Goal: Task Accomplishment & Management: Manage account settings

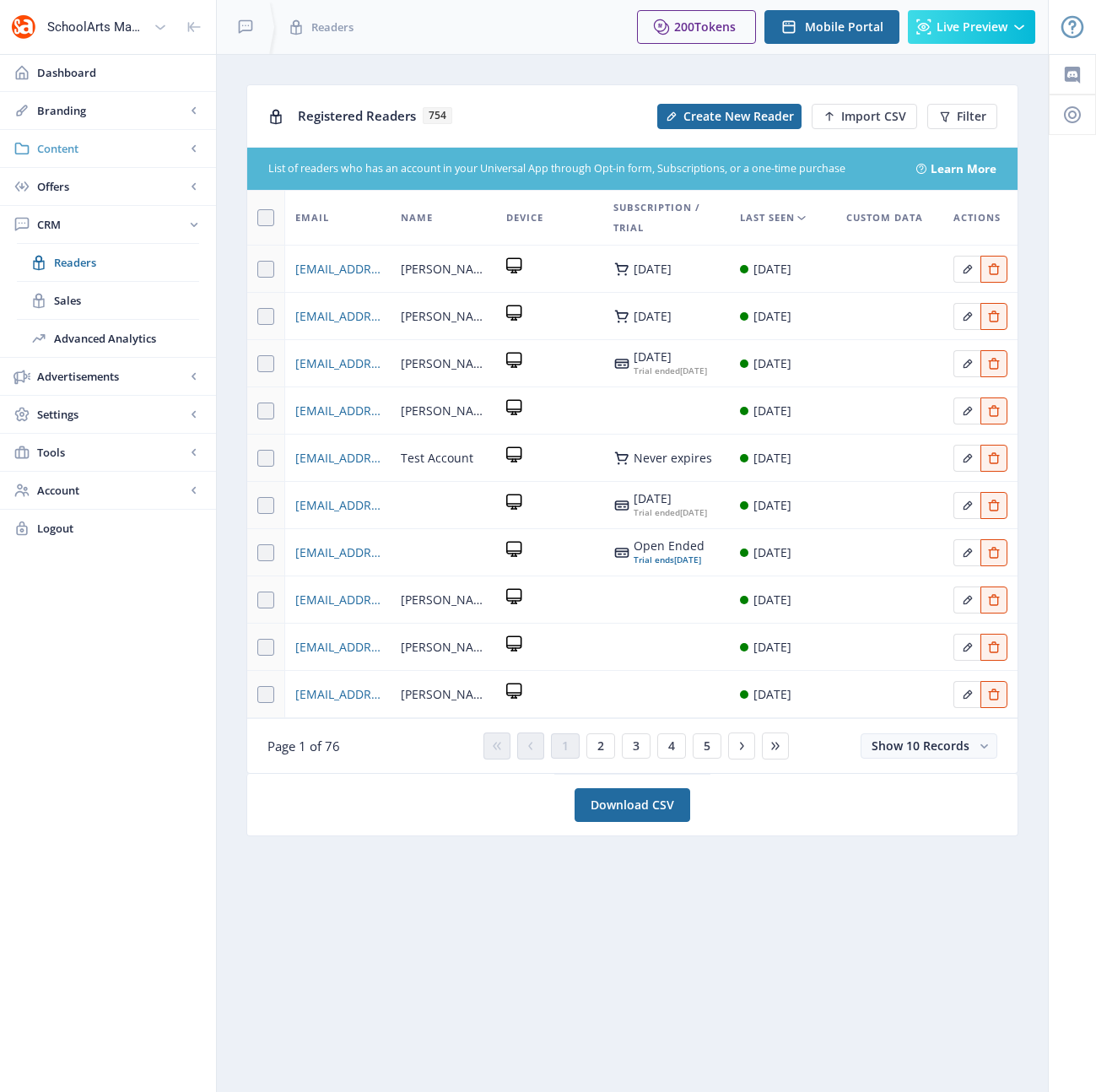
click at [59, 147] on span "Content" at bounding box center [111, 148] width 148 height 17
click at [80, 226] on span "Collections" at bounding box center [127, 224] width 145 height 17
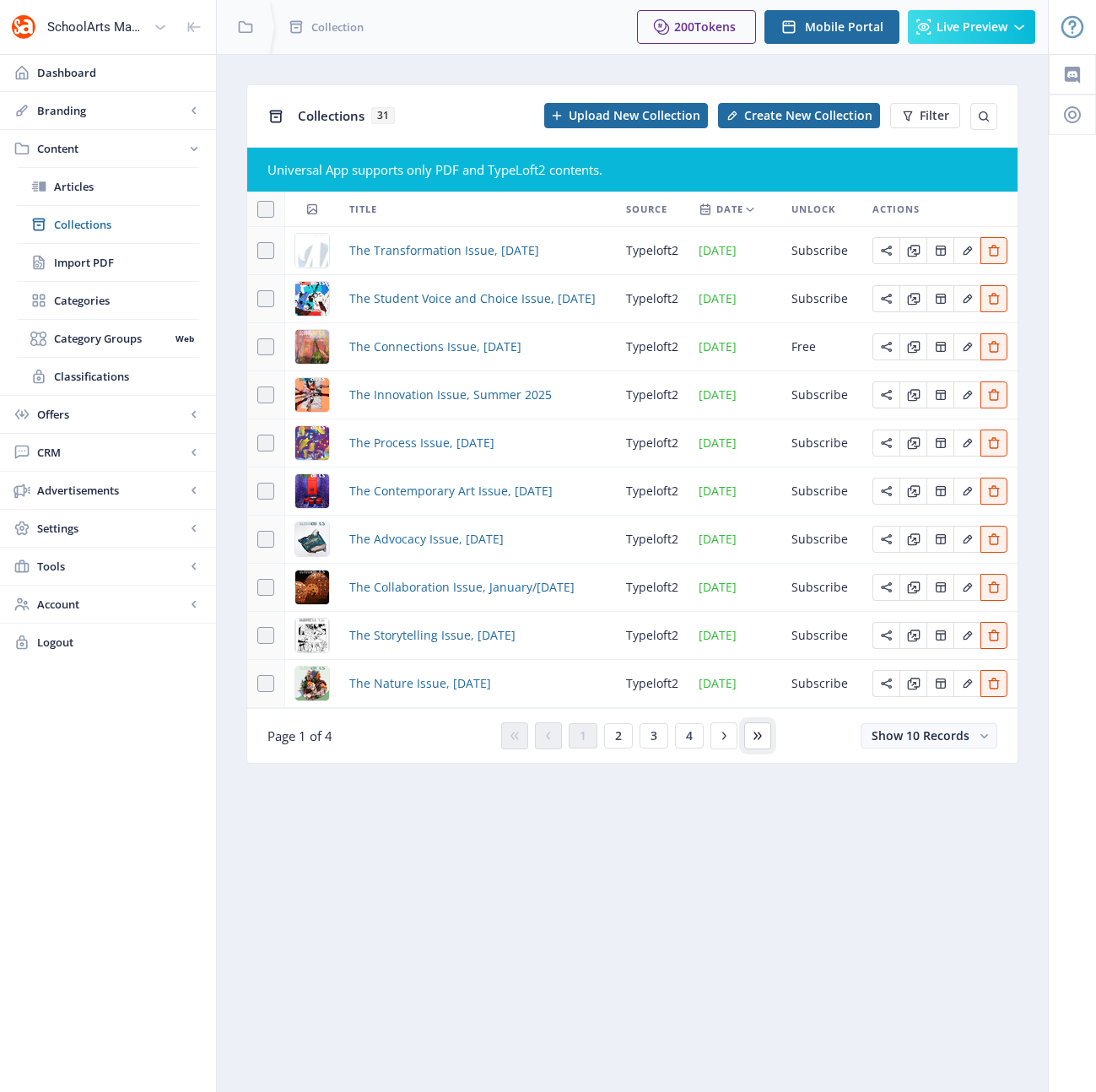
click at [764, 736] on icon at bounding box center [758, 736] width 14 height 14
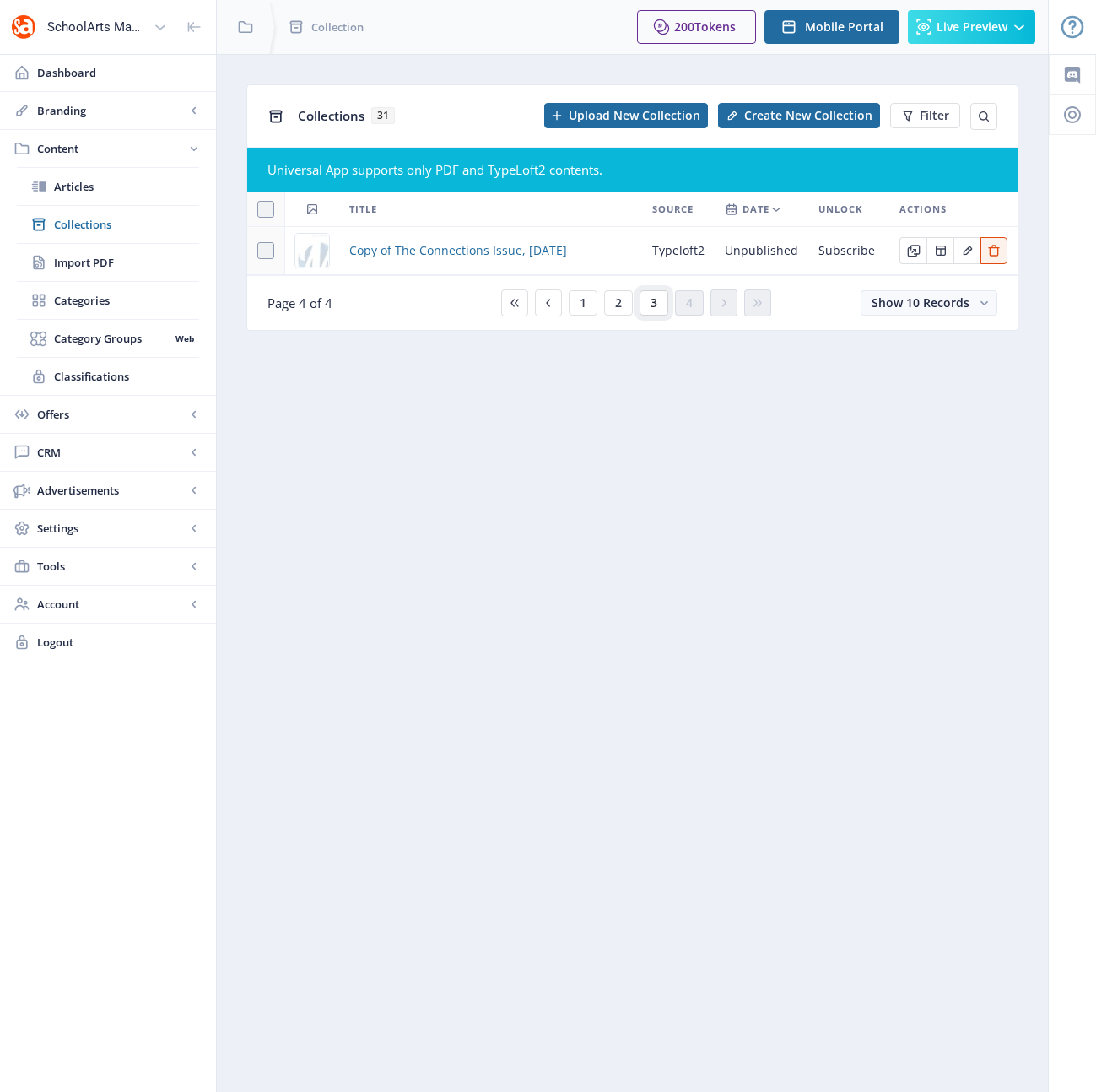
click at [657, 307] on button "3" at bounding box center [653, 302] width 28 height 25
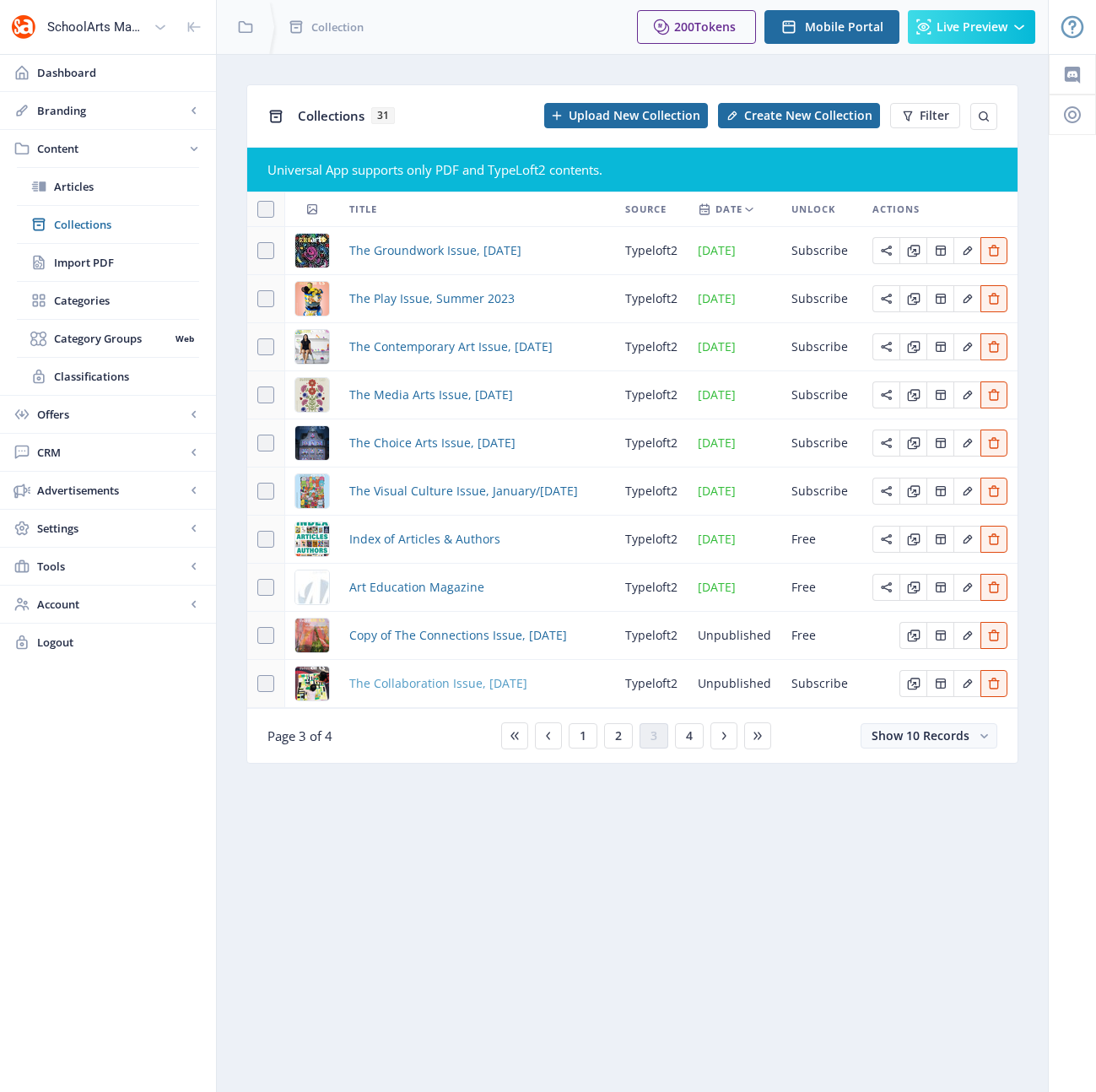
click at [449, 687] on span "The Collaboration Issue, [DATE]" at bounding box center [438, 683] width 178 height 20
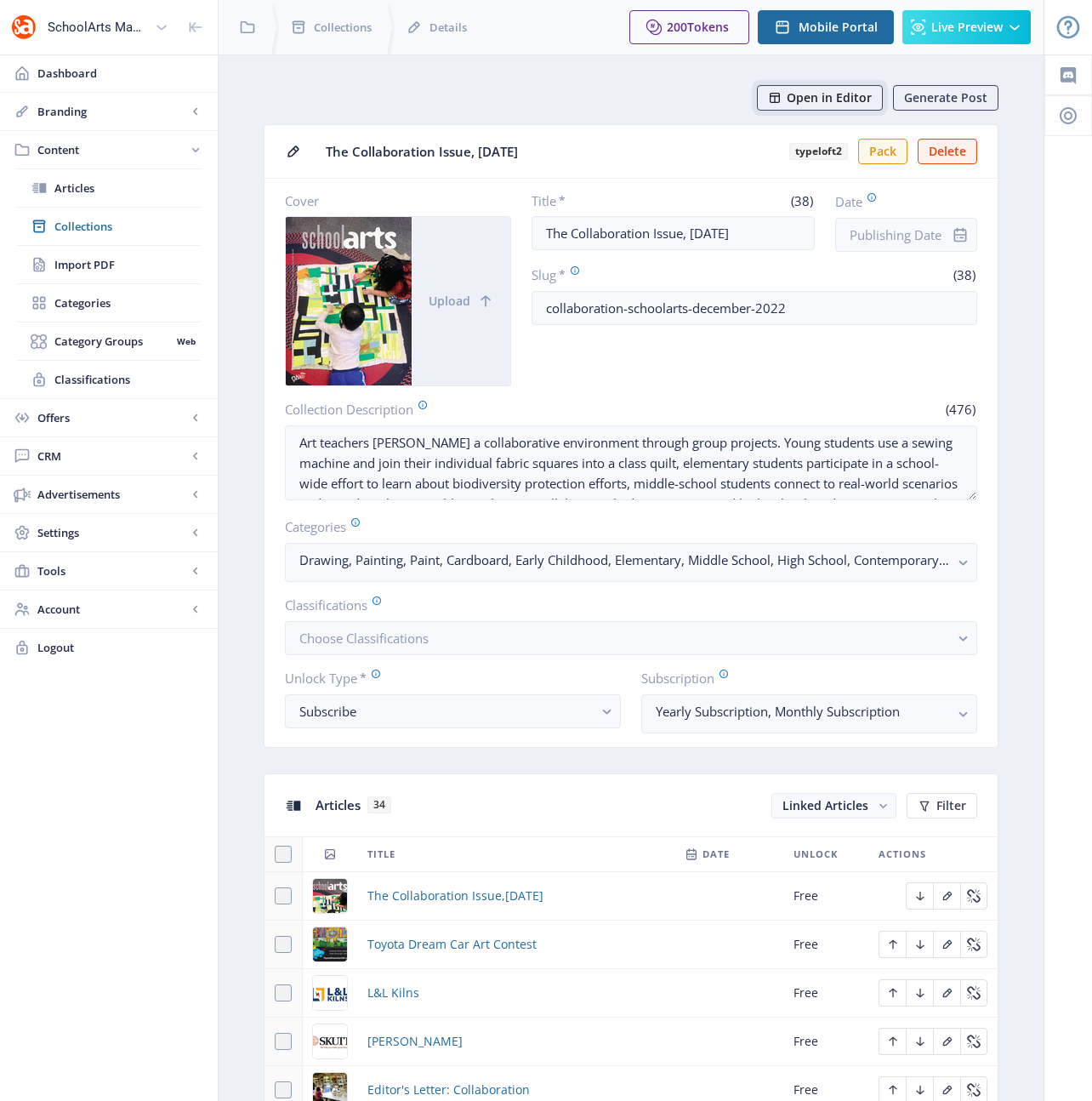
click at [837, 91] on span "Open in Editor" at bounding box center [829, 98] width 85 height 14
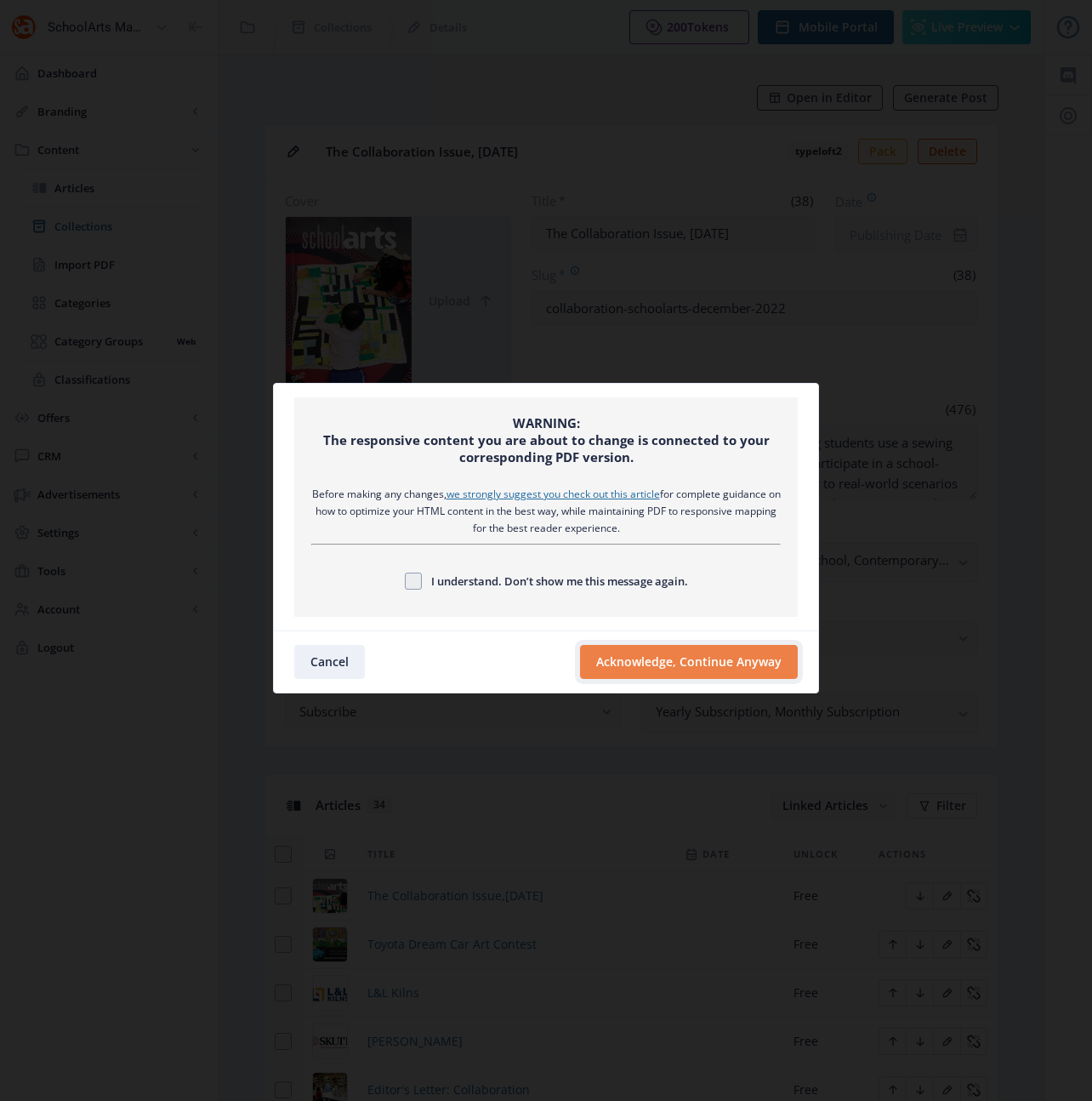
click at [706, 650] on button "Acknowledge, Continue Anyway" at bounding box center [689, 661] width 218 height 34
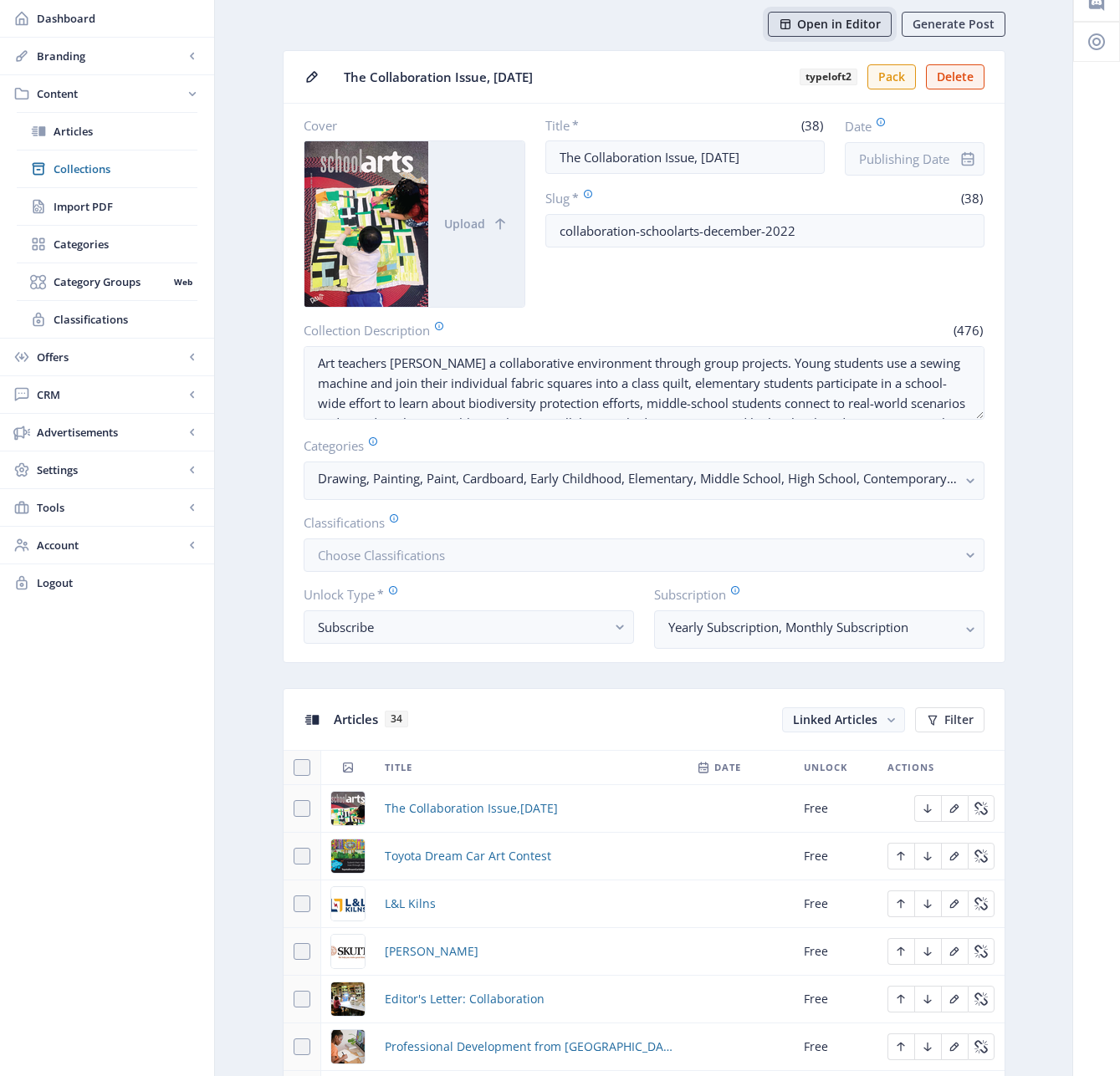
scroll to position [74, 0]
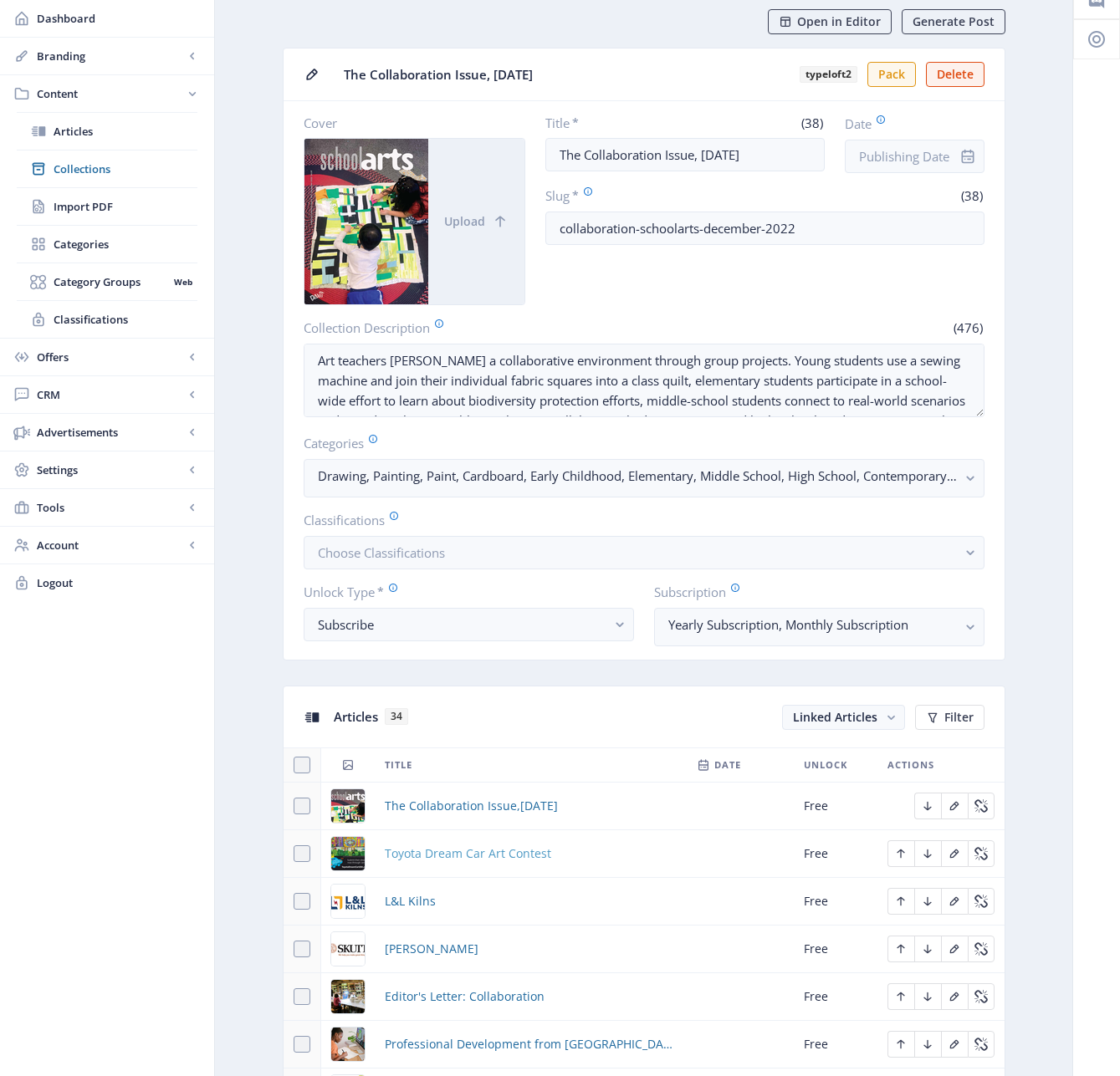
click at [480, 855] on span "Toyota Dream Car Art Contest" at bounding box center [468, 853] width 167 height 20
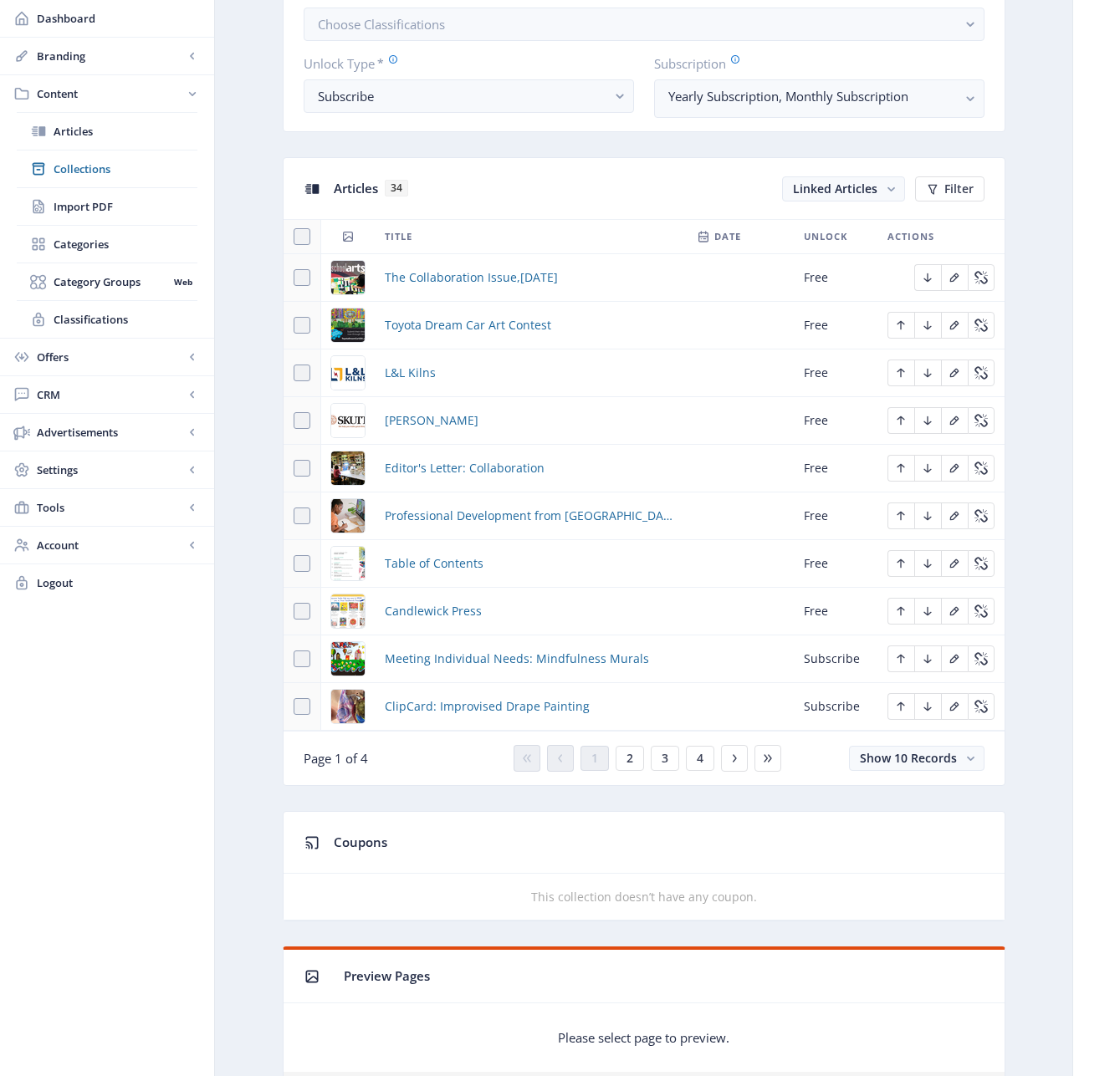
scroll to position [662, 0]
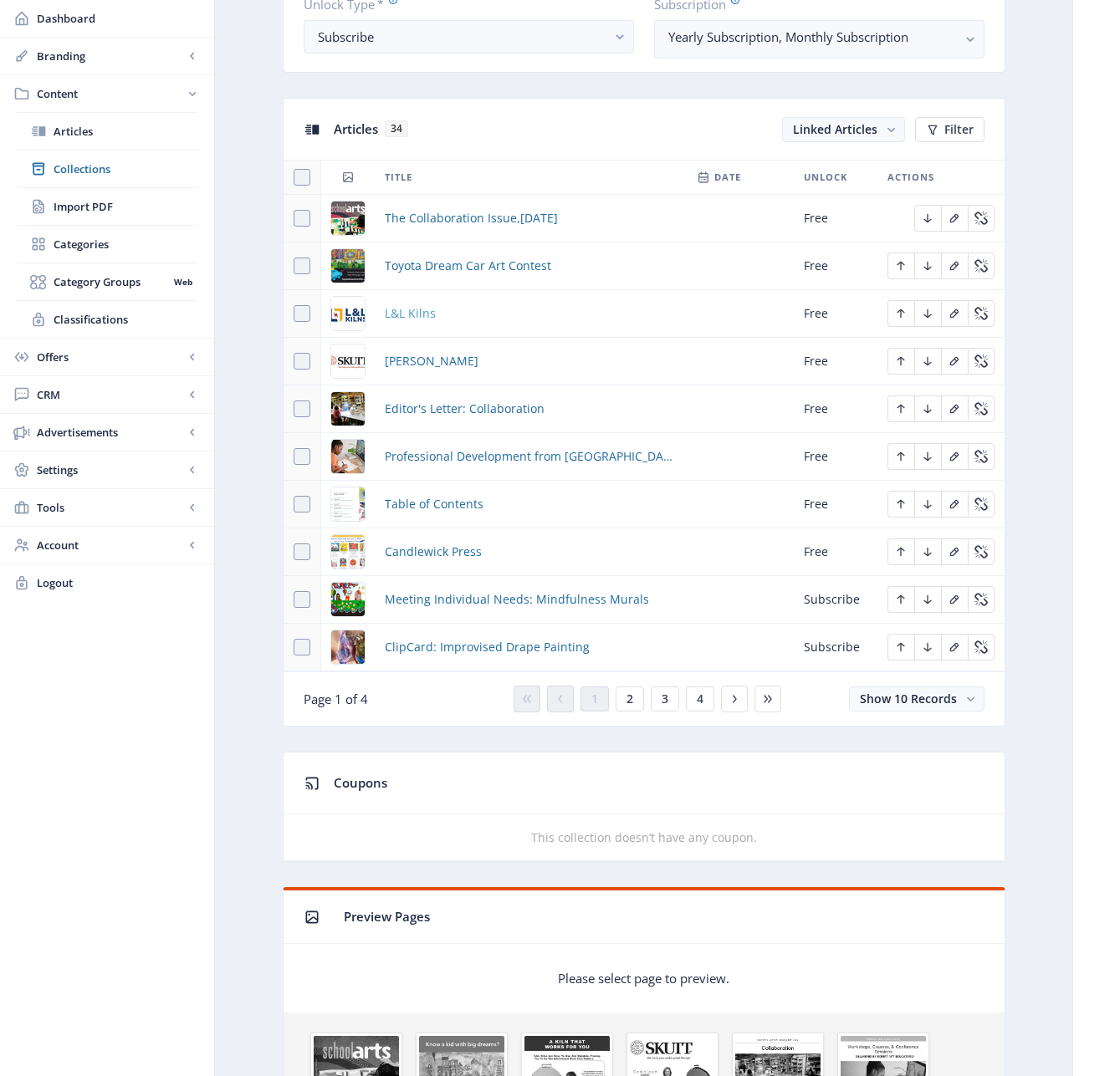
click at [401, 310] on span "L&L Kilns" at bounding box center [411, 313] width 51 height 20
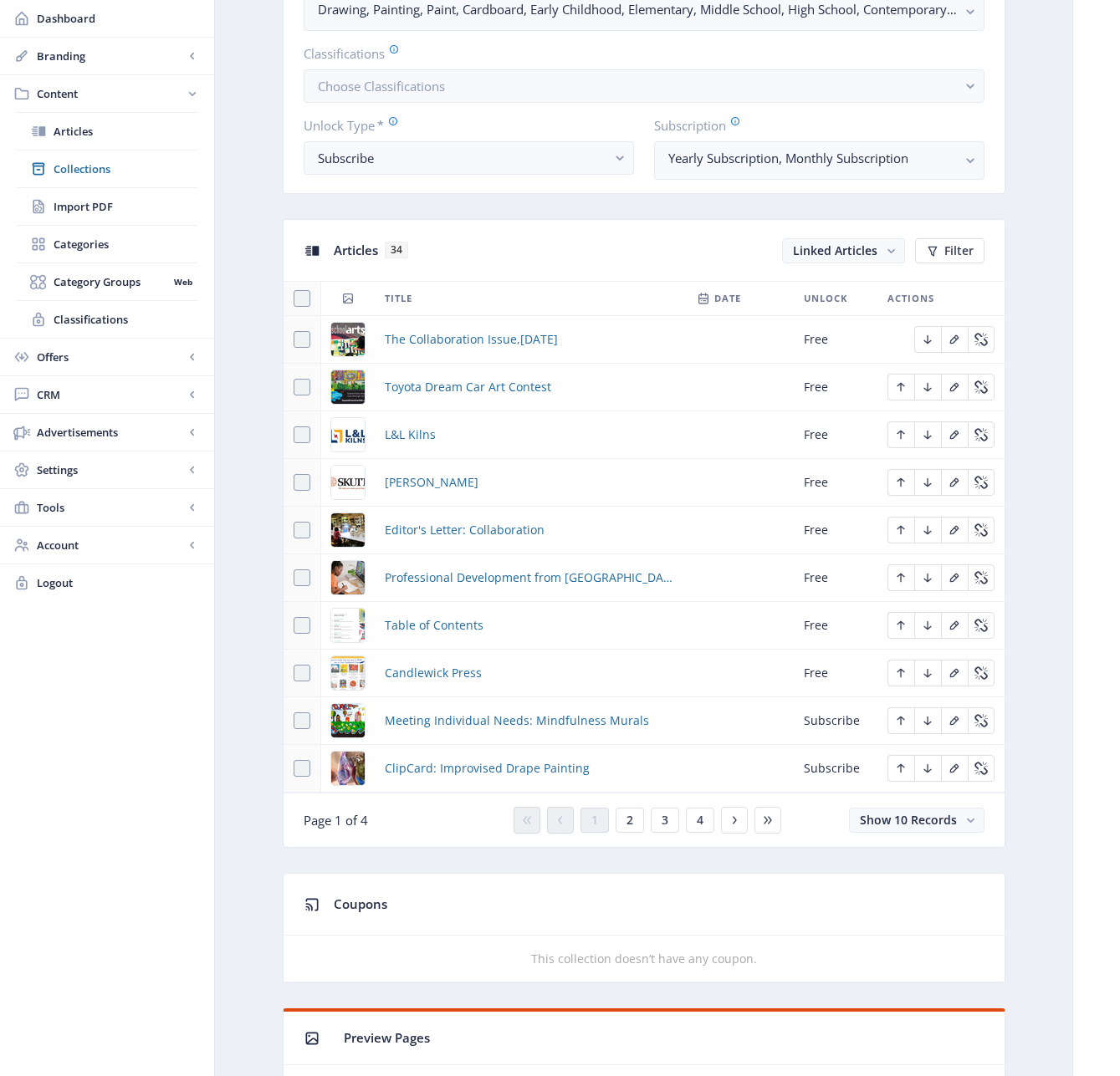
scroll to position [548, 0]
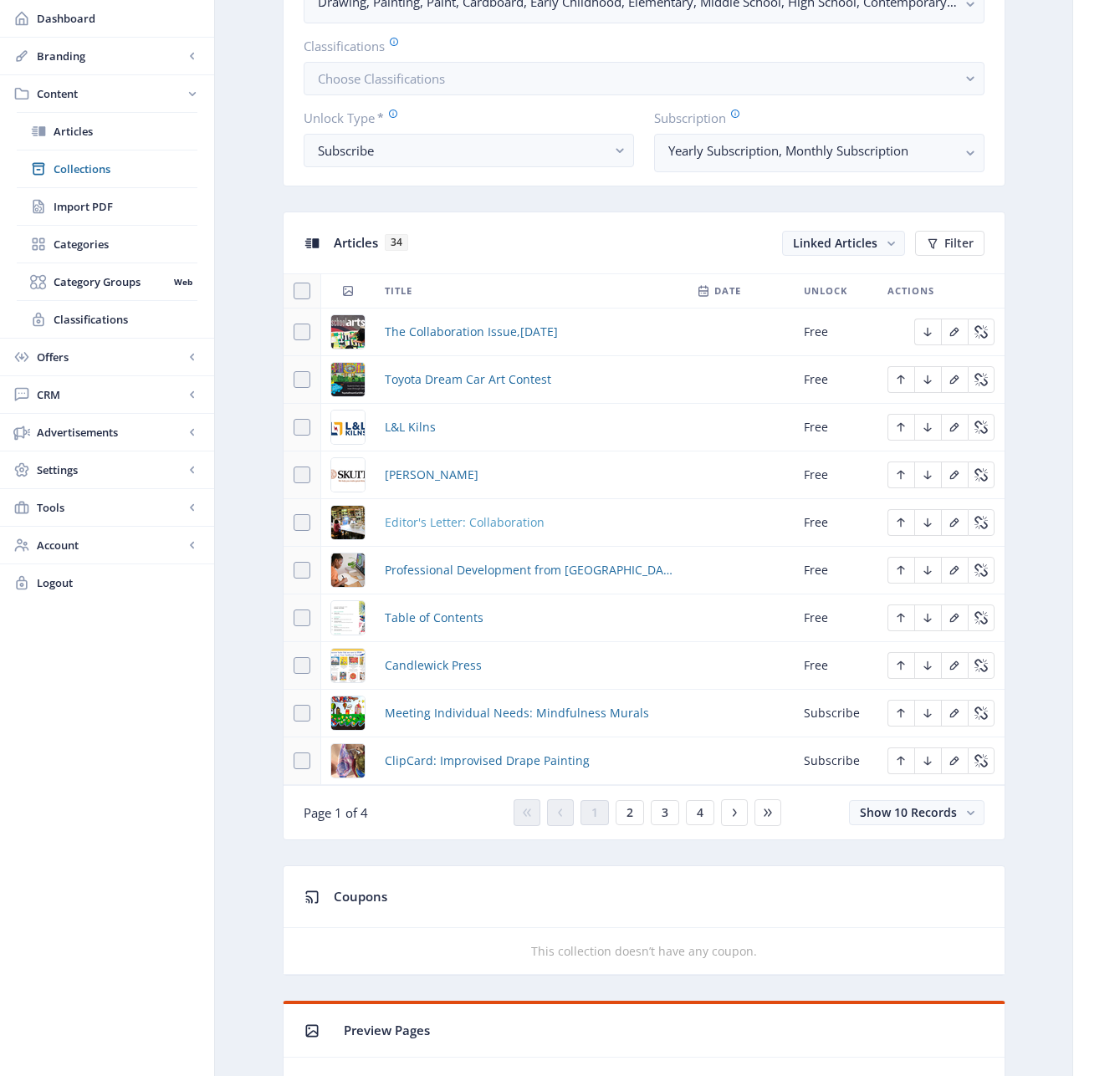
click at [430, 522] on span "Editor's Letter: Collaboration" at bounding box center [465, 522] width 160 height 20
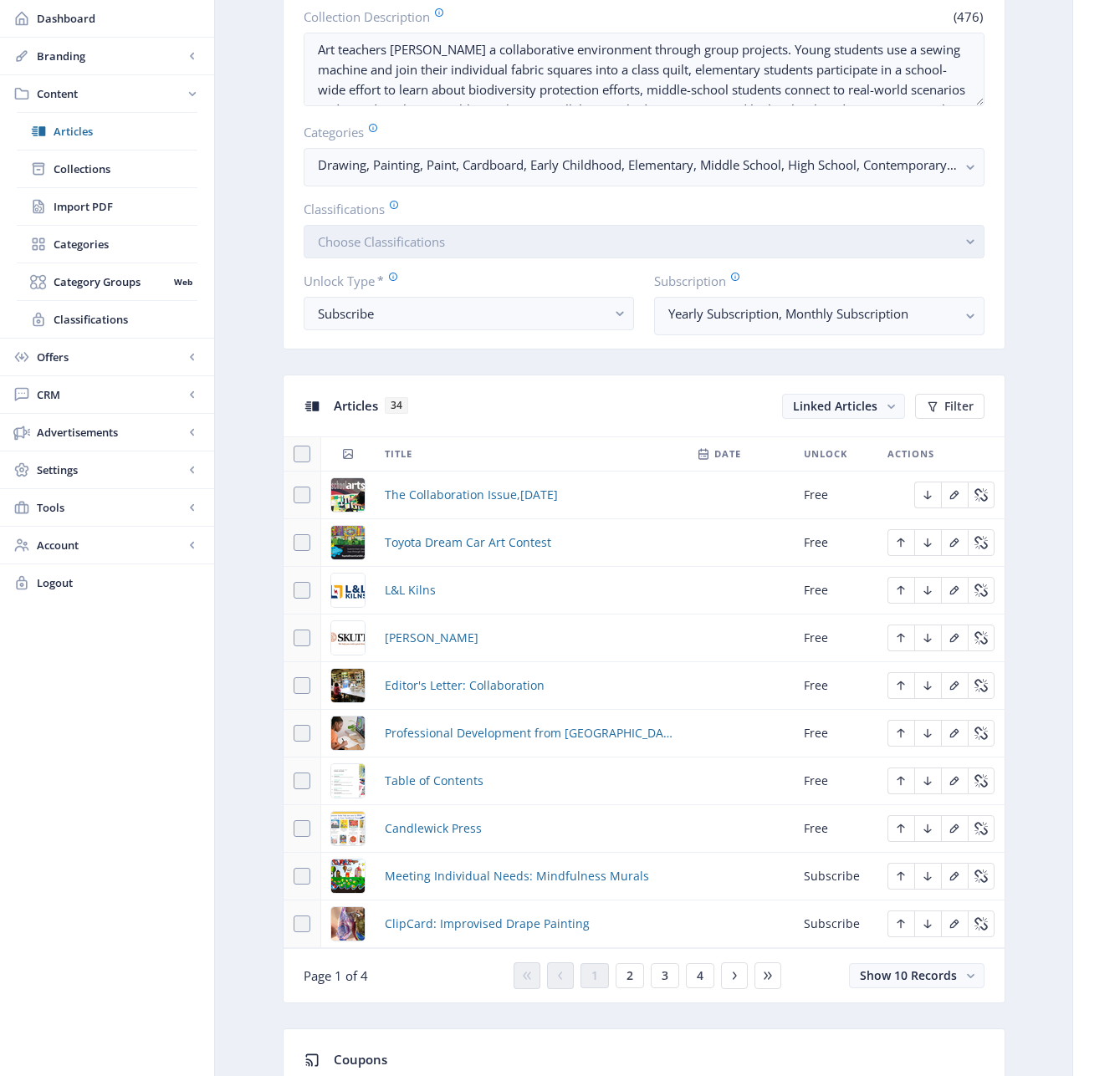
scroll to position [526, 0]
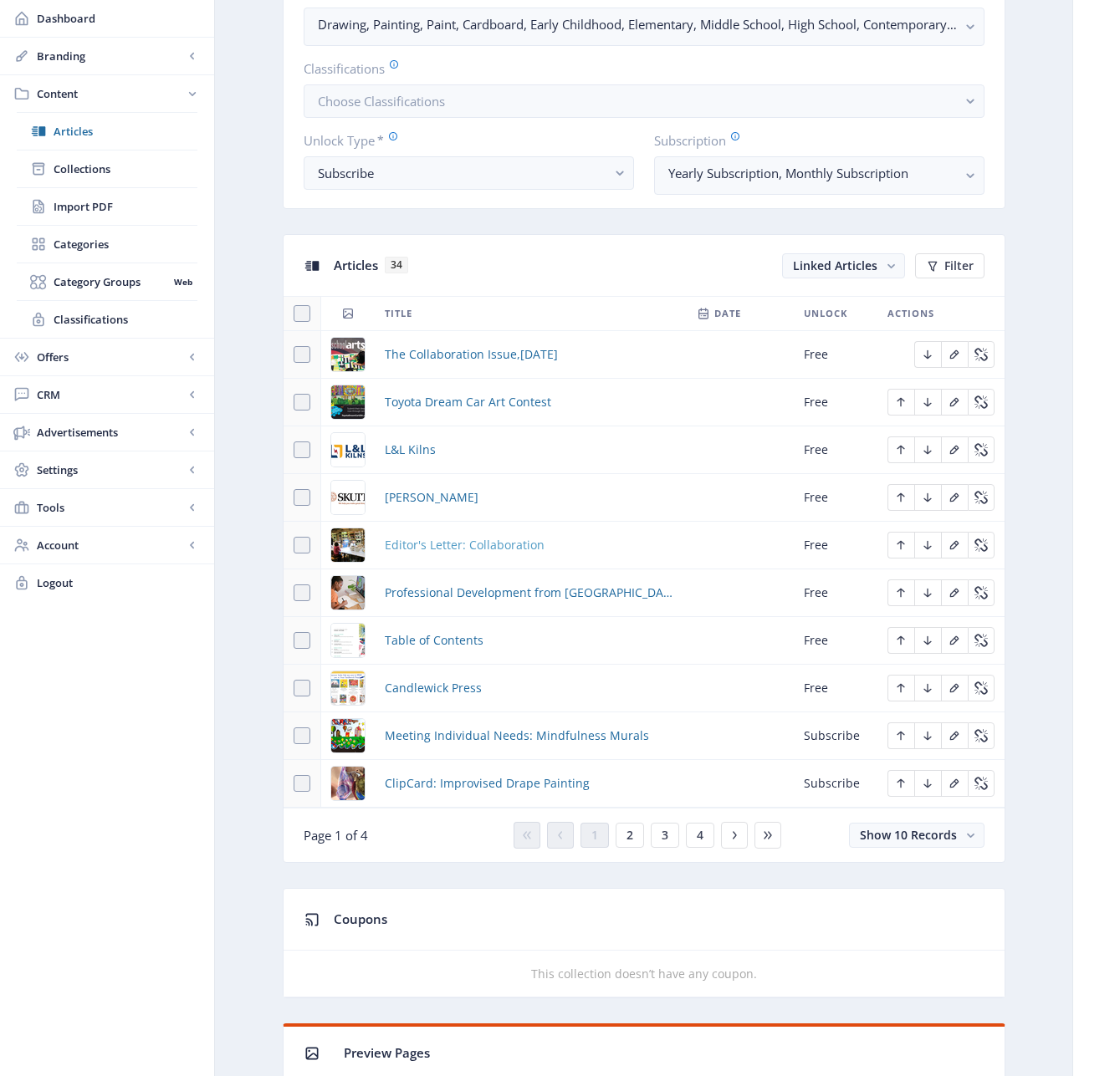
click at [470, 546] on span "Editor's Letter: Collaboration" at bounding box center [465, 545] width 160 height 20
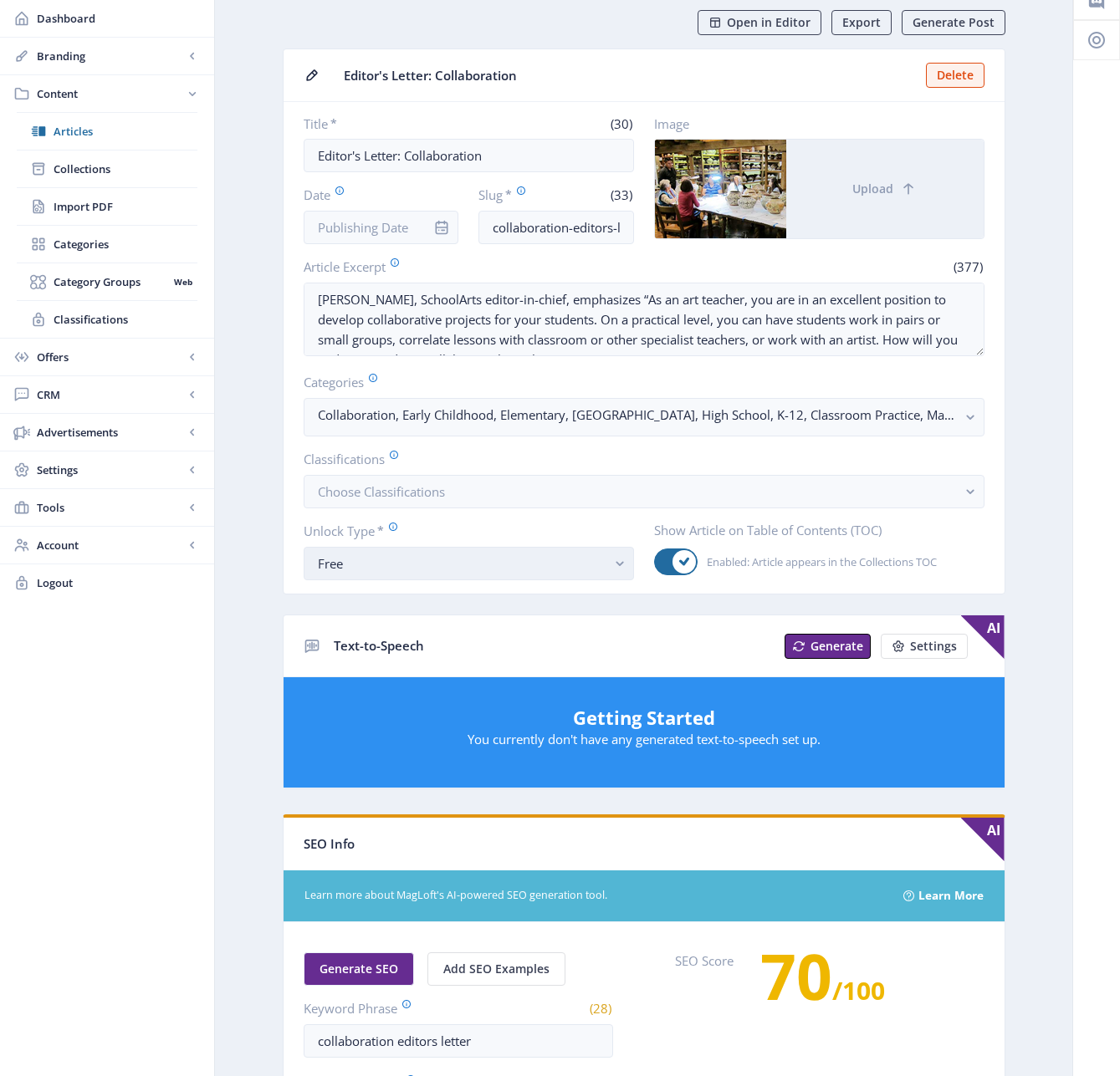
scroll to position [470, 0]
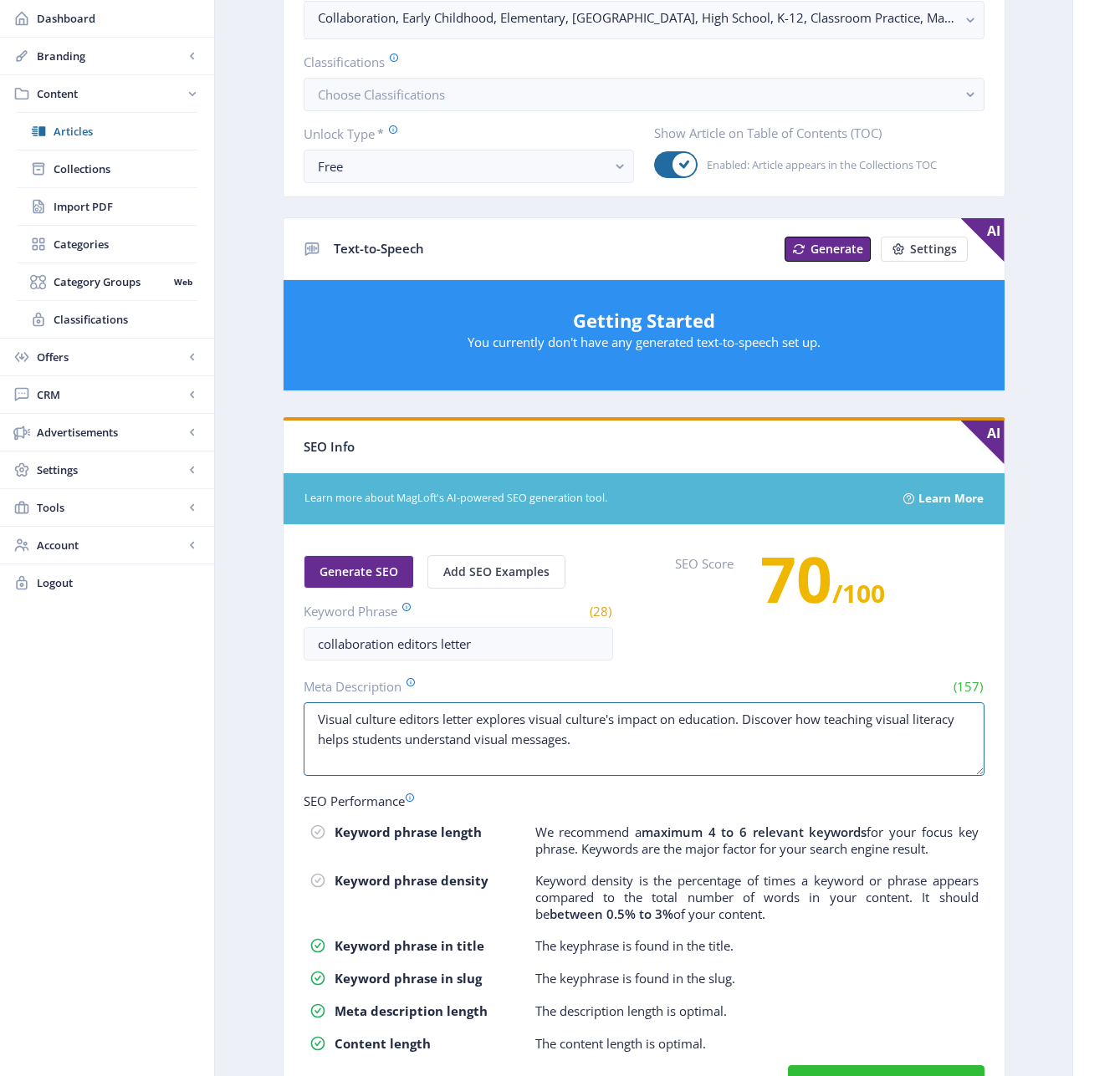
drag, startPoint x: 576, startPoint y: 736, endPoint x: 302, endPoint y: 709, distance: 275.3
click at [302, 709] on nb-card-body "Generate SEO Add SEO Examples Keyword Phrase (28) collaboration editors letter …" at bounding box center [643, 819] width 721 height 587
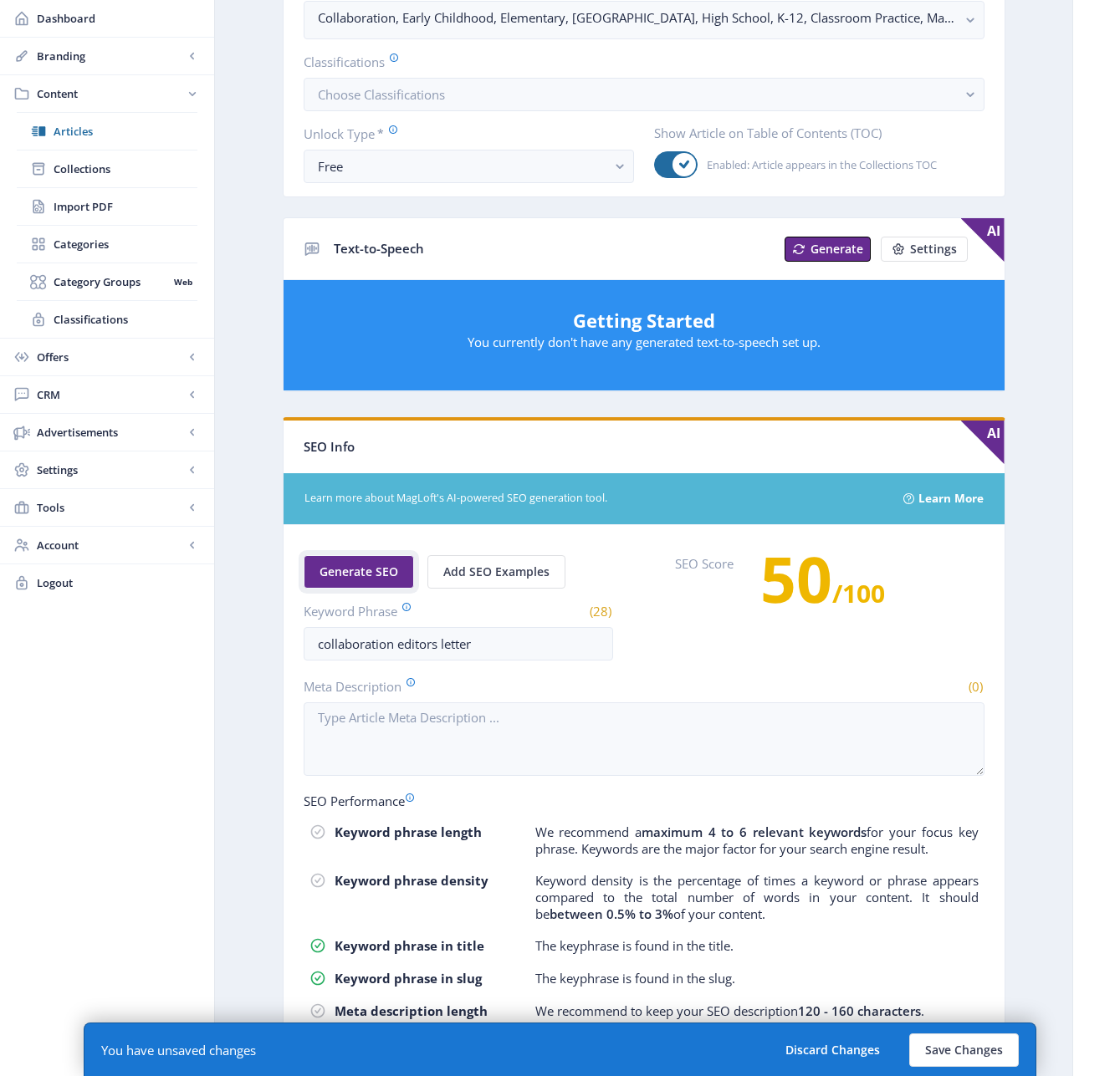
click at [363, 573] on span "Generate SEO" at bounding box center [359, 572] width 79 height 14
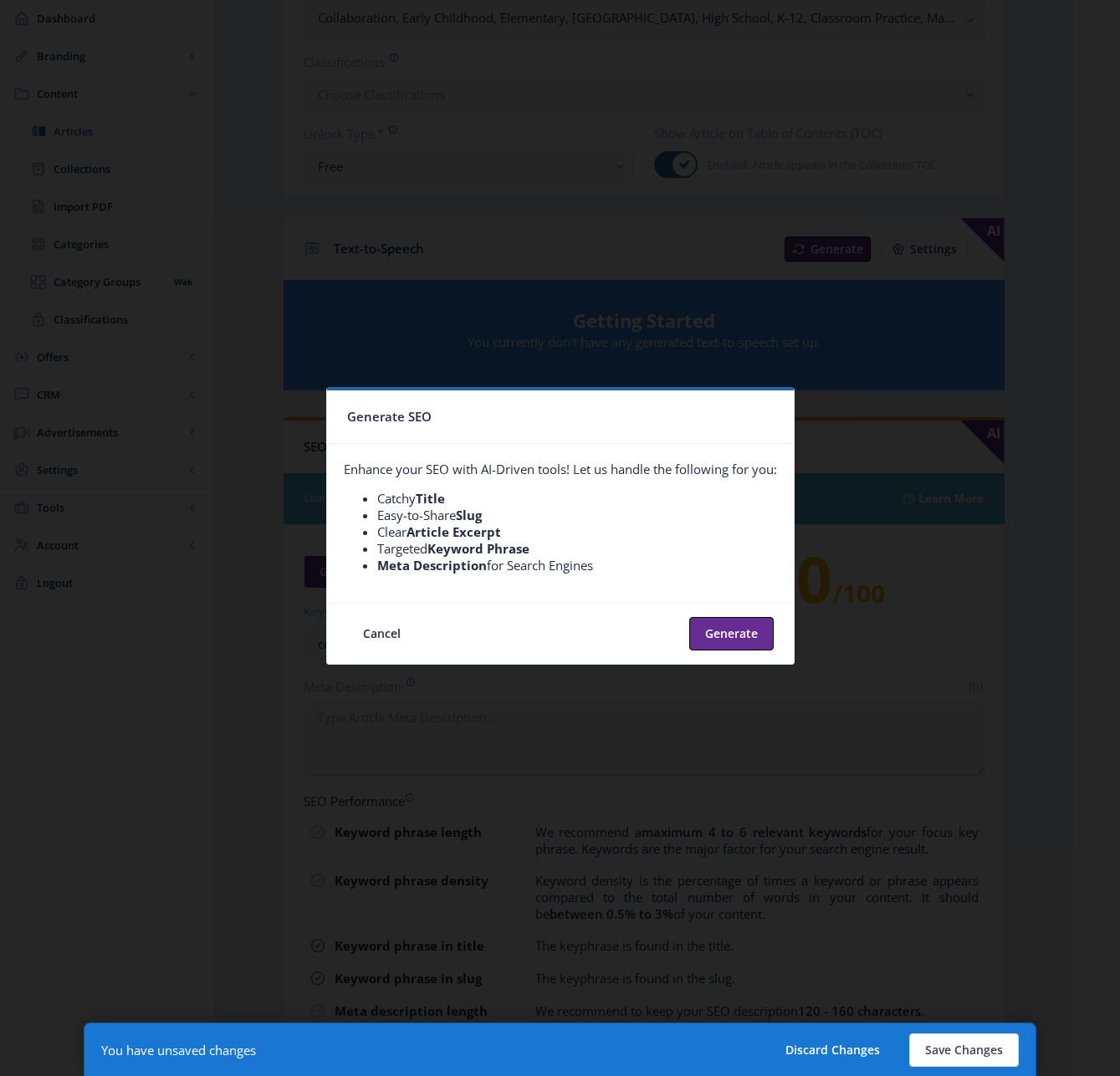
scroll to position [0, 0]
click at [725, 637] on button "Generate" at bounding box center [731, 633] width 85 height 33
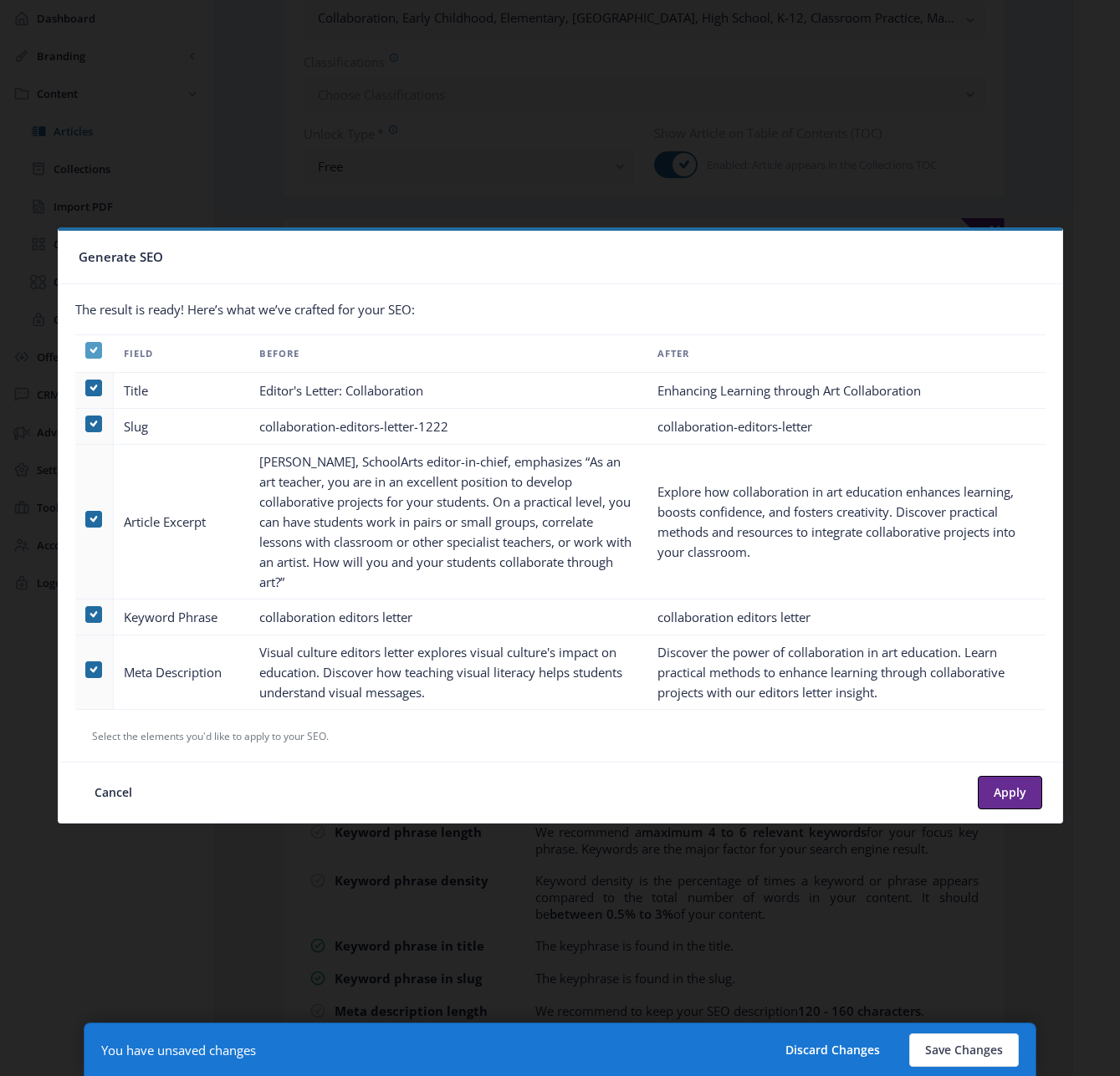
click at [93, 353] on use at bounding box center [93, 350] width 8 height 6
click at [86, 352] on input "checkbox" at bounding box center [86, 351] width 1 height 1
checkbox input "false"
click at [95, 665] on span at bounding box center [94, 670] width 17 height 17
click at [86, 670] on input "checkbox" at bounding box center [86, 670] width 1 height 1
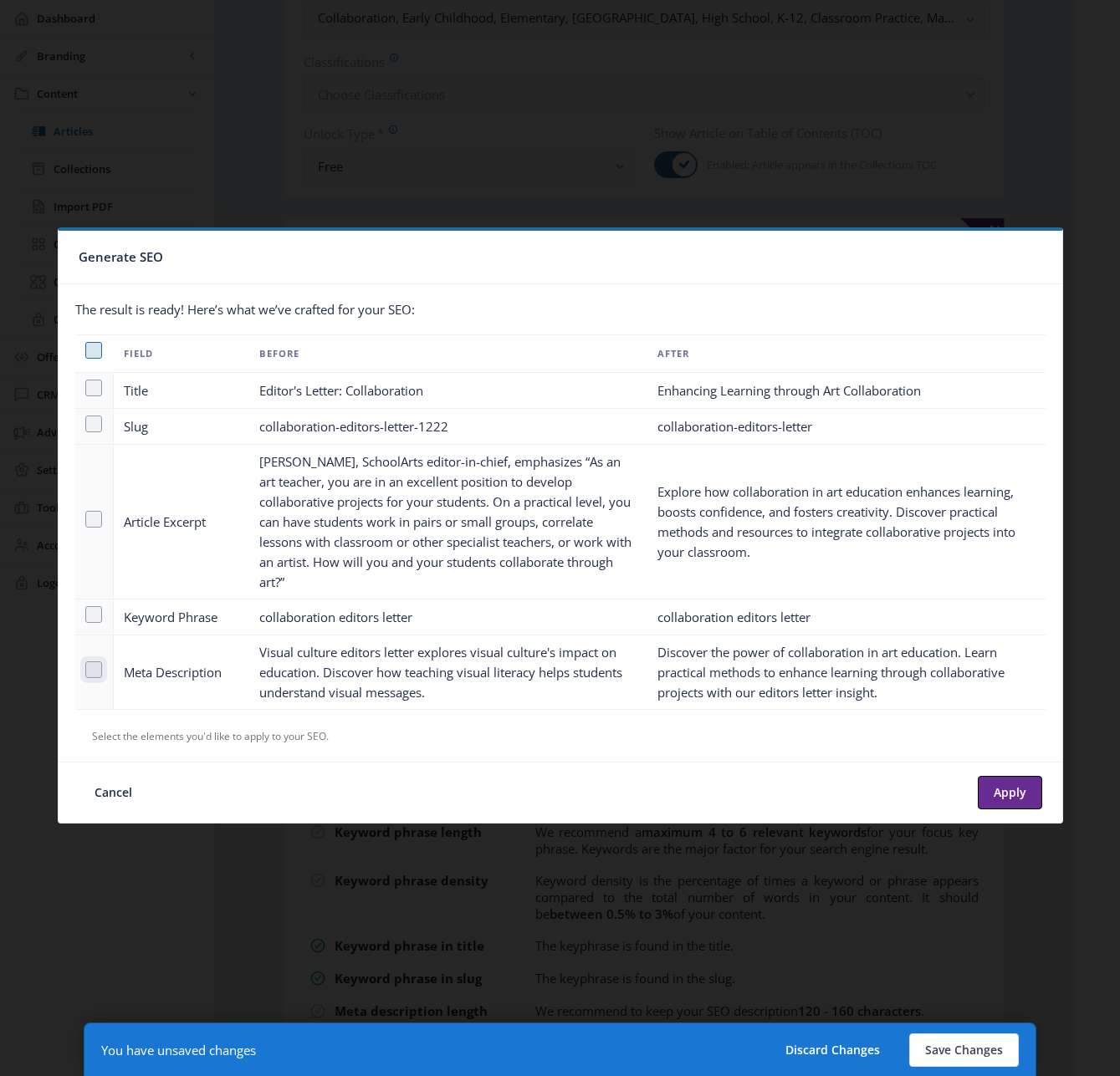
checkbox input "true"
click at [1010, 789] on button "Apply" at bounding box center [1010, 792] width 64 height 33
type textarea "Discover the power of collaboration in art education. Learn practical methods t…"
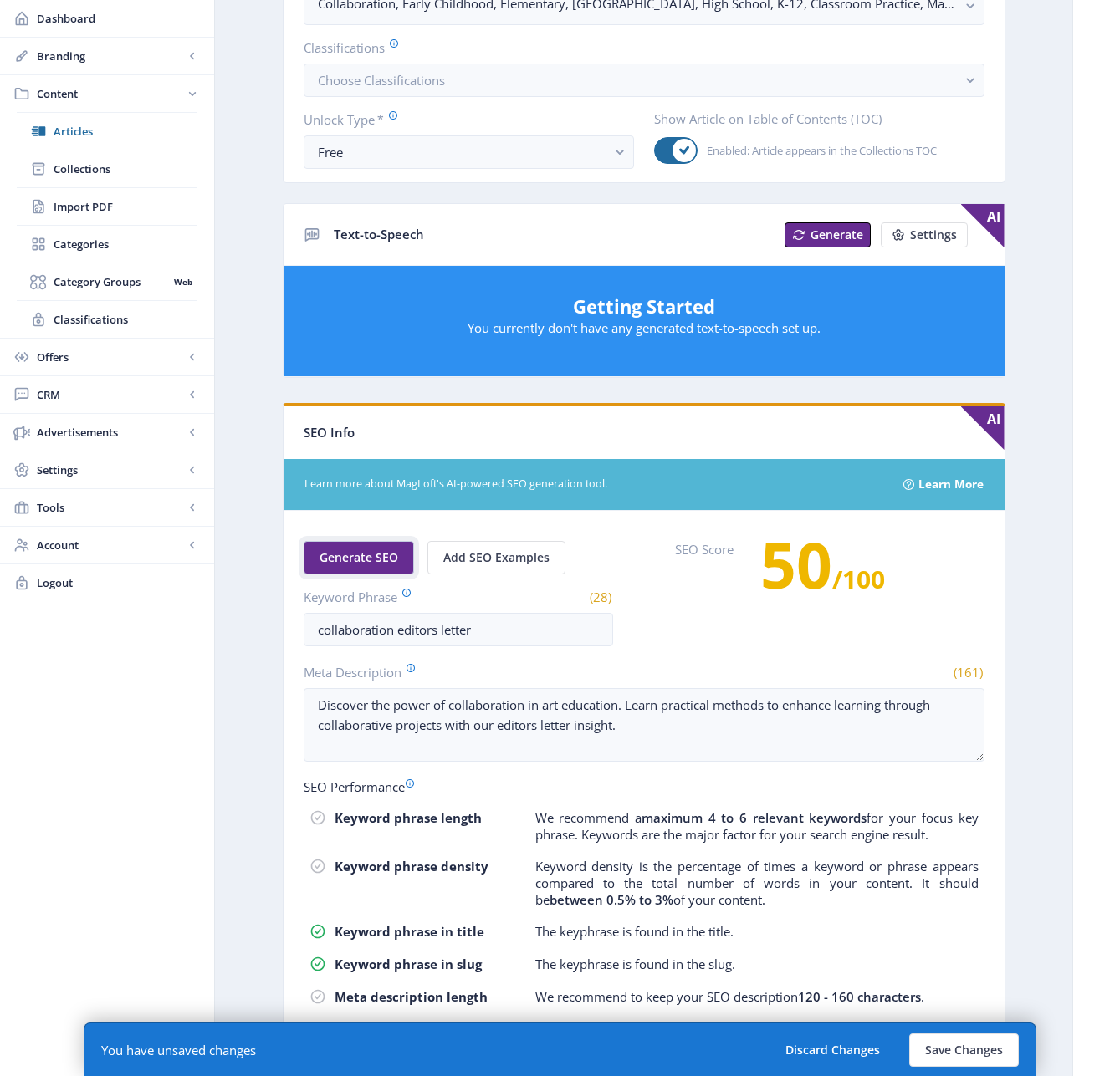
scroll to position [486, 0]
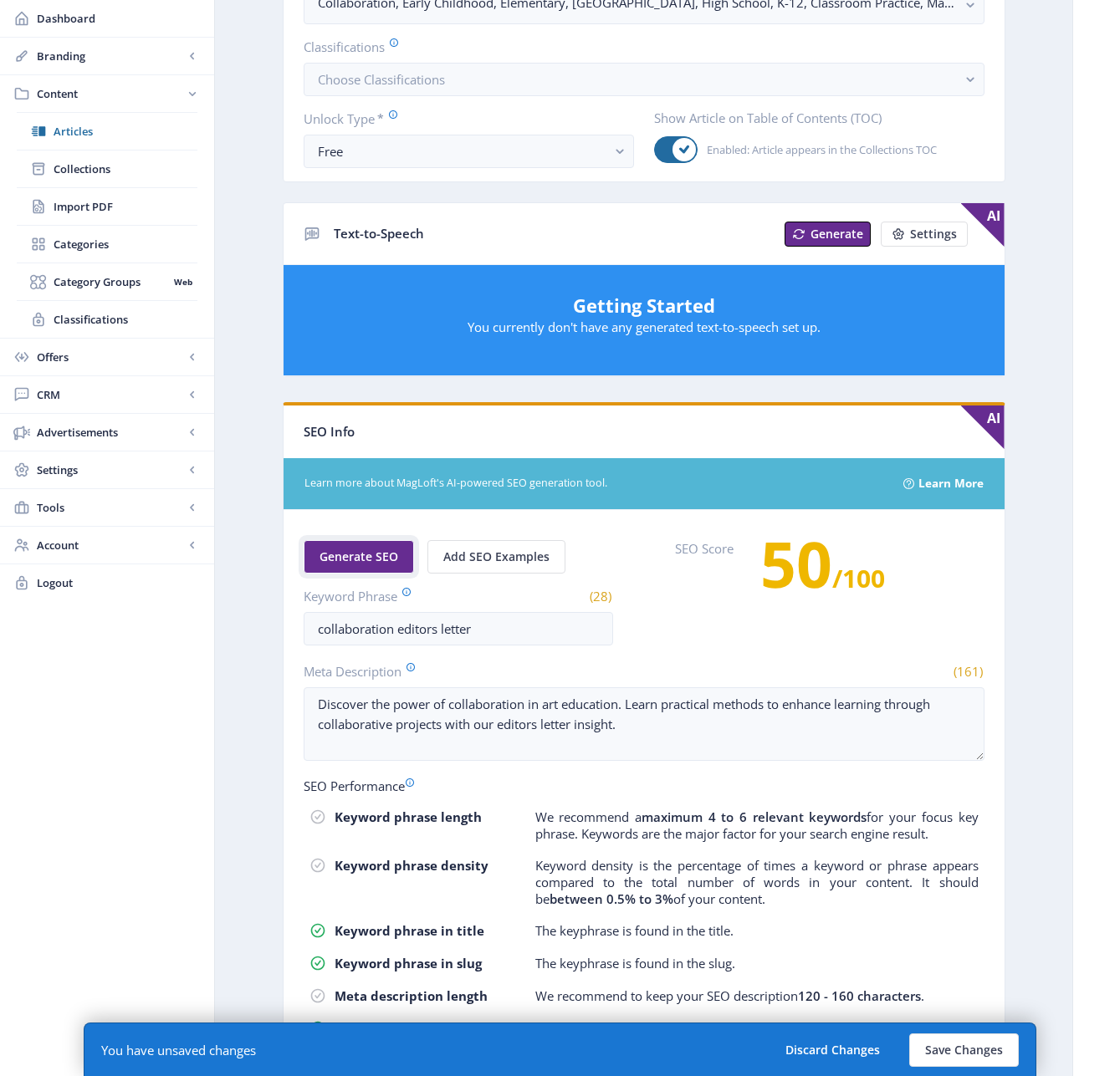
click at [362, 558] on span "Generate SEO" at bounding box center [359, 557] width 79 height 14
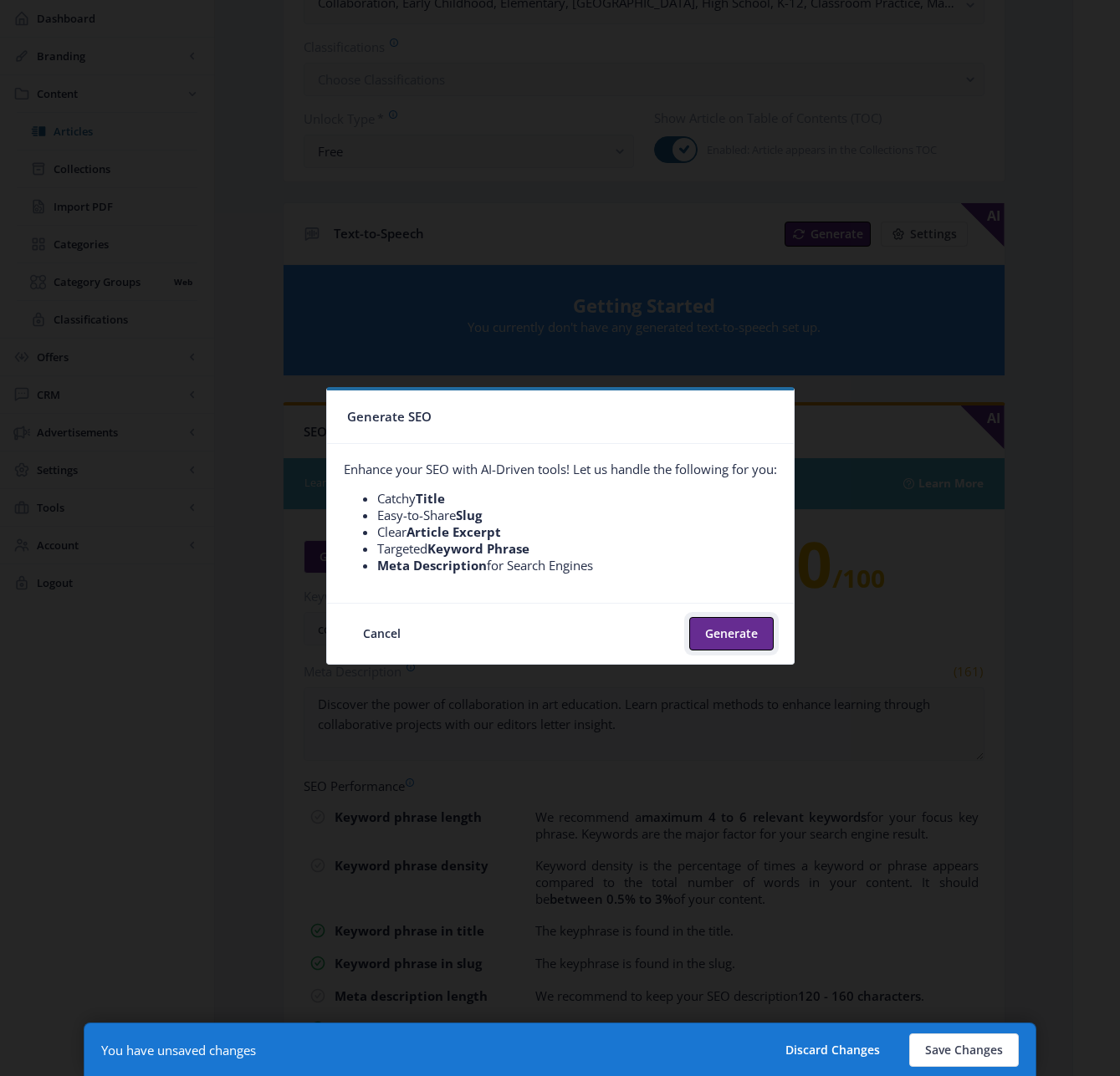
click at [751, 631] on button "Generate" at bounding box center [731, 633] width 85 height 33
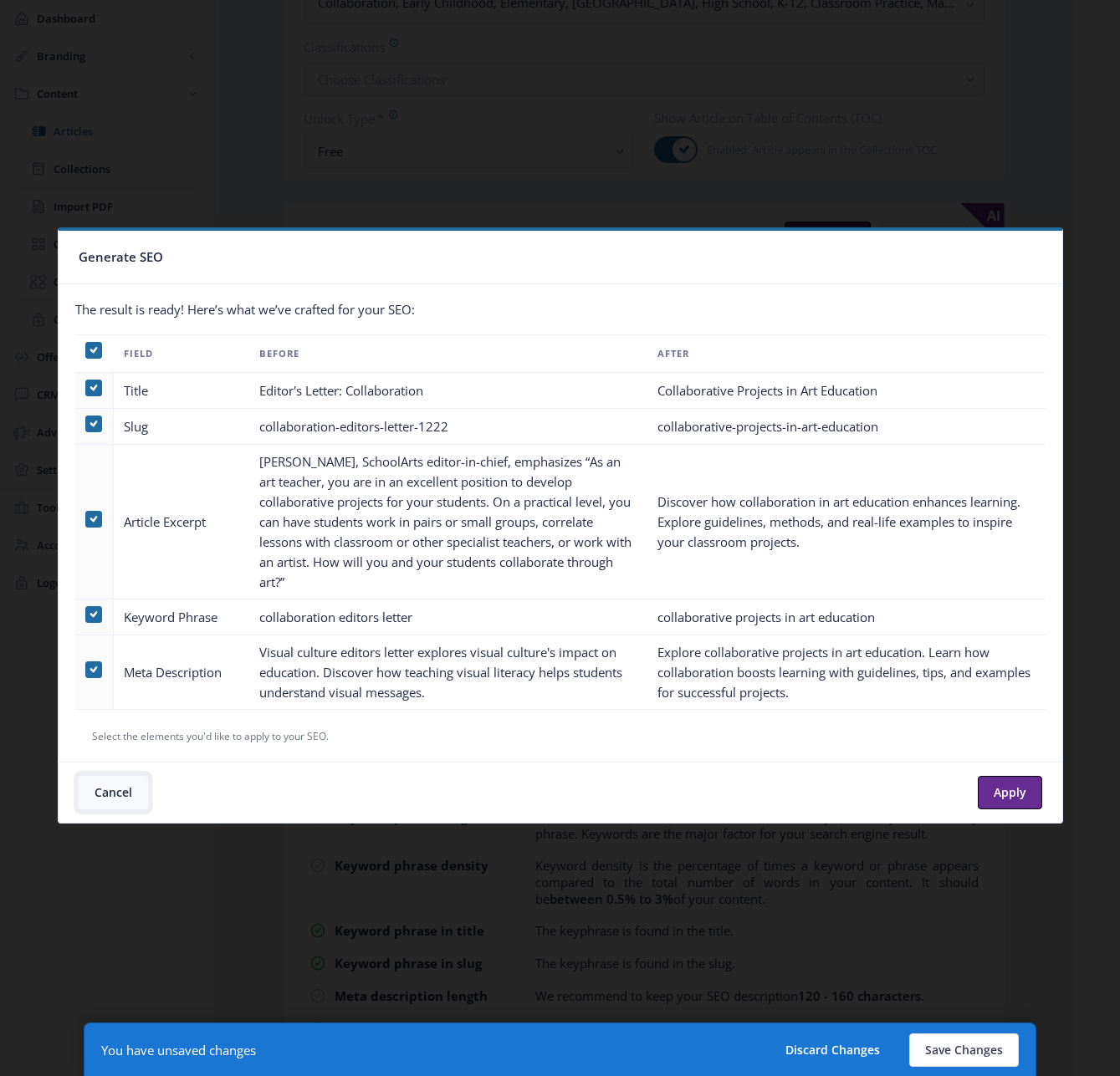
click at [120, 781] on button "Cancel" at bounding box center [113, 792] width 69 height 33
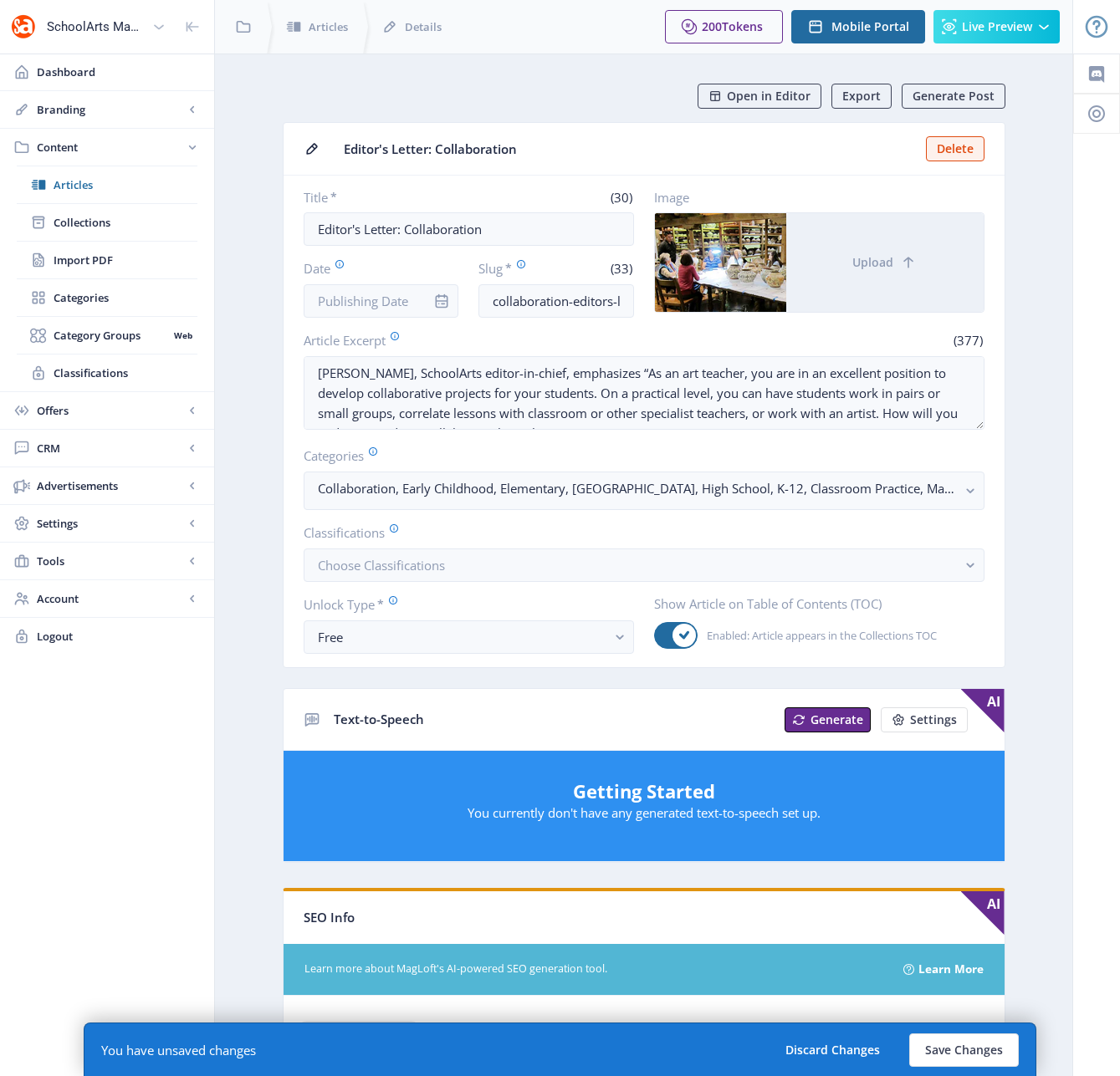
scroll to position [486, 0]
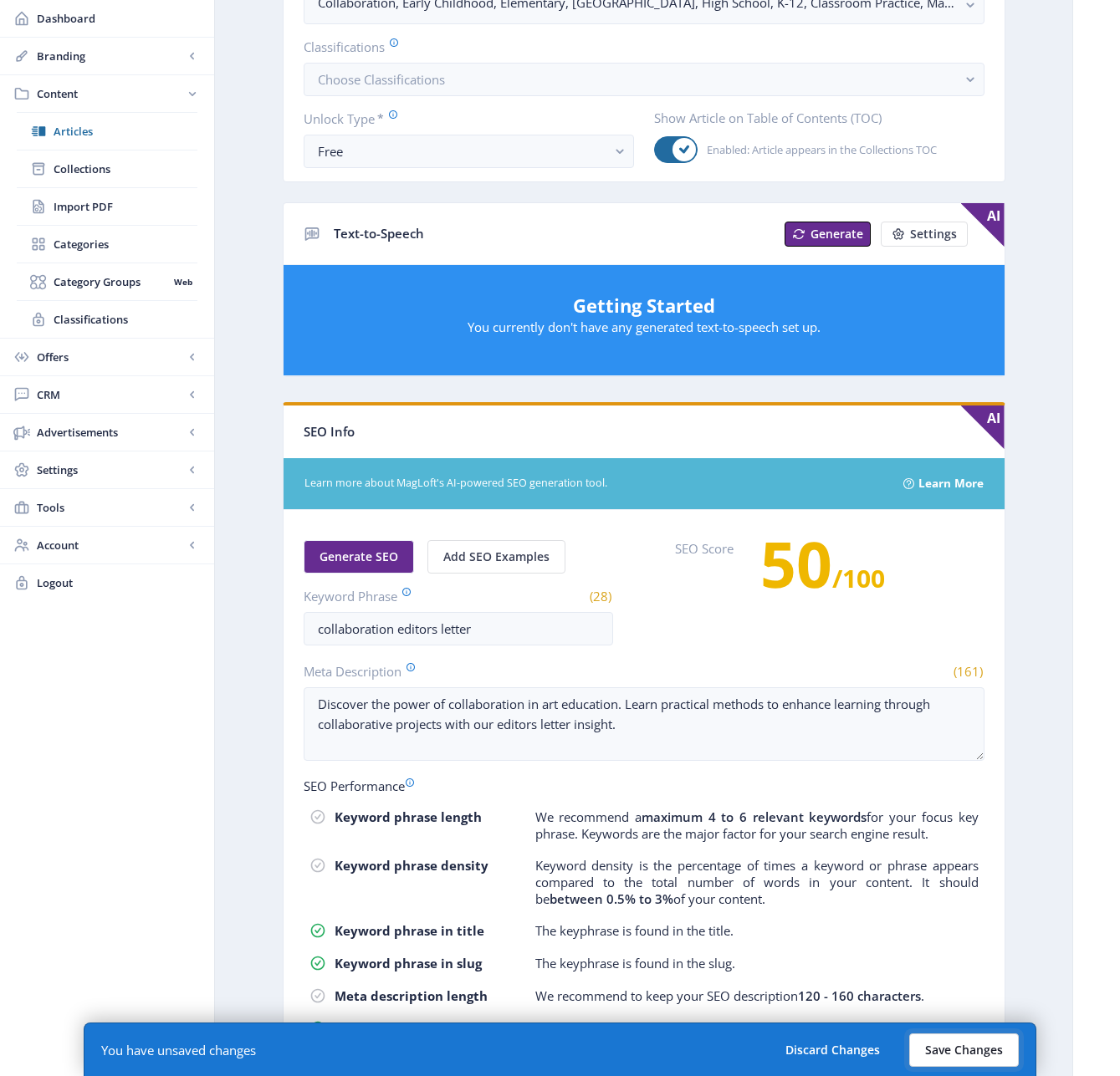
click at [981, 1044] on button "Save Changes" at bounding box center [964, 1049] width 110 height 33
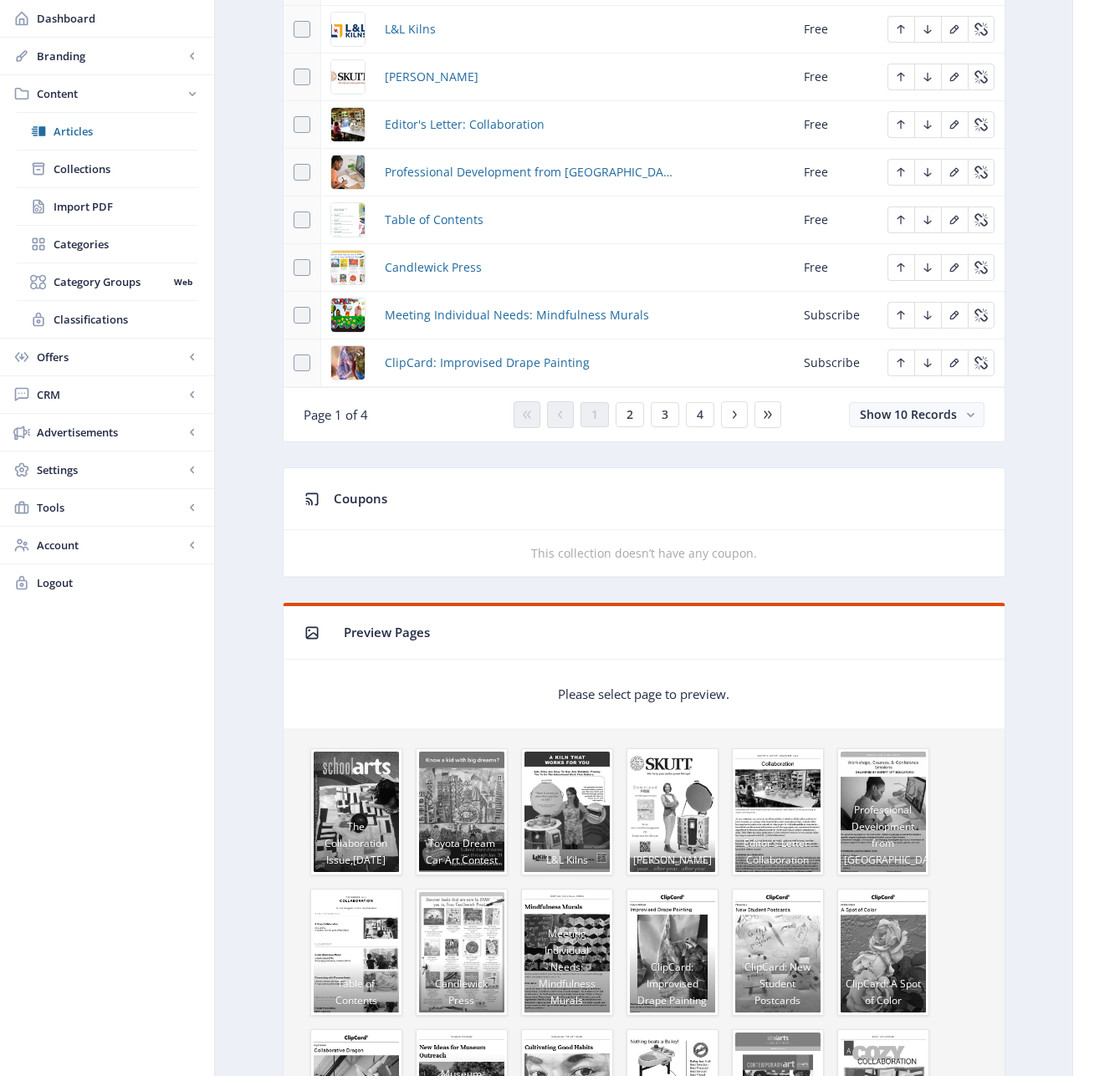
scroll to position [943, 0]
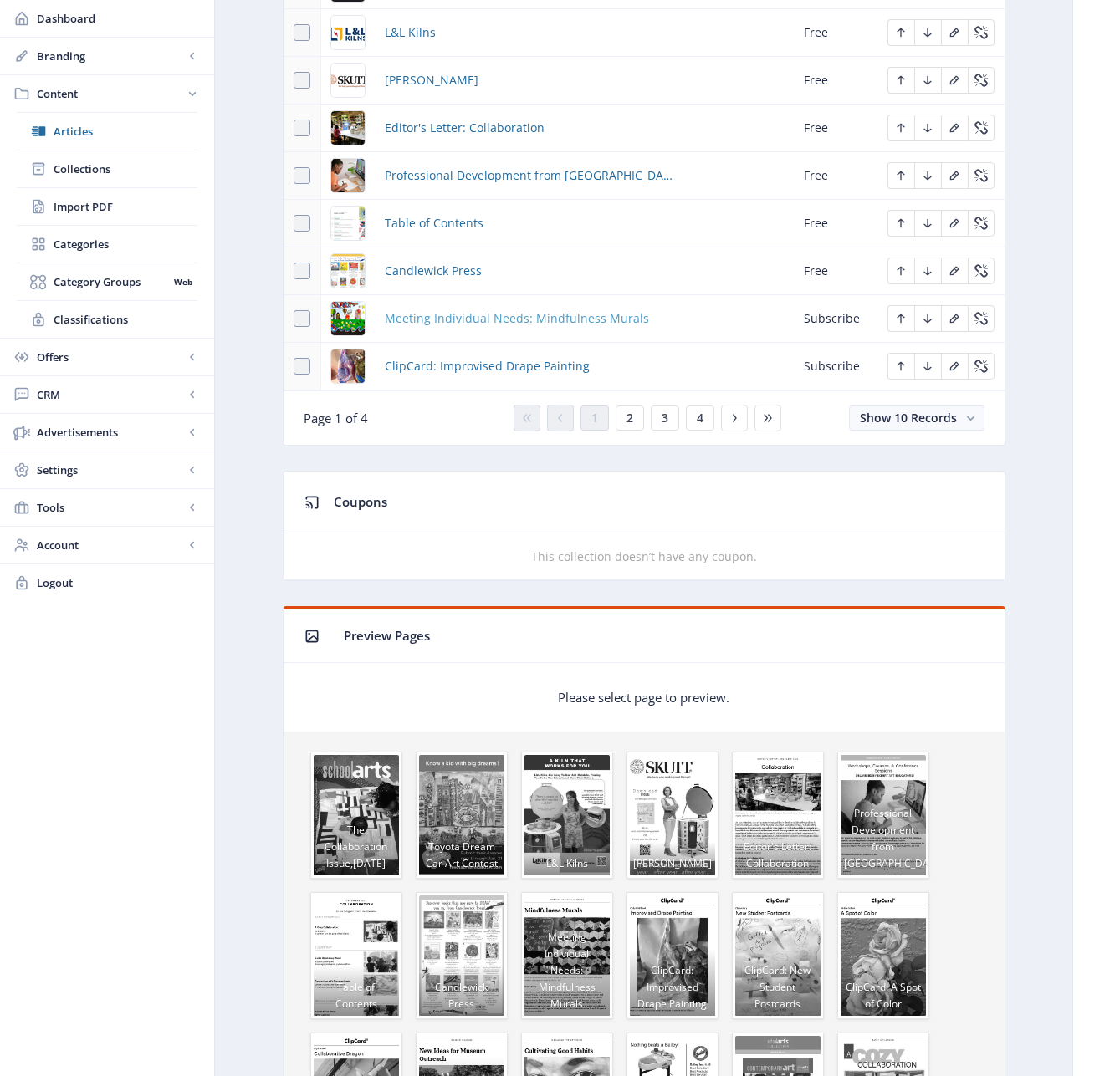
click at [475, 316] on span "Meeting Individual Needs: Mindfulness Murals" at bounding box center [517, 318] width 264 height 20
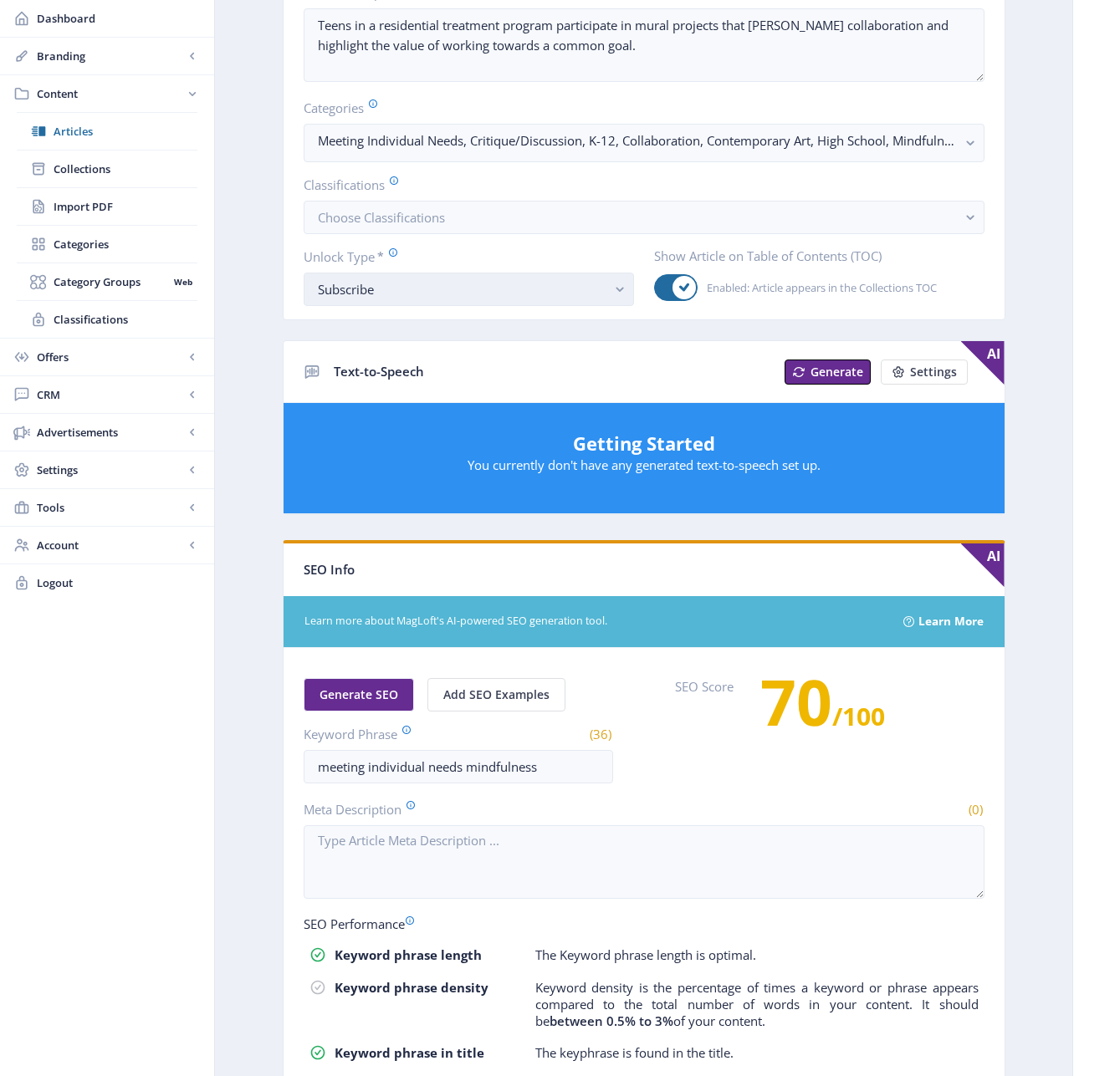
scroll to position [358, 0]
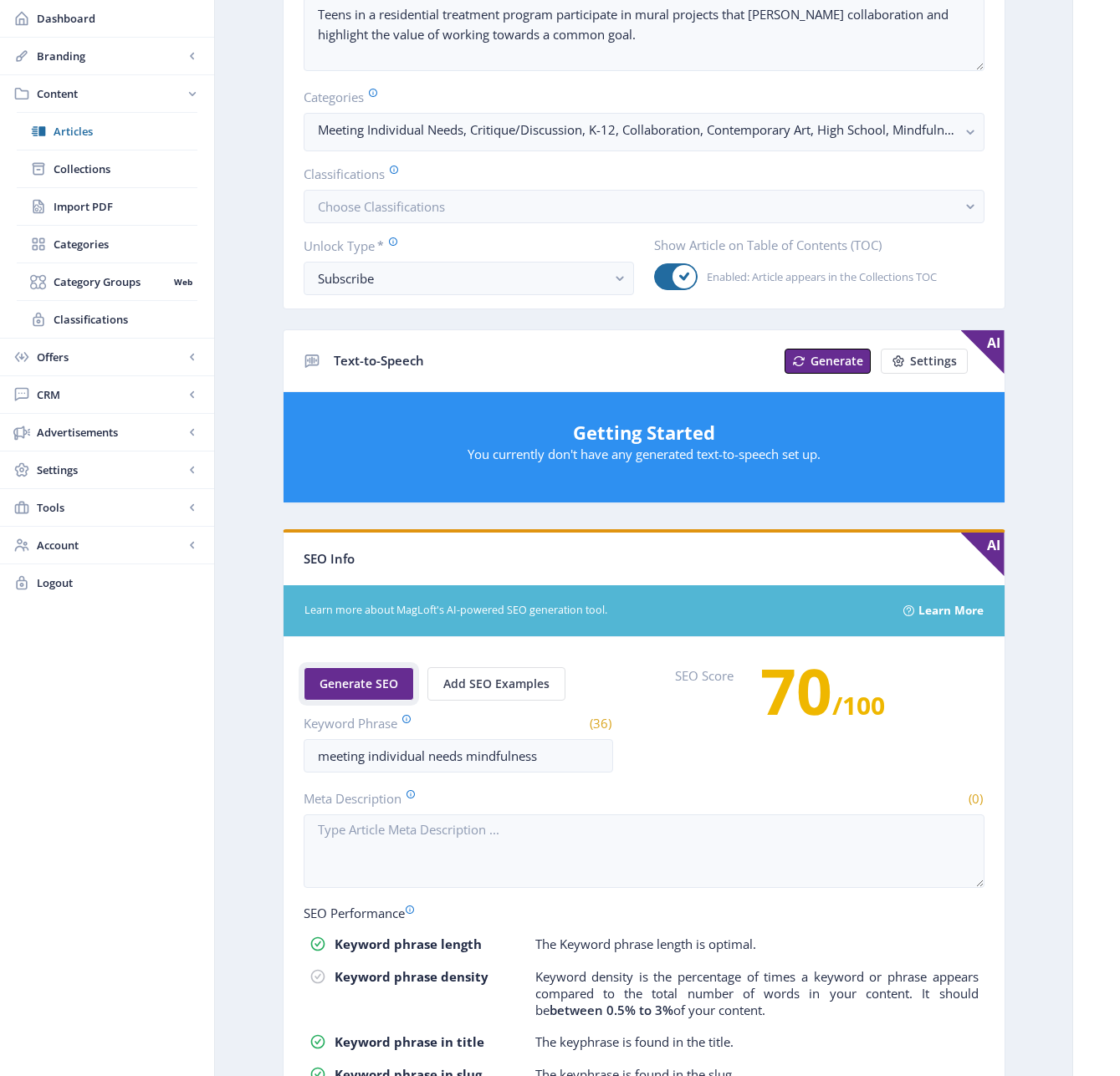
click at [376, 684] on span "Generate SEO" at bounding box center [359, 684] width 79 height 14
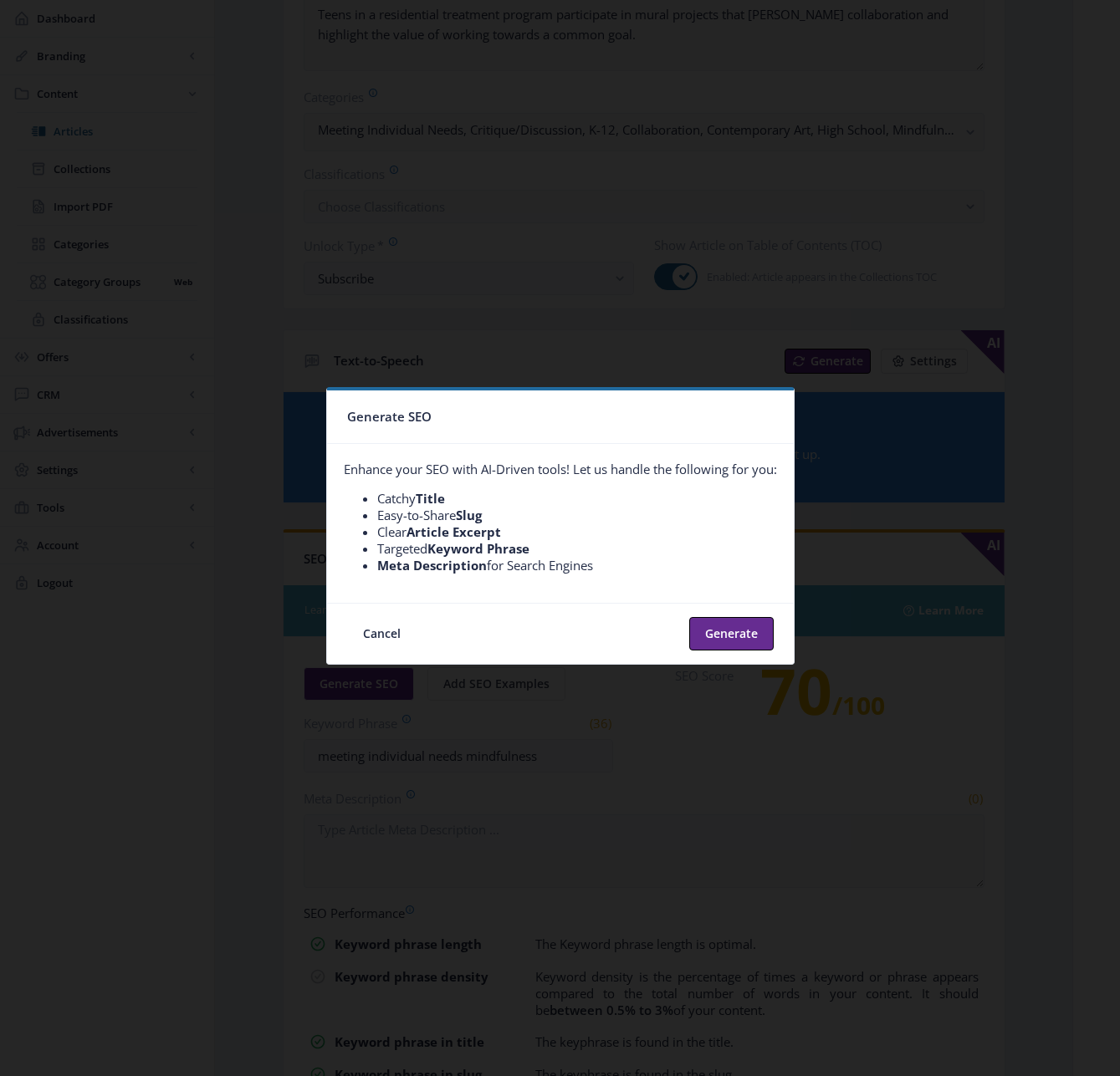
scroll to position [0, 0]
click at [703, 623] on button "Generate" at bounding box center [731, 633] width 85 height 33
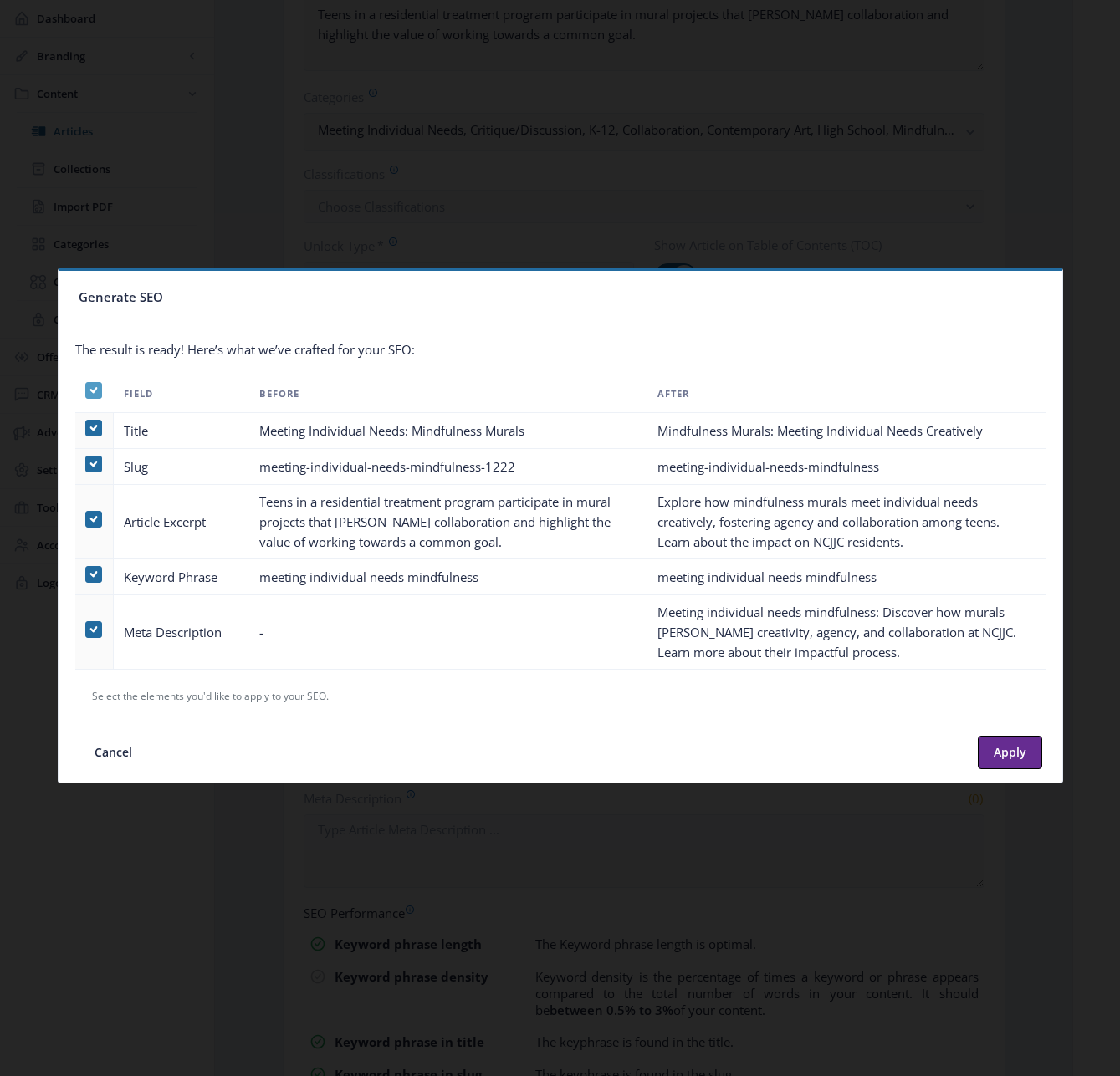
click at [93, 387] on icon at bounding box center [93, 391] width 8 height 17
click at [86, 390] on input "checkbox" at bounding box center [86, 390] width 1 height 1
checkbox input "false"
click at [92, 623] on span at bounding box center [94, 630] width 17 height 17
click at [86, 630] on input "checkbox" at bounding box center [86, 630] width 1 height 1
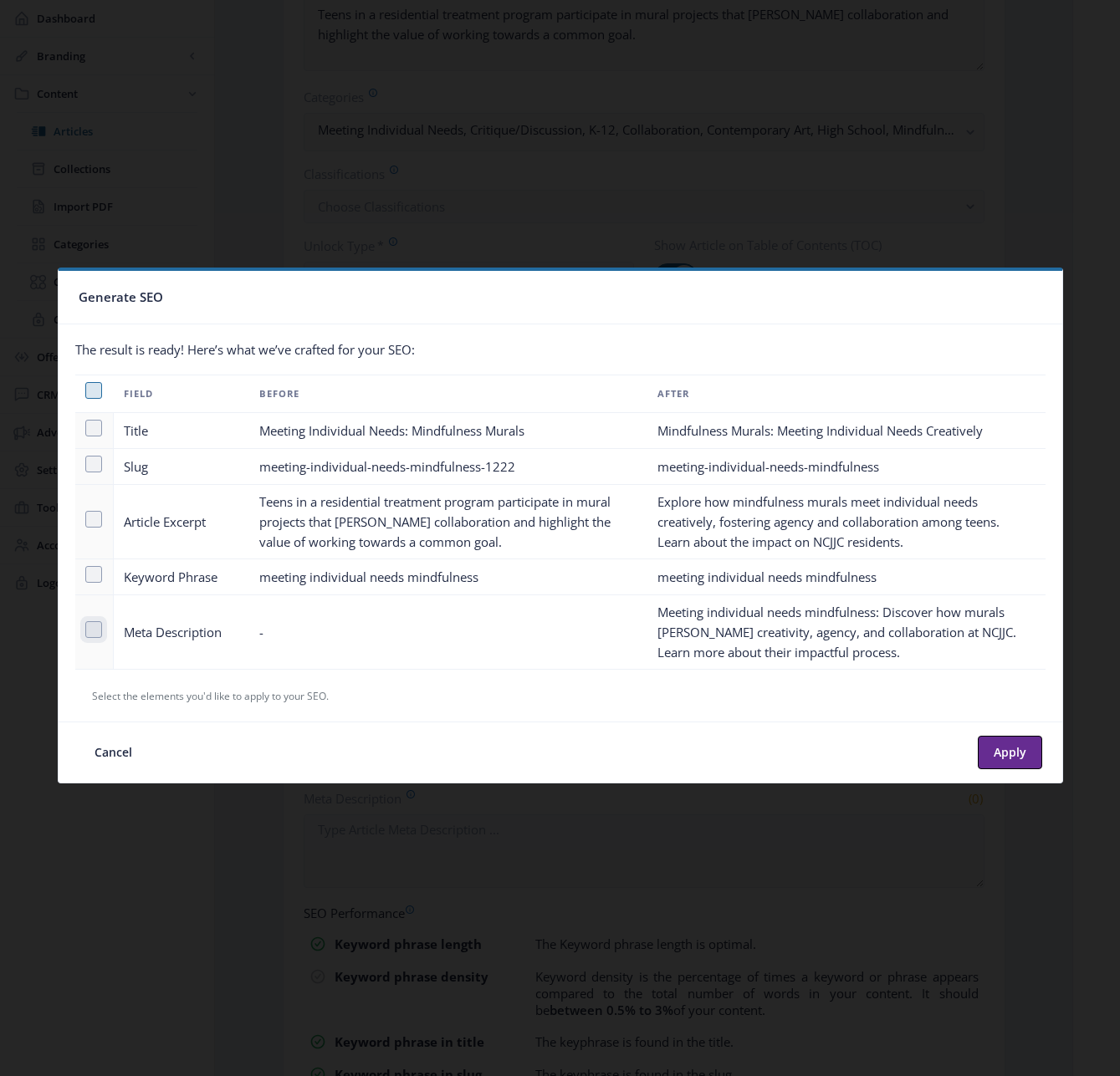
checkbox input "true"
click at [1007, 752] on button "Apply" at bounding box center [1010, 752] width 64 height 33
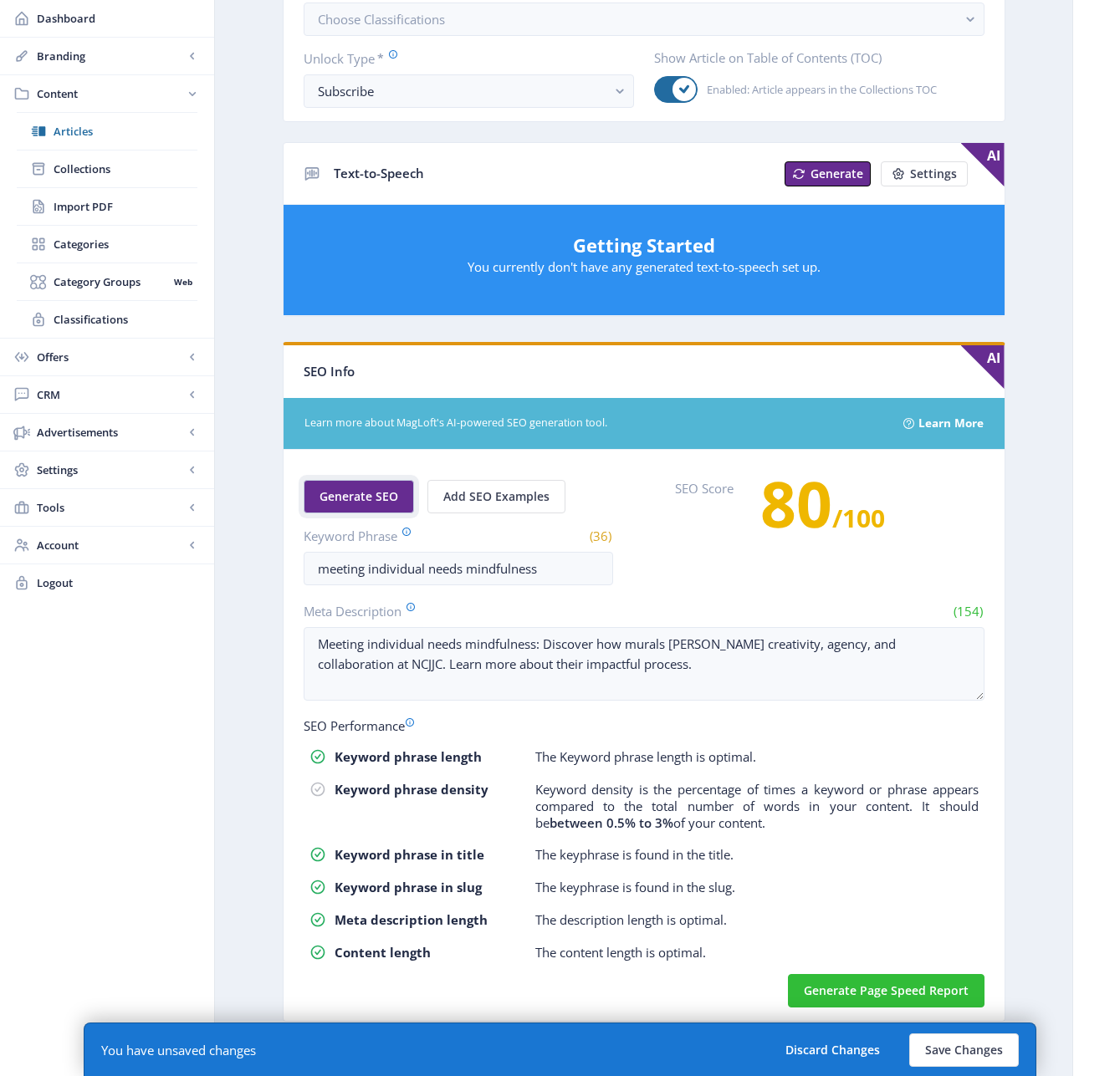
scroll to position [550, 0]
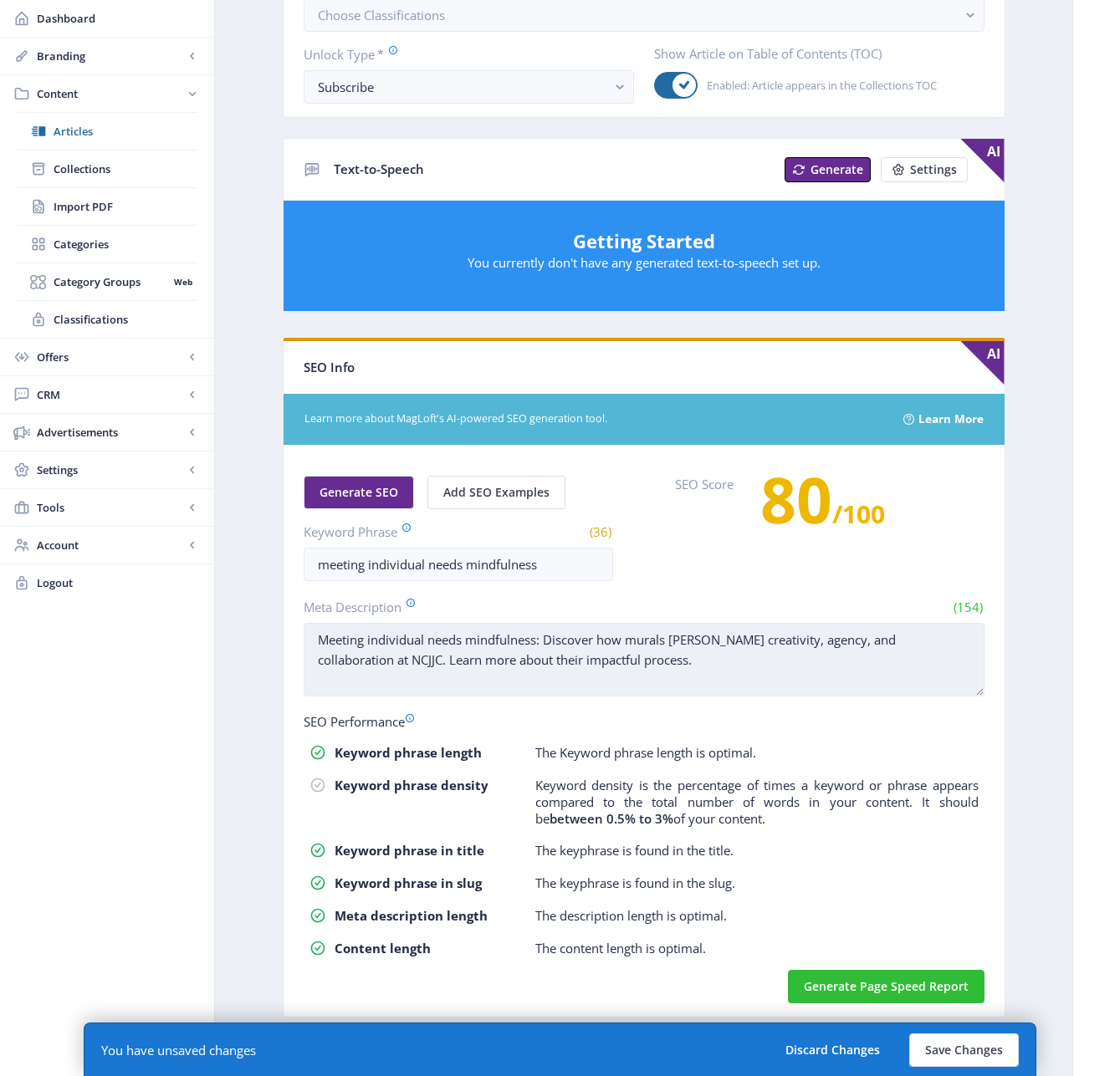
click at [472, 641] on textarea "Meeting individual needs mindfulness: Discover how murals [PERSON_NAME] creativ…" at bounding box center [644, 659] width 681 height 74
click at [466, 641] on textarea "Meeting individual needs mindfulness: Discover how murals [PERSON_NAME] creativ…" at bounding box center [644, 659] width 681 height 74
click at [571, 641] on textarea "Meeting individual needs with mindfulness: Discover how murals [PERSON_NAME] cr…" at bounding box center [644, 659] width 681 height 74
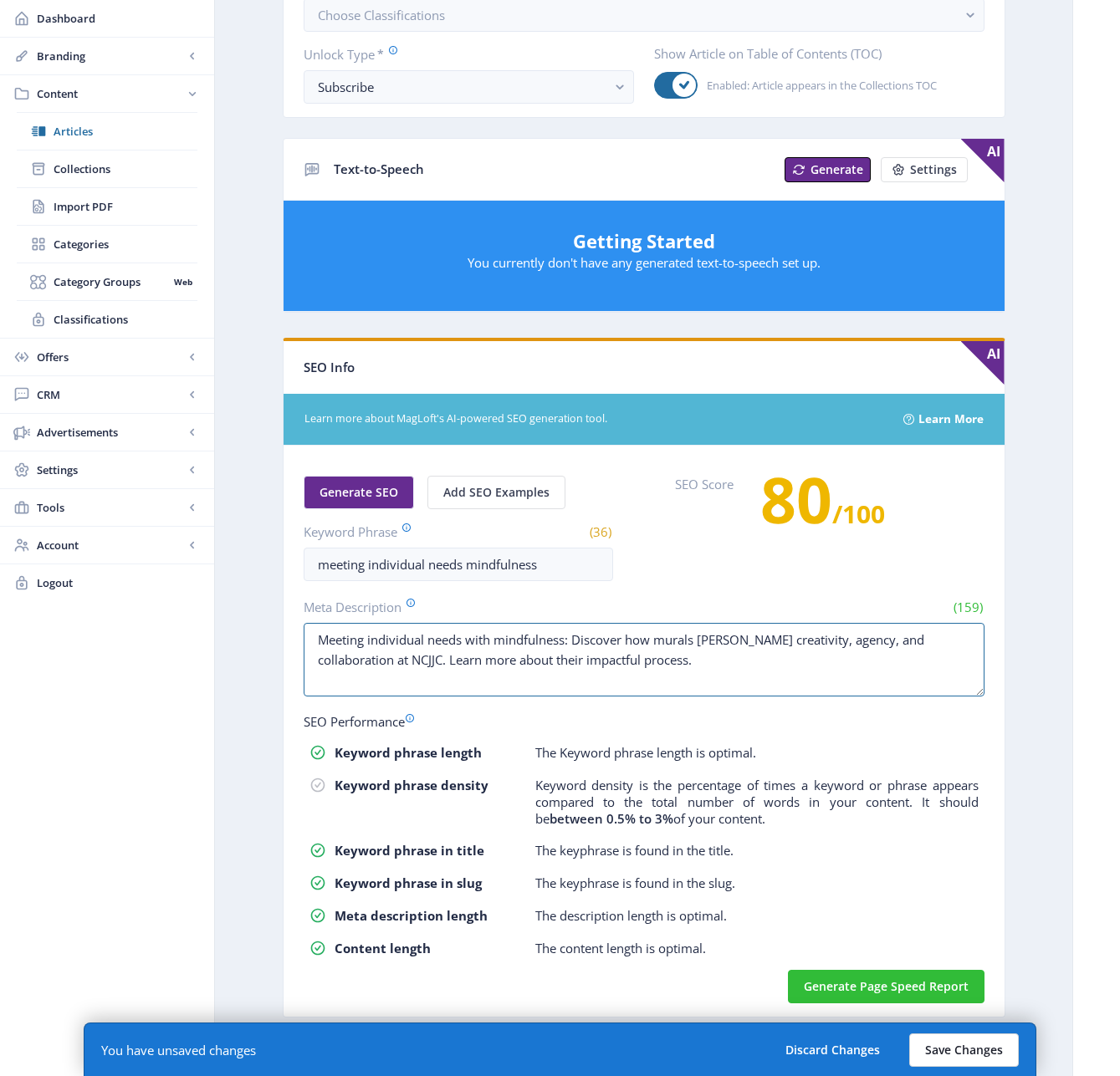
type textarea "Meeting individual needs with mindfulness: Discover how murals [PERSON_NAME] cr…"
click at [963, 1047] on button "Save Changes" at bounding box center [964, 1049] width 110 height 33
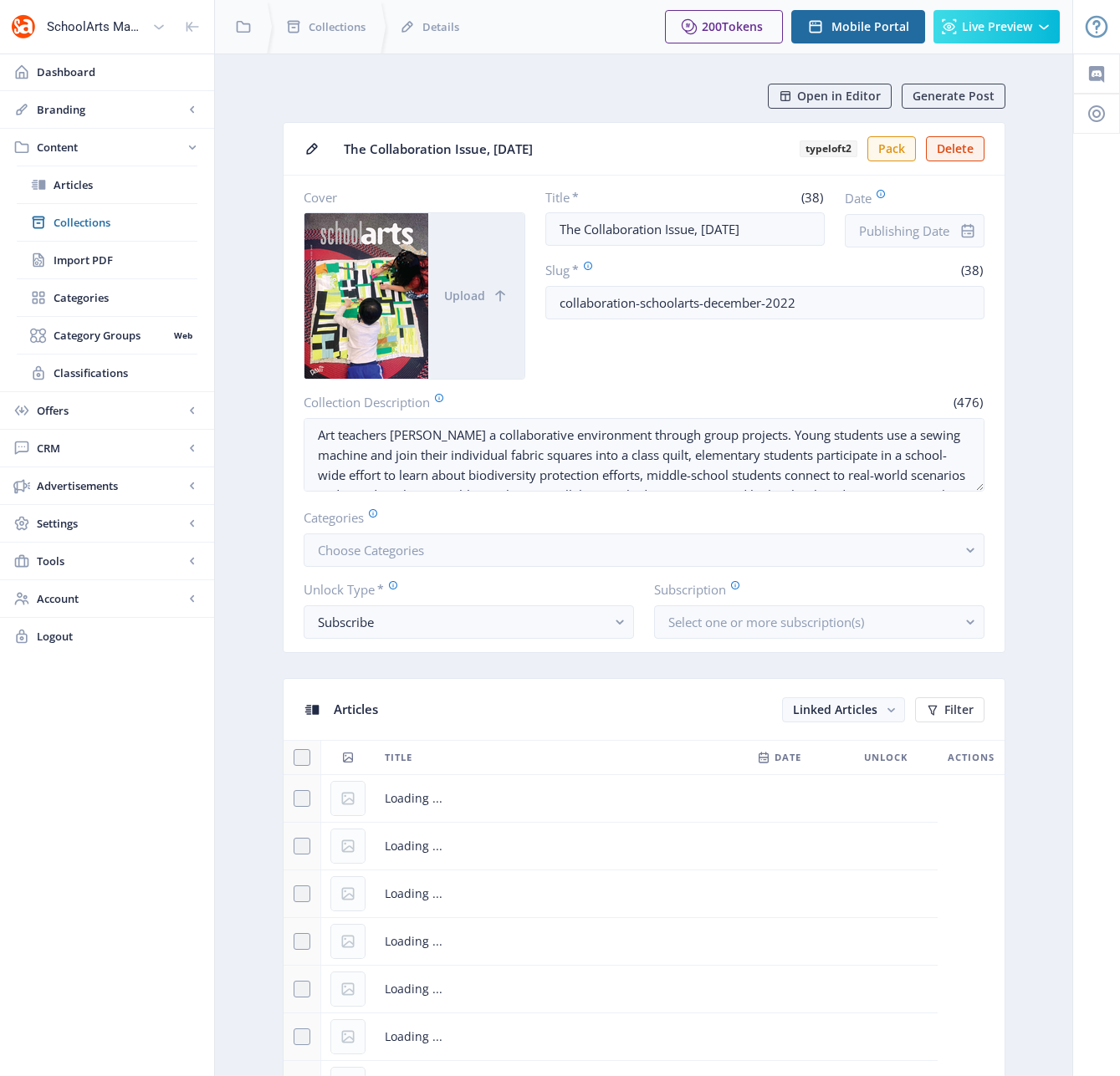
scroll to position [536, 0]
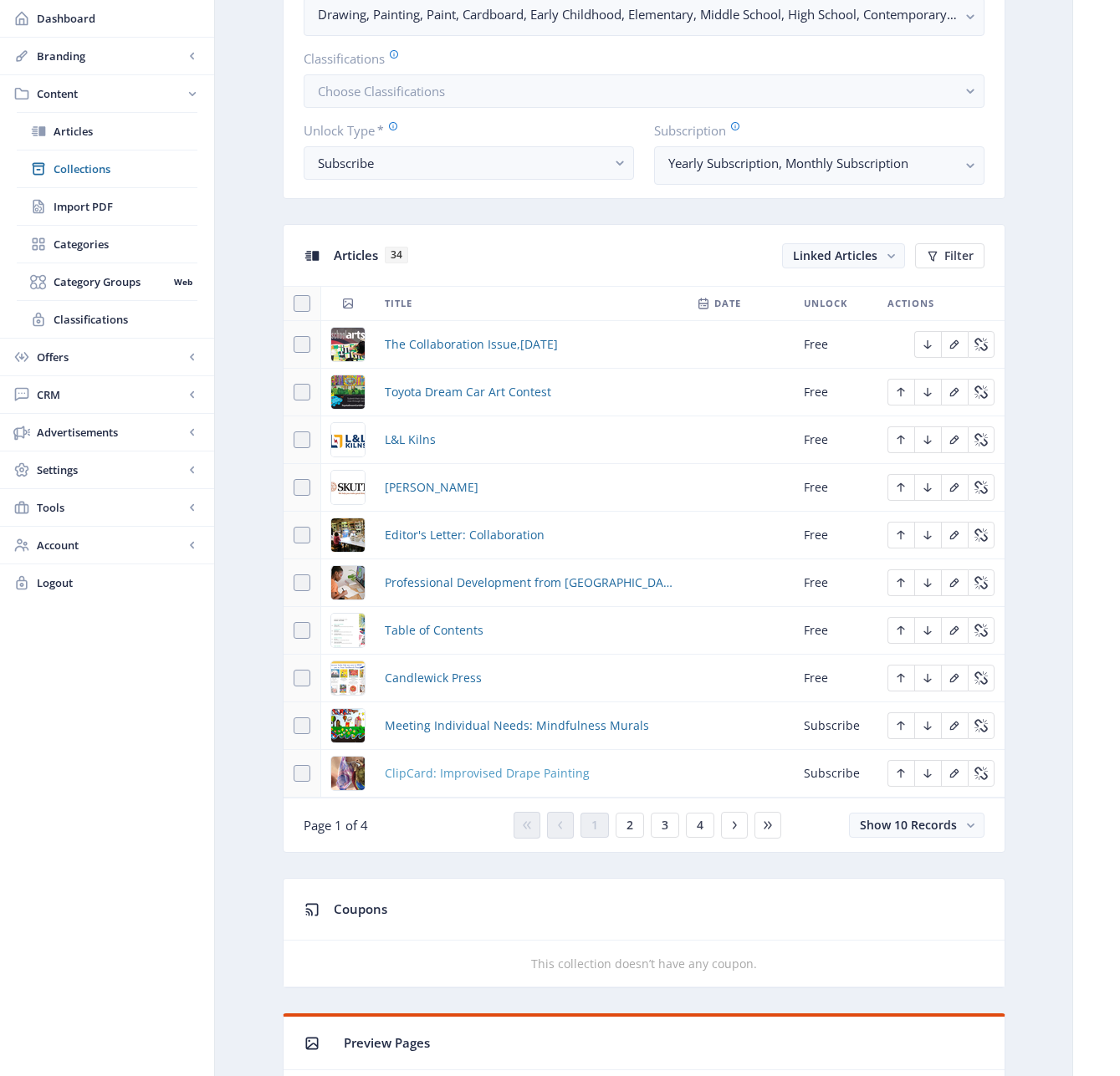
click at [478, 773] on span "ClipCard: Improvised Drape Painting" at bounding box center [487, 772] width 204 height 20
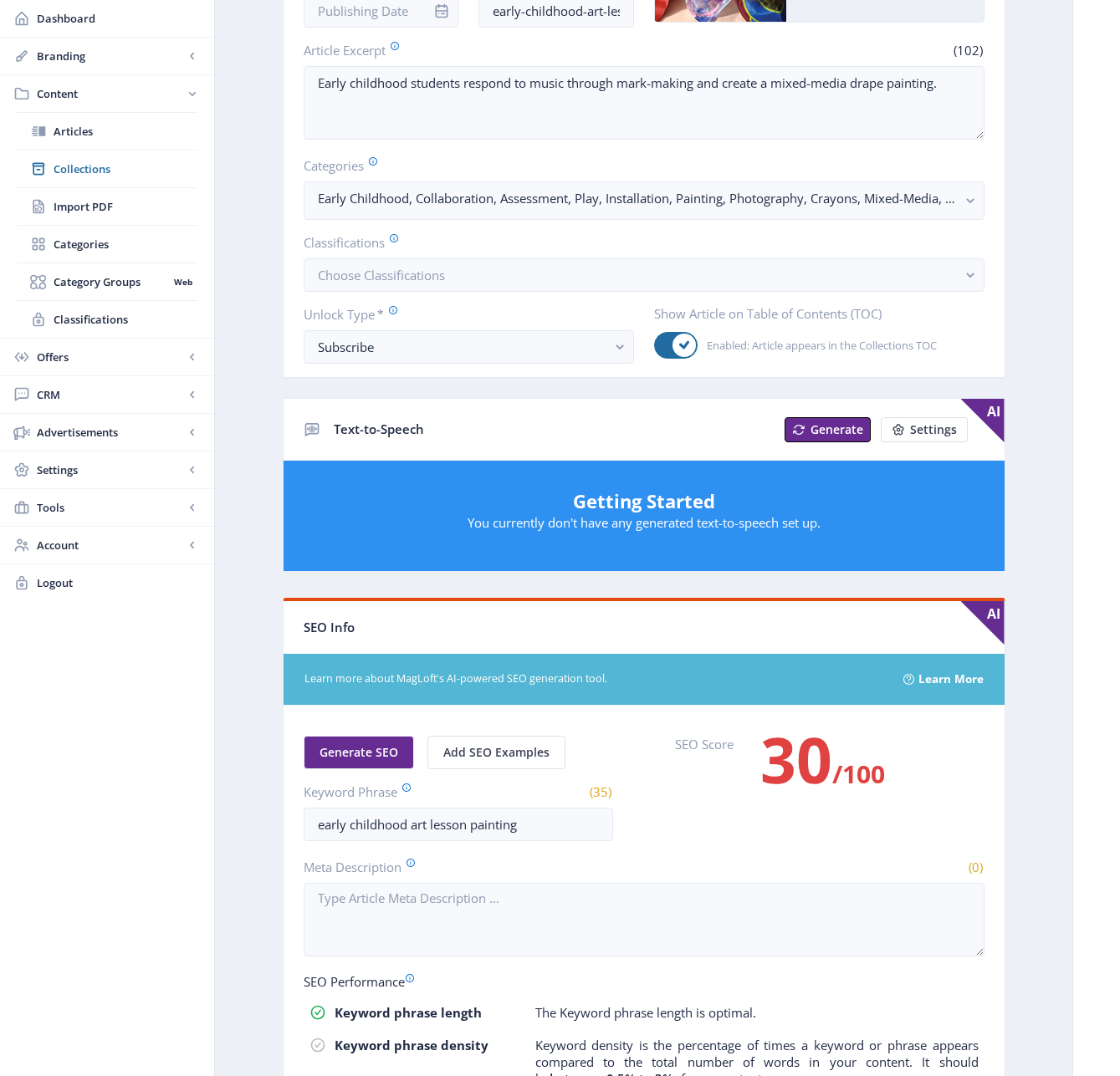
scroll to position [168, 0]
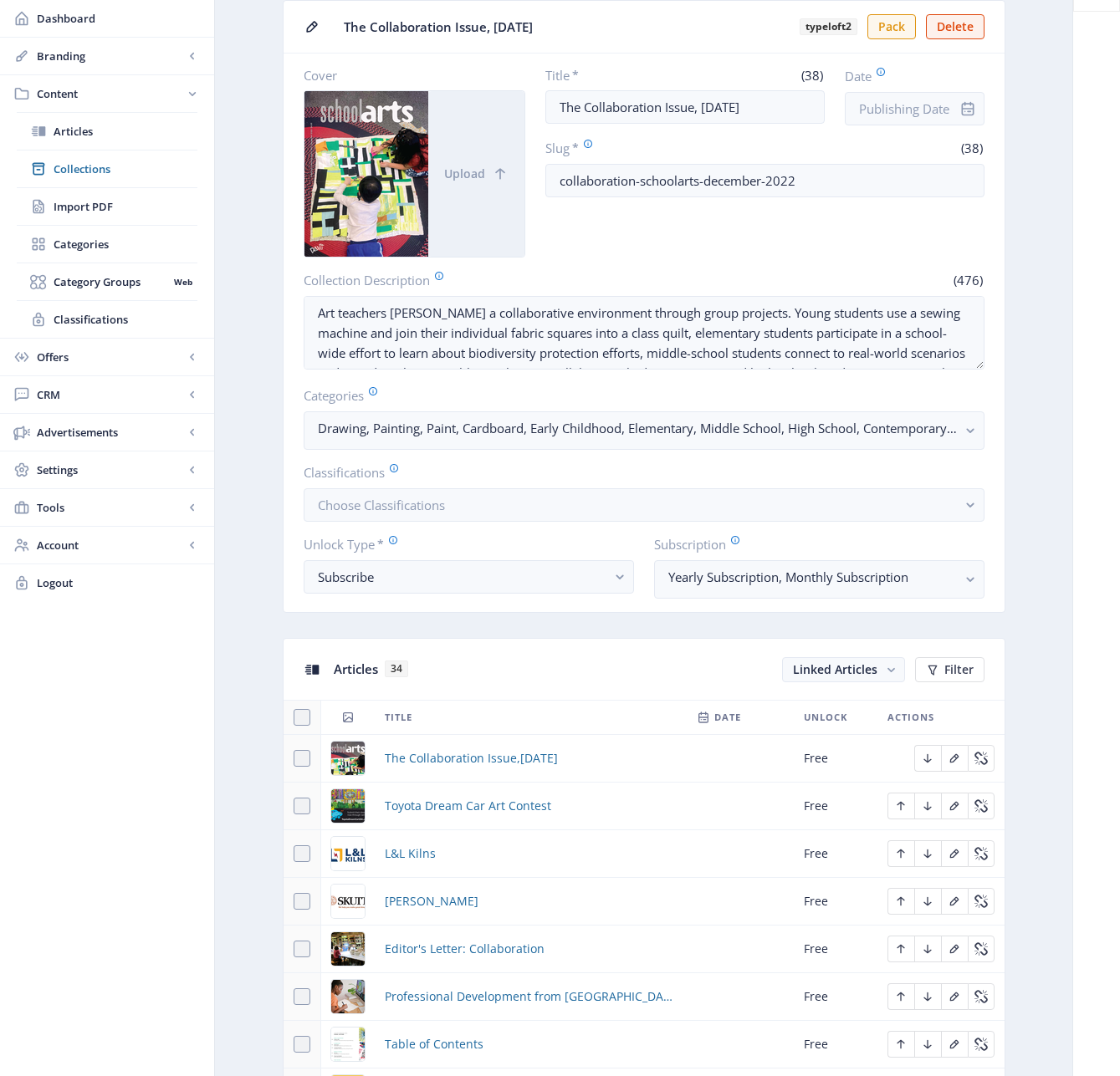
scroll to position [513, 0]
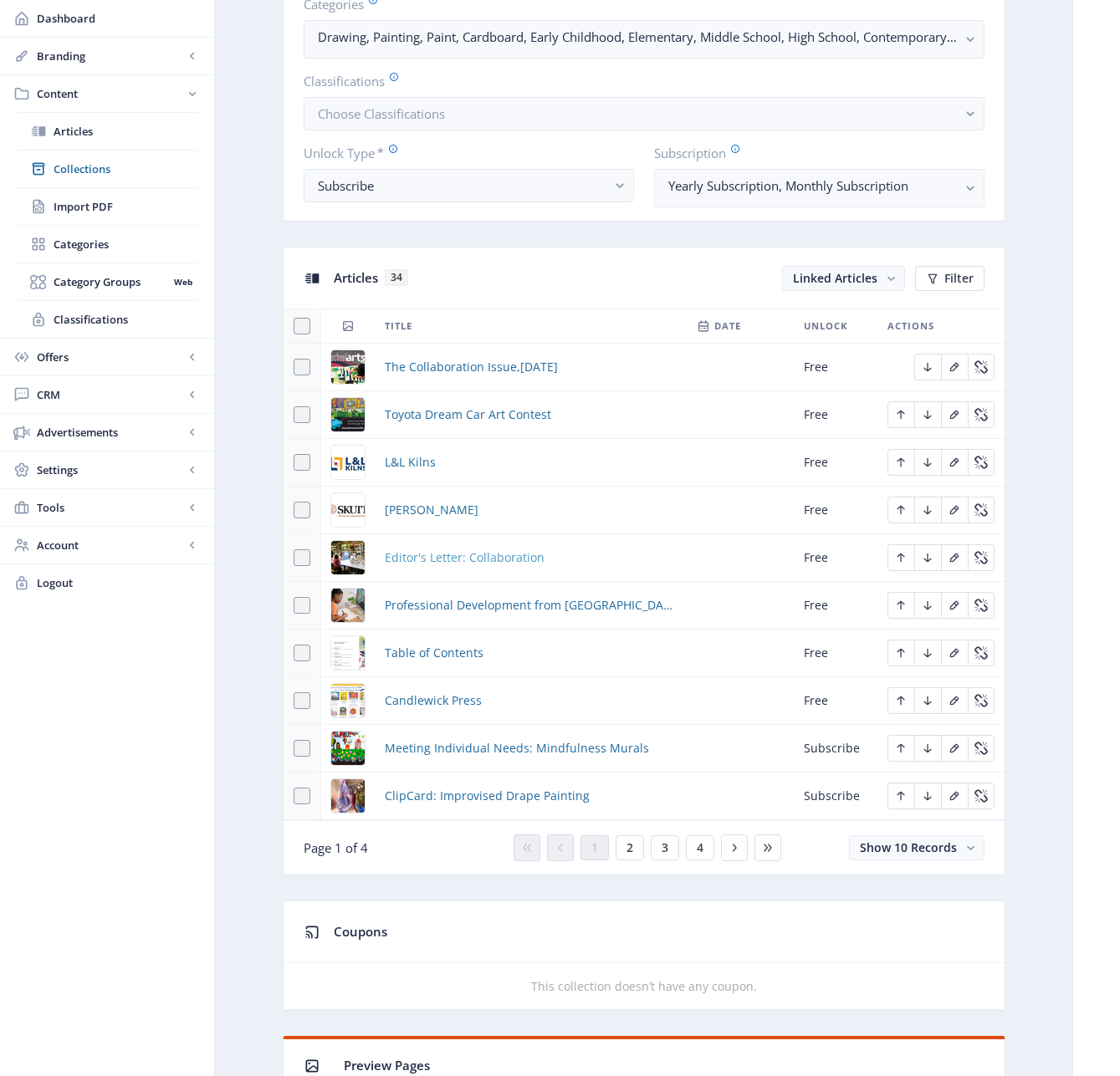
click at [466, 559] on span "Editor's Letter: Collaboration" at bounding box center [465, 557] width 160 height 20
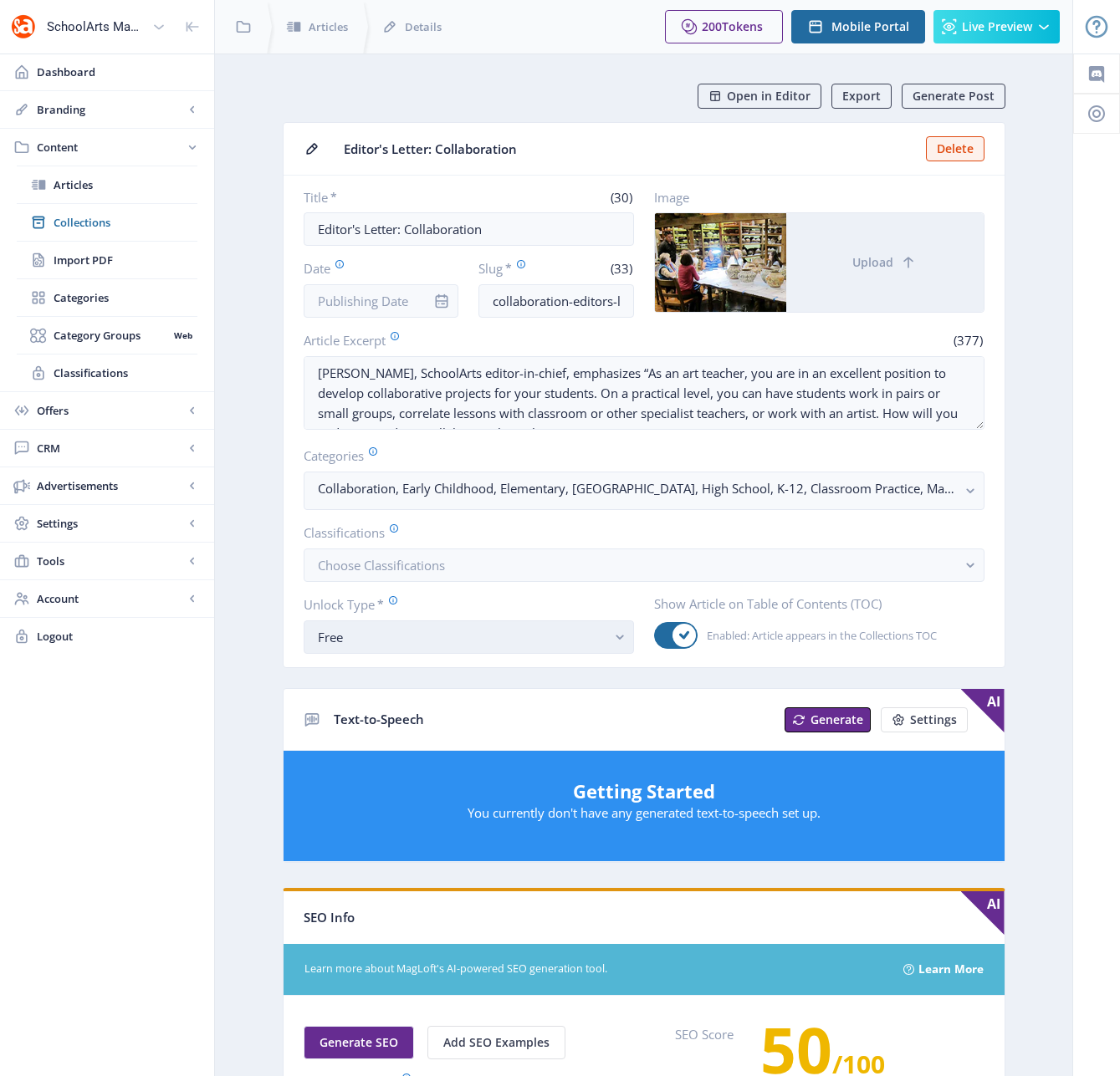
click at [512, 646] on div "Free" at bounding box center [461, 636] width 288 height 20
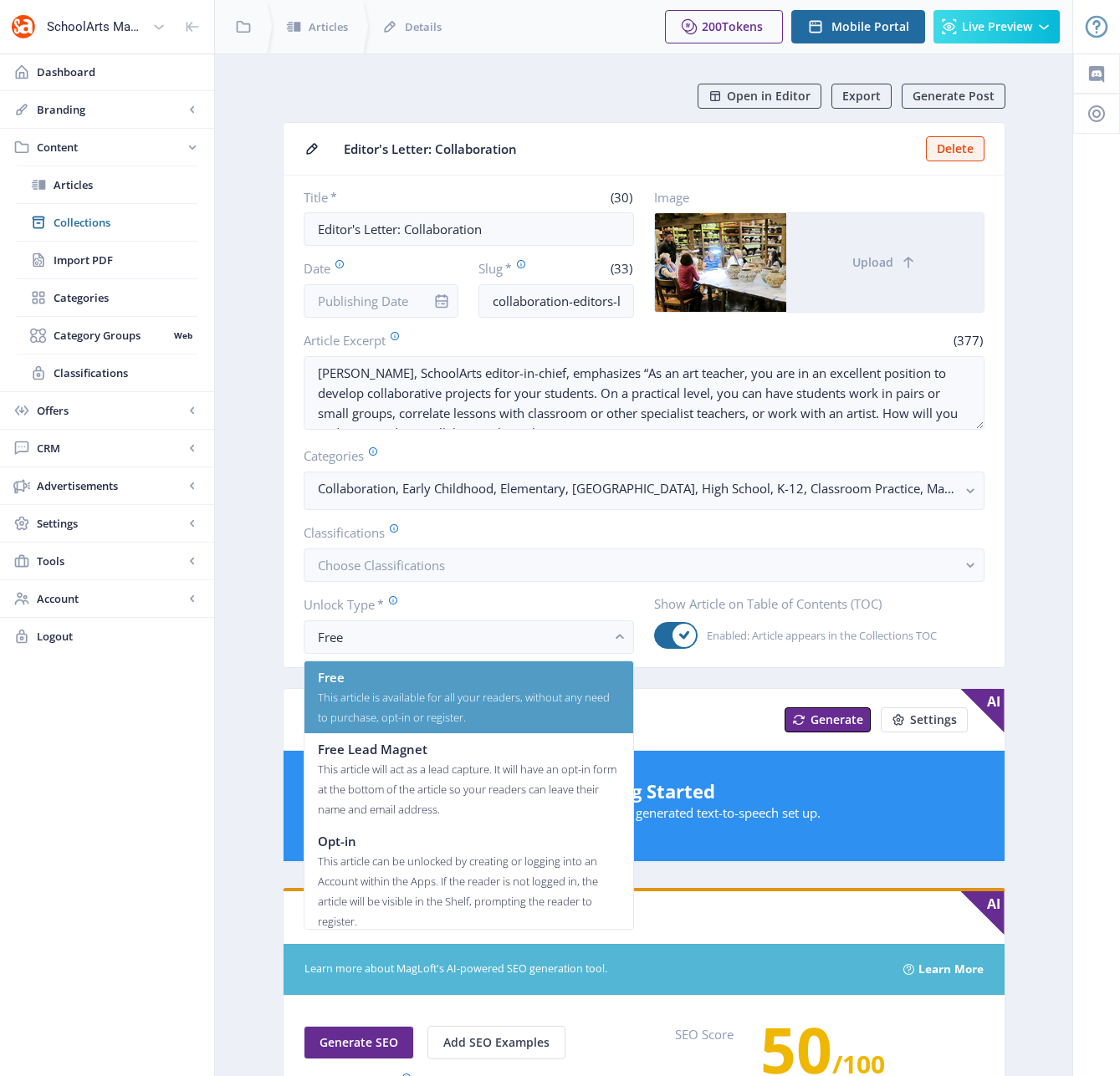
click at [501, 664] on nb-option "Free This article is available for all your readers, without any need to purcha…" at bounding box center [469, 697] width 329 height 72
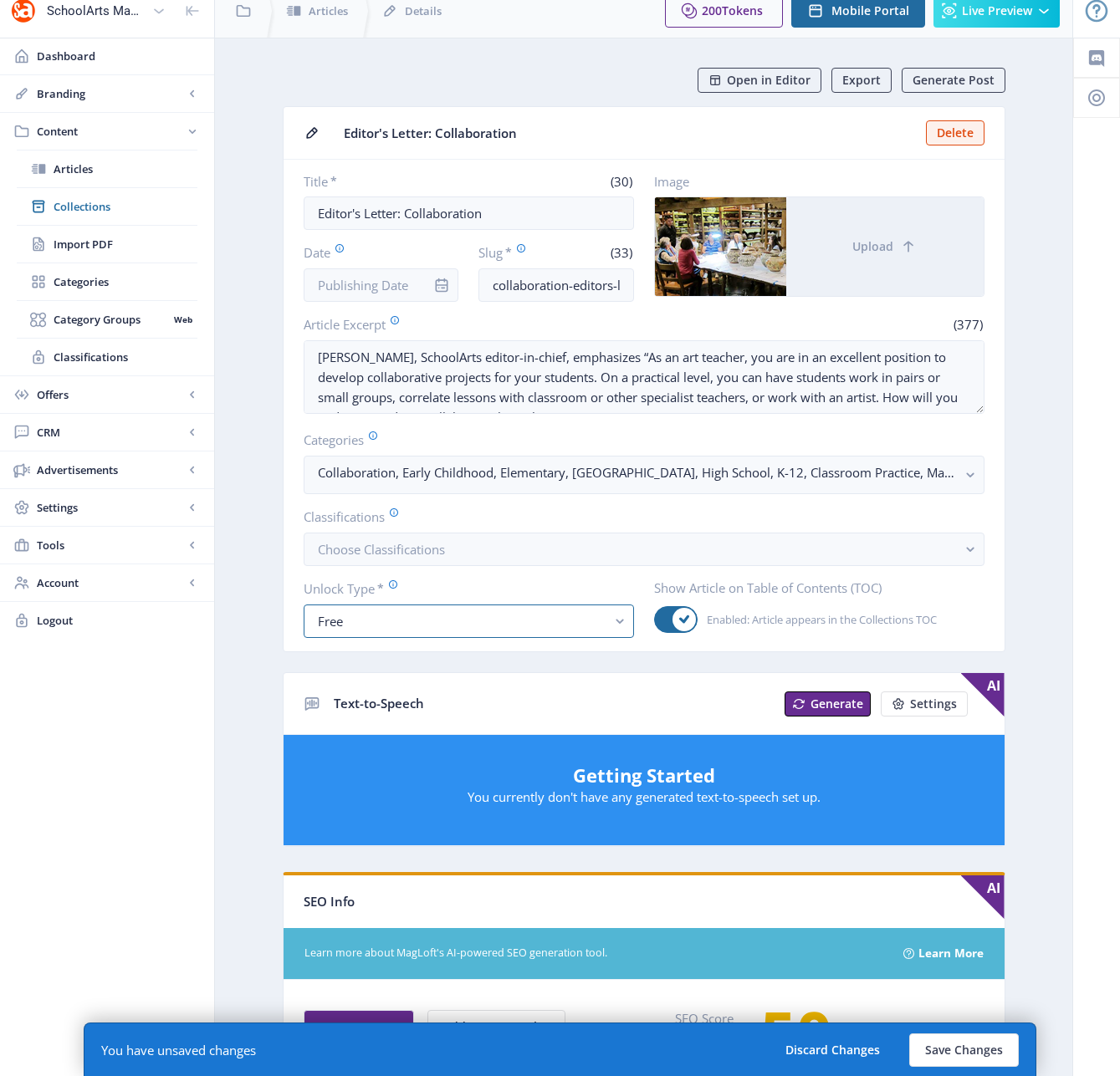
scroll to position [18, 0]
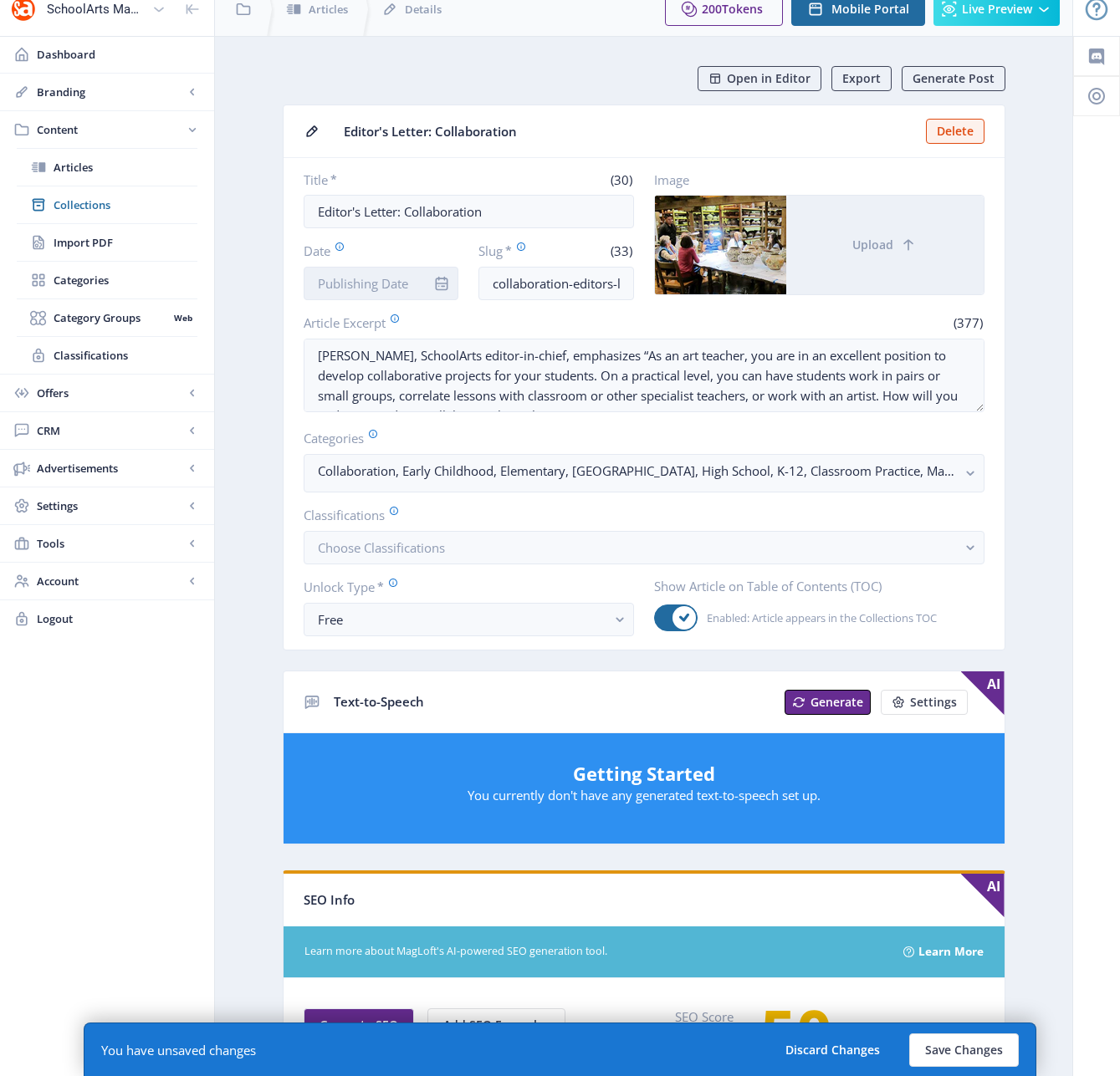
click at [376, 287] on input "Date" at bounding box center [382, 283] width 156 height 33
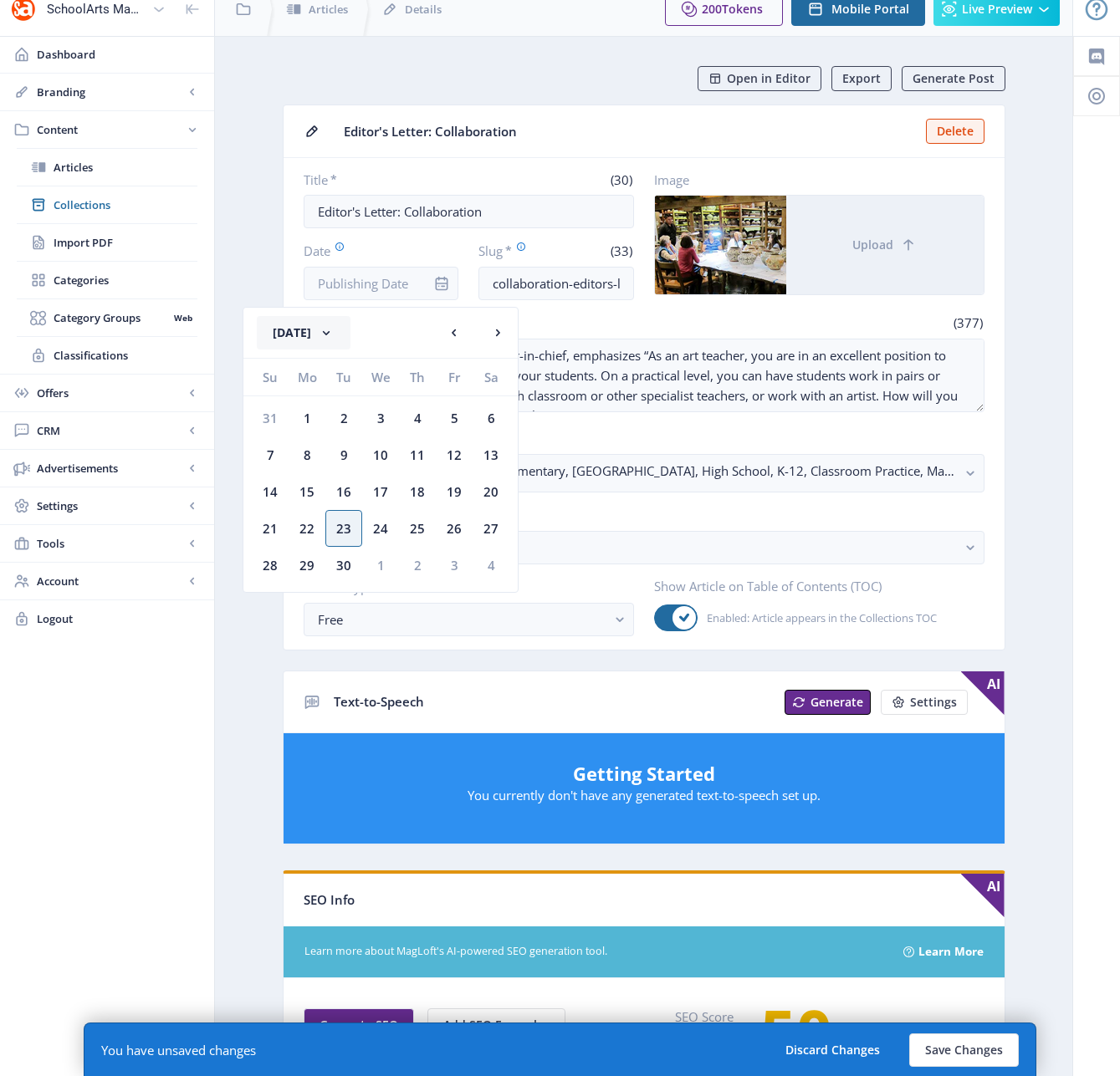
click at [351, 330] on button "[DATE]" at bounding box center [303, 332] width 93 height 33
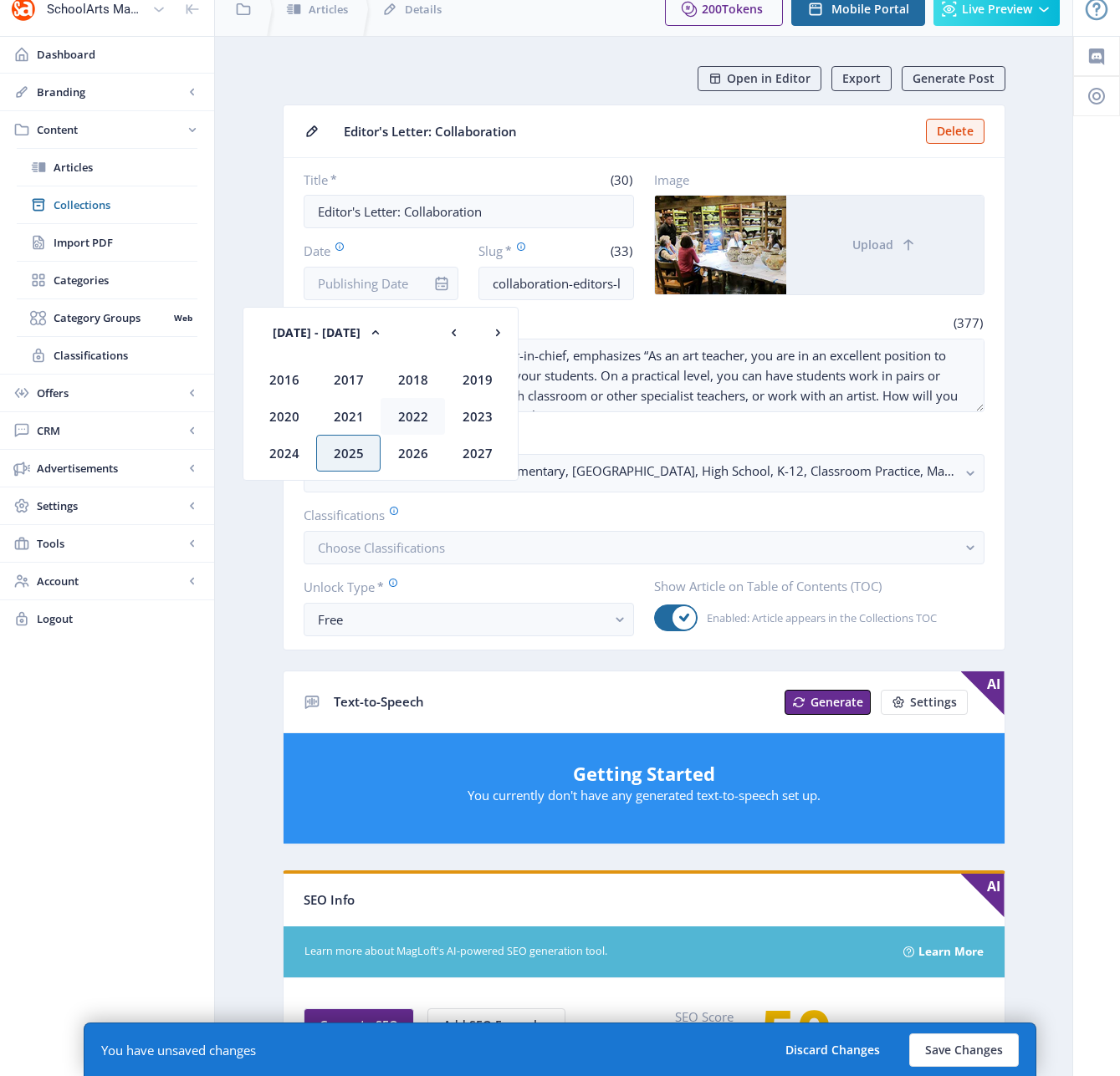
click at [414, 414] on div "2022" at bounding box center [412, 416] width 64 height 37
click at [477, 454] on div "Dec" at bounding box center [477, 452] width 64 height 37
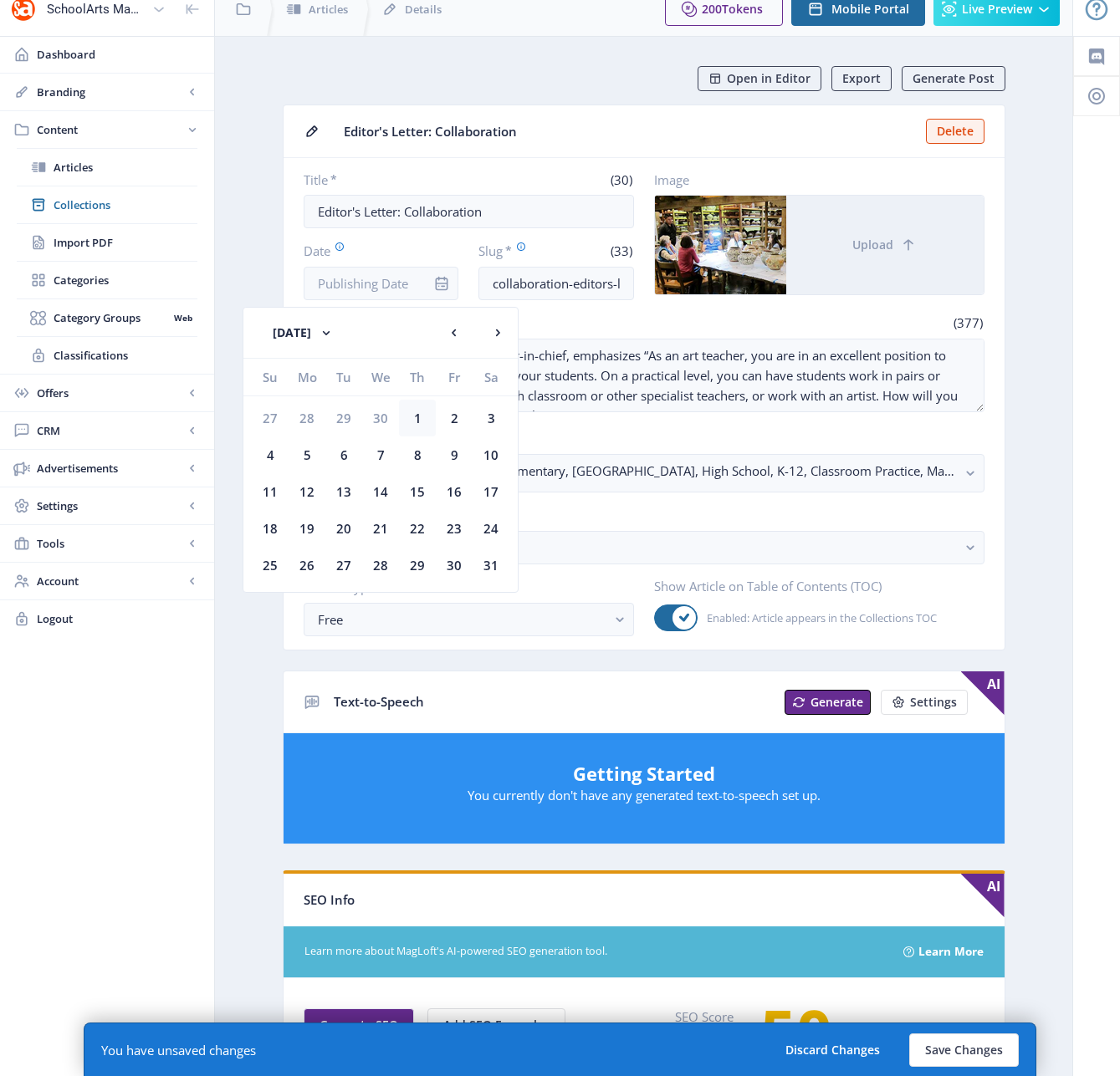
click at [420, 415] on div "1" at bounding box center [417, 417] width 37 height 37
type input "[DATE]"
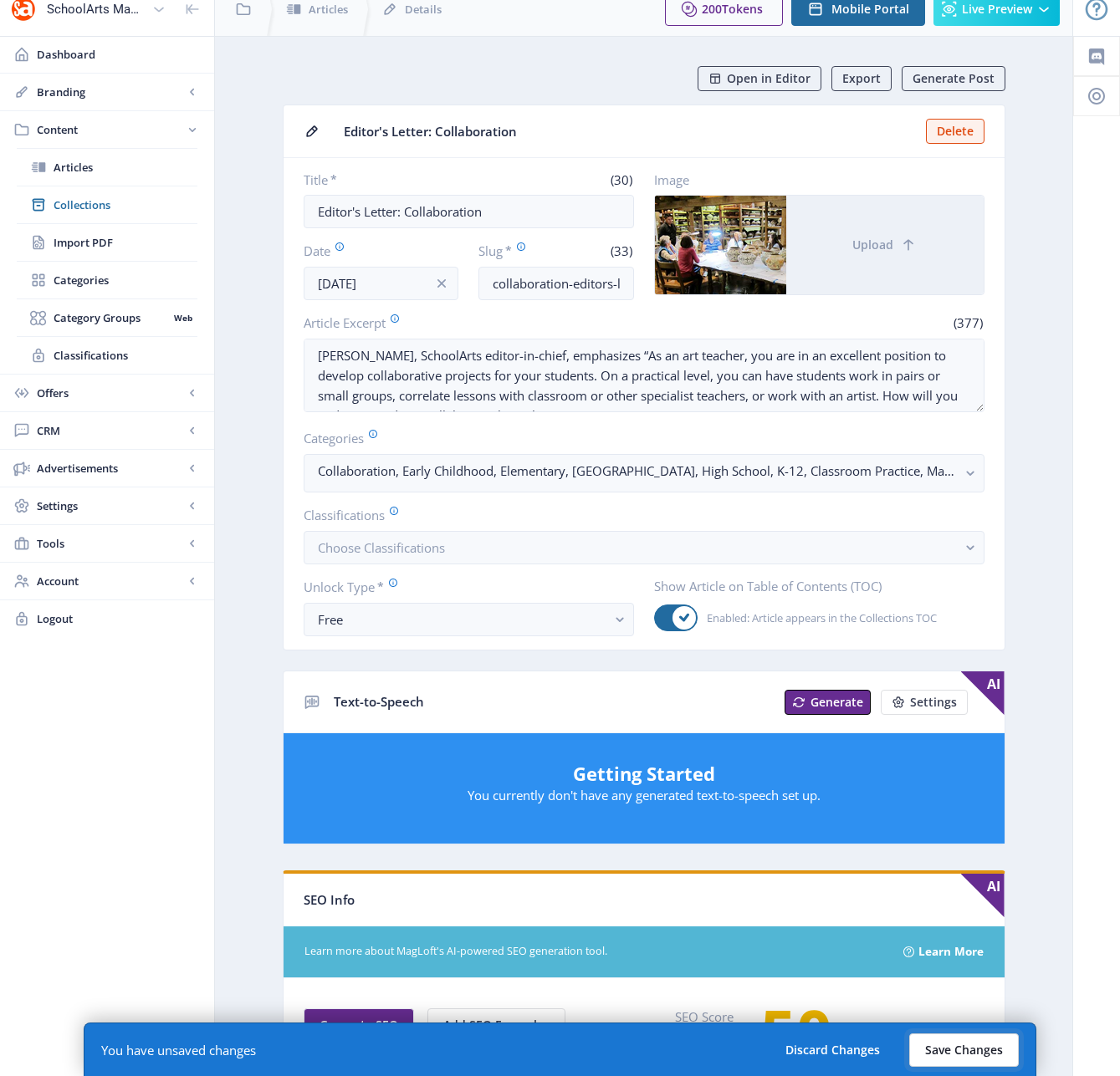
click at [954, 1046] on button "Save Changes" at bounding box center [964, 1049] width 110 height 33
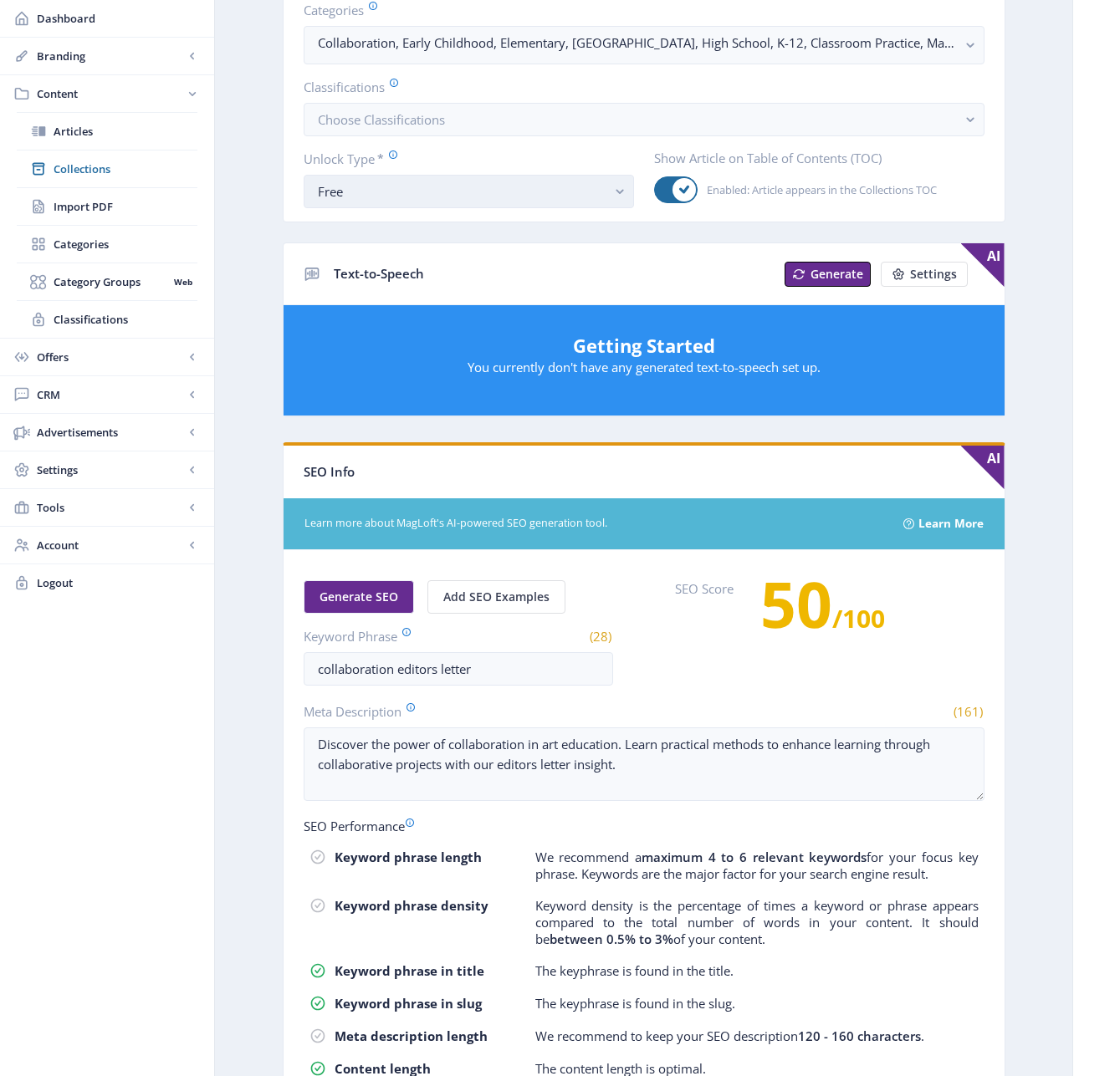
scroll to position [476, 0]
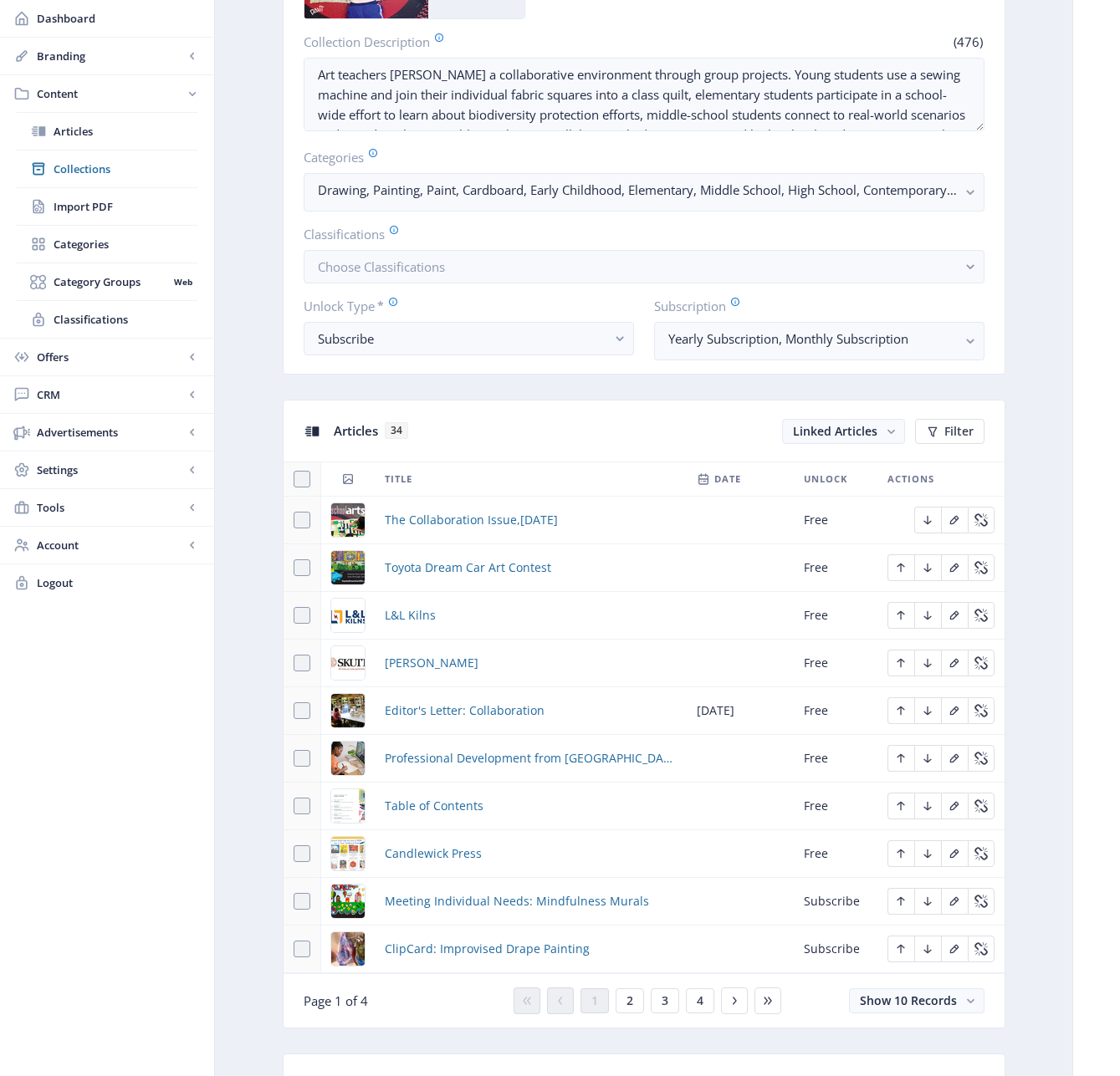
scroll to position [364, 0]
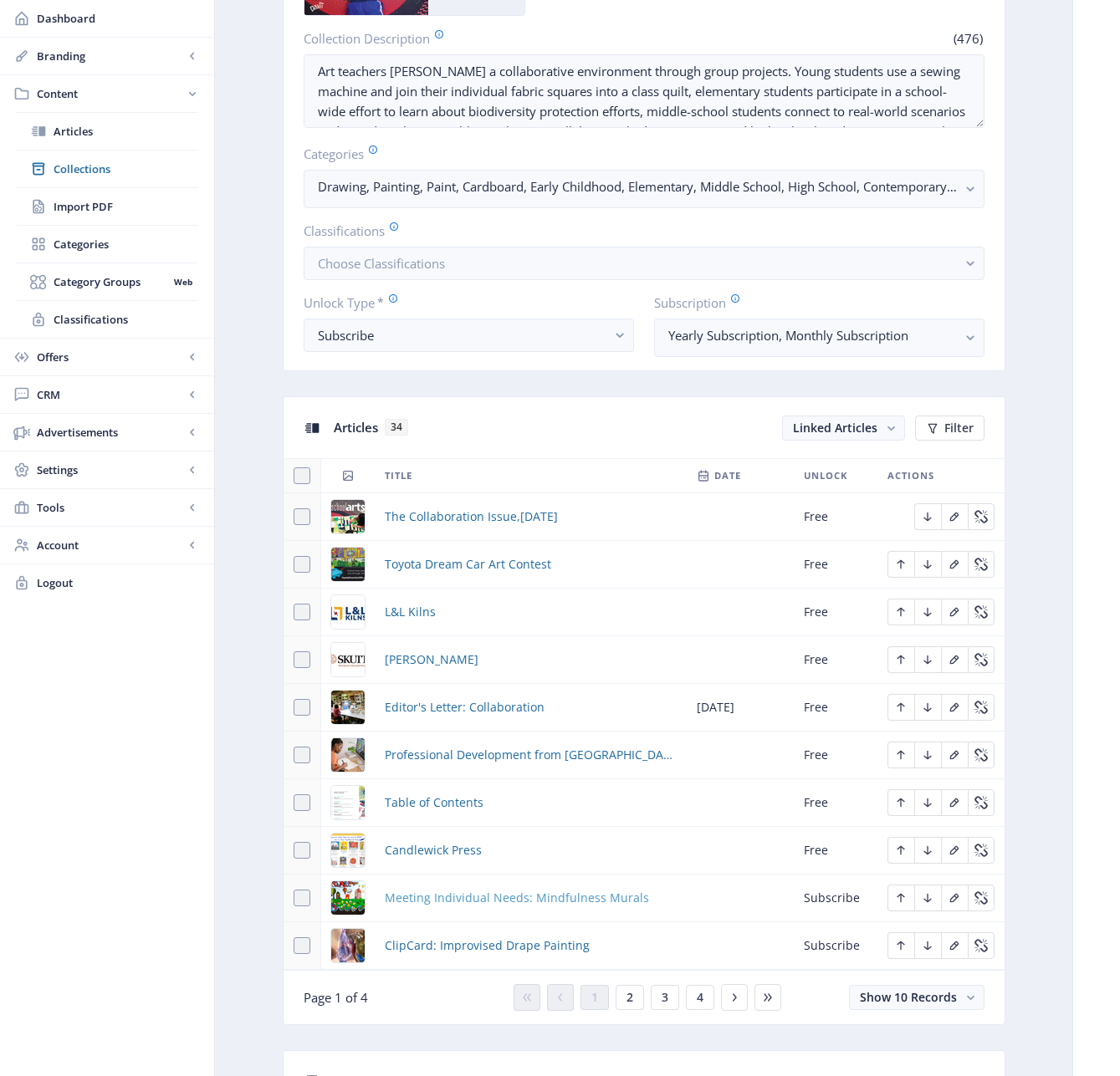
click at [446, 896] on span "Meeting Individual Needs: Mindfulness Murals" at bounding box center [517, 897] width 264 height 20
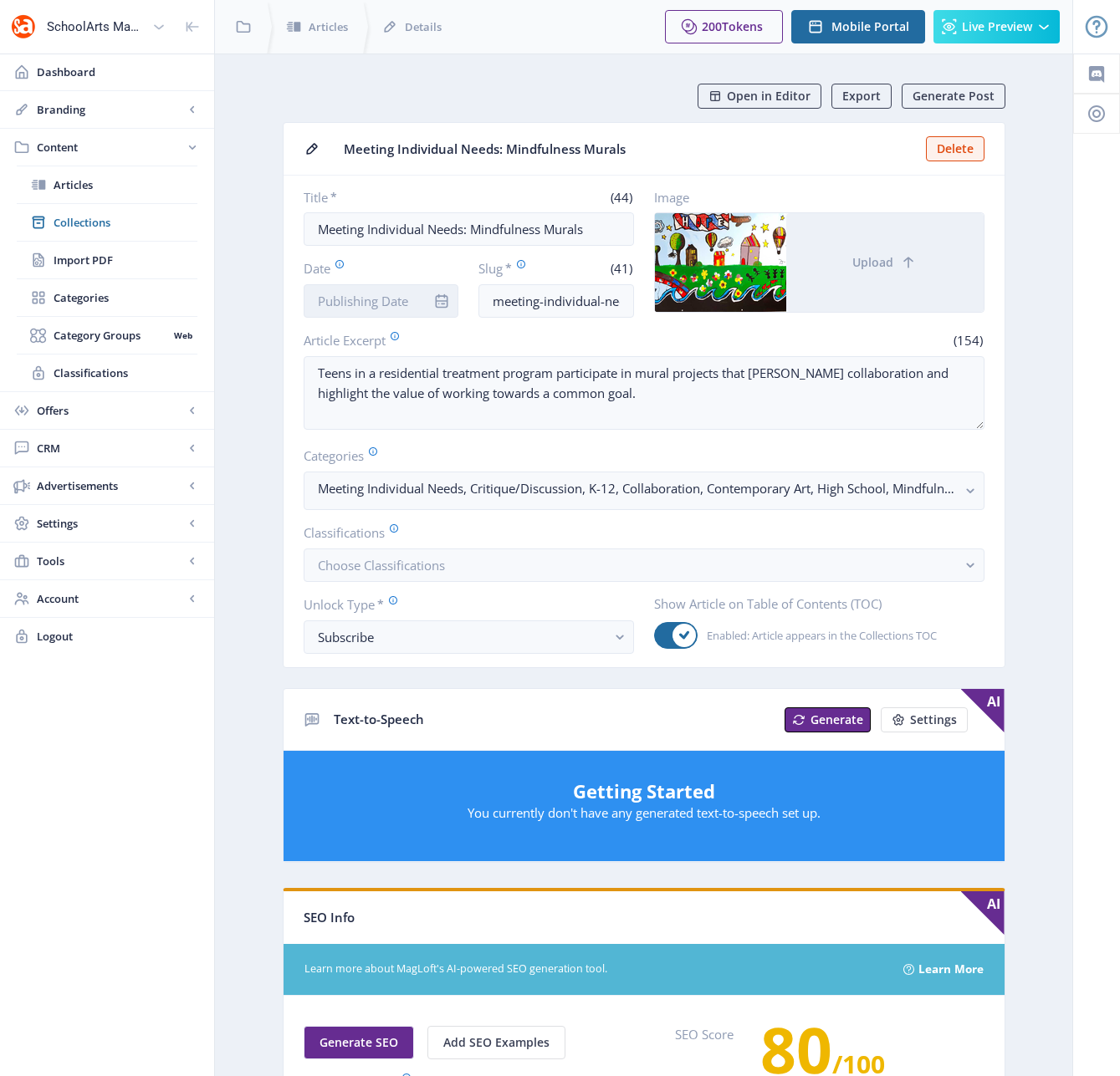
click at [400, 302] on input "Date" at bounding box center [382, 300] width 156 height 33
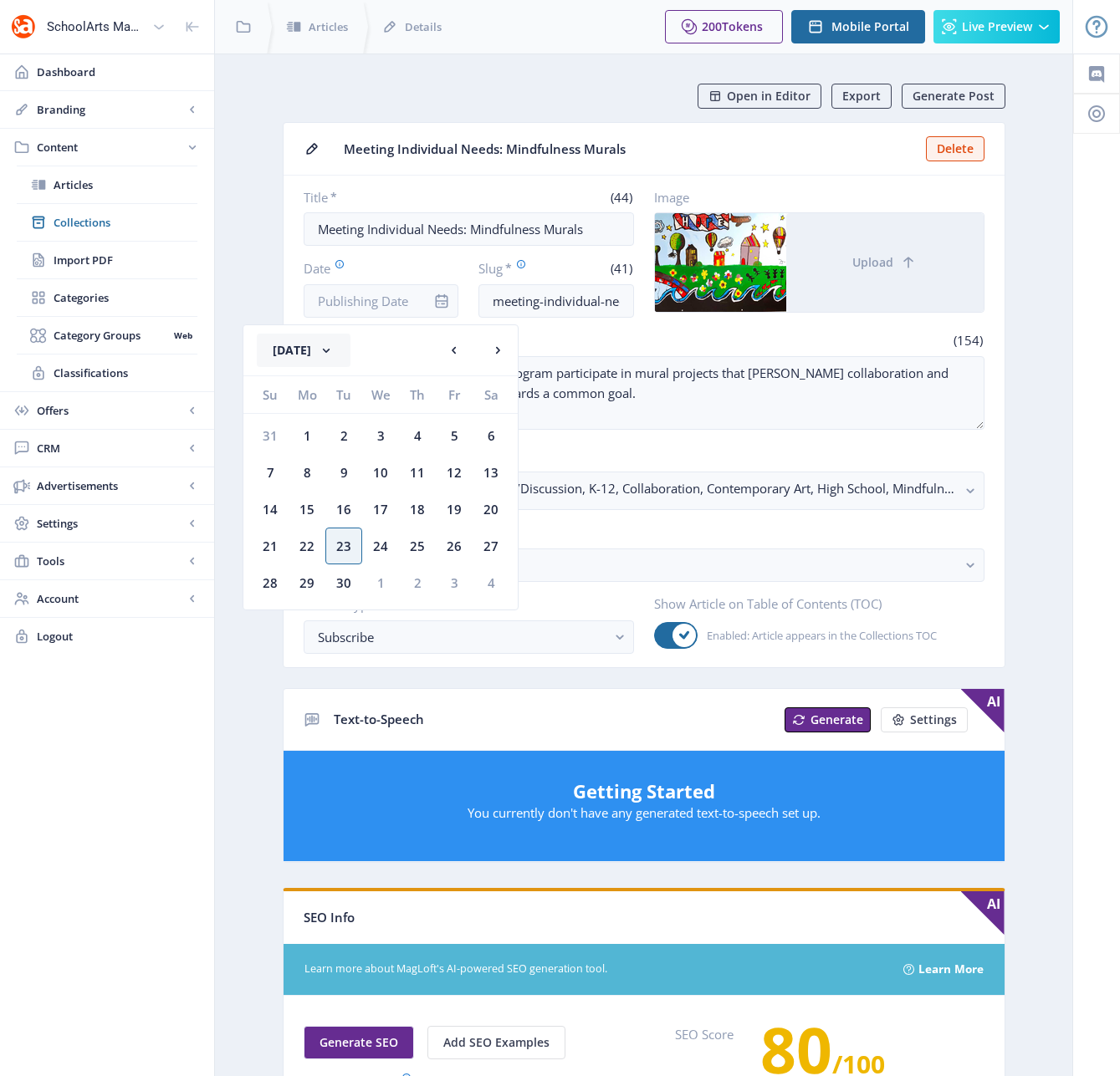
click at [351, 352] on button "[DATE]" at bounding box center [303, 350] width 93 height 33
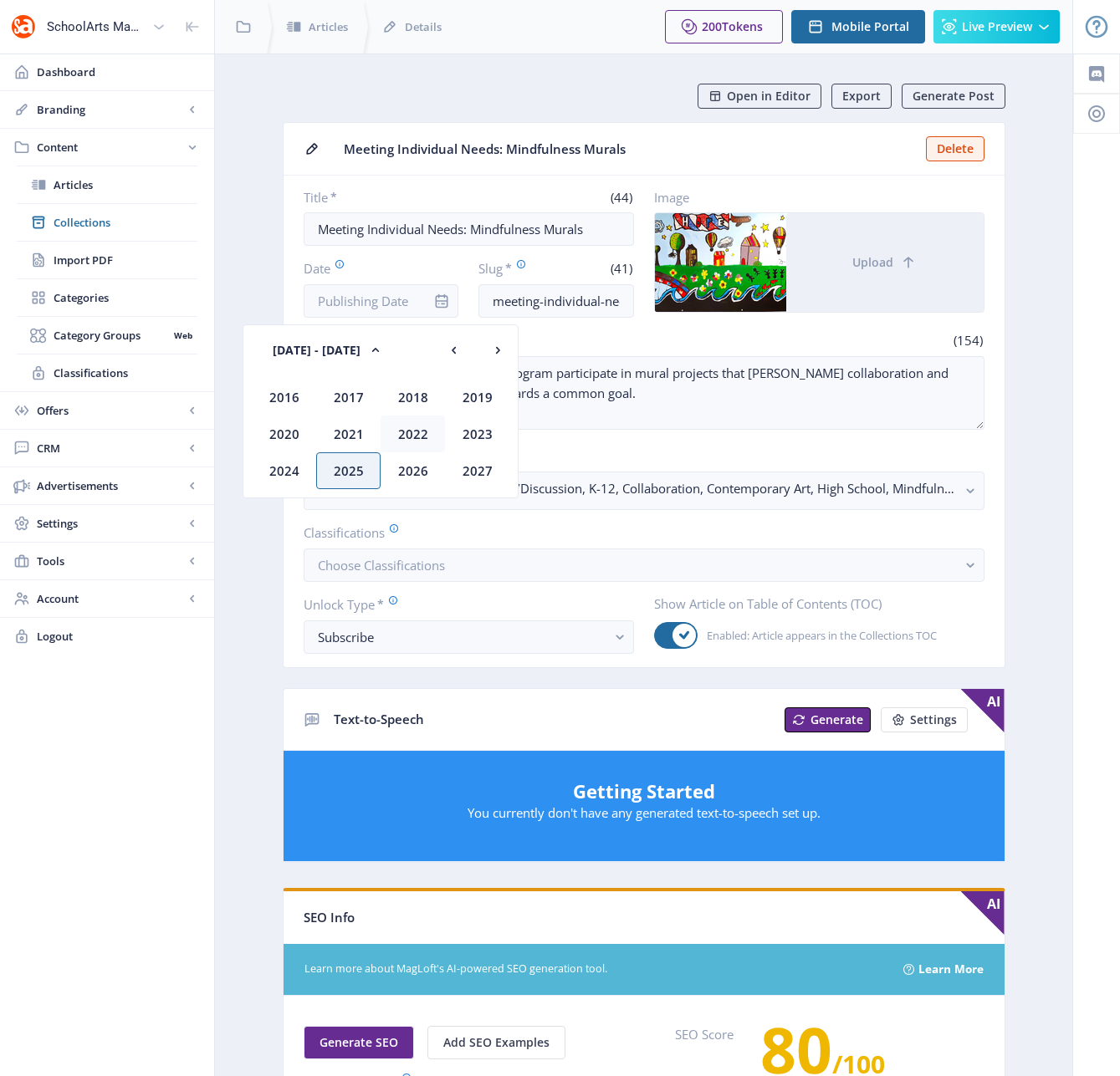
click at [408, 430] on div "2022" at bounding box center [412, 434] width 64 height 37
click at [471, 469] on div "Dec" at bounding box center [477, 470] width 64 height 37
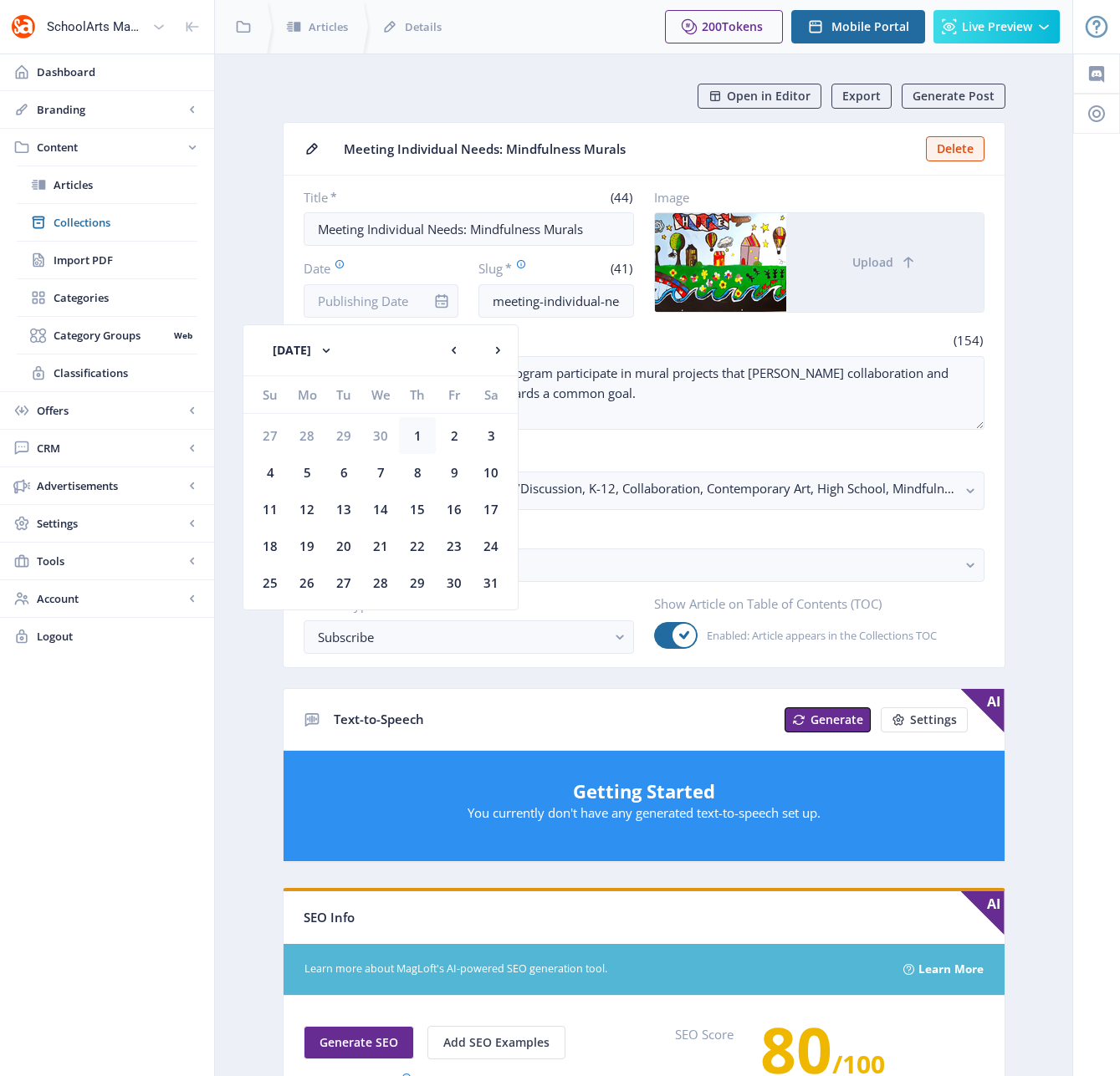
click at [422, 432] on div "1" at bounding box center [417, 435] width 37 height 37
type input "[DATE]"
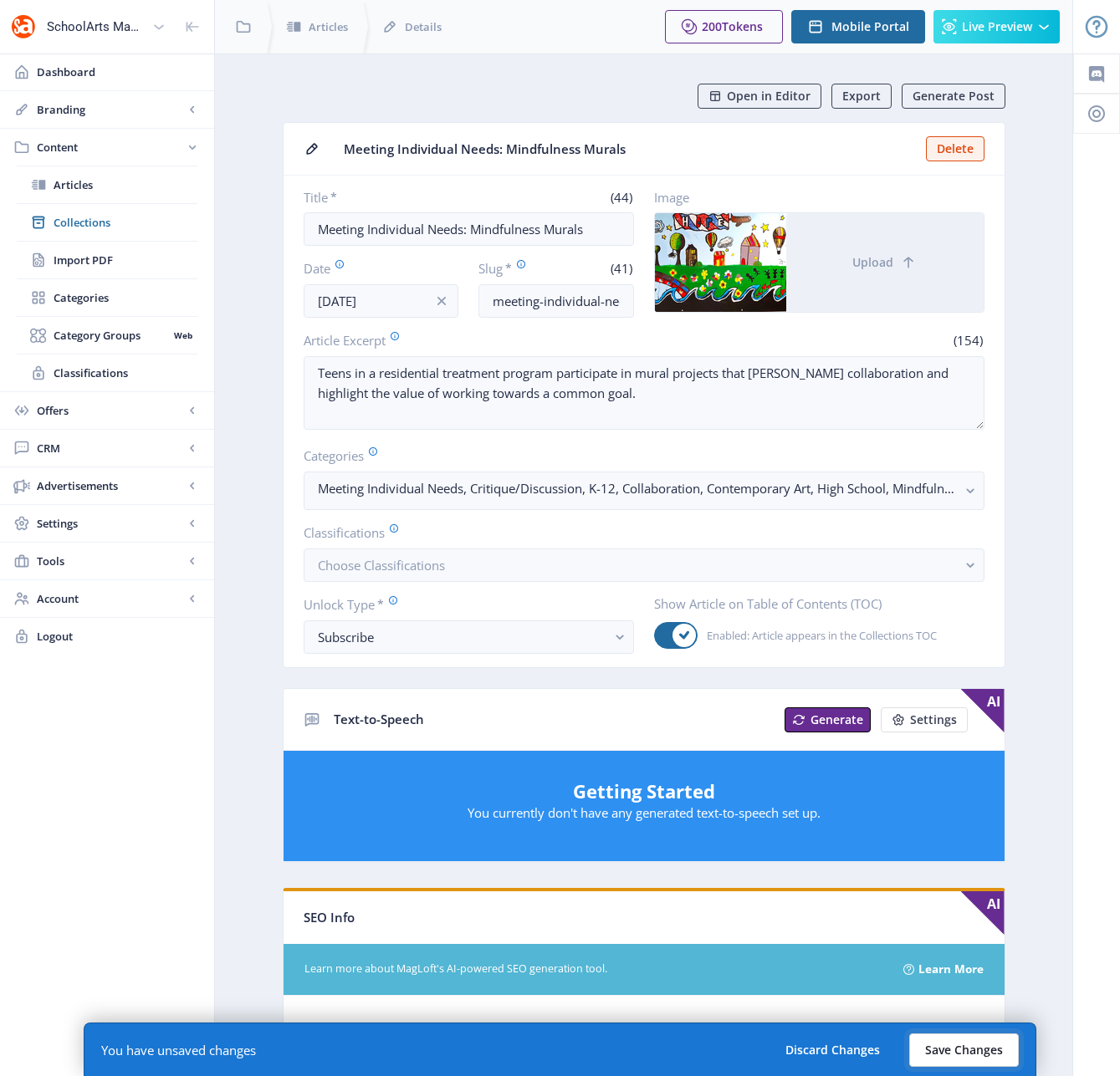
click at [963, 1045] on button "Save Changes" at bounding box center [964, 1049] width 110 height 33
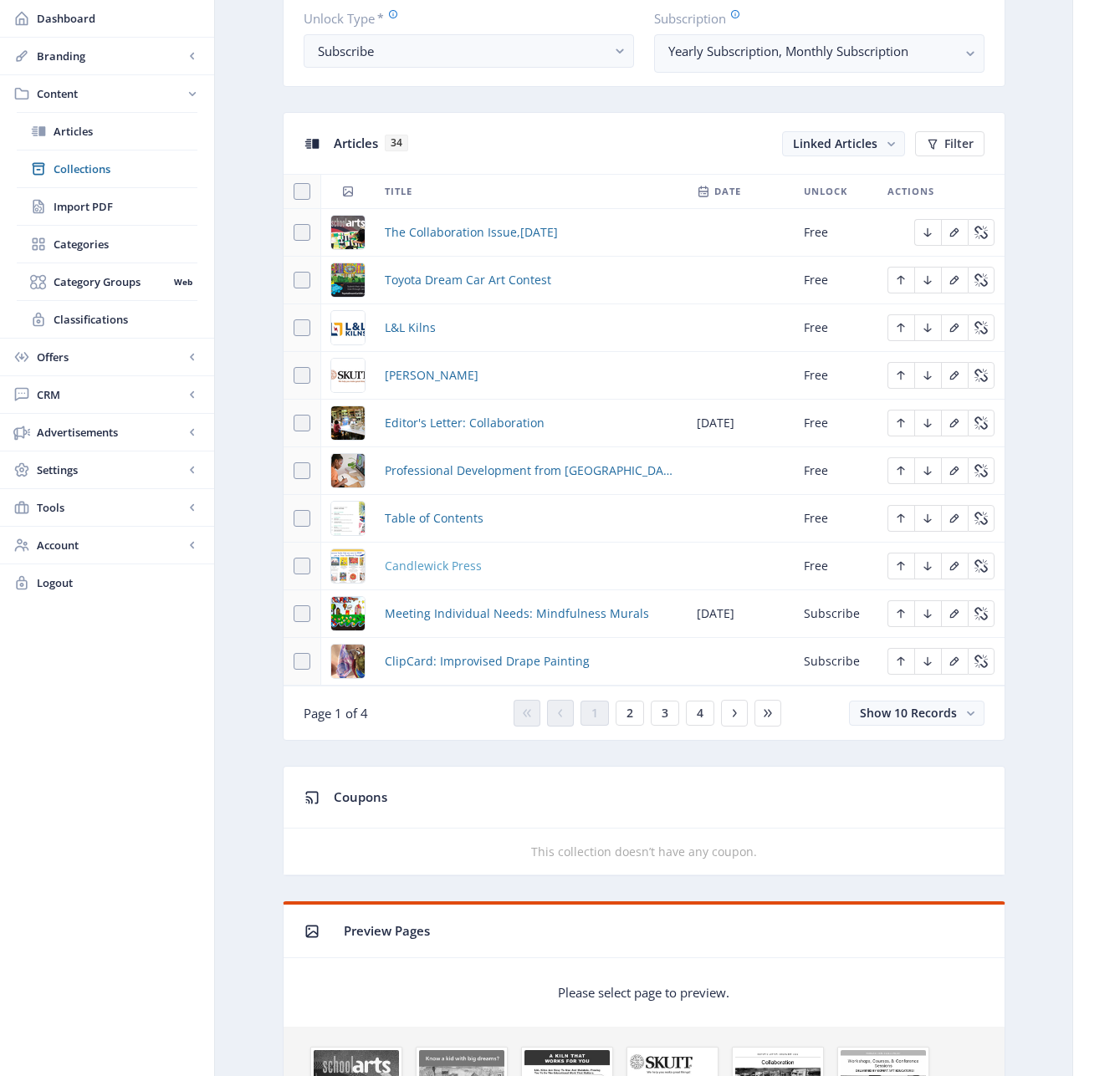
scroll to position [650, 0]
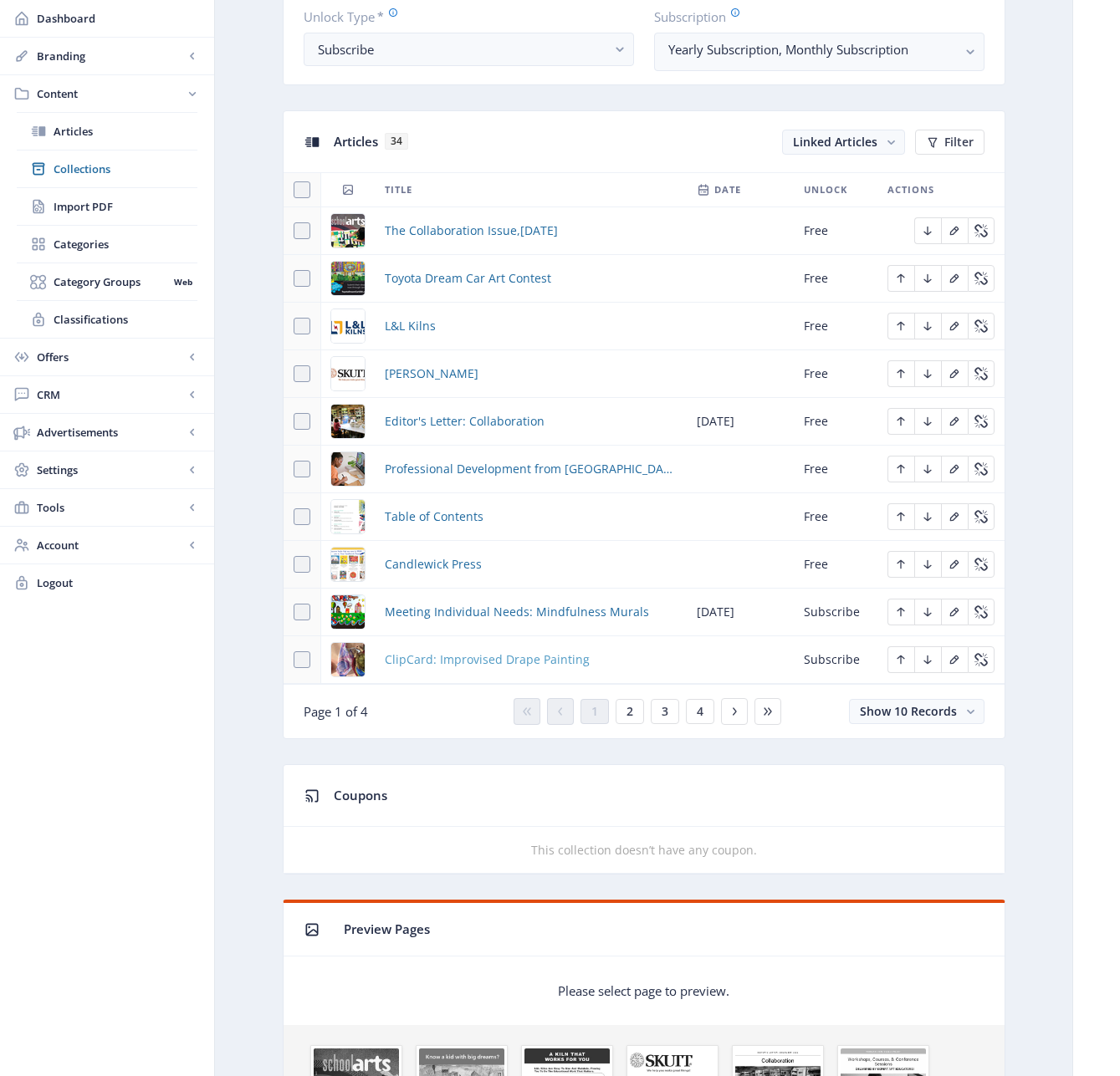
click at [479, 657] on span "ClipCard: Improvised Drape Painting" at bounding box center [487, 659] width 204 height 20
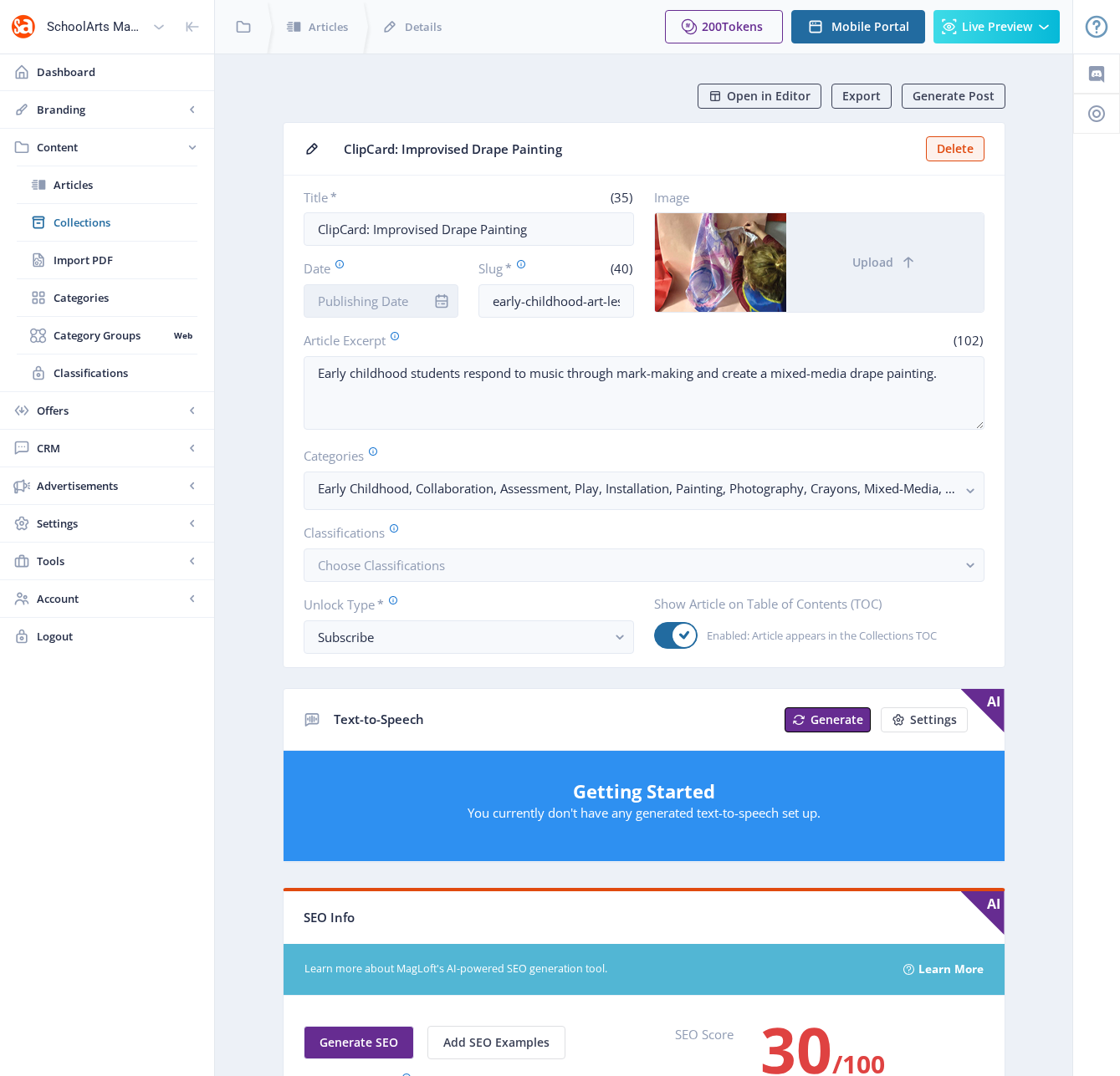
click at [388, 306] on input "Date" at bounding box center [382, 300] width 156 height 33
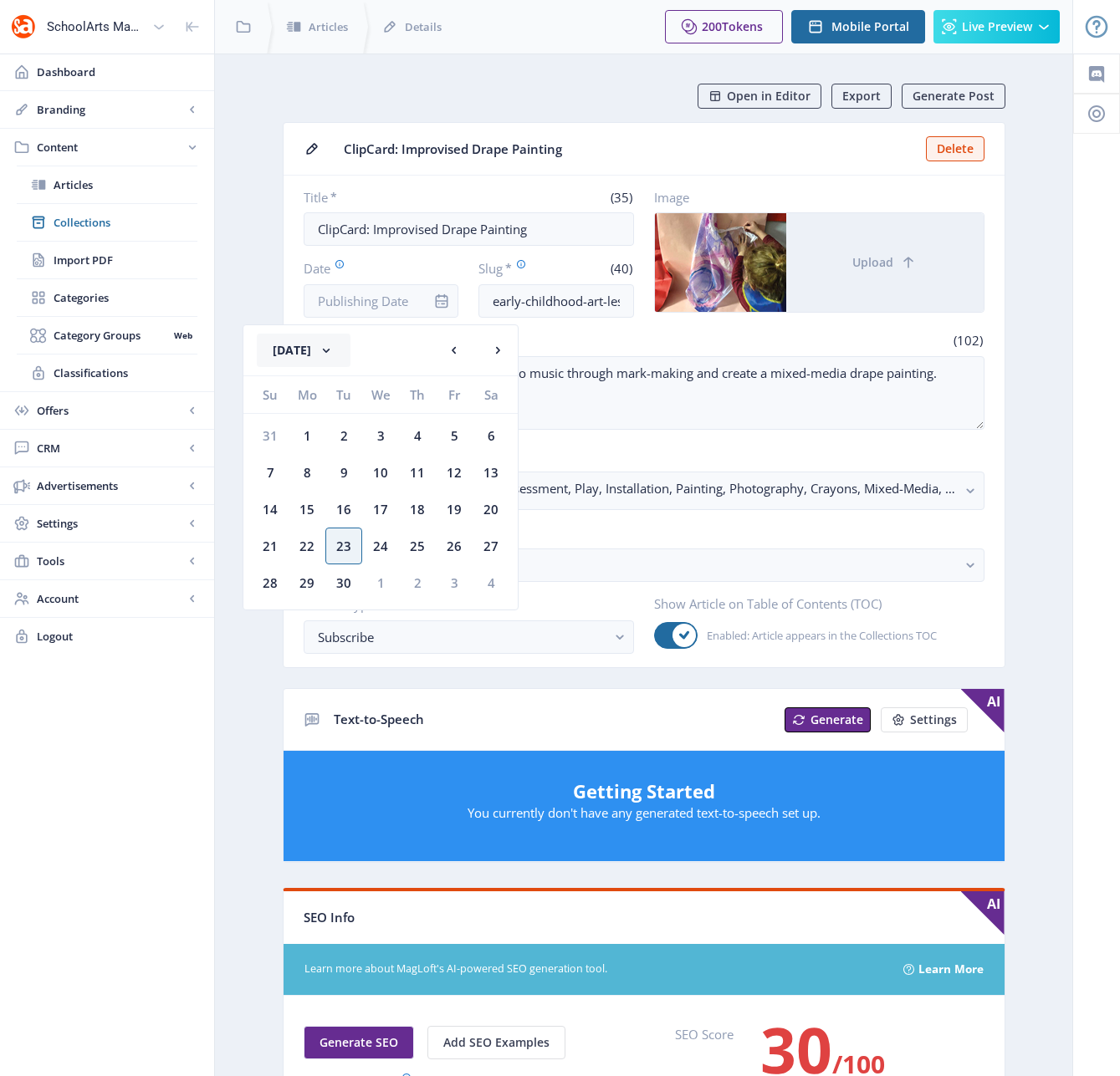
click at [336, 348] on button "[DATE]" at bounding box center [303, 350] width 93 height 33
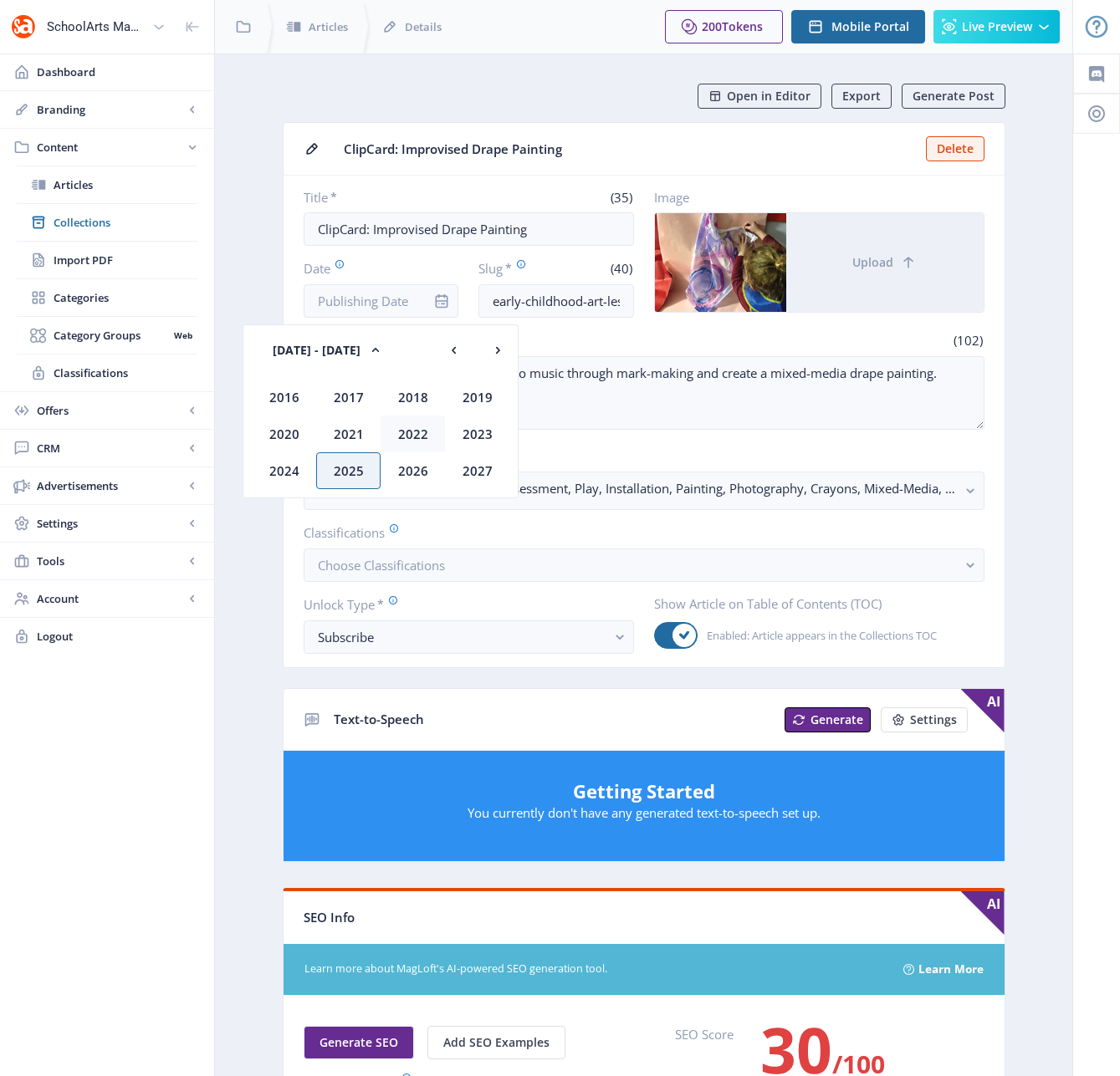
click at [418, 433] on div "2022" at bounding box center [412, 434] width 64 height 37
click at [477, 472] on div "Dec" at bounding box center [477, 470] width 64 height 37
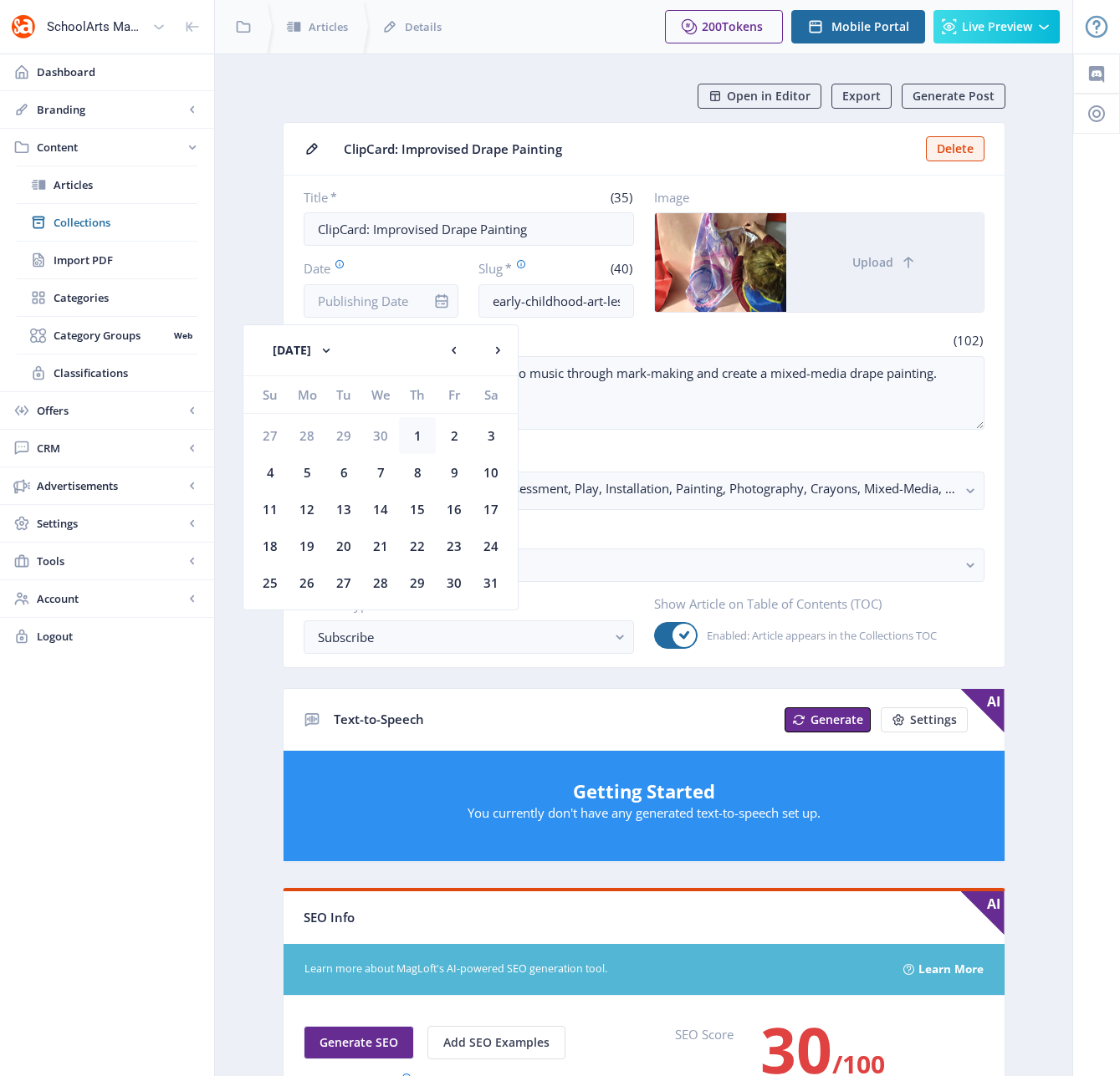
click at [412, 437] on div "1" at bounding box center [417, 435] width 37 height 37
type input "[DATE]"
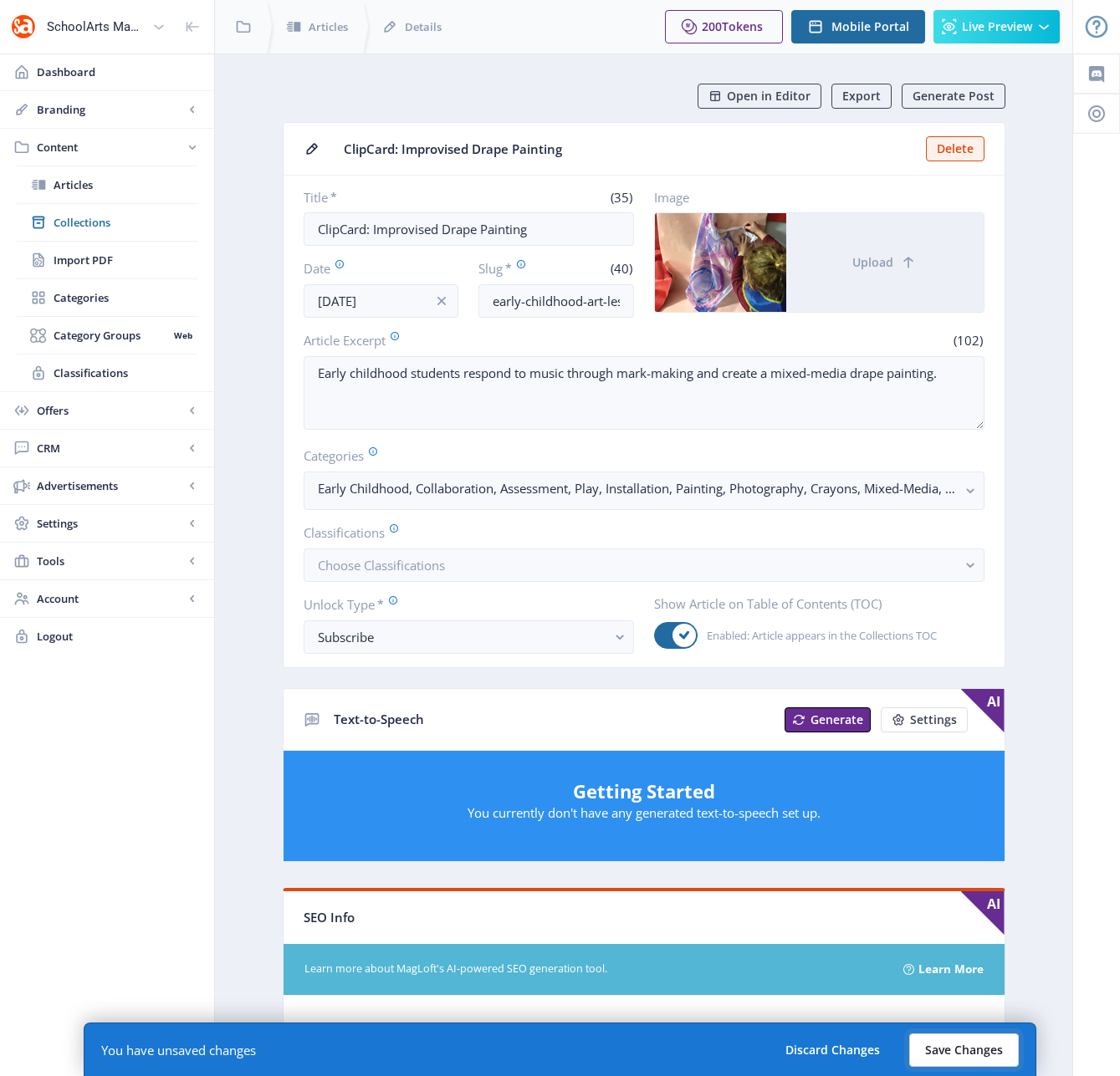
click at [937, 1054] on button "Save Changes" at bounding box center [964, 1049] width 110 height 33
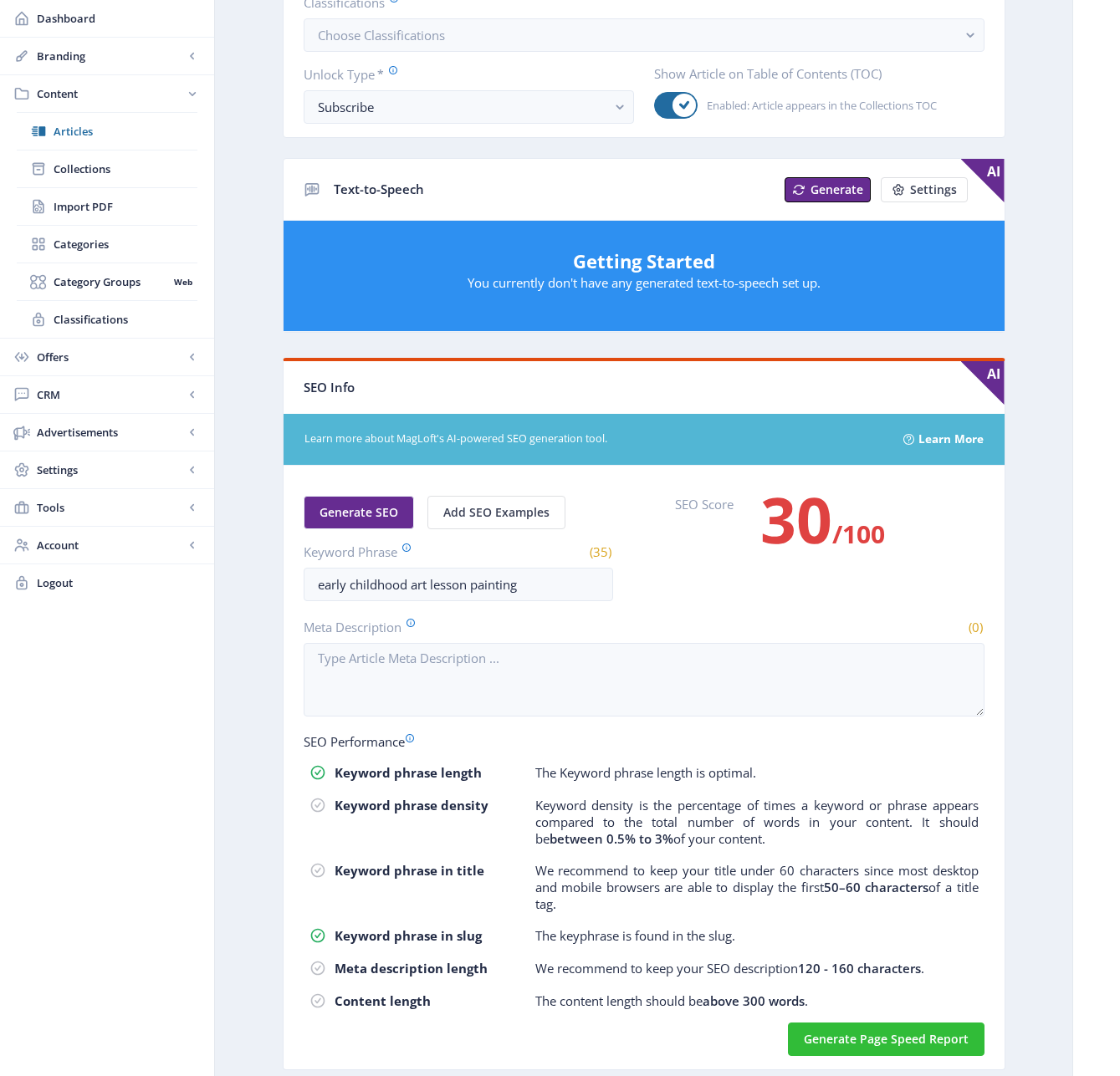
scroll to position [546, 0]
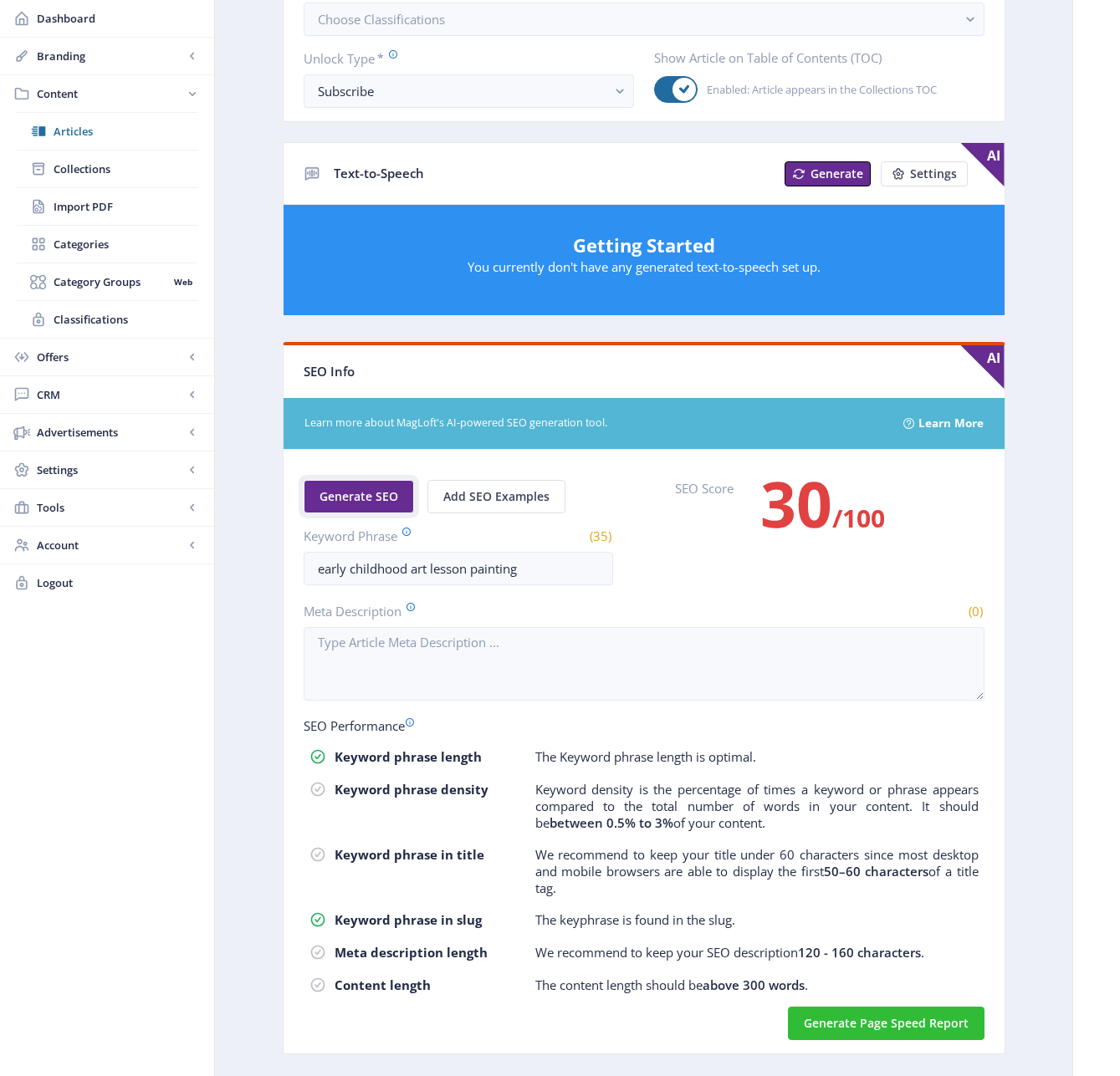
click at [376, 504] on button "Generate SEO" at bounding box center [359, 496] width 110 height 33
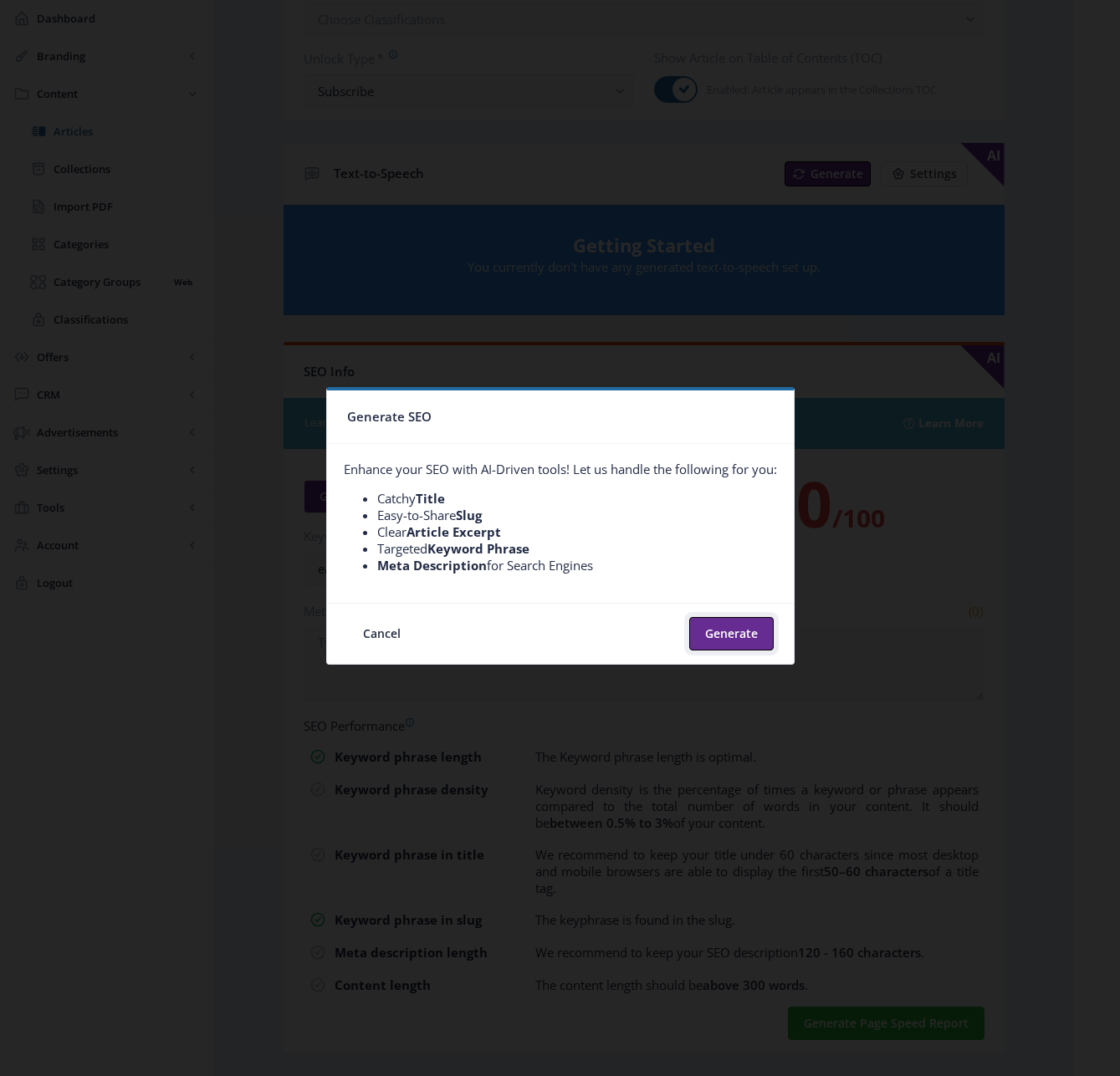
click at [749, 636] on button "Generate" at bounding box center [731, 633] width 85 height 33
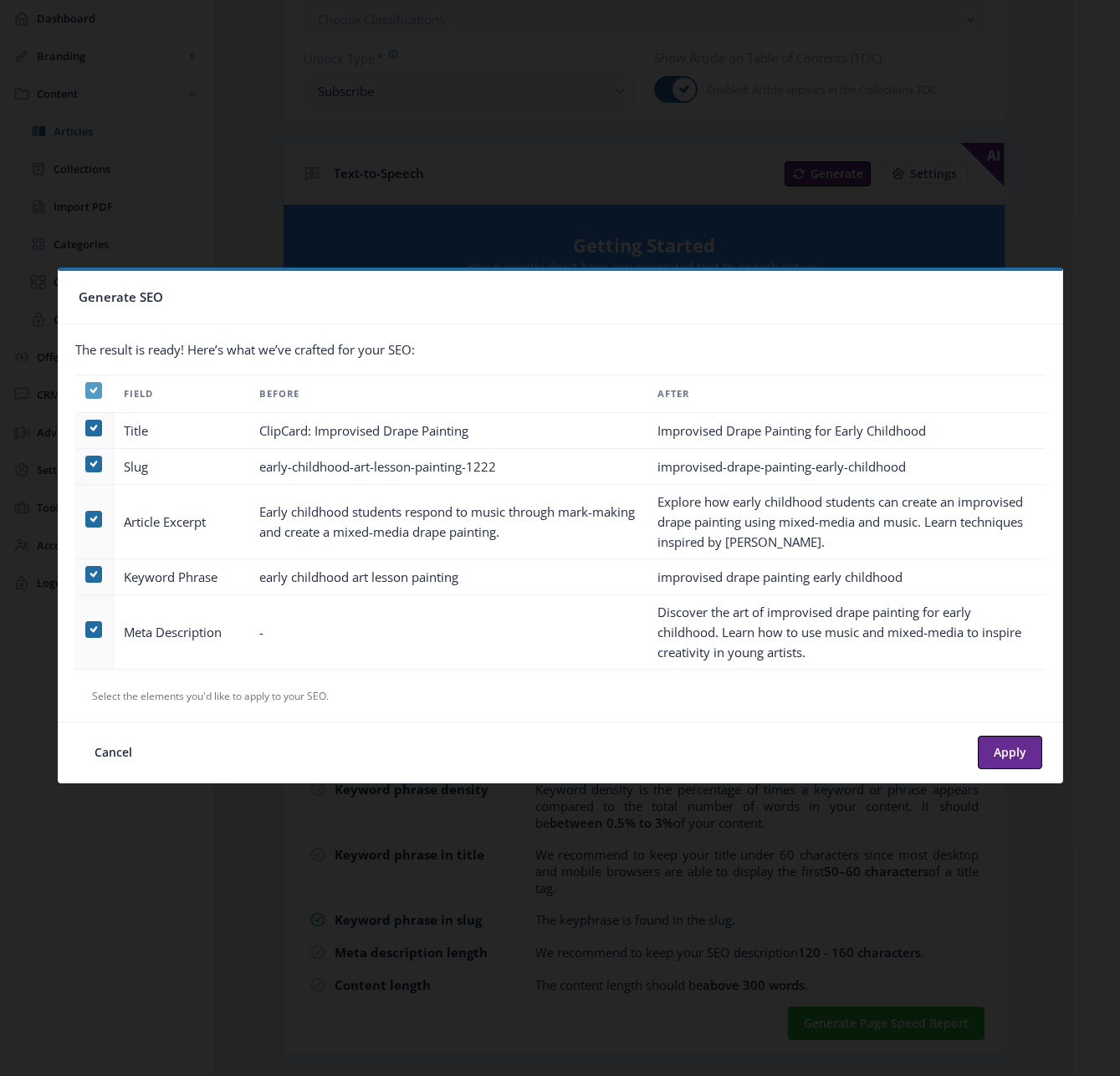
click at [93, 390] on use at bounding box center [93, 390] width 8 height 6
click at [86, 390] on input "checkbox" at bounding box center [86, 390] width 1 height 1
checkbox input "false"
click at [92, 631] on span at bounding box center [94, 630] width 17 height 17
click at [86, 630] on input "checkbox" at bounding box center [86, 630] width 1 height 1
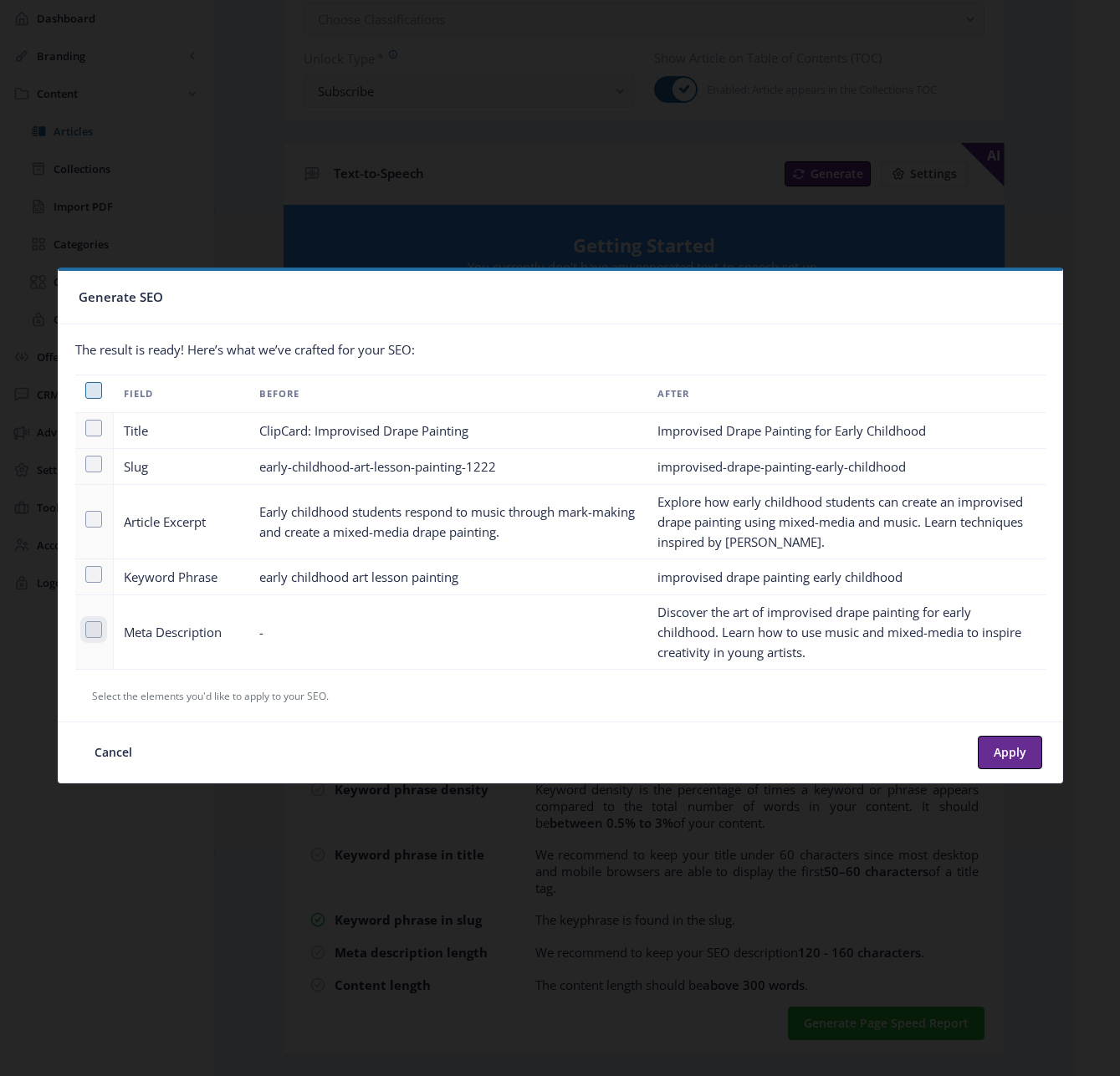
checkbox input "true"
click at [1008, 751] on button "Apply" at bounding box center [1010, 752] width 64 height 33
type textarea "Discover the art of improvised drape painting for early childhood. Learn how to…"
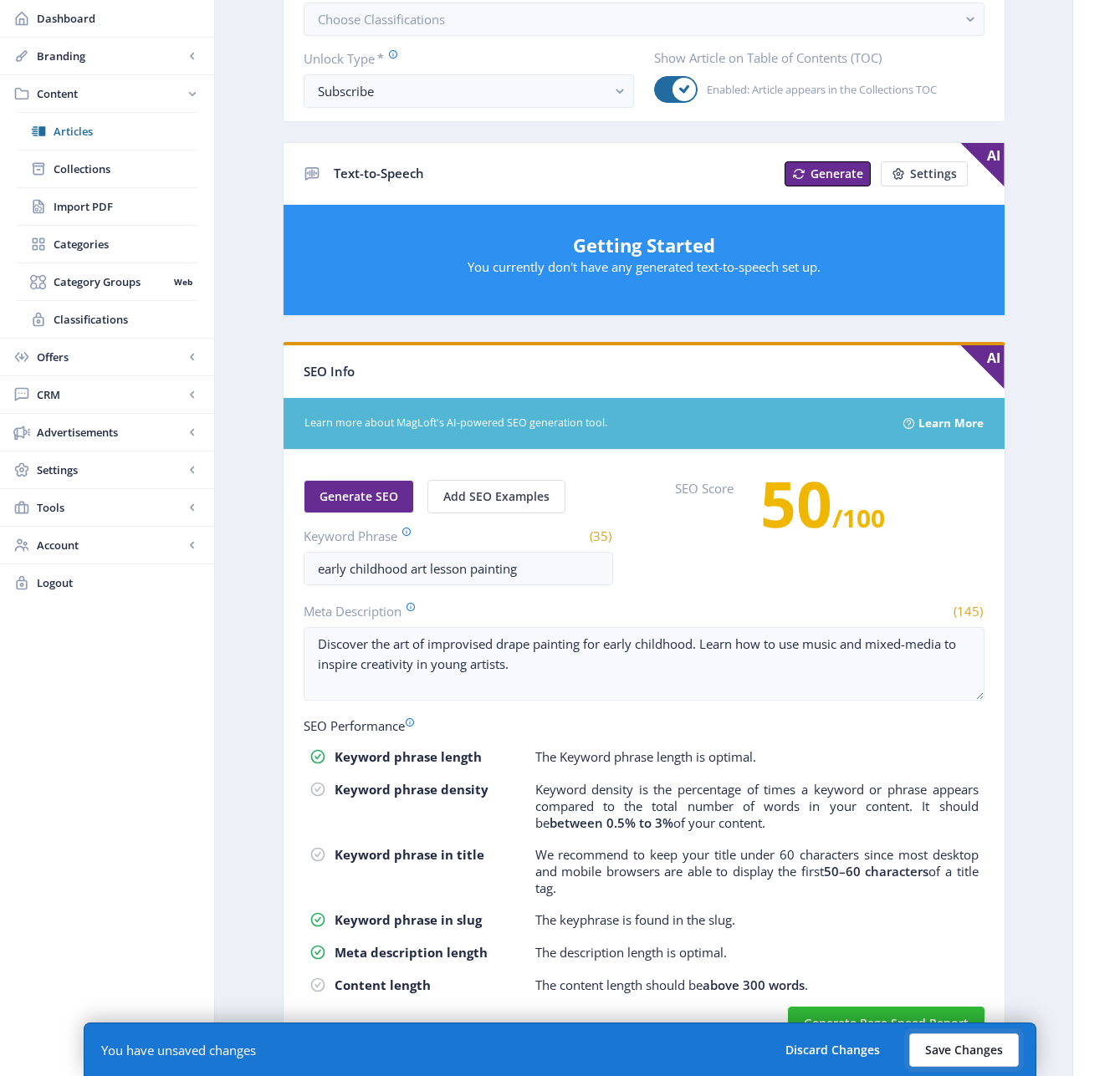
click at [957, 1048] on button "Save Changes" at bounding box center [964, 1049] width 110 height 33
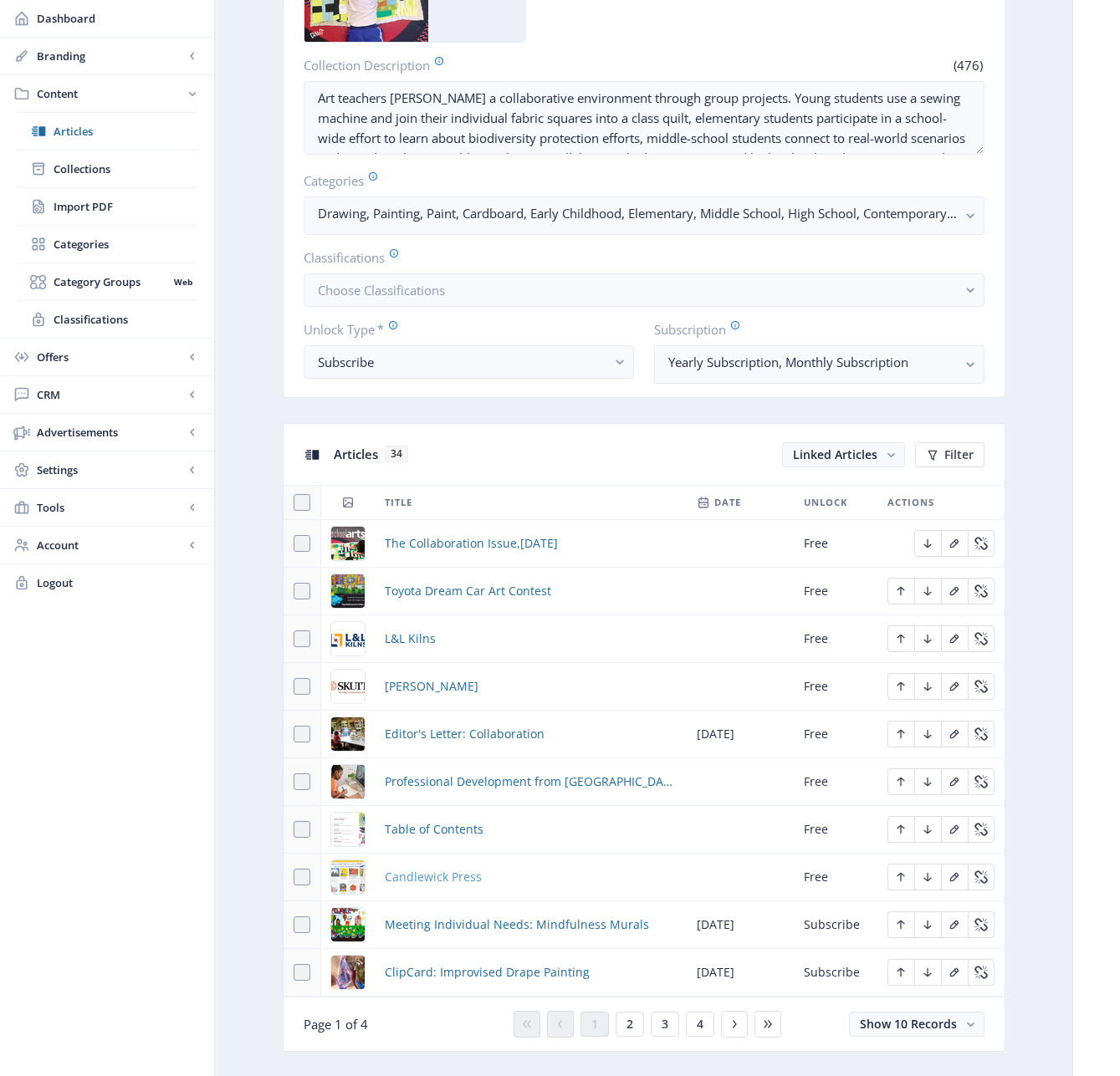
scroll to position [800, 0]
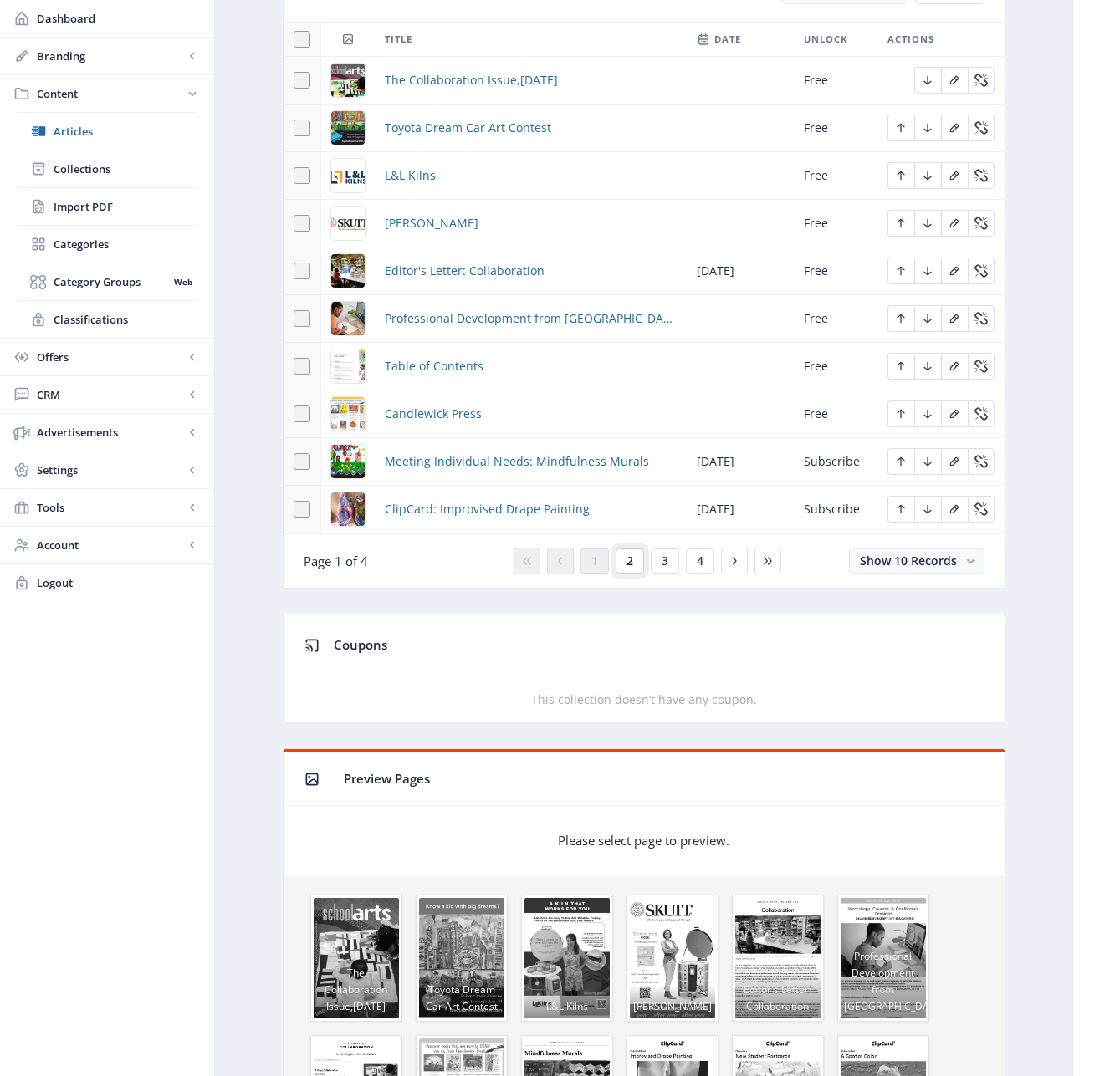
click at [629, 562] on span "2" at bounding box center [630, 561] width 7 height 14
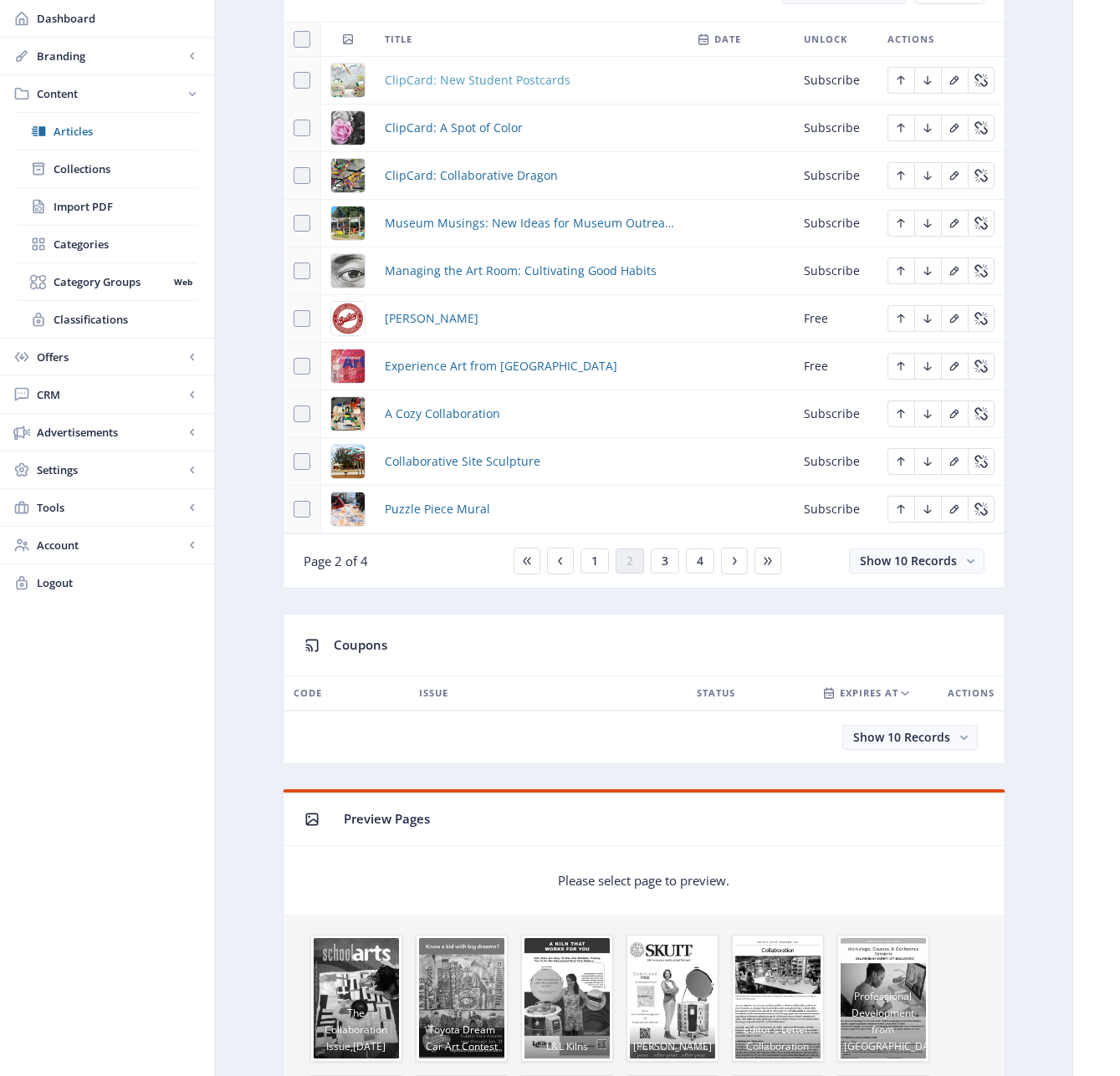
click at [438, 79] on span "ClipCard: New Student Postcards" at bounding box center [477, 80] width 186 height 20
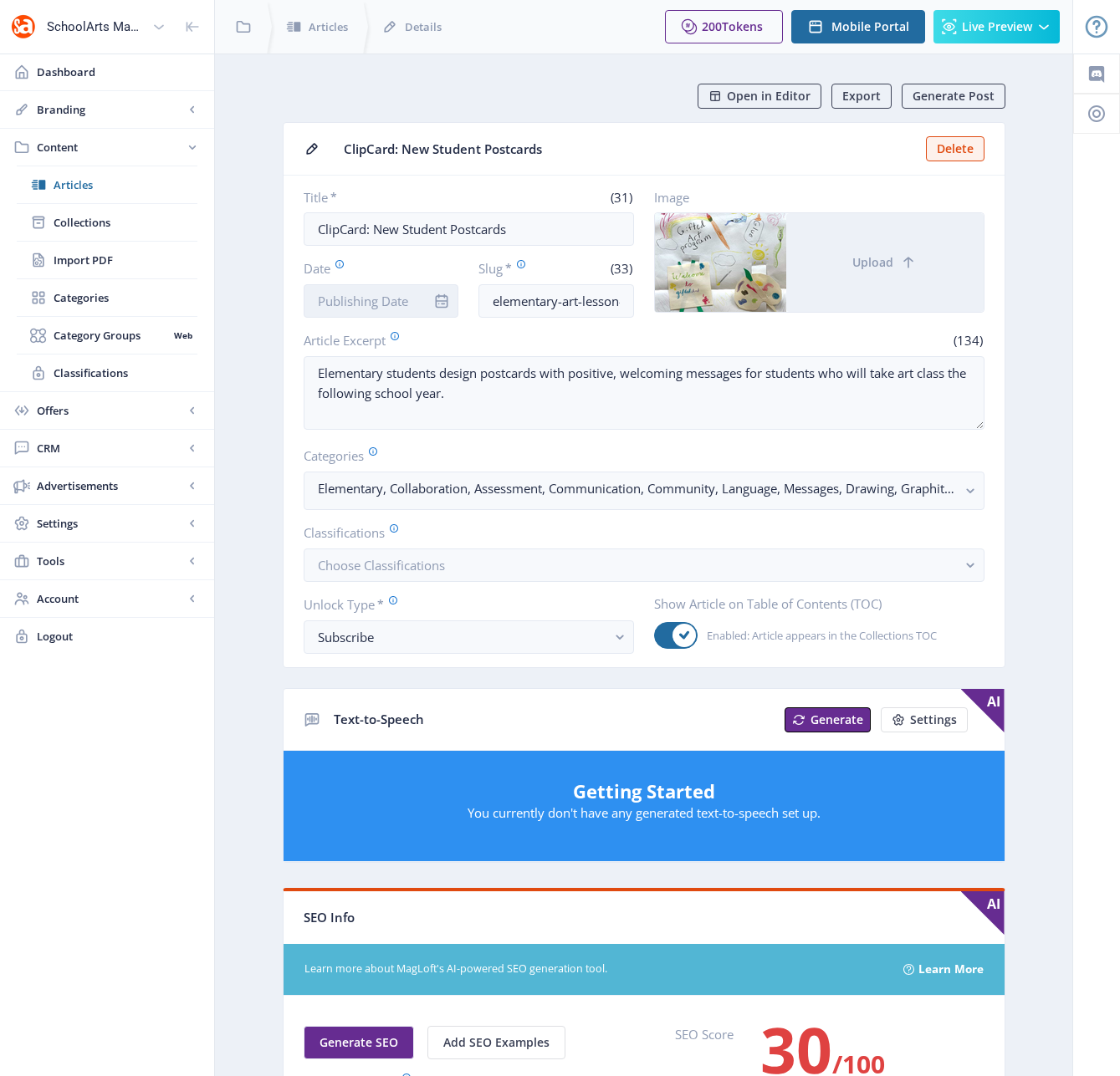
click at [389, 295] on input "Date" at bounding box center [382, 300] width 156 height 33
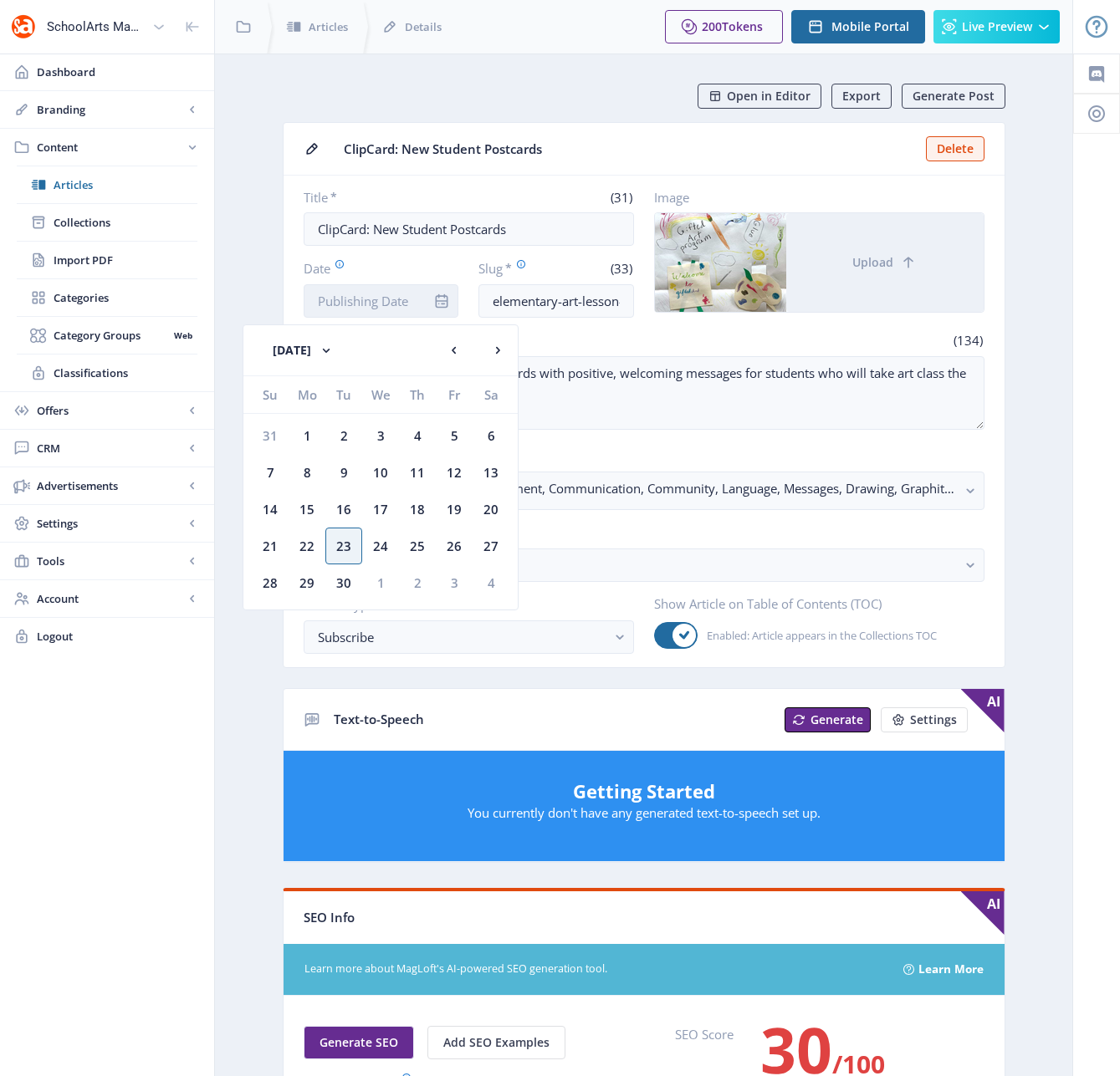
click at [388, 294] on input "Date" at bounding box center [382, 300] width 156 height 33
click at [449, 704] on div "Text-to-Speech" at bounding box center [554, 719] width 441 height 34
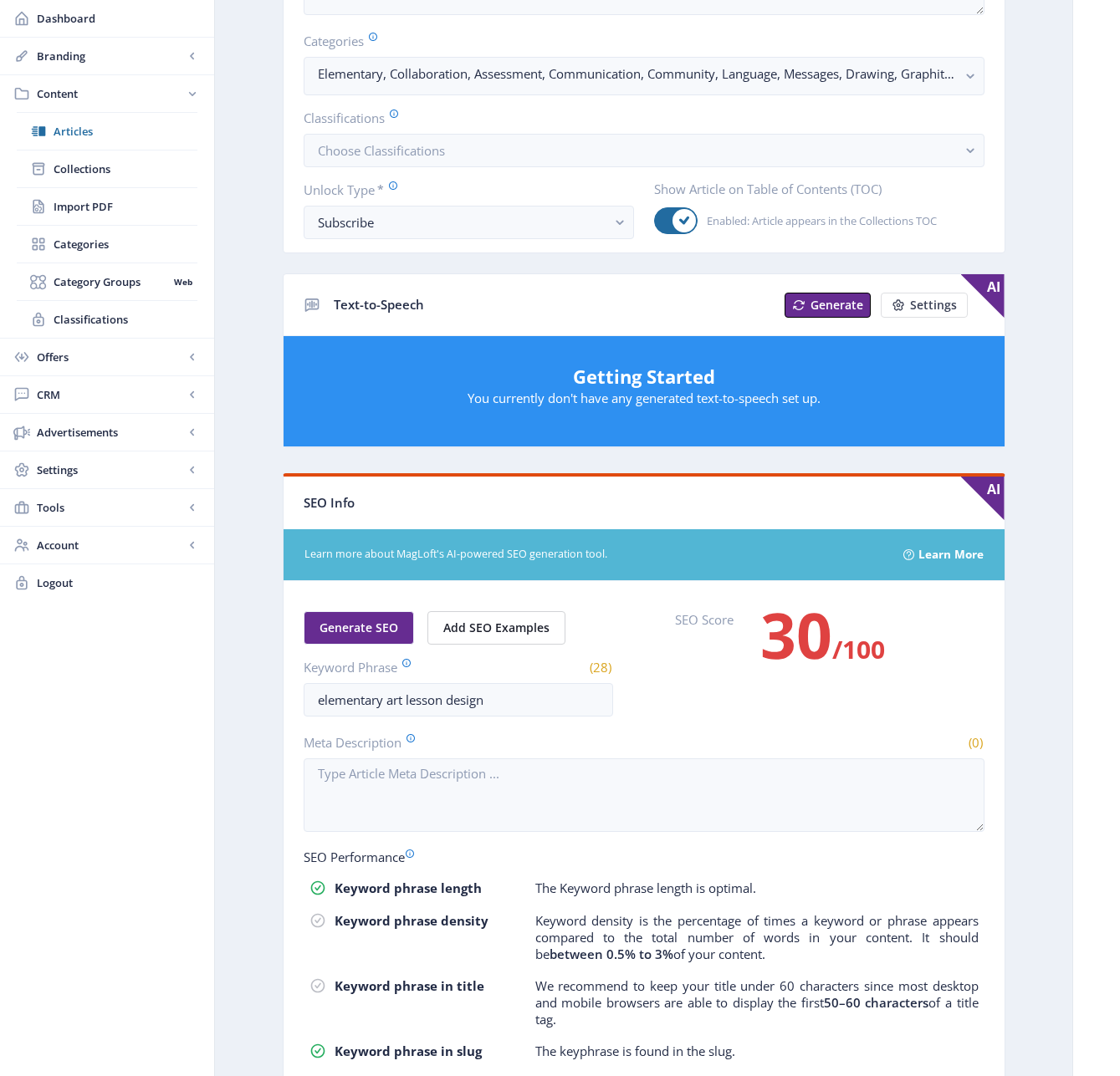
scroll to position [447, 0]
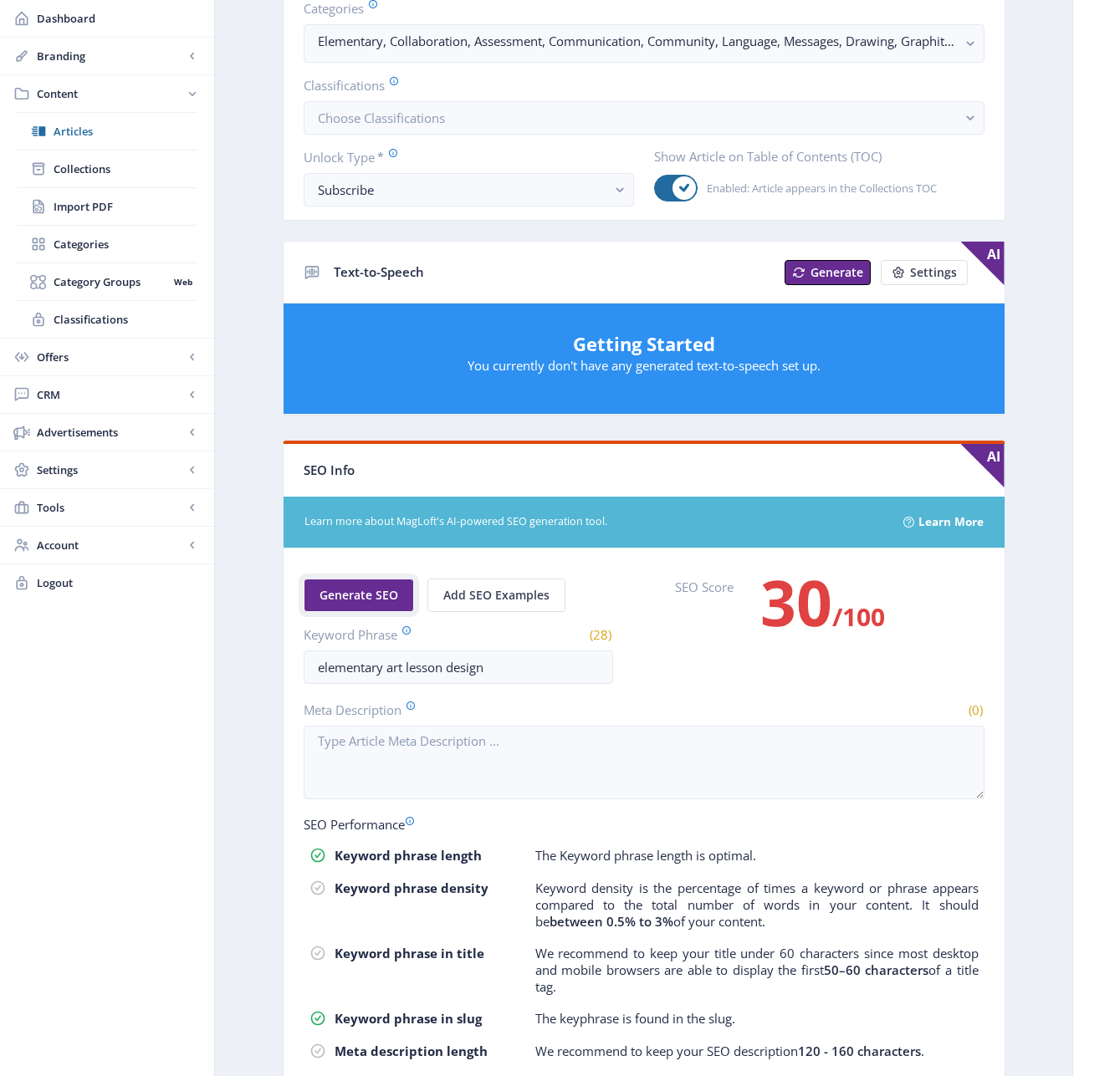
click at [377, 594] on span "Generate SEO" at bounding box center [359, 595] width 79 height 14
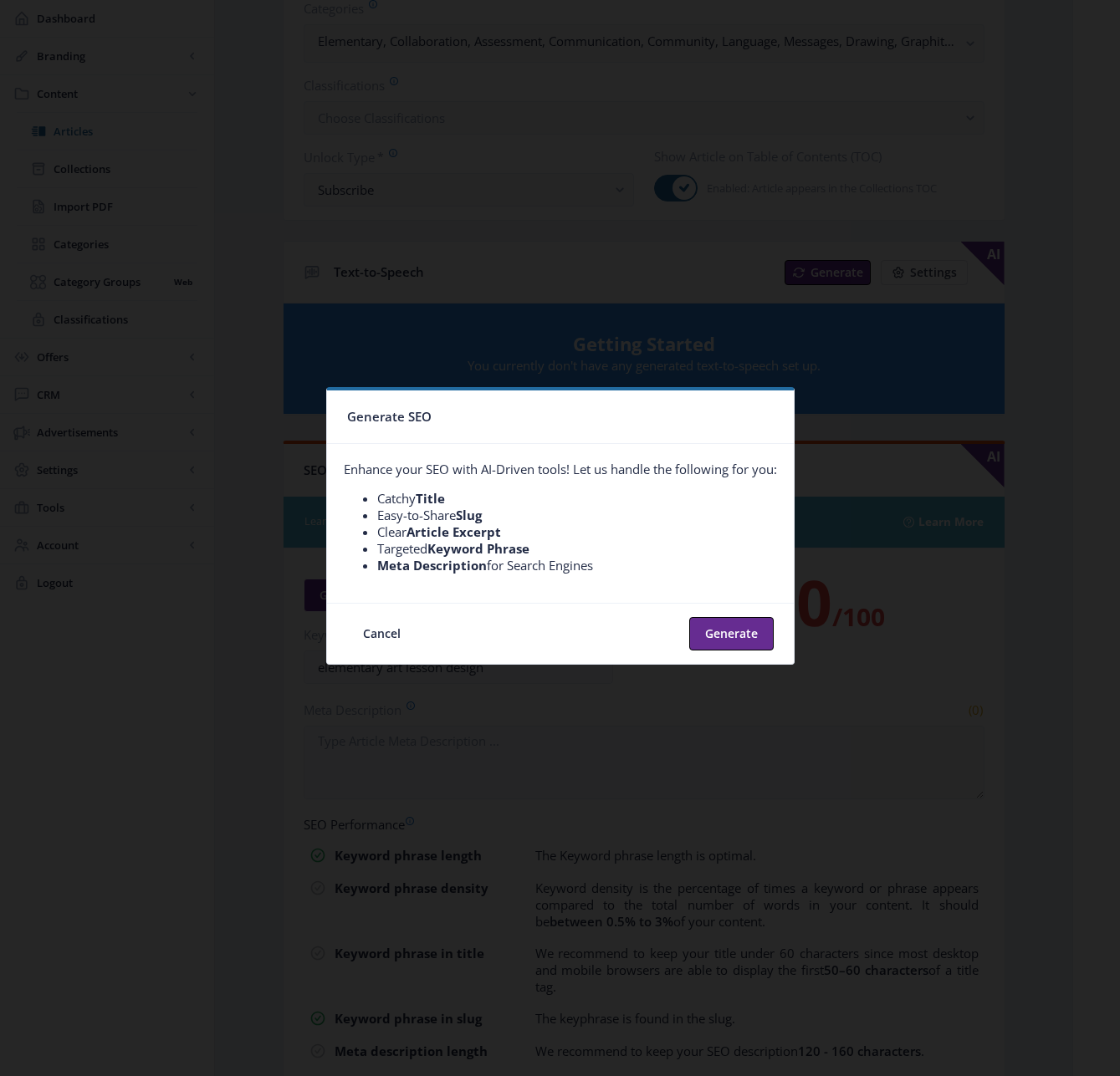
scroll to position [0, 0]
click at [708, 630] on button "Generate" at bounding box center [731, 633] width 85 height 33
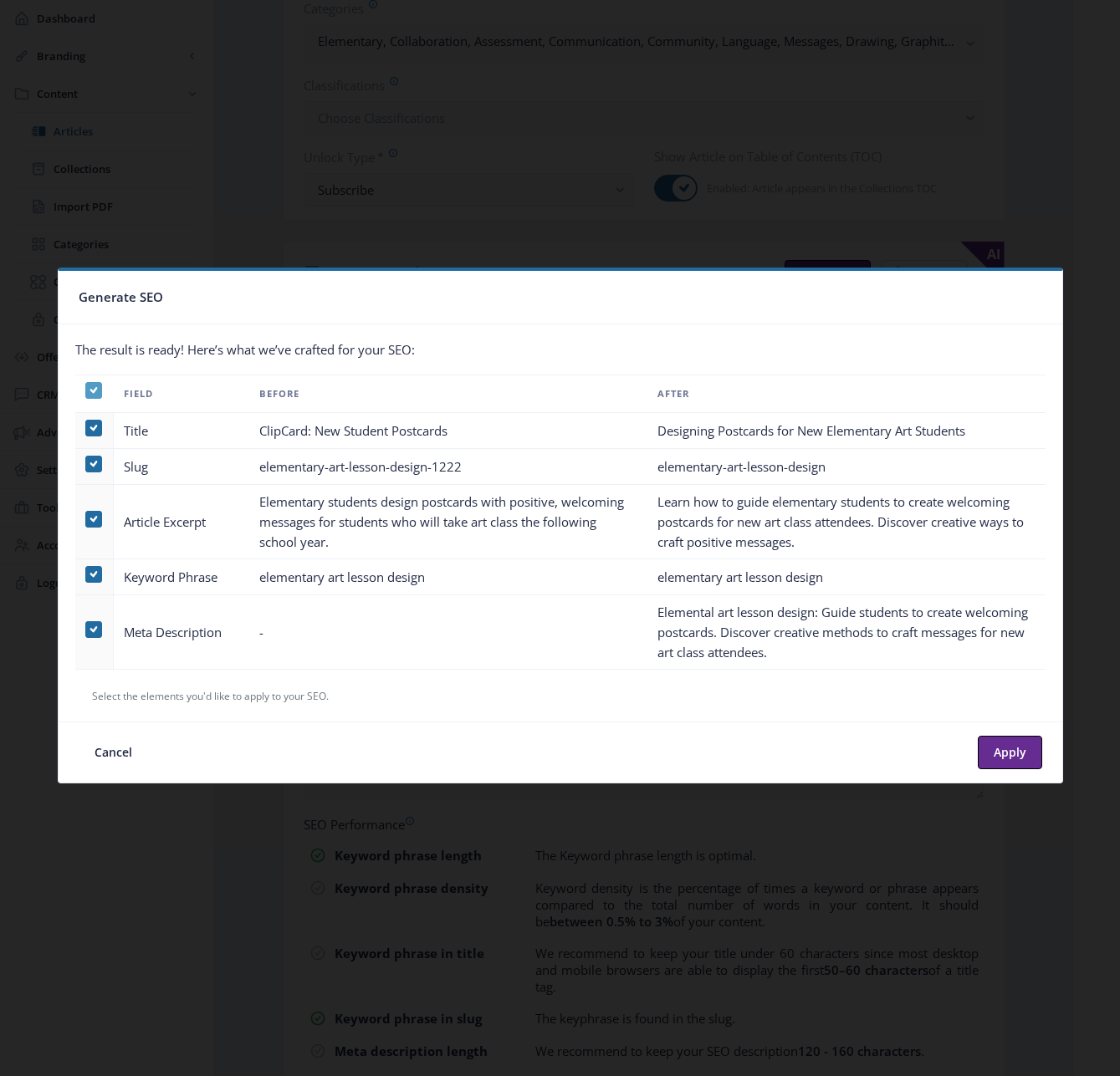
click at [90, 386] on icon at bounding box center [93, 391] width 8 height 17
click at [86, 390] on input "checkbox" at bounding box center [86, 390] width 1 height 1
checkbox input "false"
click at [86, 634] on span at bounding box center [94, 630] width 17 height 17
click at [86, 630] on input "checkbox" at bounding box center [86, 630] width 1 height 1
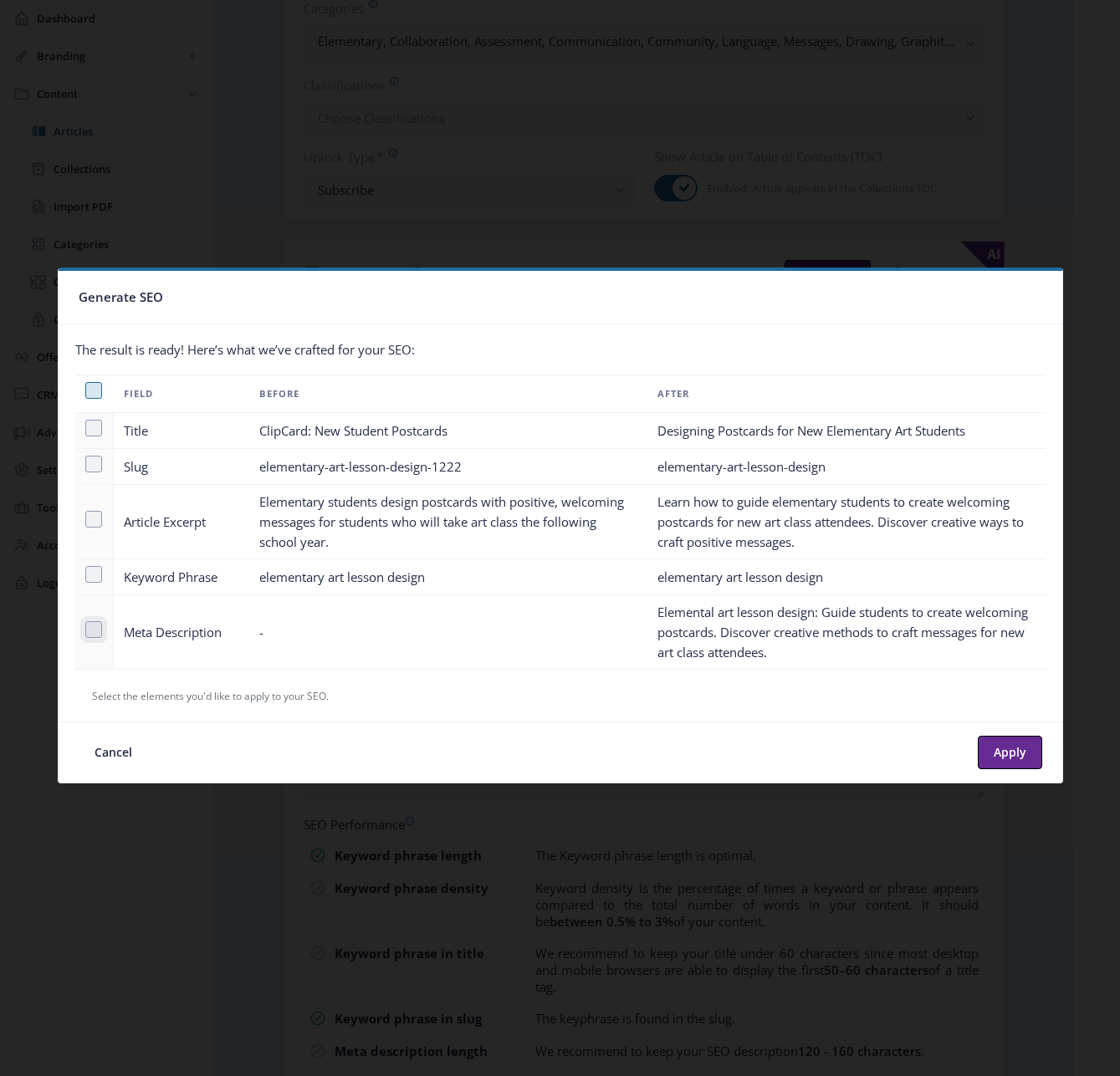
checkbox input "true"
click at [999, 744] on button "Apply" at bounding box center [1010, 752] width 64 height 33
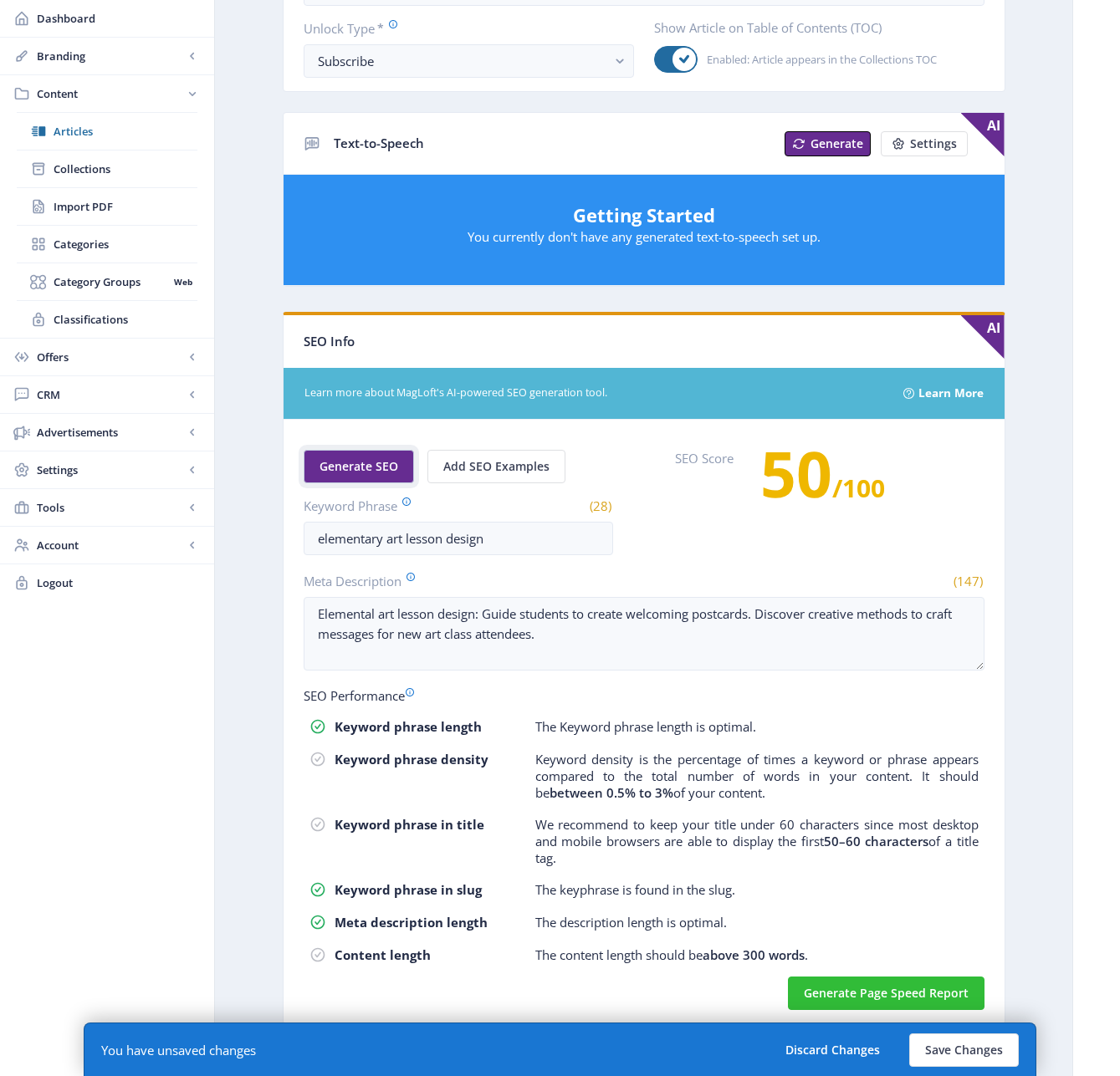
scroll to position [582, 0]
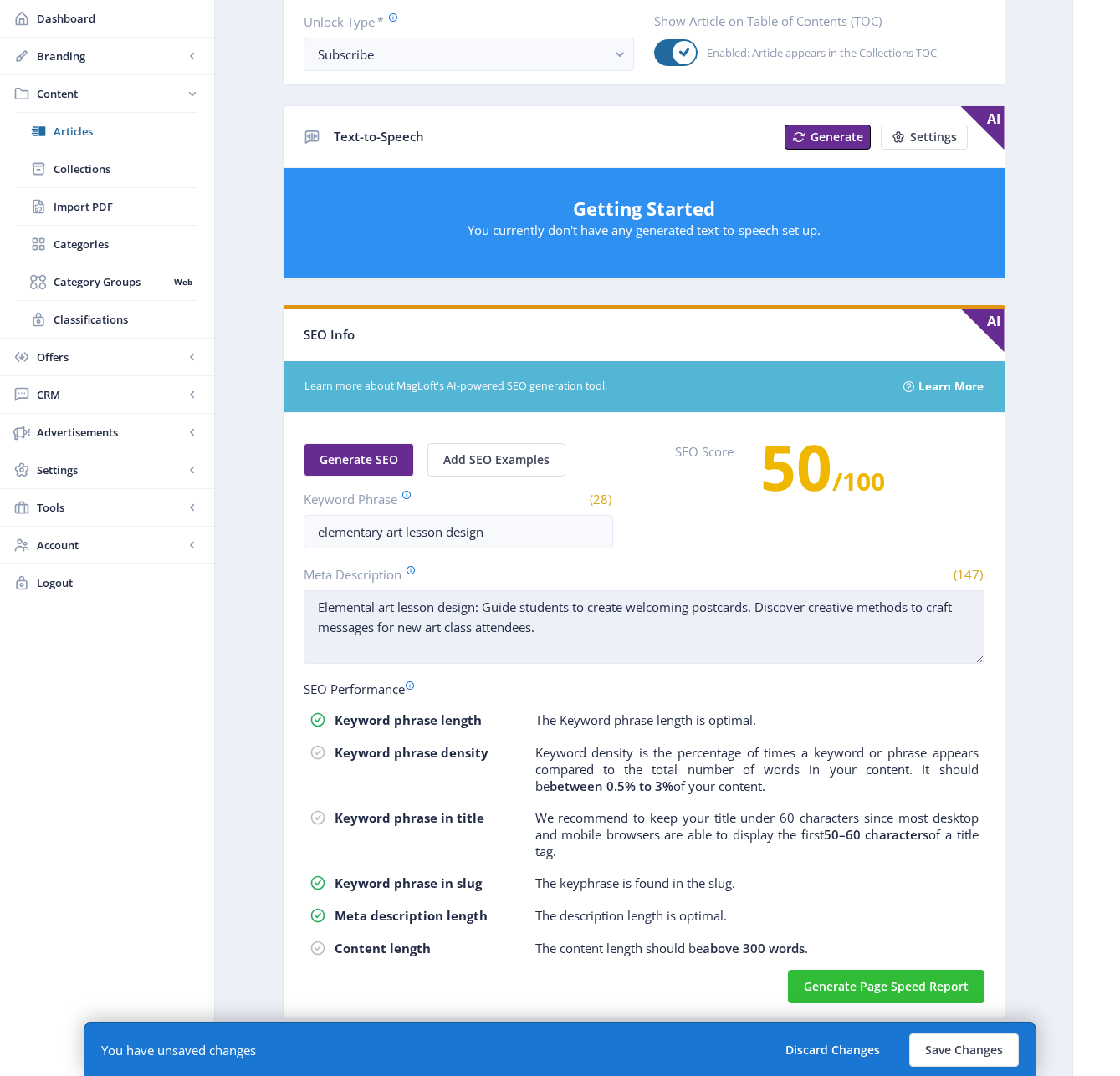
drag, startPoint x: 693, startPoint y: 612, endPoint x: 675, endPoint y: 611, distance: 18.0
click at [675, 611] on textarea "Elemental art lesson design: Guide students to create welcoming postcards. Disc…" at bounding box center [644, 627] width 681 height 74
click at [375, 606] on textarea "Elemental art lesson design: Guide students to create welcome postcards. Discov…" at bounding box center [644, 627] width 681 height 74
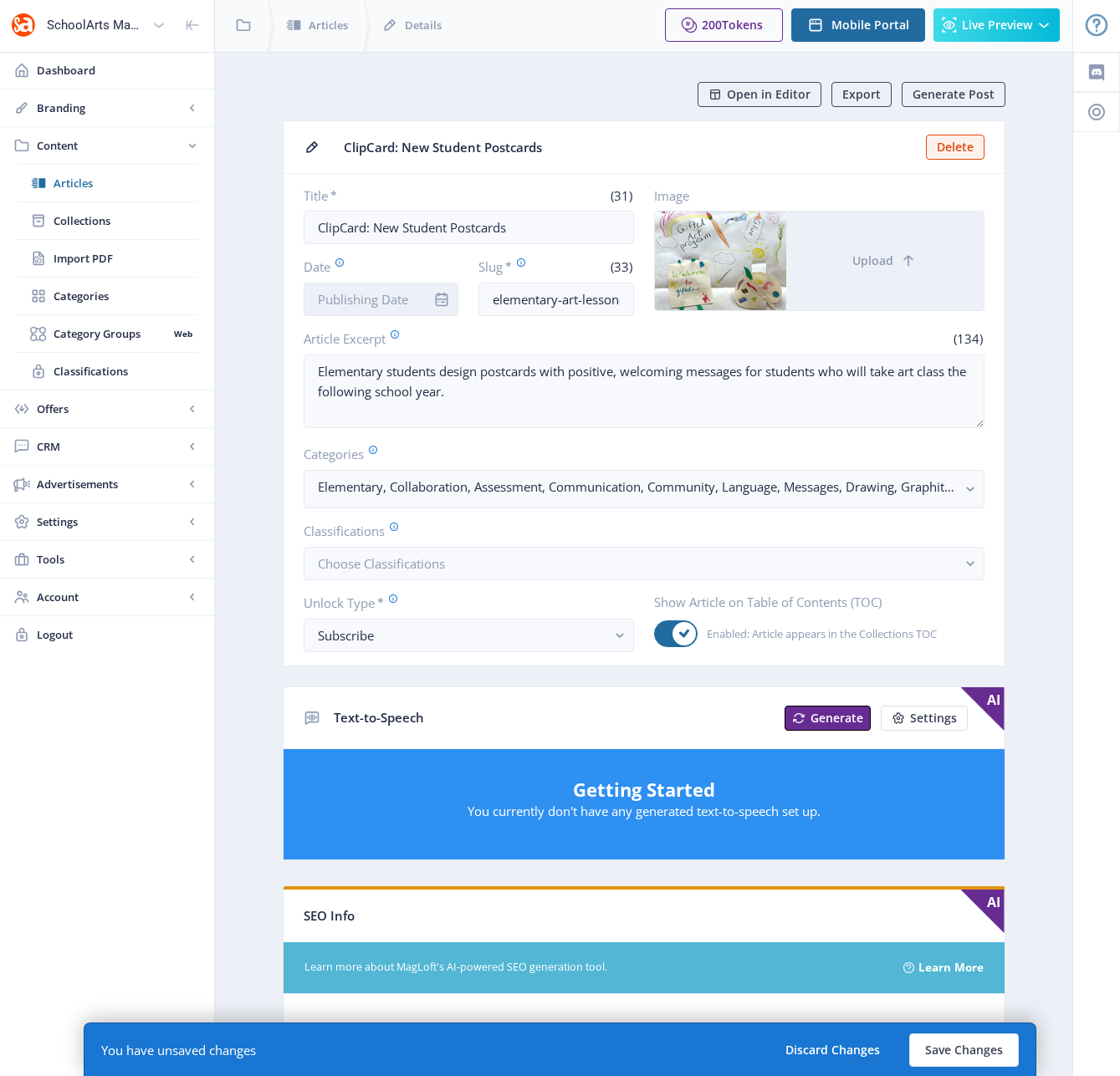
scroll to position [0, 0]
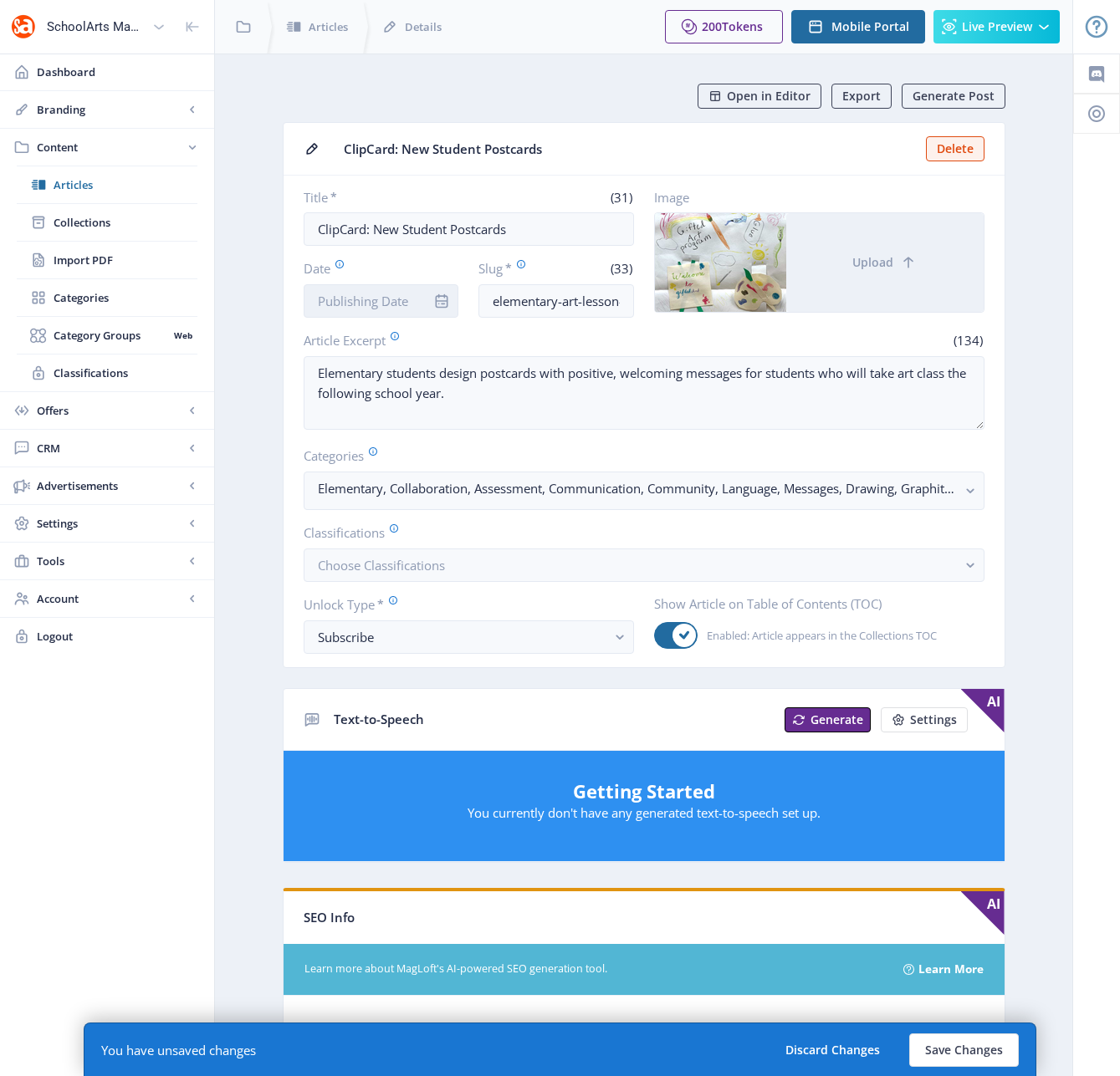
type textarea "Elementary art lesson design: Guide students to create welcome postcards. Disco…"
click at [359, 294] on input "Date" at bounding box center [382, 300] width 156 height 33
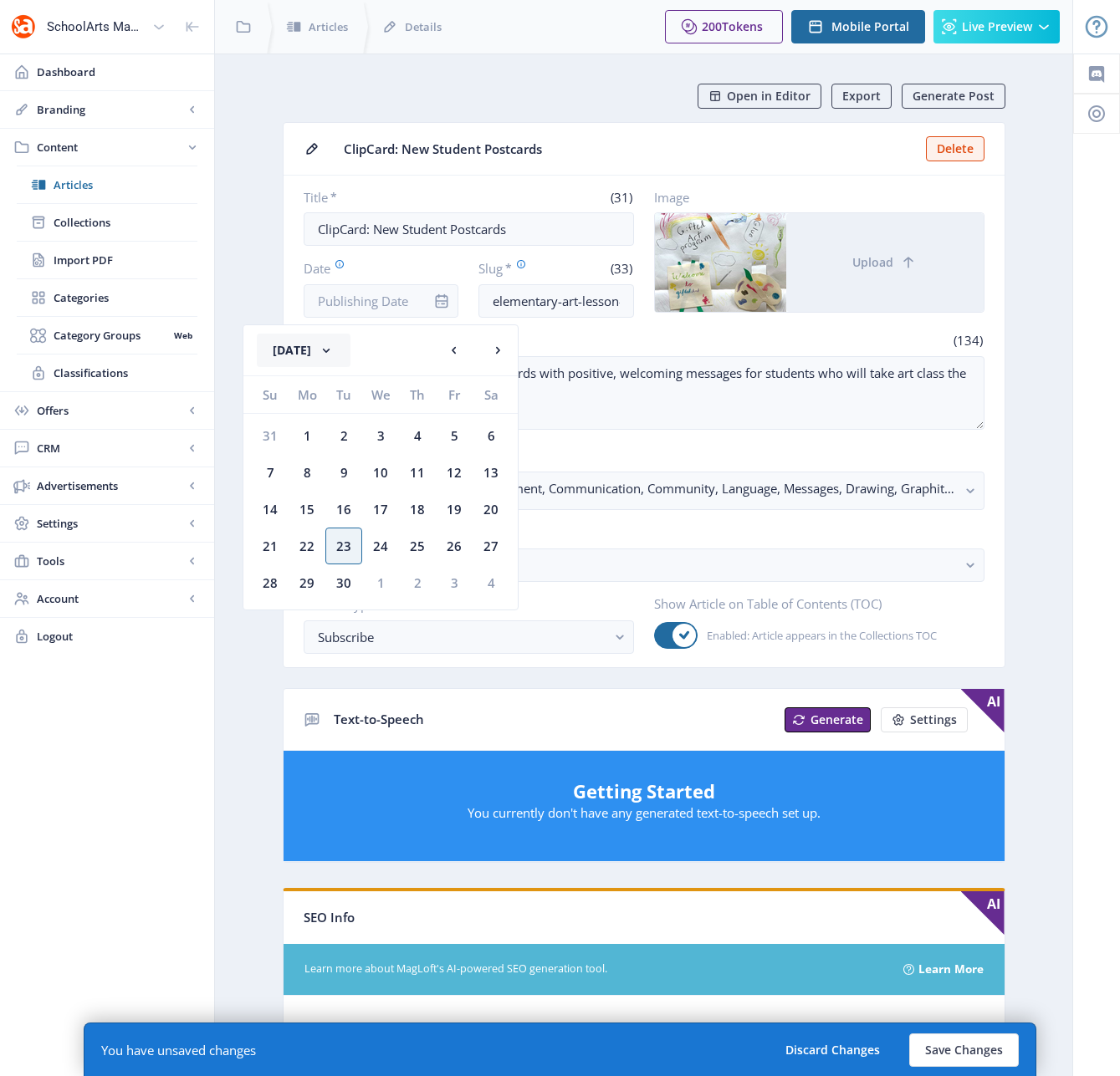
click at [330, 334] on button "[DATE]" at bounding box center [303, 350] width 93 height 33
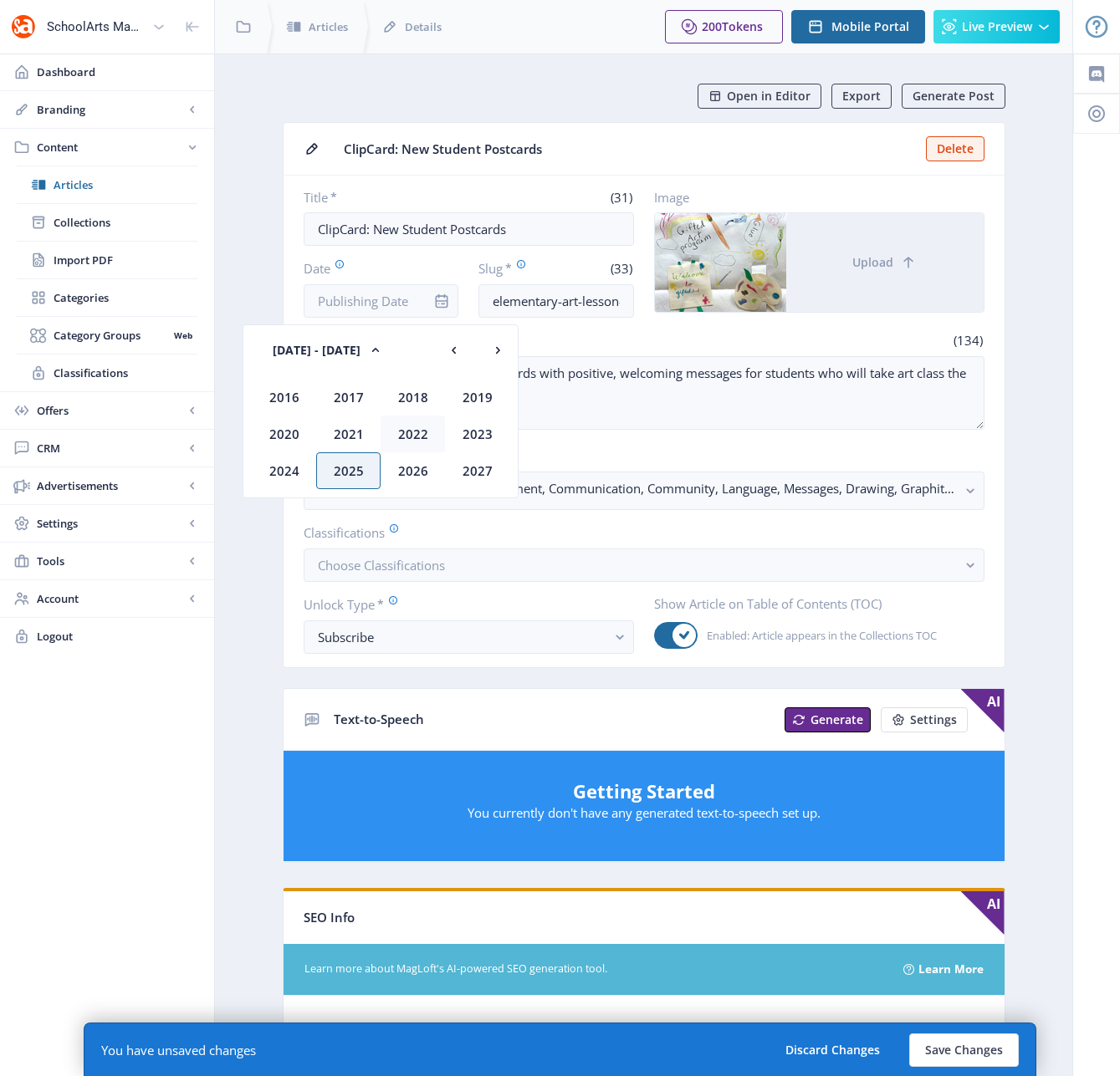
click at [413, 432] on div "2022" at bounding box center [412, 434] width 64 height 37
click at [471, 469] on div "Dec" at bounding box center [477, 470] width 64 height 37
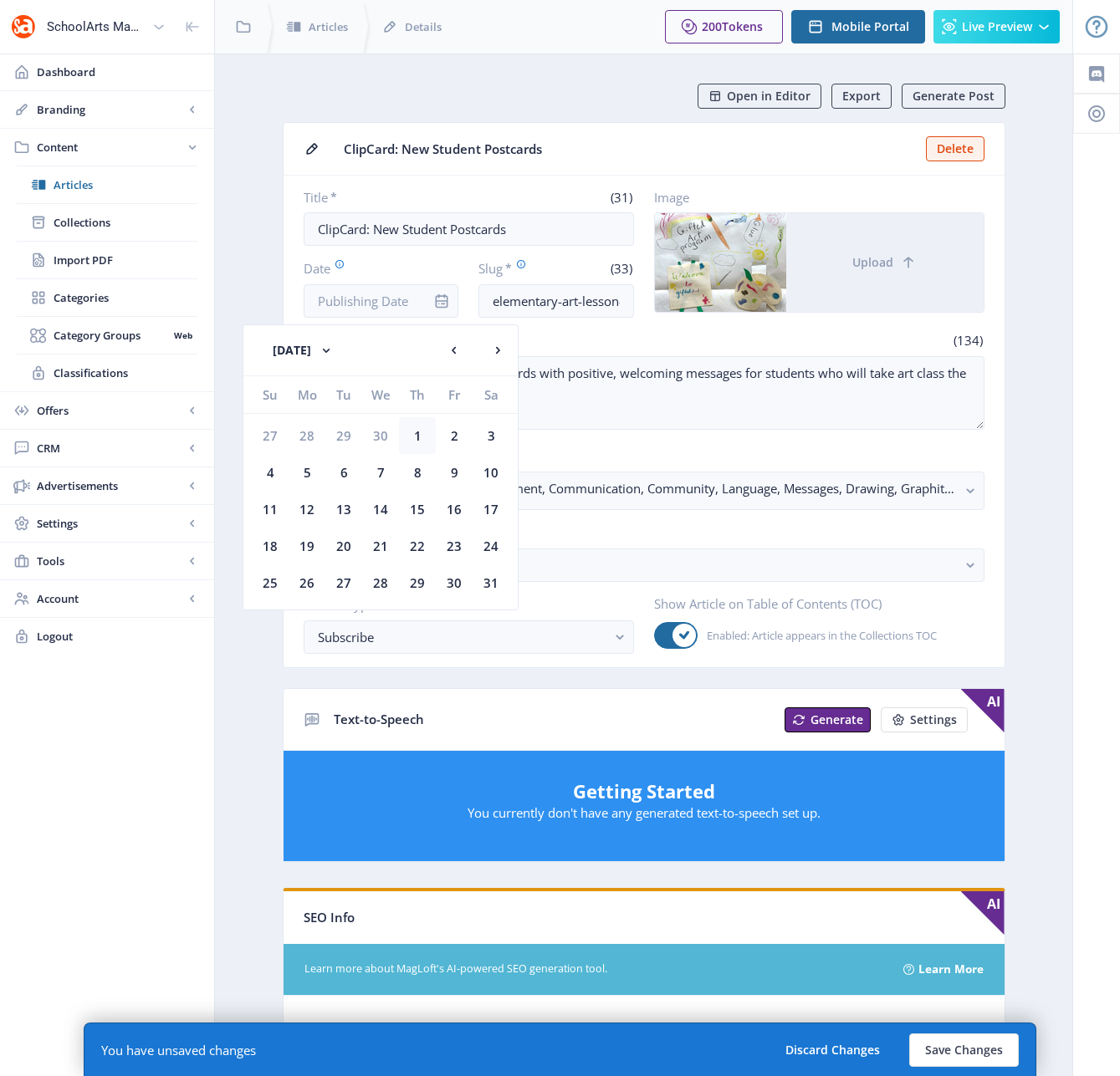
click at [418, 432] on div "1" at bounding box center [417, 435] width 37 height 37
type input "[DATE]"
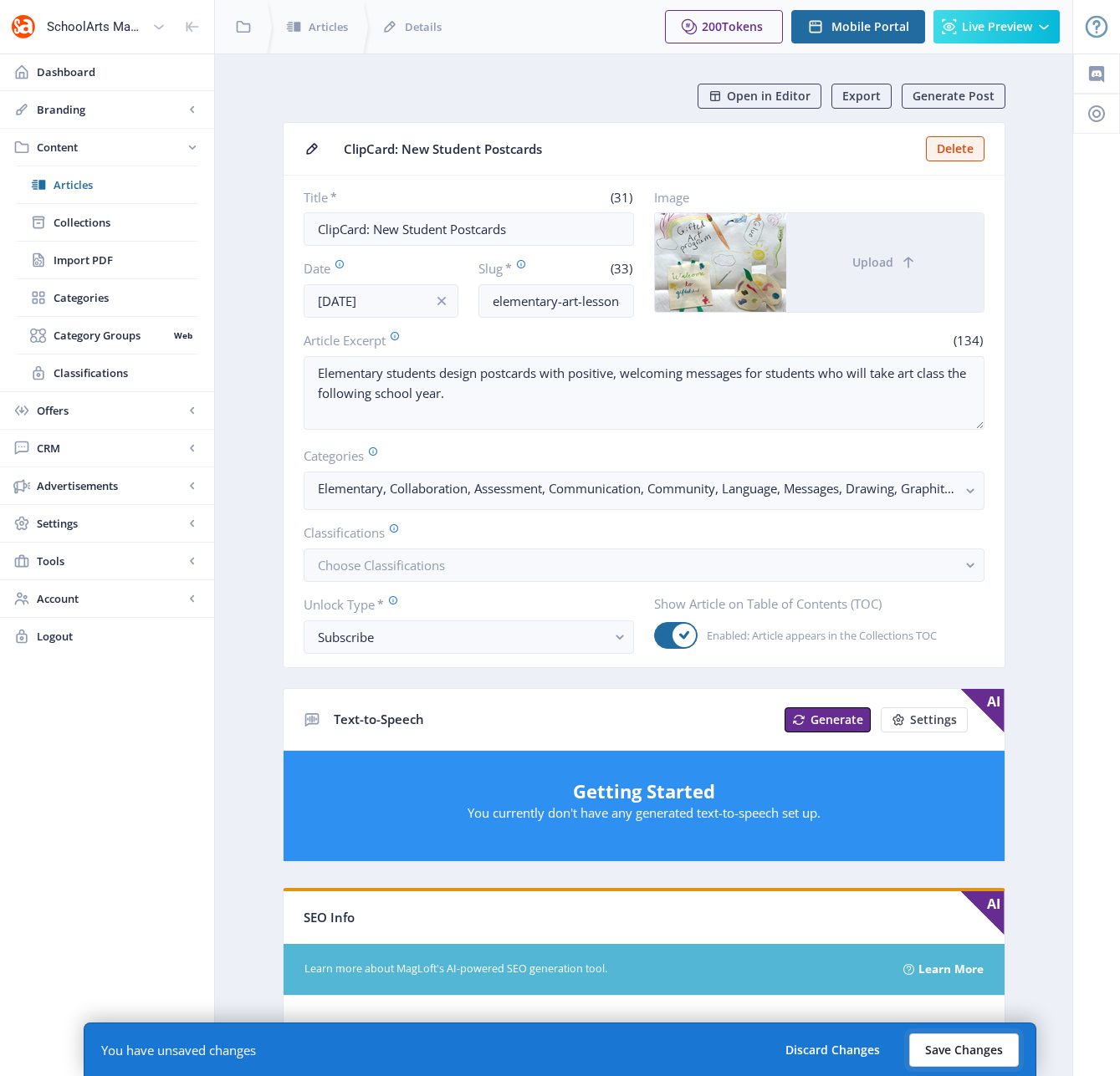
click at [980, 1058] on button "Save Changes" at bounding box center [964, 1049] width 110 height 33
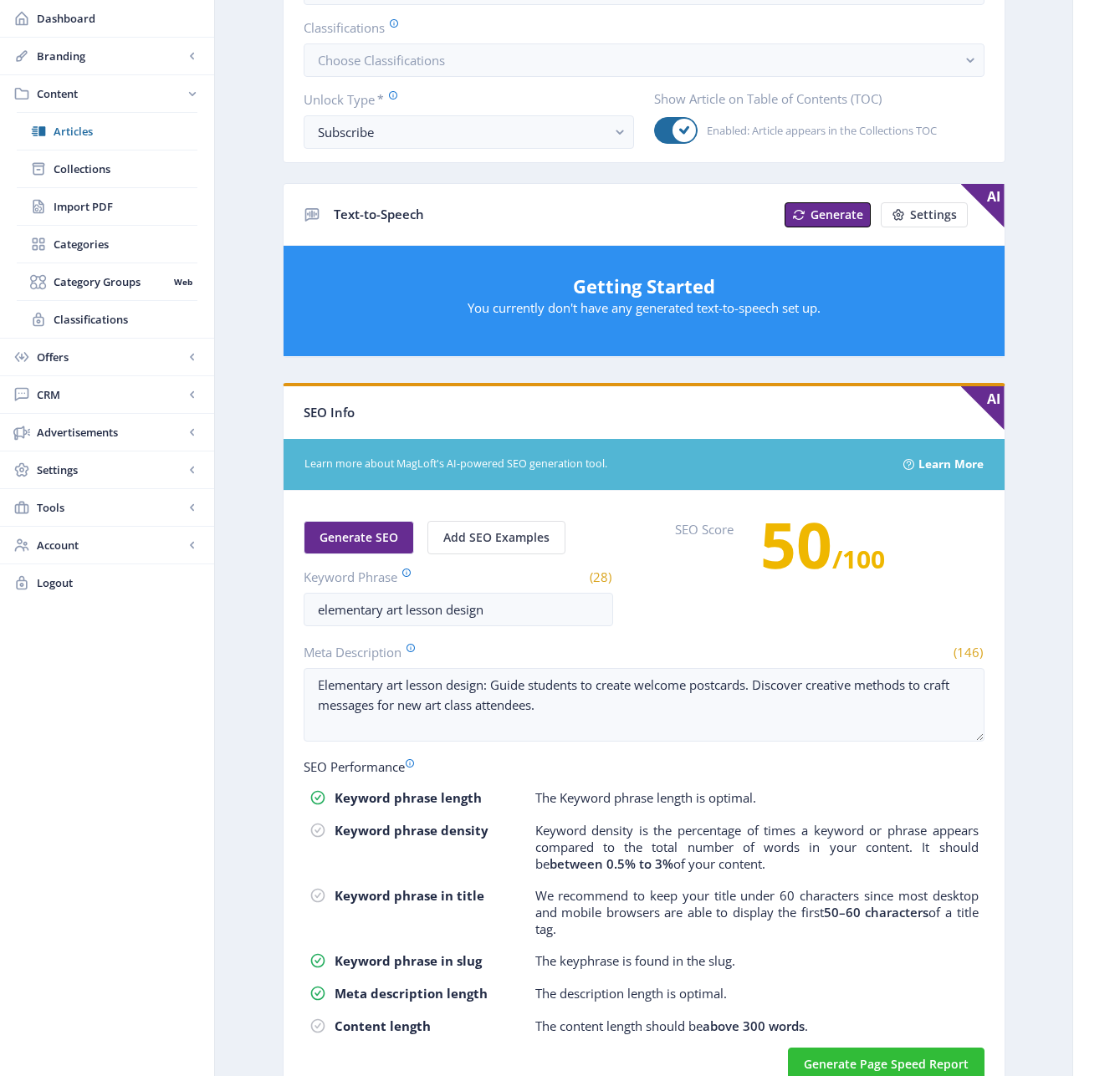
scroll to position [509, 0]
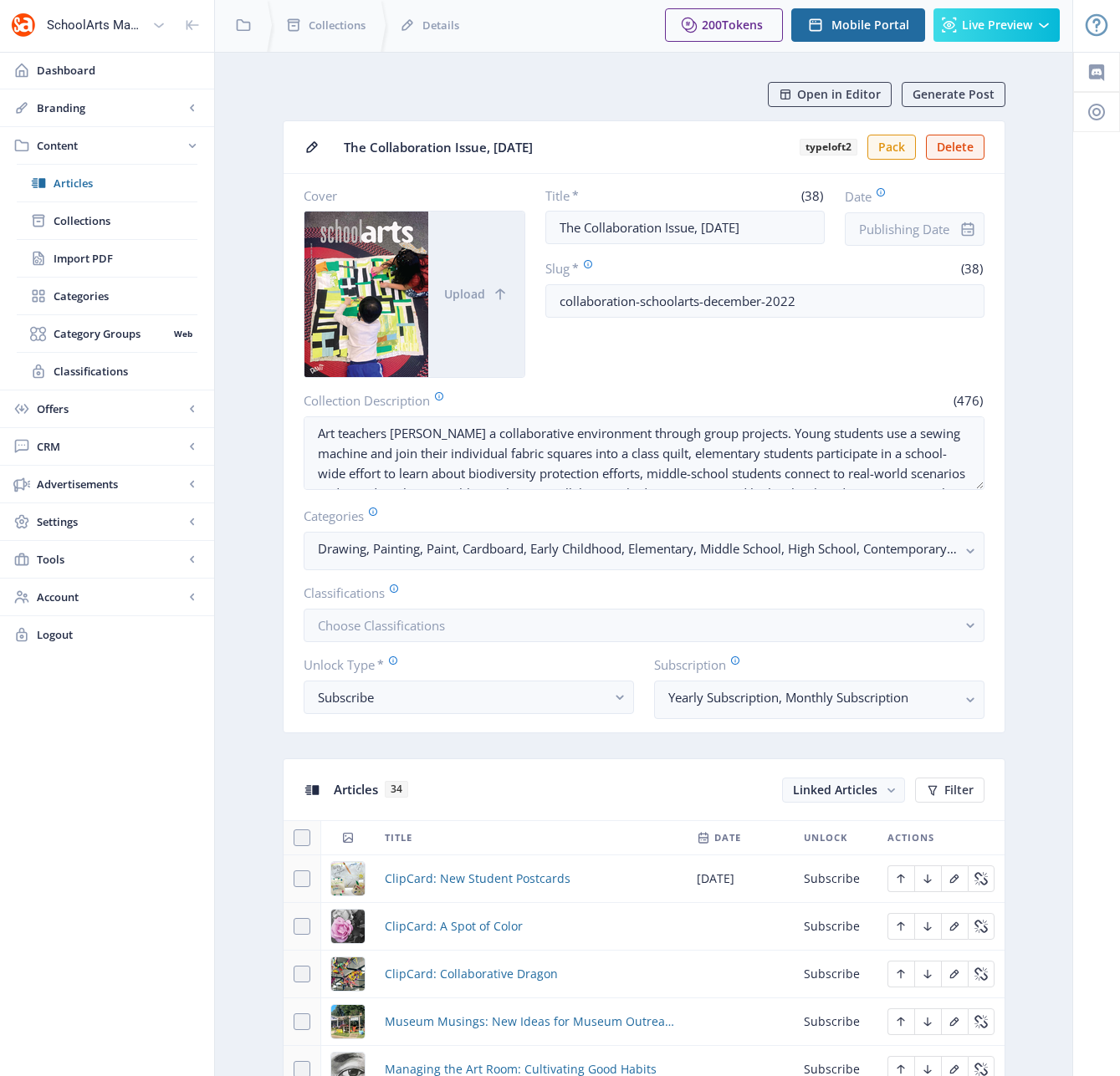
scroll to position [453, 0]
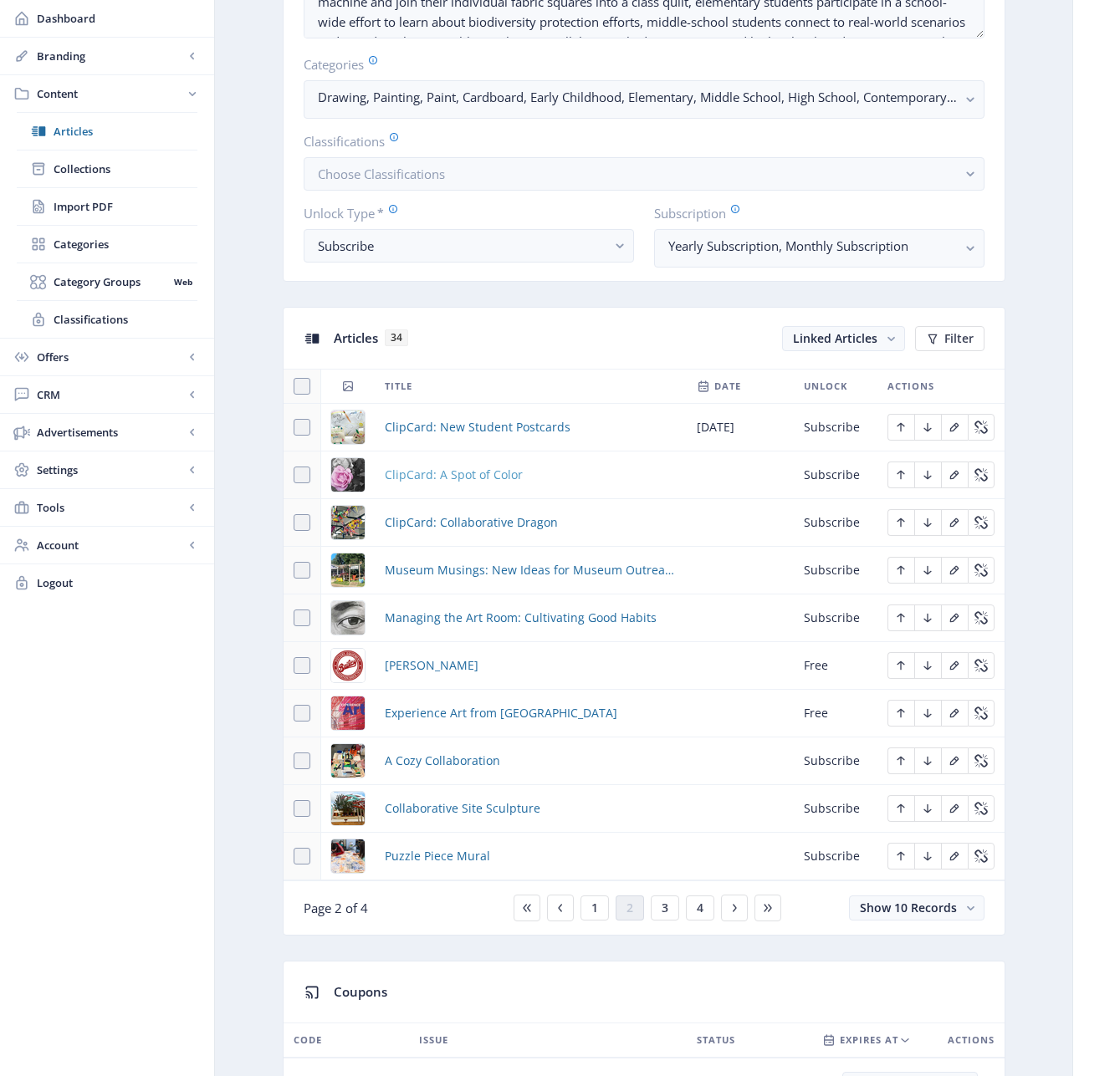
click at [433, 479] on span "ClipCard: A Spot of Color" at bounding box center [453, 474] width 138 height 20
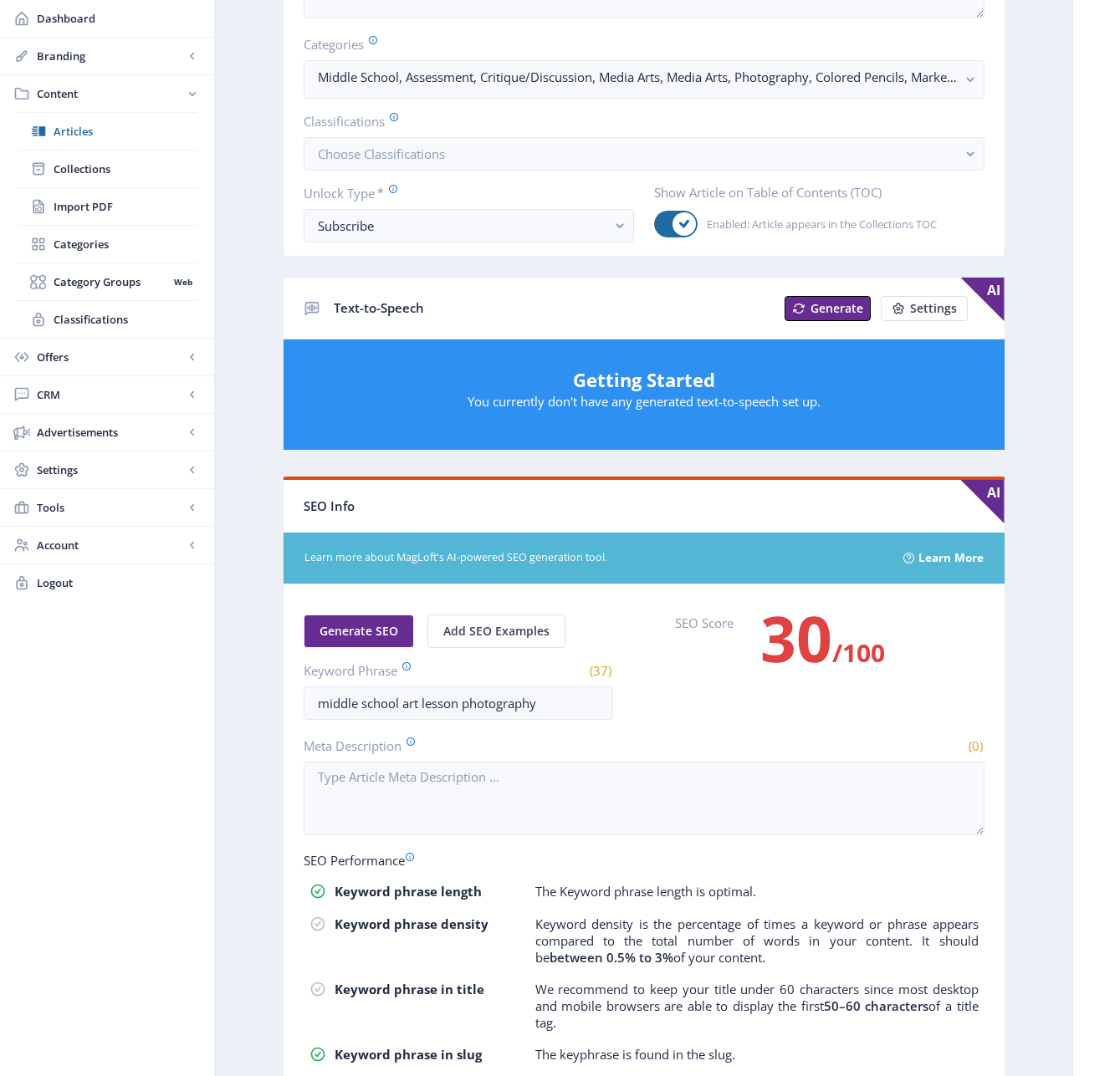
scroll to position [582, 0]
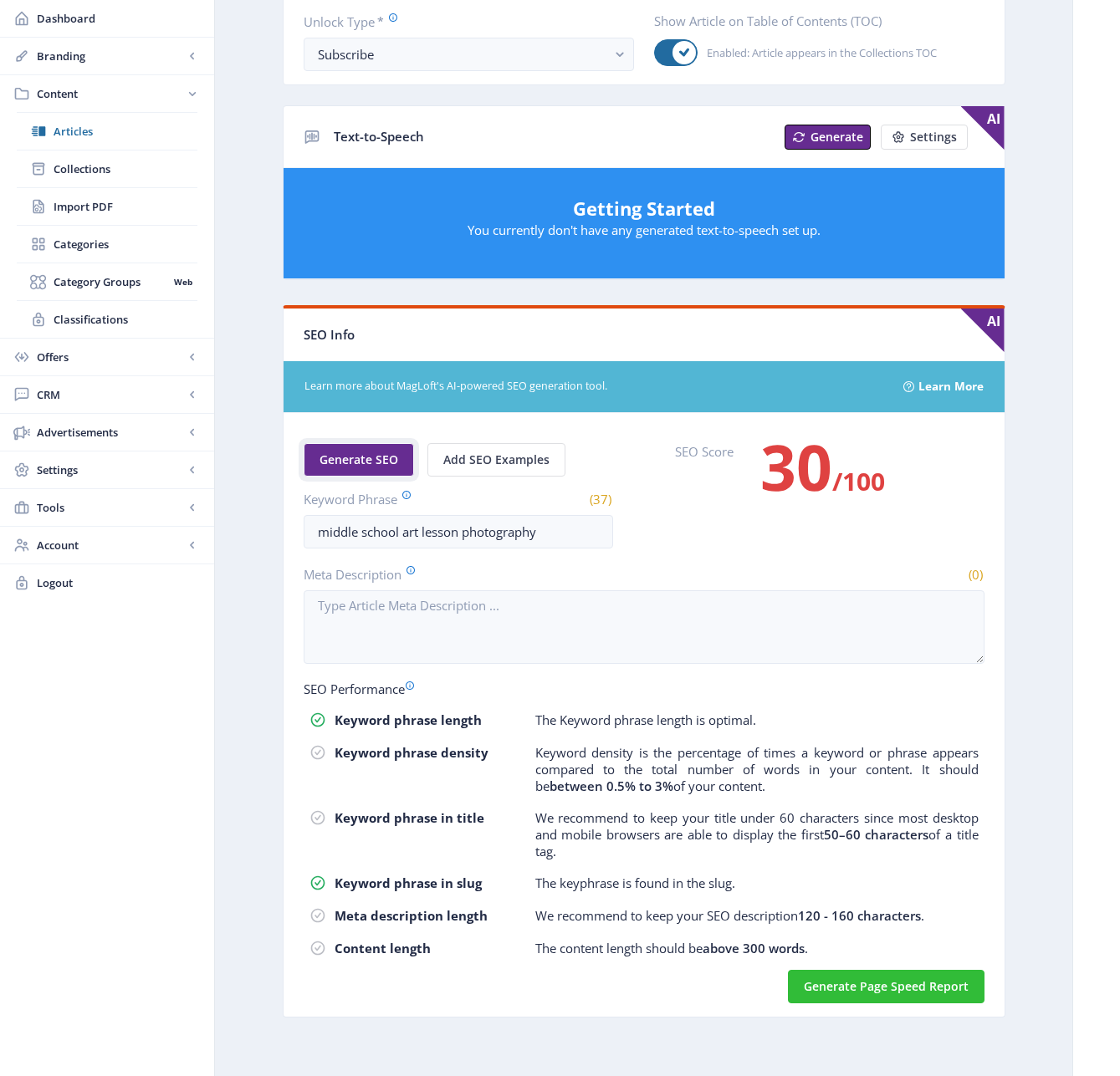
click at [361, 458] on span "Generate SEO" at bounding box center [359, 460] width 79 height 14
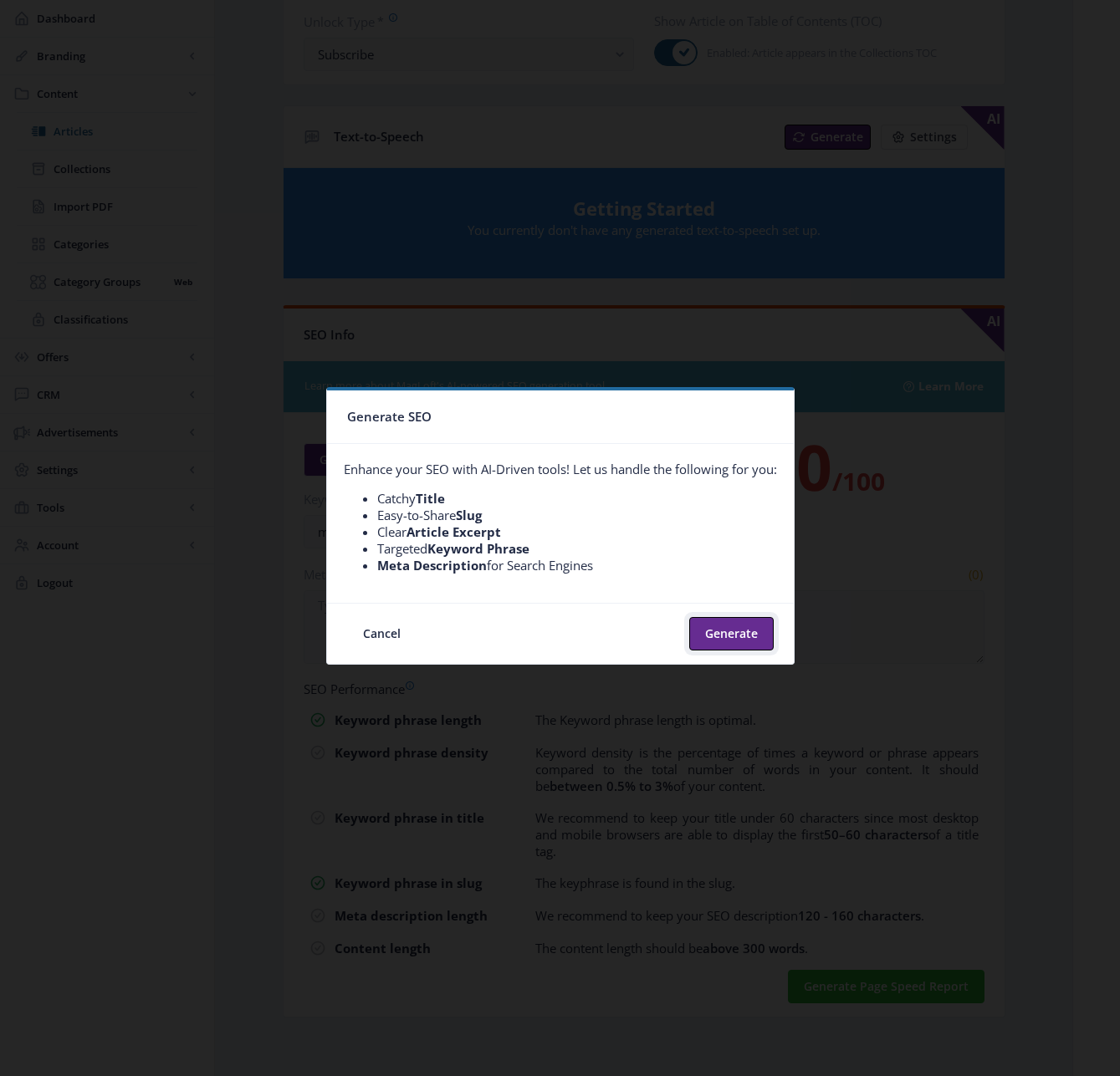
click at [728, 637] on button "Generate" at bounding box center [731, 633] width 85 height 33
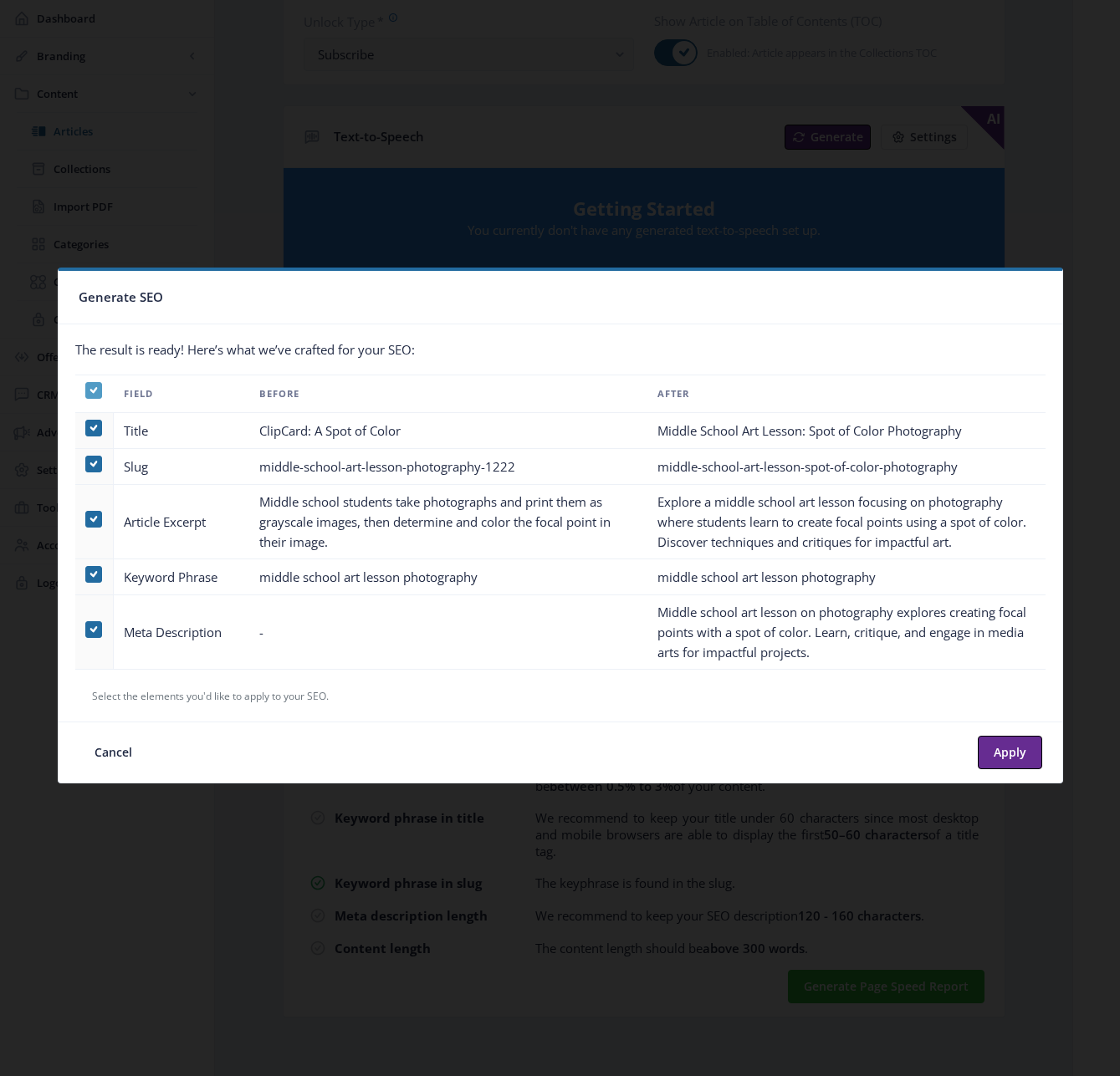
click at [96, 390] on icon at bounding box center [93, 391] width 8 height 17
click at [86, 390] on input "checkbox" at bounding box center [86, 390] width 1 height 1
checkbox input "false"
click at [94, 628] on span at bounding box center [94, 630] width 17 height 17
click at [86, 630] on input "checkbox" at bounding box center [86, 630] width 1 height 1
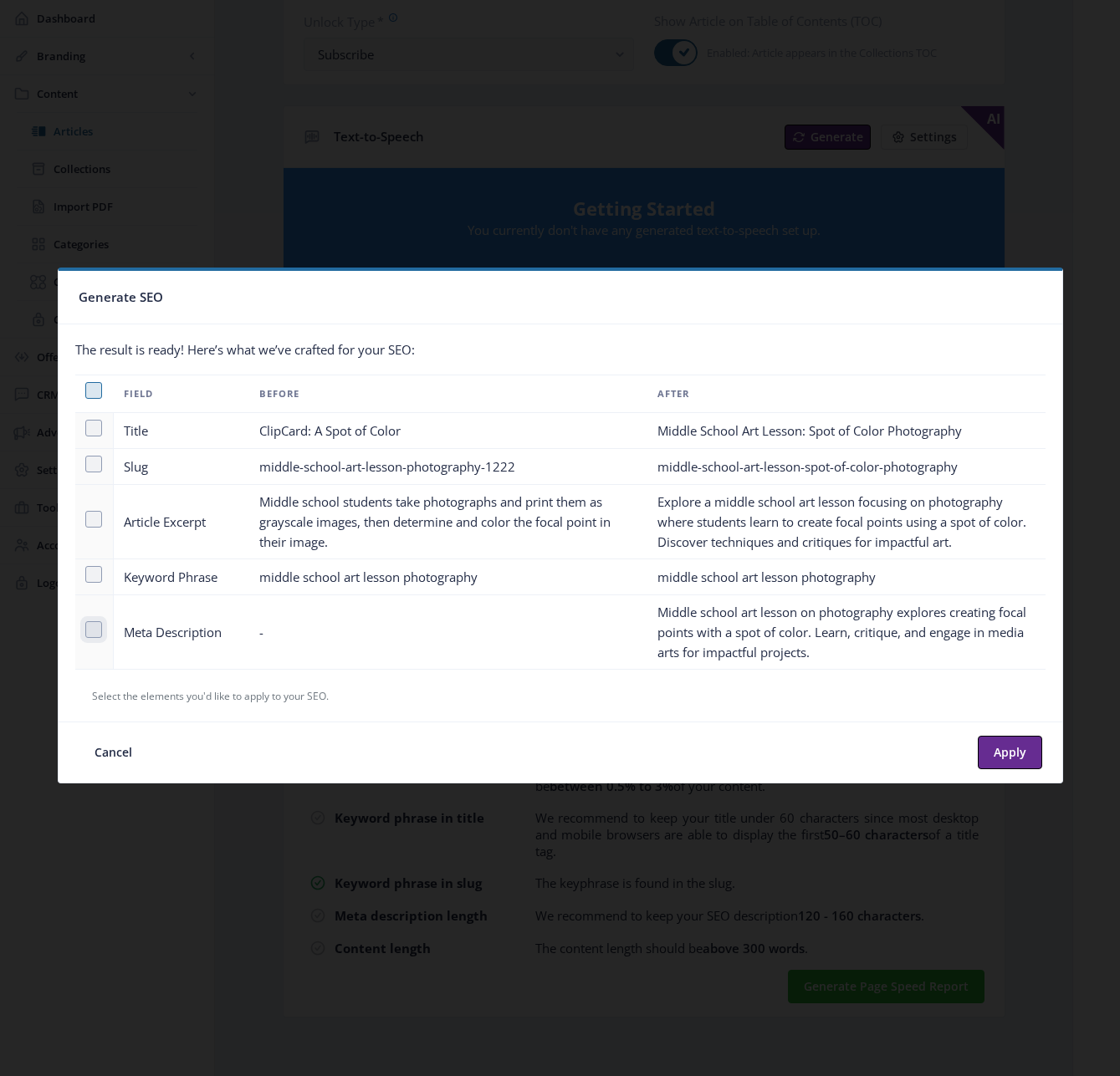
checkbox input "true"
click at [1005, 748] on button "Apply" at bounding box center [1010, 752] width 64 height 33
type textarea "Middle school art lesson on photography explores creating focal points with a s…"
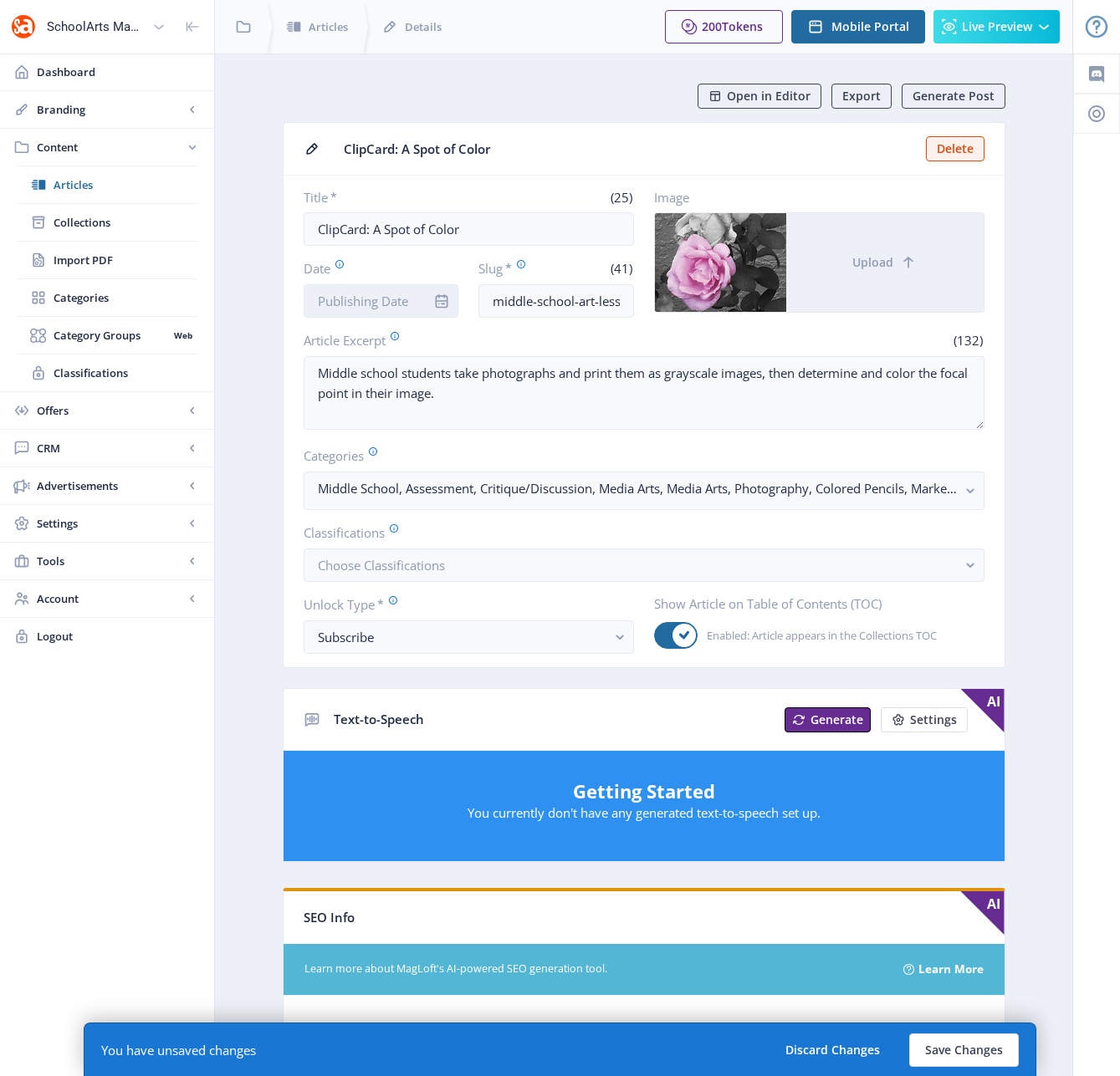
click at [361, 296] on input "Date" at bounding box center [382, 300] width 156 height 33
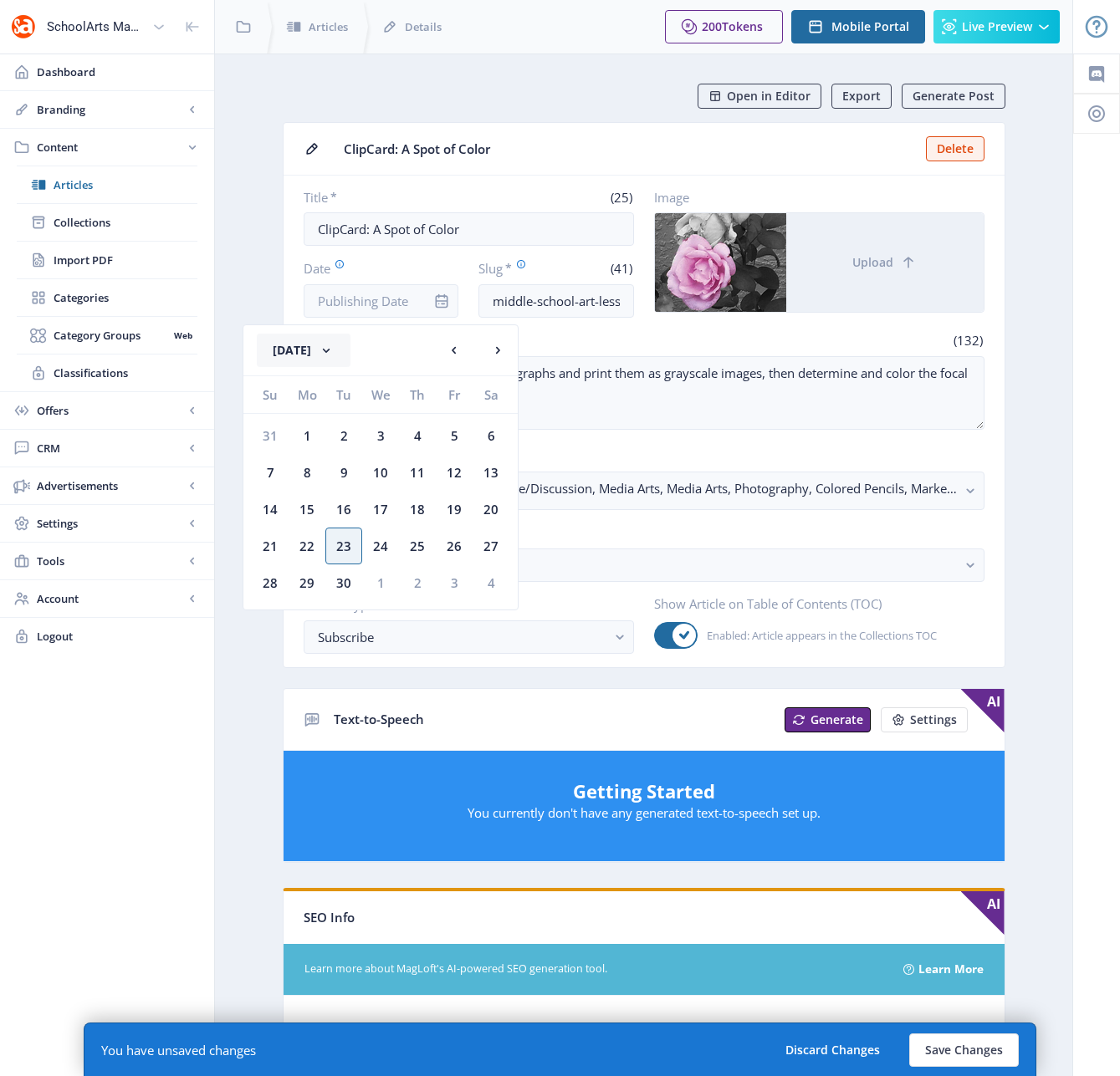
click at [314, 358] on button "[DATE]" at bounding box center [303, 350] width 93 height 33
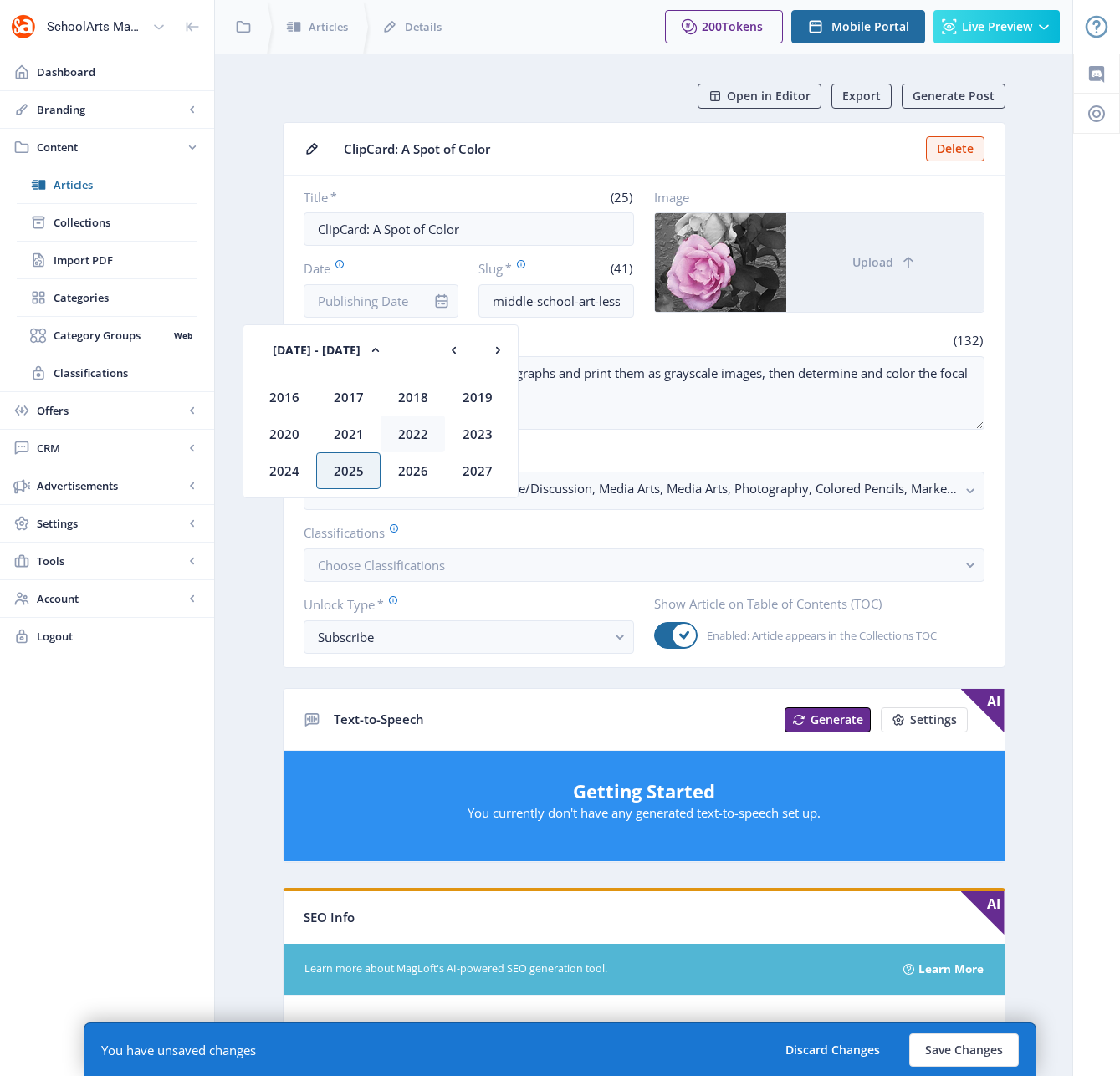
click at [417, 428] on div "2022" at bounding box center [412, 434] width 64 height 37
click at [482, 468] on div "Dec" at bounding box center [477, 470] width 64 height 37
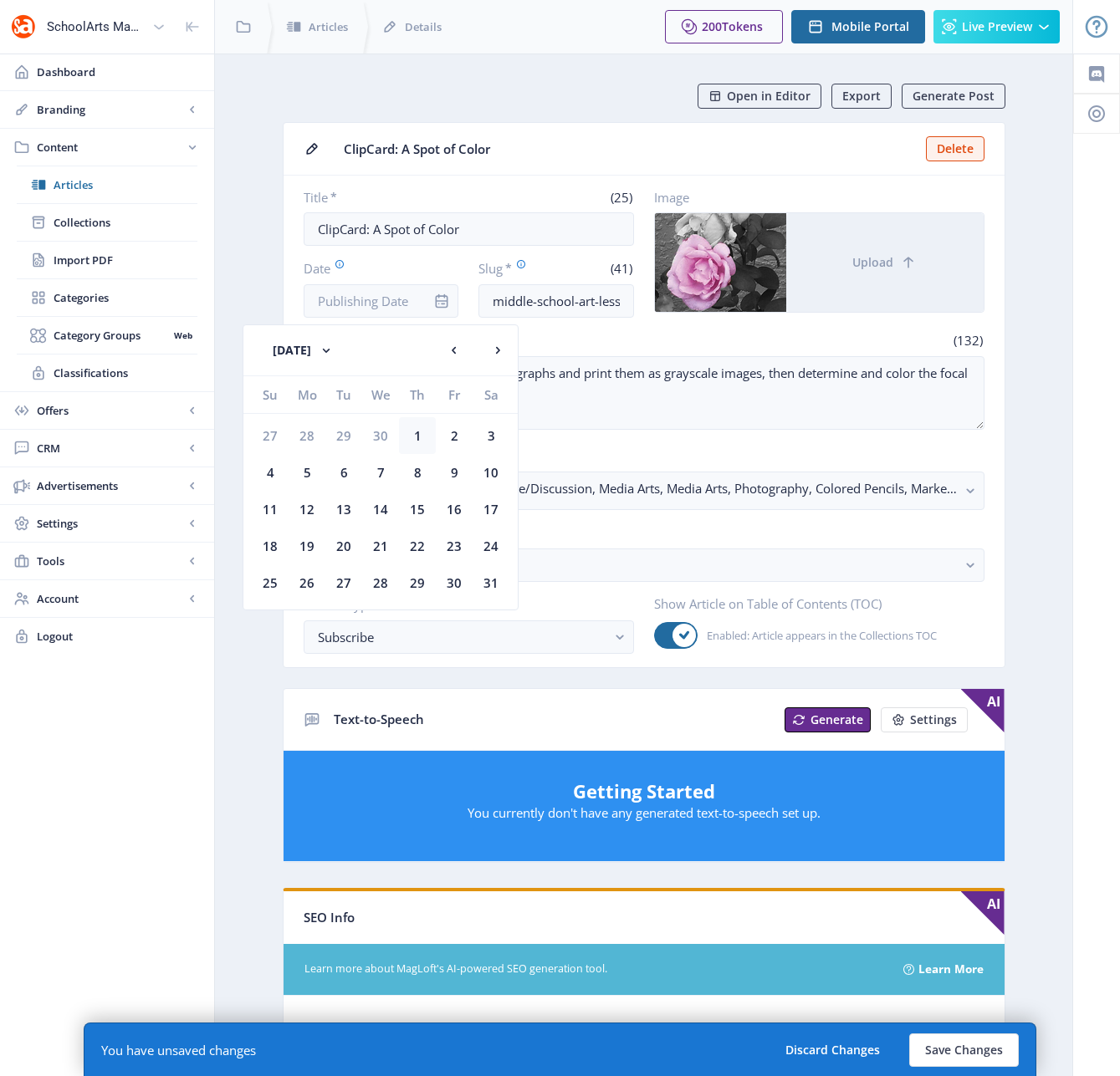
click at [417, 432] on div "1" at bounding box center [417, 435] width 37 height 37
type input "[DATE]"
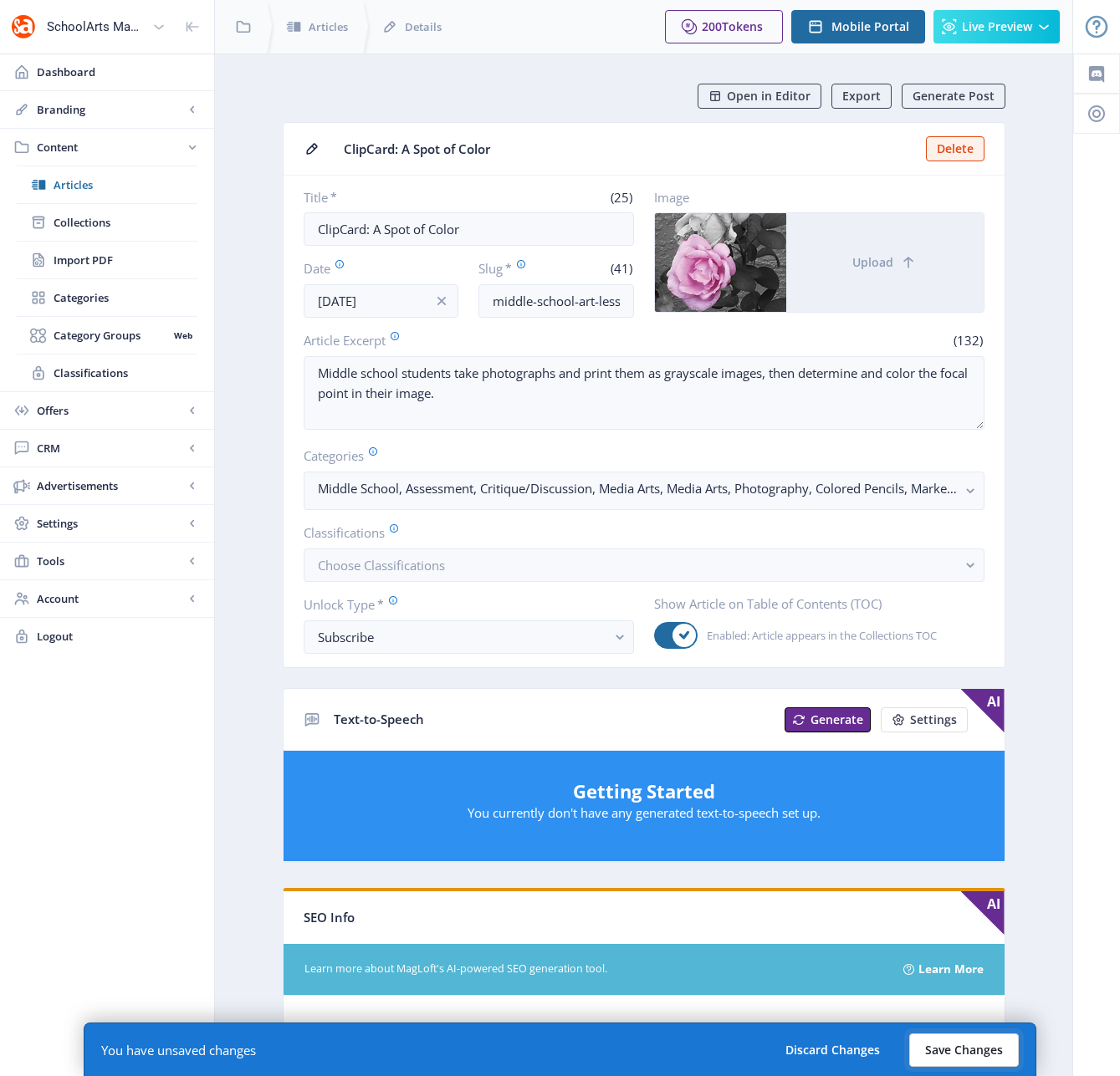
click at [968, 1055] on button "Save Changes" at bounding box center [964, 1049] width 110 height 33
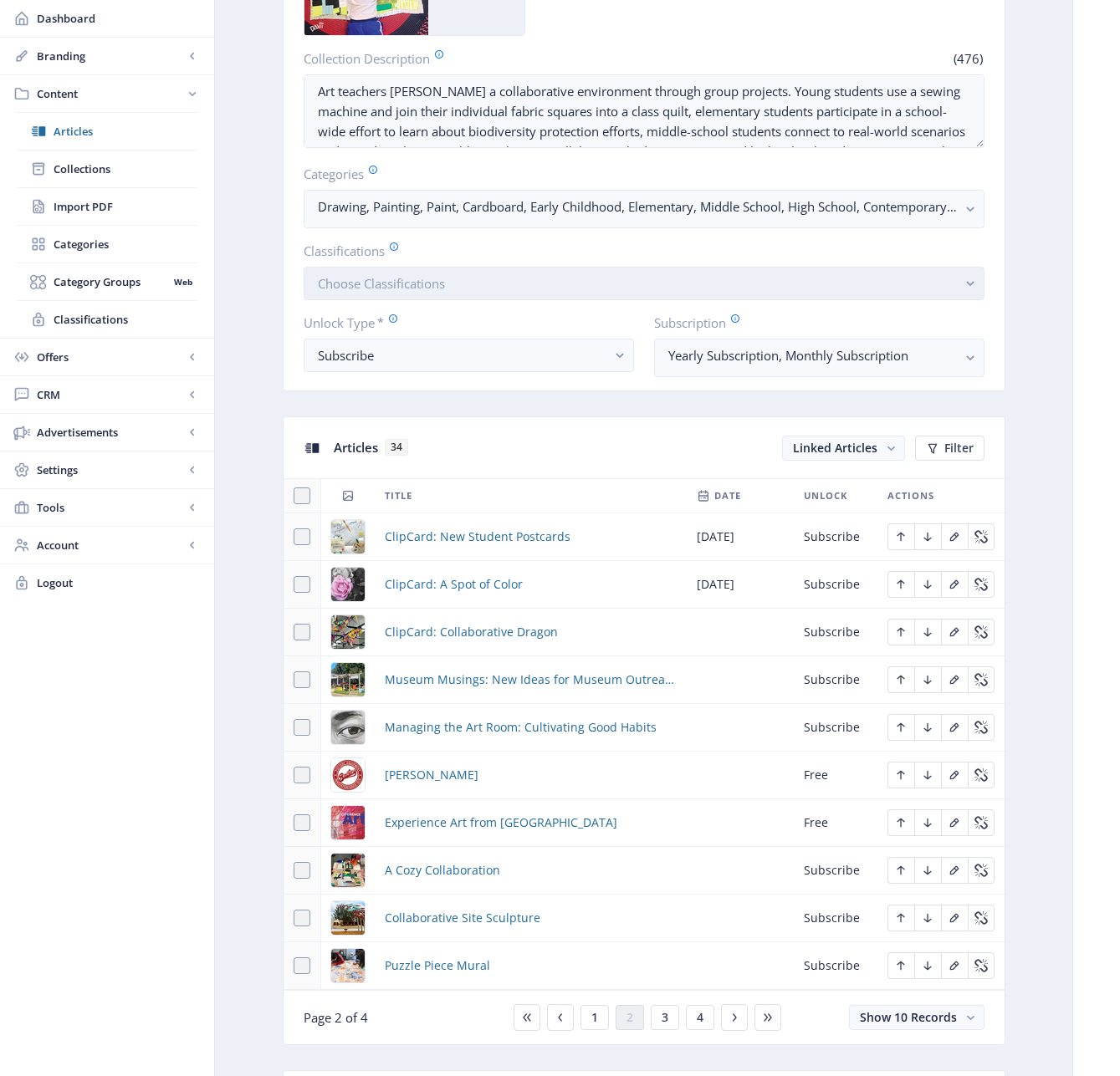
scroll to position [404, 0]
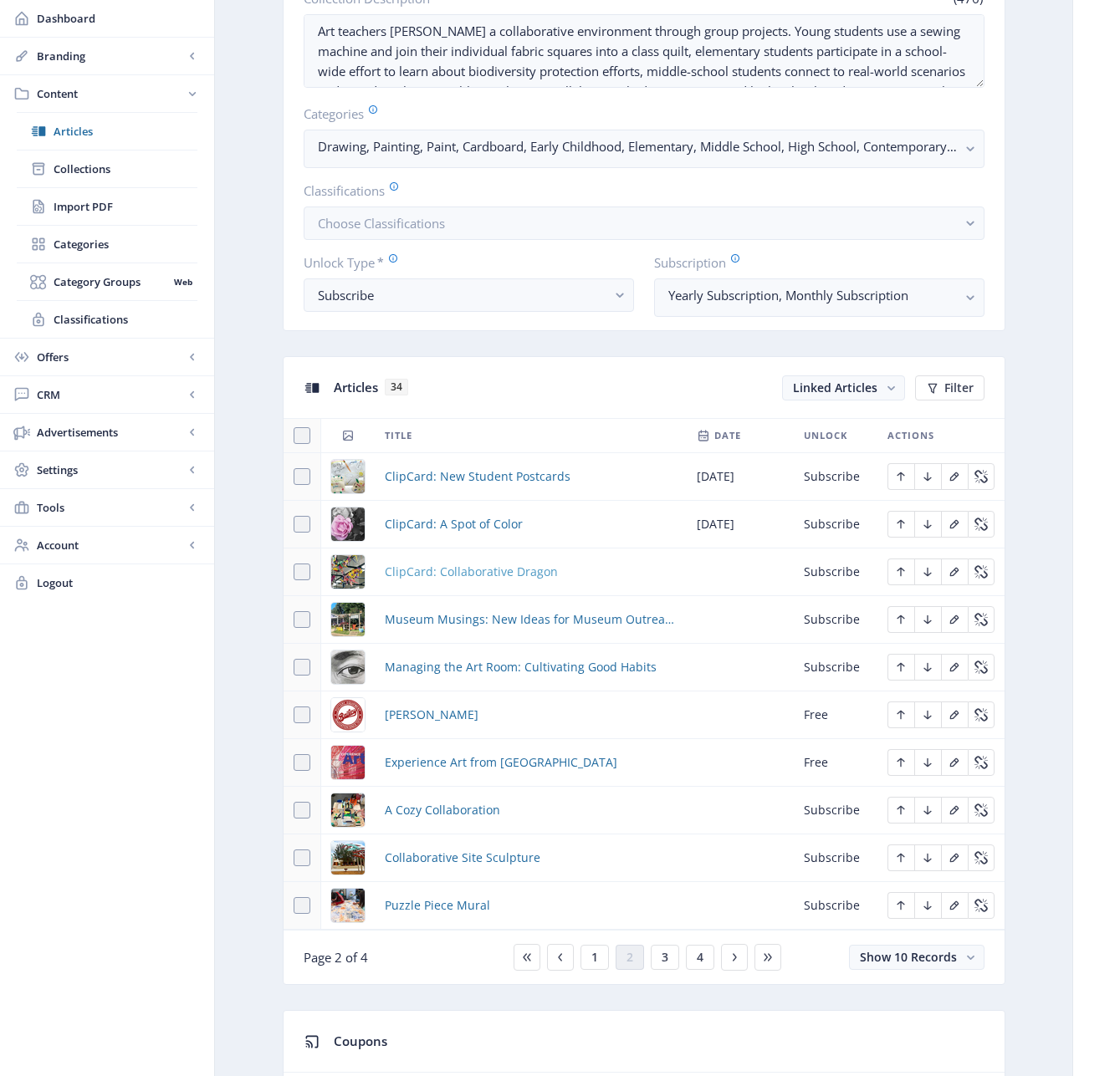
click at [462, 569] on span "ClipCard: Collaborative Dragon" at bounding box center [471, 571] width 173 height 20
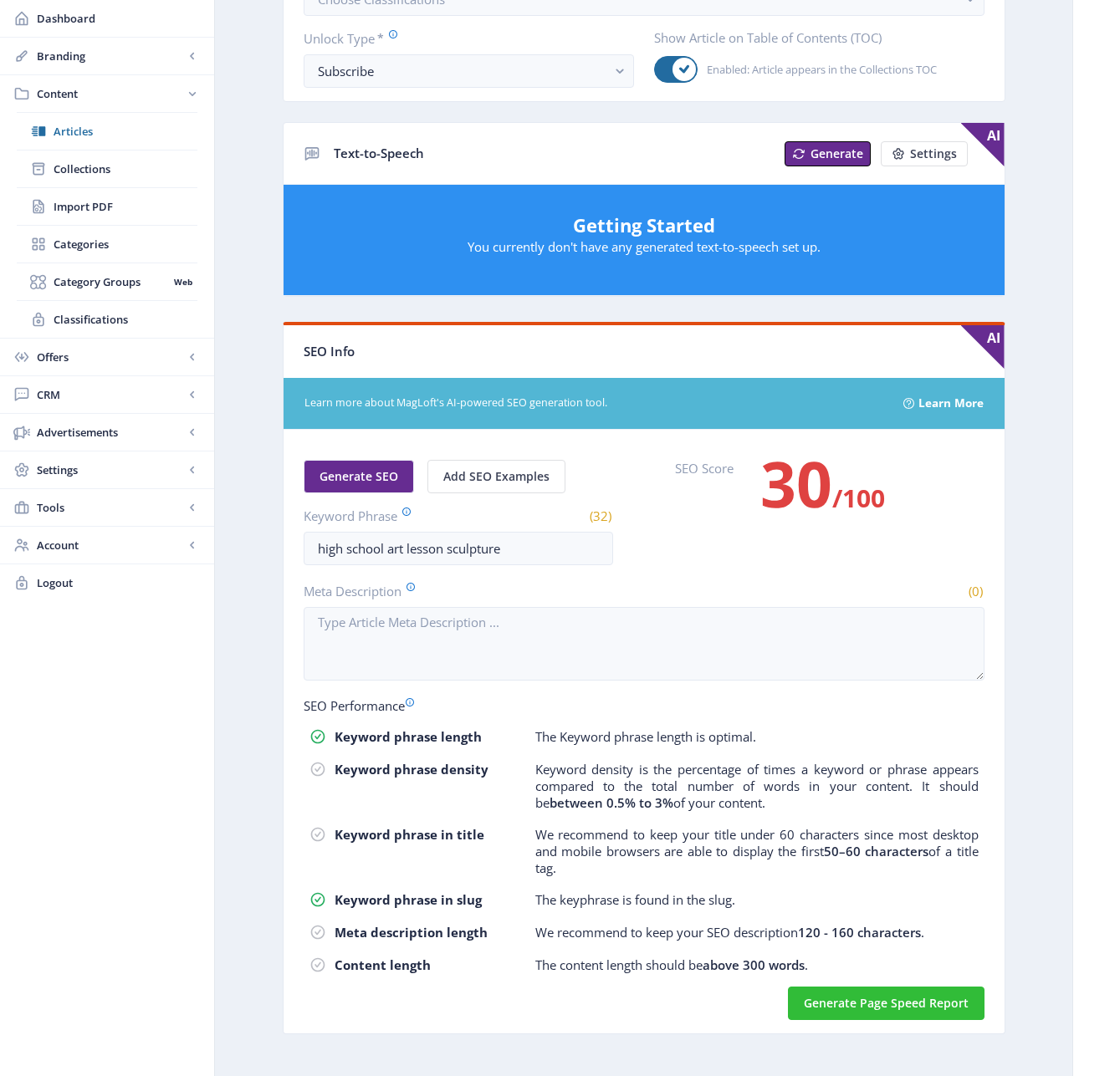
scroll to position [582, 0]
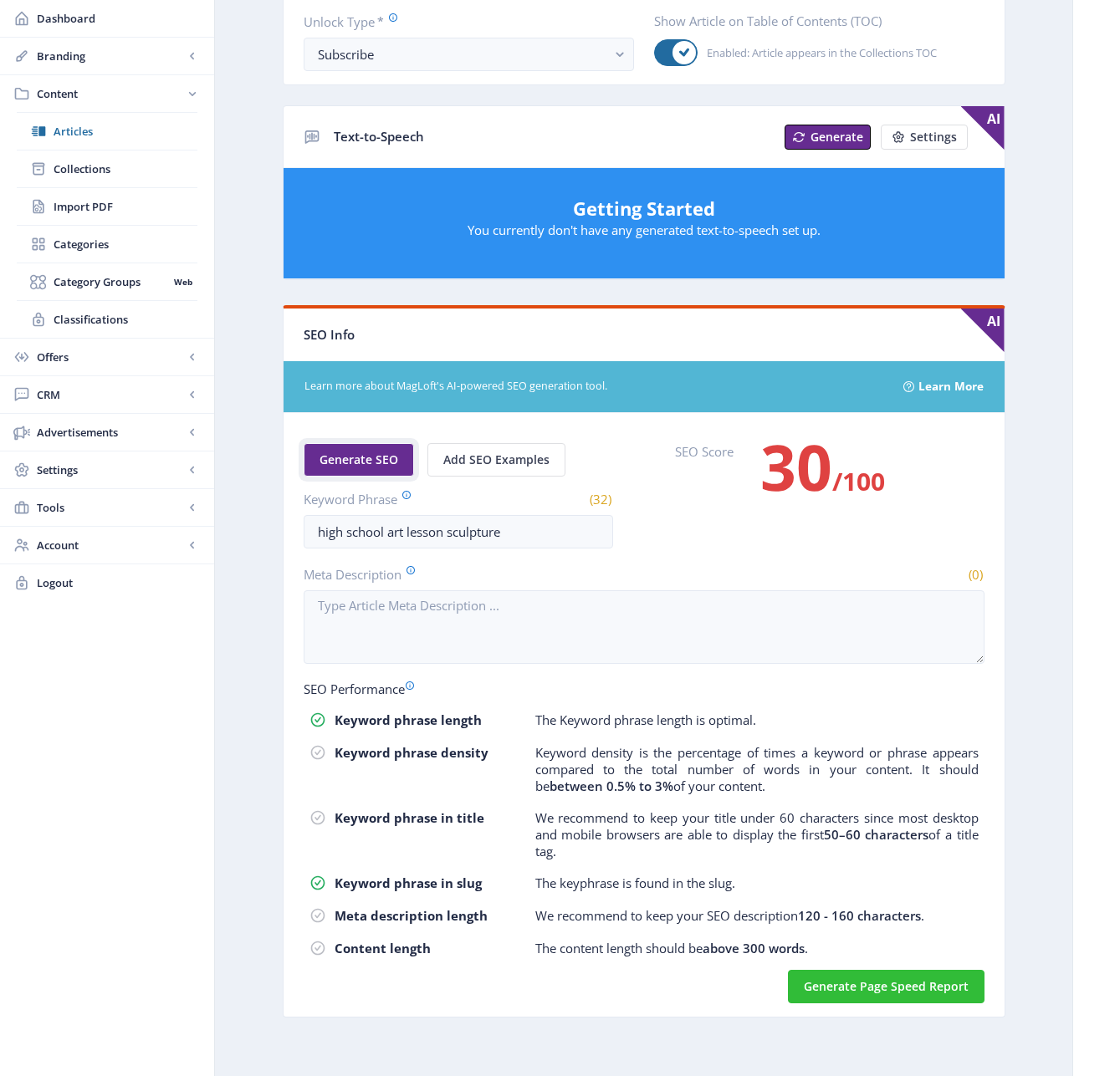
click at [337, 450] on button "Generate SEO" at bounding box center [359, 459] width 110 height 33
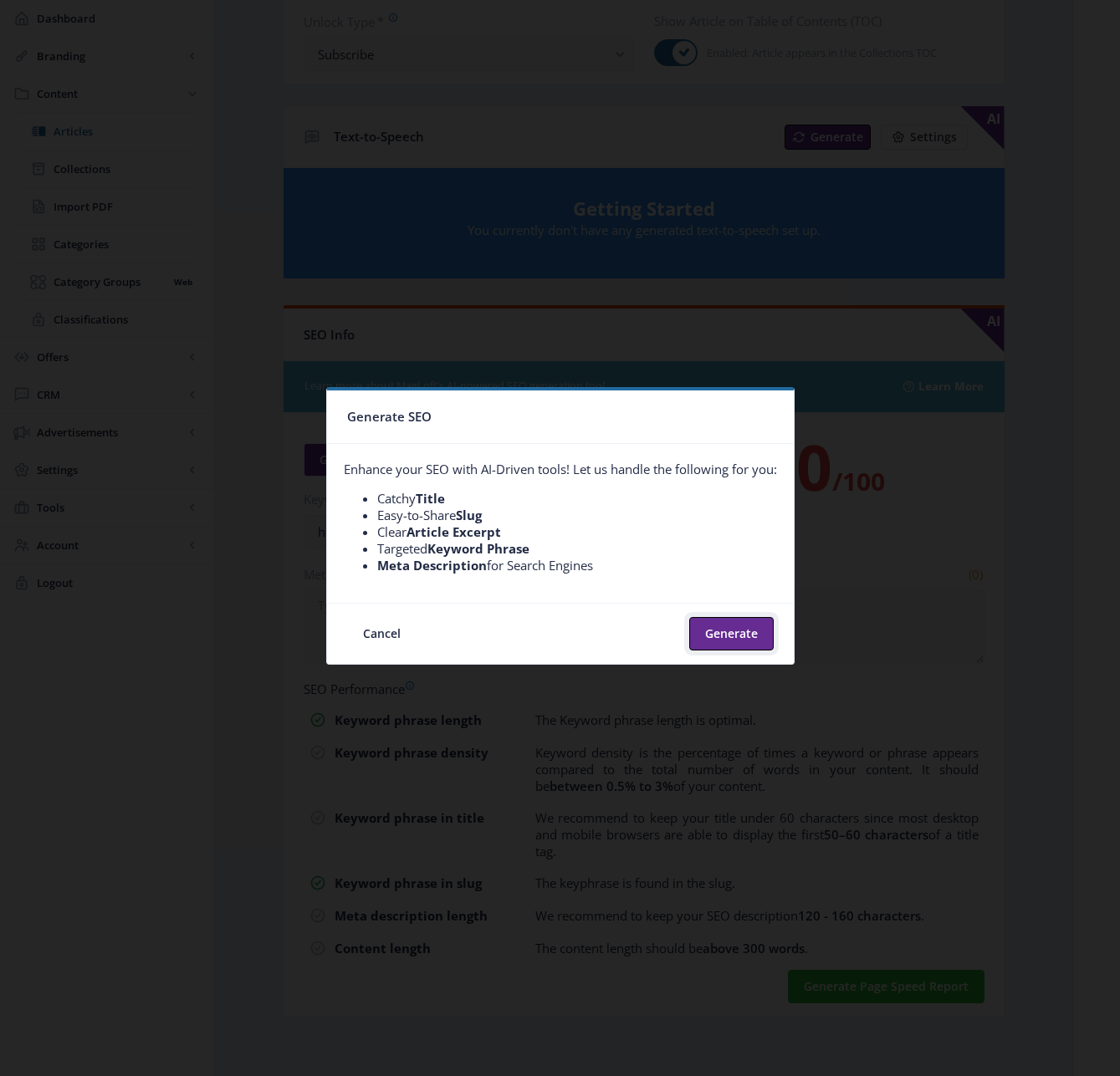
click at [712, 622] on button "Generate" at bounding box center [731, 633] width 85 height 33
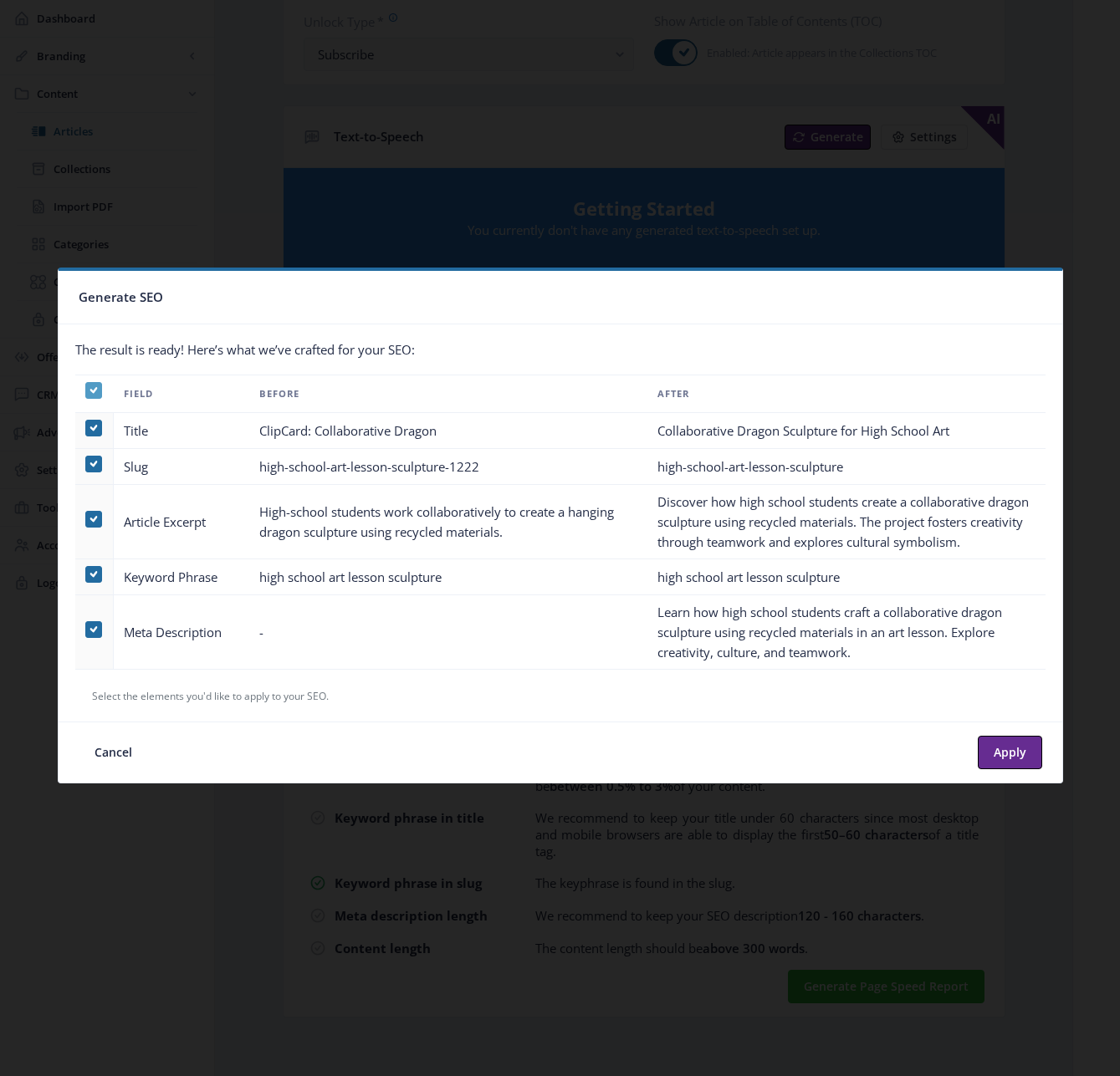
click at [89, 396] on nb-checkbox at bounding box center [94, 395] width 17 height 13
click at [94, 393] on icon at bounding box center [93, 391] width 8 height 17
click at [86, 391] on input "checkbox" at bounding box center [86, 390] width 1 height 1
checkbox input "false"
click at [90, 629] on span at bounding box center [94, 630] width 17 height 17
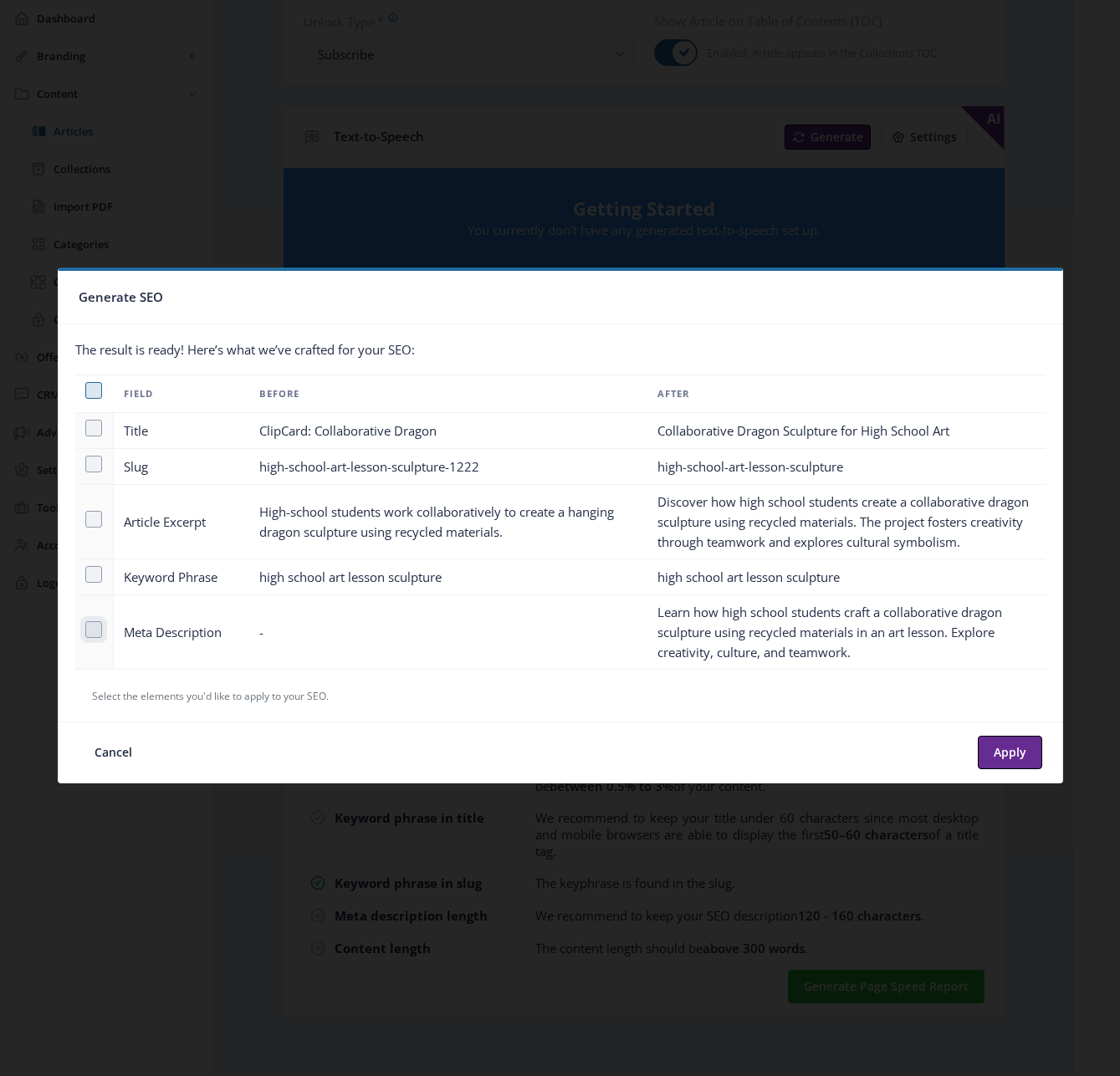
click at [86, 630] on input "checkbox" at bounding box center [86, 630] width 1 height 1
checkbox input "true"
click at [1007, 748] on button "Apply" at bounding box center [1010, 752] width 64 height 33
type textarea "Learn how high school students craft a collaborative dragon sculpture using rec…"
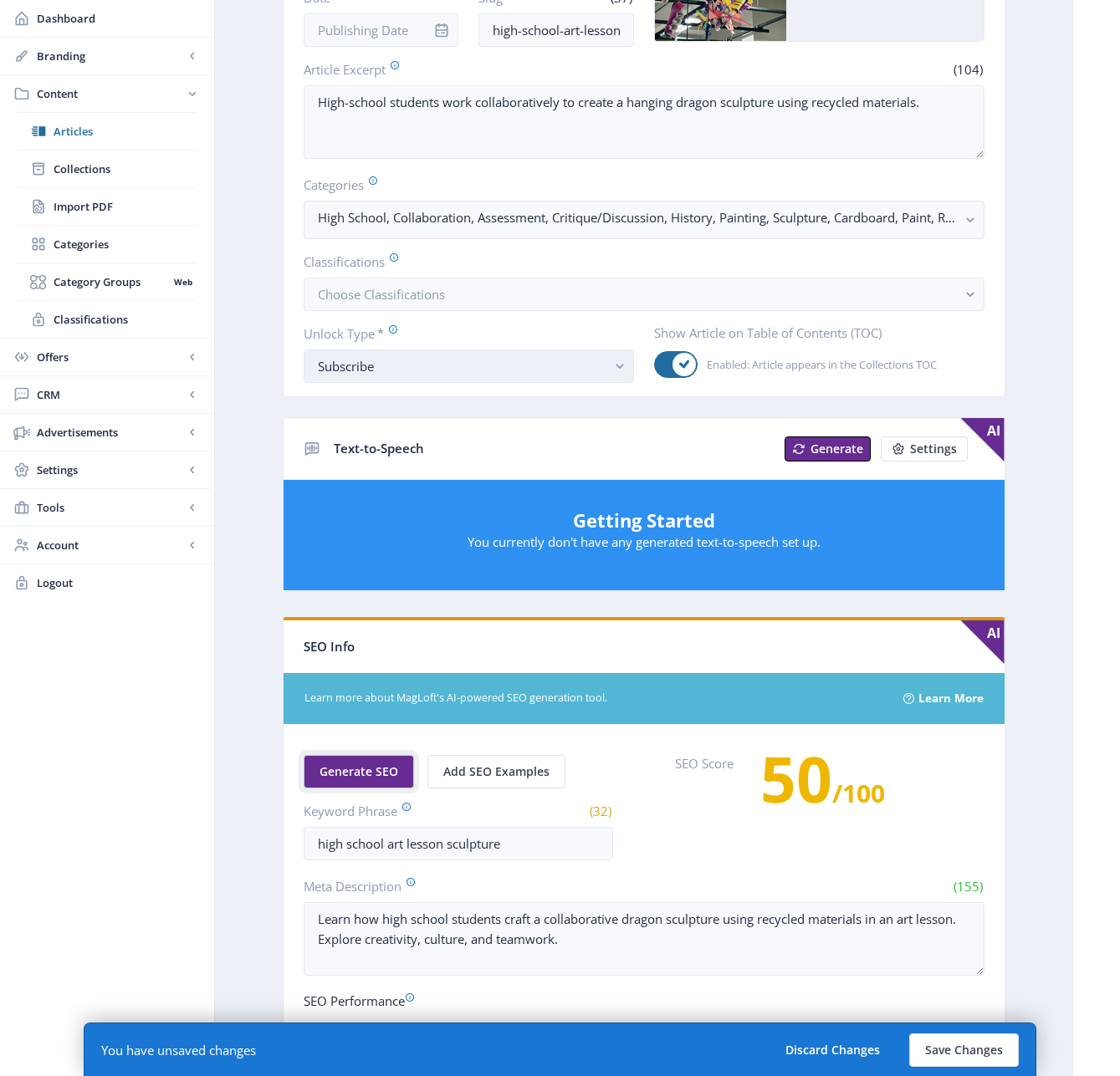
scroll to position [44, 0]
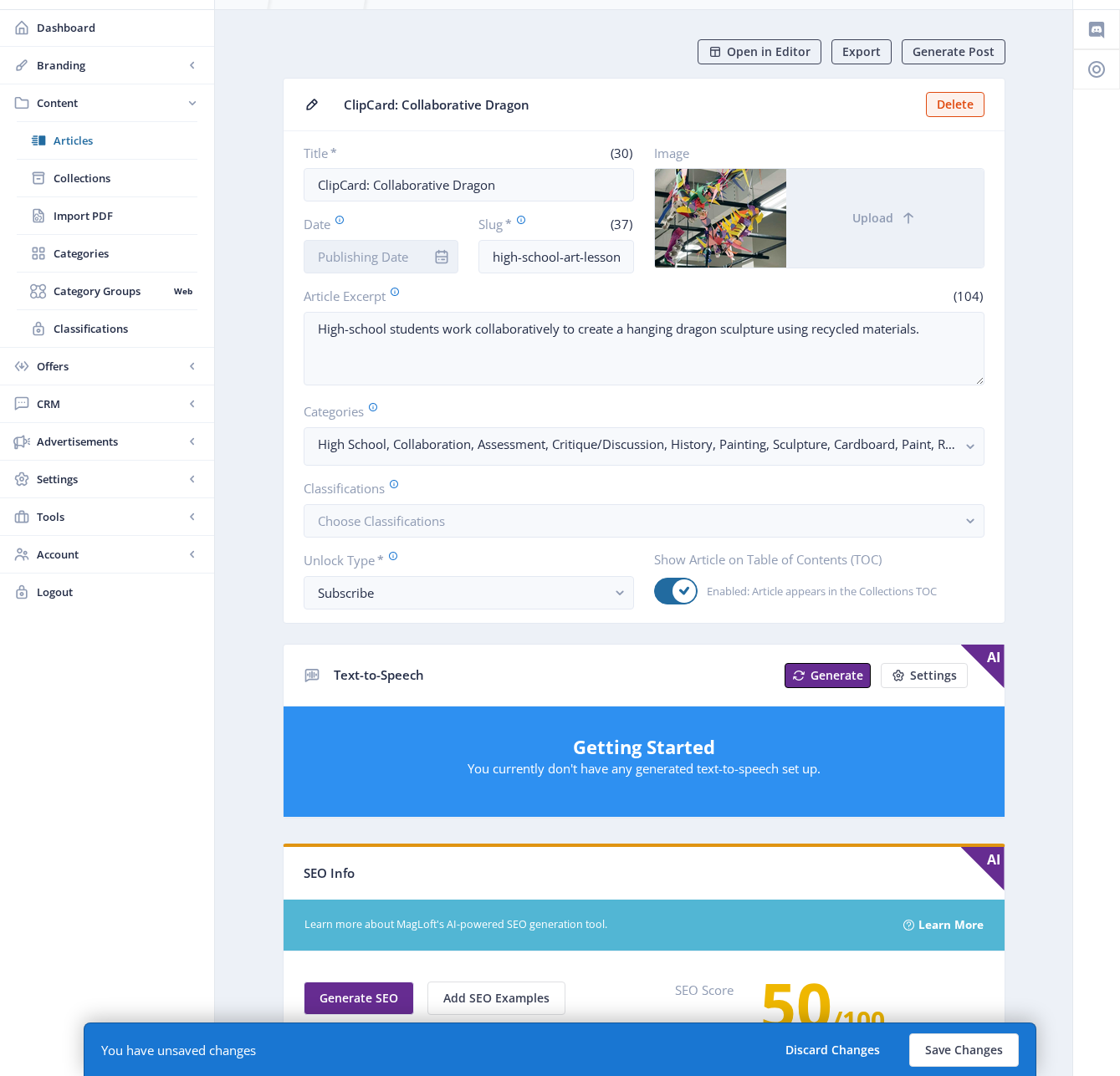
click at [375, 256] on input "Date" at bounding box center [382, 257] width 156 height 33
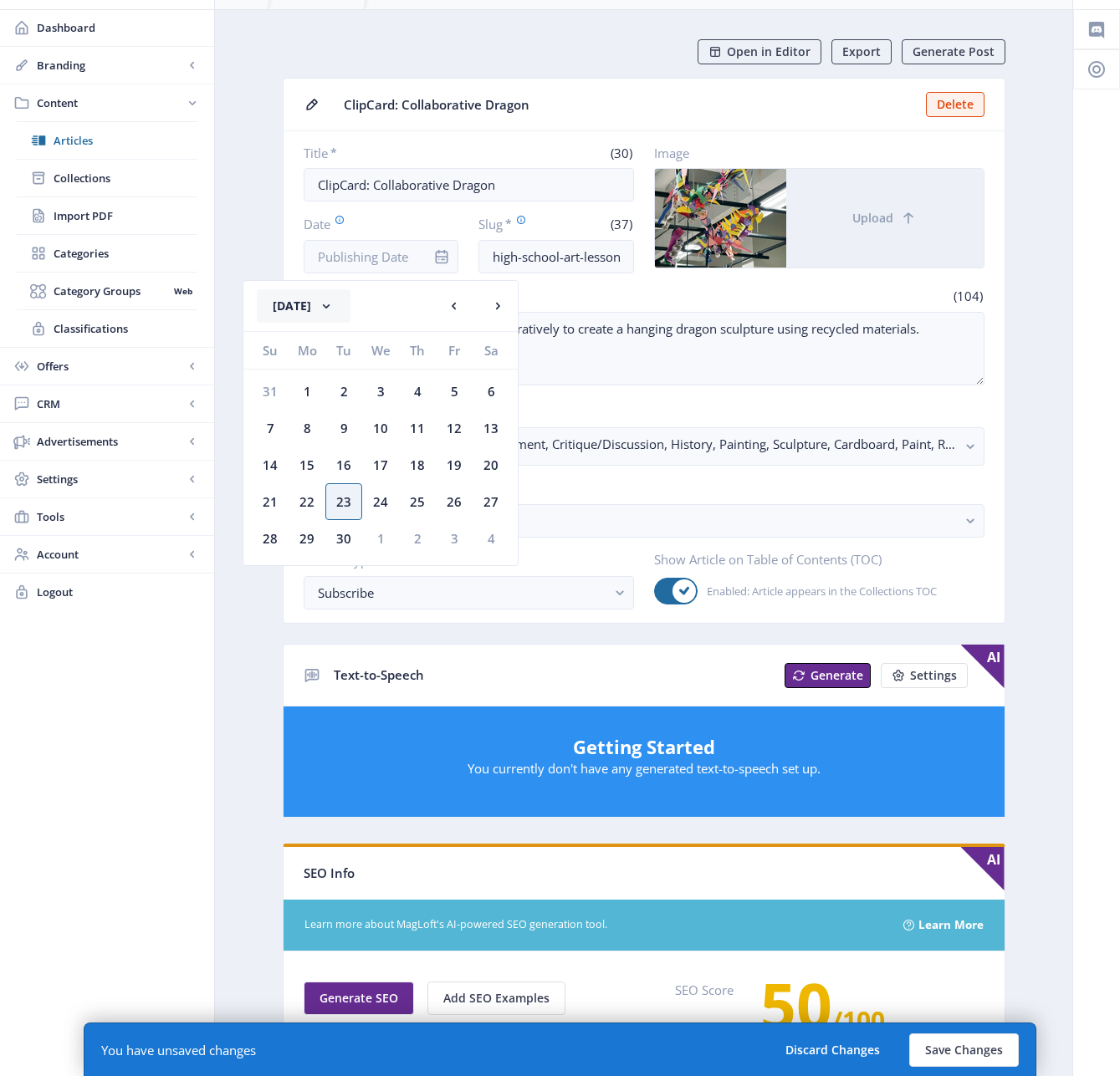
click at [351, 295] on button "[DATE]" at bounding box center [303, 305] width 93 height 33
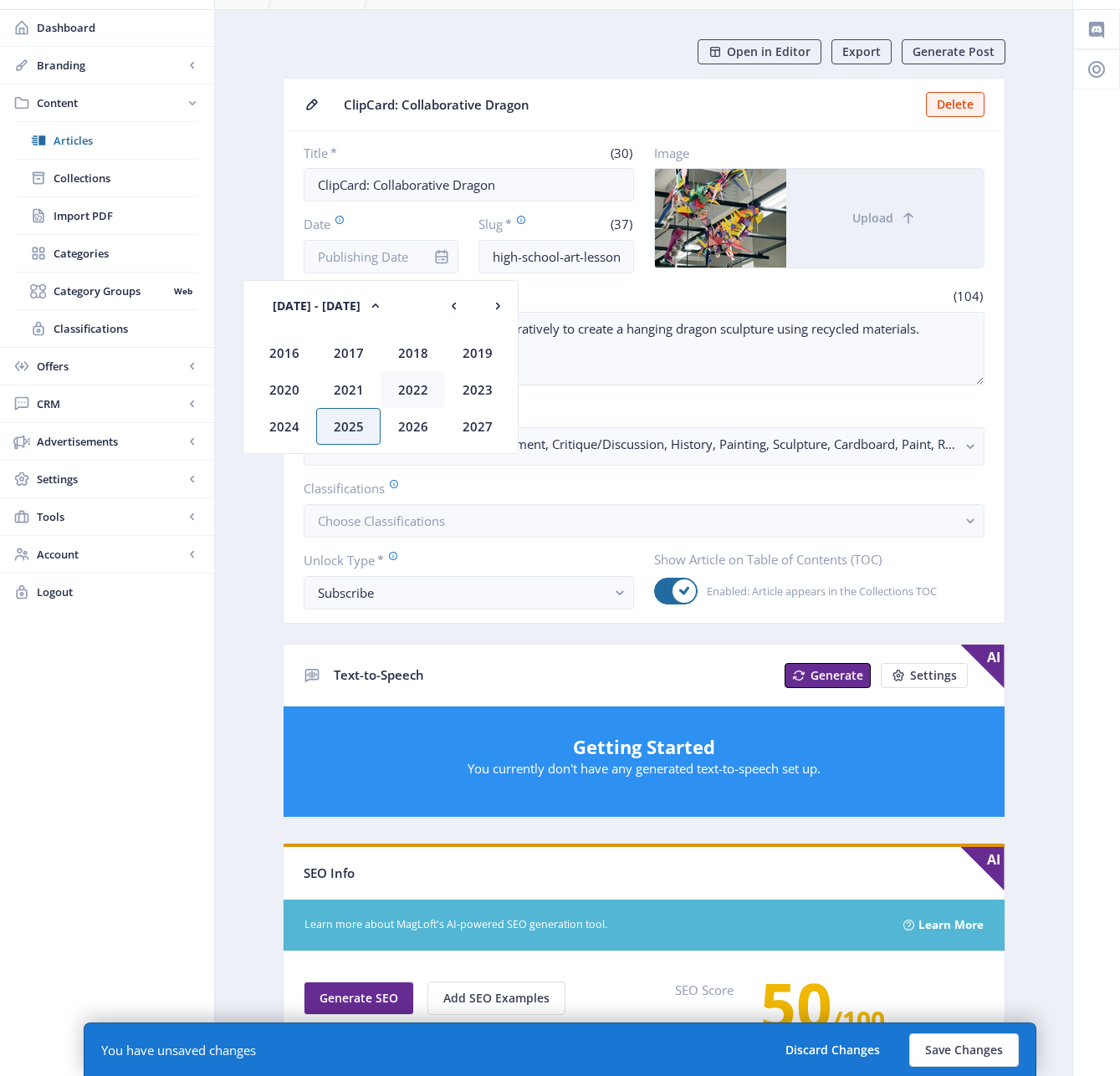
click at [399, 380] on div "2022" at bounding box center [412, 389] width 64 height 37
click at [486, 425] on div "Dec" at bounding box center [477, 426] width 64 height 37
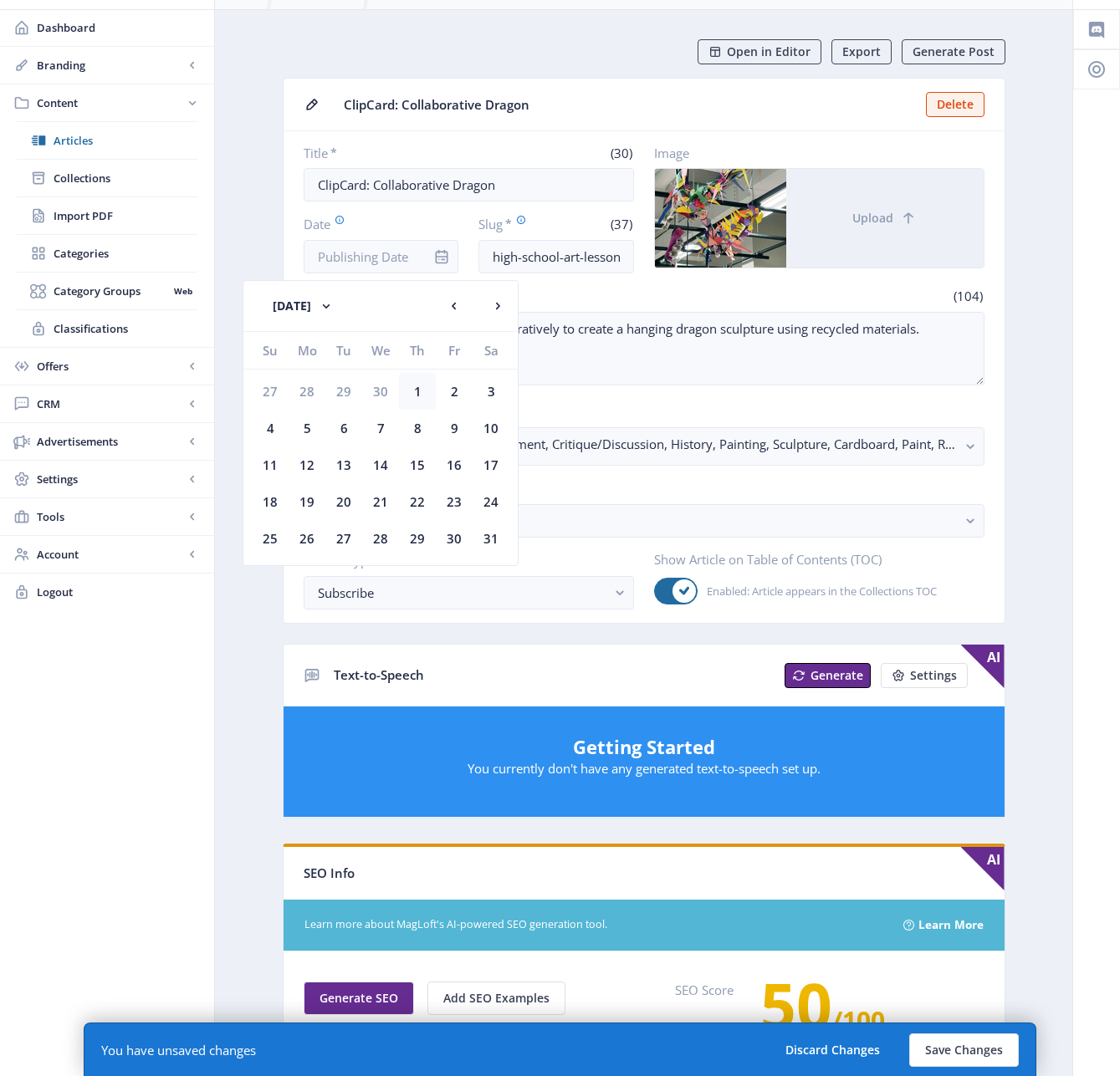
click at [418, 393] on div "1" at bounding box center [417, 391] width 37 height 37
type input "[DATE]"
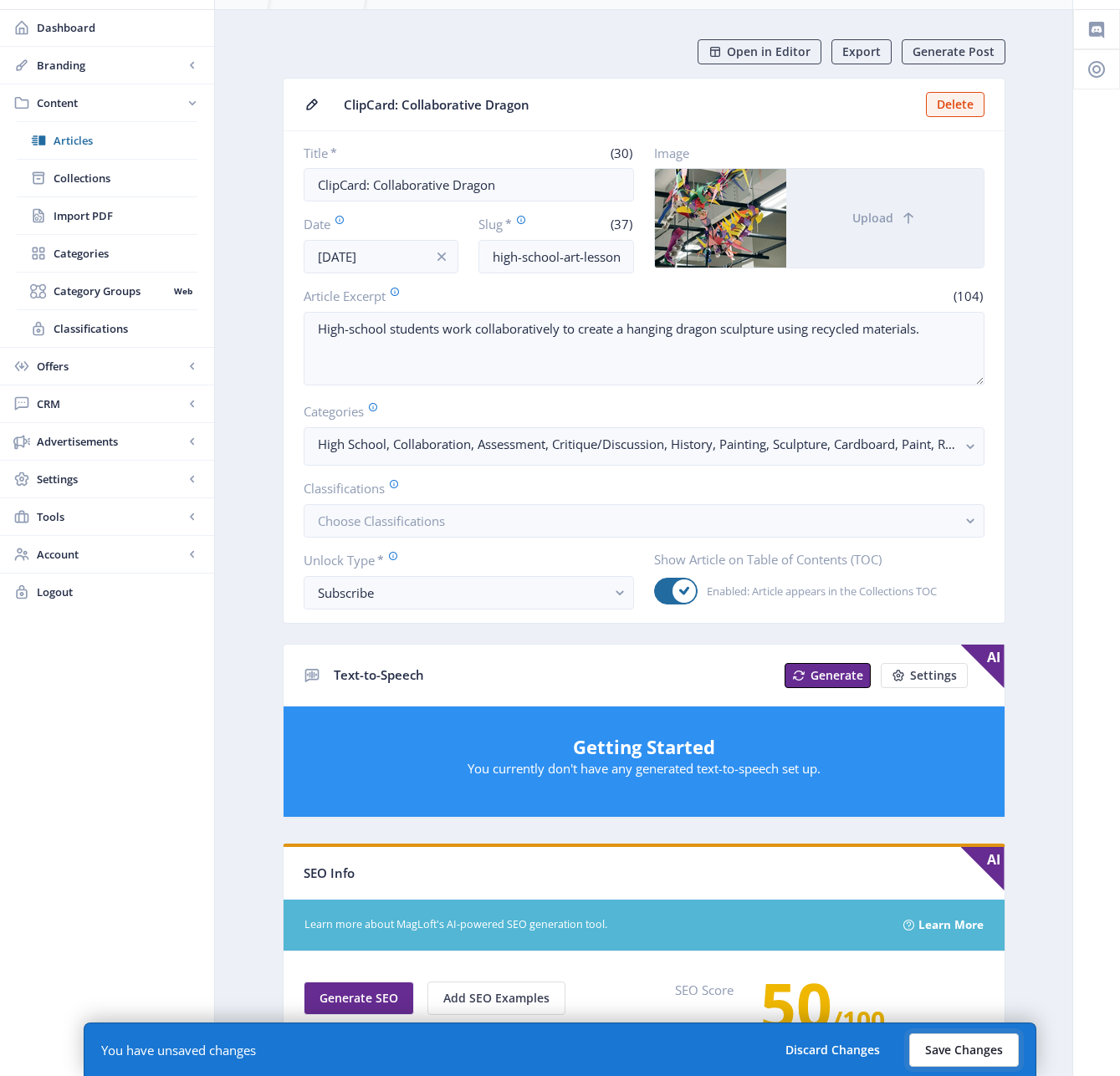
click at [964, 1055] on button "Save Changes" at bounding box center [964, 1049] width 110 height 33
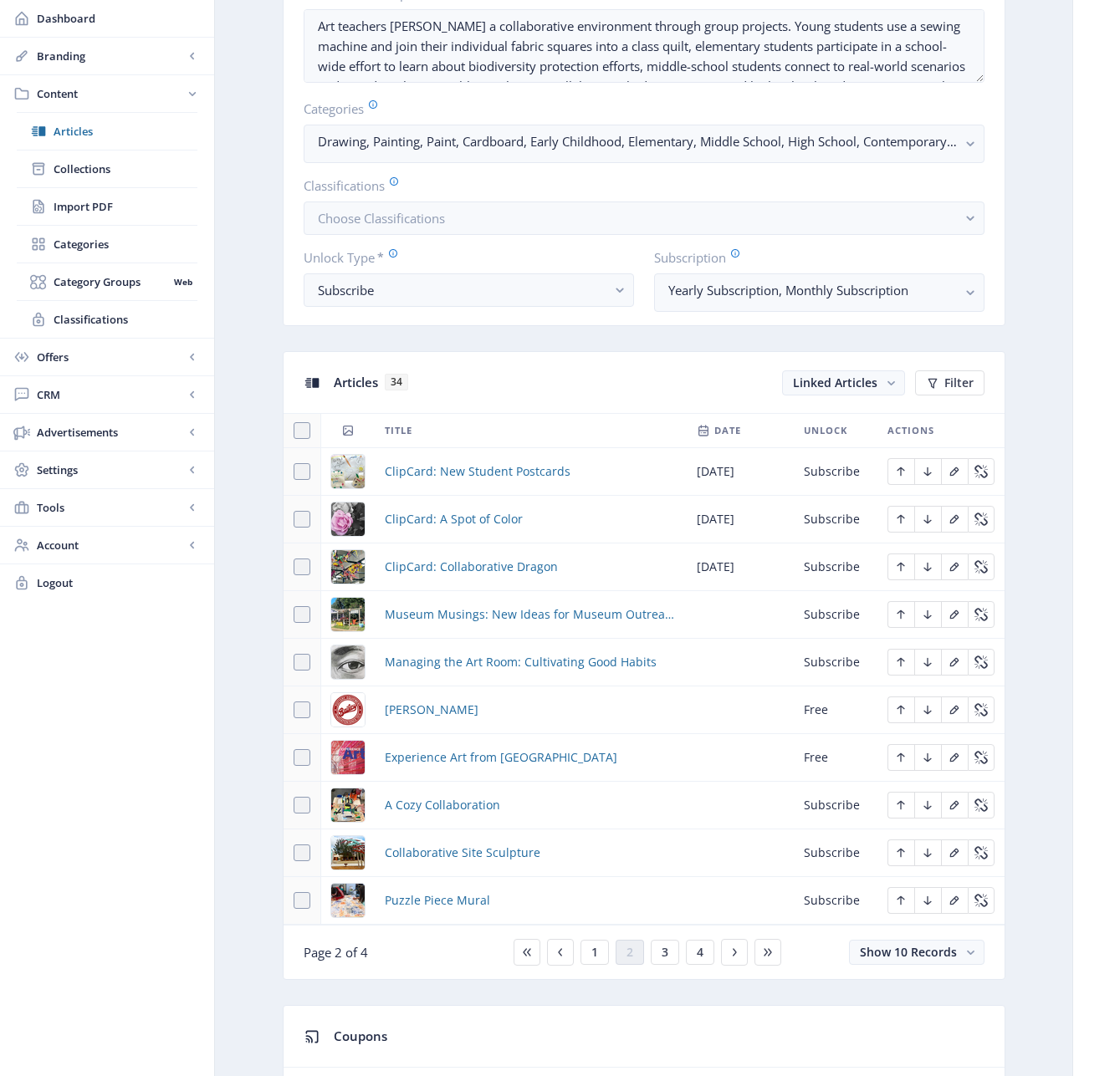
scroll to position [412, 0]
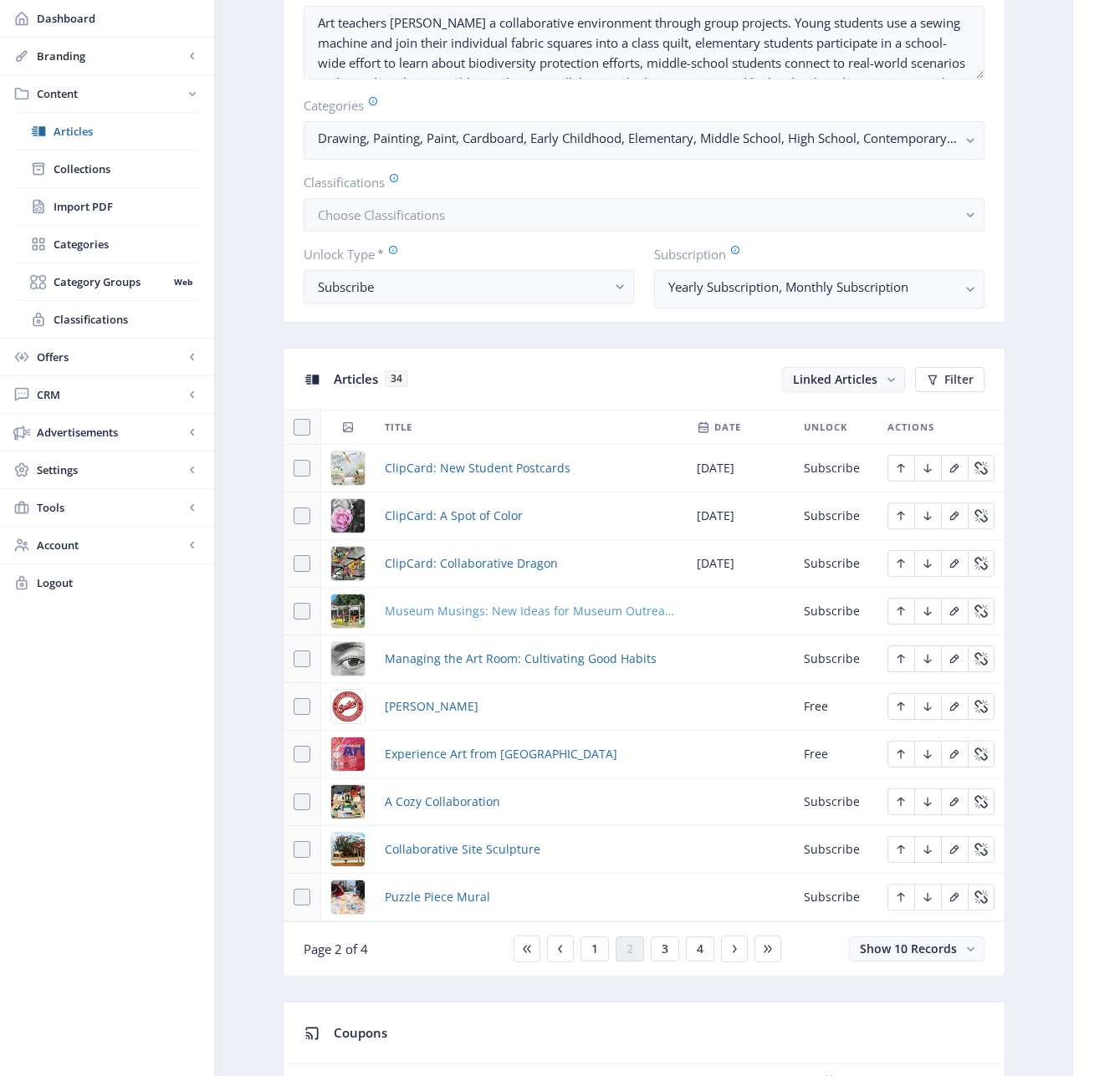
click at [458, 613] on span "Museum Musings: New Ideas for Museum Outreach" at bounding box center [530, 611] width 292 height 20
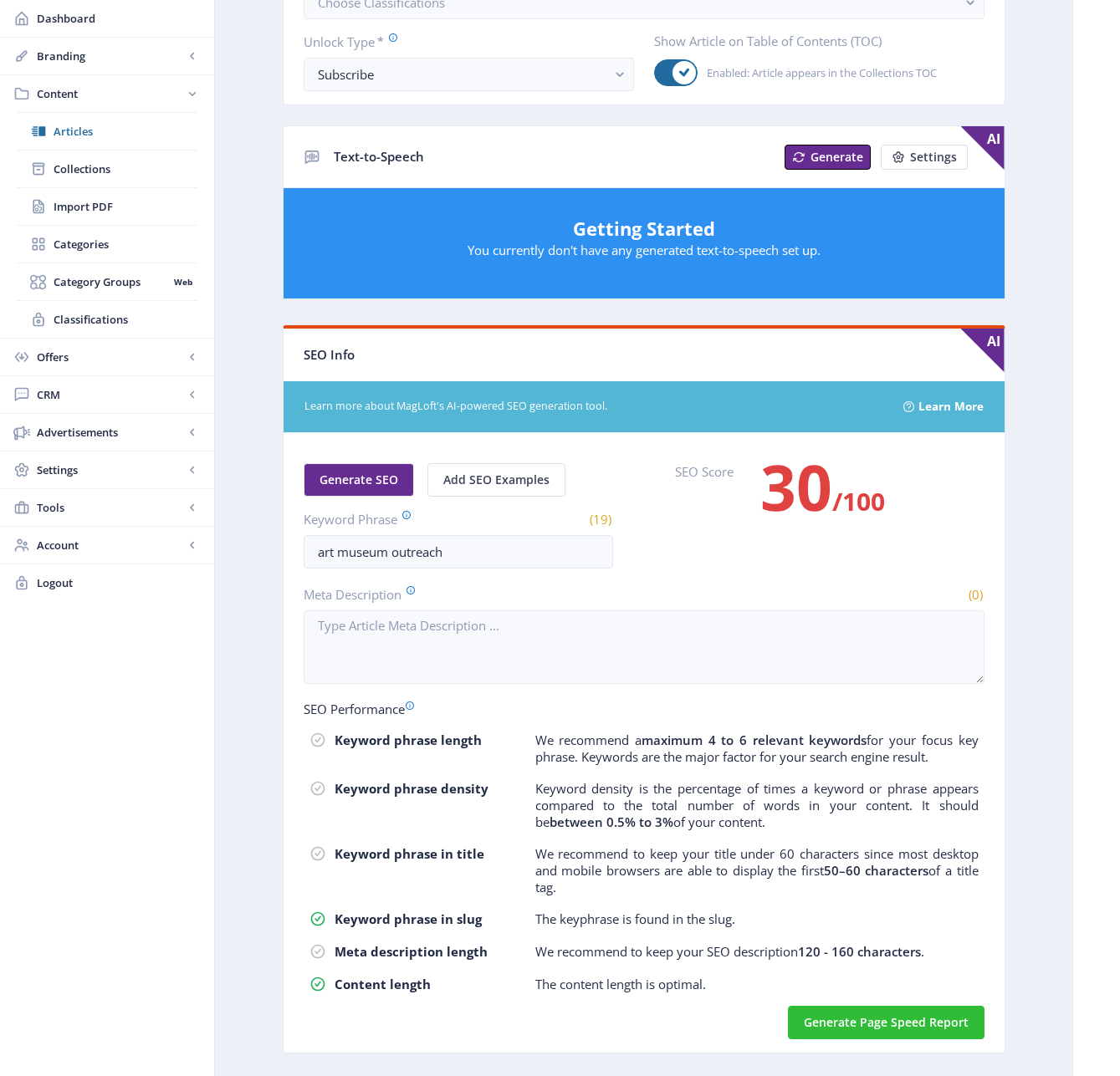
scroll to position [599, 0]
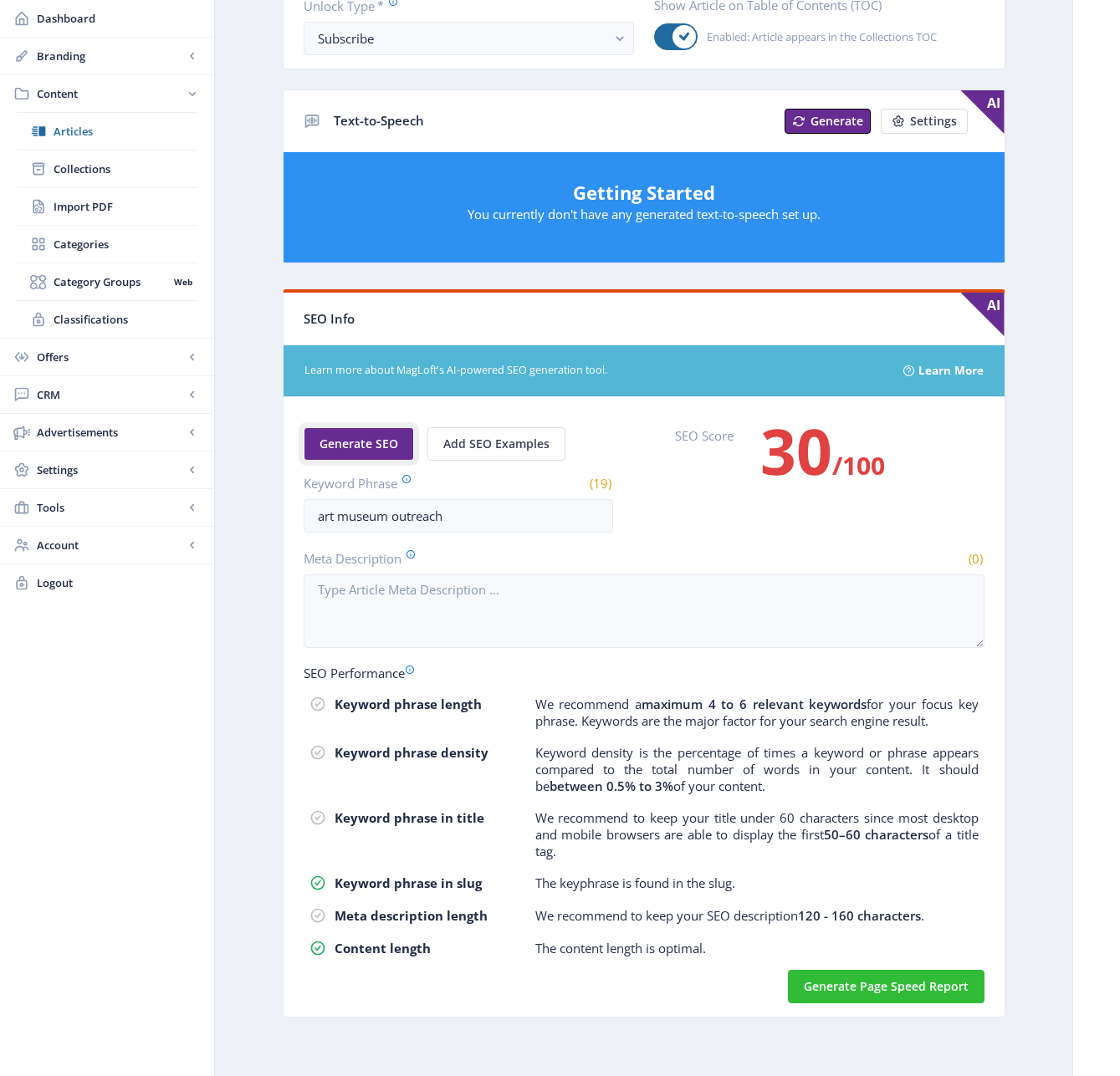
click at [357, 448] on span "Generate SEO" at bounding box center [359, 444] width 79 height 14
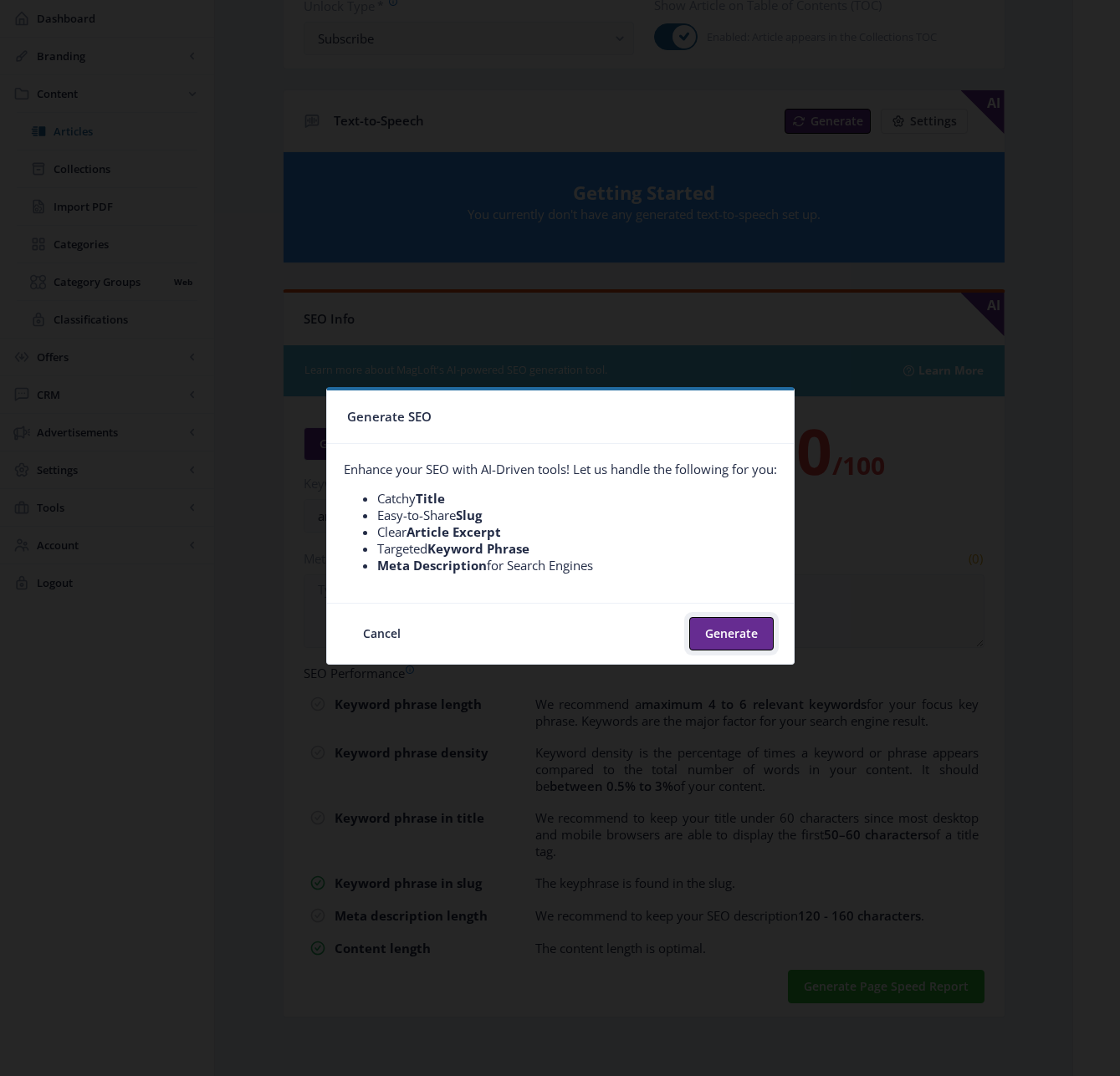
click at [725, 623] on button "Generate" at bounding box center [731, 633] width 85 height 33
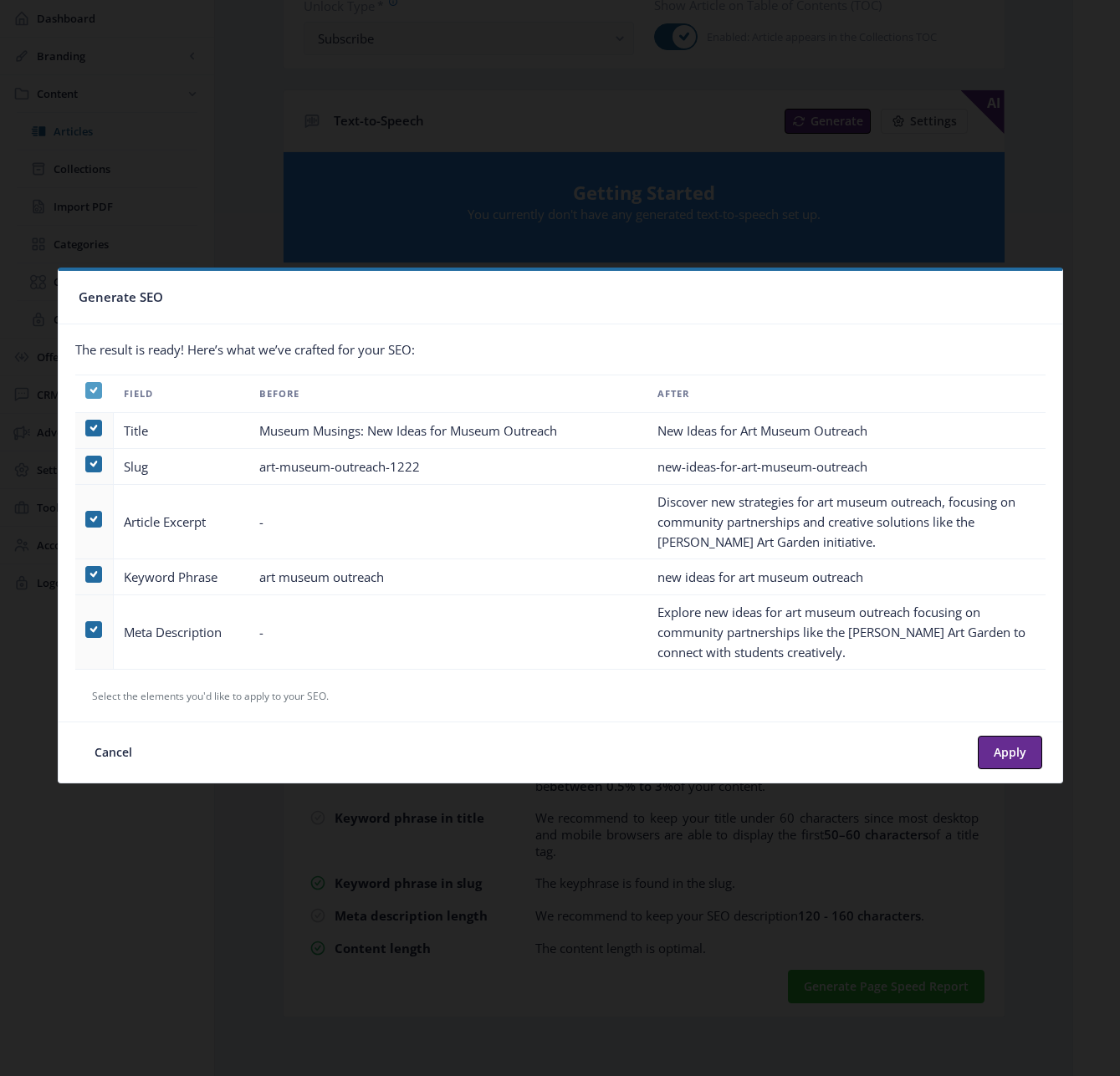
click at [92, 393] on icon at bounding box center [93, 391] width 8 height 17
click at [86, 391] on input "checkbox" at bounding box center [86, 390] width 1 height 1
checkbox input "false"
click at [95, 523] on span at bounding box center [94, 519] width 17 height 17
click at [86, 520] on input "checkbox" at bounding box center [86, 519] width 1 height 1
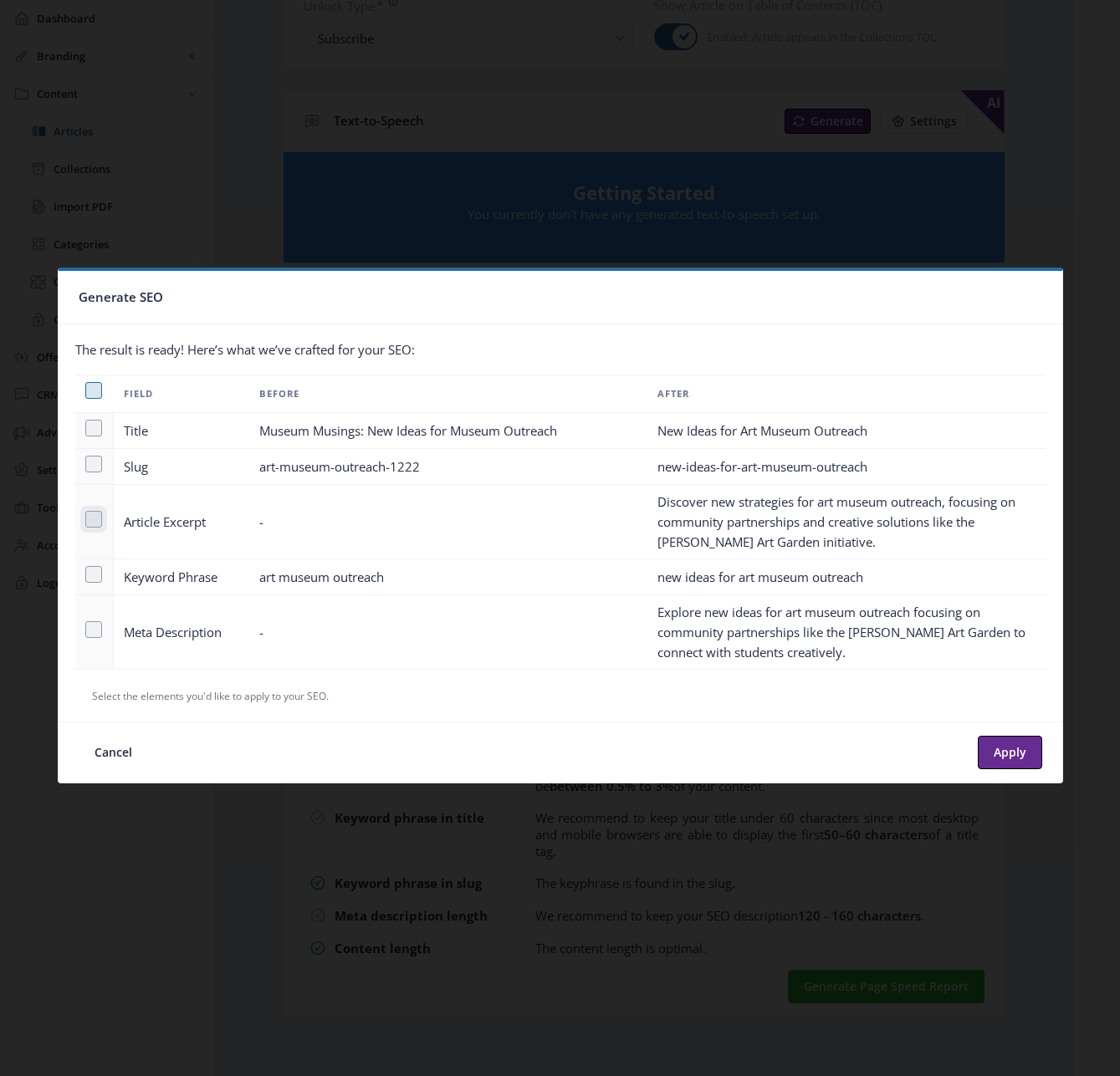
checkbox input "true"
click at [93, 628] on span at bounding box center [94, 630] width 17 height 17
click at [86, 630] on input "checkbox" at bounding box center [86, 630] width 1 height 1
checkbox input "true"
click at [1010, 748] on button "Apply" at bounding box center [1010, 752] width 64 height 33
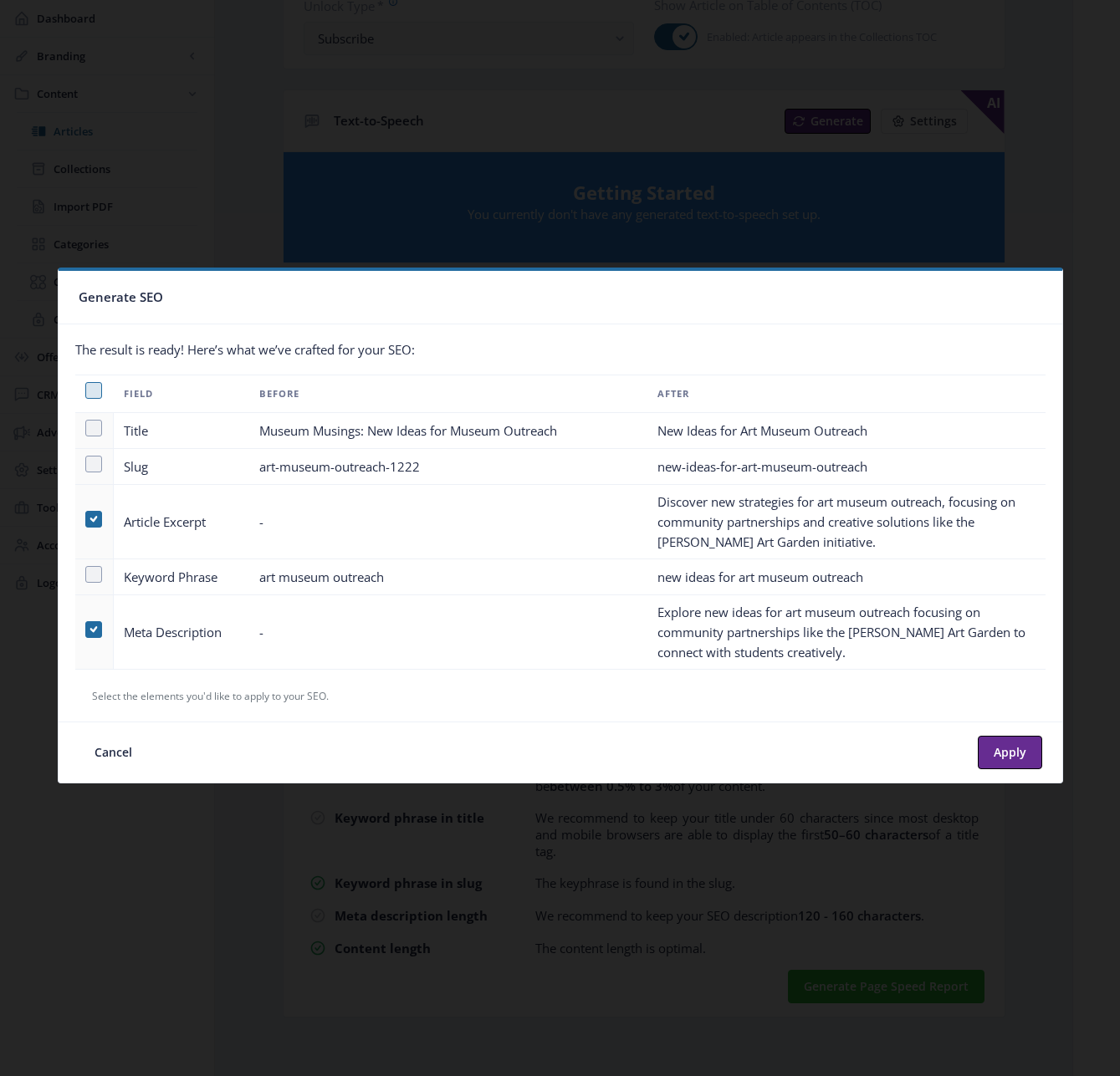
type textarea "Discover new strategies for art museum outreach, focusing on community partners…"
type textarea "Explore new ideas for art museum outreach focusing on community partnerships li…"
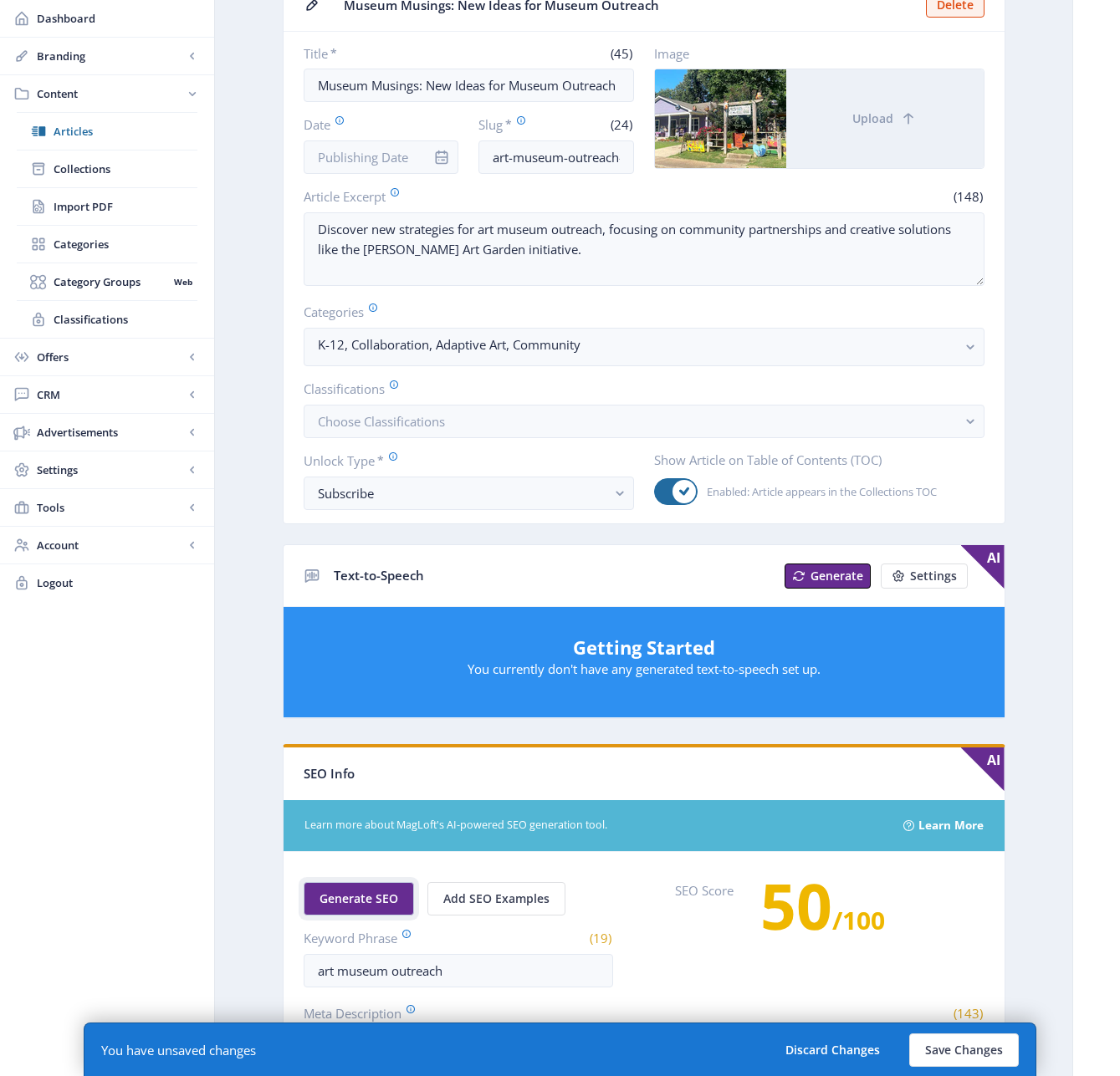
scroll to position [52, 0]
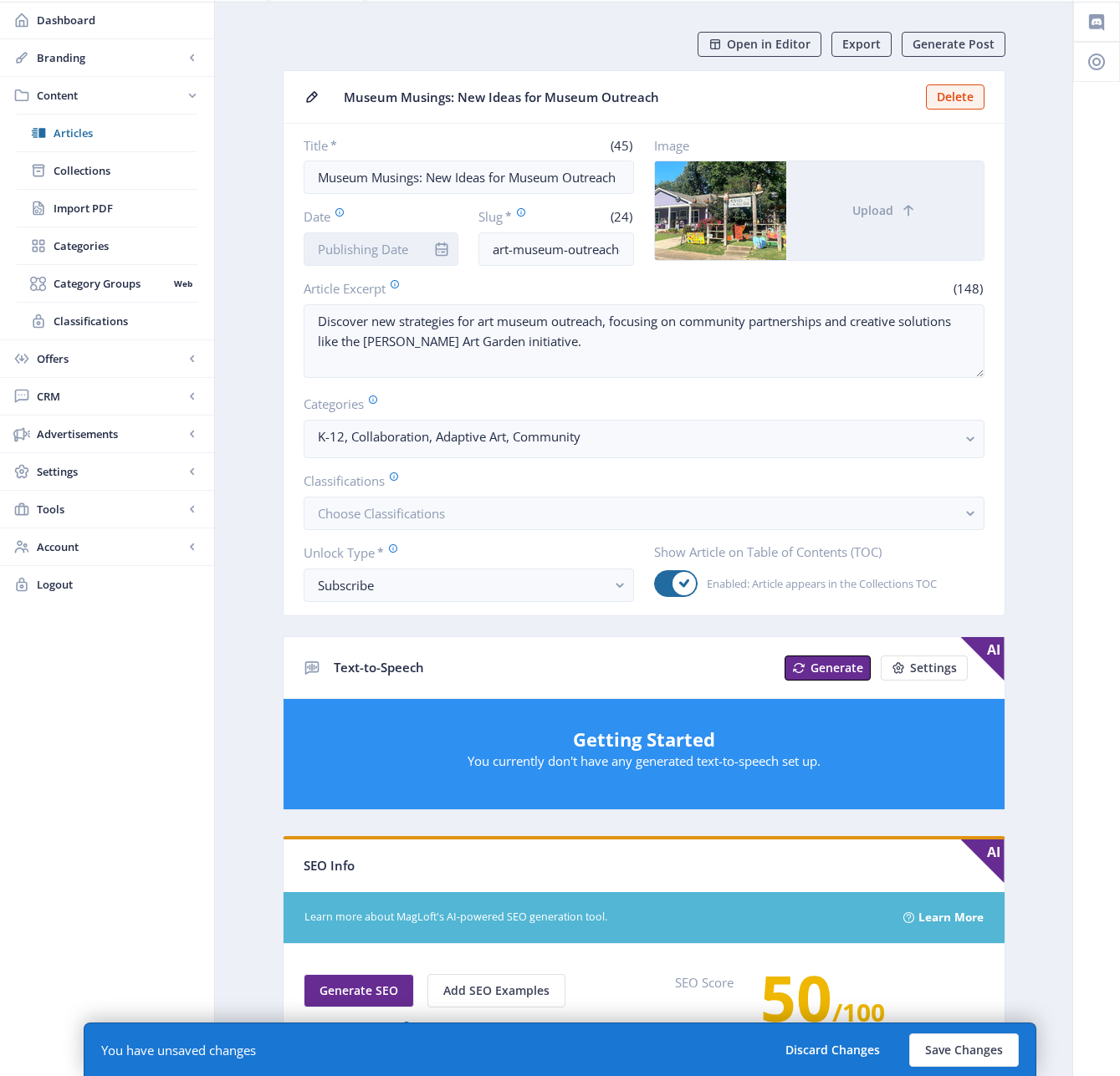
click at [346, 257] on input "Date" at bounding box center [382, 249] width 156 height 33
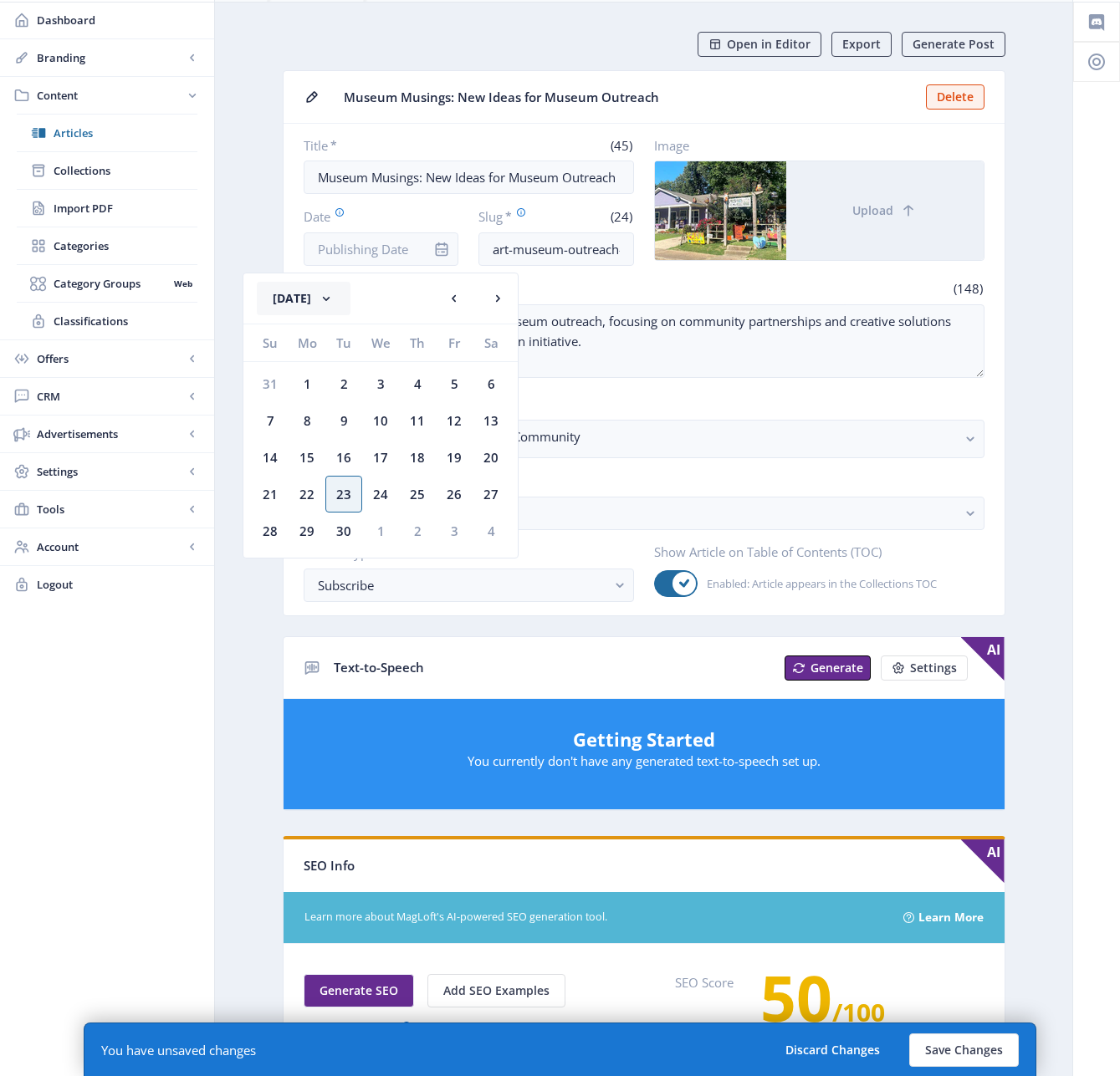
click at [351, 295] on button "[DATE]" at bounding box center [303, 298] width 93 height 33
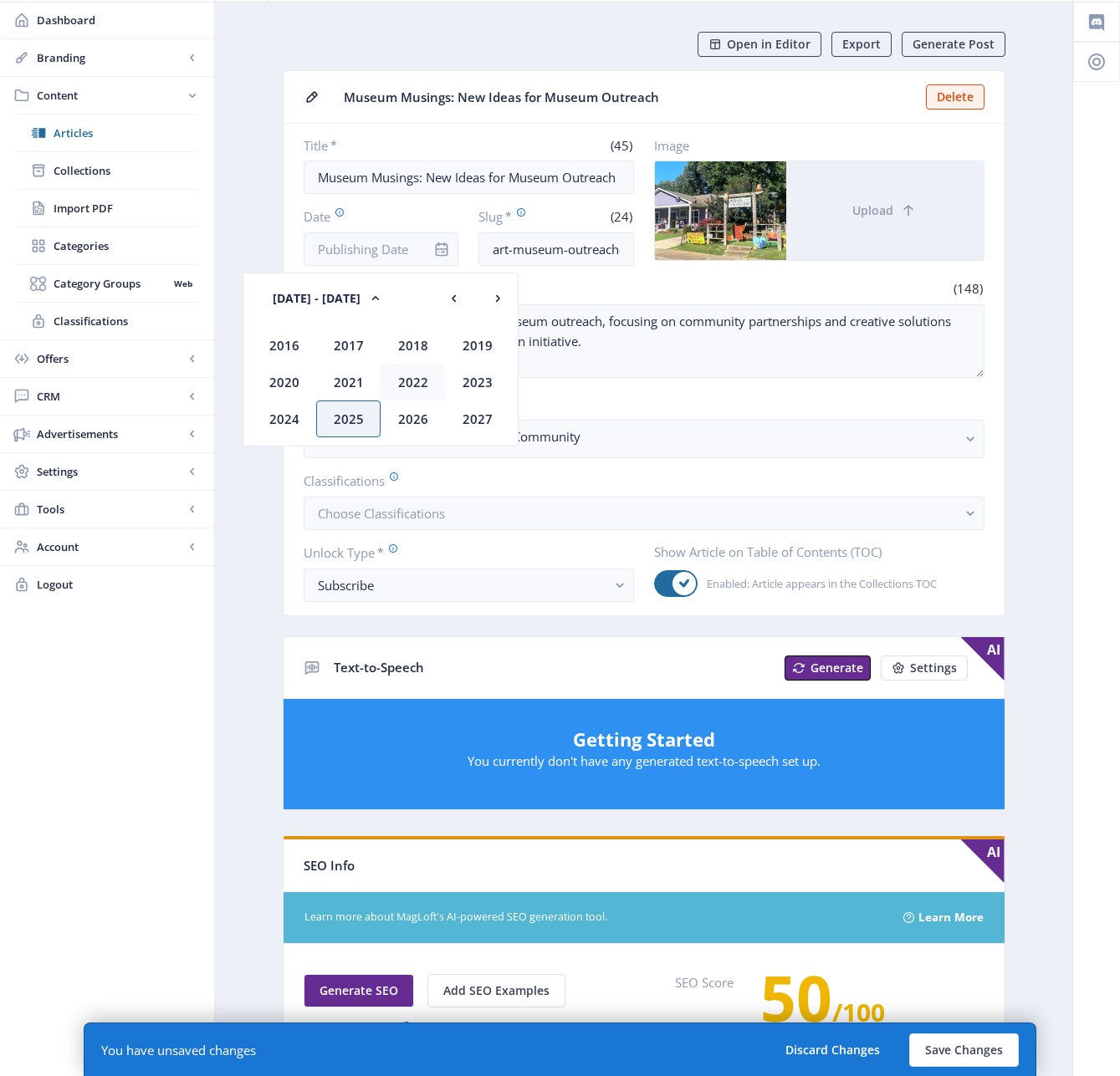
click at [412, 386] on div "2022" at bounding box center [412, 381] width 64 height 37
click at [465, 412] on div "Dec" at bounding box center [477, 418] width 64 height 37
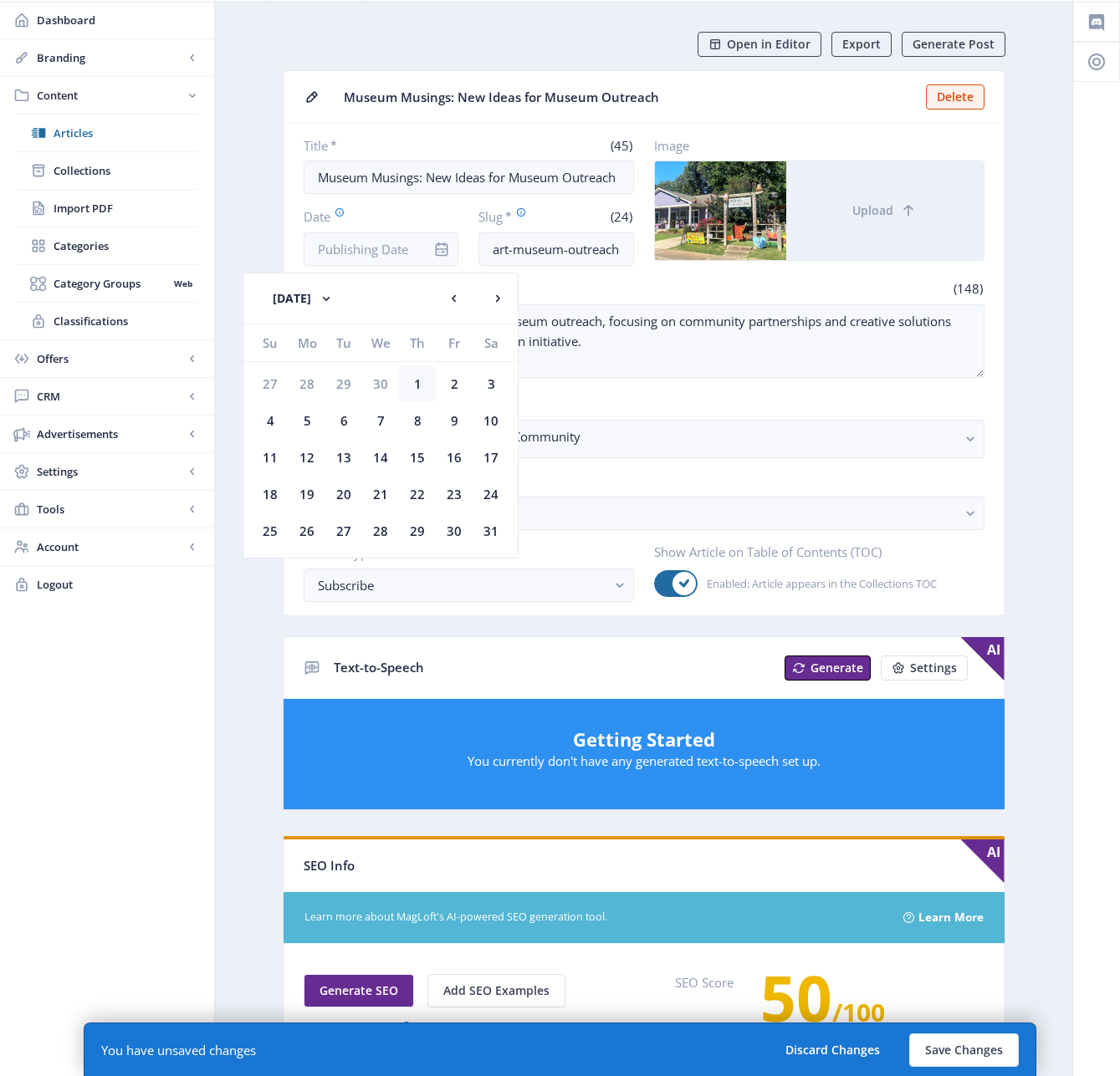
click at [417, 386] on div "1" at bounding box center [417, 383] width 37 height 37
type input "[DATE]"
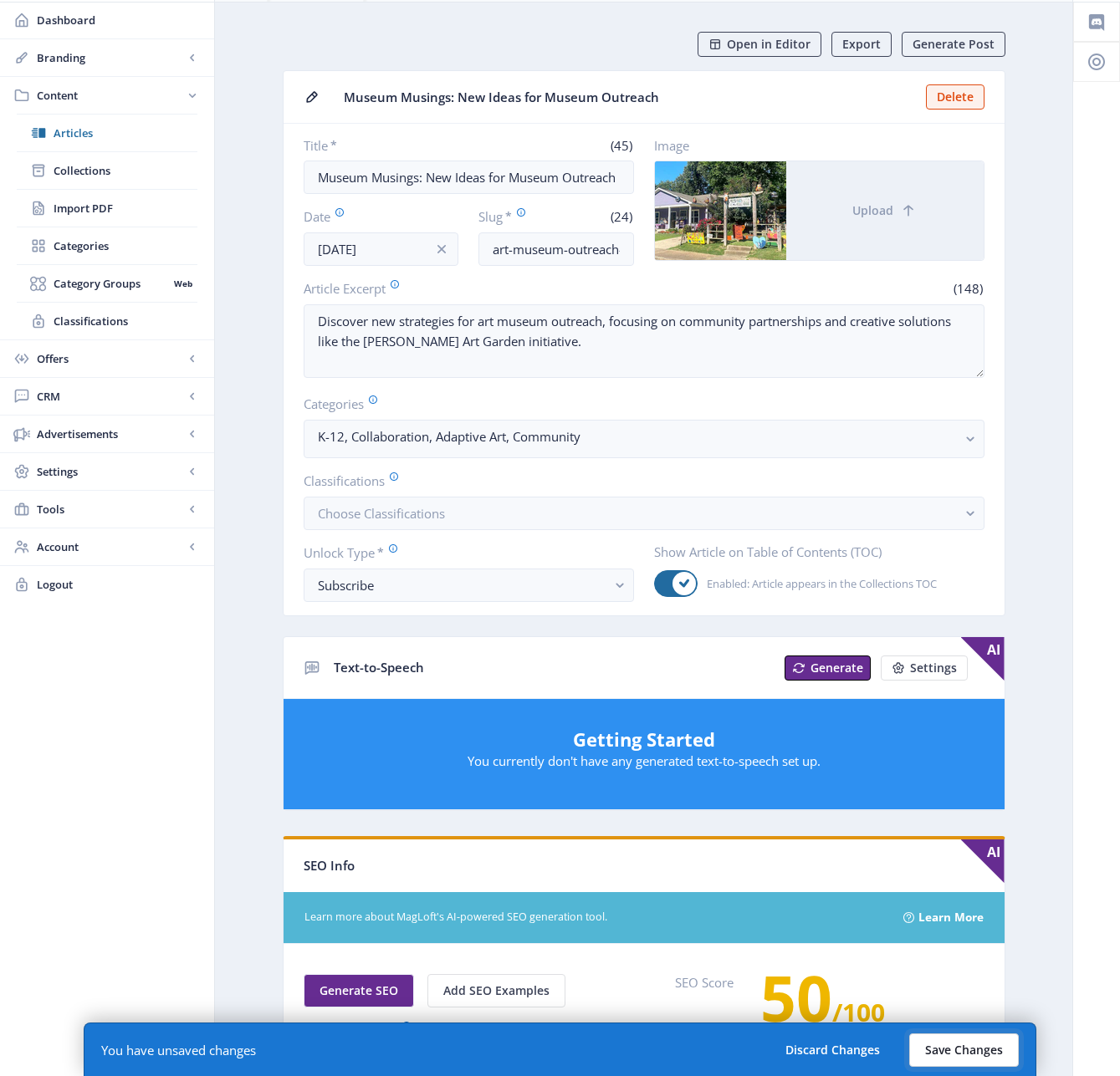
click at [981, 1054] on button "Save Changes" at bounding box center [964, 1049] width 110 height 33
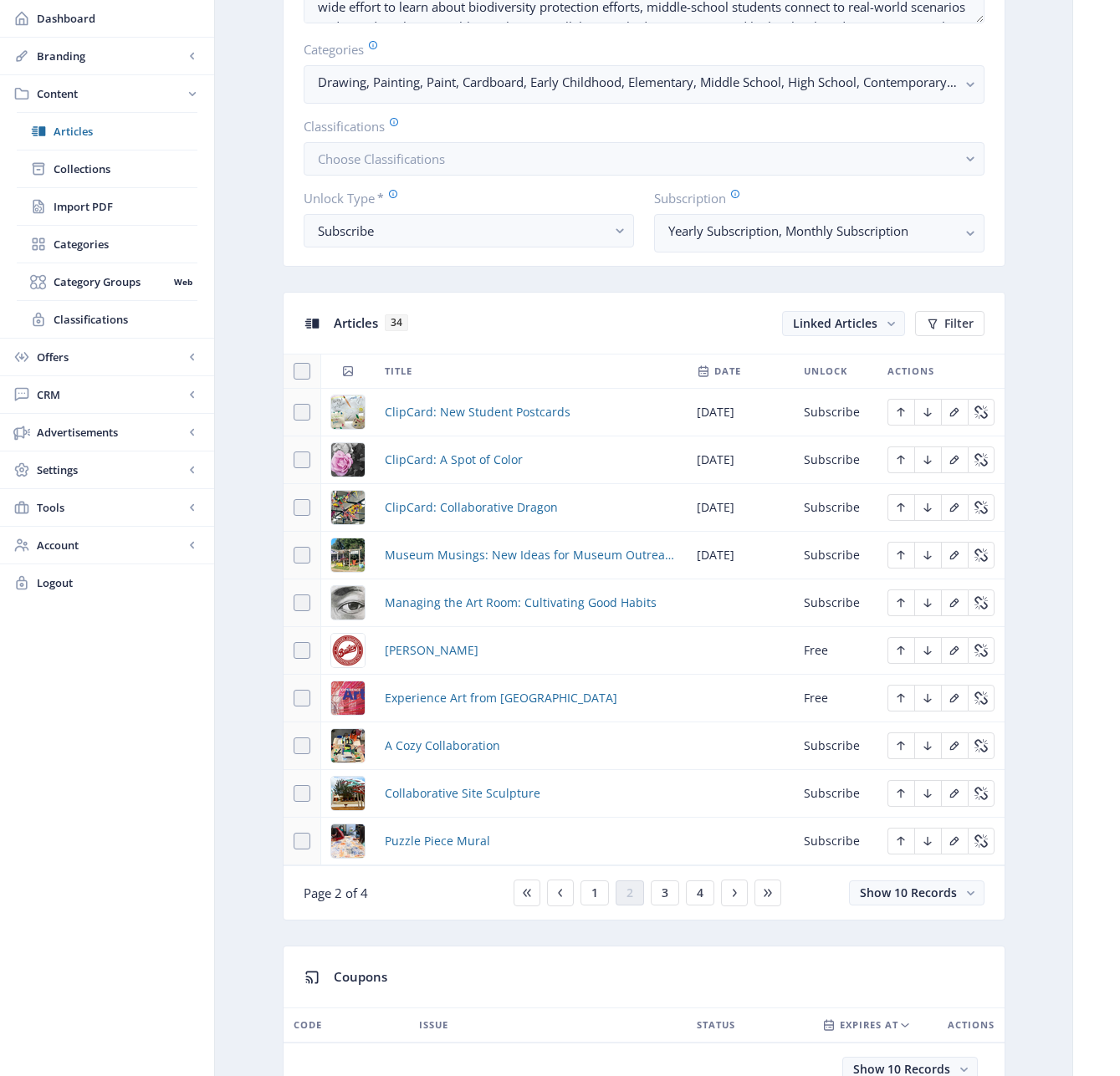
scroll to position [661, 0]
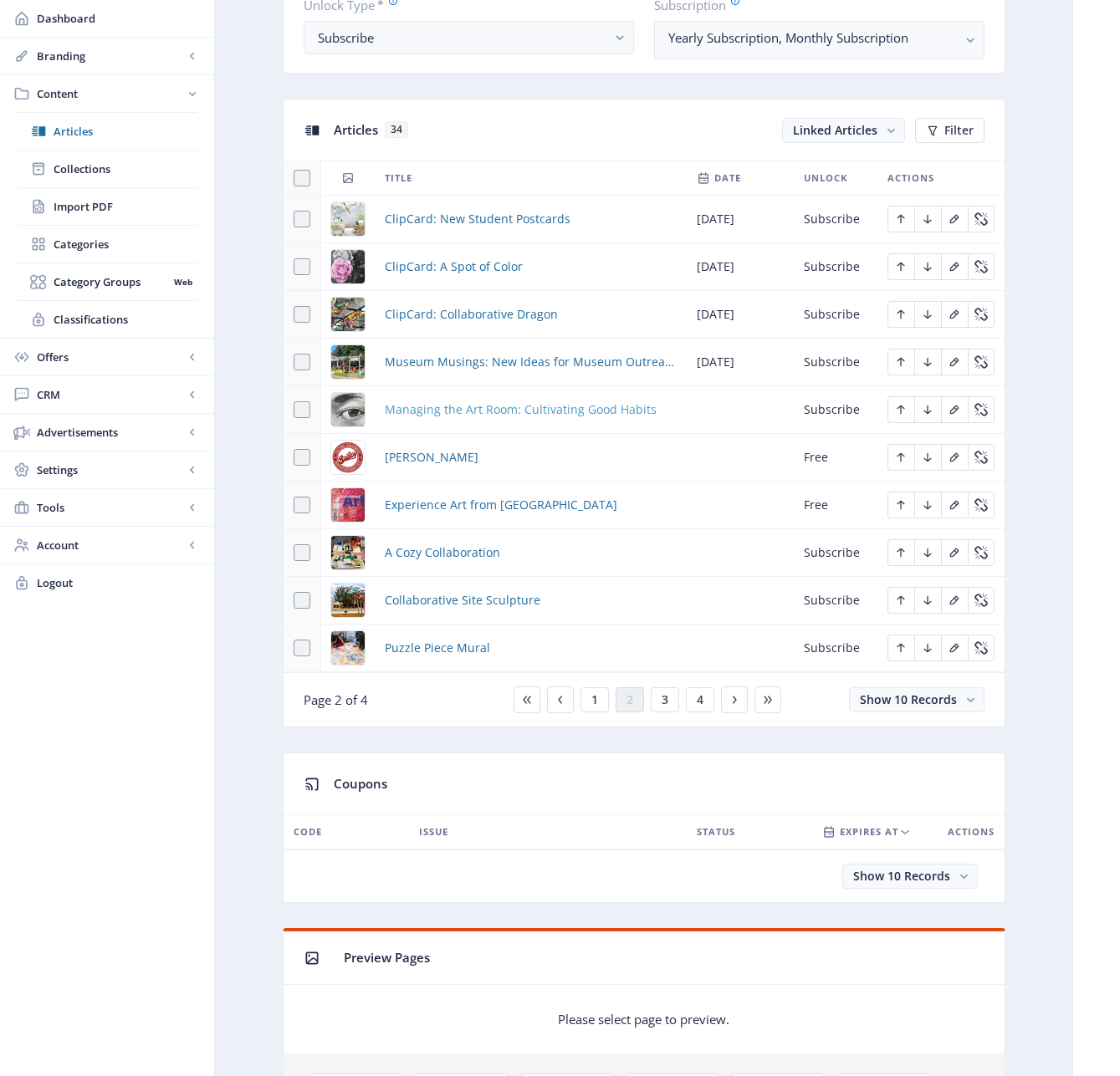
click at [501, 408] on span "Managing the Art Room: Cultivating Good Habits" at bounding box center [521, 409] width 272 height 20
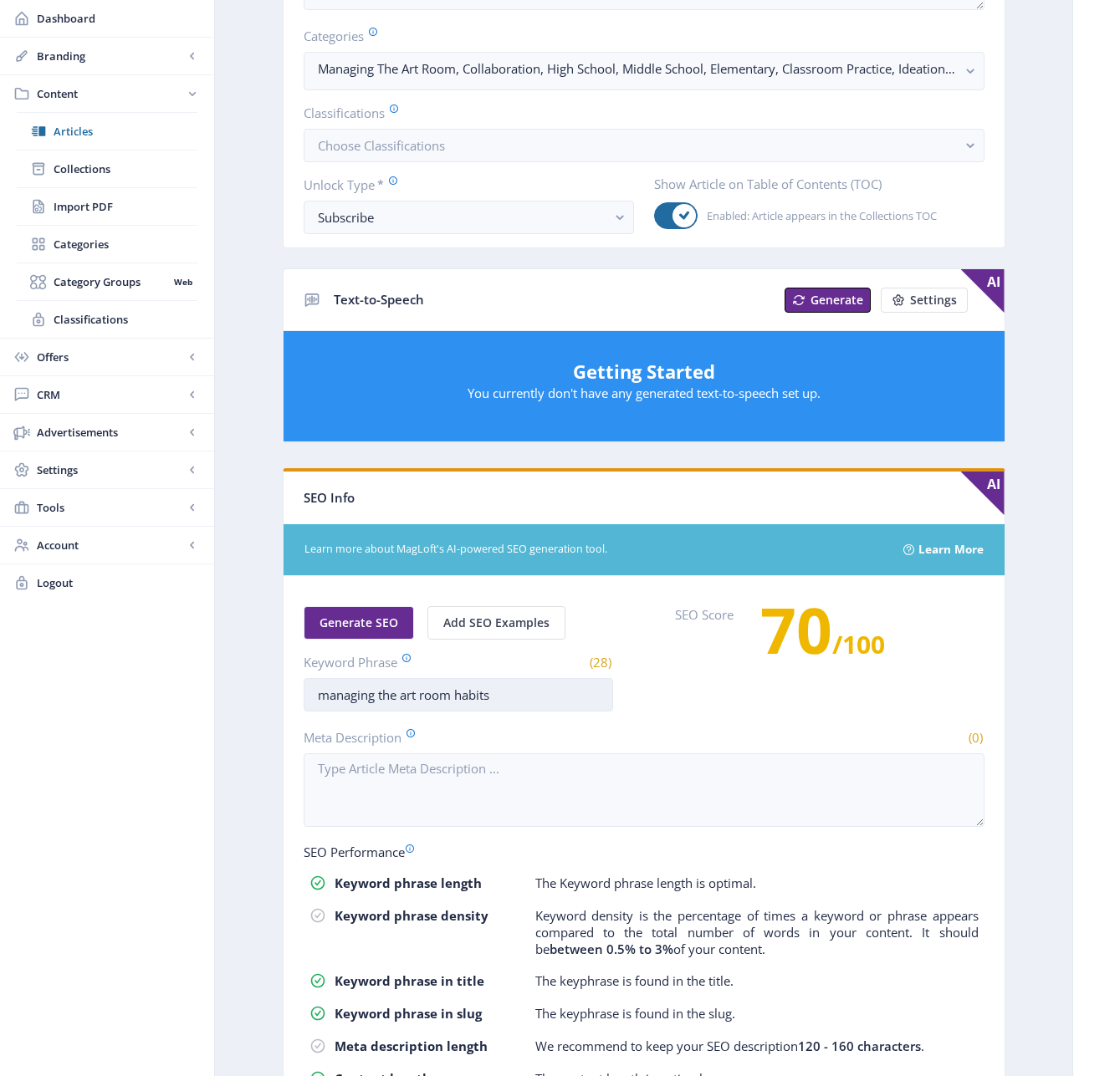
scroll to position [421, 0]
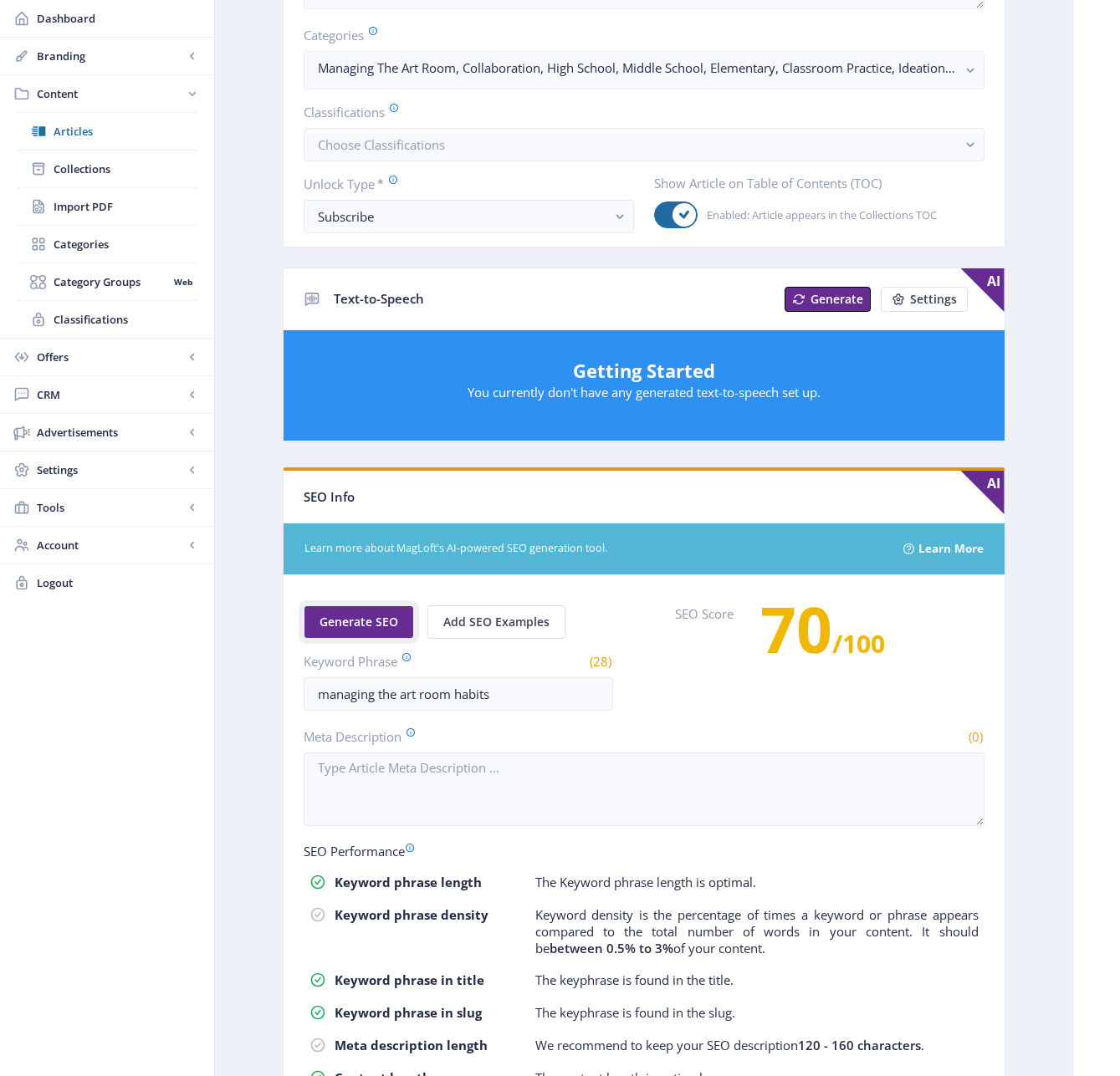
click at [380, 624] on span "Generate SEO" at bounding box center [359, 622] width 79 height 14
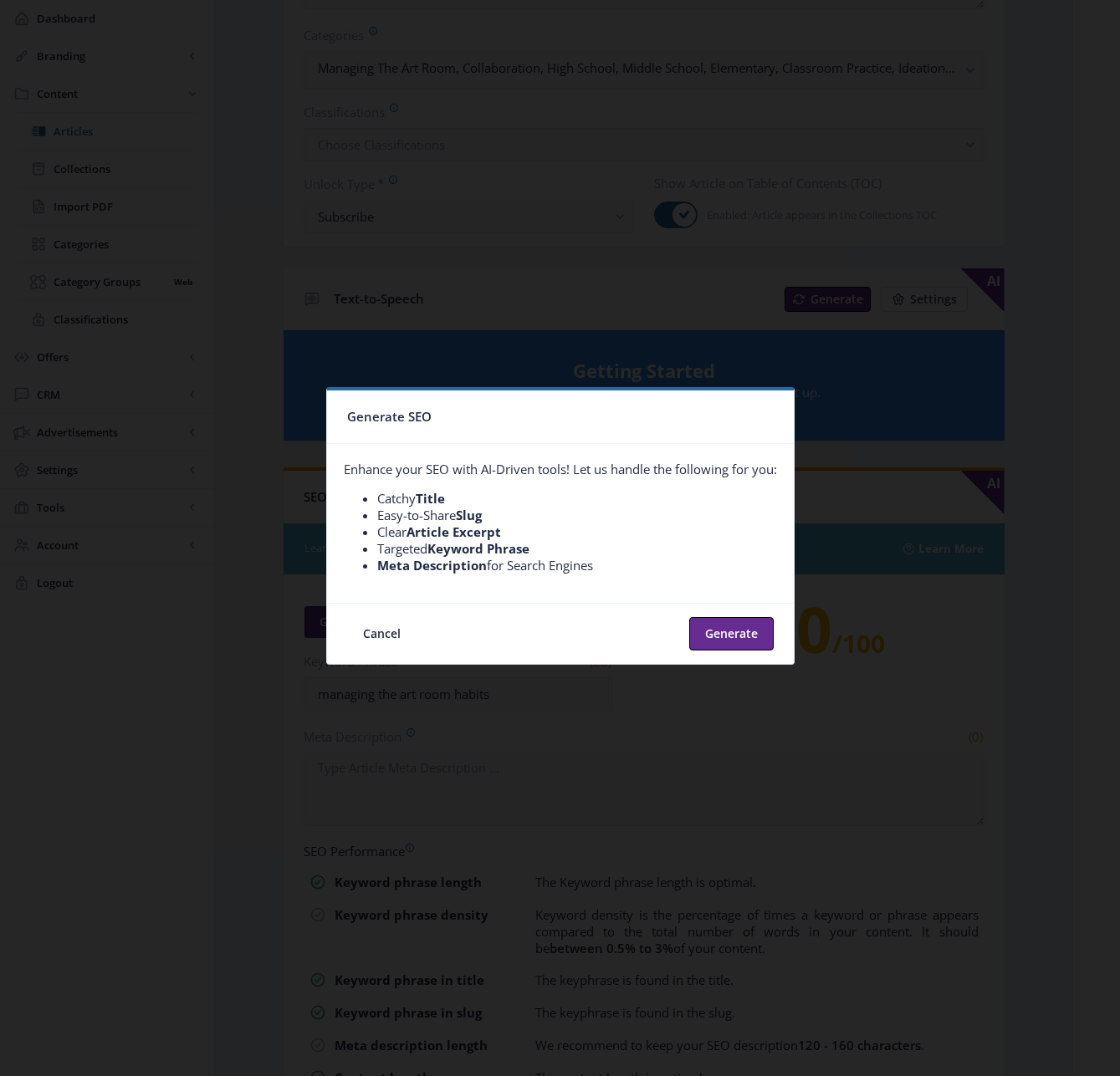
scroll to position [0, 0]
click at [750, 627] on button "Generate" at bounding box center [731, 633] width 85 height 33
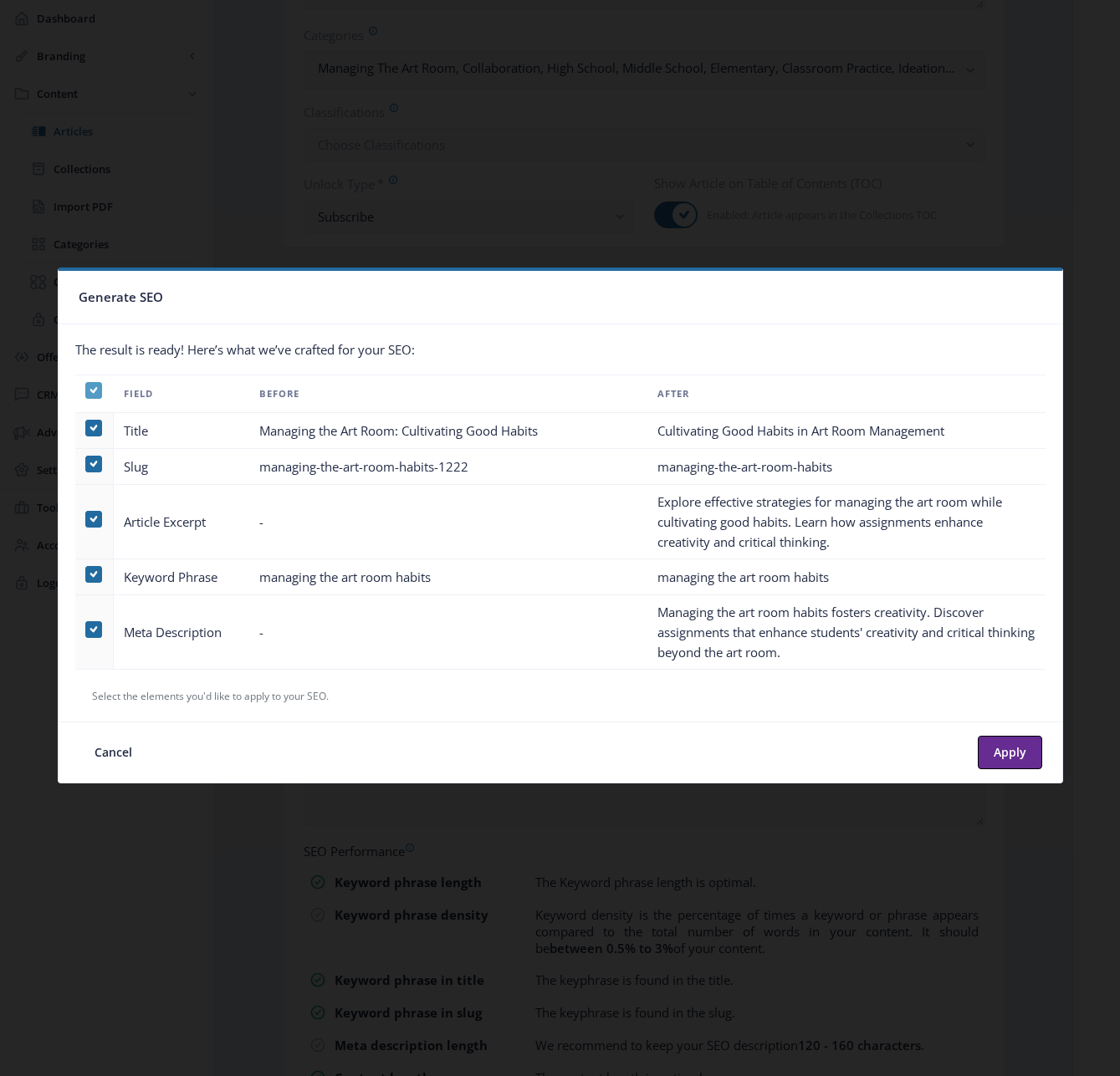
click at [90, 390] on icon at bounding box center [93, 391] width 8 height 17
click at [86, 390] on input "checkbox" at bounding box center [86, 390] width 1 height 1
checkbox input "false"
click at [92, 519] on span at bounding box center [94, 519] width 17 height 17
click at [86, 519] on input "checkbox" at bounding box center [86, 519] width 1 height 1
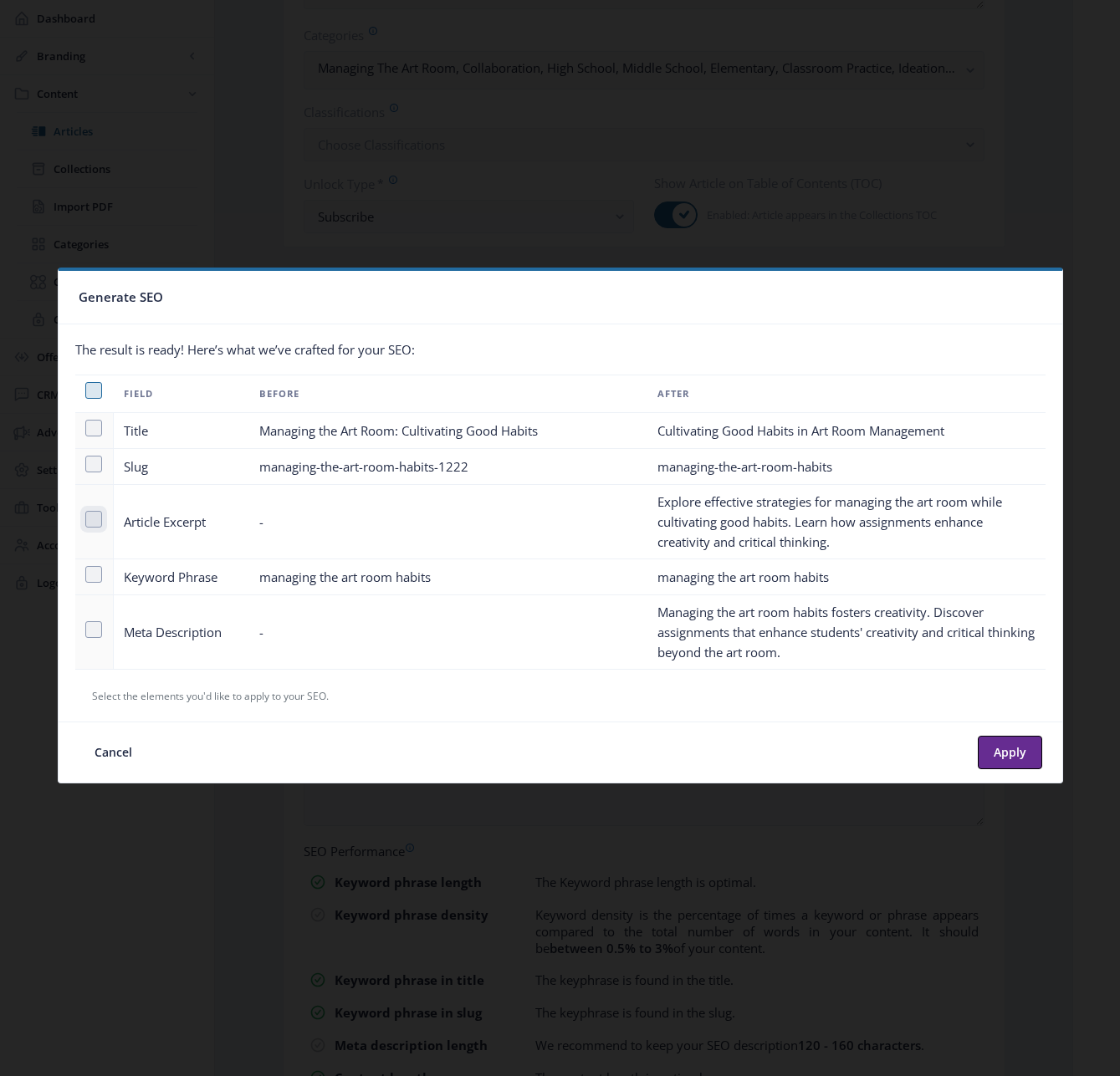
checkbox input "true"
click at [93, 631] on span at bounding box center [94, 630] width 17 height 17
click at [86, 630] on input "checkbox" at bounding box center [86, 630] width 1 height 1
checkbox input "true"
click at [1005, 751] on button "Apply" at bounding box center [1010, 752] width 64 height 33
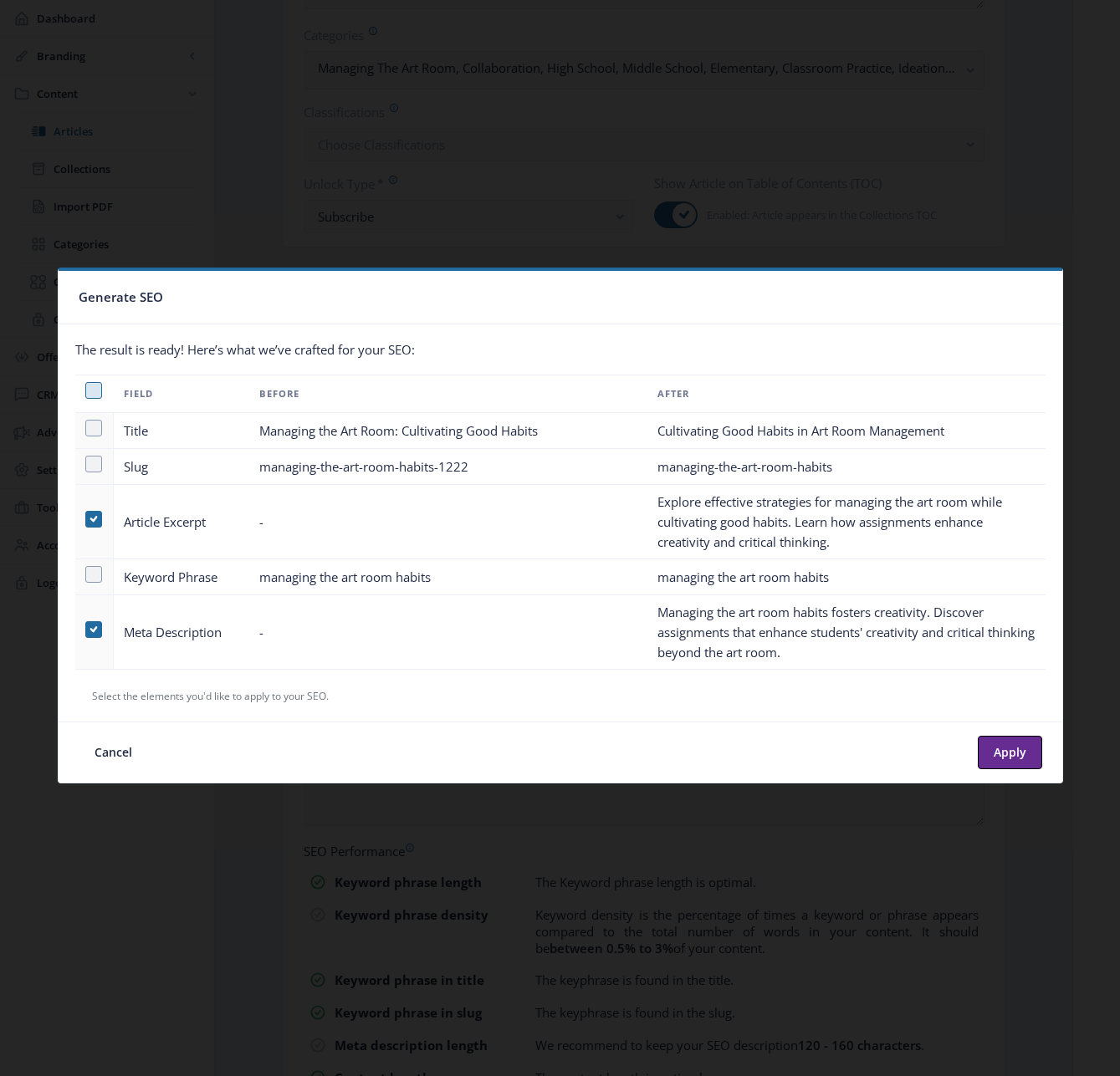
type textarea "Explore effective strategies for managing the art room while cultivating good h…"
type textarea "Managing the art room habits fosters creativity. Discover assignments that enha…"
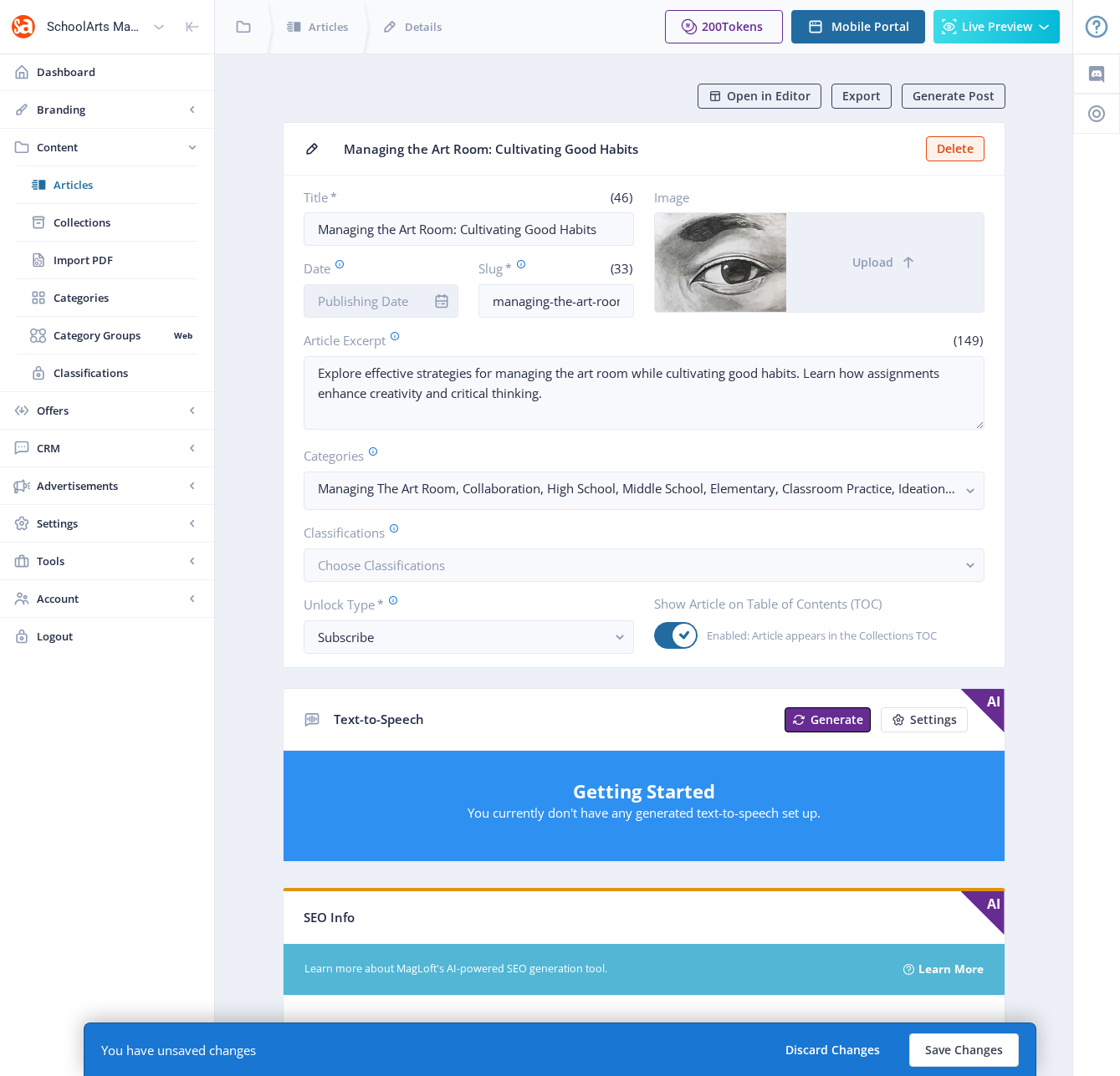
click at [379, 305] on input "Date" at bounding box center [382, 300] width 156 height 33
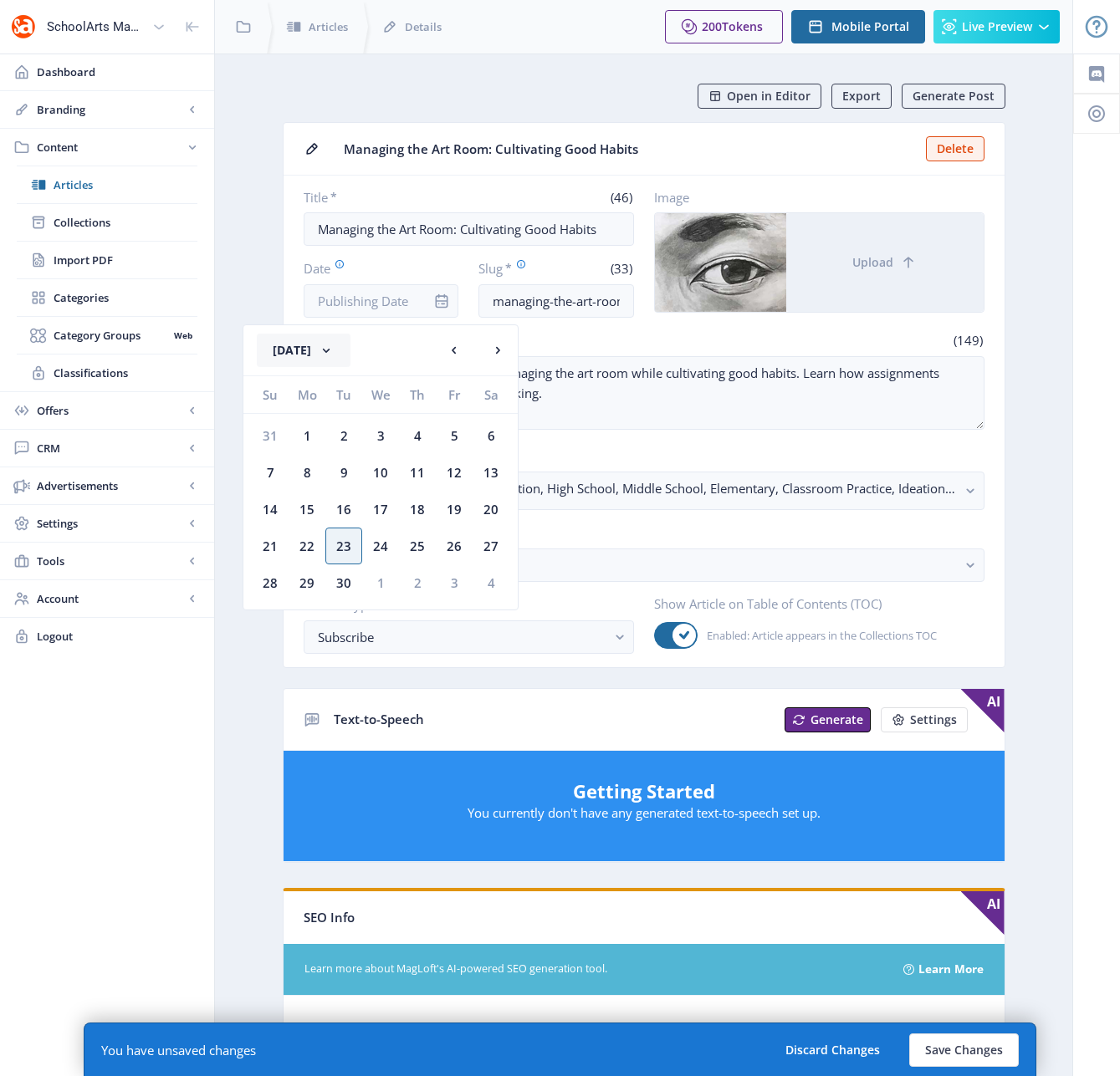
click at [331, 344] on button "[DATE]" at bounding box center [303, 350] width 93 height 33
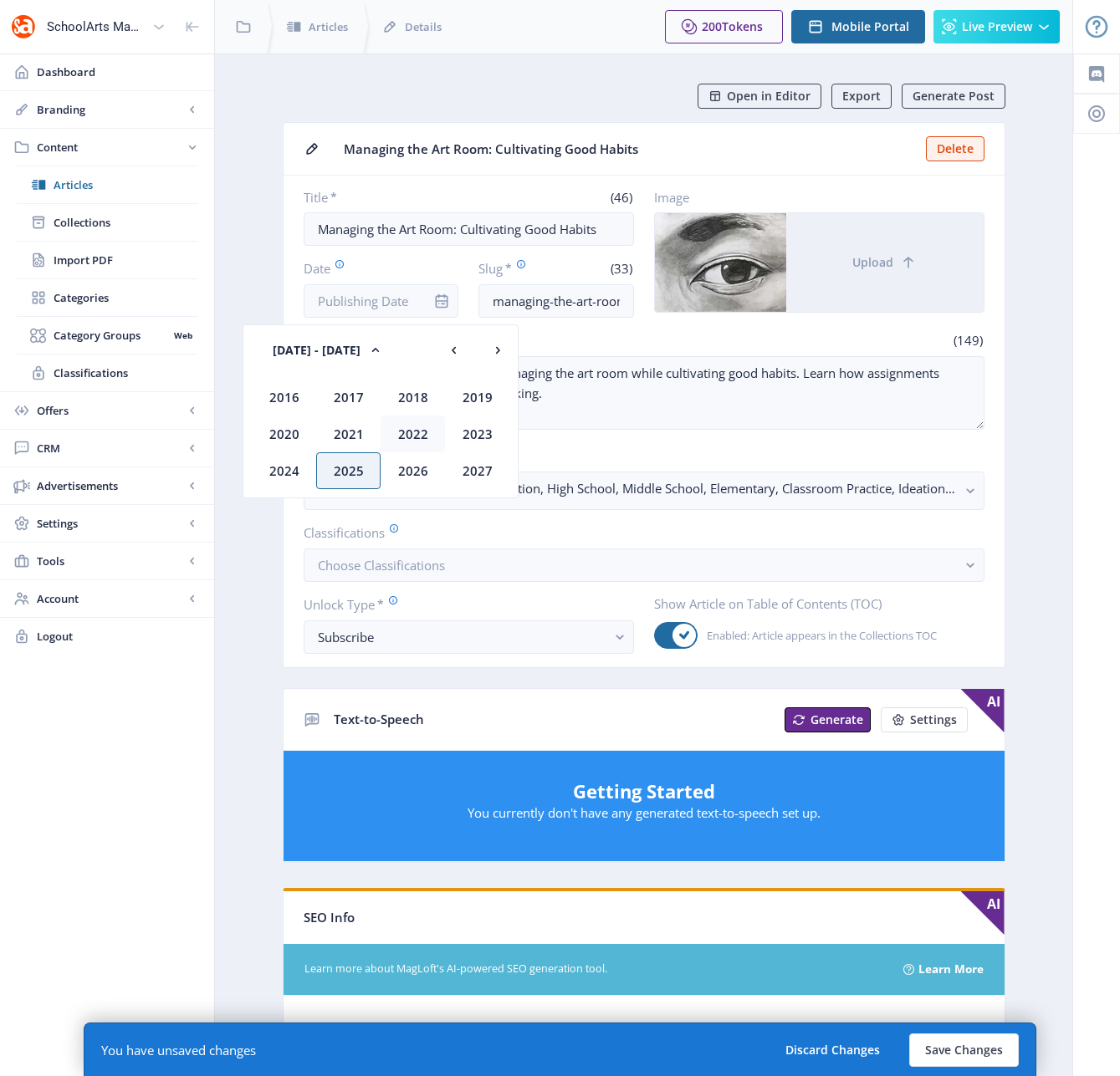
click at [394, 423] on div "2022" at bounding box center [412, 434] width 64 height 37
click at [477, 467] on div "Dec" at bounding box center [477, 470] width 64 height 37
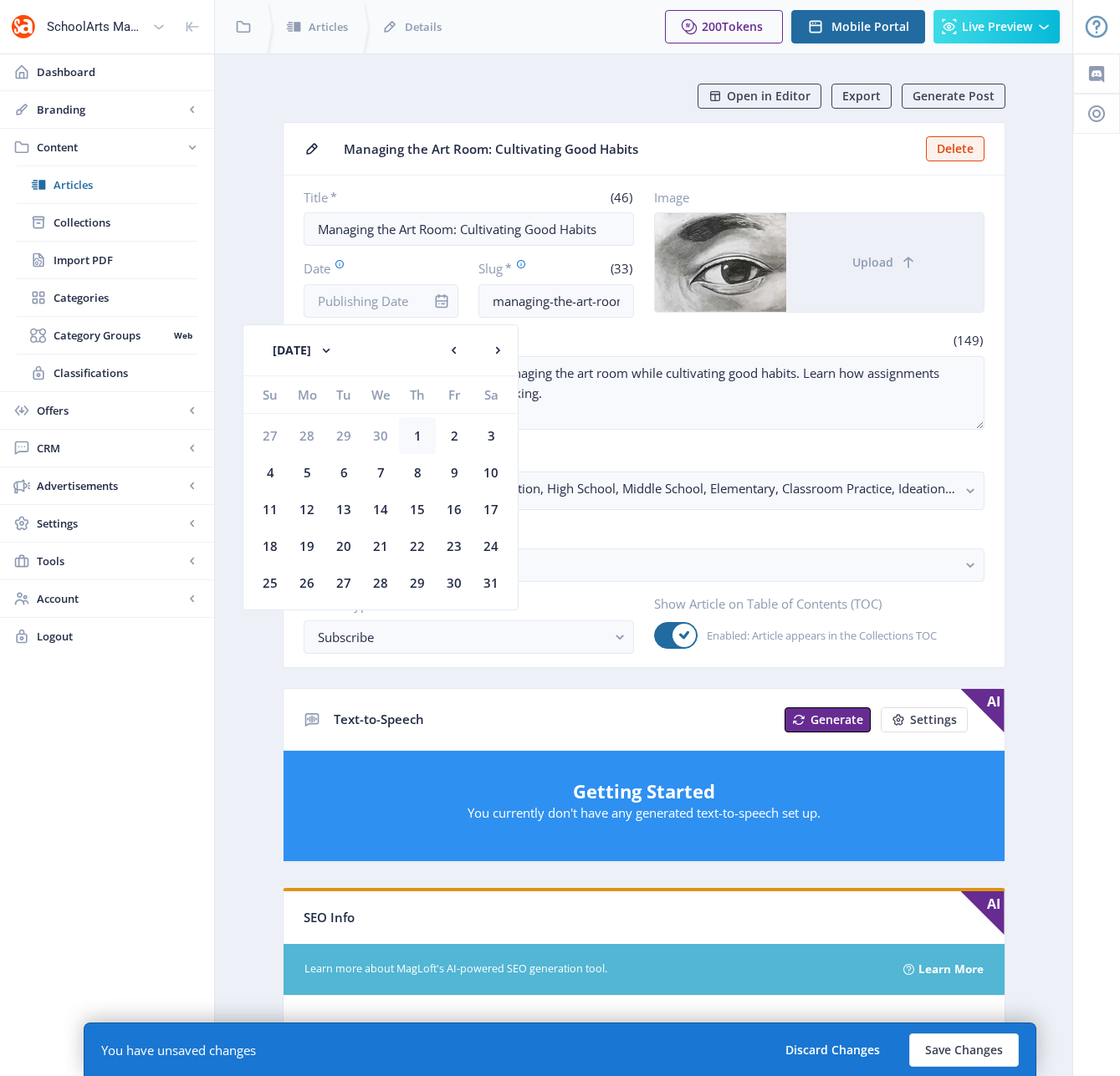
click at [424, 429] on div "1" at bounding box center [417, 435] width 37 height 37
type input "[DATE]"
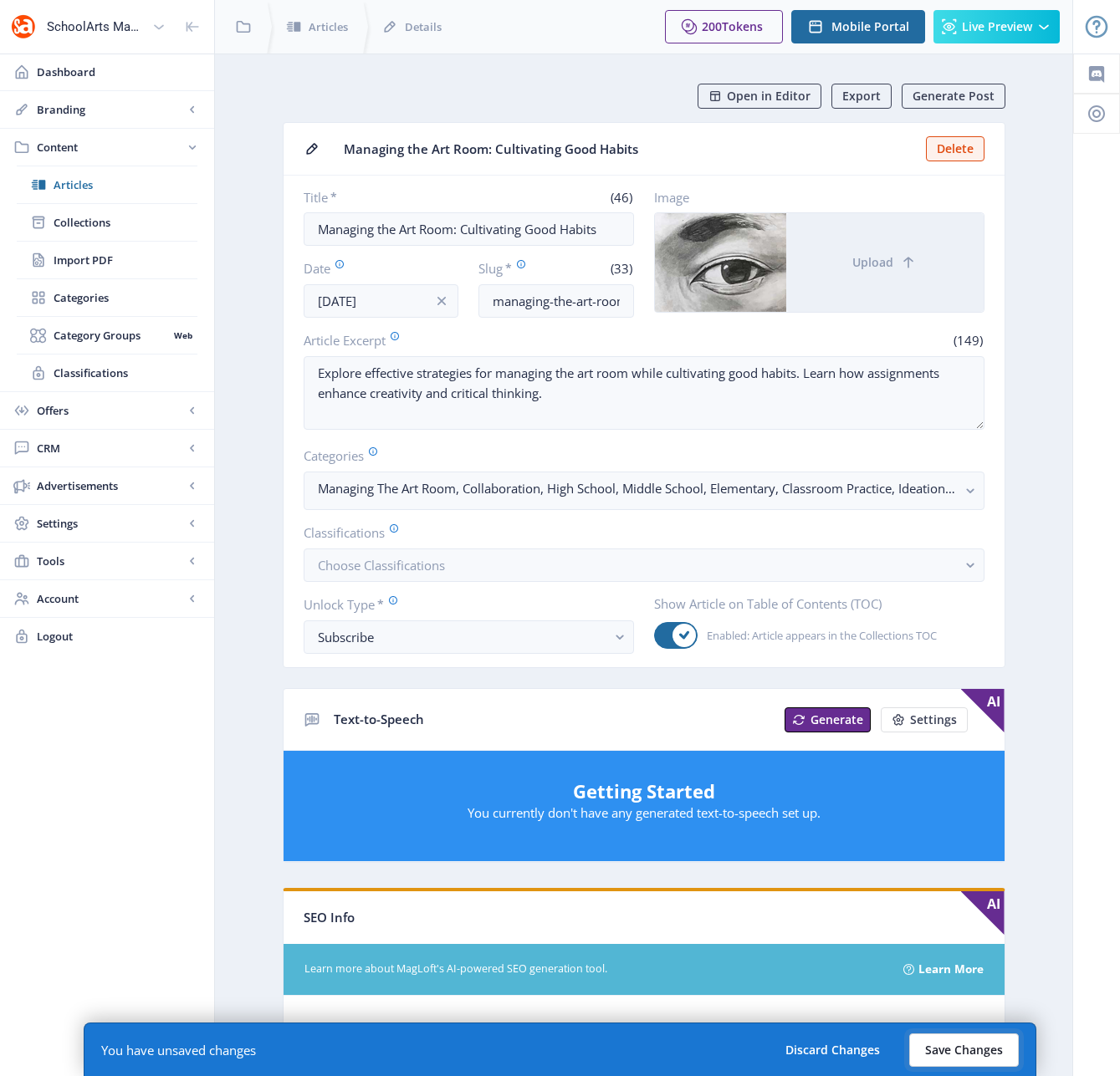
click at [955, 1049] on button "Save Changes" at bounding box center [964, 1049] width 110 height 33
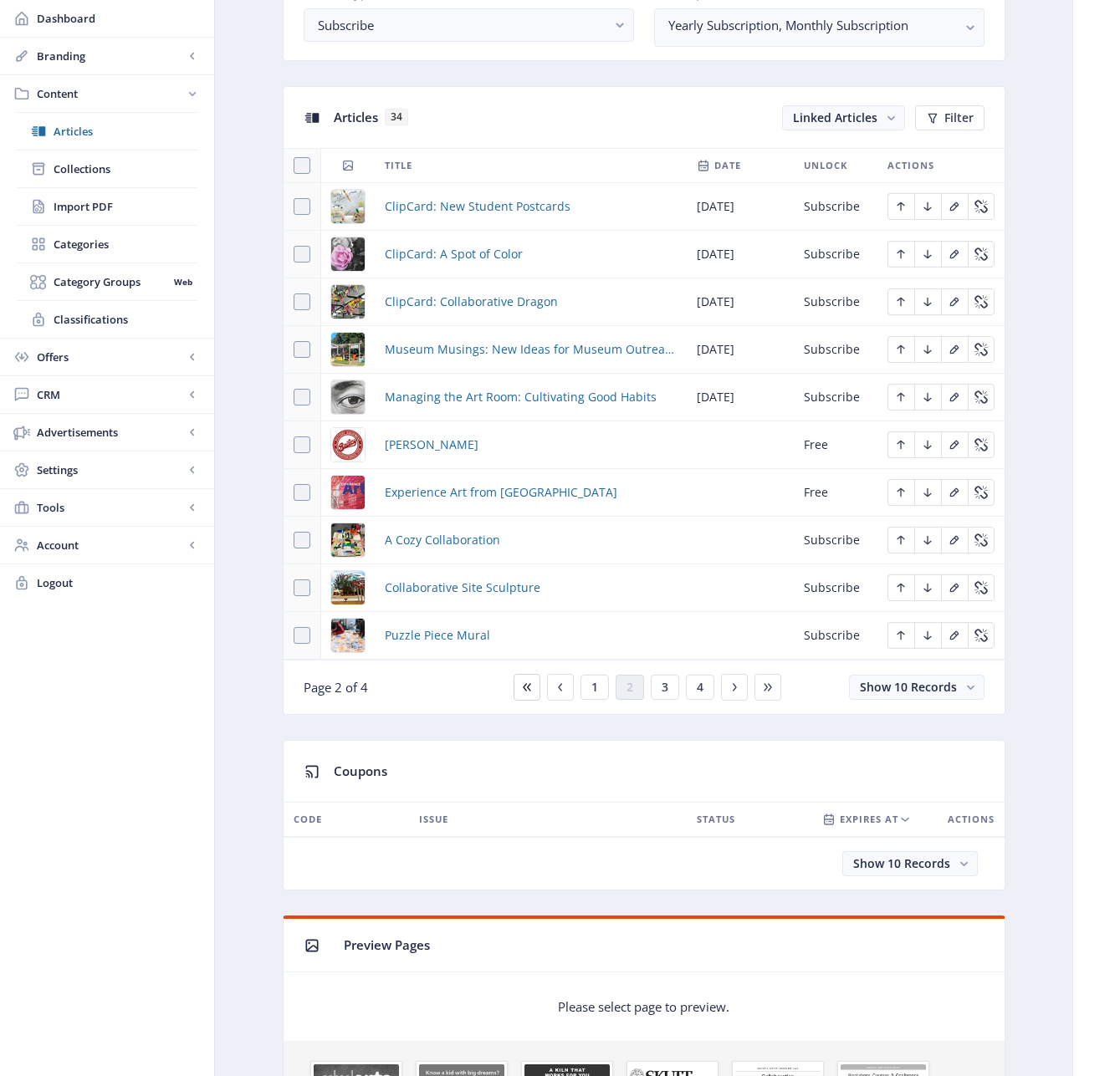
scroll to position [681, 0]
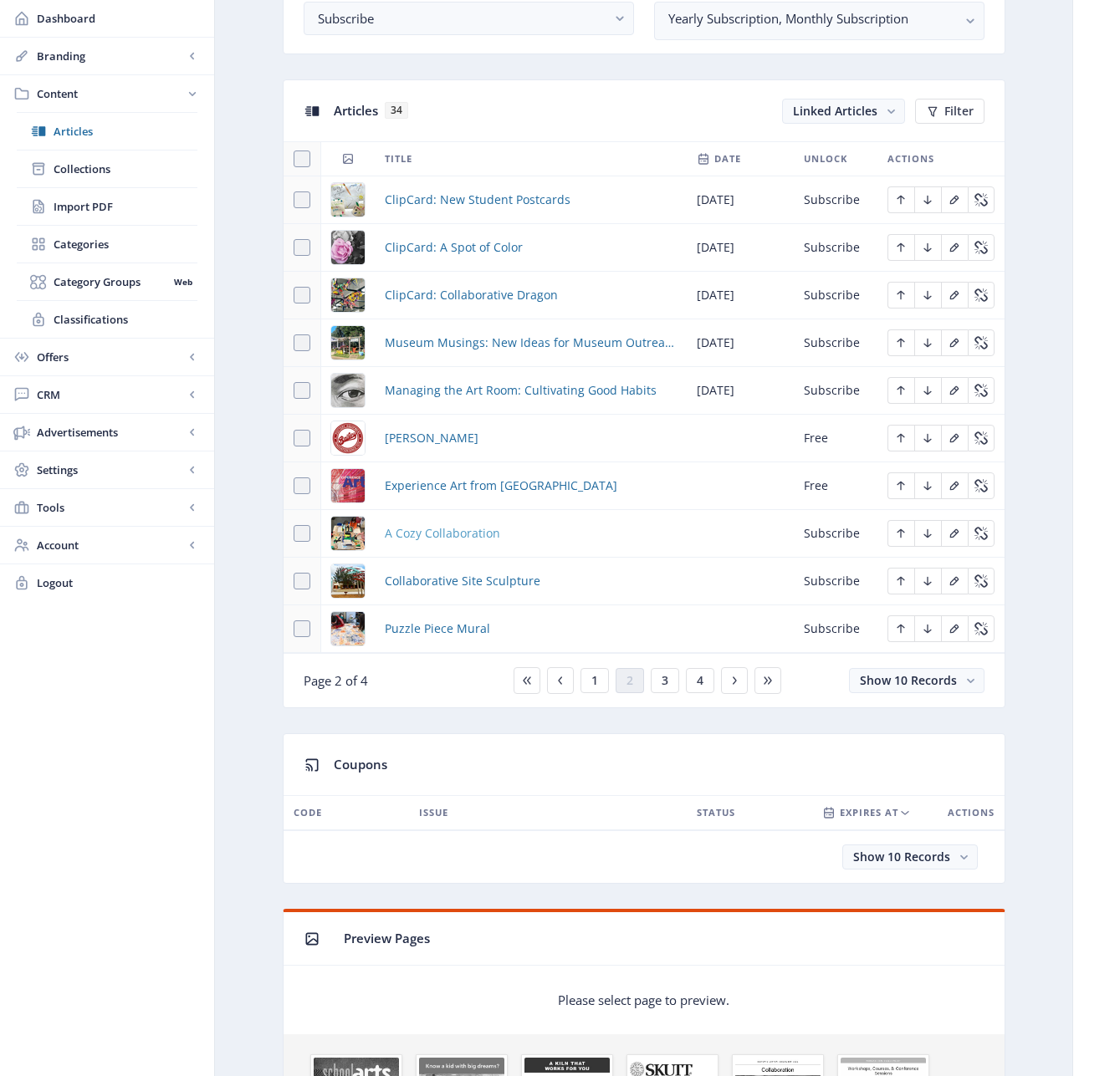
click at [435, 535] on span "A Cozy Collaboration" at bounding box center [442, 533] width 116 height 20
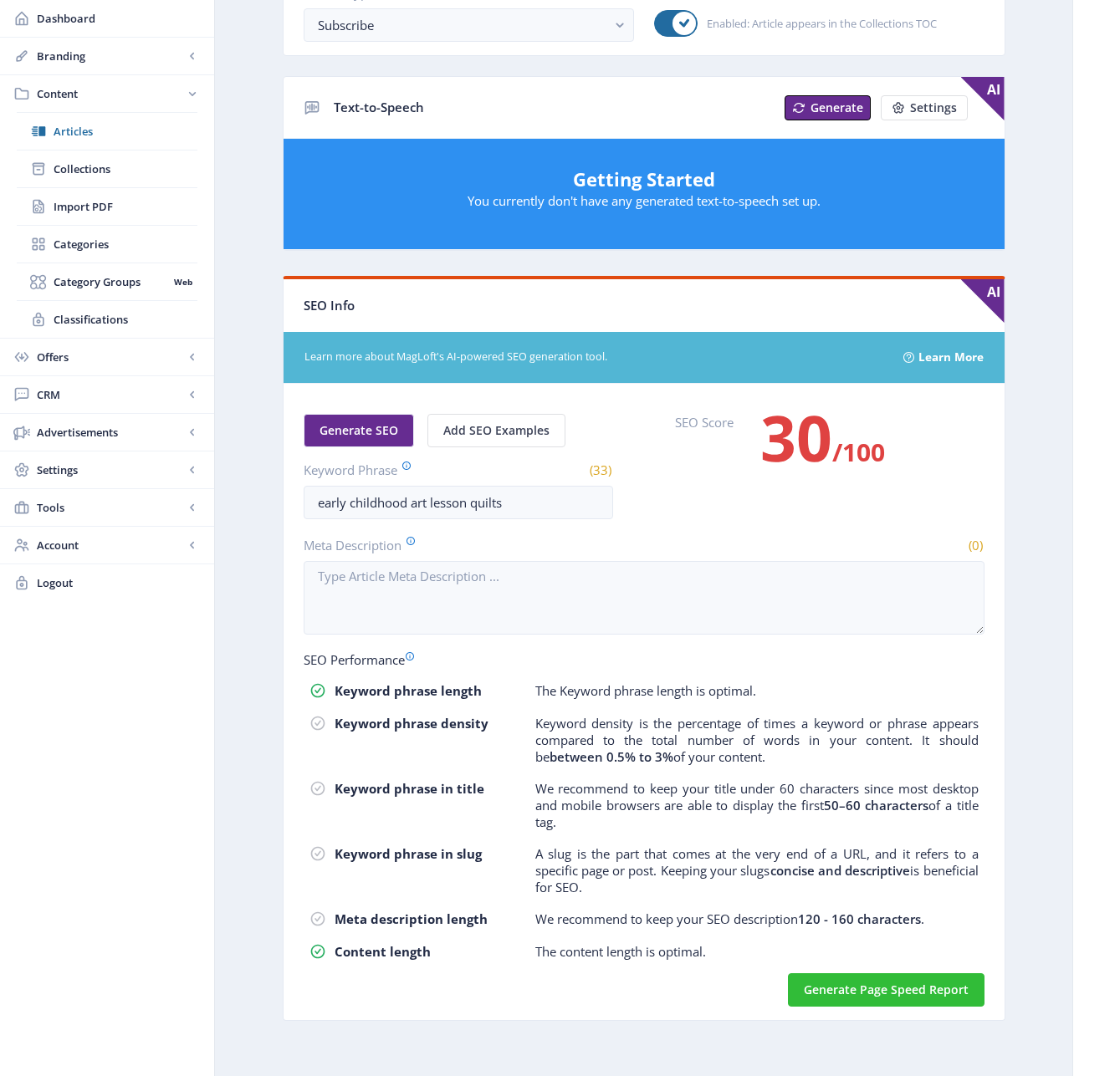
scroll to position [615, 0]
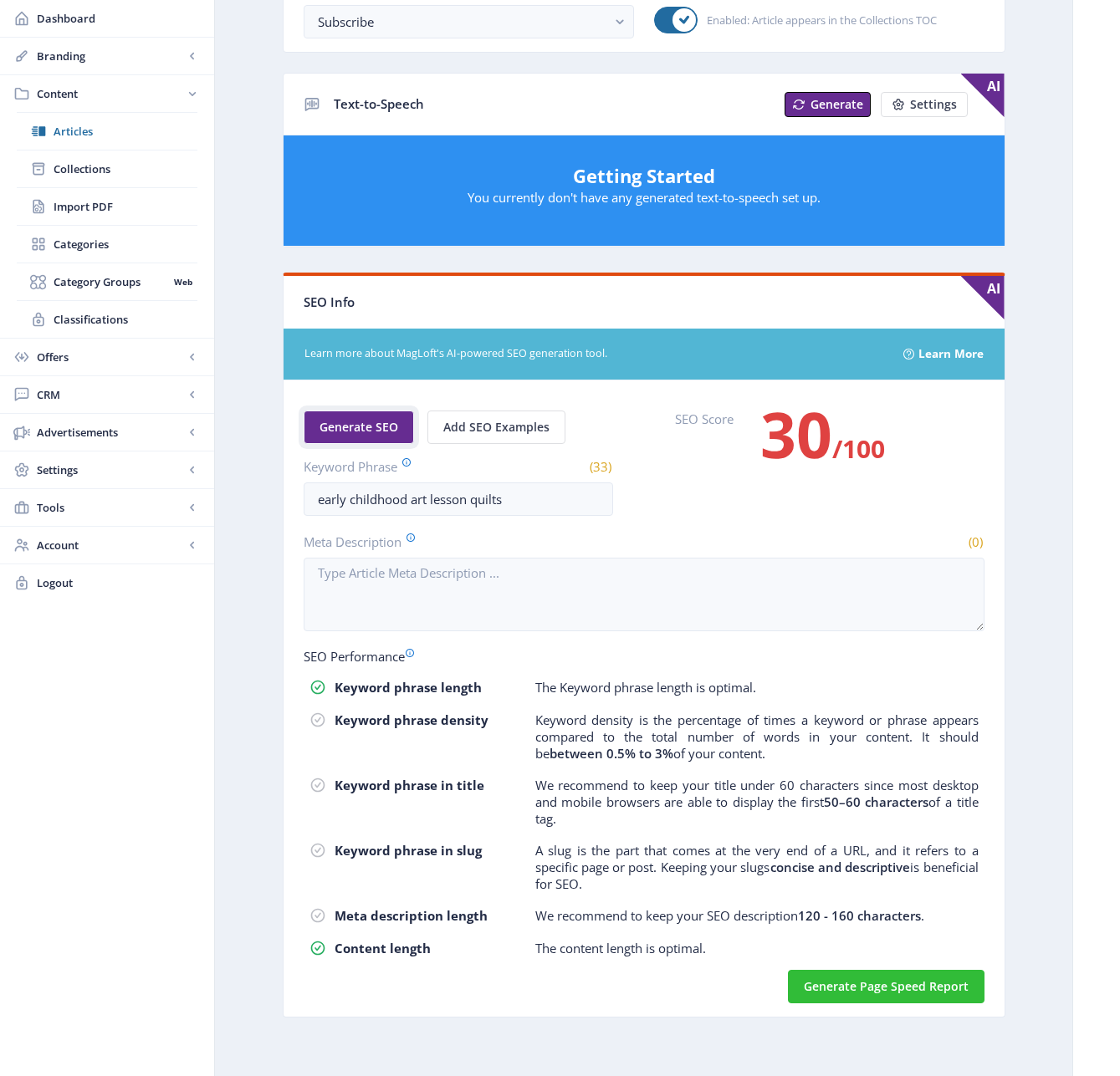
click at [364, 426] on span "Generate SEO" at bounding box center [359, 428] width 79 height 14
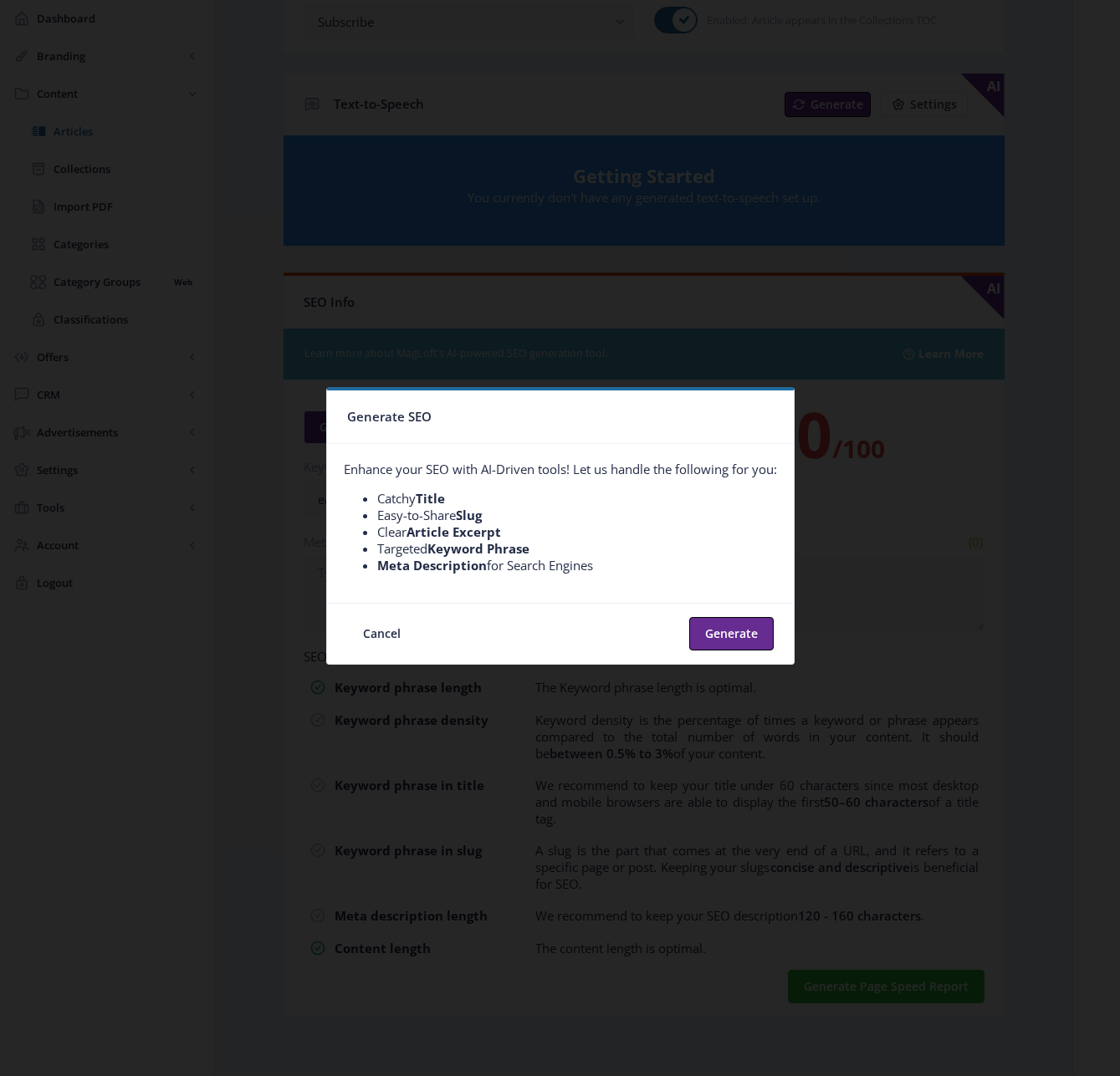
scroll to position [0, 0]
click at [728, 629] on button "Generate" at bounding box center [731, 633] width 85 height 33
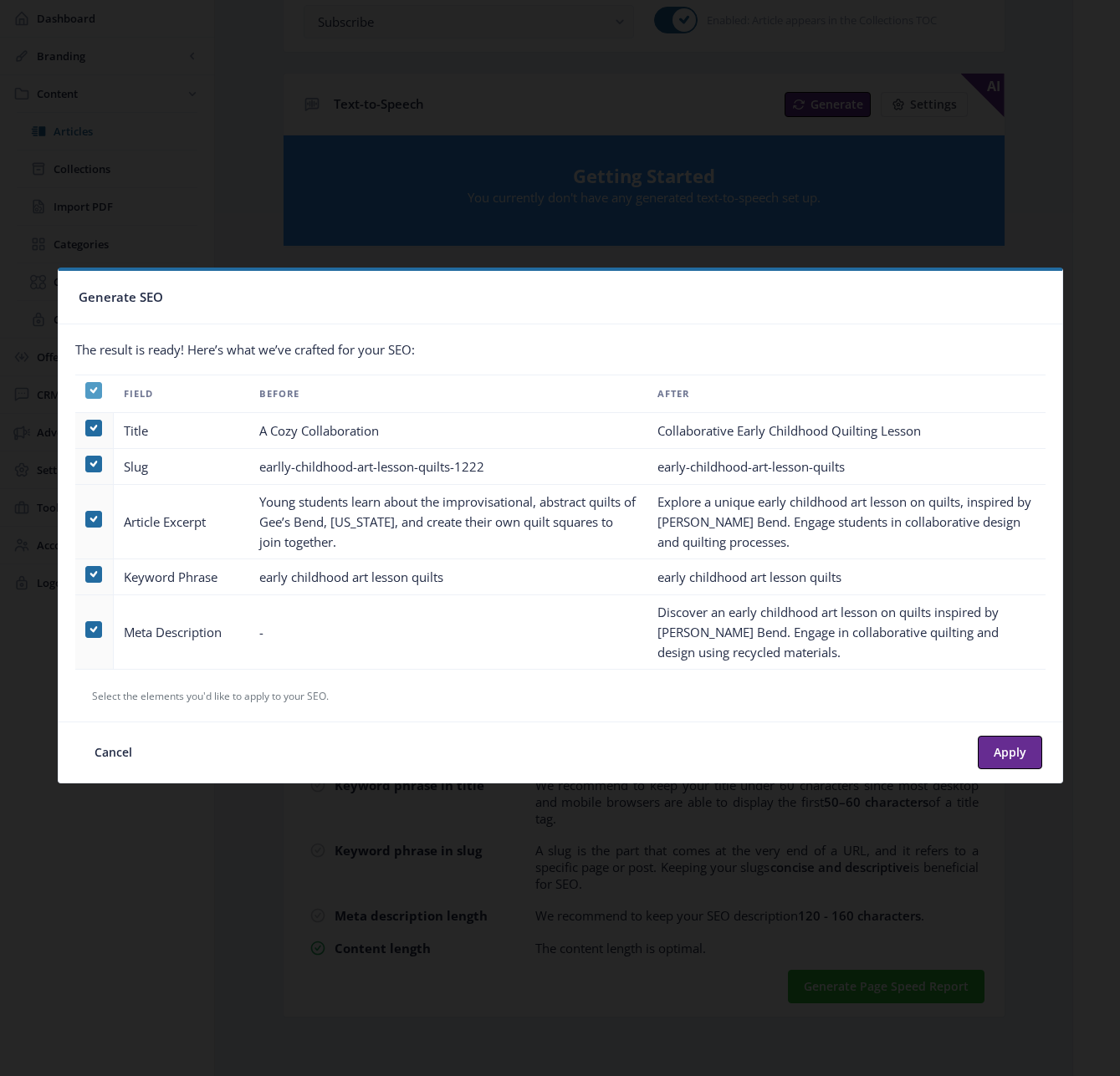
click at [93, 390] on use at bounding box center [93, 390] width 8 height 6
click at [86, 390] on input "checkbox" at bounding box center [86, 390] width 1 height 1
checkbox input "false"
click at [93, 632] on span at bounding box center [94, 630] width 17 height 17
click at [86, 630] on input "checkbox" at bounding box center [86, 630] width 1 height 1
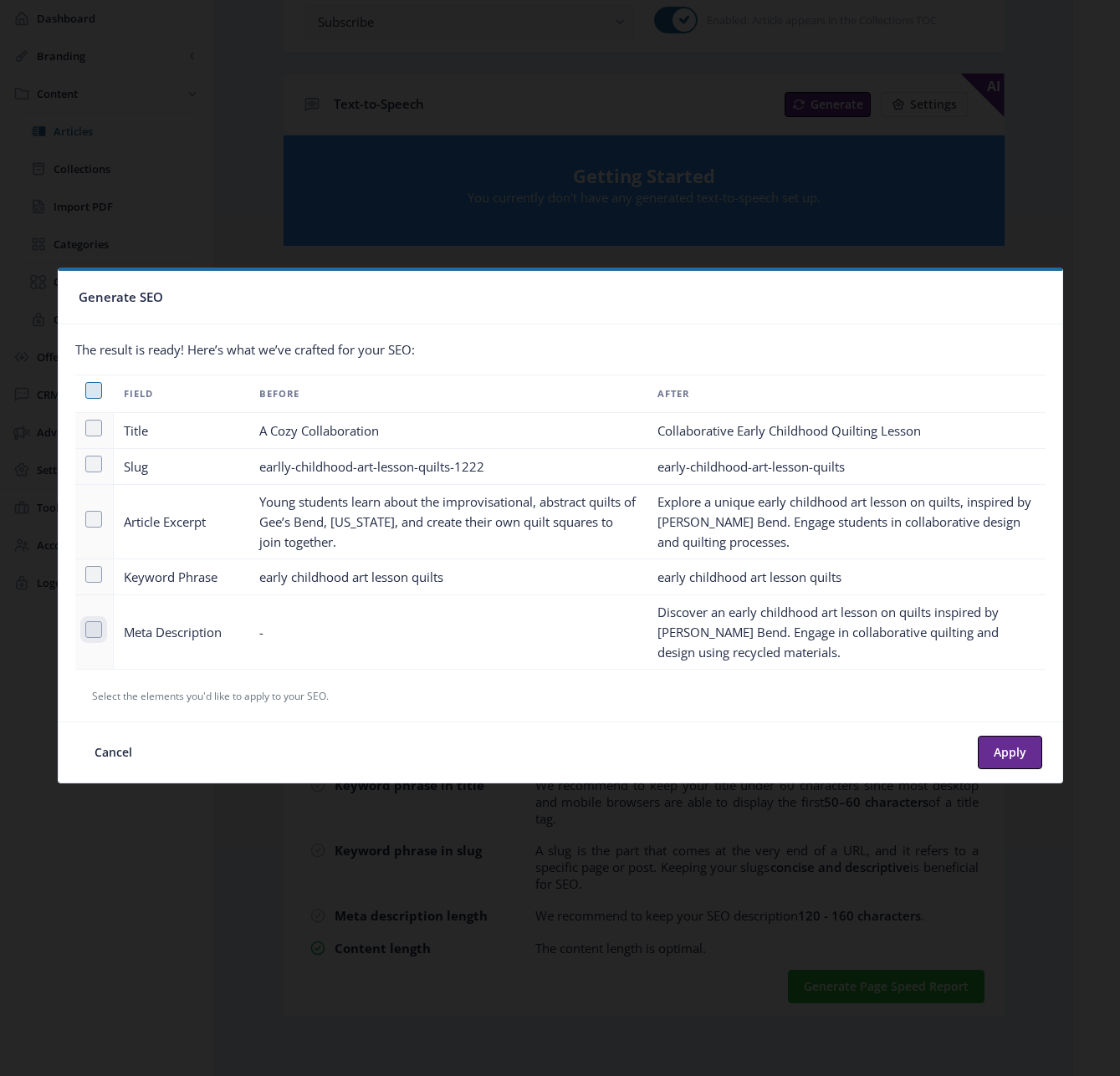
checkbox input "true"
click at [1008, 754] on button "Apply" at bounding box center [1010, 752] width 64 height 33
type textarea "Discover an early childhood art lesson on quilts inspired by [PERSON_NAME] Bend…"
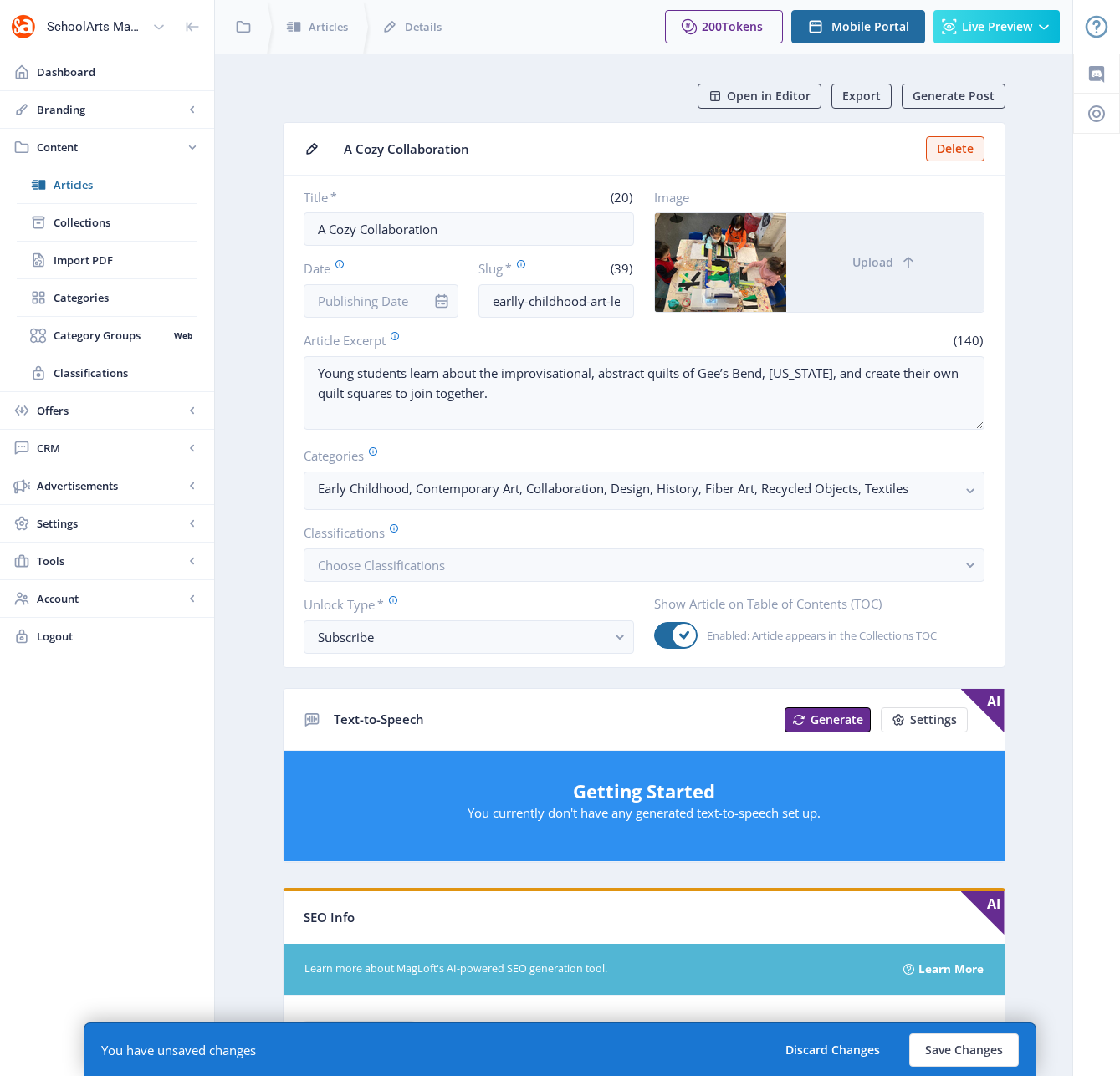
scroll to position [615, 0]
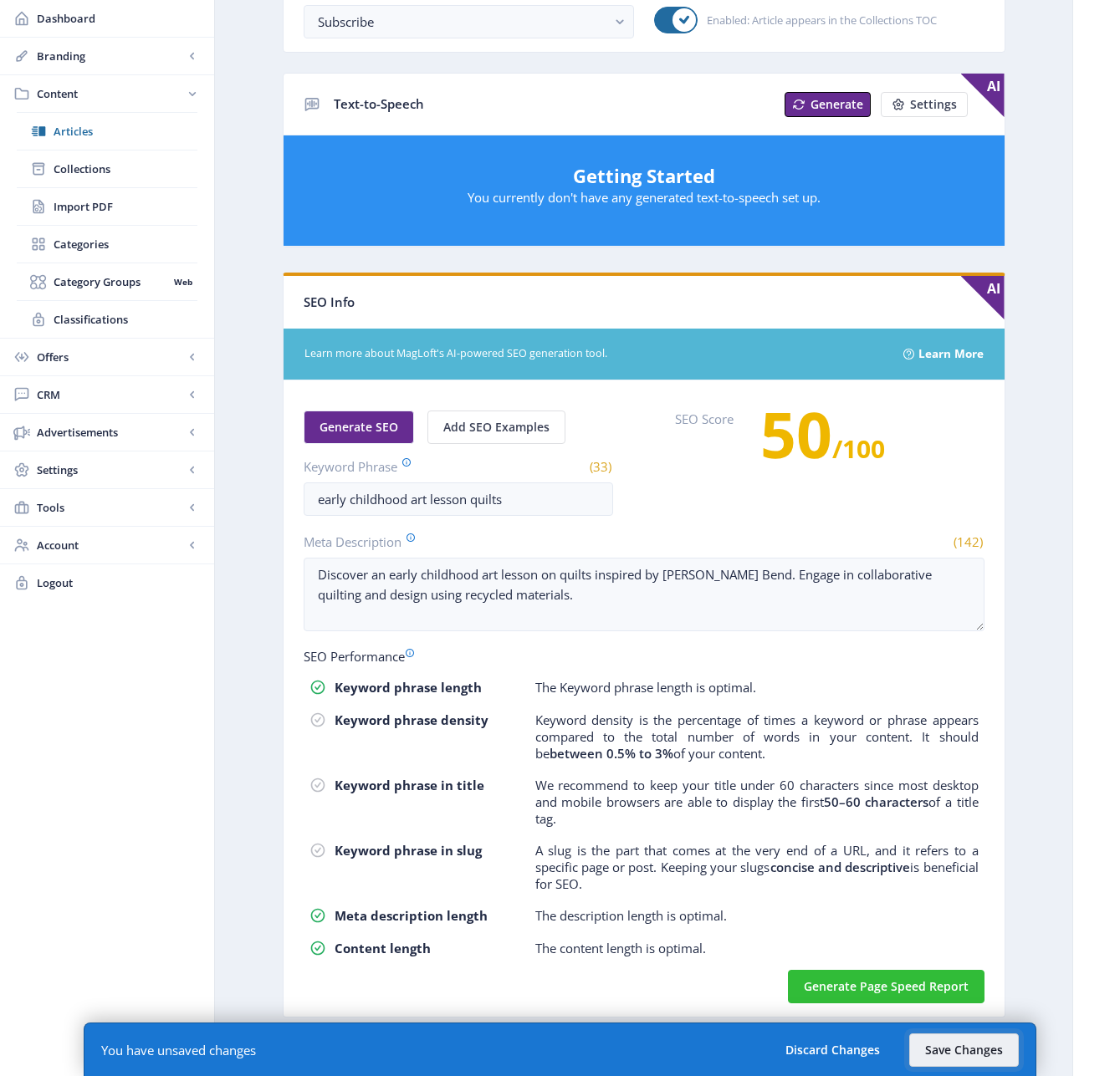
drag, startPoint x: 964, startPoint y: 1055, endPoint x: 832, endPoint y: 816, distance: 273.0
click at [832, 816] on nb-layout-column "Open in Editor Export Generate Post A Cozy Collaboration Delete Title * (20) A …" at bounding box center [643, 257] width 859 height 1638
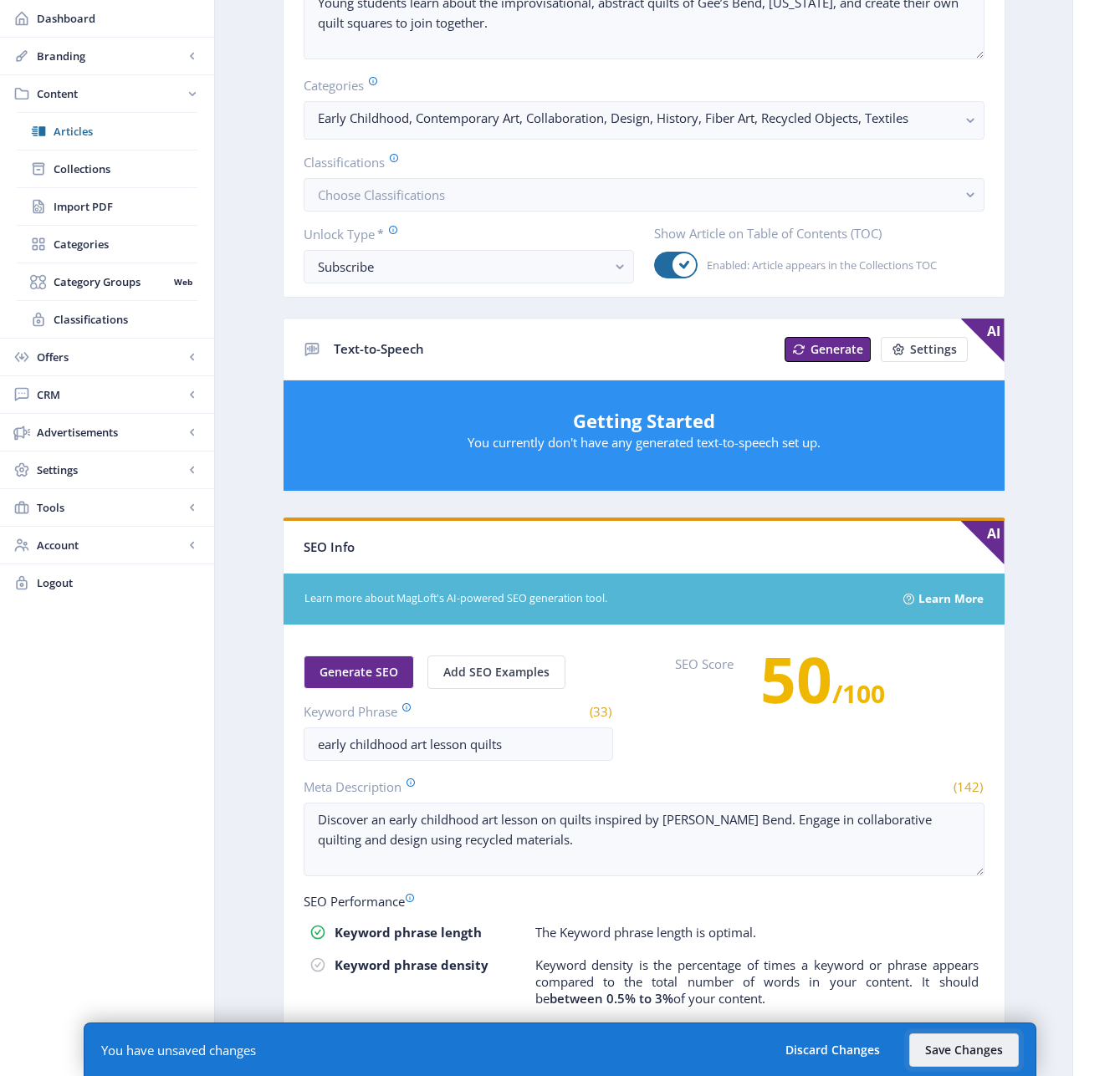
scroll to position [74, 0]
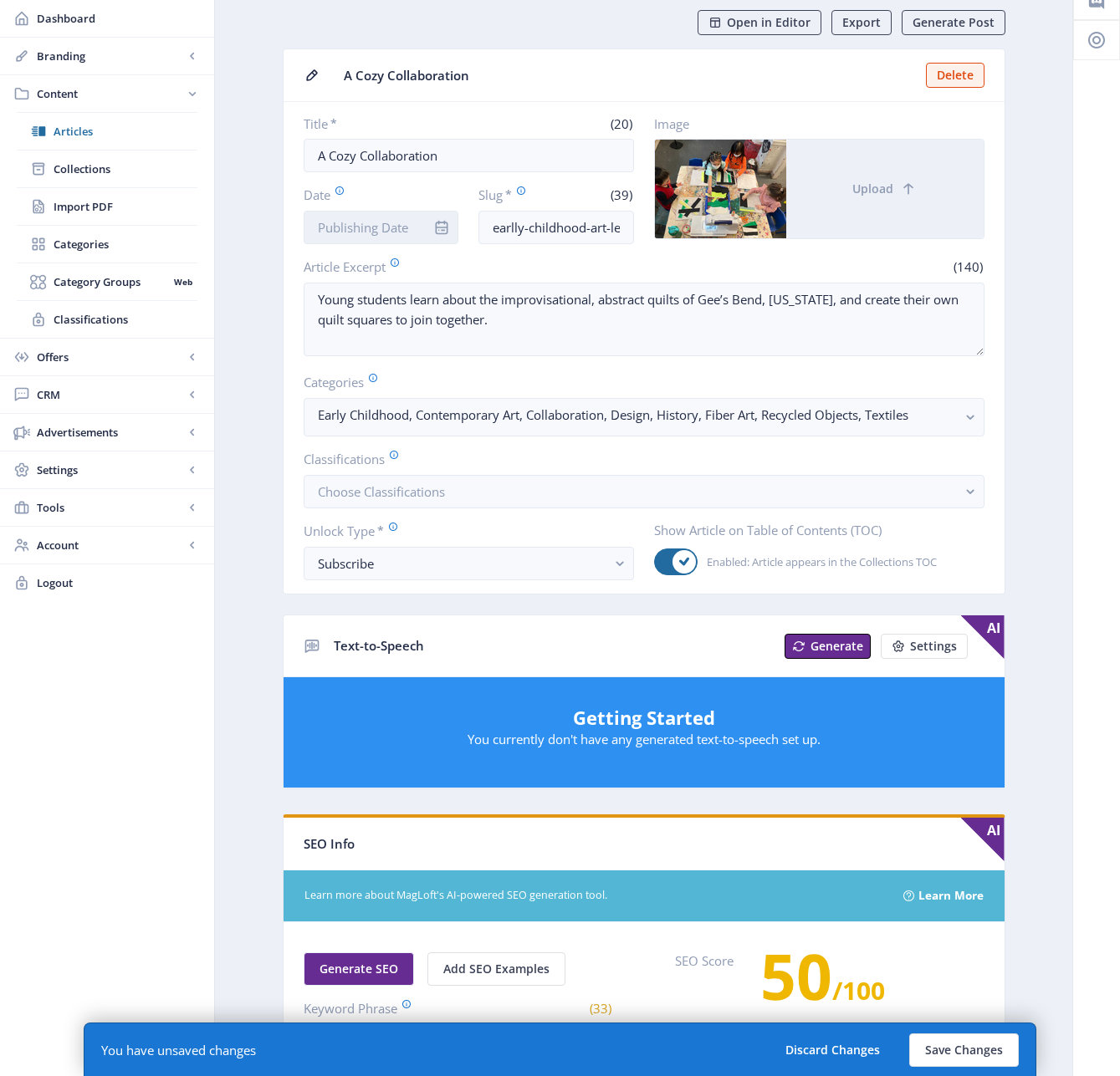
click at [376, 219] on input "Date" at bounding box center [382, 227] width 156 height 33
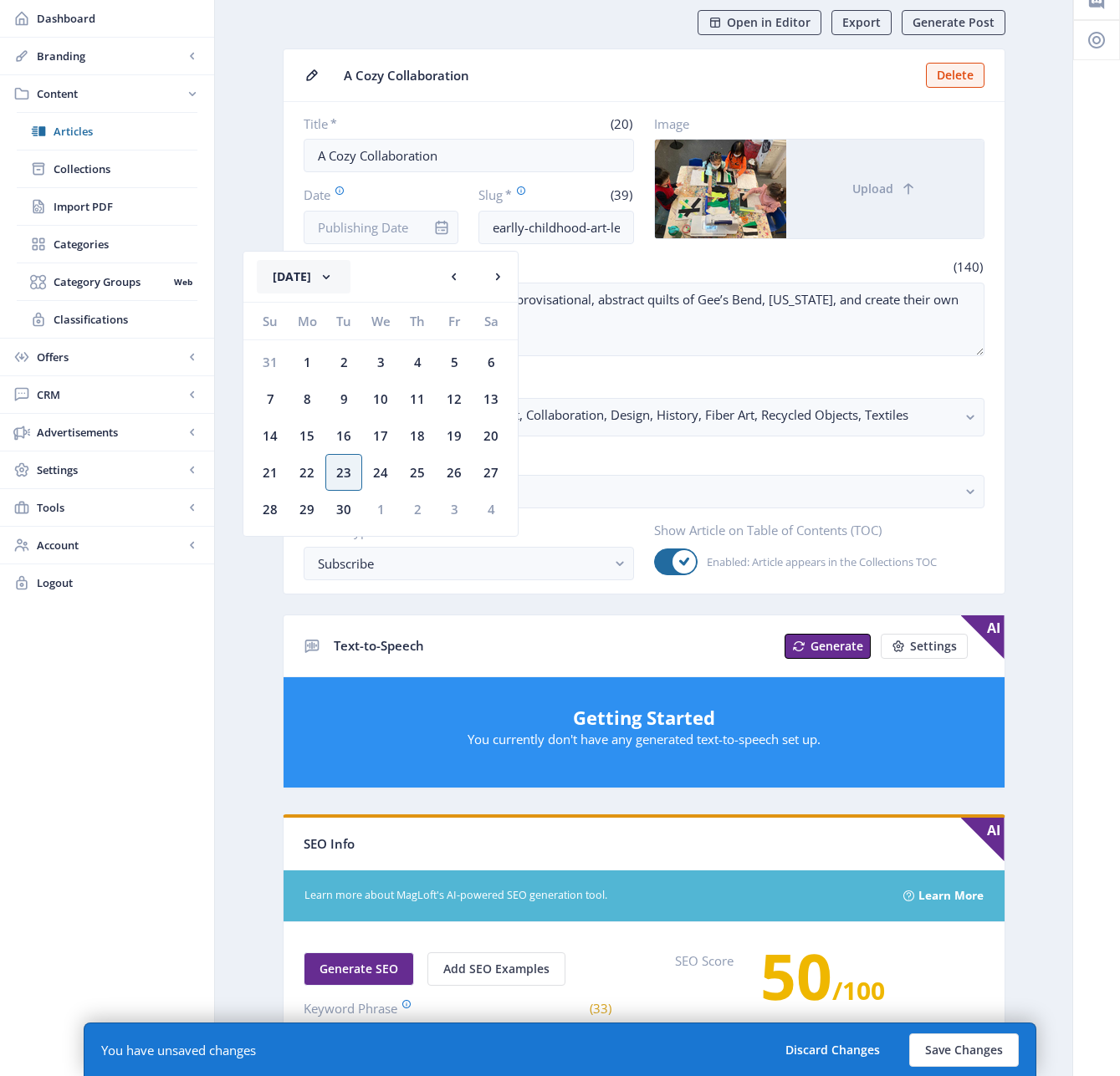
click at [341, 275] on button "[DATE]" at bounding box center [303, 276] width 93 height 33
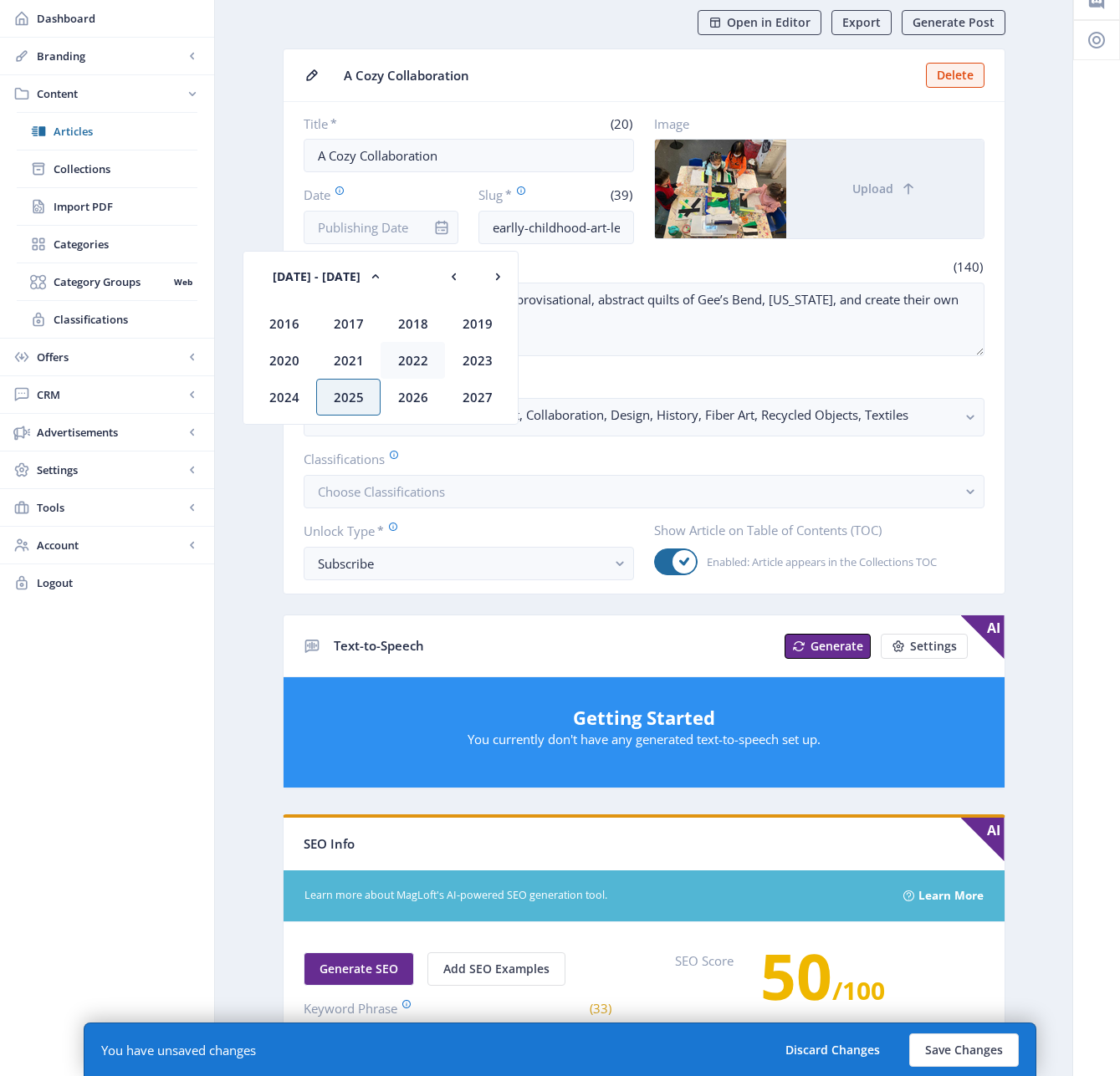
click at [412, 356] on div "2022" at bounding box center [412, 360] width 64 height 37
click at [466, 397] on div "Dec" at bounding box center [477, 397] width 64 height 37
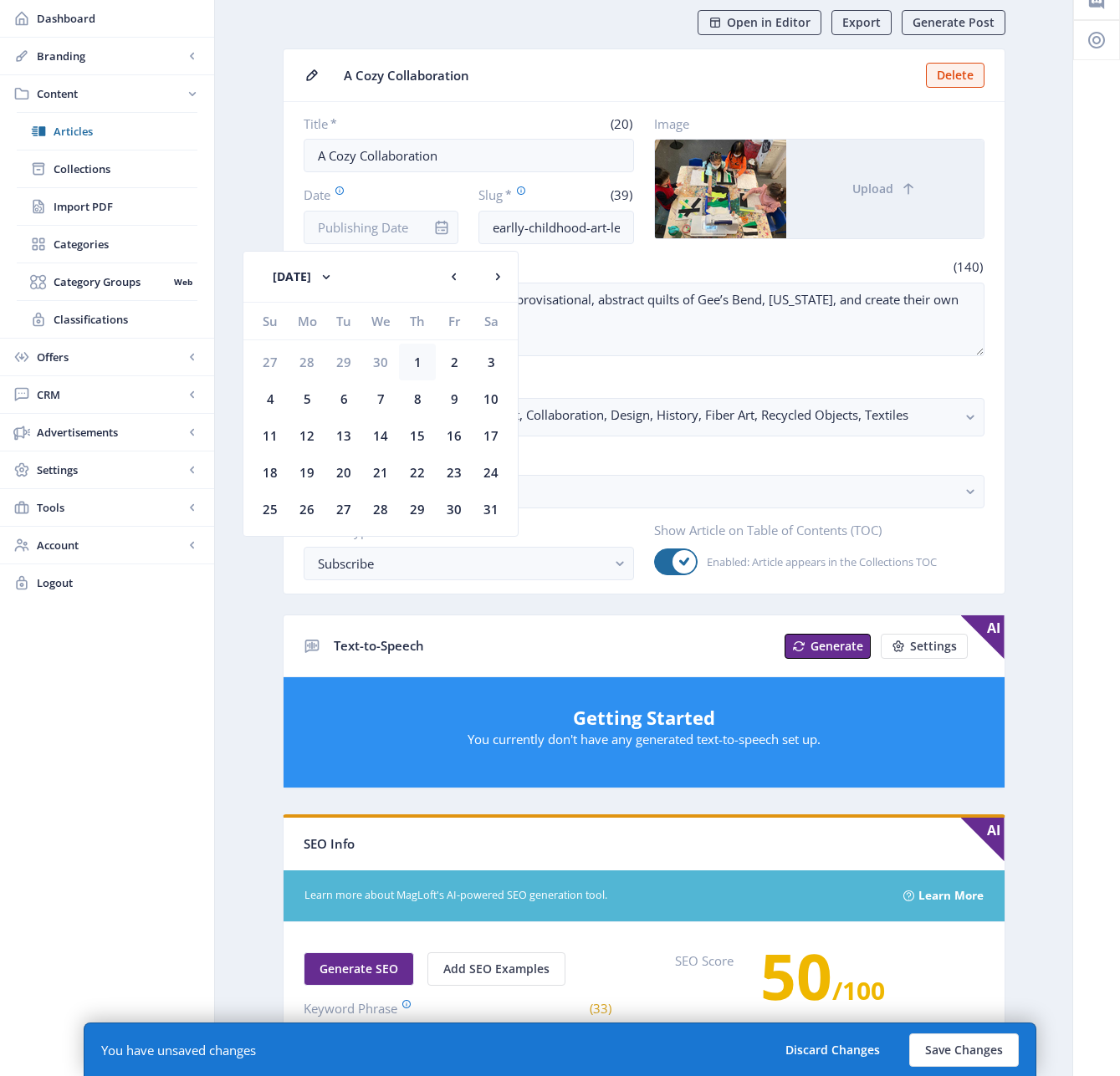
click at [417, 364] on div "1" at bounding box center [417, 362] width 37 height 37
type input "[DATE]"
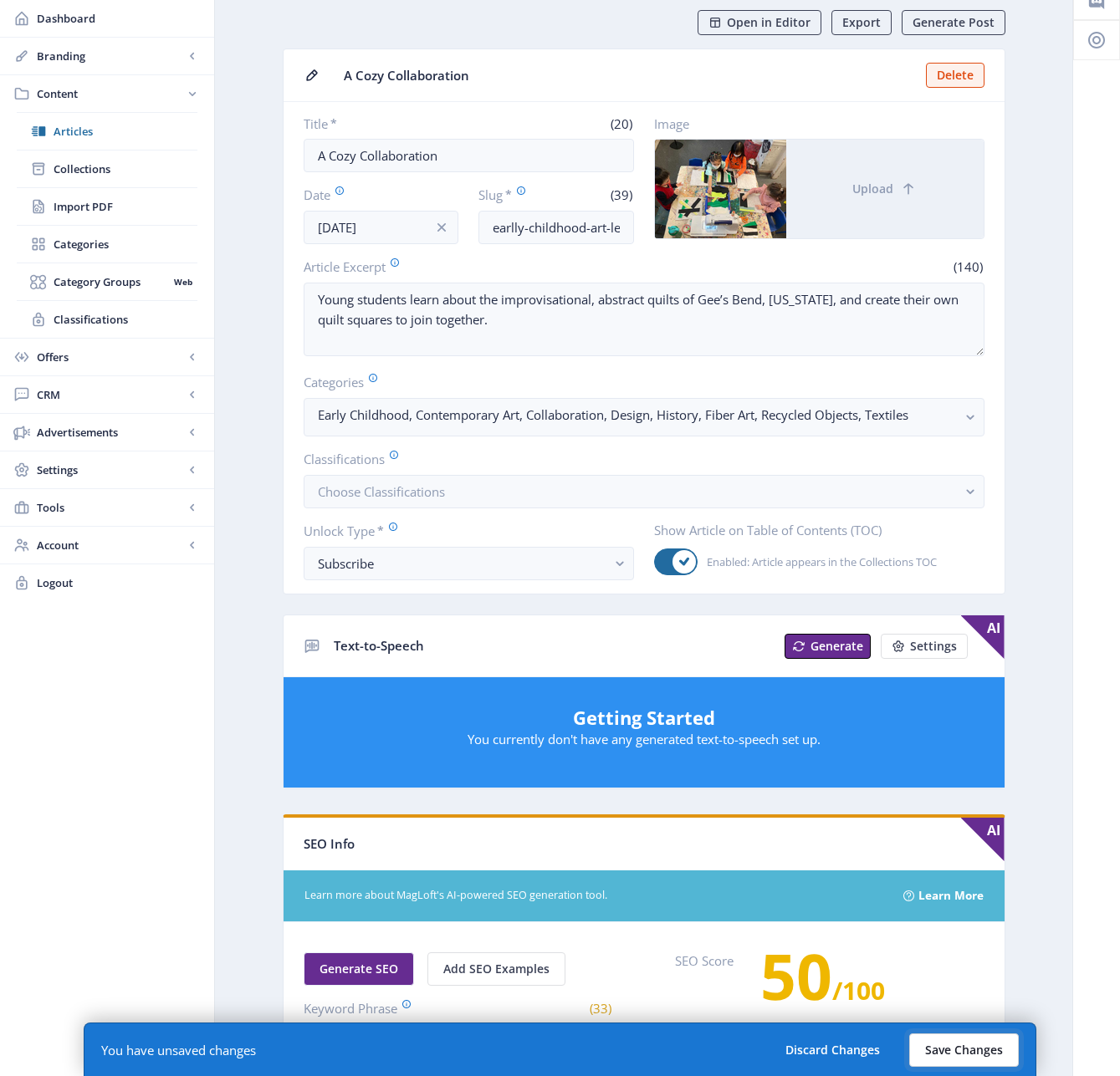
click at [959, 1058] on button "Save Changes" at bounding box center [964, 1049] width 110 height 33
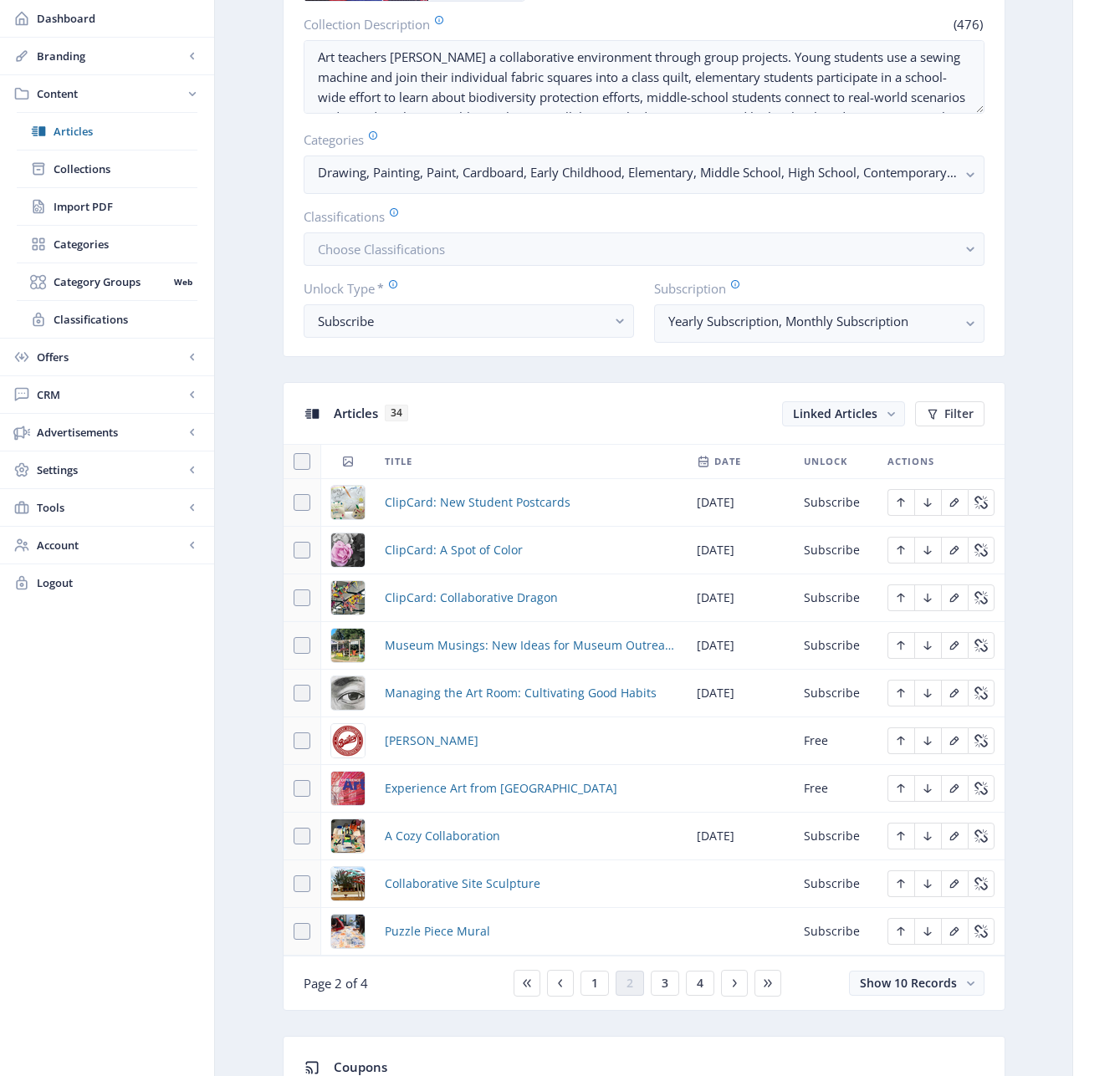
scroll to position [566, 0]
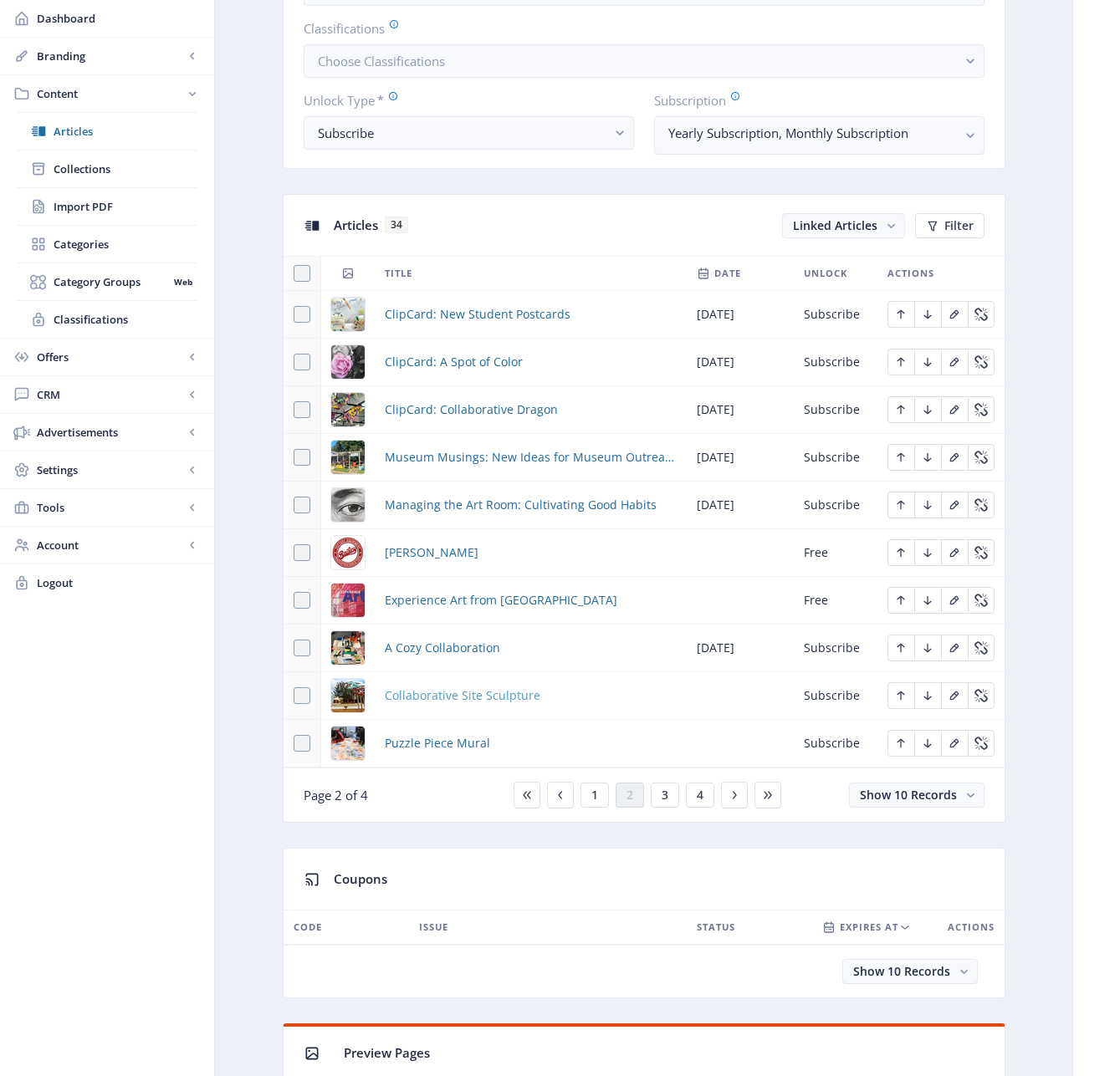
click at [481, 695] on span "Collaborative Site Sculpture" at bounding box center [463, 695] width 156 height 20
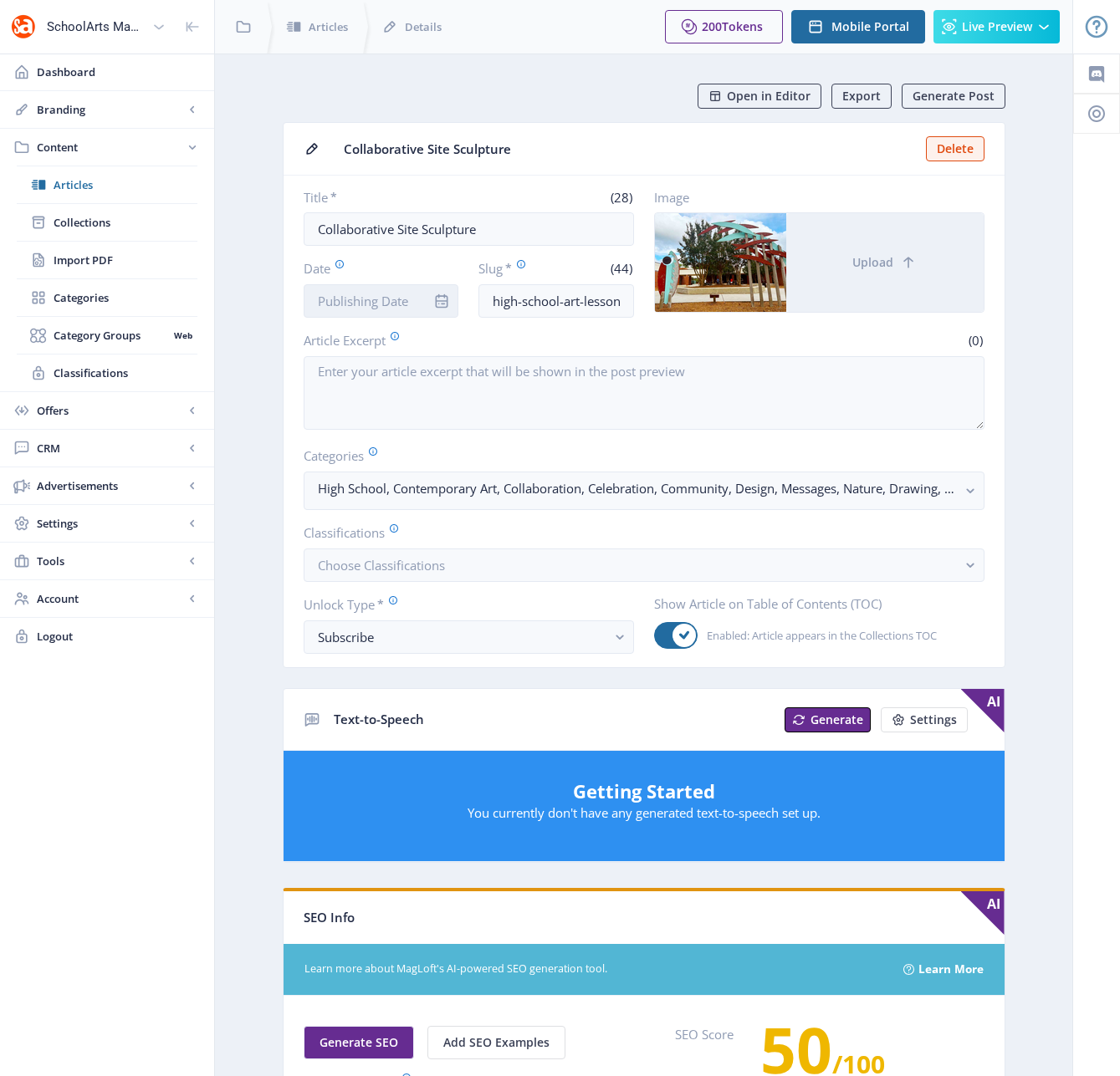
click at [415, 304] on input "Date" at bounding box center [382, 300] width 156 height 33
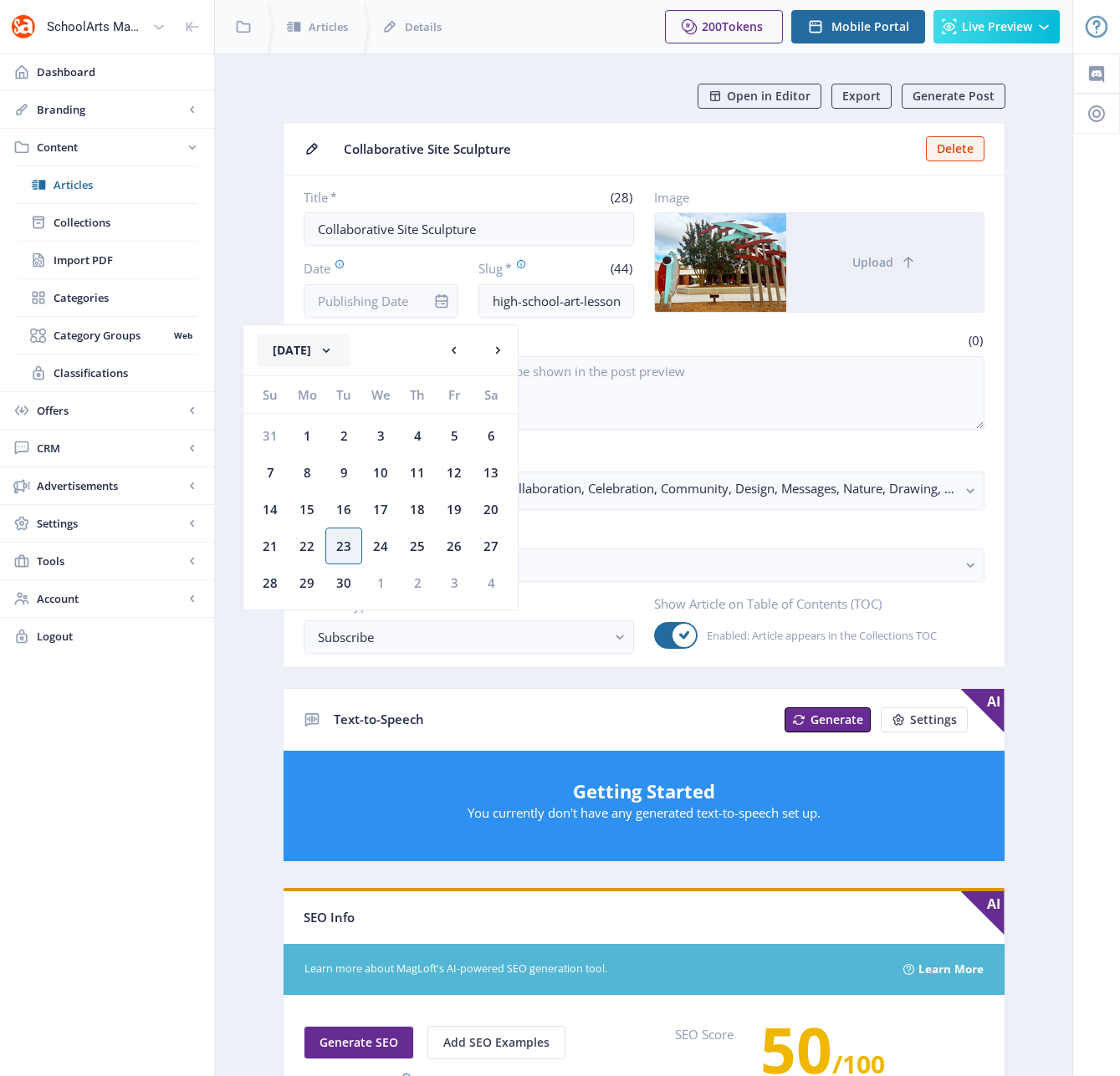
click at [351, 353] on button "[DATE]" at bounding box center [303, 350] width 93 height 33
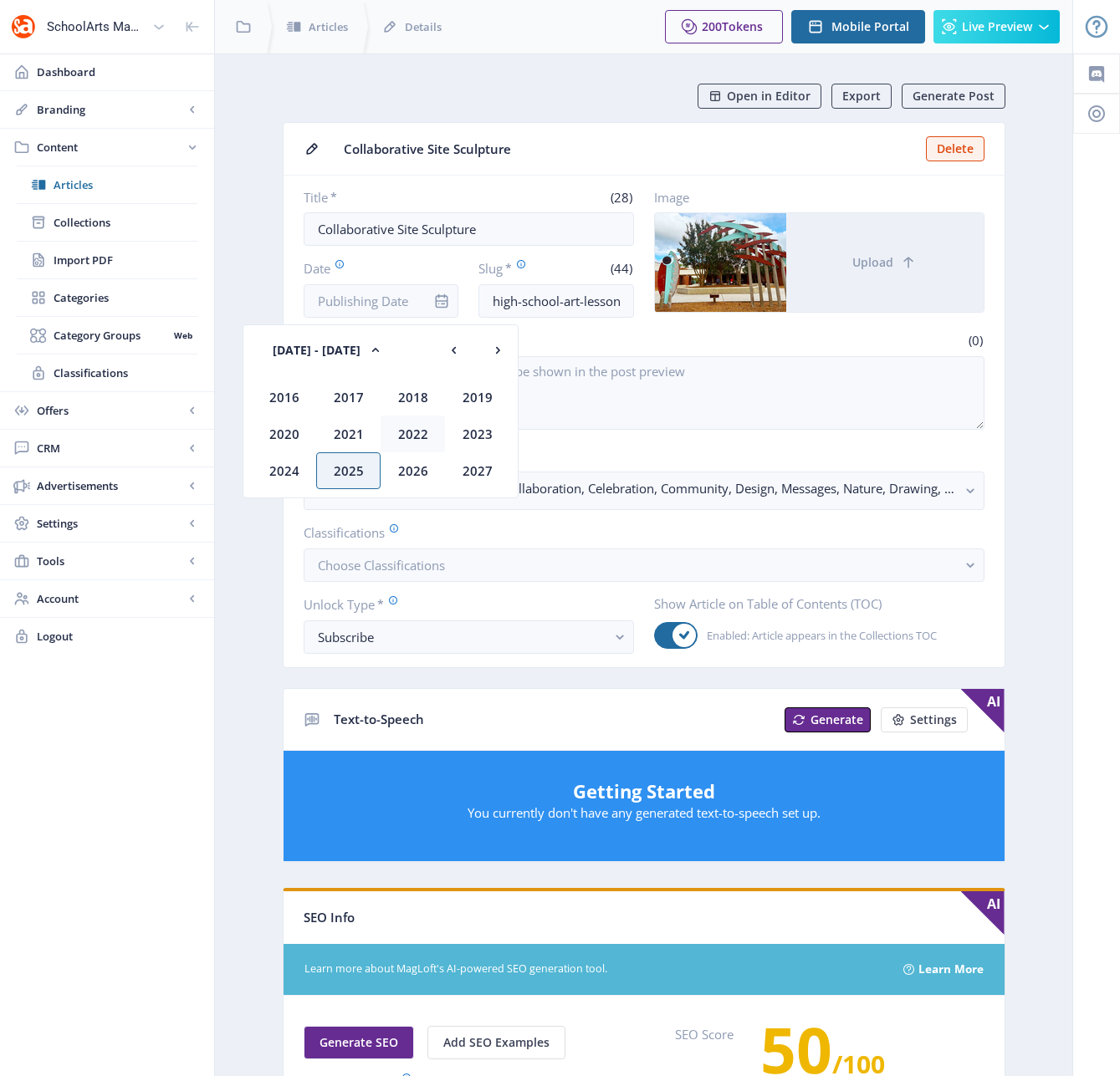
click at [418, 434] on div "2022" at bounding box center [412, 434] width 64 height 37
click at [469, 467] on div "Dec" at bounding box center [477, 470] width 64 height 37
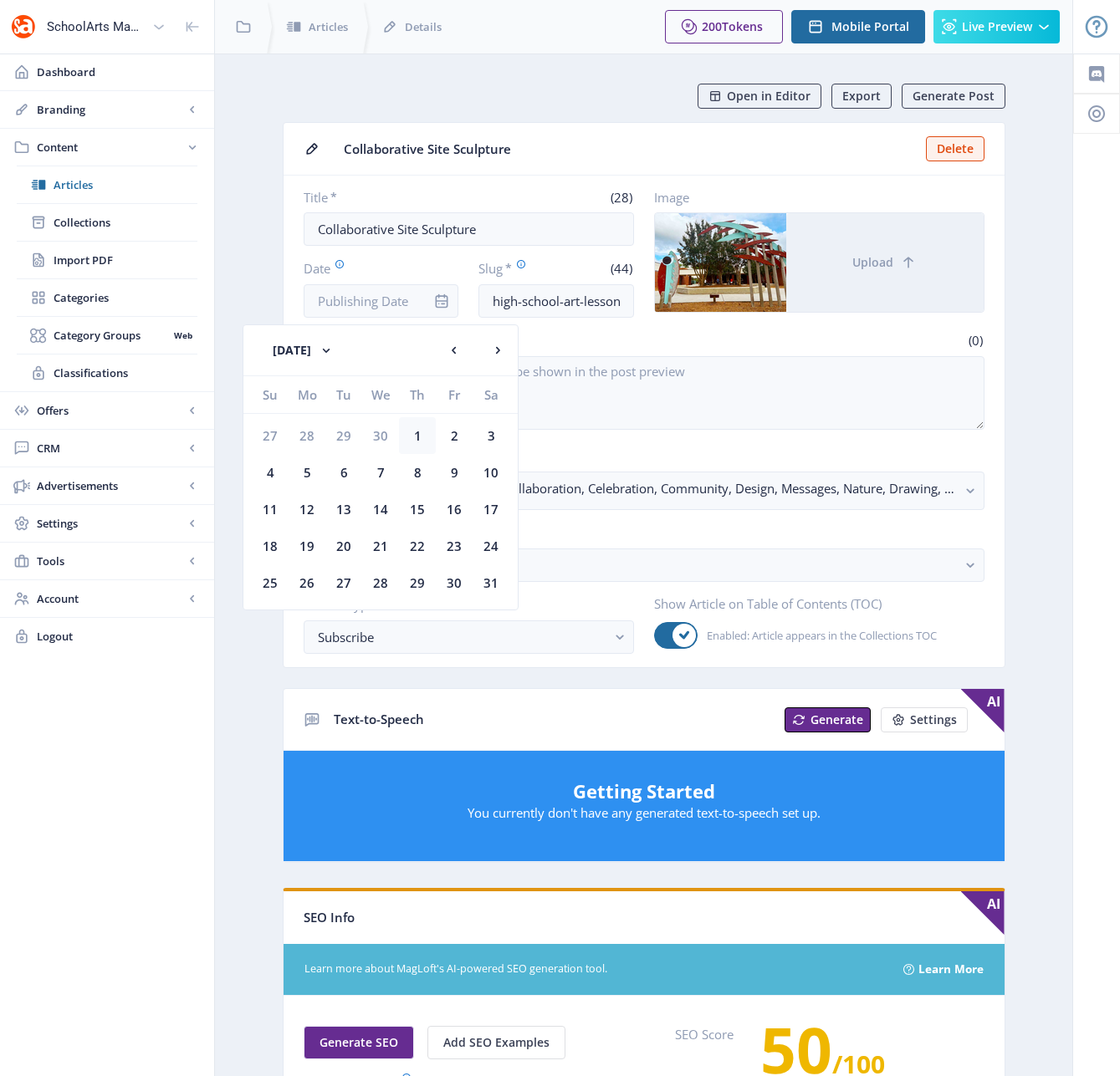
click at [420, 438] on div "1" at bounding box center [417, 435] width 37 height 37
type input "[DATE]"
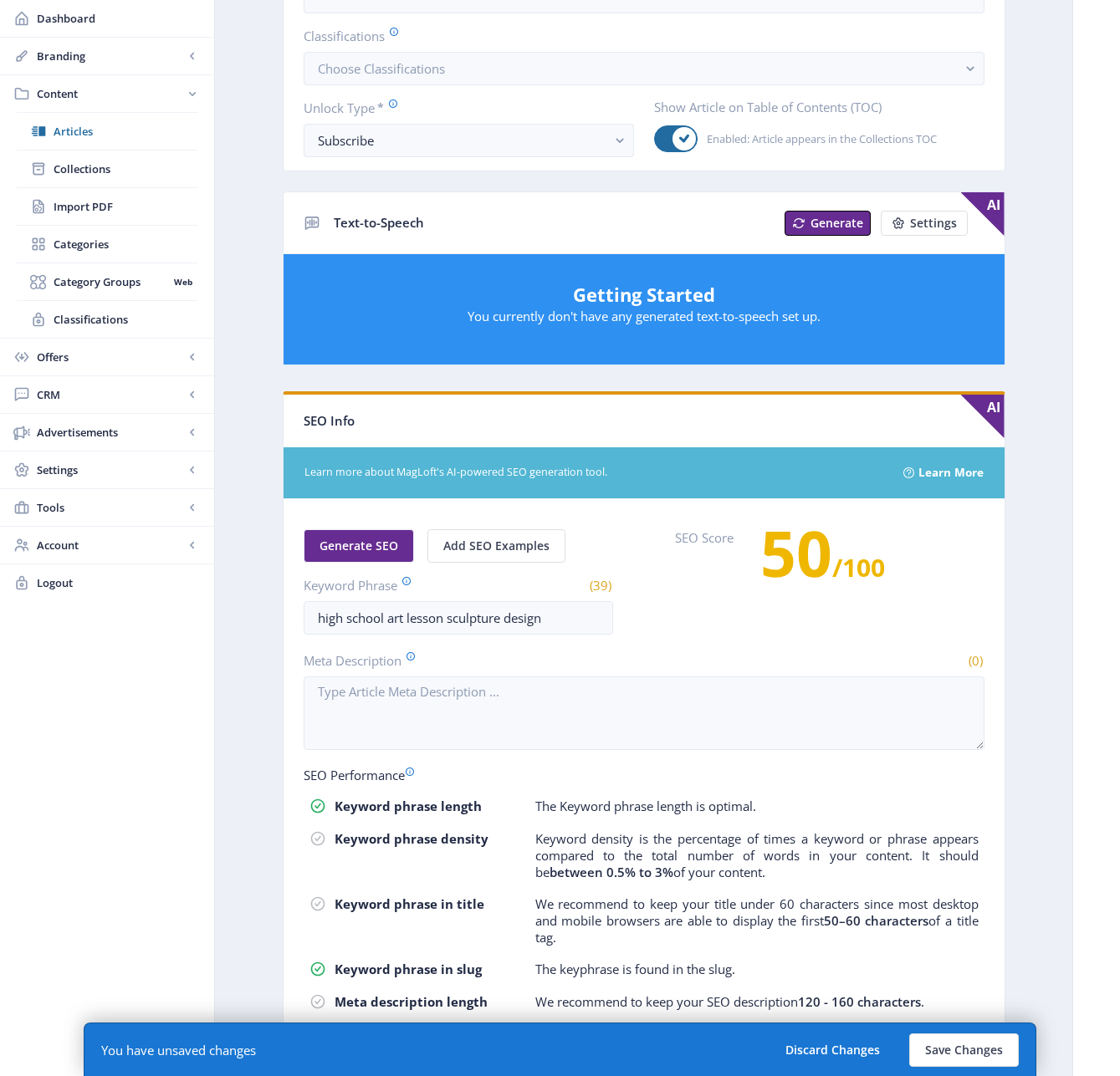
scroll to position [582, 0]
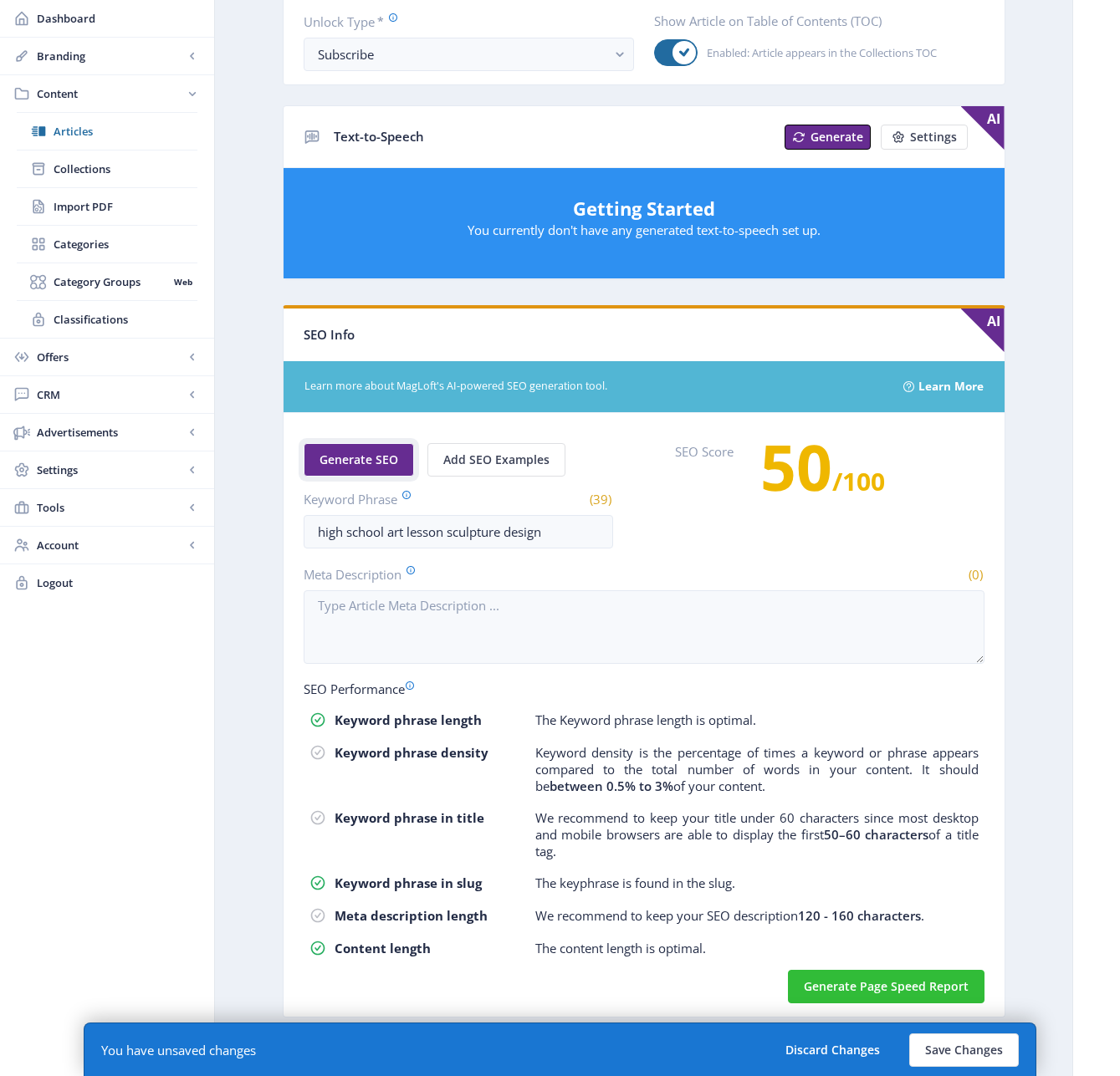
click at [376, 457] on span "Generate SEO" at bounding box center [359, 460] width 79 height 14
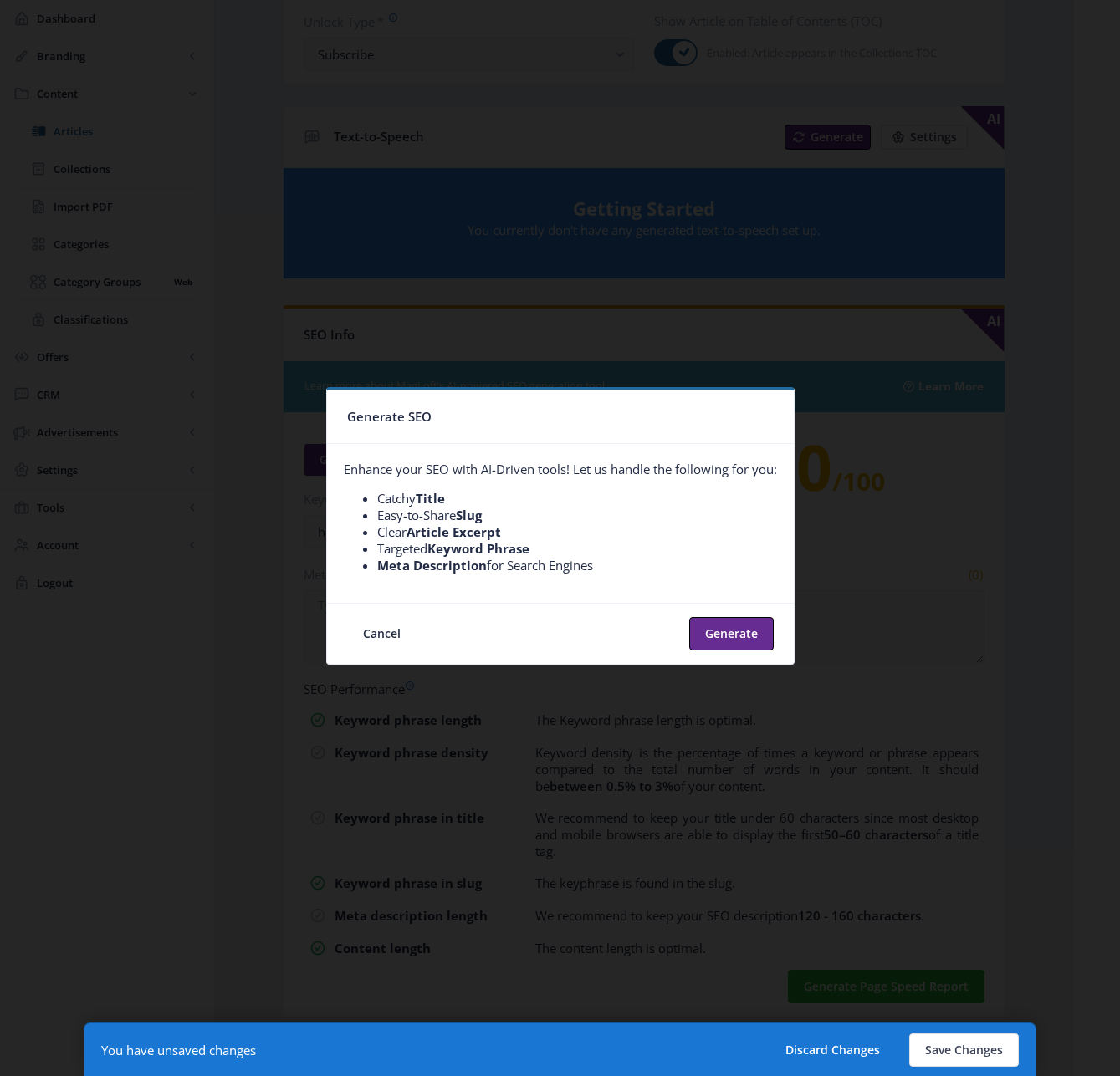
scroll to position [0, 0]
click at [714, 623] on button "Generate" at bounding box center [731, 633] width 85 height 33
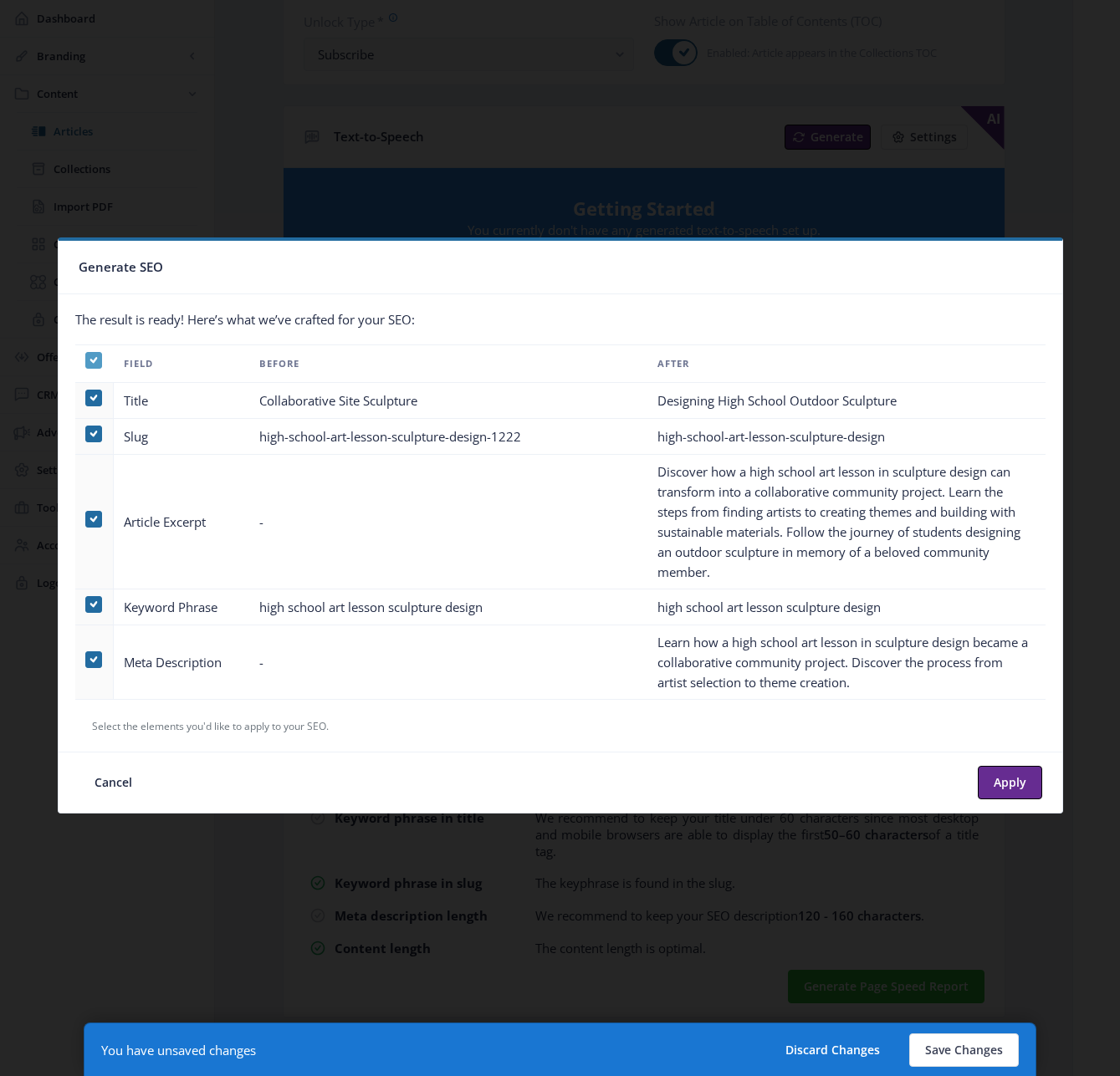
click at [93, 357] on icon at bounding box center [93, 361] width 8 height 17
click at [86, 360] on input "checkbox" at bounding box center [86, 360] width 1 height 1
checkbox input "false"
click at [93, 519] on span at bounding box center [94, 519] width 17 height 17
click at [86, 519] on input "checkbox" at bounding box center [86, 519] width 1 height 1
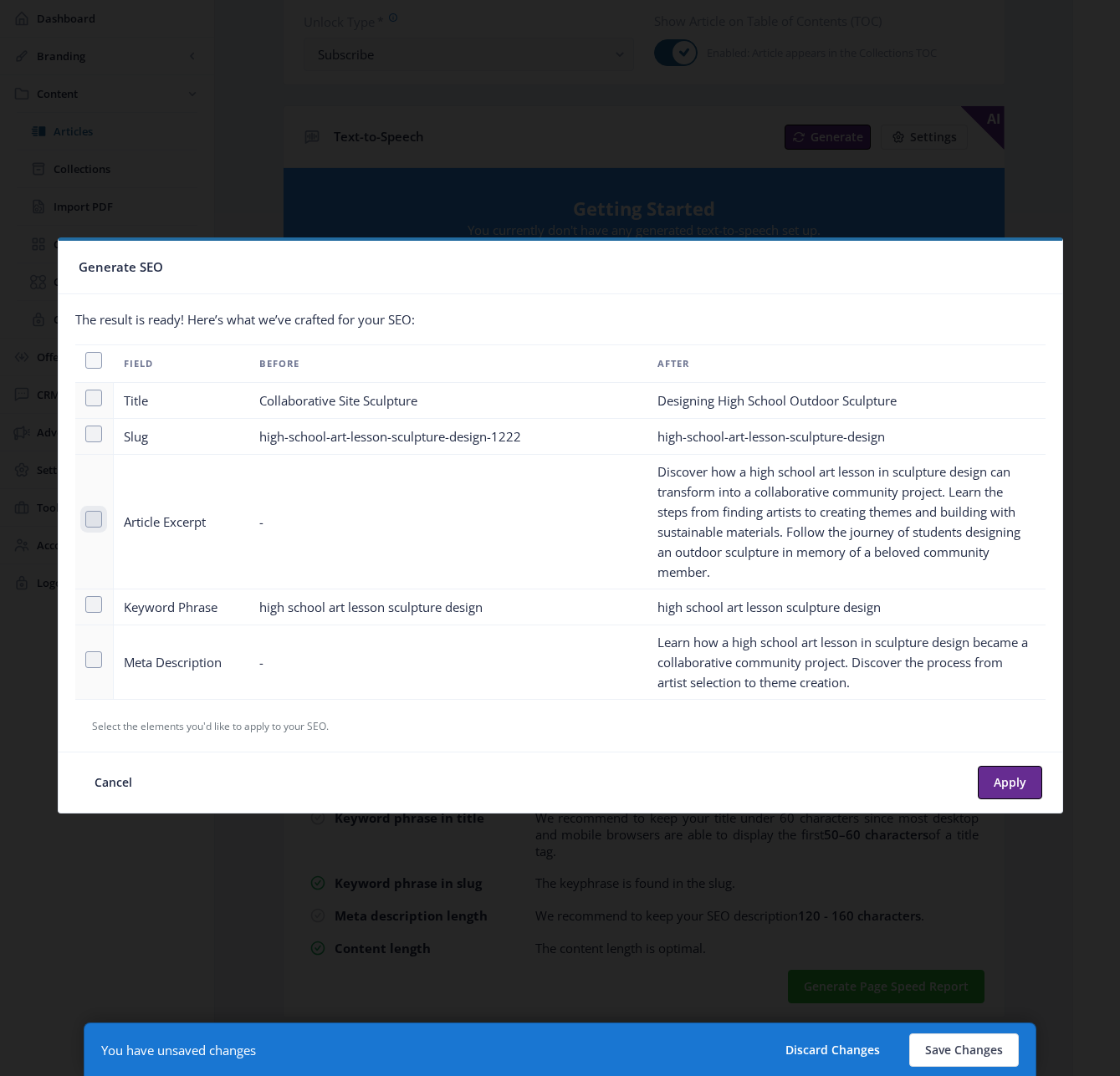
checkbox input "true"
click at [95, 660] on span at bounding box center [94, 659] width 17 height 17
click at [86, 660] on input "checkbox" at bounding box center [86, 659] width 1 height 1
checkbox input "true"
click at [1003, 781] on button "Apply" at bounding box center [1010, 782] width 64 height 33
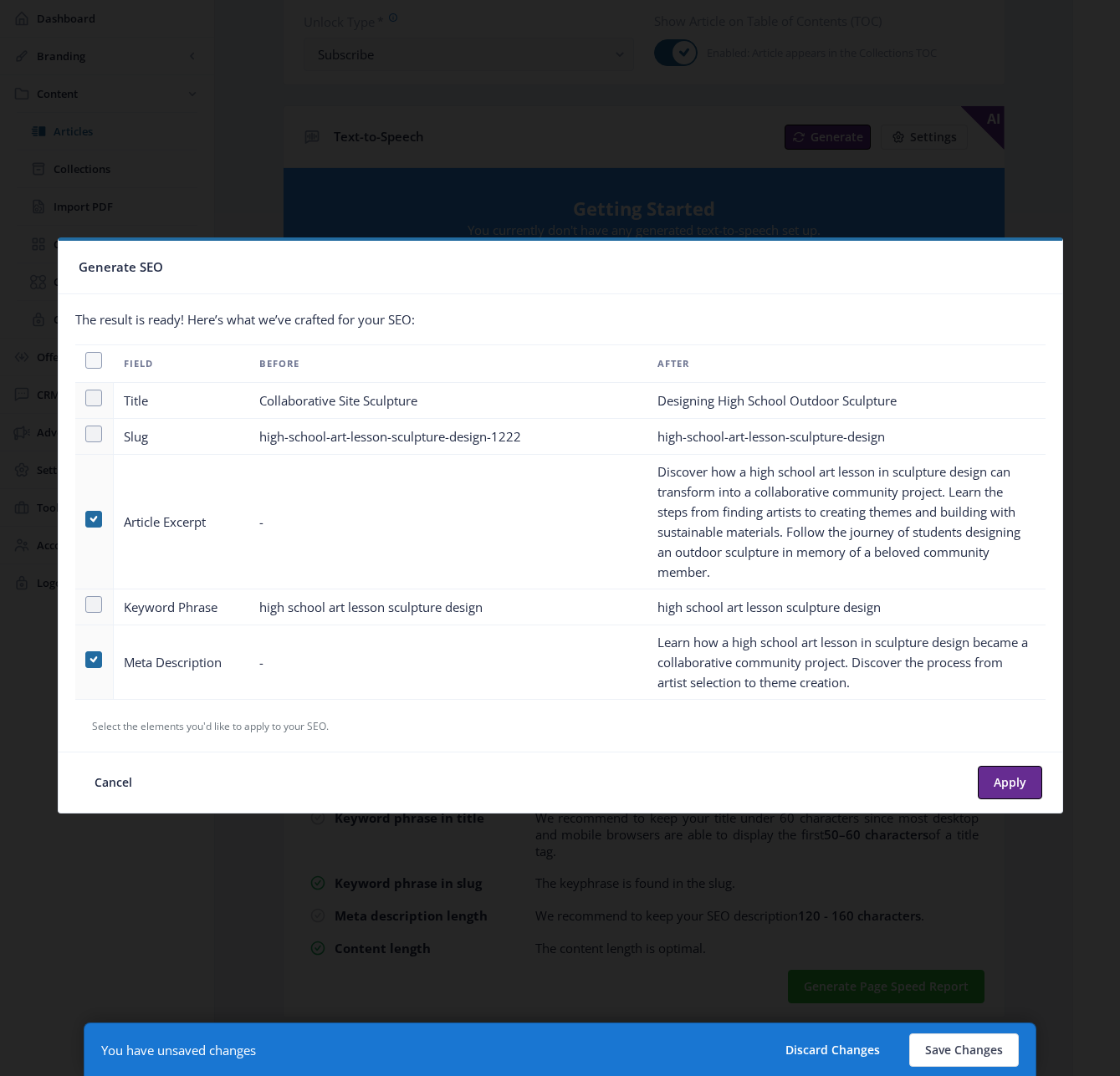
type textarea "Discover how a high school art lesson in sculpture design can transform into a …"
type textarea "Learn how a high school art lesson in sculpture design became a collaborative c…"
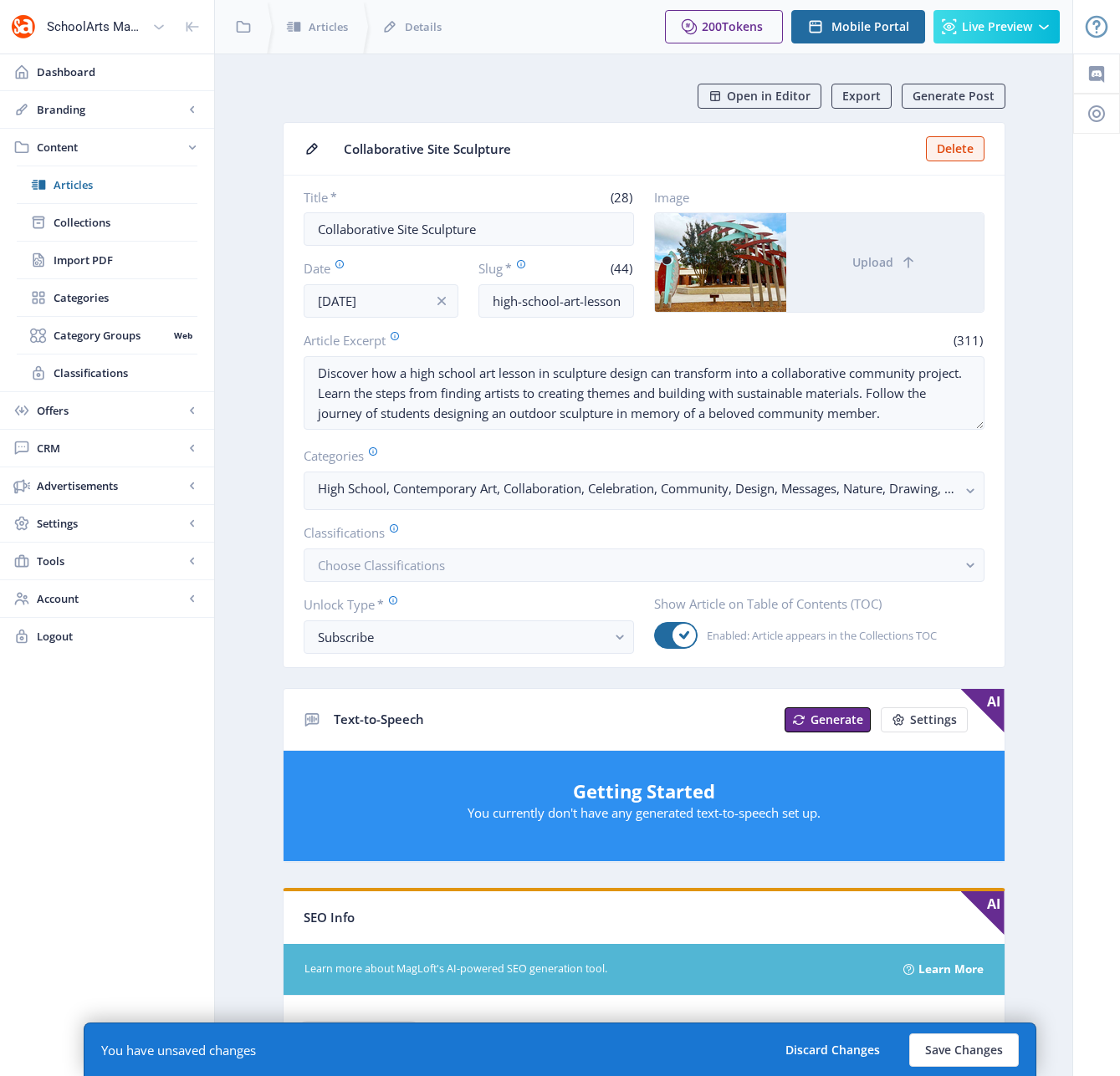
scroll to position [582, 0]
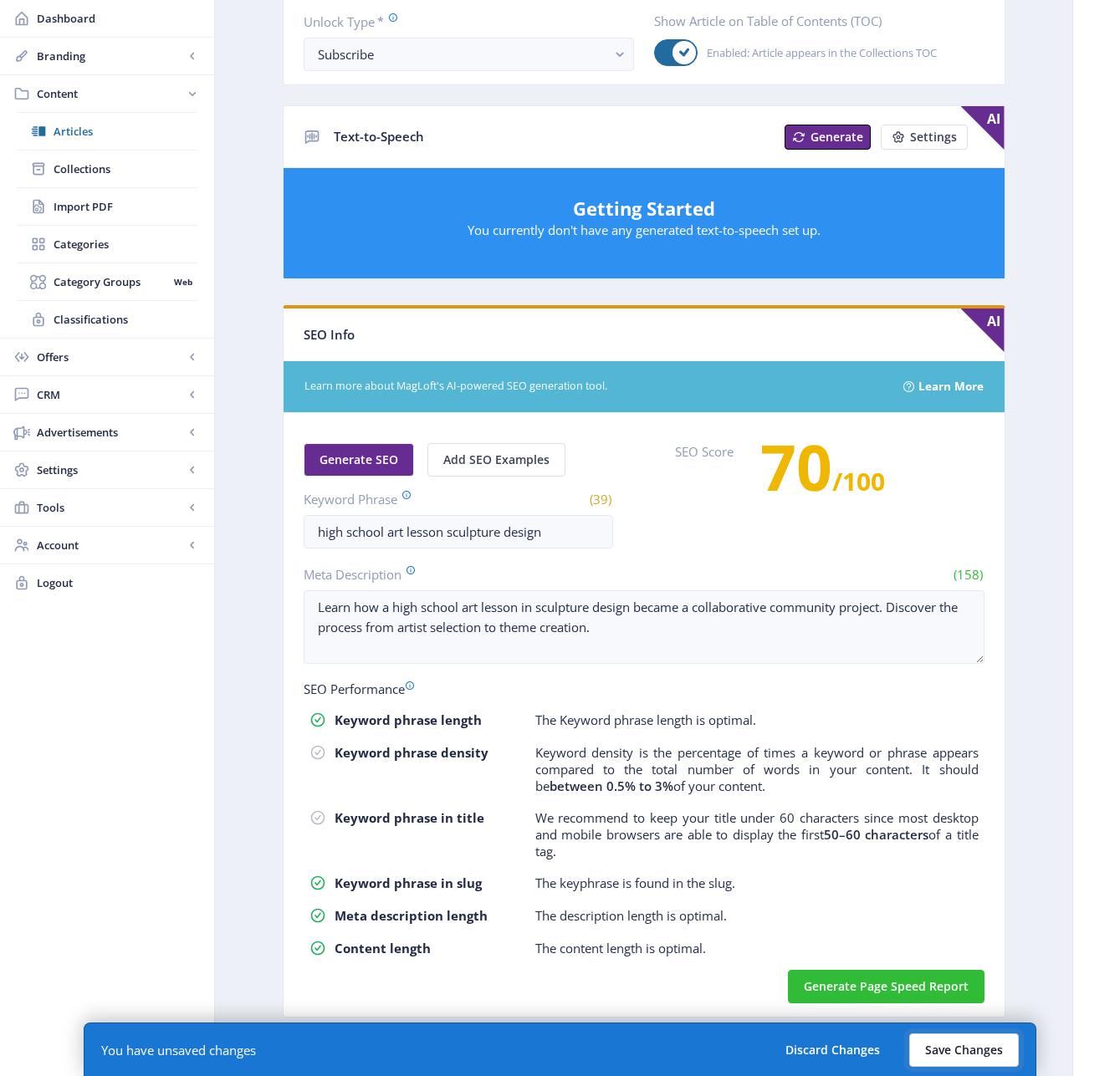
click at [950, 1053] on button "Save Changes" at bounding box center [964, 1049] width 110 height 33
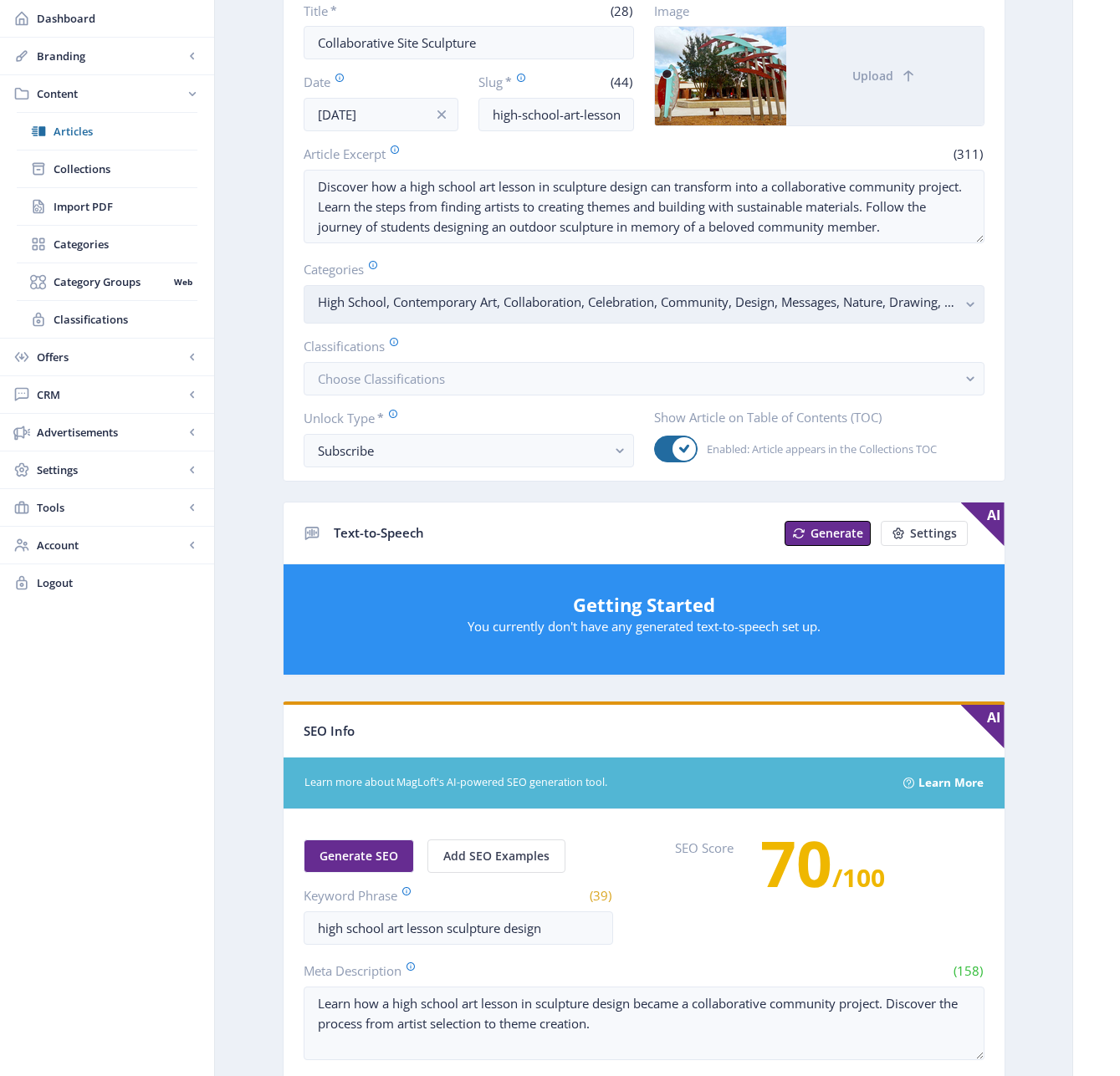
scroll to position [16, 0]
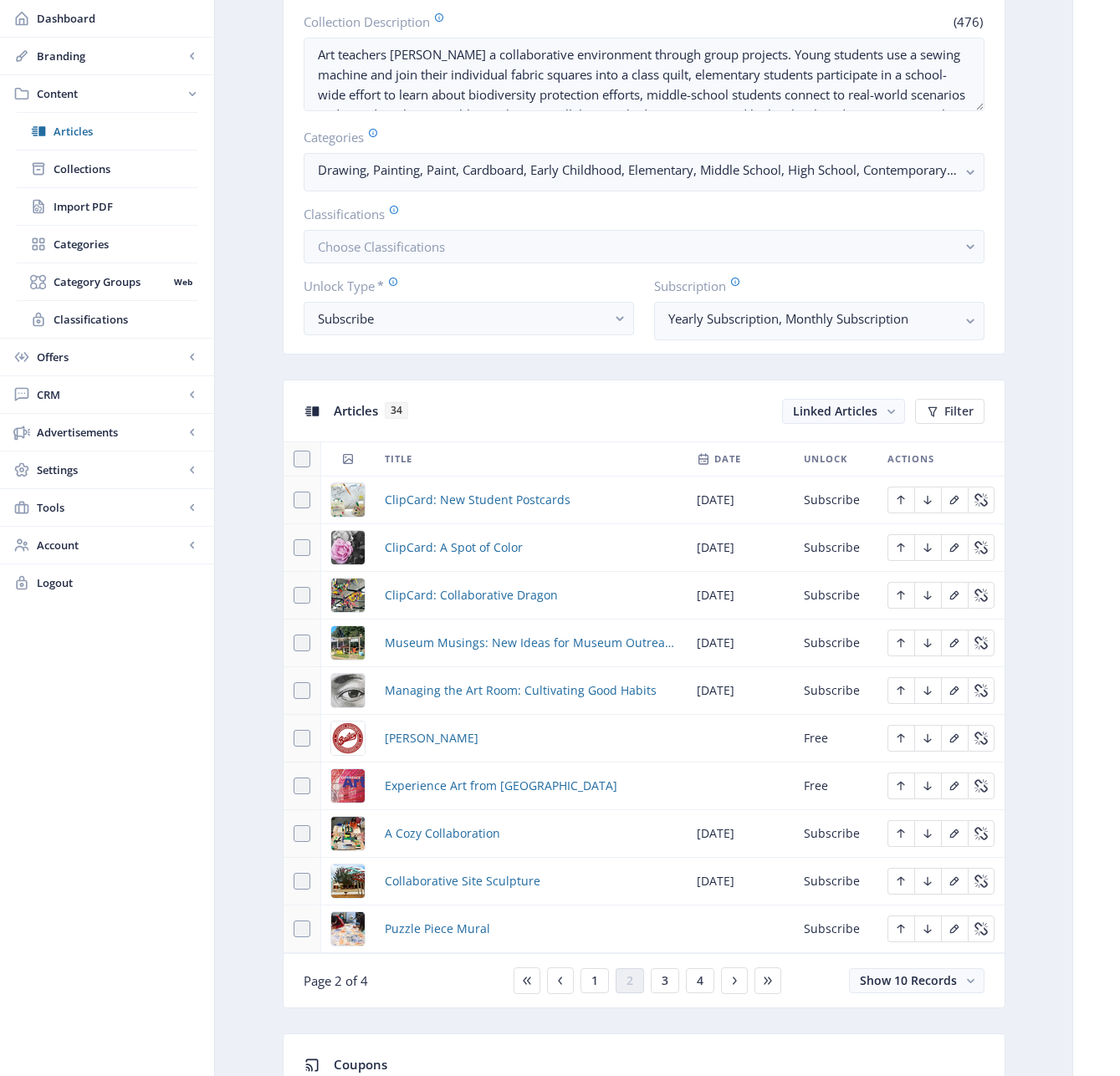
scroll to position [660, 0]
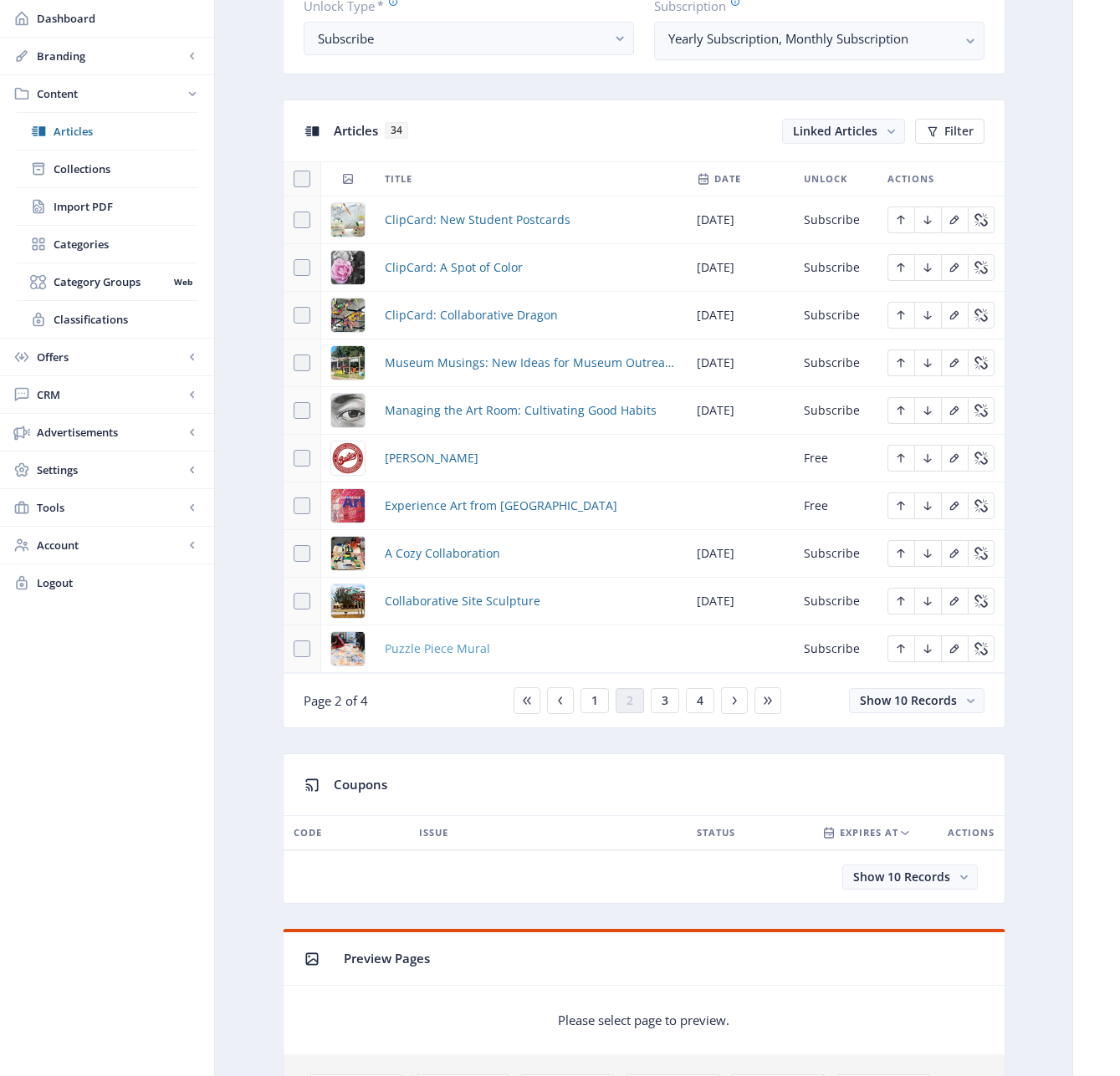
click at [455, 645] on span "Puzzle Piece Mural" at bounding box center [437, 648] width 105 height 20
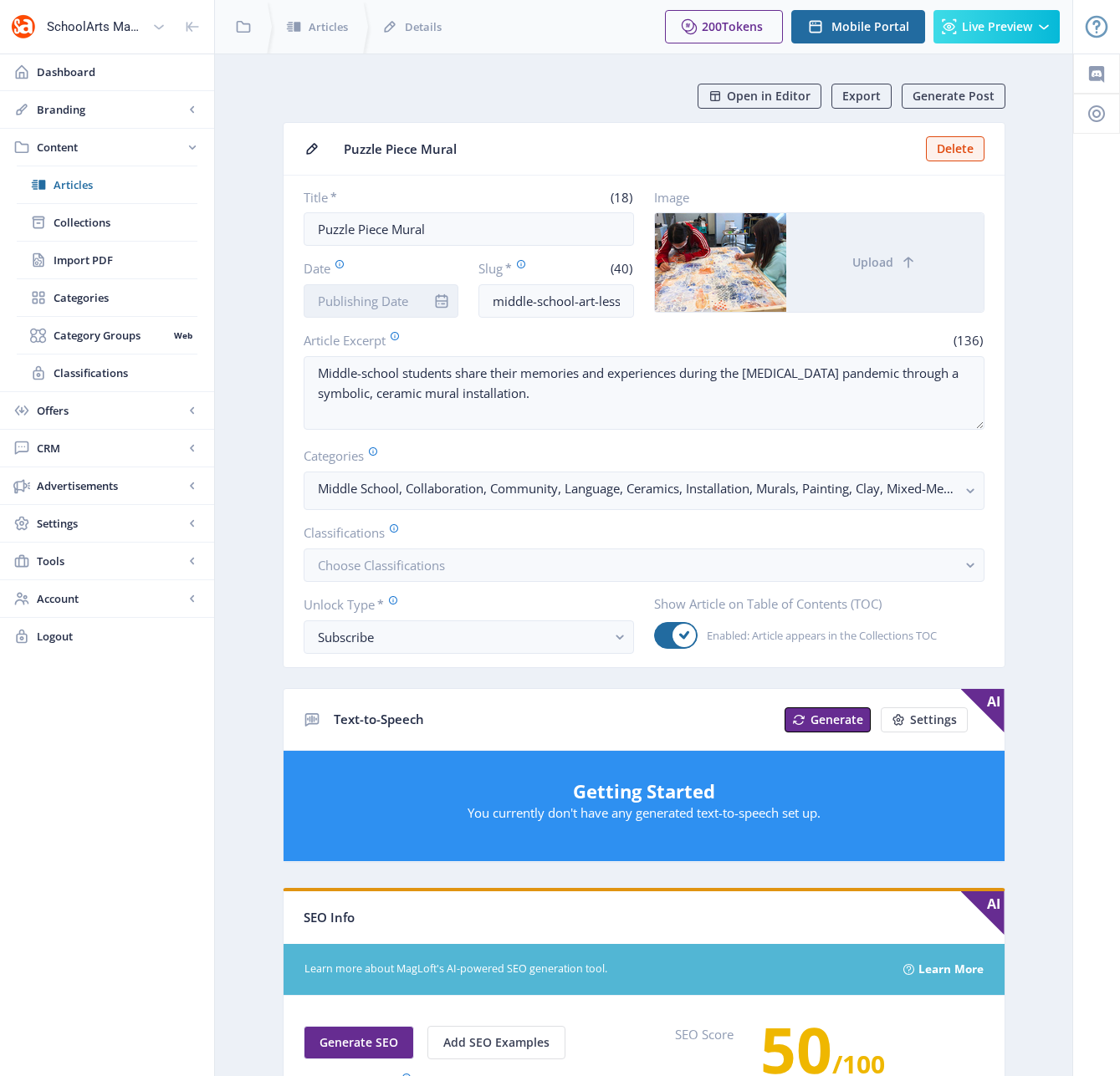
click at [386, 302] on input "Date" at bounding box center [382, 300] width 156 height 33
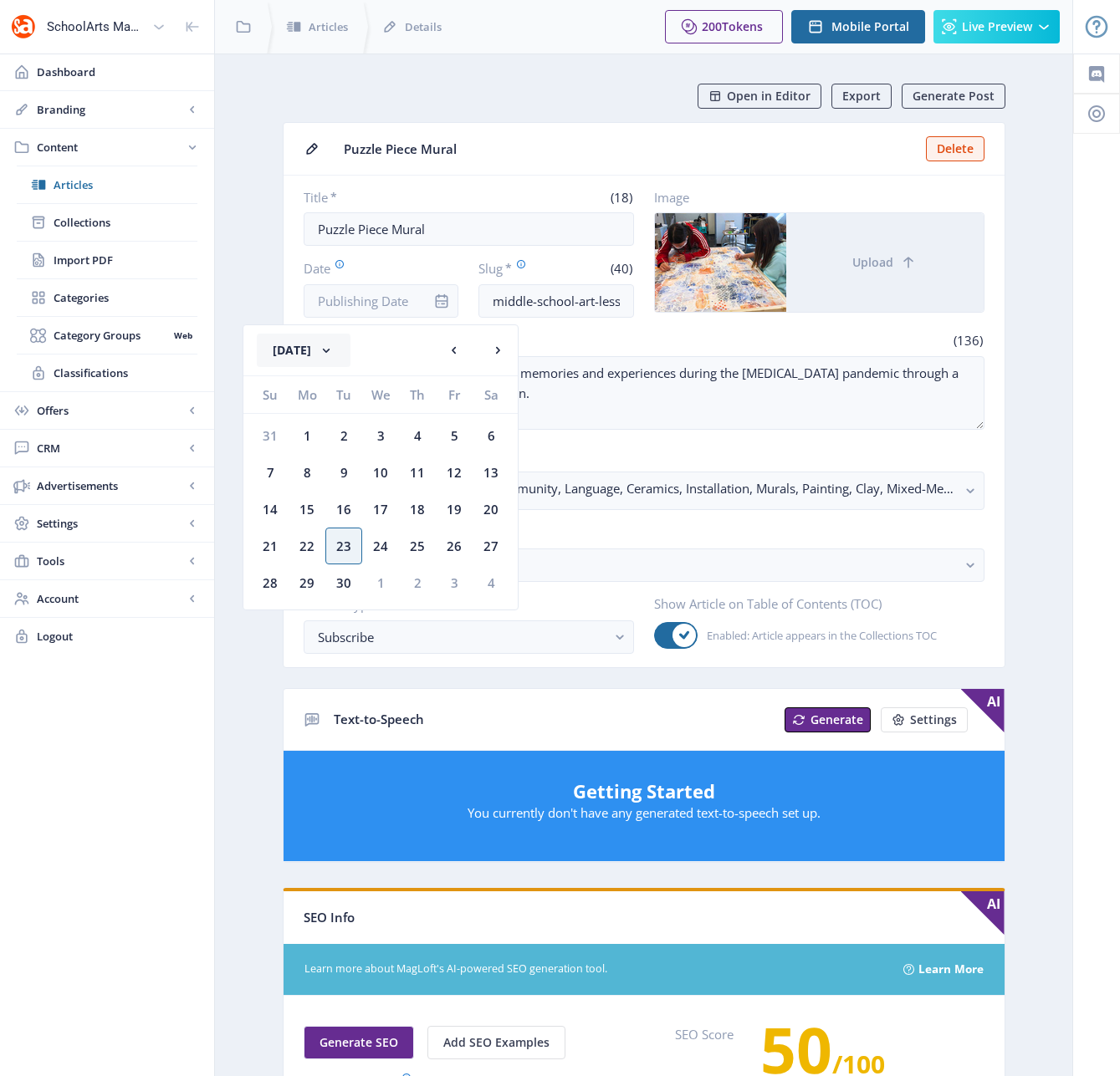
click at [332, 343] on button "[DATE]" at bounding box center [303, 350] width 93 height 33
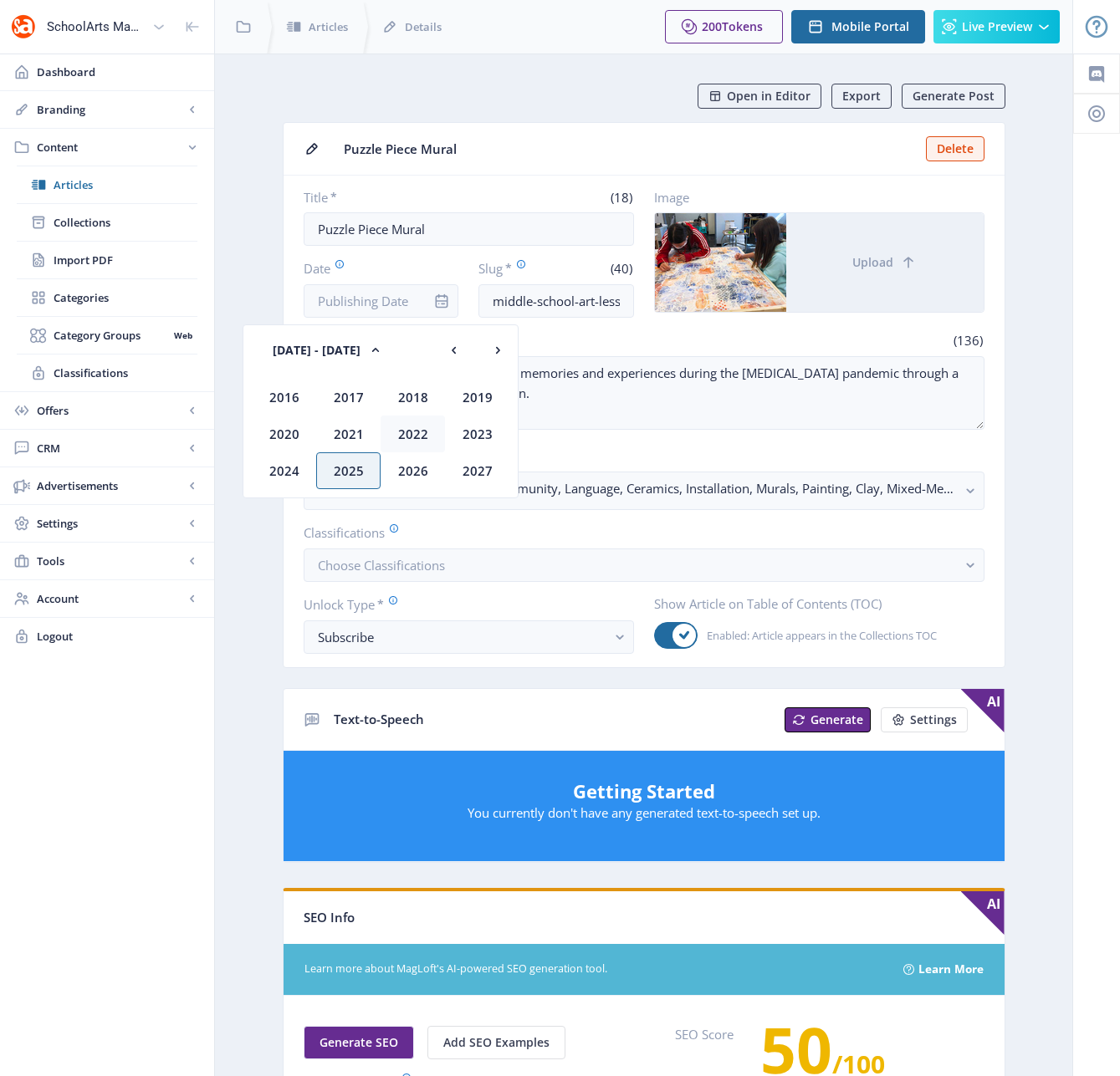
click at [397, 424] on div "2022" at bounding box center [412, 434] width 64 height 37
click at [483, 470] on div "Dec" at bounding box center [477, 470] width 64 height 37
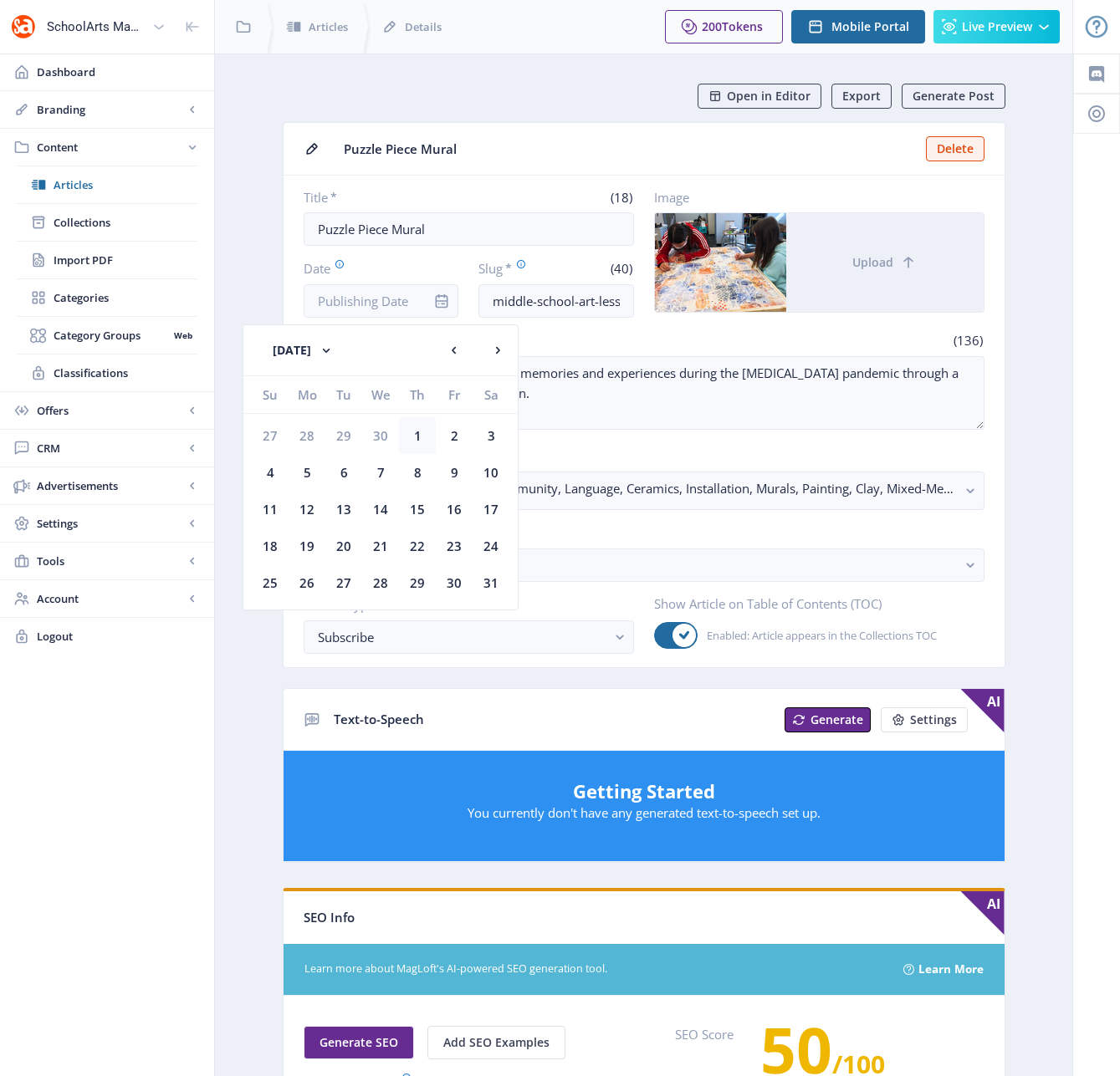
click at [421, 437] on div "1" at bounding box center [417, 435] width 37 height 37
type input "[DATE]"
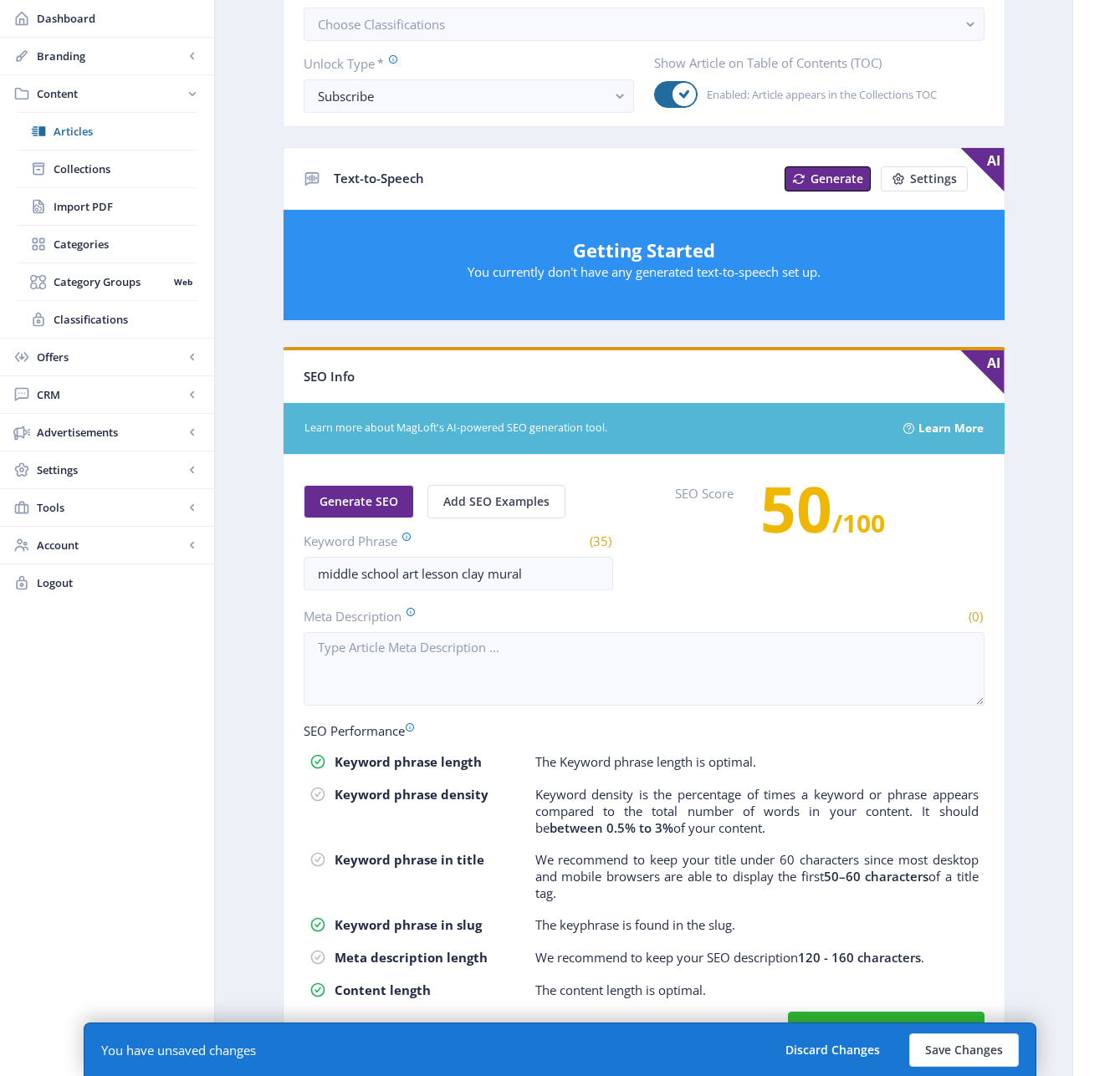
scroll to position [544, 0]
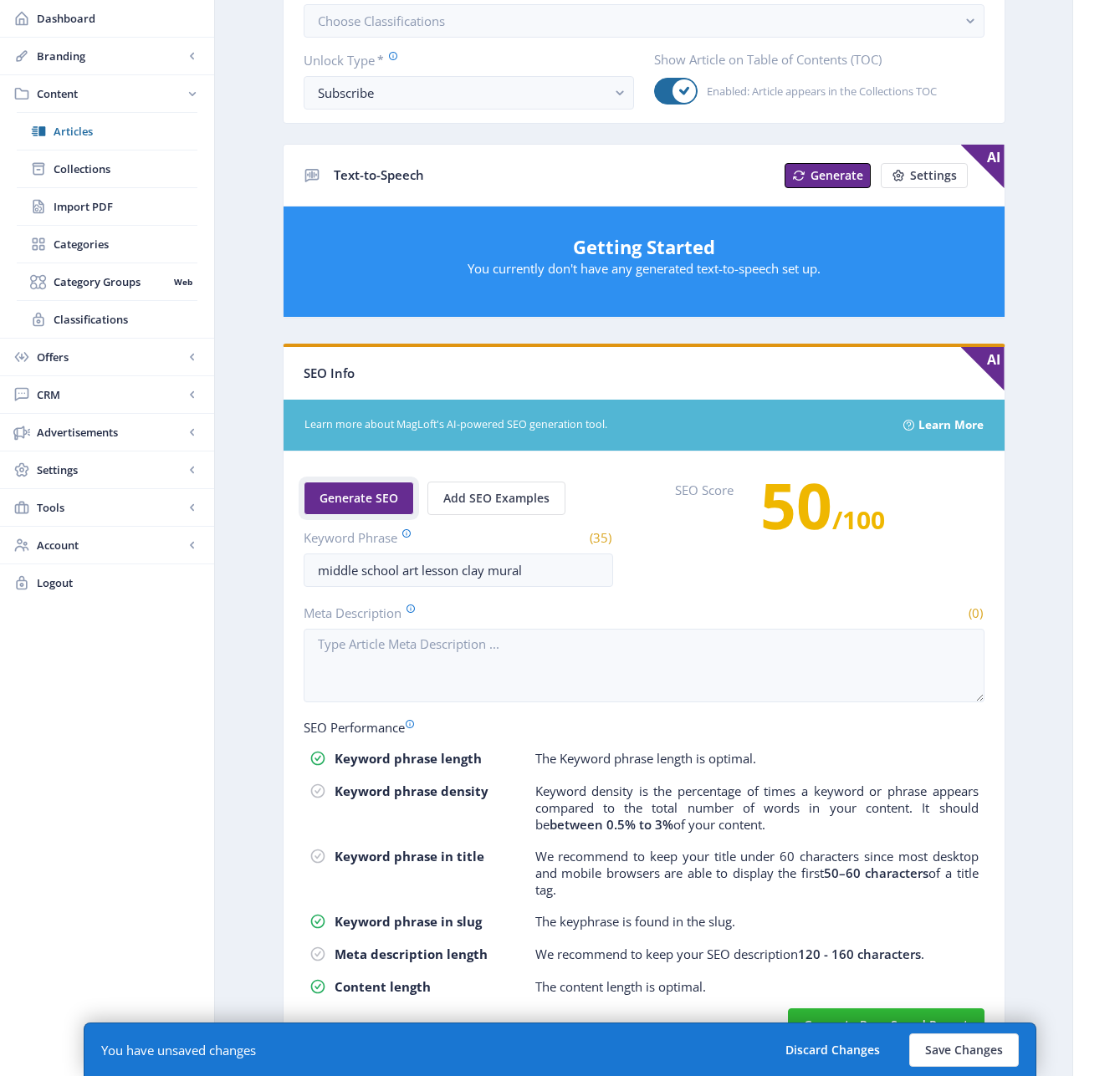
click at [358, 500] on span "Generate SEO" at bounding box center [359, 499] width 79 height 14
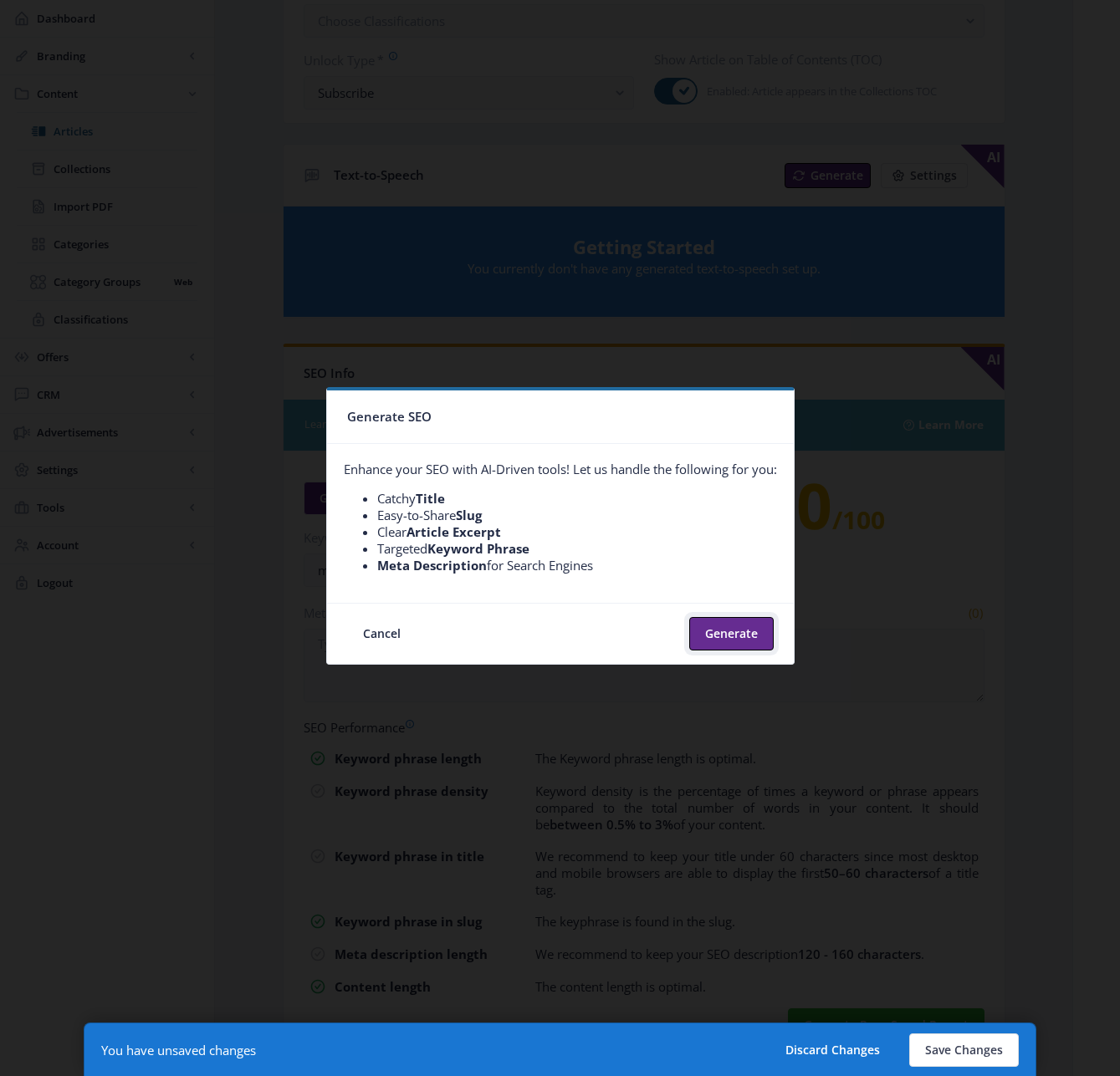
click at [733, 630] on button "Generate" at bounding box center [731, 633] width 85 height 33
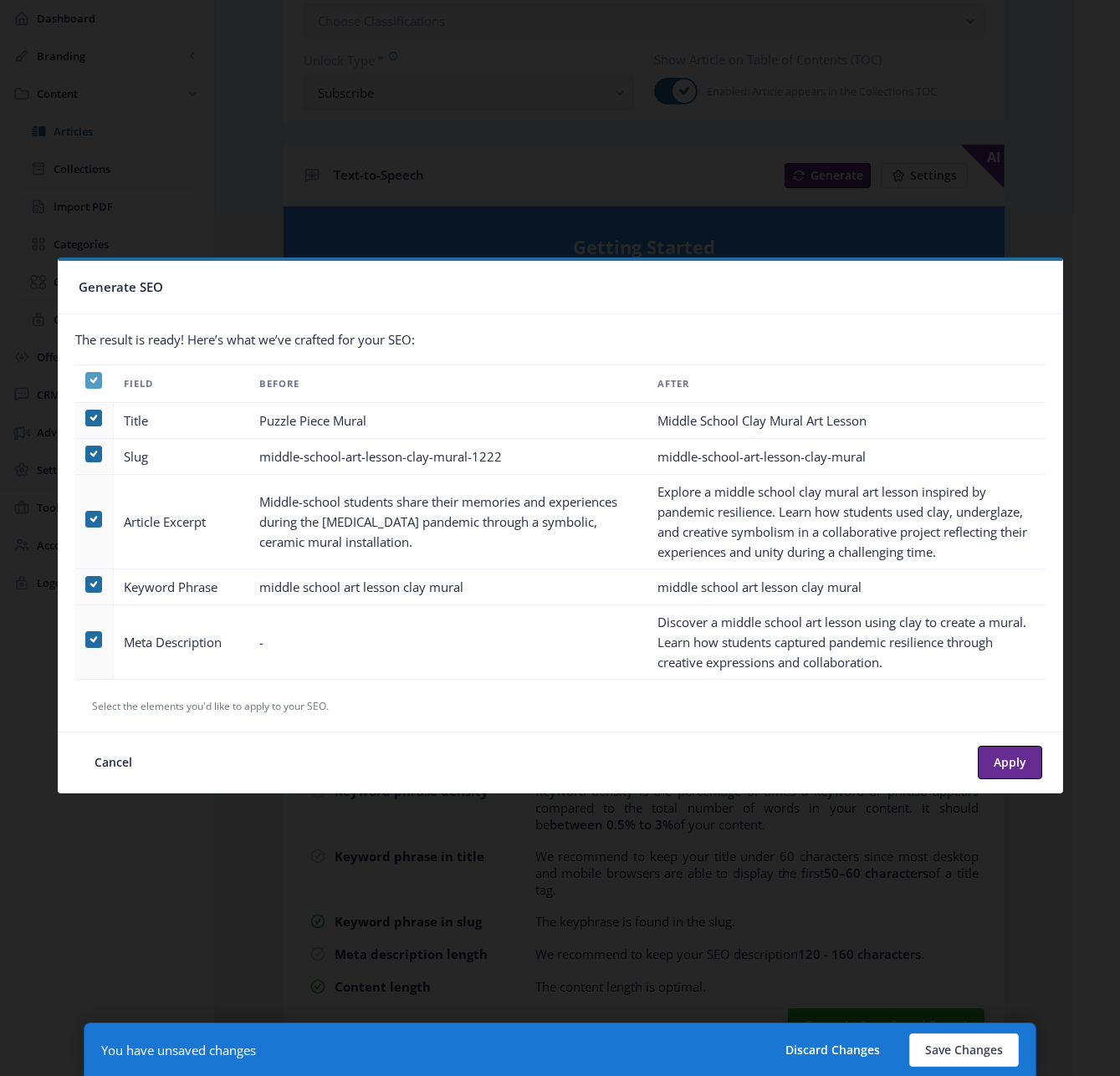
click at [92, 382] on use at bounding box center [93, 380] width 8 height 6
click at [86, 381] on input "checkbox" at bounding box center [86, 381] width 1 height 1
checkbox input "false"
click at [91, 645] on span at bounding box center [94, 640] width 17 height 17
click at [86, 641] on input "checkbox" at bounding box center [86, 640] width 1 height 1
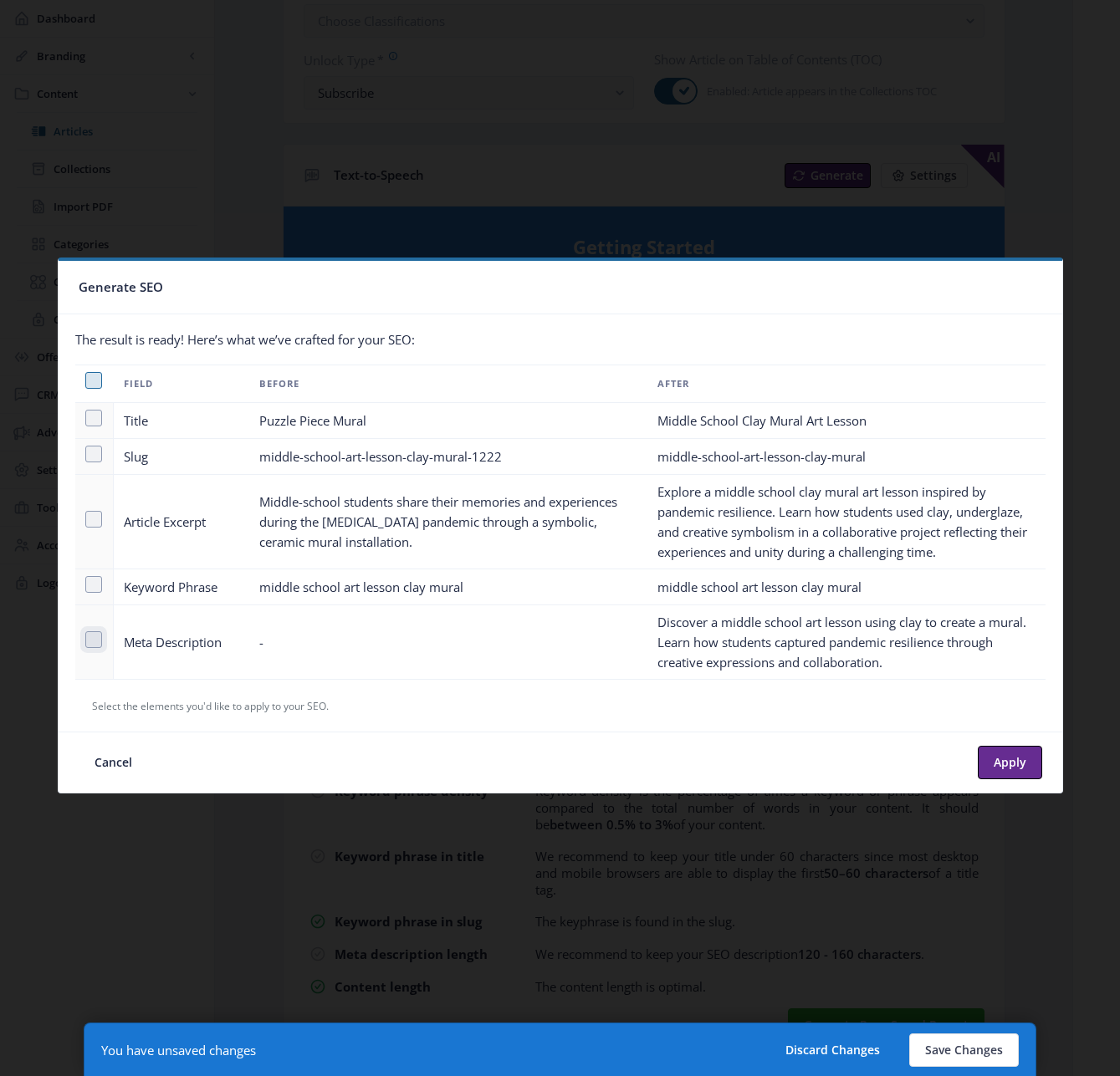
checkbox input "true"
click at [1021, 762] on button "Apply" at bounding box center [1010, 762] width 64 height 33
type textarea "Discover a middle school art lesson using clay to create a mural. Learn how stu…"
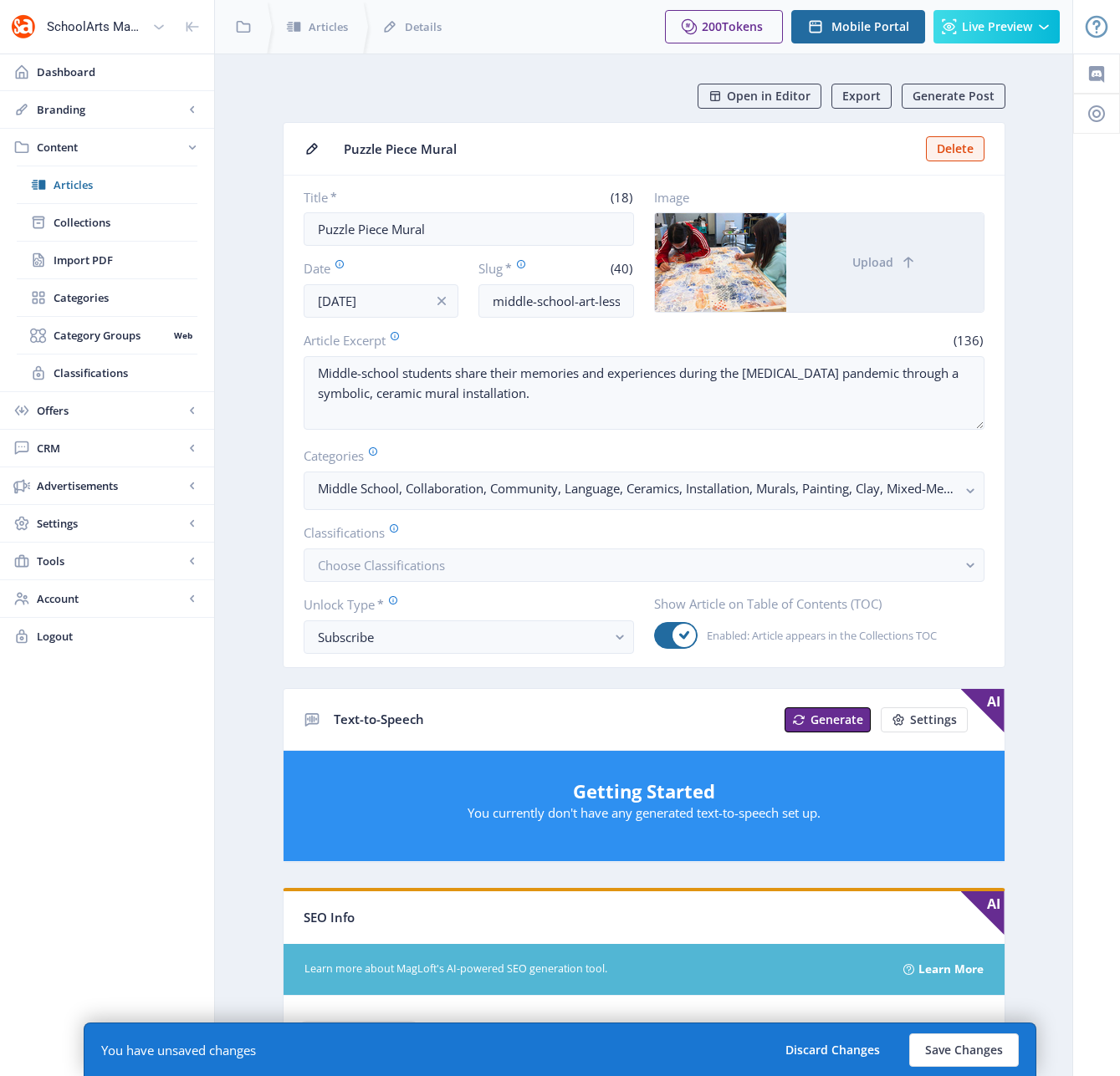
scroll to position [544, 0]
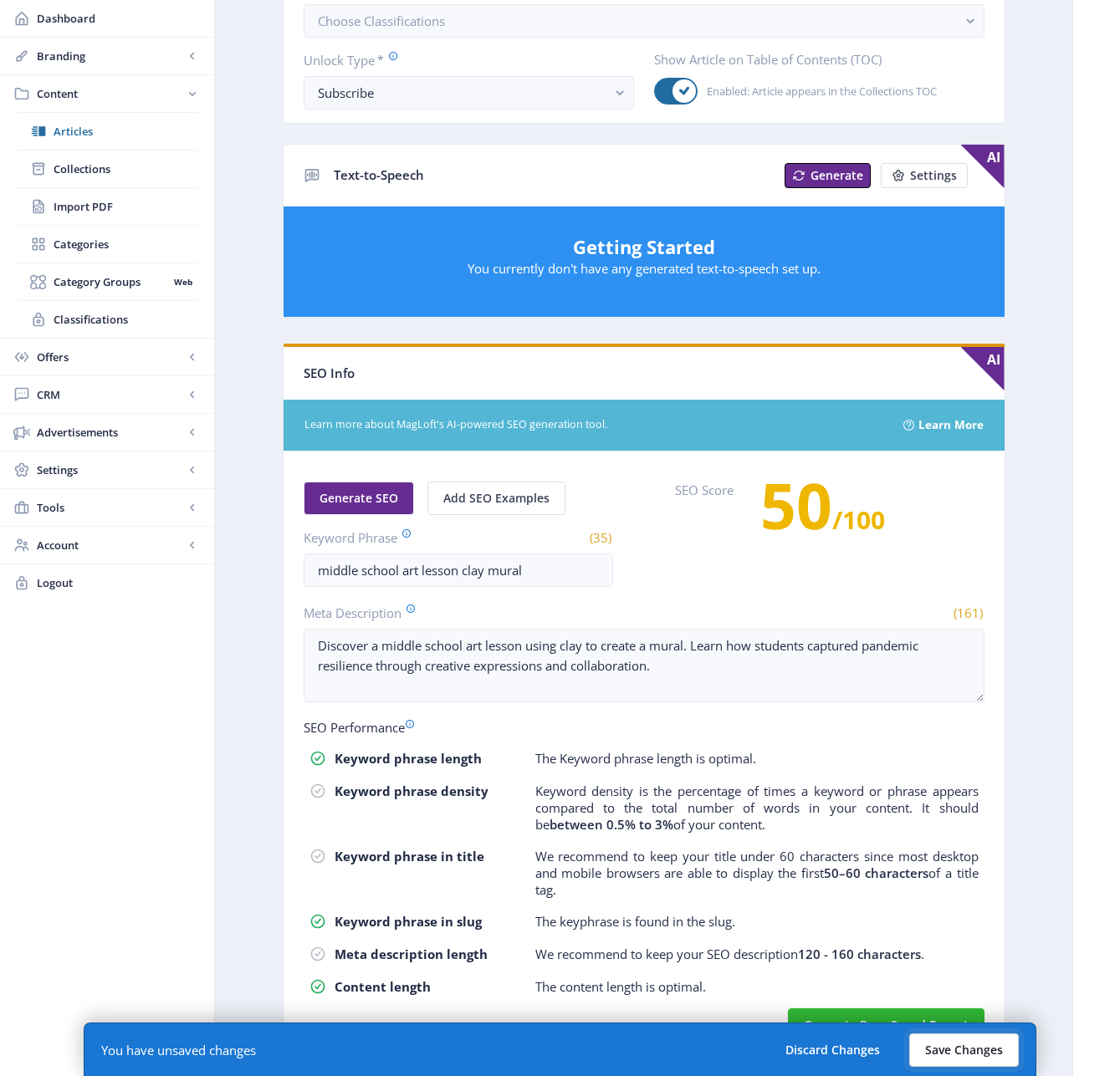
click at [959, 1059] on button "Save Changes" at bounding box center [964, 1049] width 110 height 33
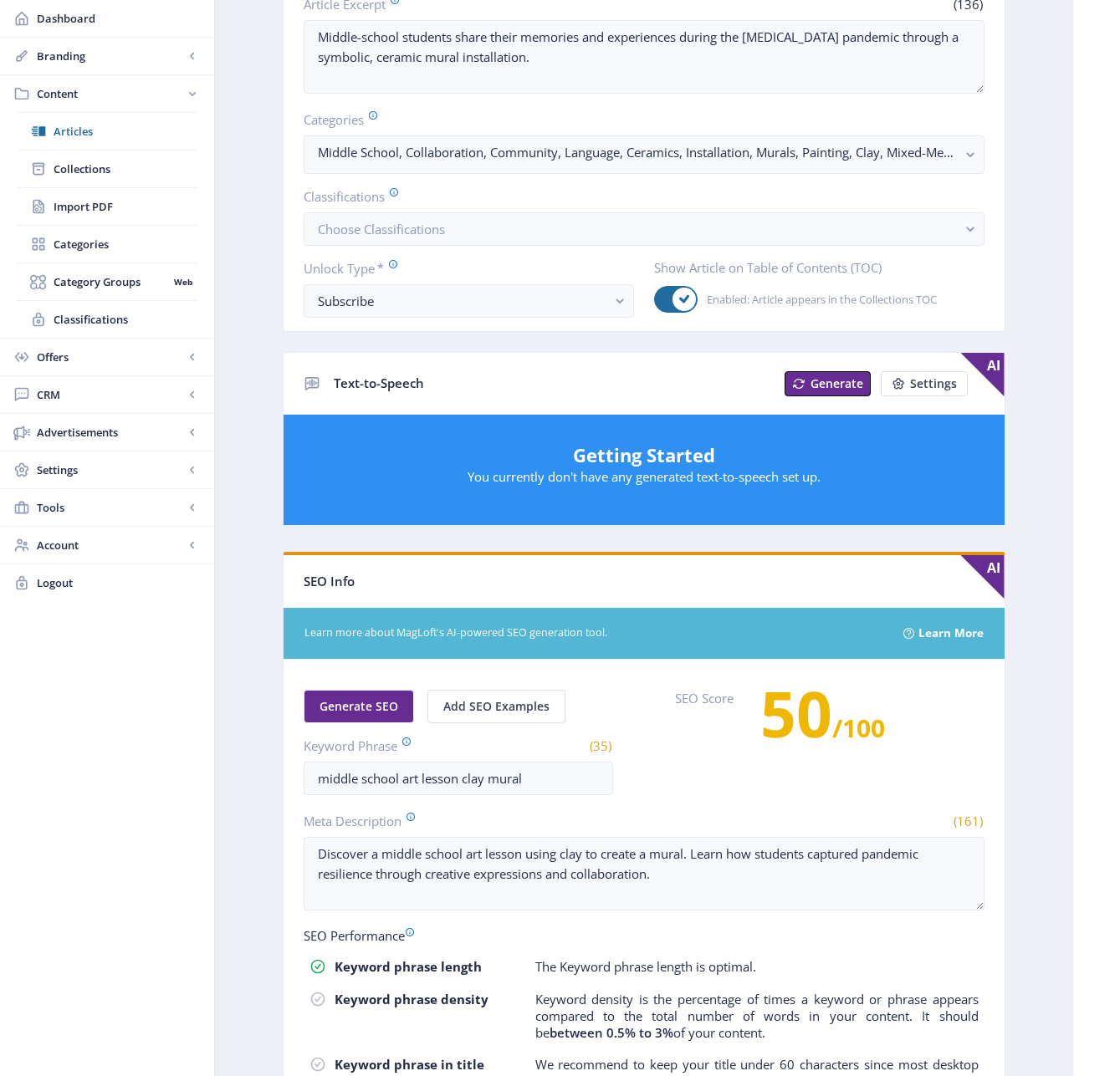
scroll to position [210, 0]
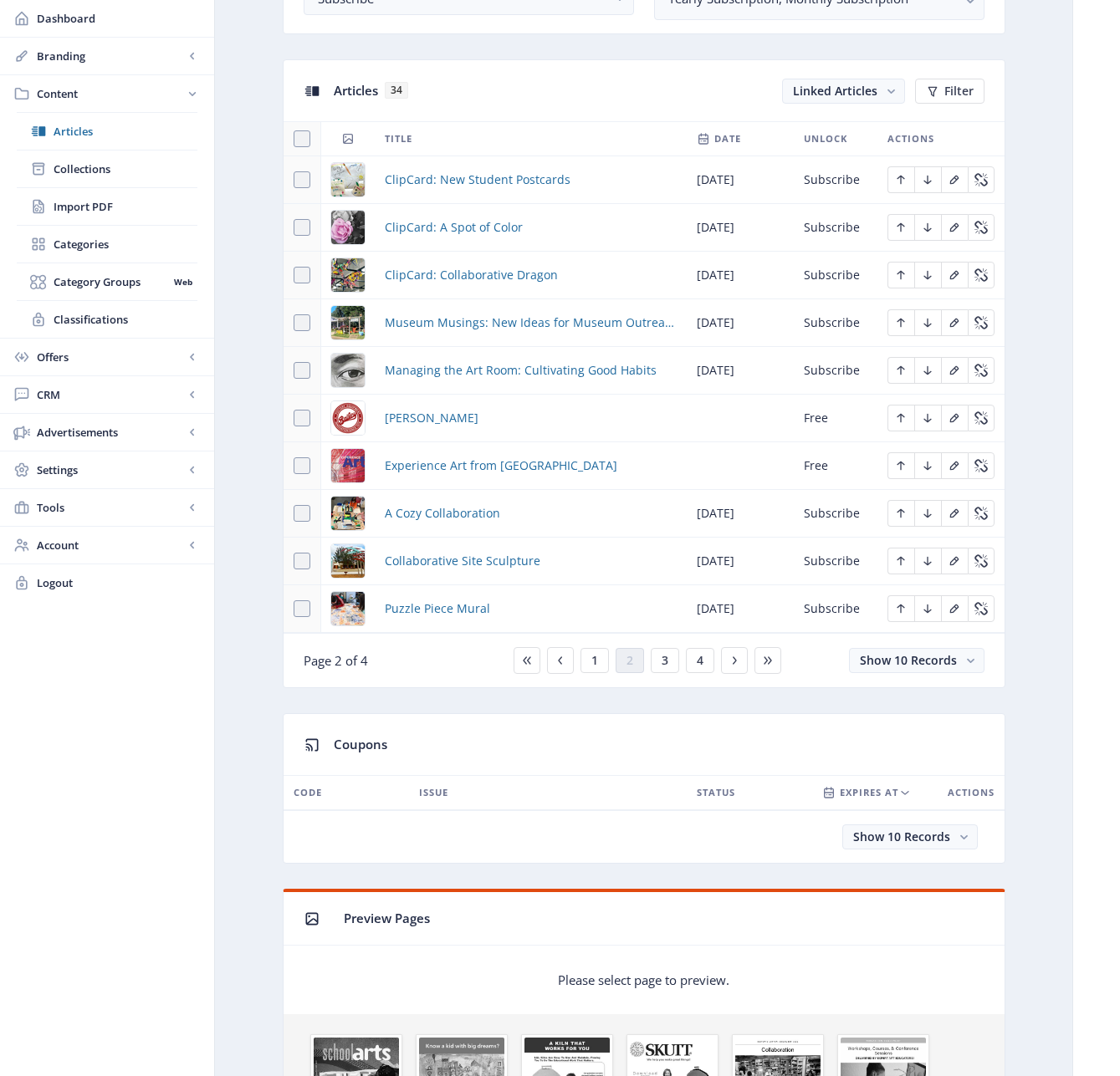
scroll to position [754, 0]
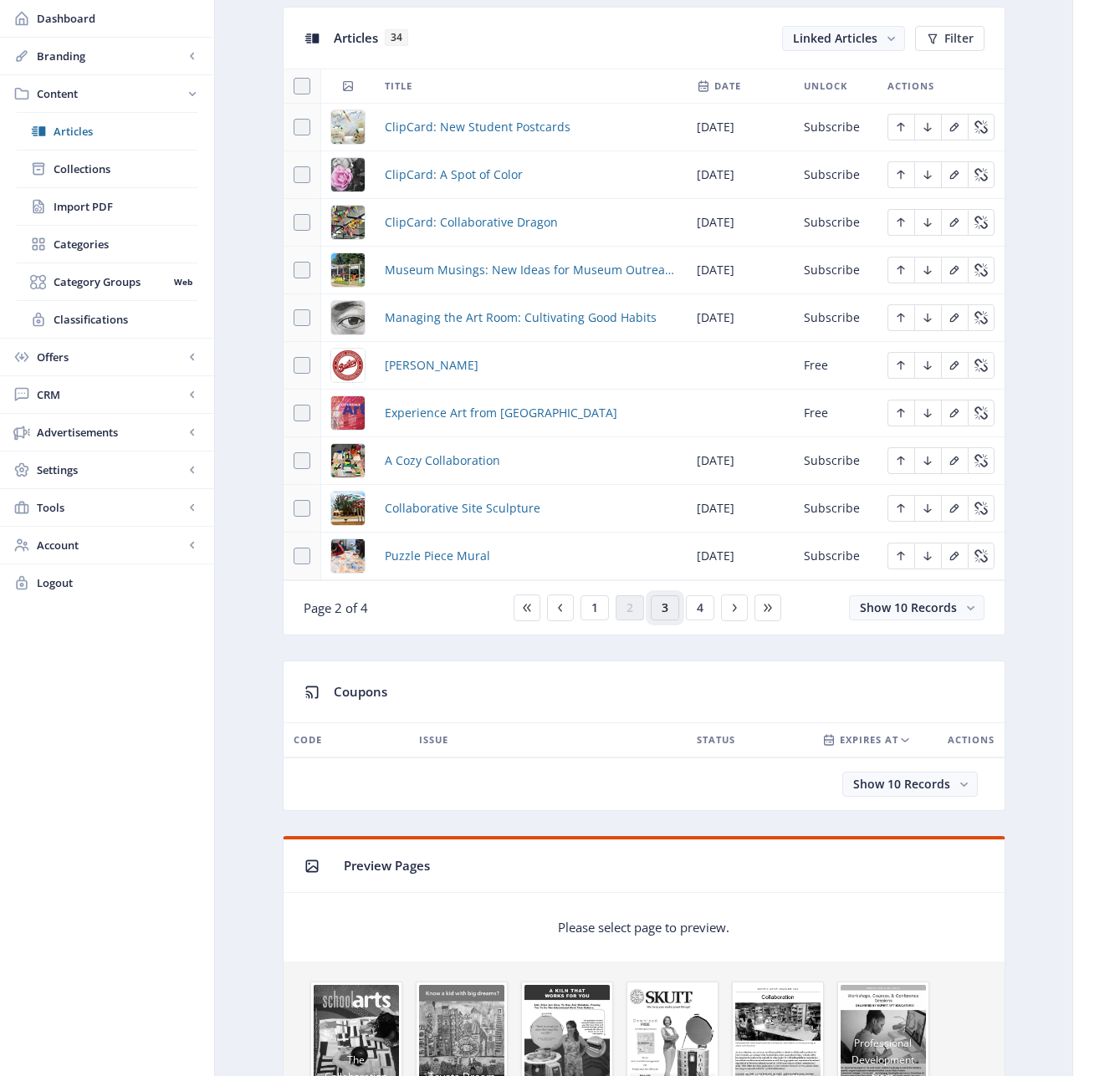
drag, startPoint x: 667, startPoint y: 611, endPoint x: 649, endPoint y: 582, distance: 34.1
click at [668, 610] on button "3" at bounding box center [664, 607] width 28 height 25
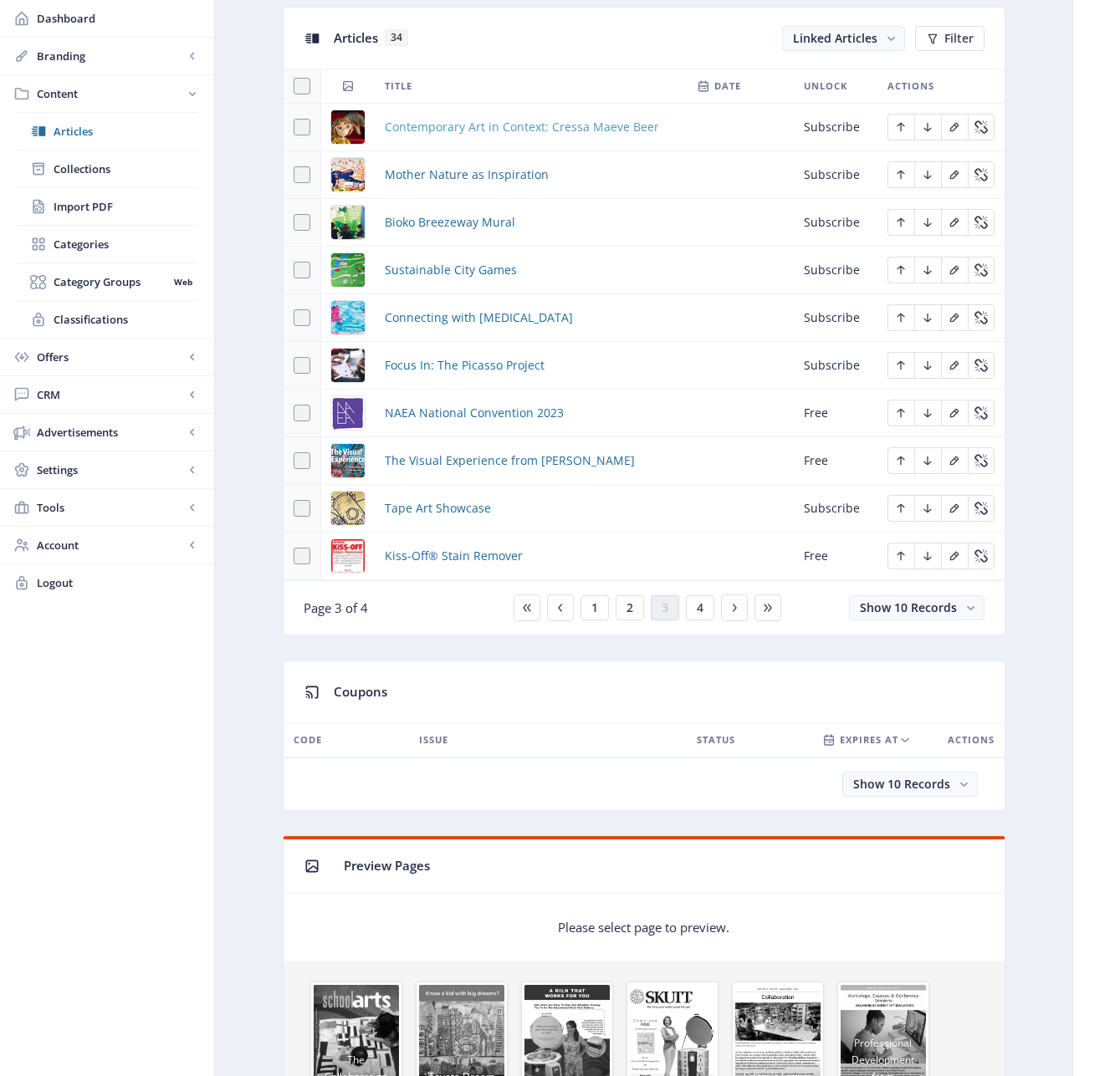
click at [481, 124] on span "Contemporary Art in Context: Cressa Maeve Beer" at bounding box center [522, 127] width 275 height 20
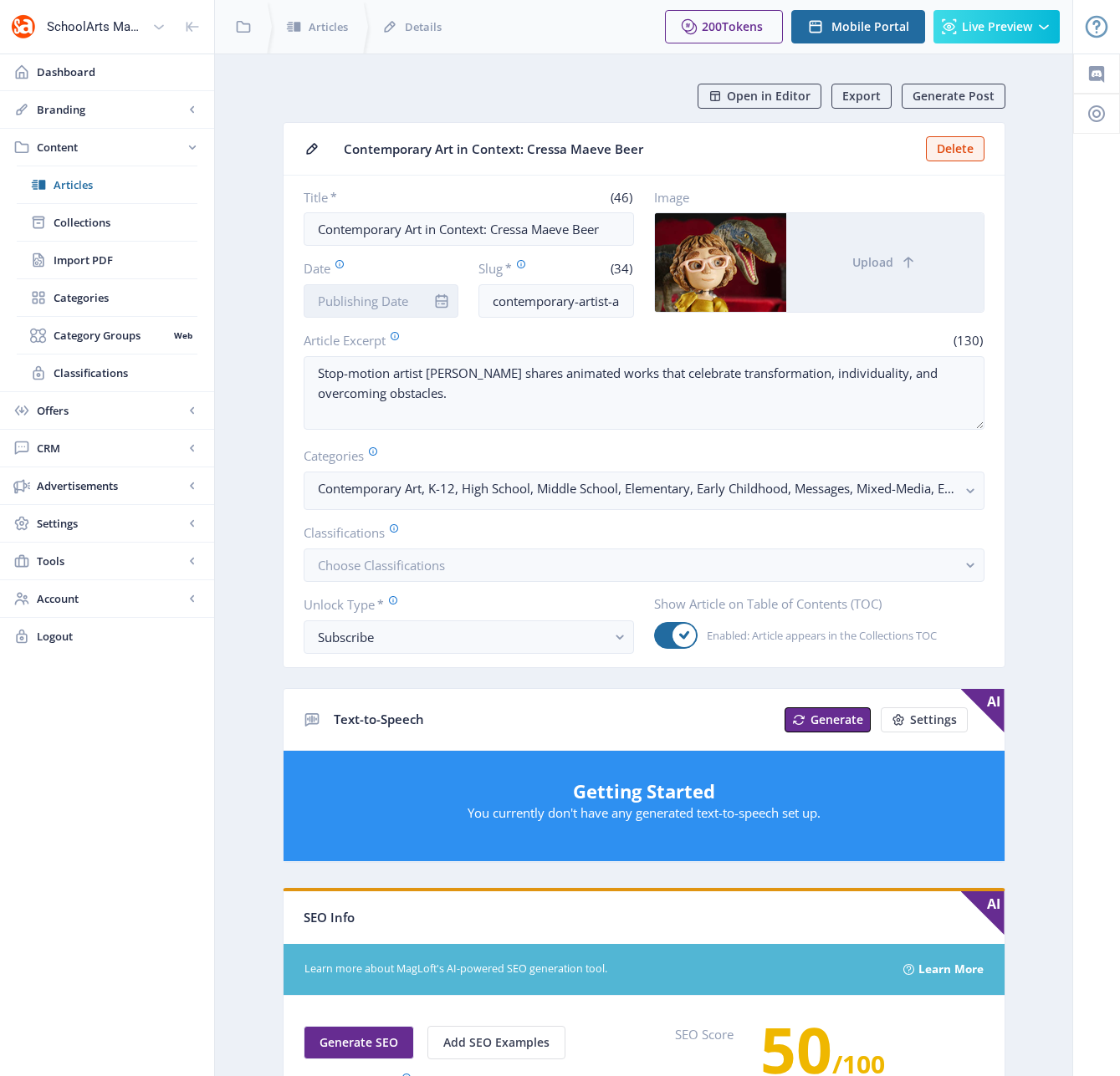
click at [357, 298] on input "Date" at bounding box center [382, 300] width 156 height 33
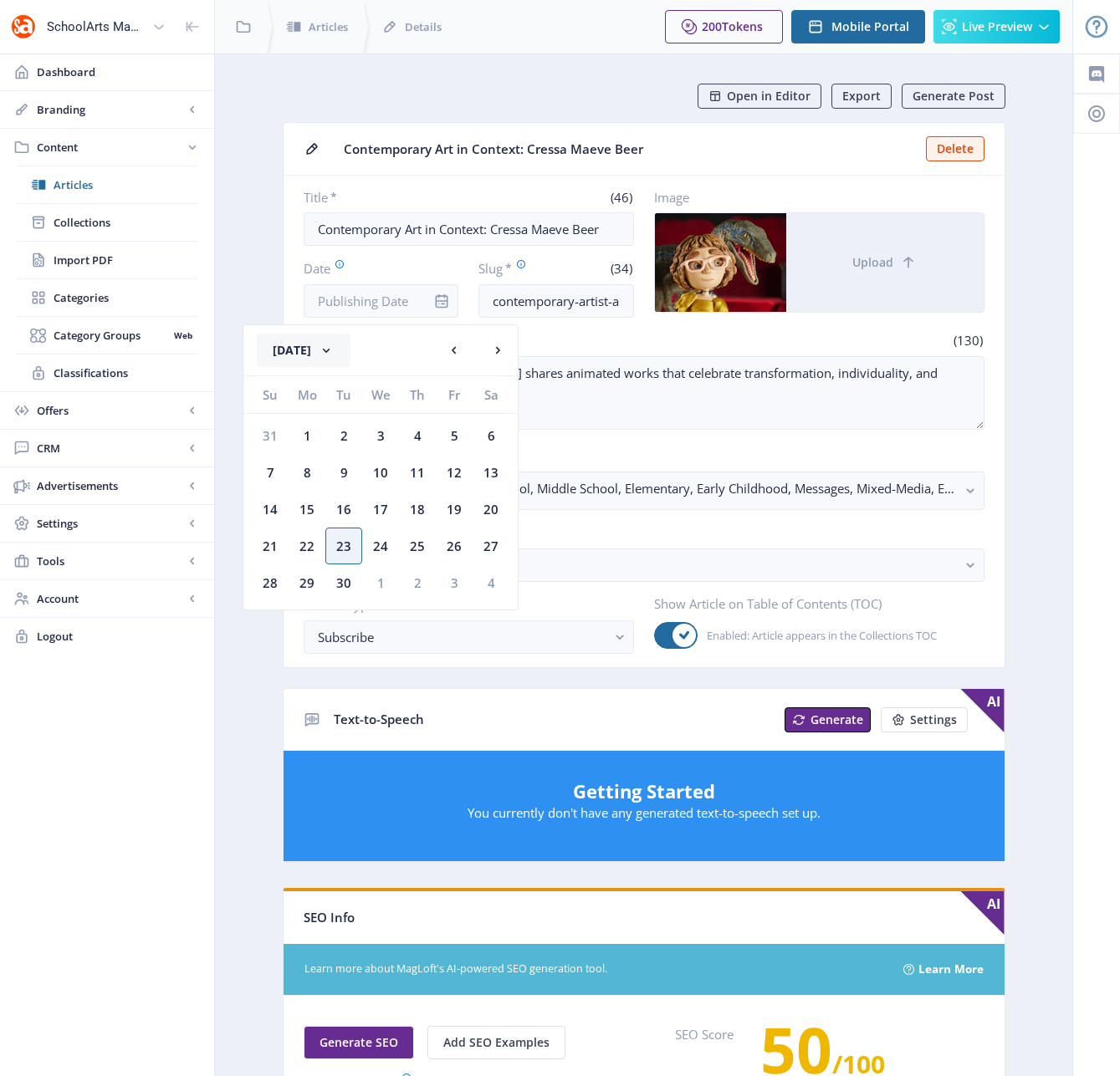
click at [351, 352] on button "[DATE]" at bounding box center [303, 350] width 93 height 33
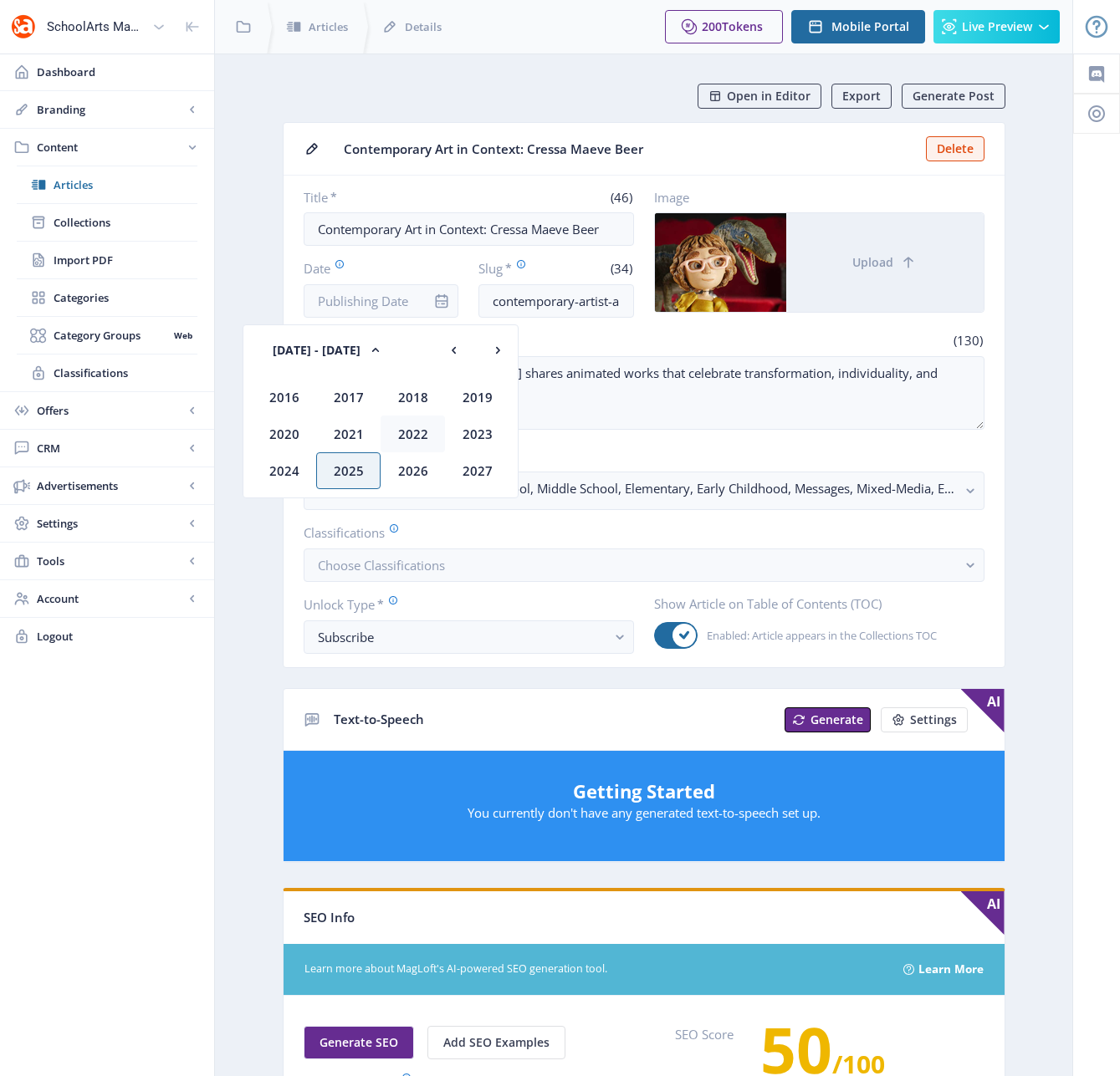
click at [410, 433] on div "2022" at bounding box center [412, 434] width 64 height 37
click at [474, 471] on div "Dec" at bounding box center [477, 470] width 64 height 37
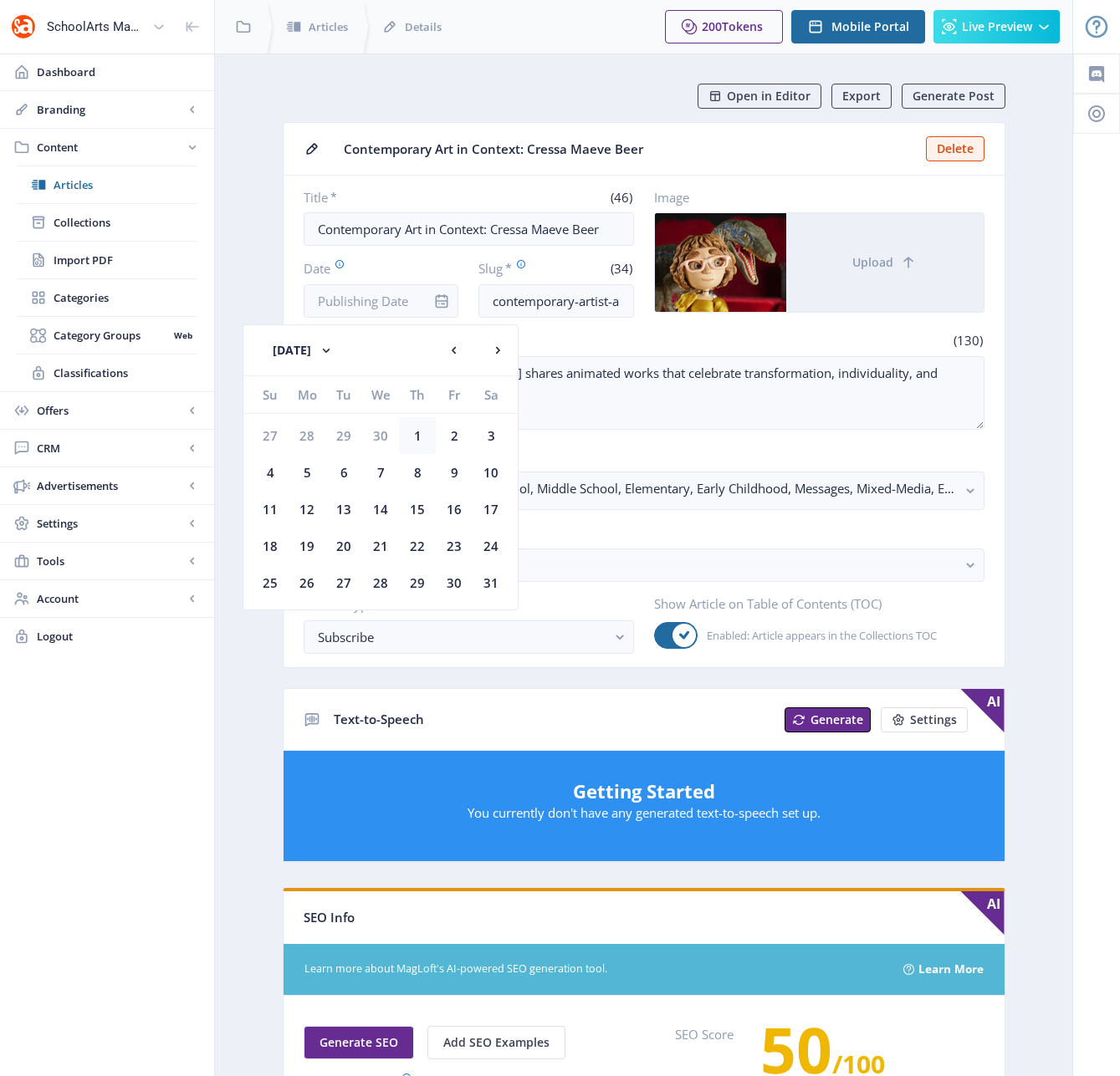
click at [414, 436] on div "1" at bounding box center [417, 435] width 37 height 37
type input "[DATE]"
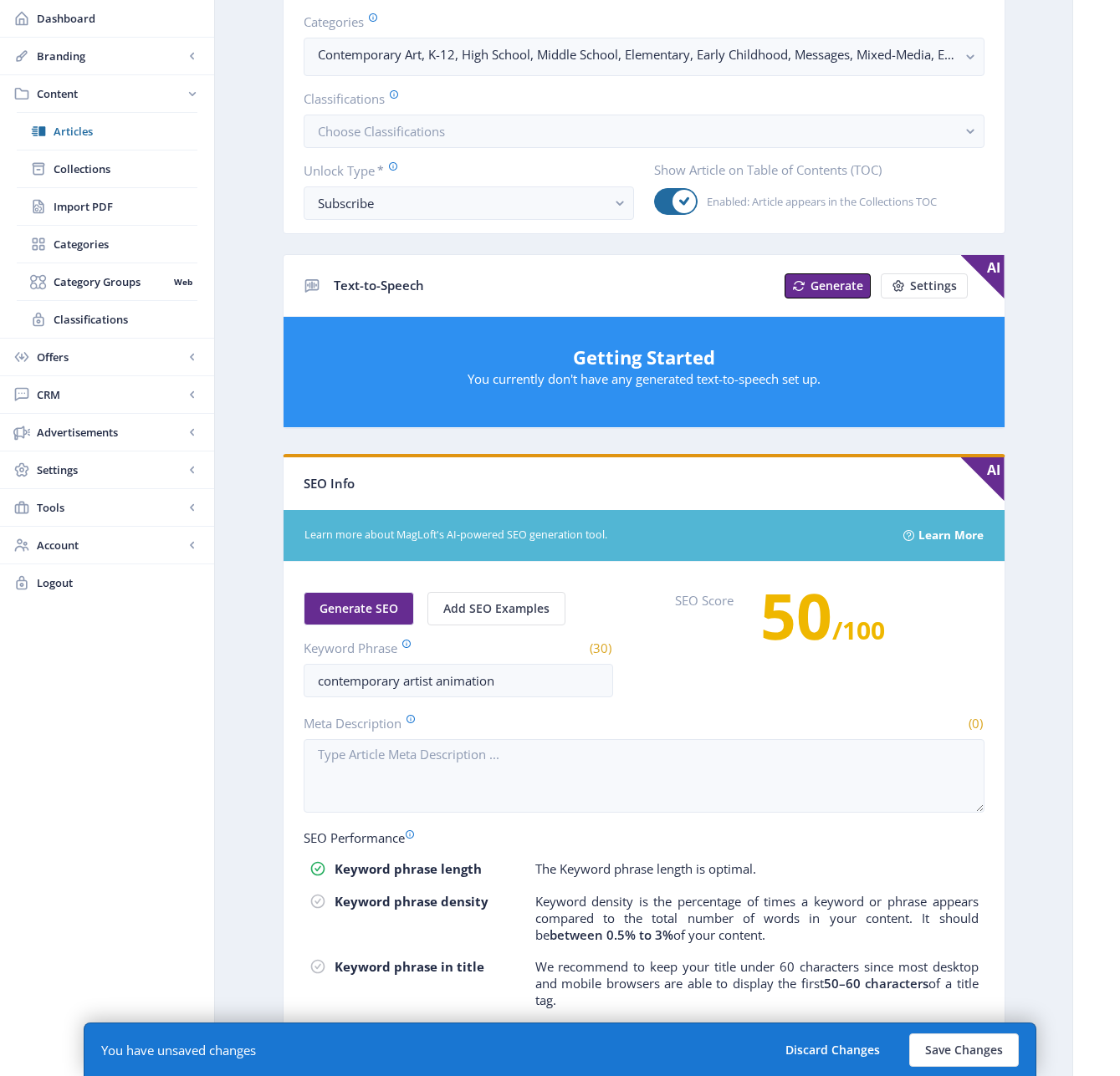
scroll to position [582, 0]
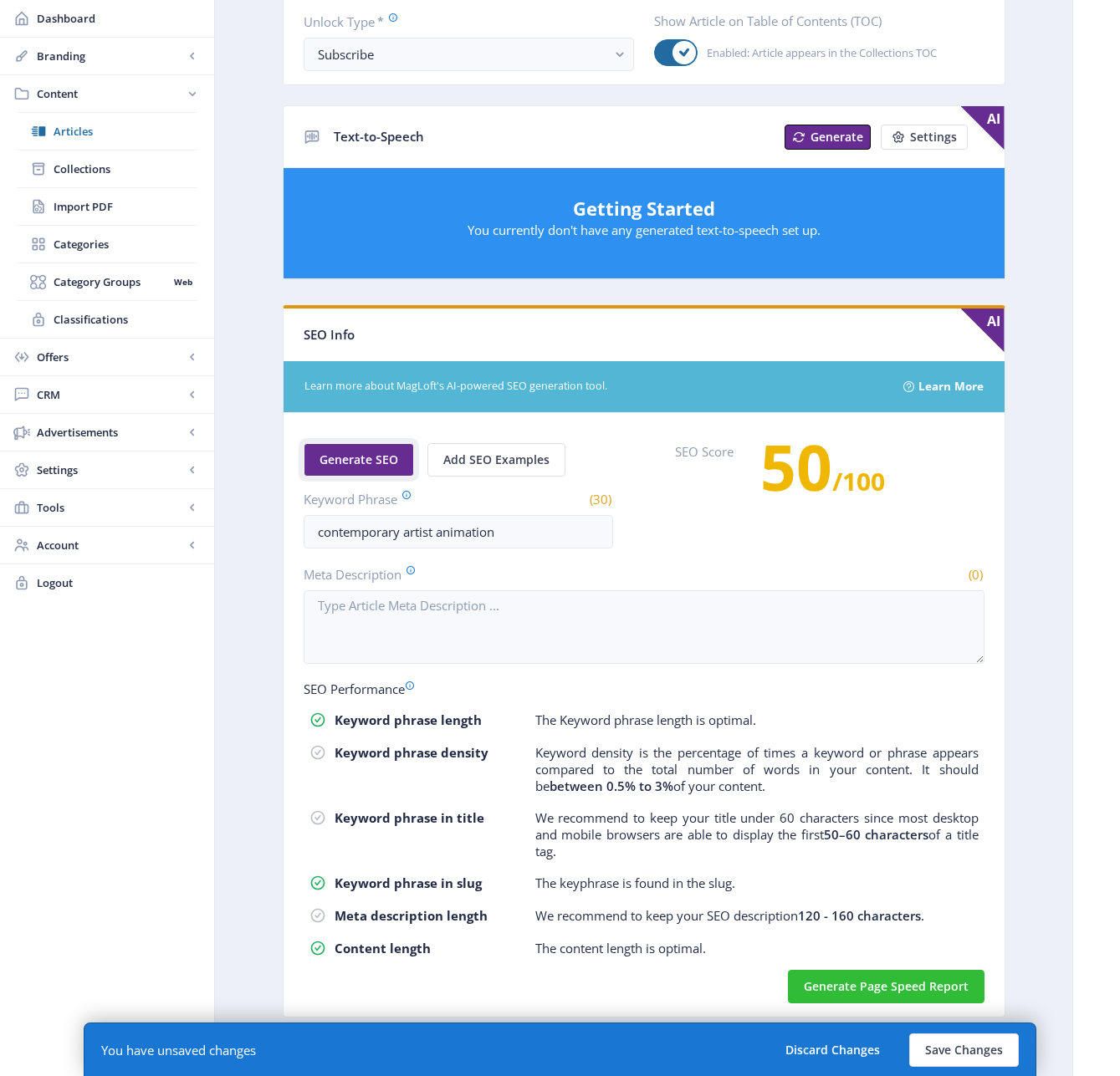
click at [373, 453] on span "Generate SEO" at bounding box center [359, 460] width 79 height 14
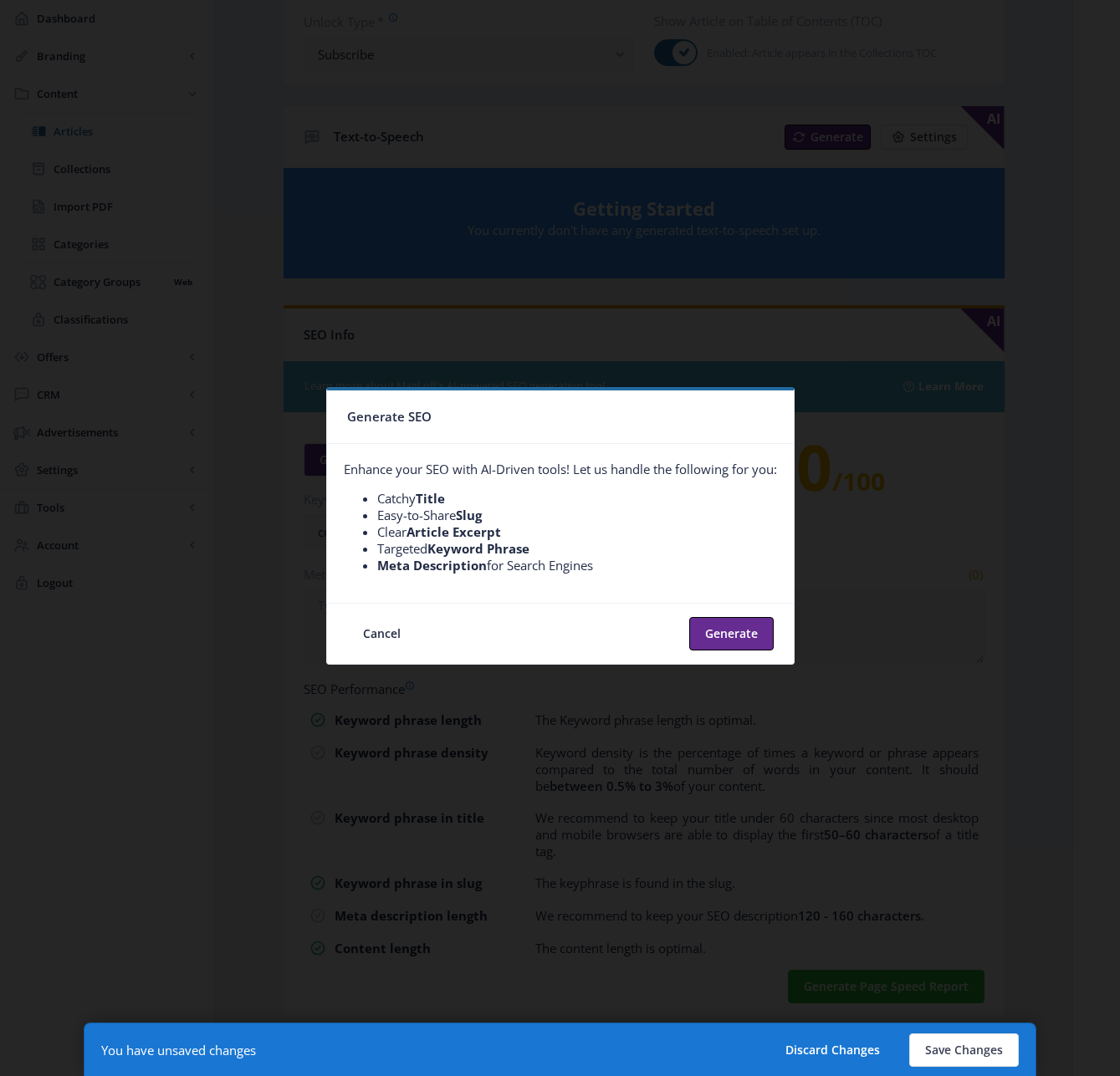
scroll to position [0, 0]
click at [736, 634] on button "Generate" at bounding box center [731, 633] width 85 height 33
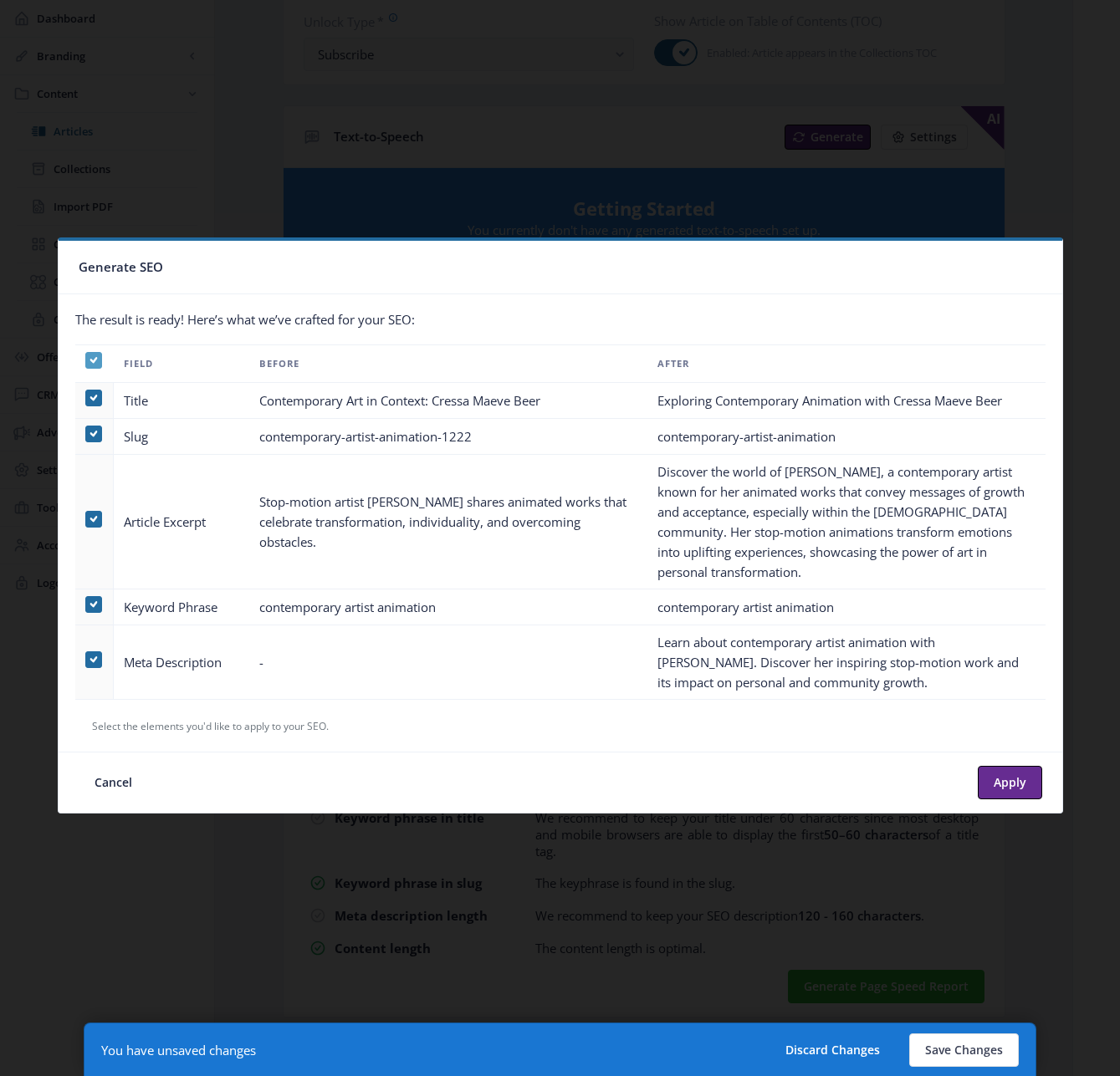
click at [90, 361] on icon at bounding box center [93, 361] width 8 height 17
click at [86, 361] on input "checkbox" at bounding box center [86, 360] width 1 height 1
checkbox input "false"
click at [90, 655] on span at bounding box center [94, 659] width 17 height 17
click at [86, 659] on input "checkbox" at bounding box center [86, 659] width 1 height 1
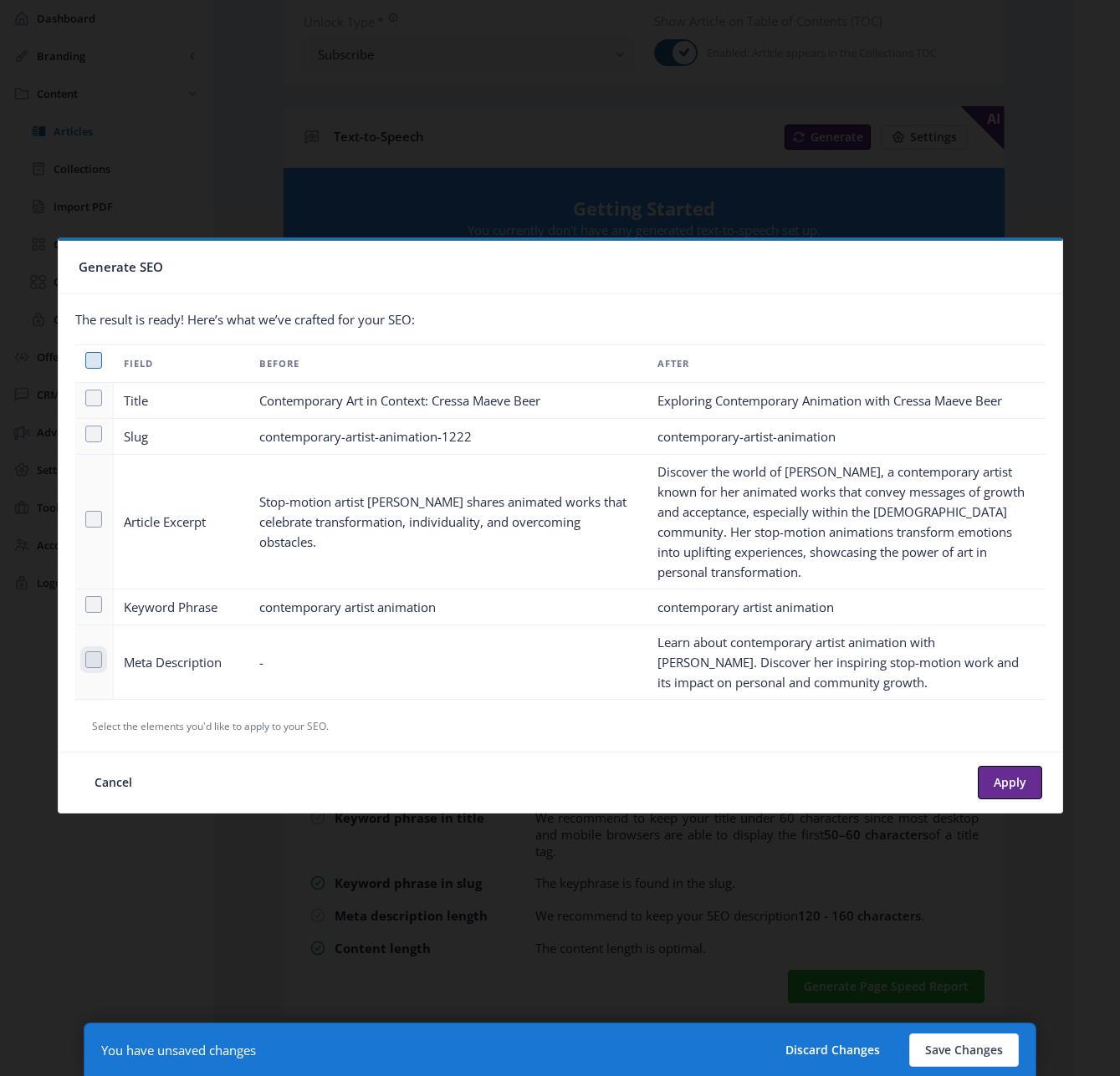
checkbox input "true"
click at [1006, 777] on button "Apply" at bounding box center [1010, 782] width 64 height 33
type textarea "Learn about contemporary artist animation with [PERSON_NAME]. Discover her insp…"
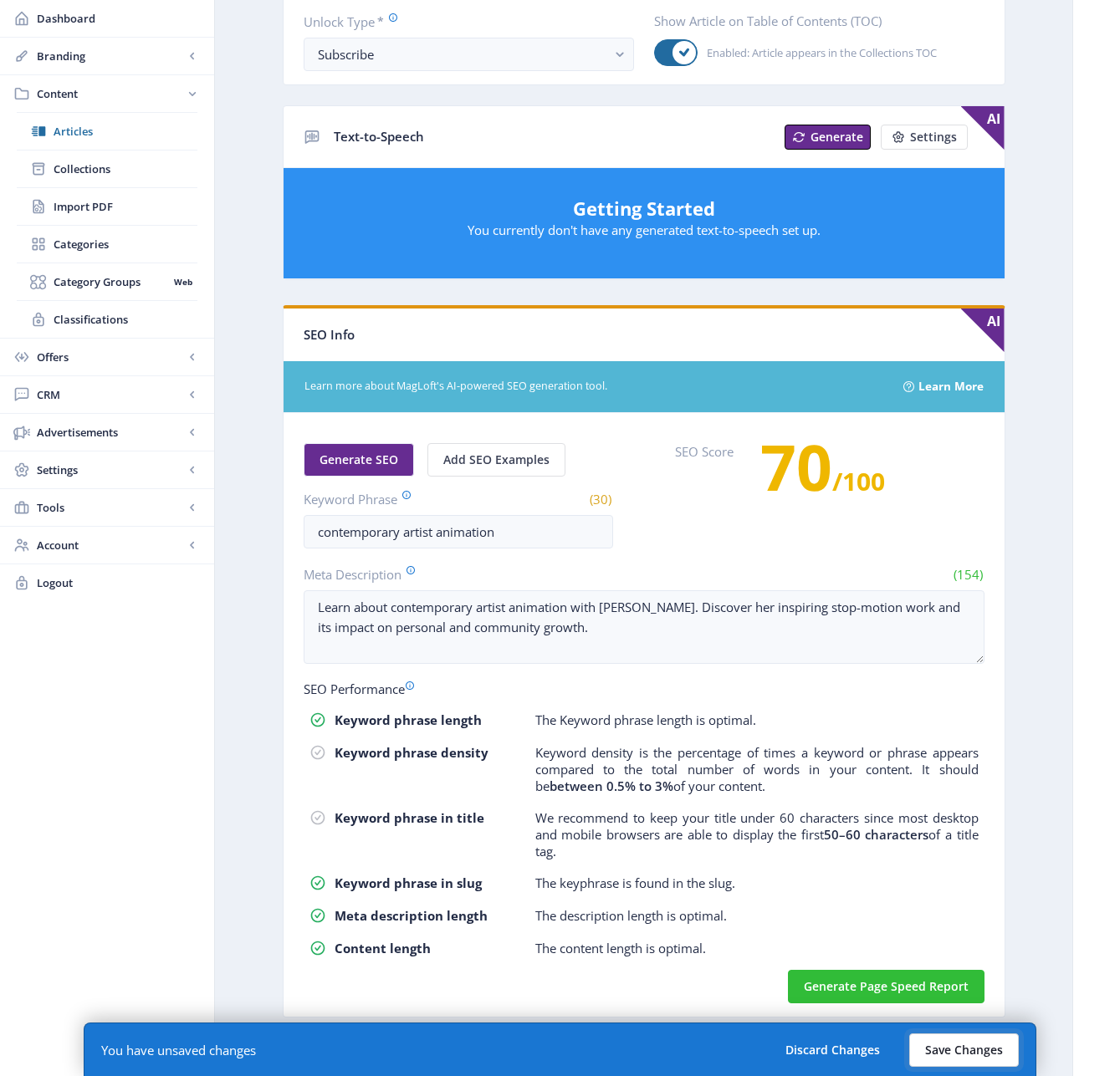
click at [981, 1048] on button "Save Changes" at bounding box center [964, 1049] width 110 height 33
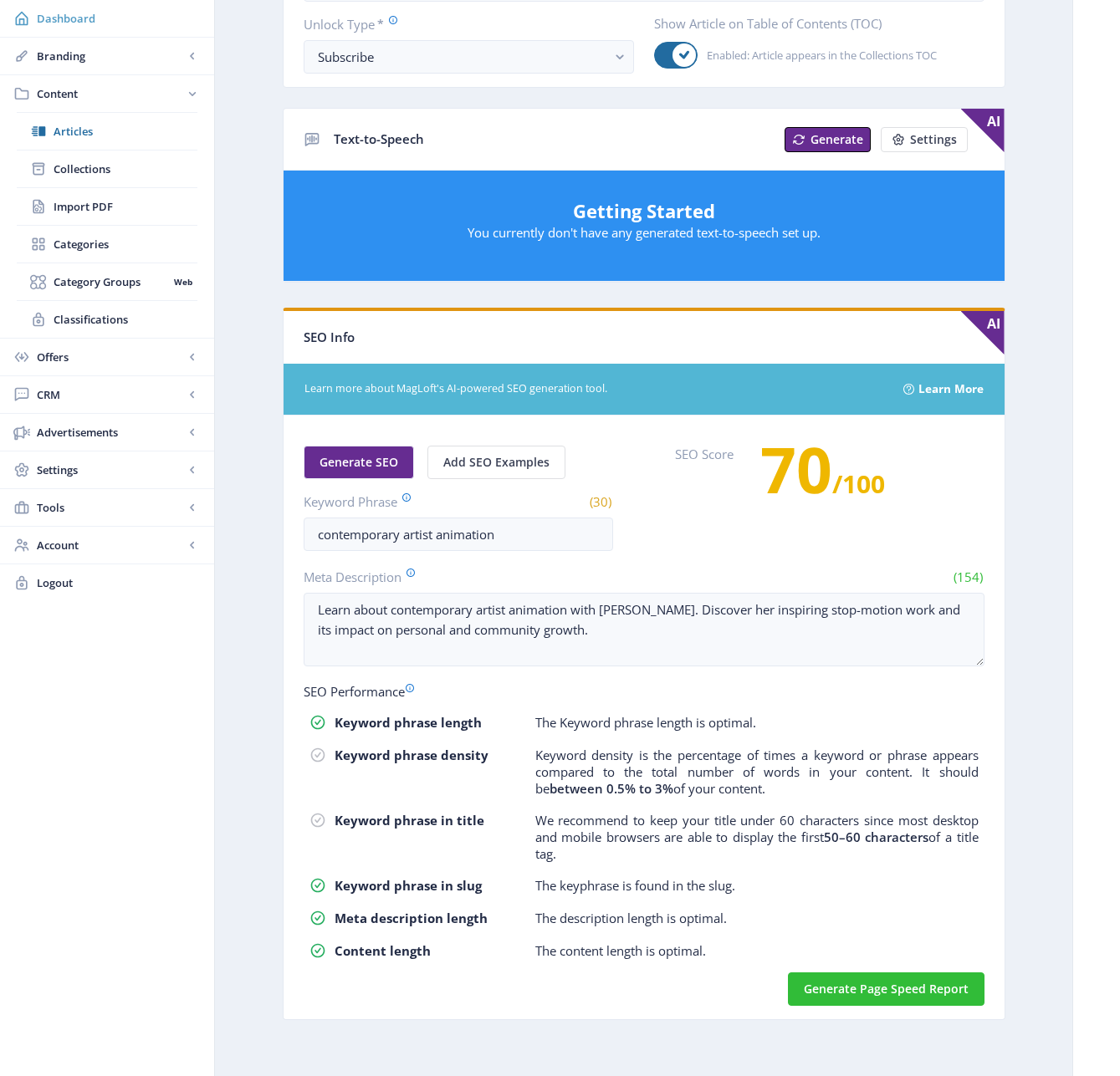
scroll to position [579, 0]
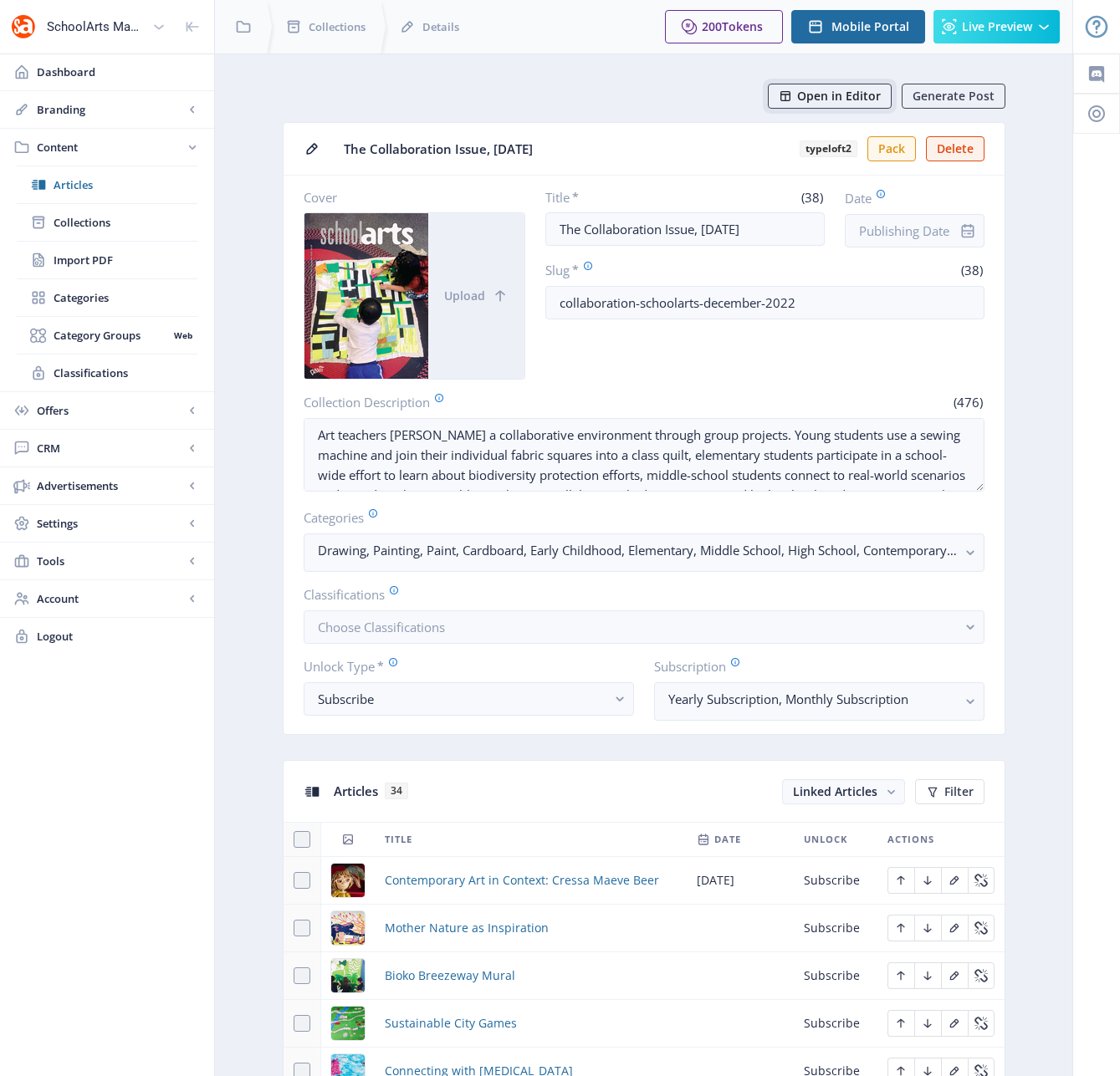
click at [820, 95] on span "Open in Editor" at bounding box center [839, 97] width 84 height 14
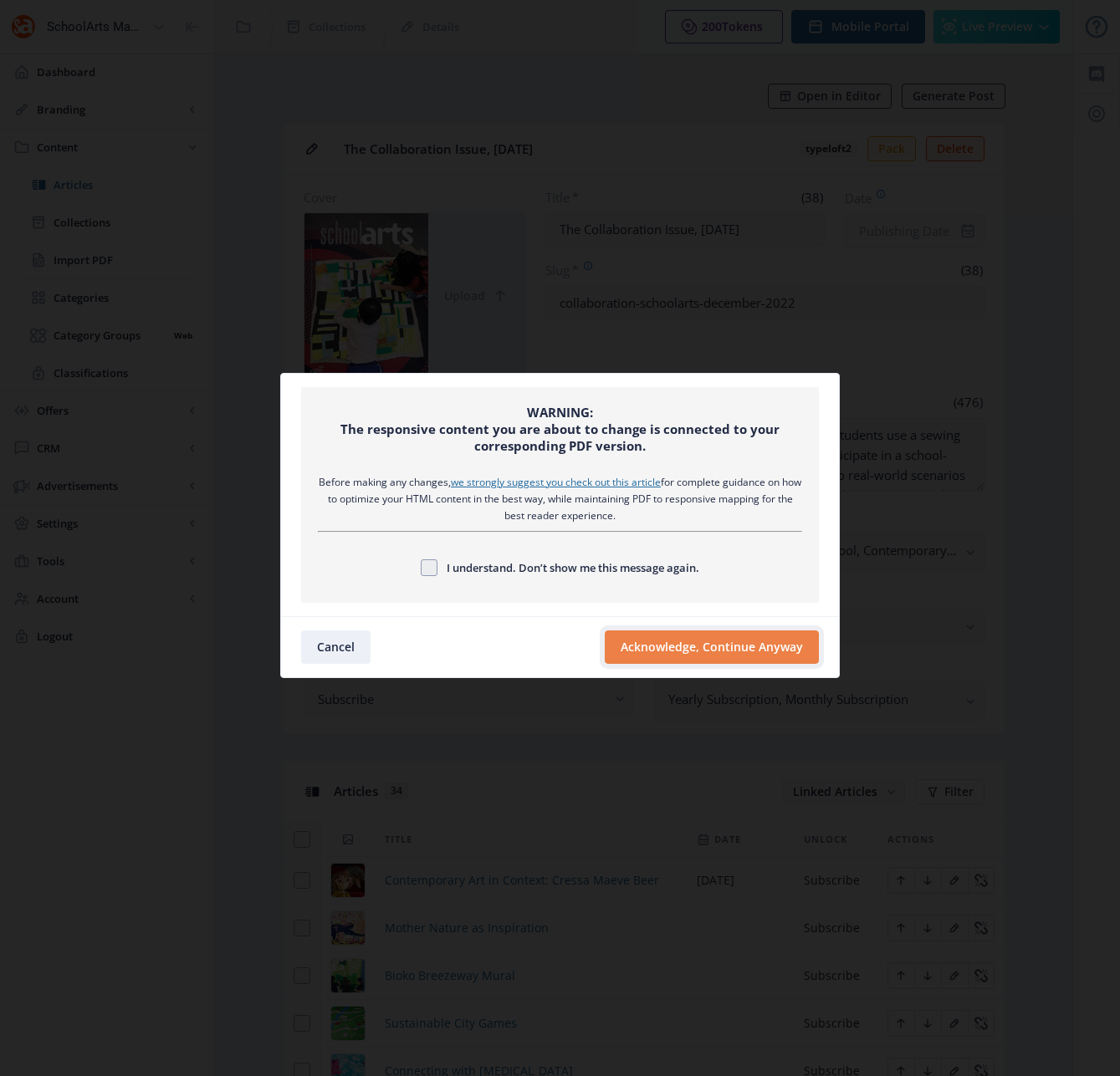
click at [671, 651] on button "Acknowledge, Continue Anyway" at bounding box center [712, 647] width 214 height 33
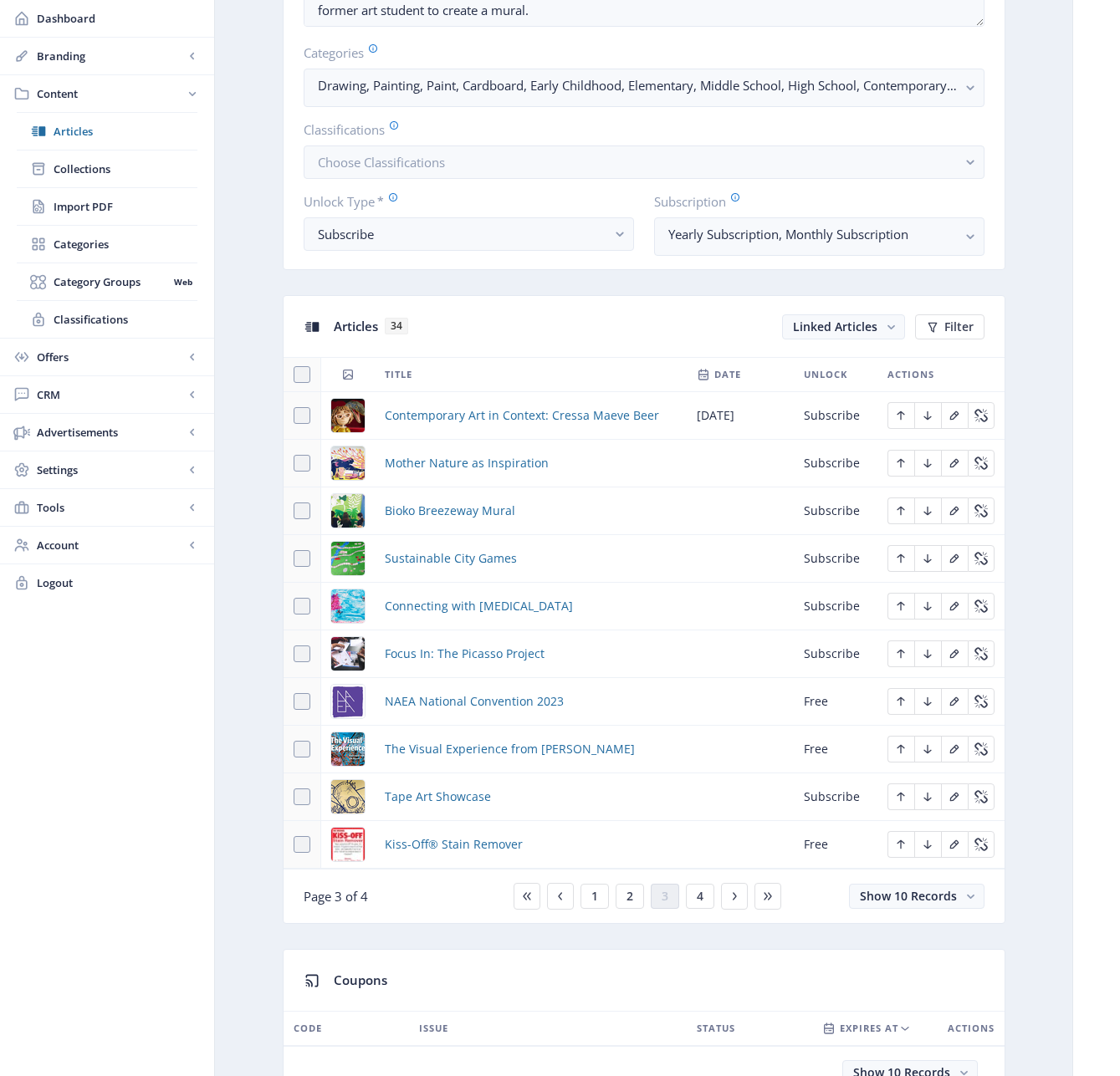
scroll to position [574, 0]
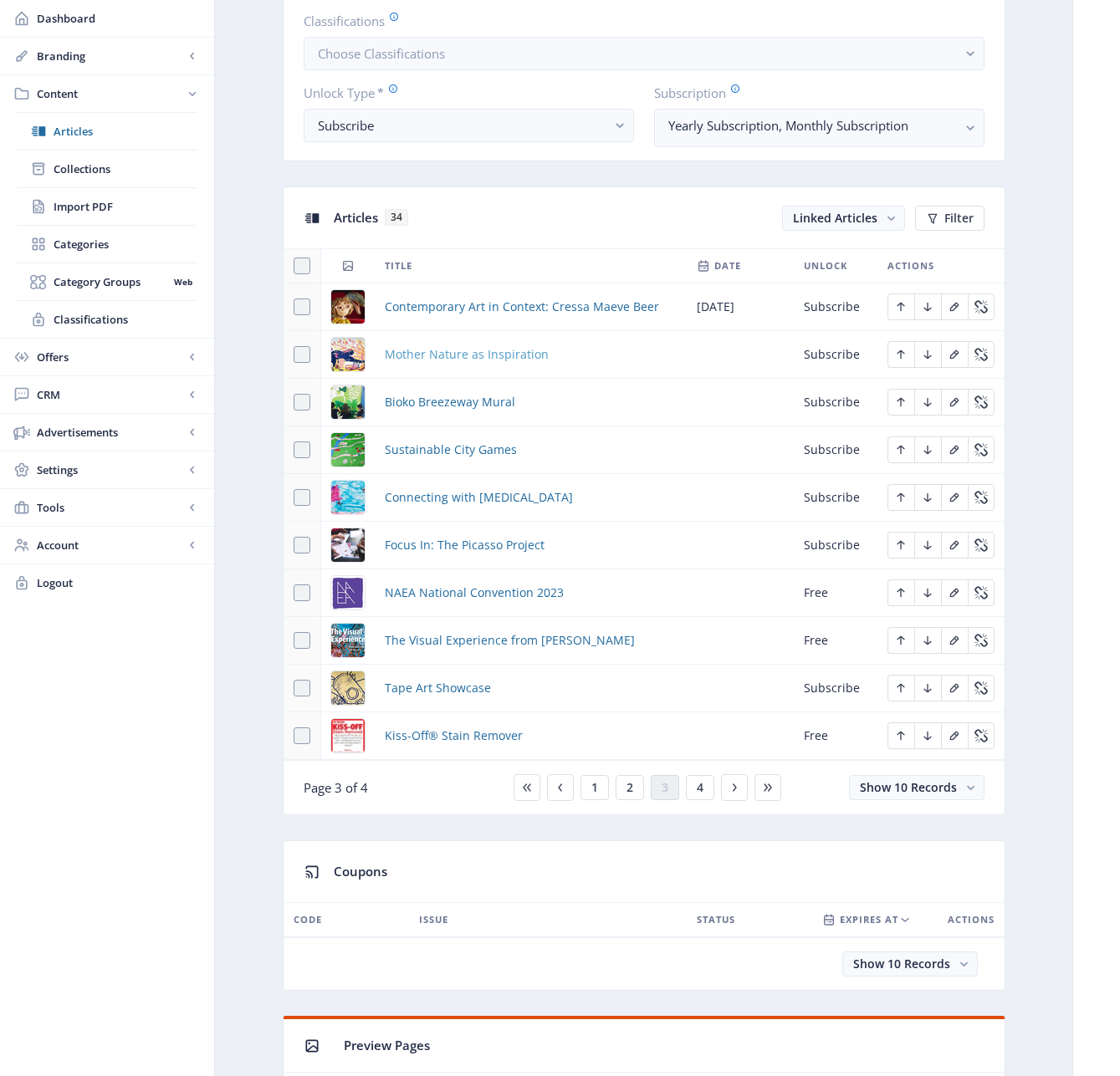
click at [457, 359] on span "Mother Nature as Inspiration" at bounding box center [467, 354] width 164 height 20
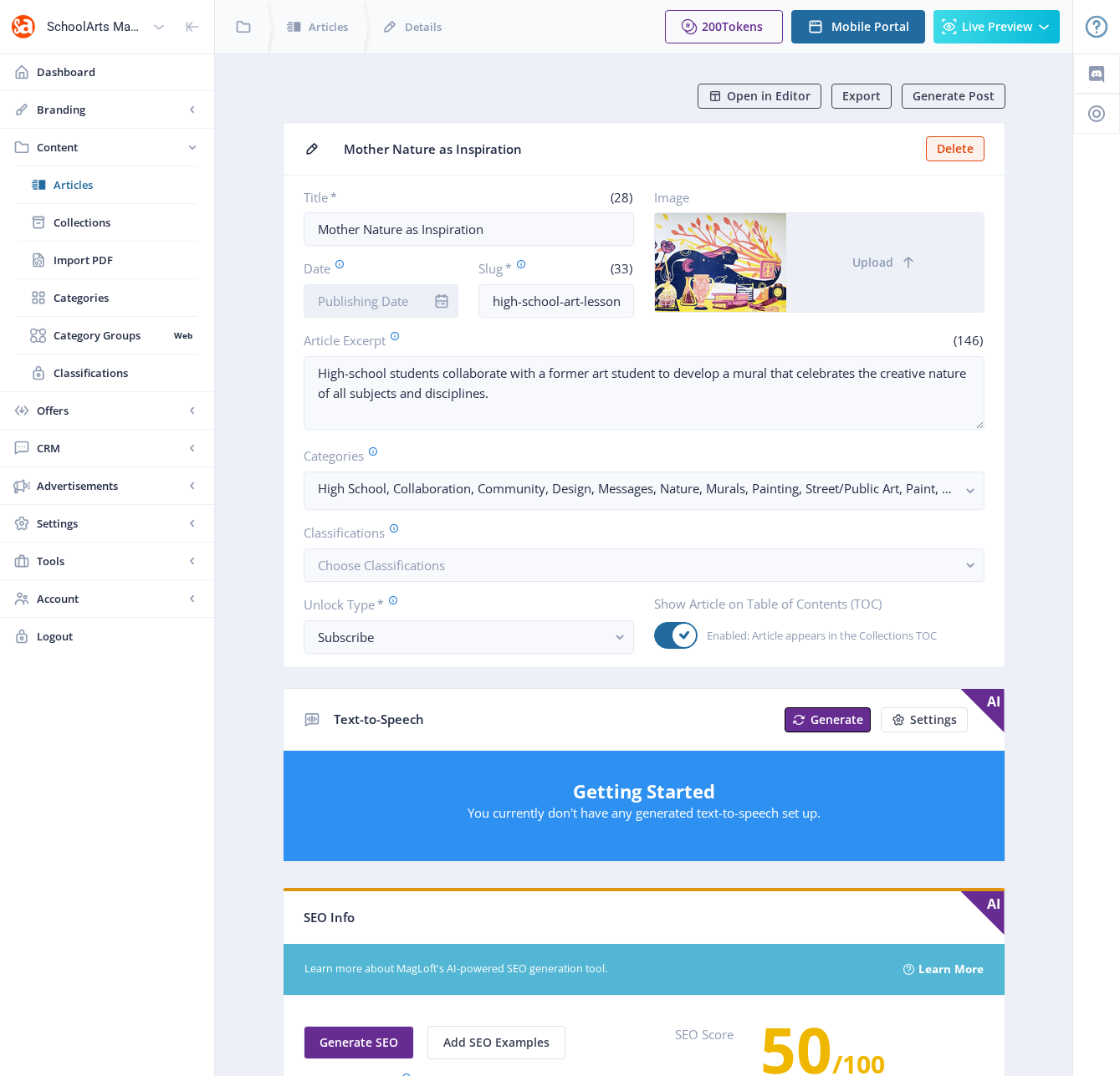
click at [389, 307] on input "Date" at bounding box center [382, 300] width 156 height 33
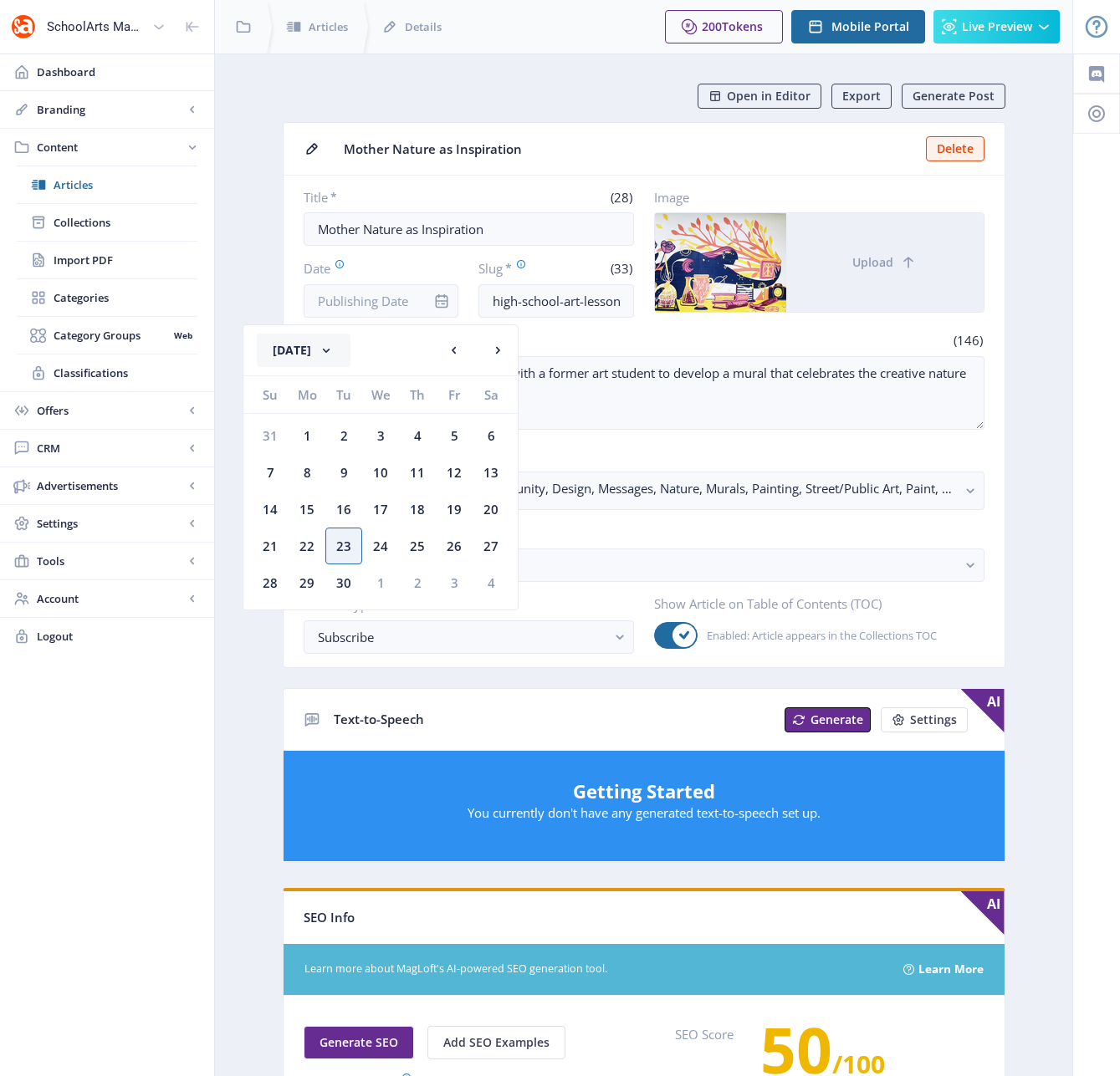
drag, startPoint x: 335, startPoint y: 351, endPoint x: 362, endPoint y: 354, distance: 27.2
click at [335, 351] on button "[DATE]" at bounding box center [303, 350] width 93 height 33
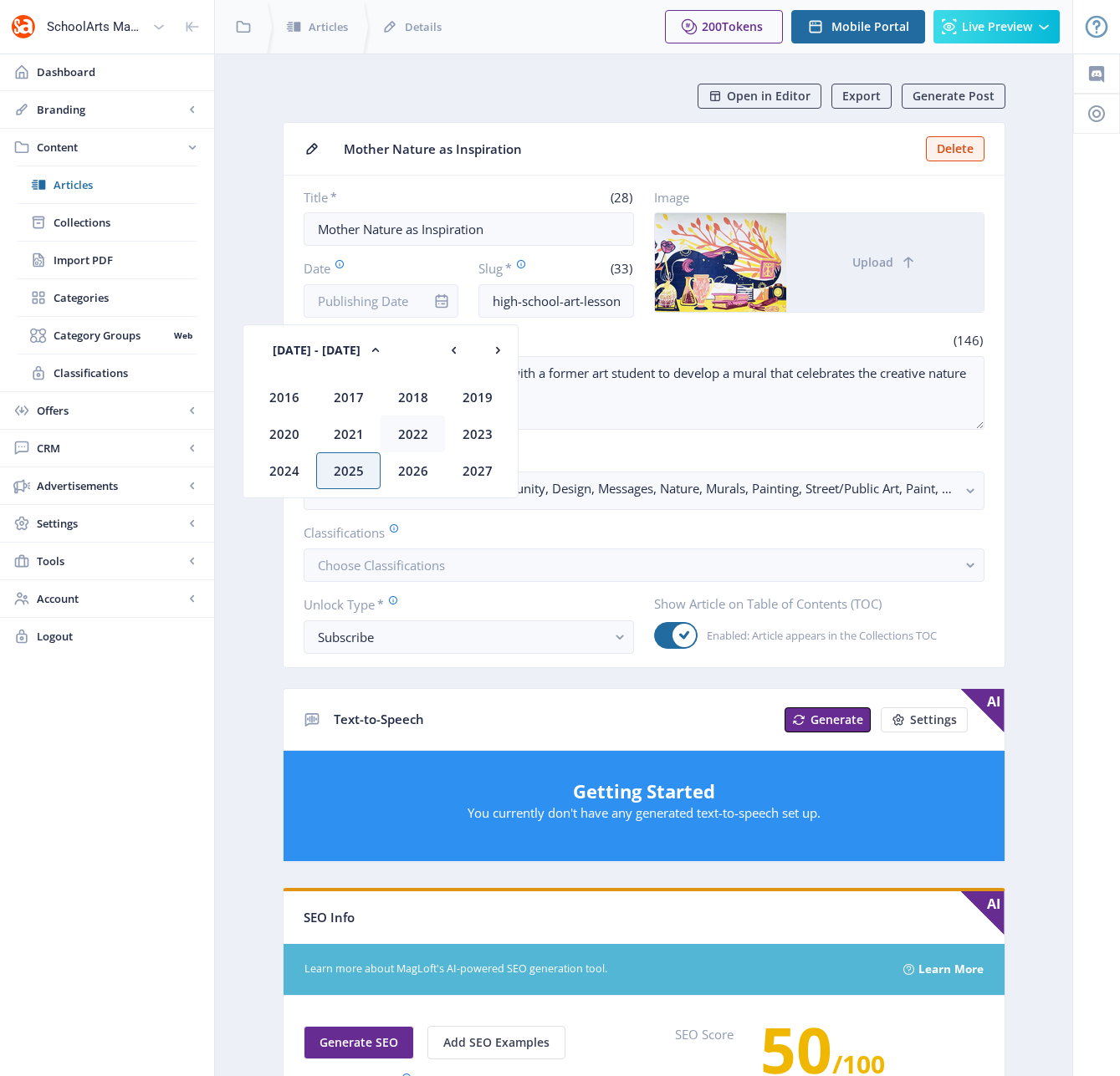
click at [405, 435] on div "2022" at bounding box center [412, 434] width 64 height 37
click at [474, 470] on div "Dec" at bounding box center [477, 470] width 64 height 37
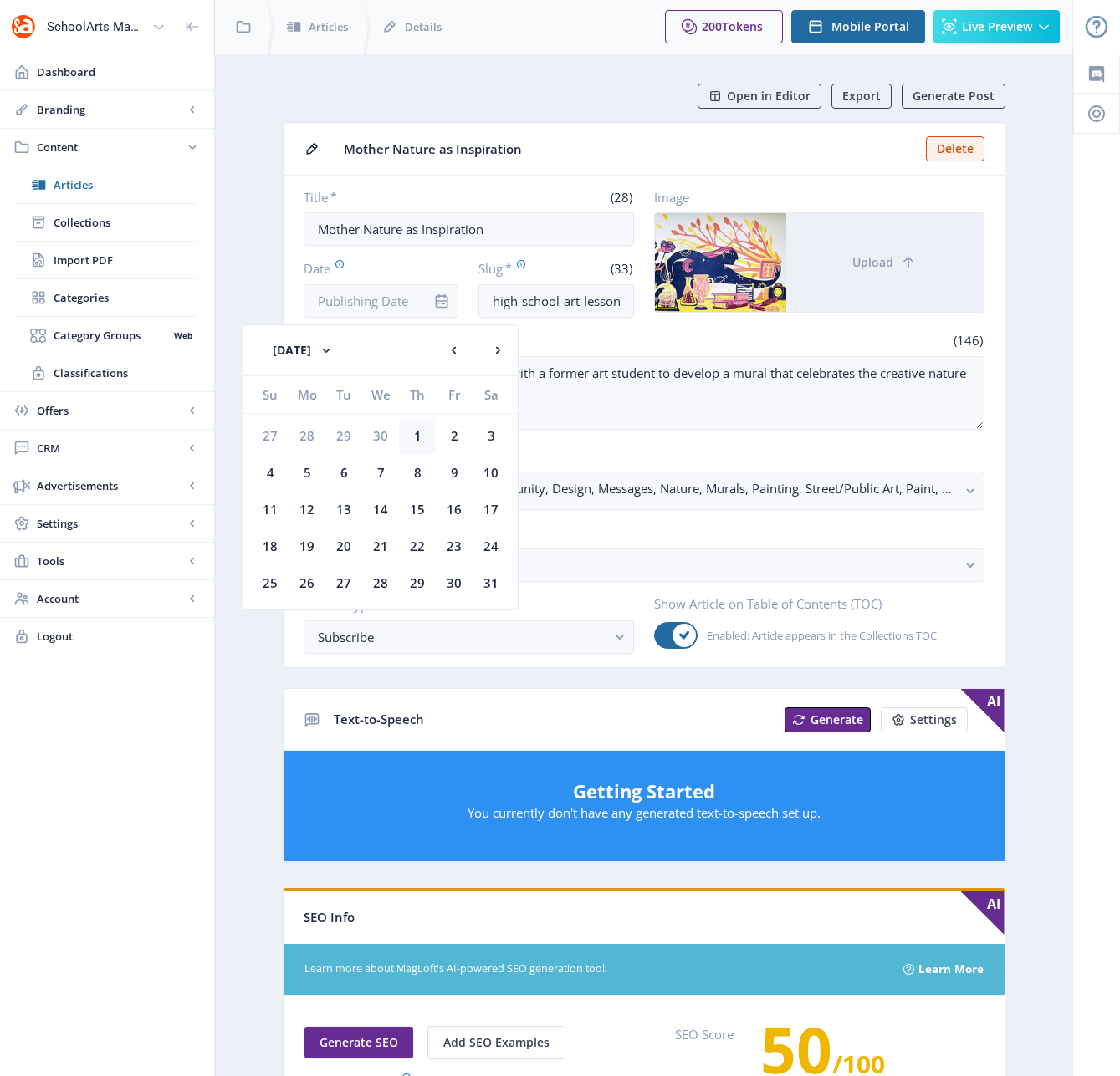
click at [417, 436] on div "1" at bounding box center [417, 435] width 37 height 37
type input "[DATE]"
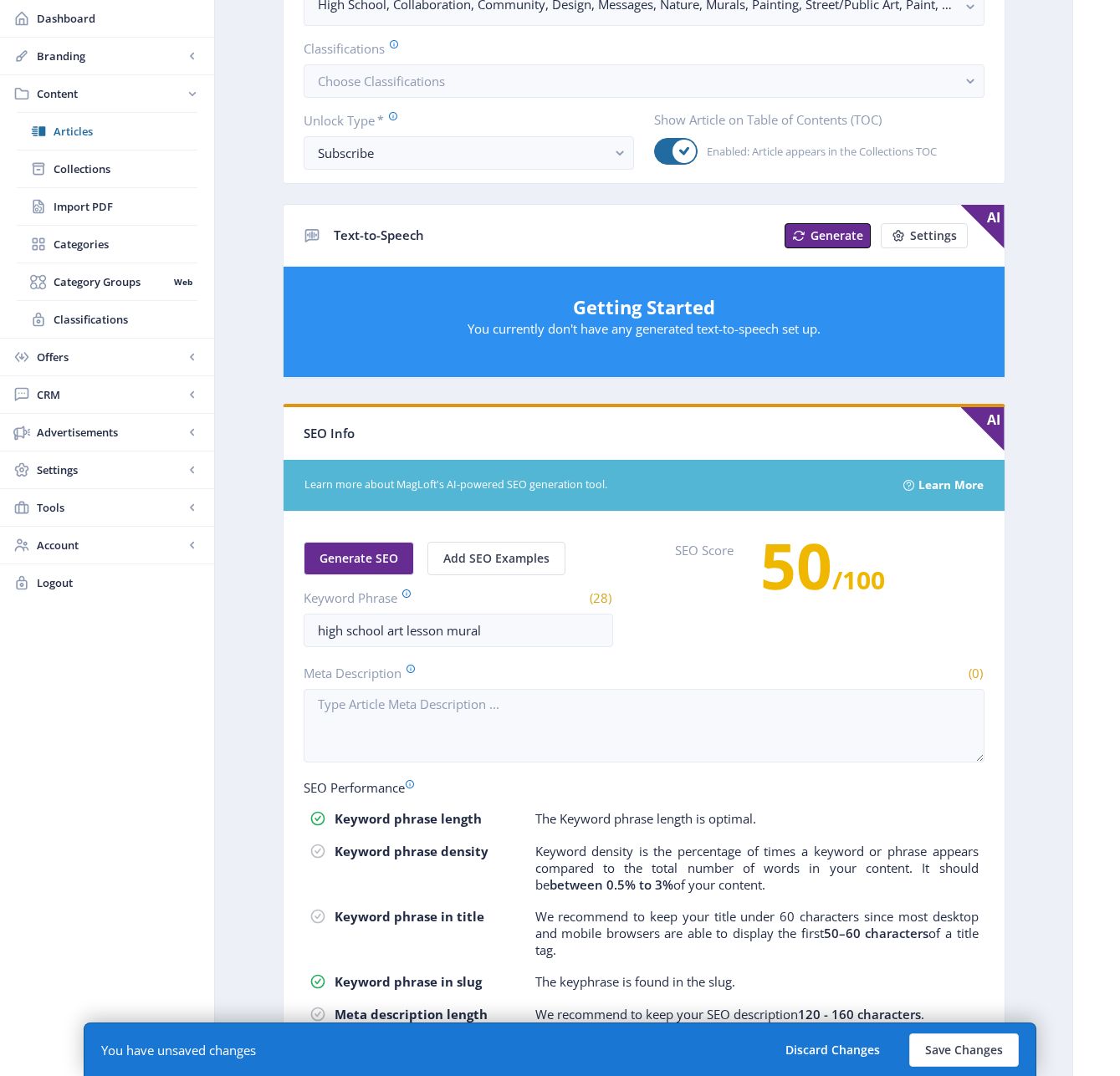
scroll to position [488, 0]
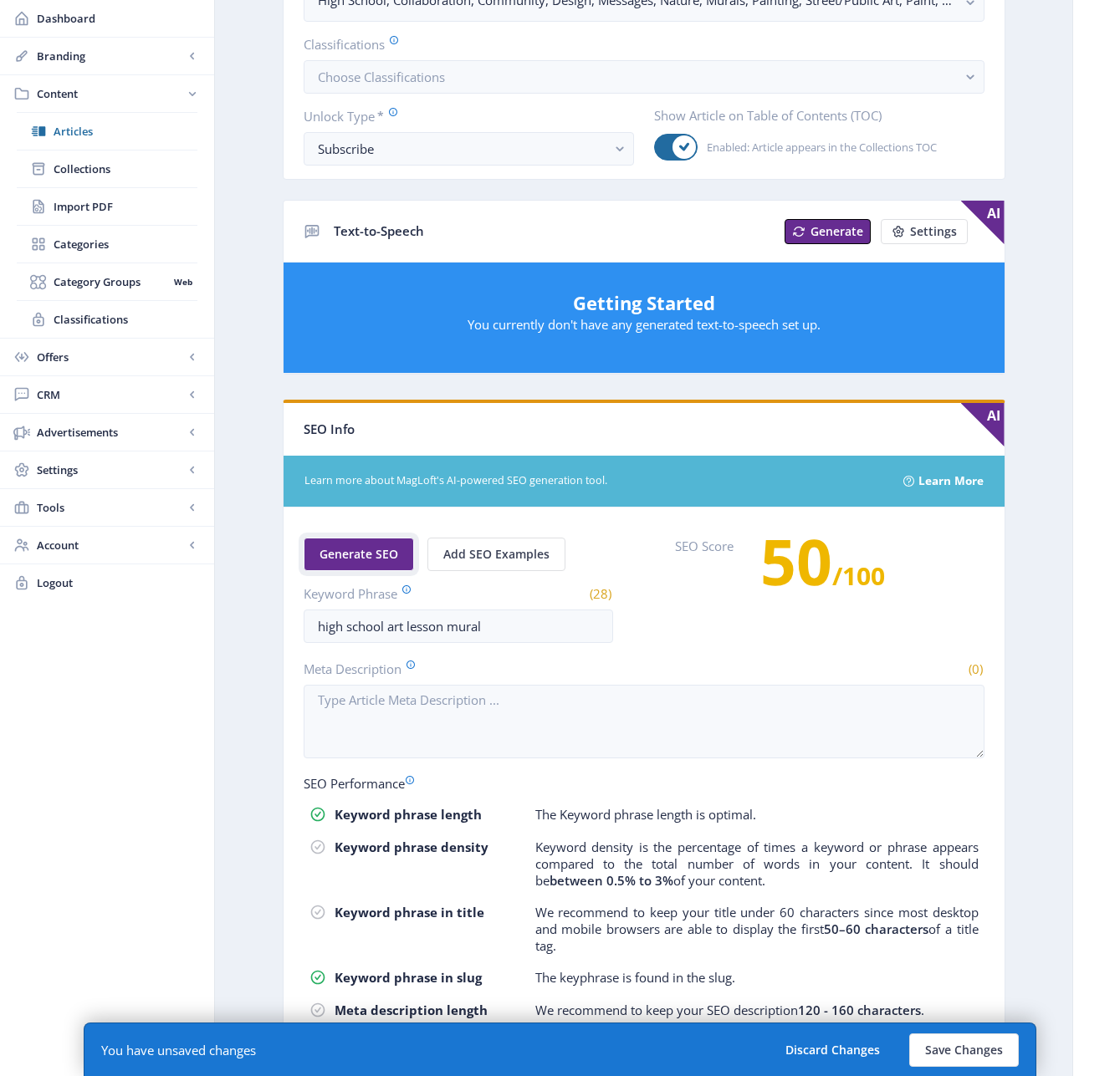
click at [370, 555] on span "Generate SEO" at bounding box center [359, 554] width 79 height 14
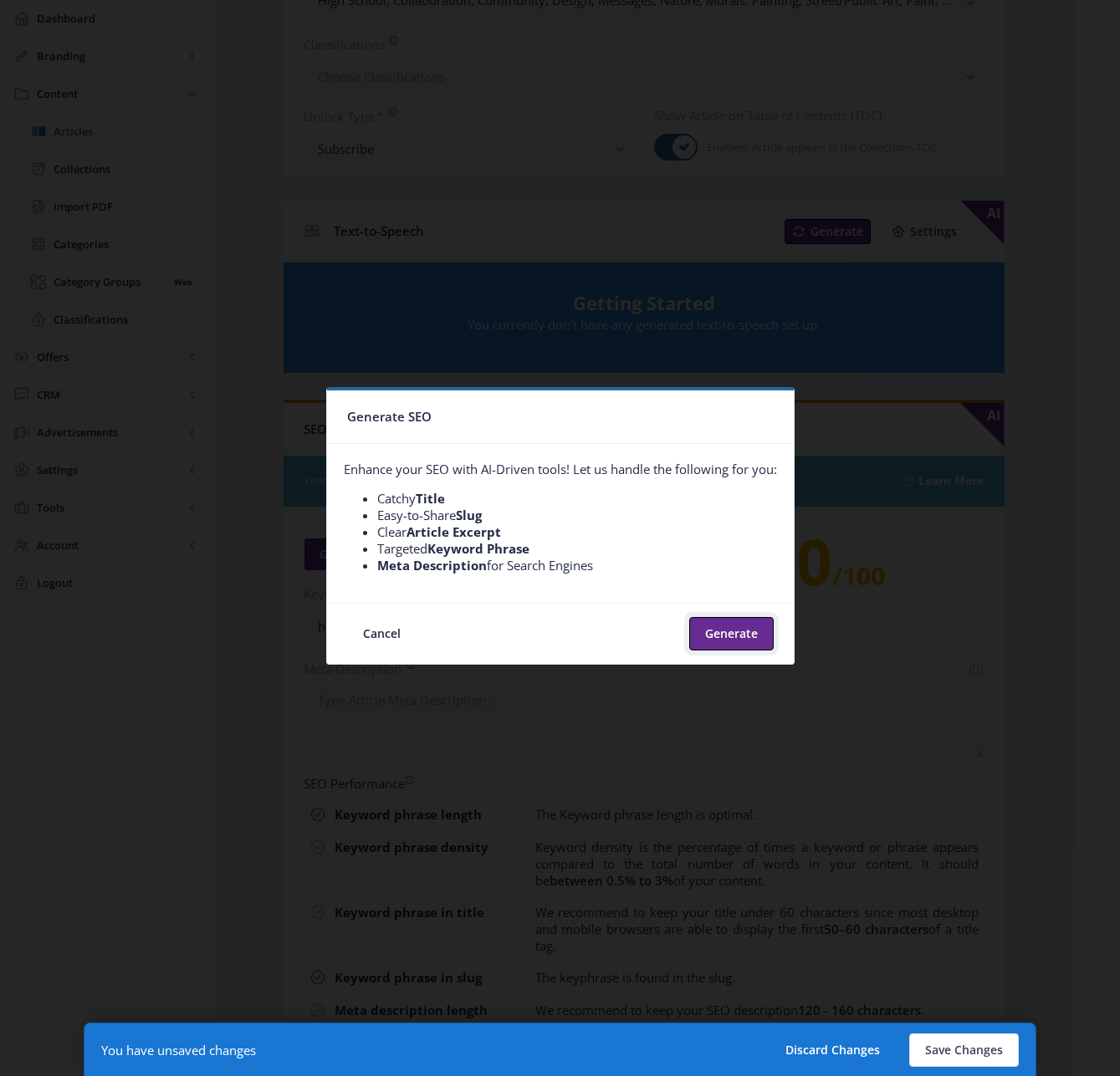
click at [722, 631] on button "Generate" at bounding box center [731, 633] width 85 height 33
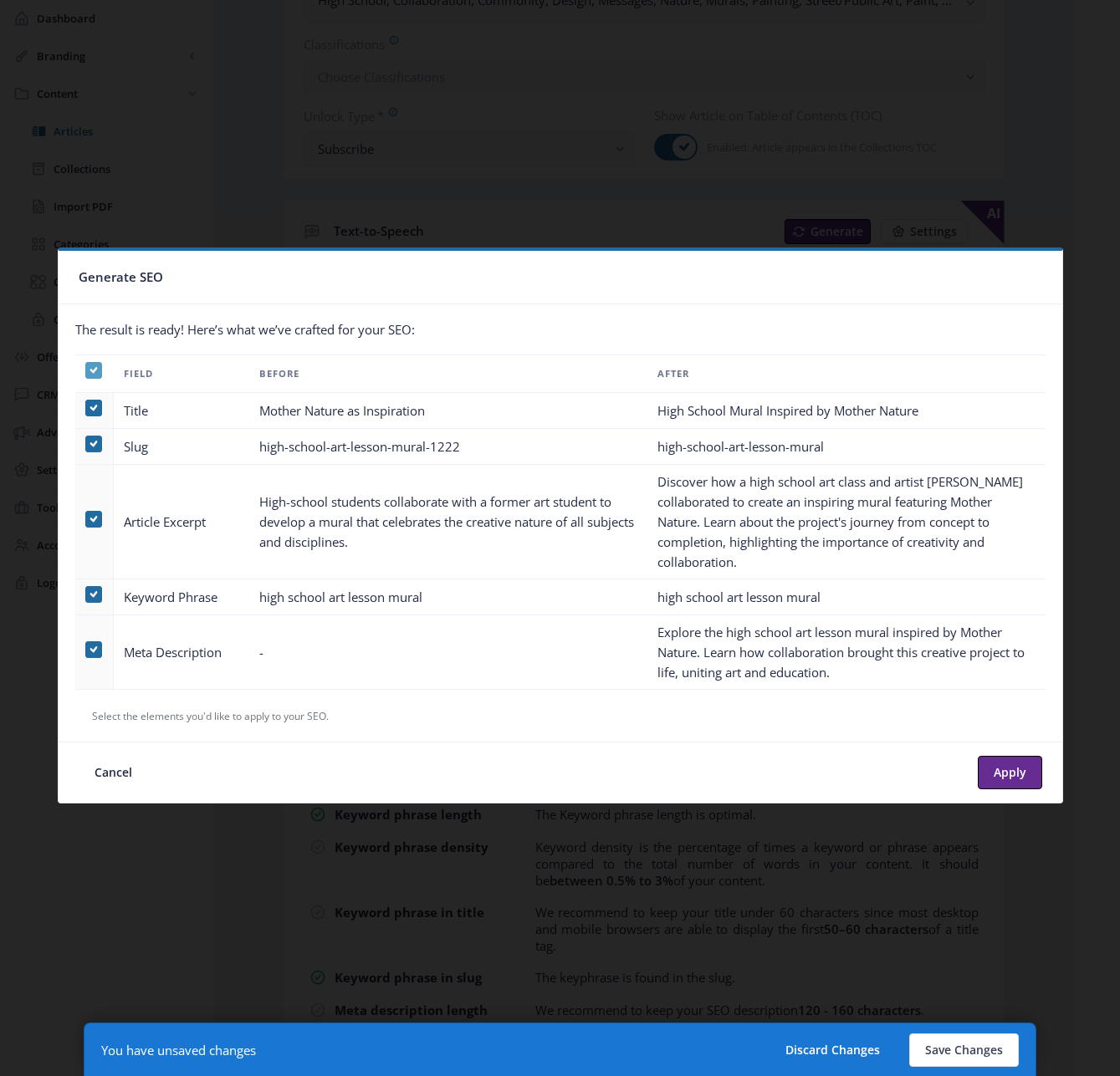
click at [96, 367] on th at bounding box center [94, 373] width 39 height 38
click at [93, 369] on use at bounding box center [93, 370] width 8 height 6
click at [86, 370] on input "checkbox" at bounding box center [86, 370] width 1 height 1
checkbox input "false"
click at [93, 651] on span at bounding box center [94, 650] width 17 height 17
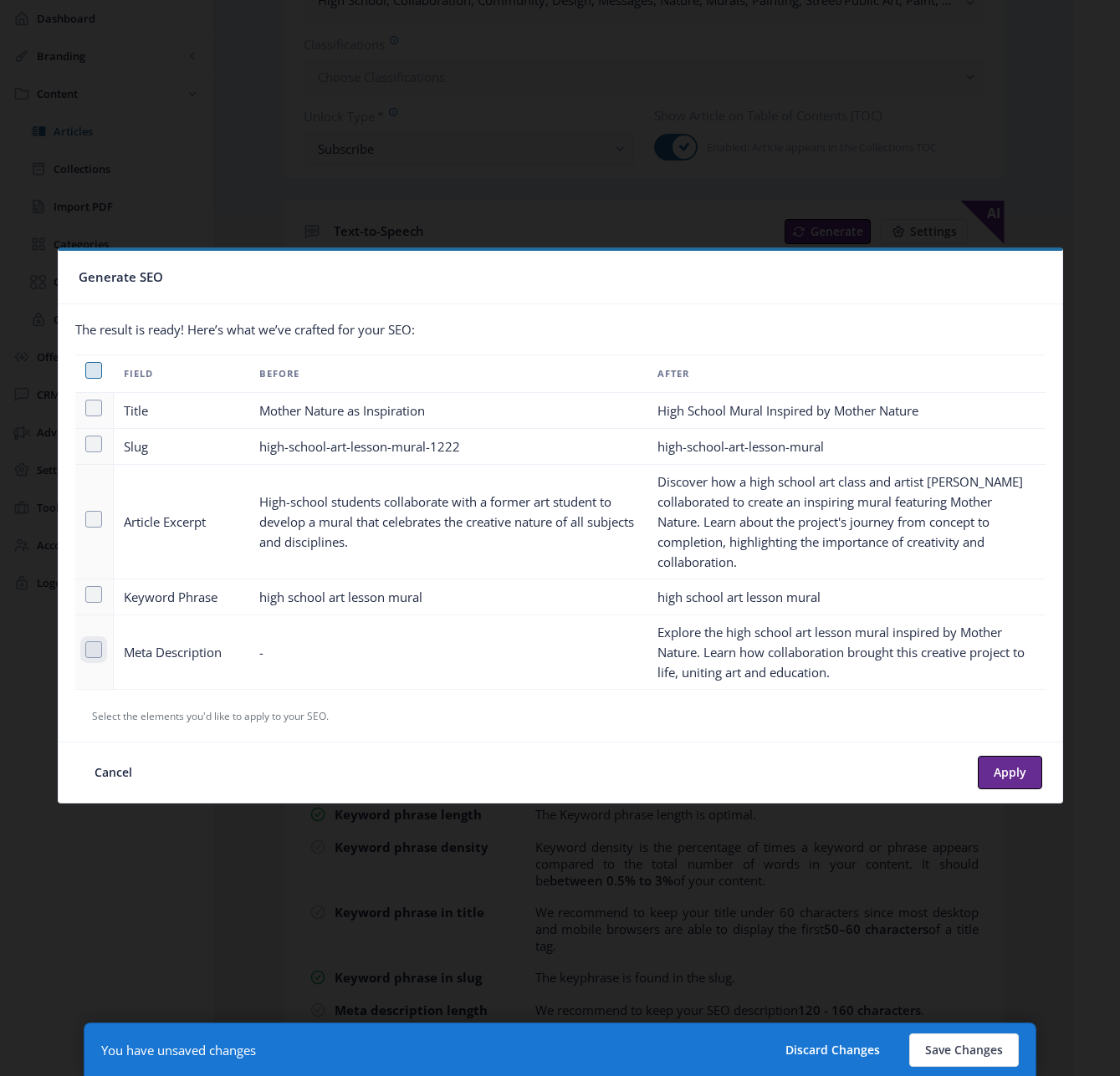
click at [86, 650] on input "checkbox" at bounding box center [86, 650] width 1 height 1
checkbox input "true"
click at [1003, 768] on button "Apply" at bounding box center [1010, 772] width 64 height 33
type textarea "Explore the high school art lesson mural inspired by Mother Nature. Learn how c…"
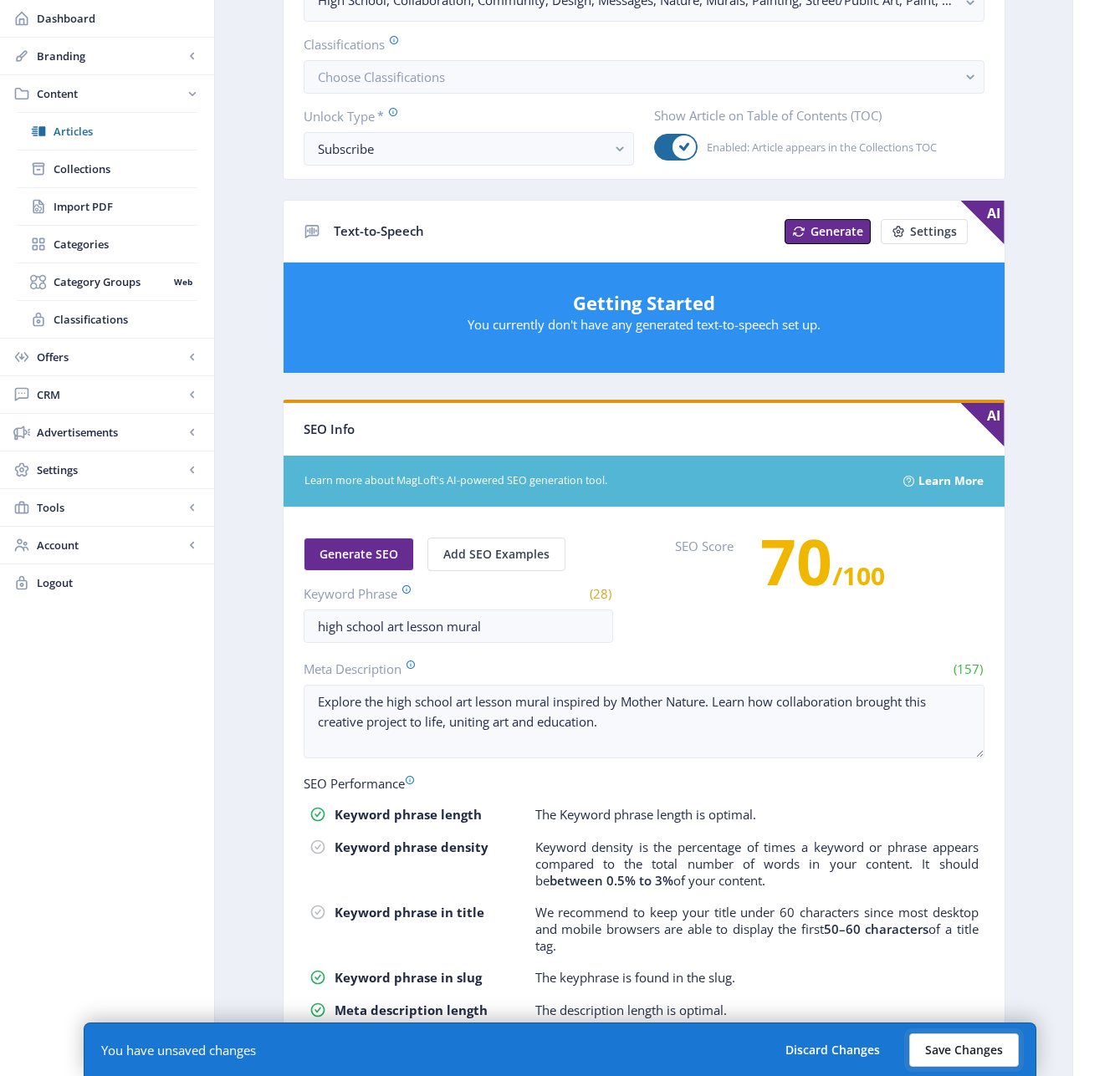
click at [982, 1055] on button "Save Changes" at bounding box center [964, 1049] width 110 height 33
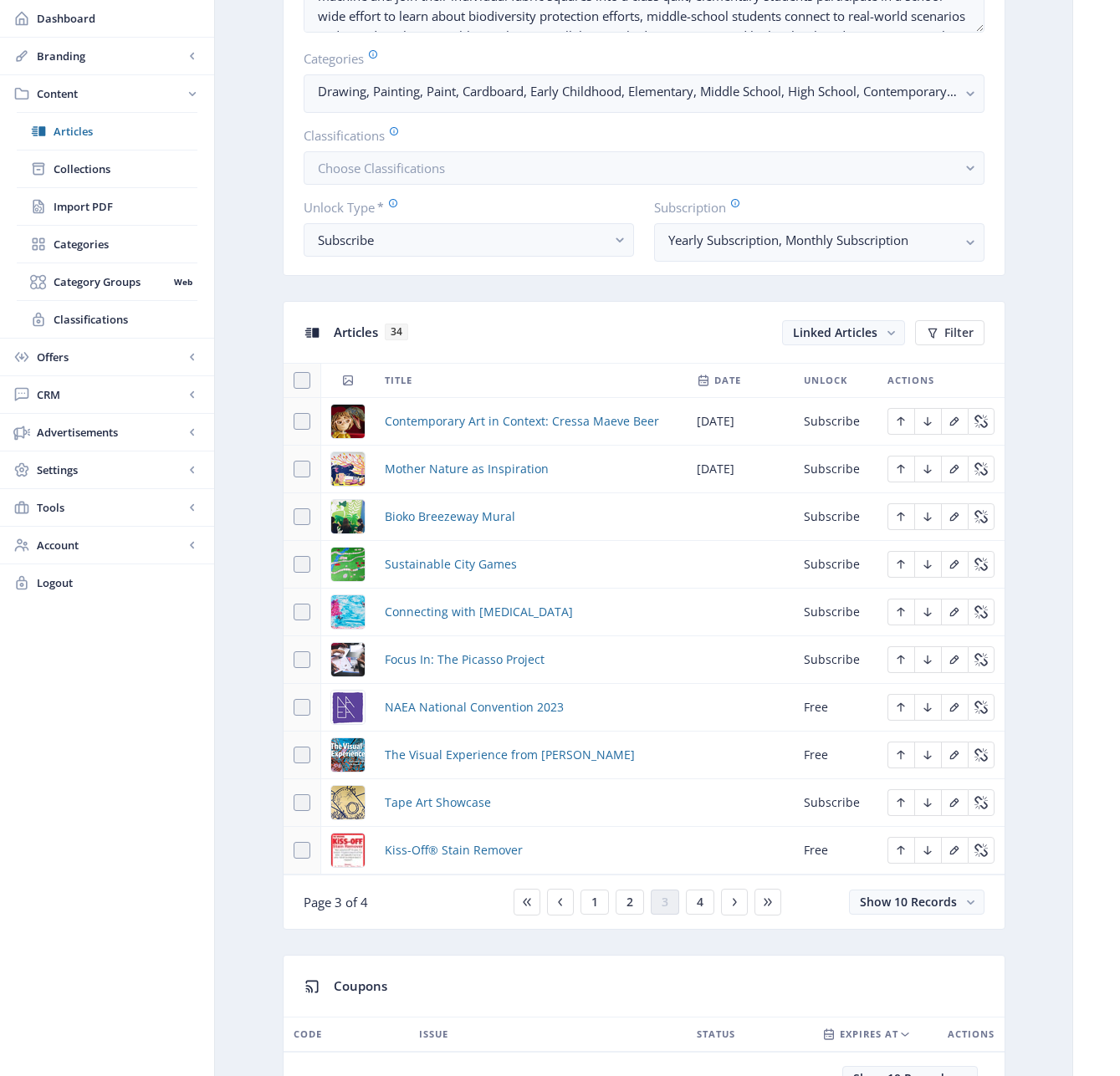
scroll to position [497, 0]
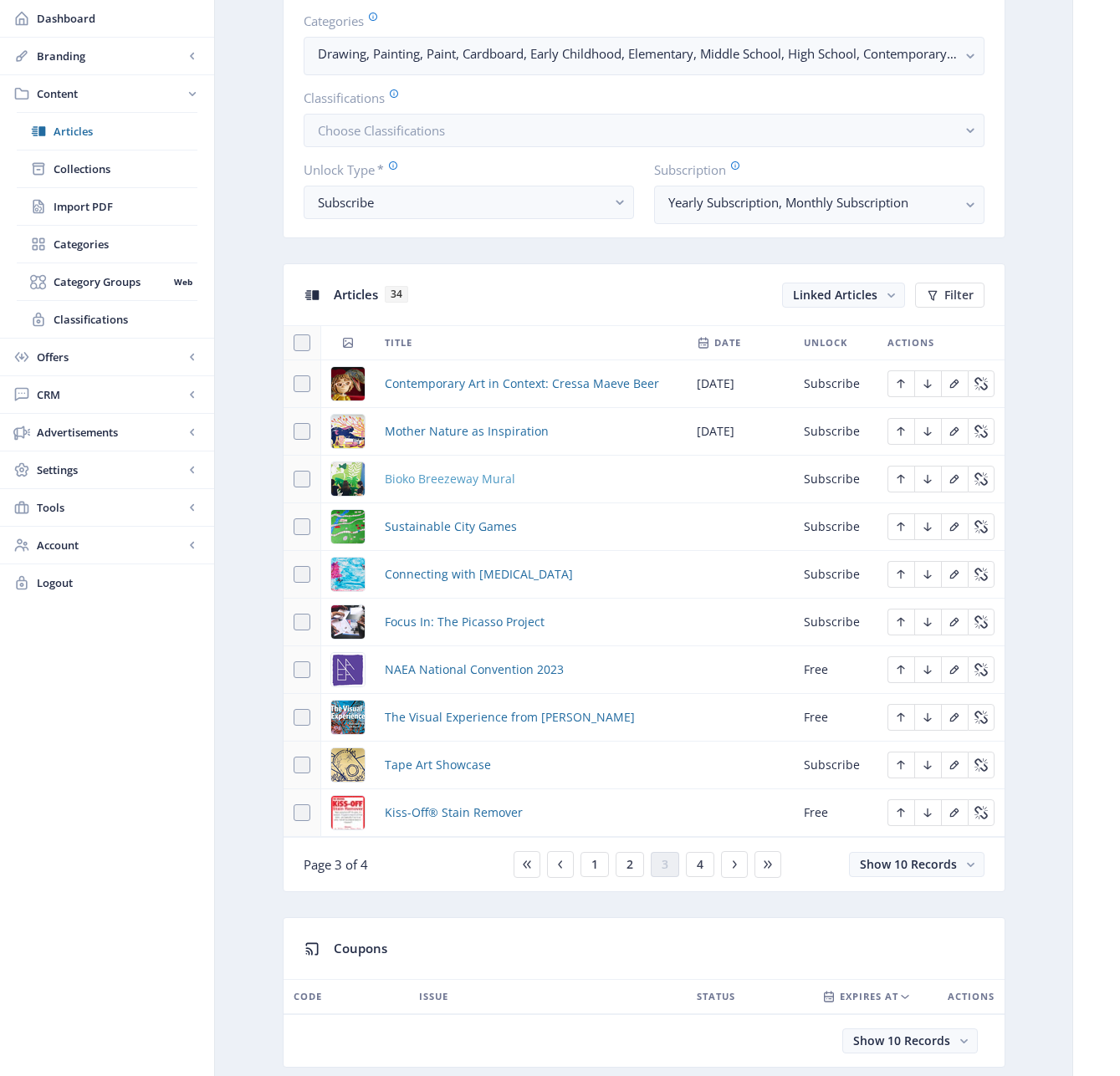
click at [441, 476] on span "Bioko Breezeway Mural" at bounding box center [450, 478] width 130 height 20
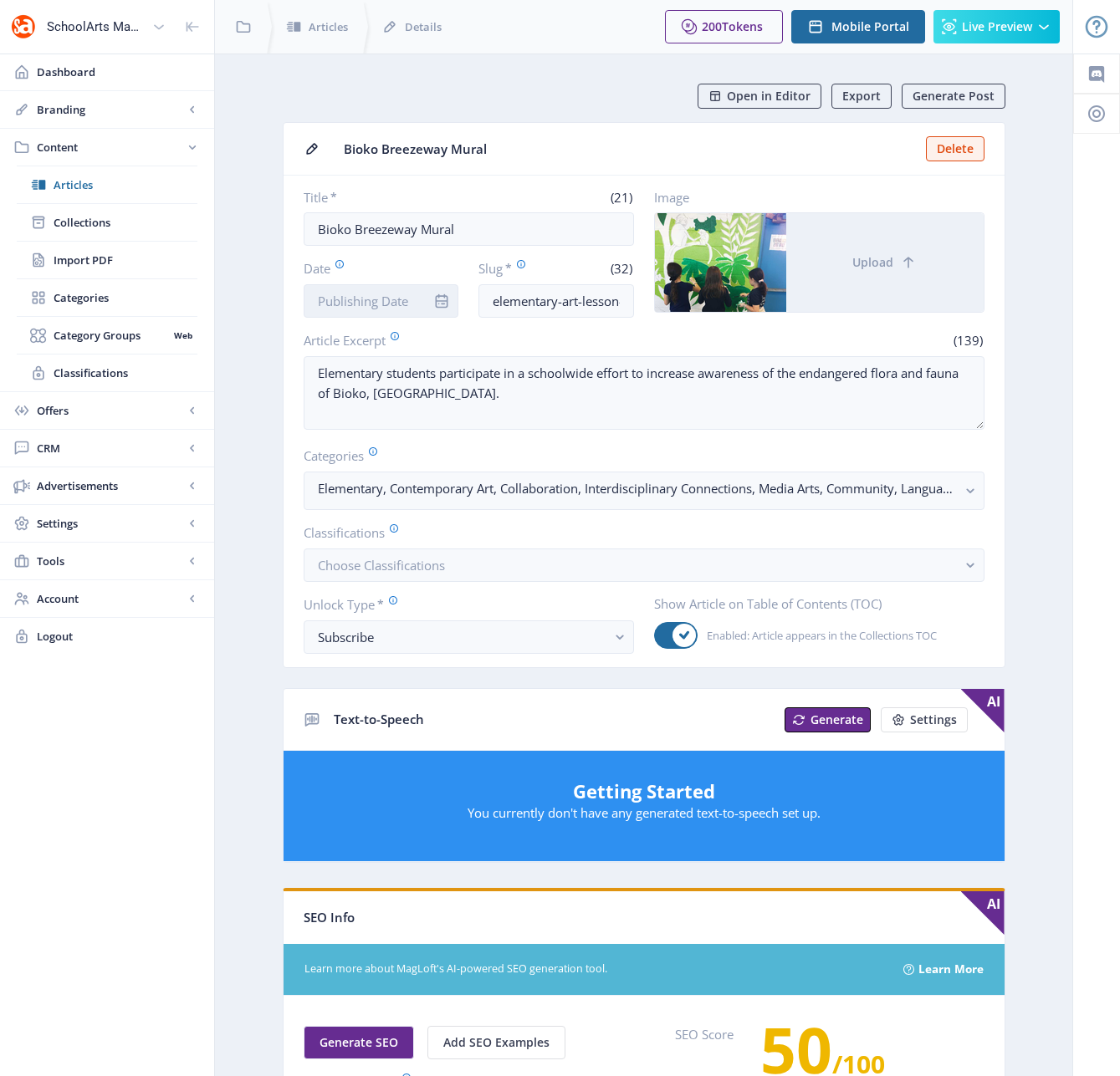
click at [399, 304] on input "Date" at bounding box center [382, 300] width 156 height 33
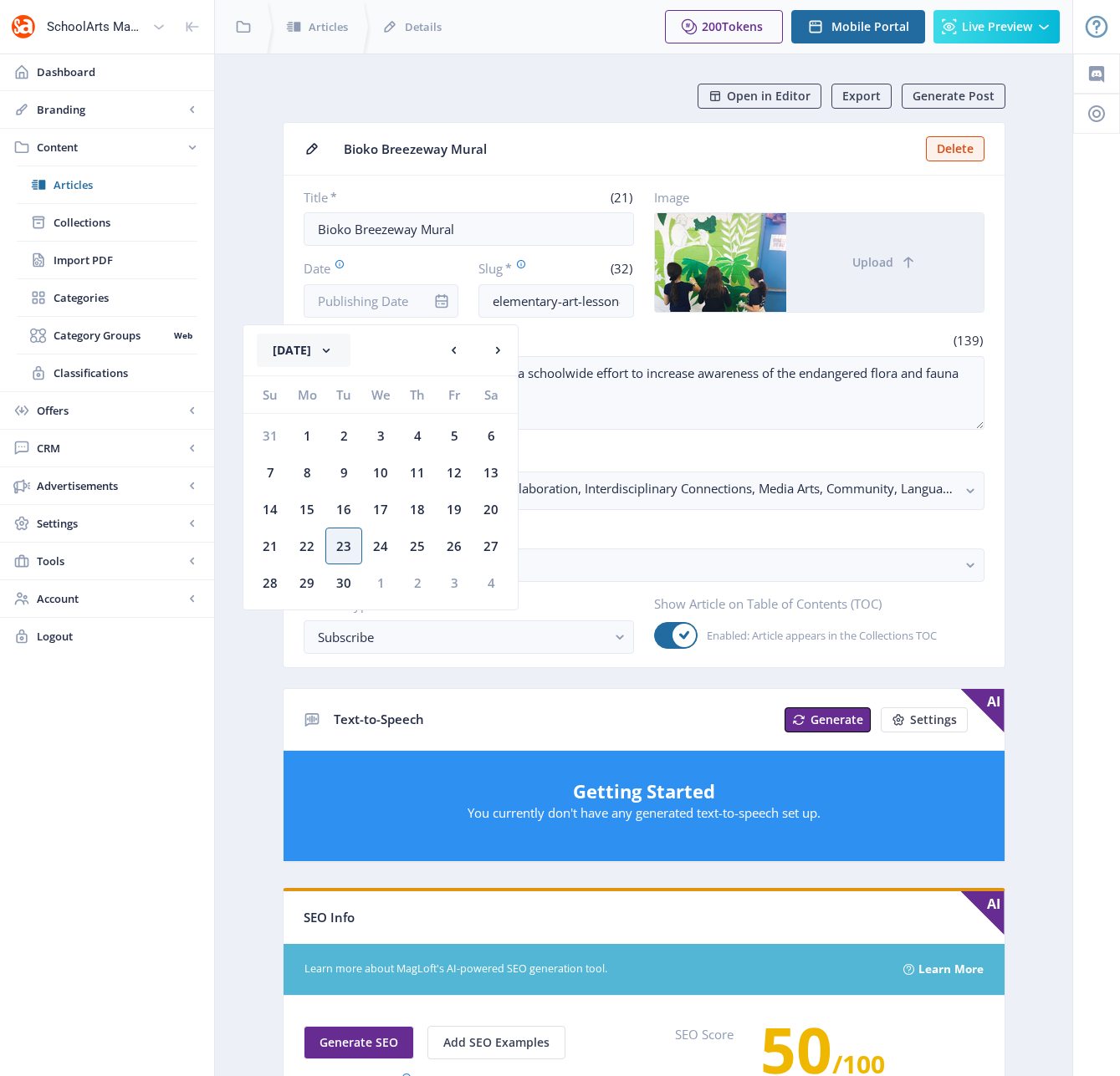
click at [345, 350] on button "[DATE]" at bounding box center [303, 350] width 93 height 33
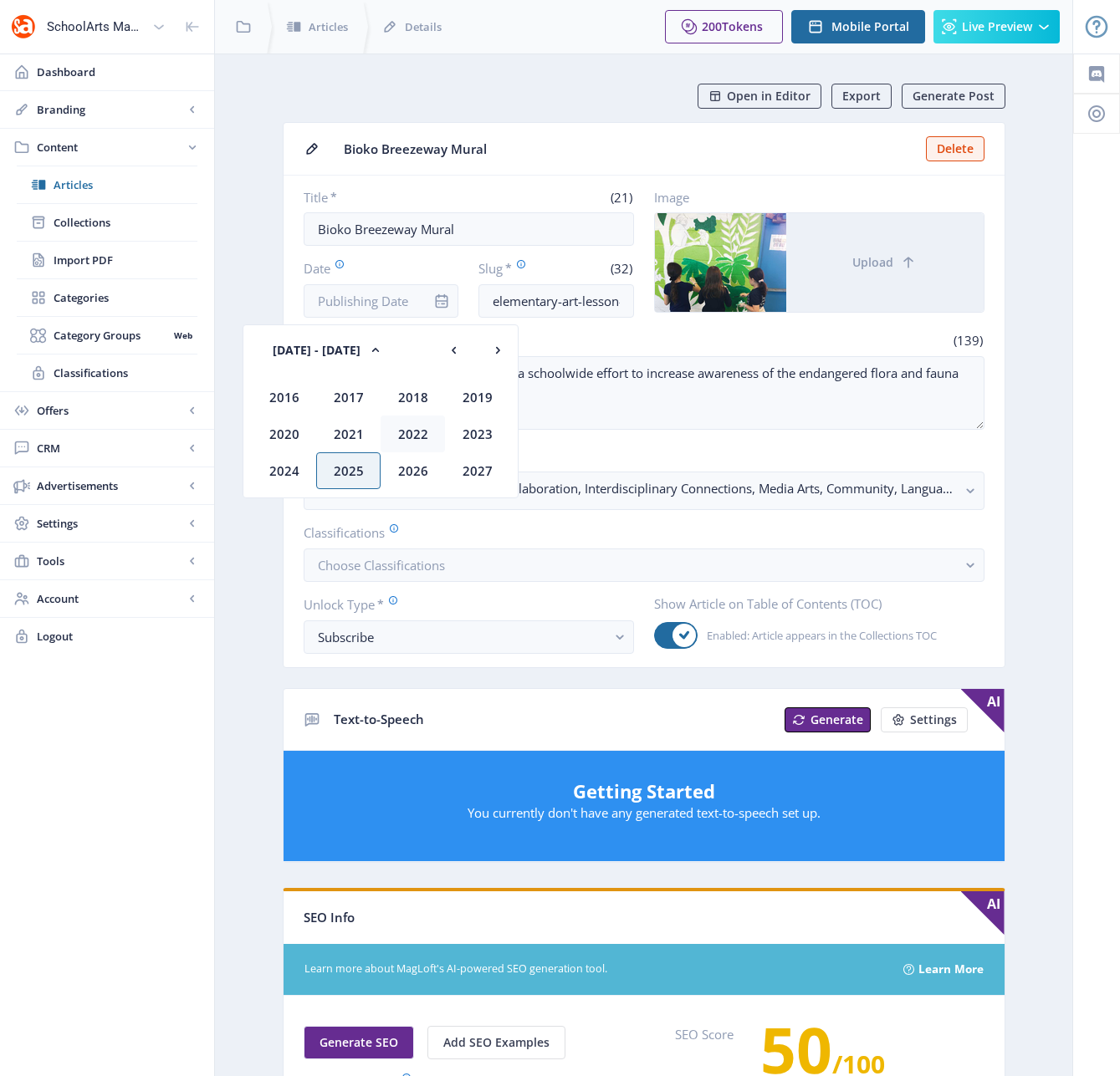
click at [400, 420] on div "2022" at bounding box center [412, 434] width 64 height 37
click at [479, 465] on div "Dec" at bounding box center [477, 470] width 64 height 37
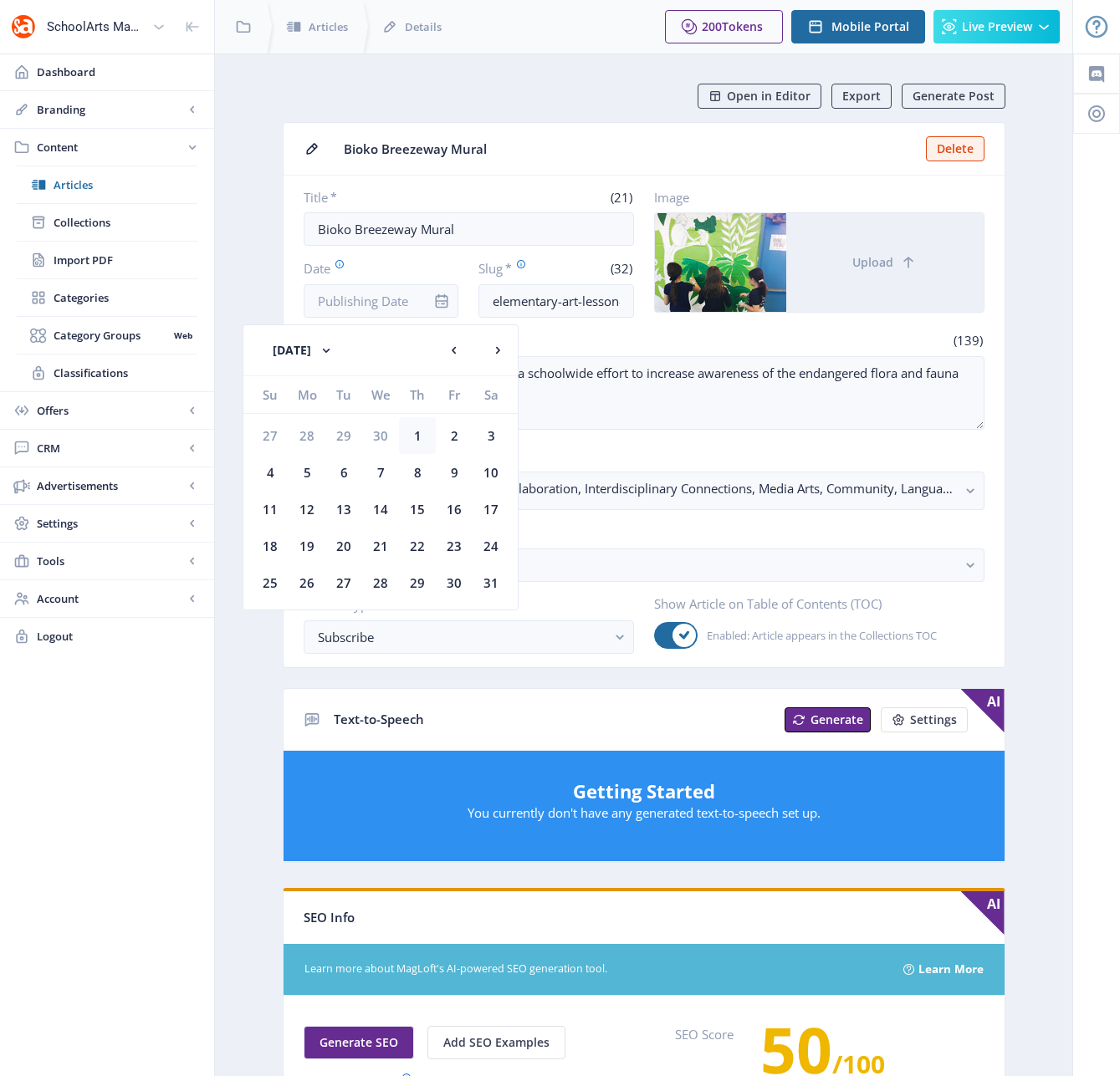
click at [413, 439] on div "1" at bounding box center [417, 435] width 37 height 37
type input "[DATE]"
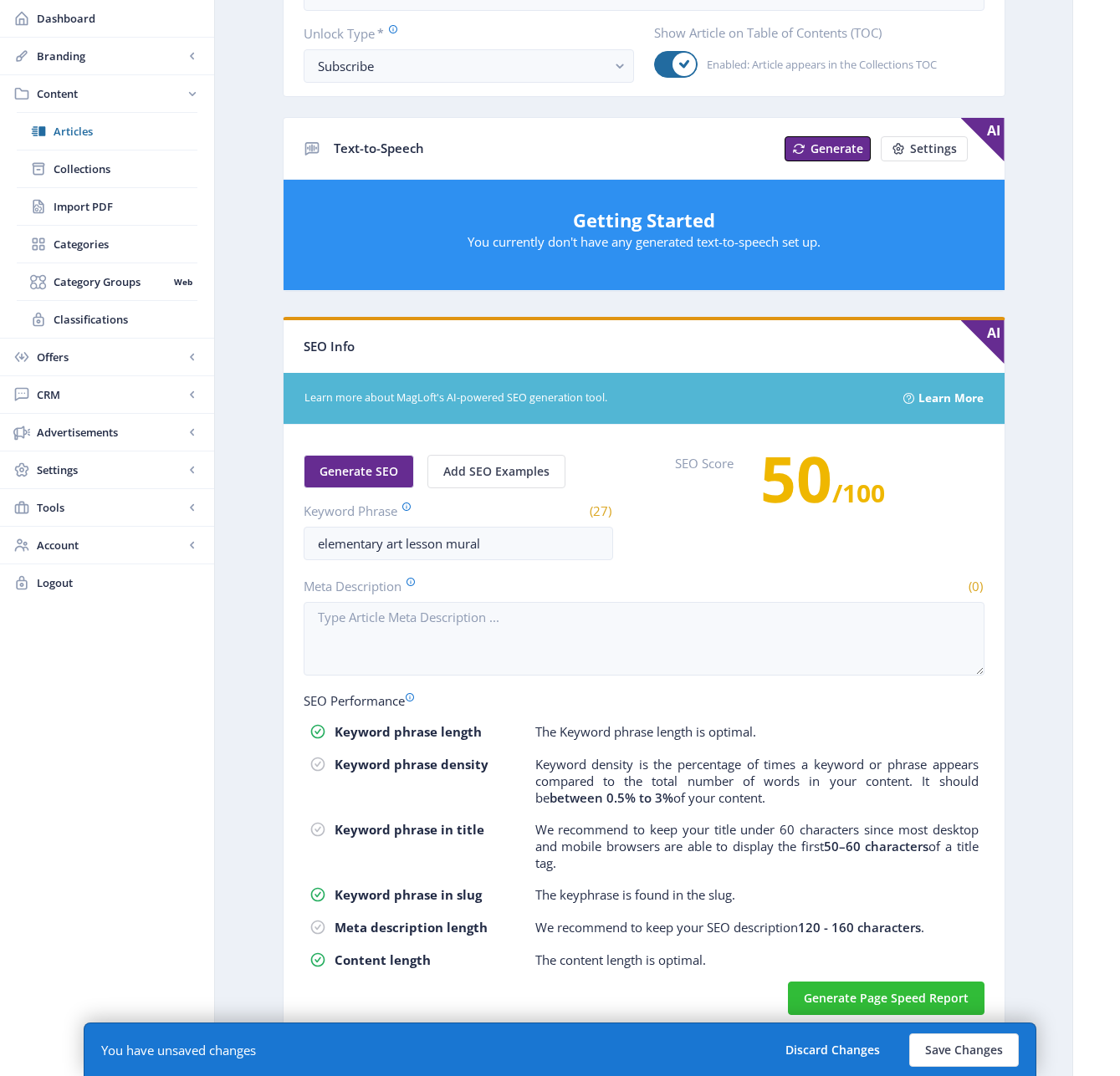
scroll to position [582, 0]
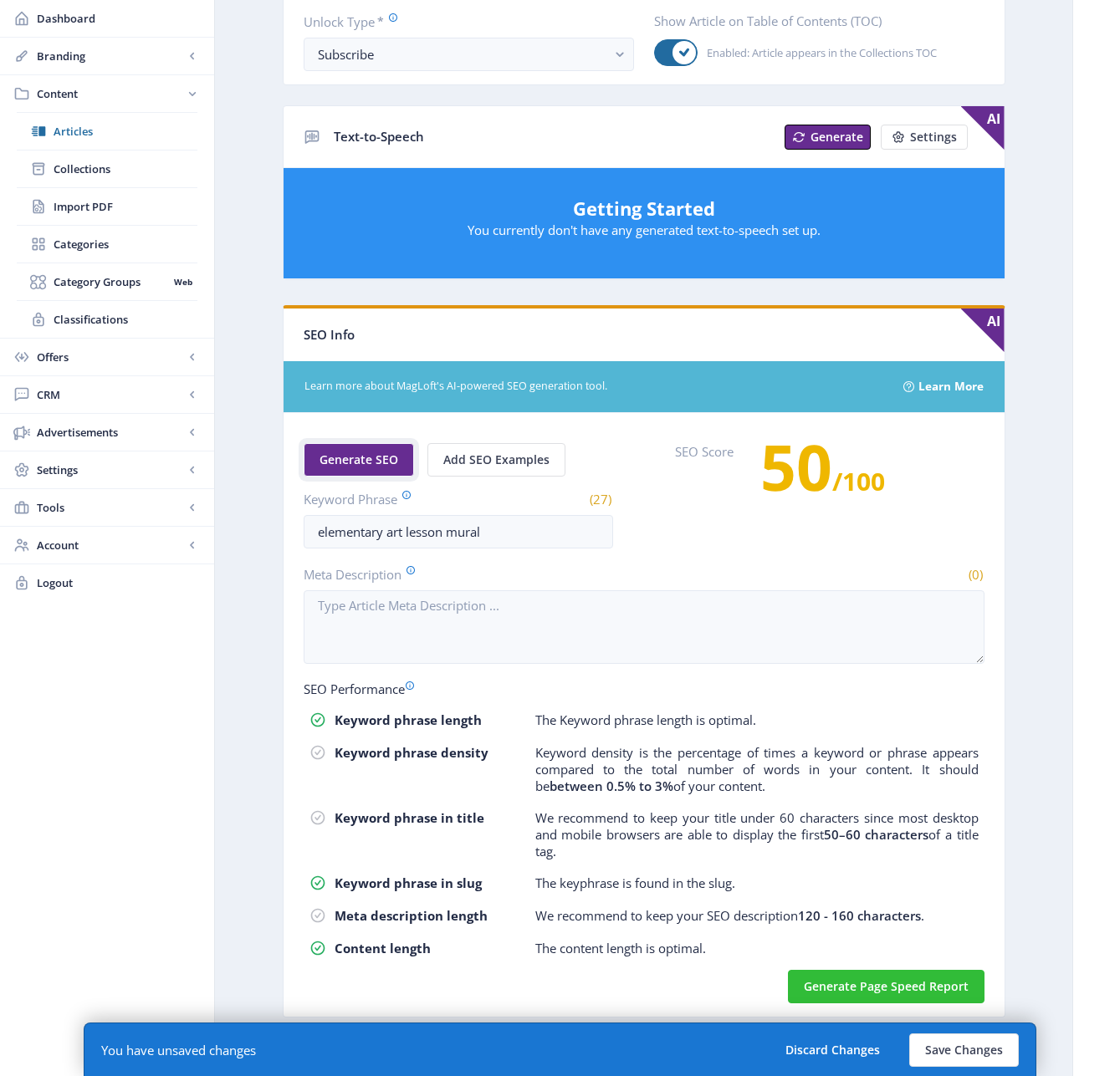
click at [382, 462] on span "Generate SEO" at bounding box center [359, 460] width 79 height 14
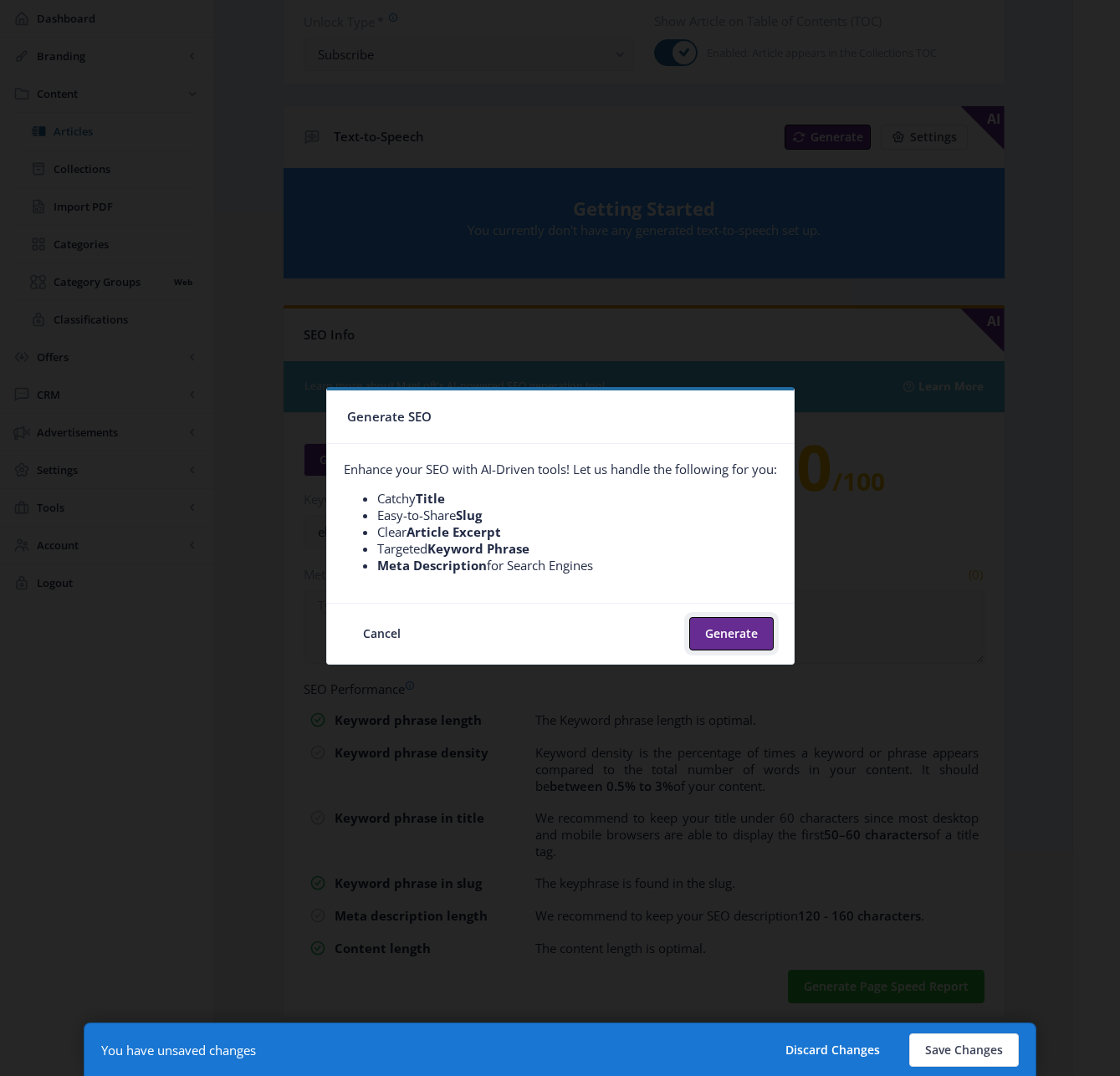
click at [734, 636] on button "Generate" at bounding box center [731, 633] width 85 height 33
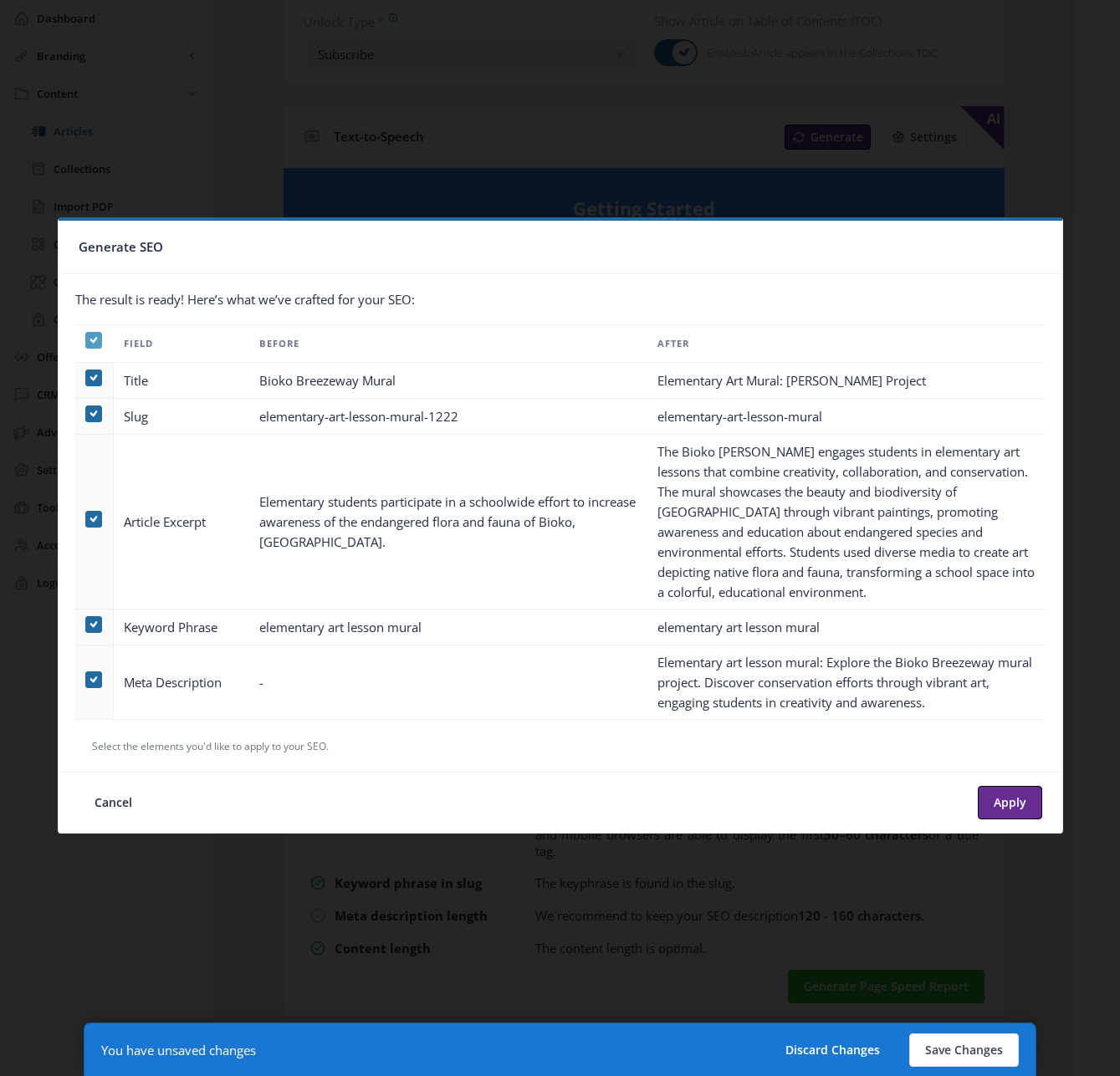
click at [92, 341] on use at bounding box center [93, 340] width 8 height 6
click at [86, 341] on input "checkbox" at bounding box center [86, 340] width 1 height 1
checkbox input "false"
click at [92, 676] on span at bounding box center [94, 680] width 17 height 17
click at [86, 680] on input "checkbox" at bounding box center [86, 680] width 1 height 1
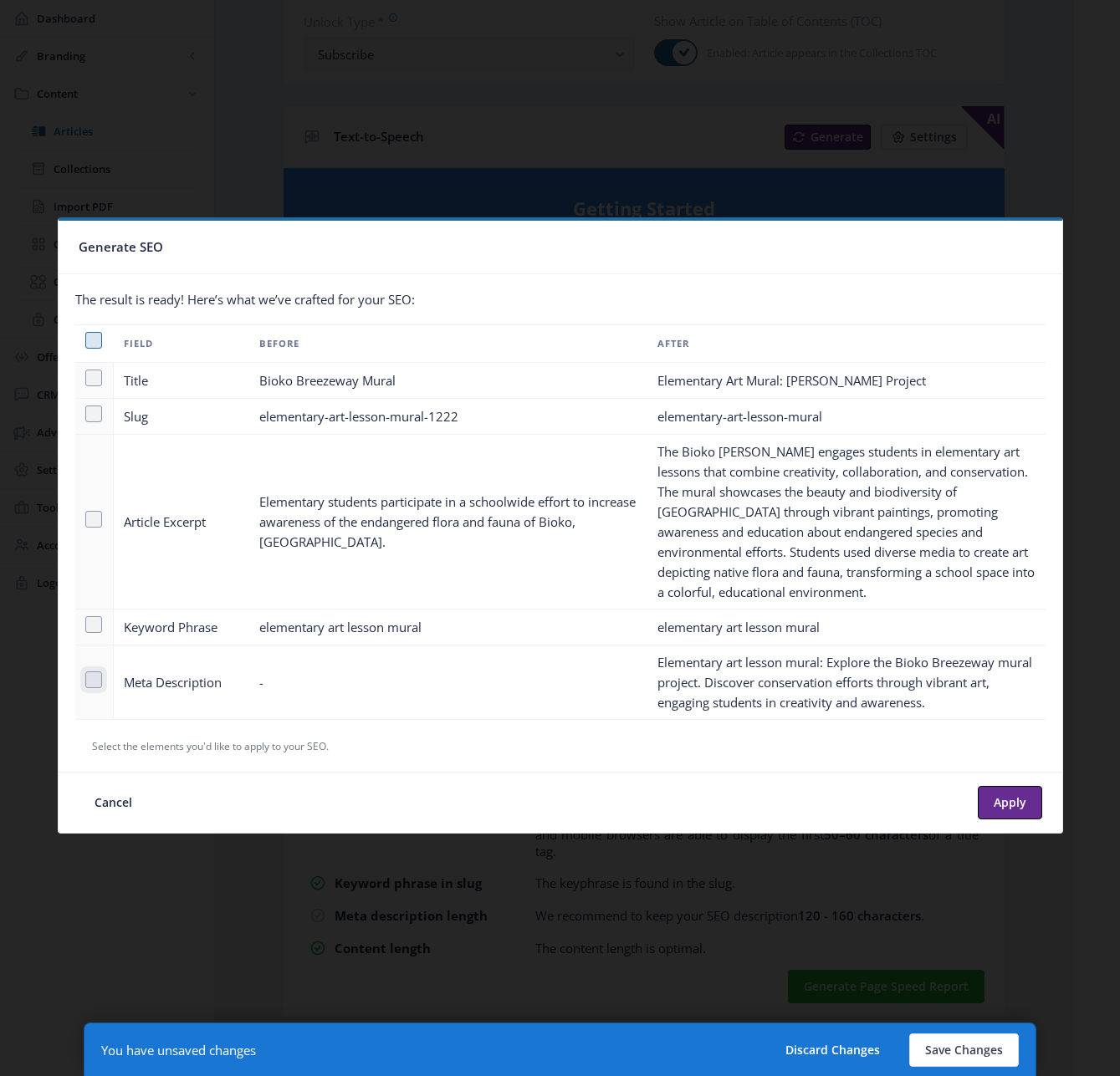
checkbox input "true"
click at [1004, 799] on button "Apply" at bounding box center [1010, 802] width 64 height 33
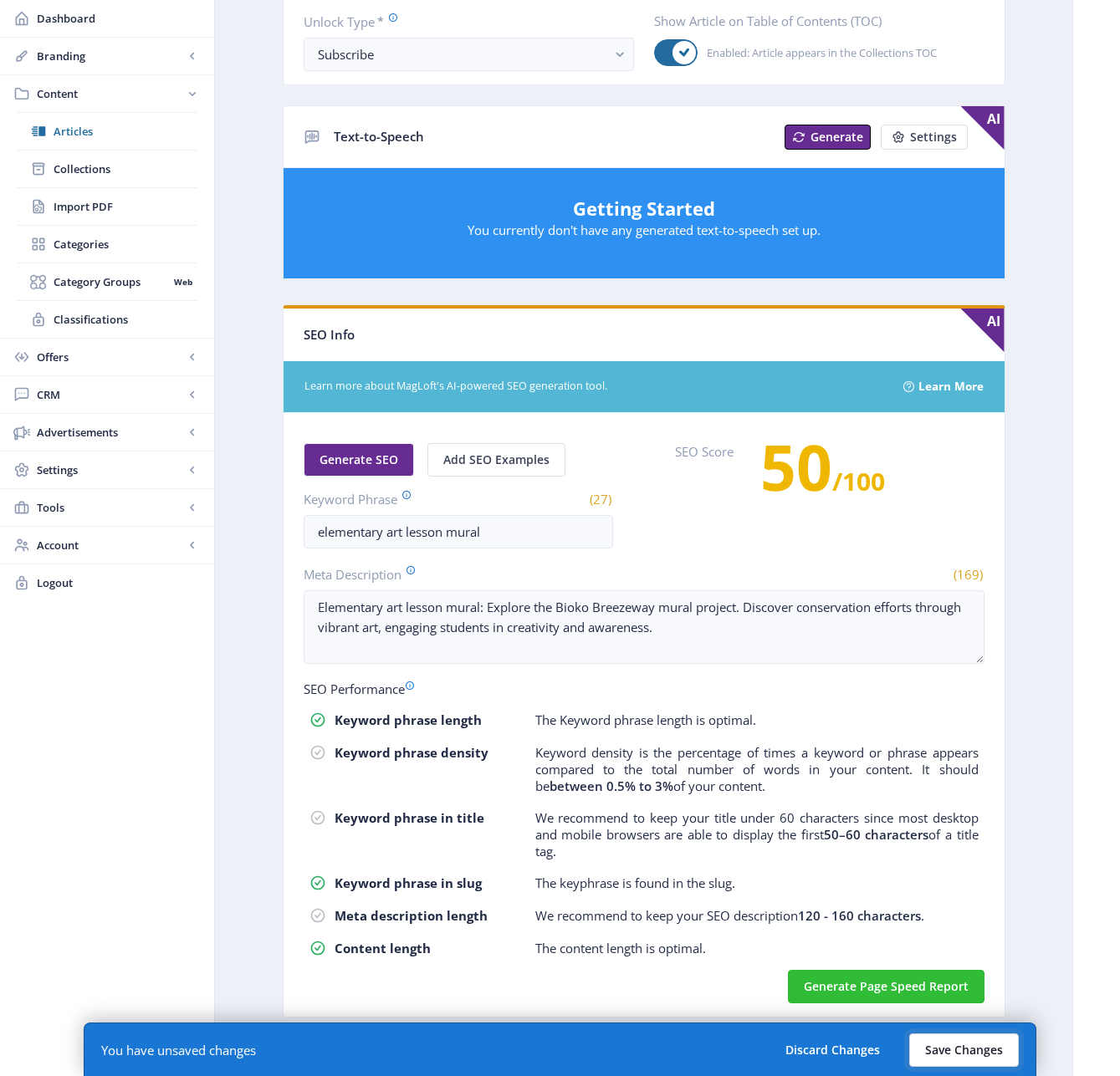
click at [951, 1053] on button "Save Changes" at bounding box center [964, 1049] width 110 height 33
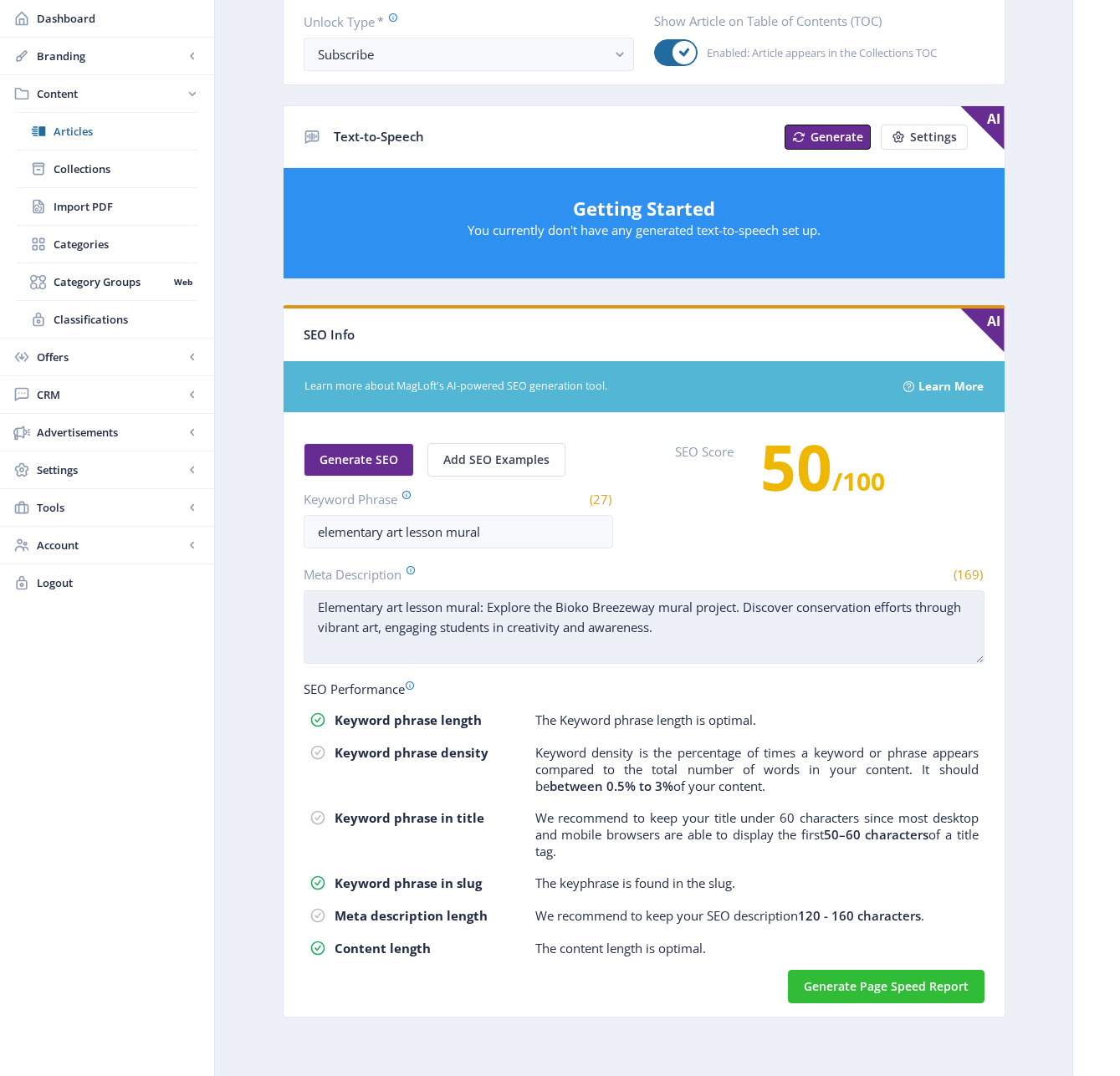
drag, startPoint x: 486, startPoint y: 606, endPoint x: 326, endPoint y: 594, distance: 160.4
click at [326, 594] on textarea "Elementary art lesson mural: Explore the Bioko Breezeway mural project. Discove…" at bounding box center [644, 627] width 681 height 74
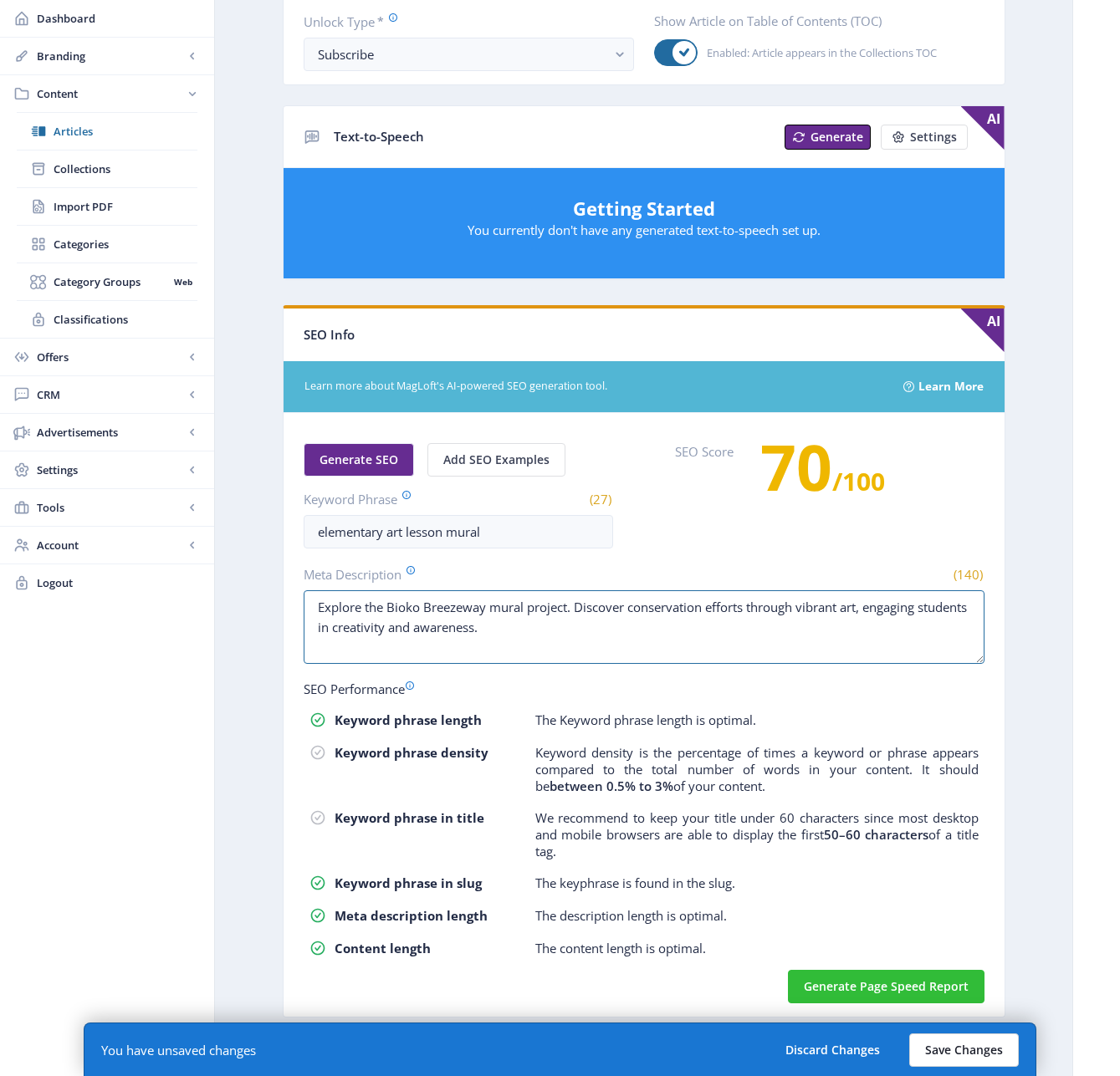
type textarea "Explore the Bioko Breezeway mural project. Discover conservation efforts throug…"
click at [976, 1049] on button "Save Changes" at bounding box center [964, 1049] width 110 height 33
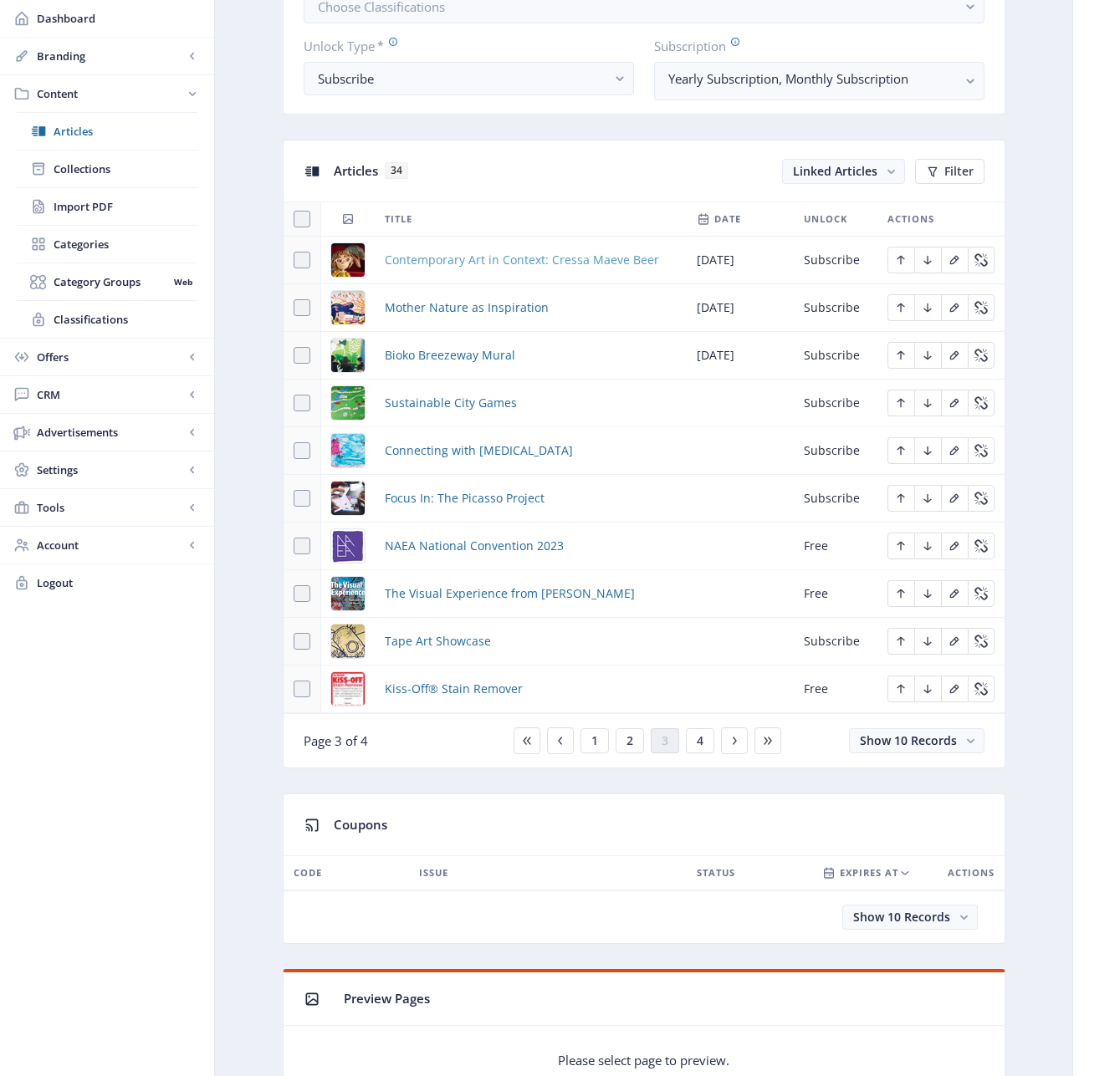
scroll to position [656, 0]
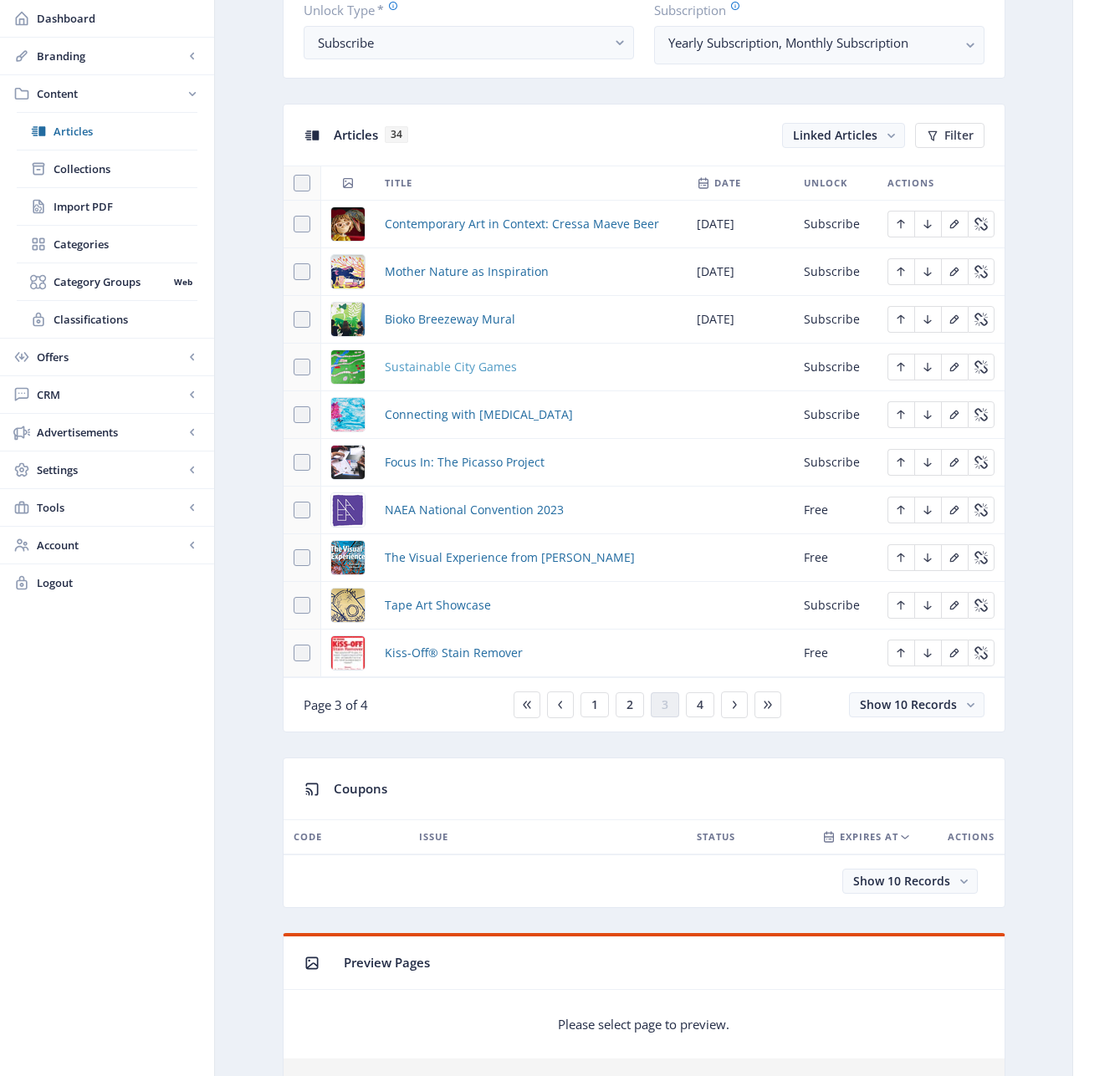
click at [456, 364] on span "Sustainable City Games" at bounding box center [451, 366] width 132 height 20
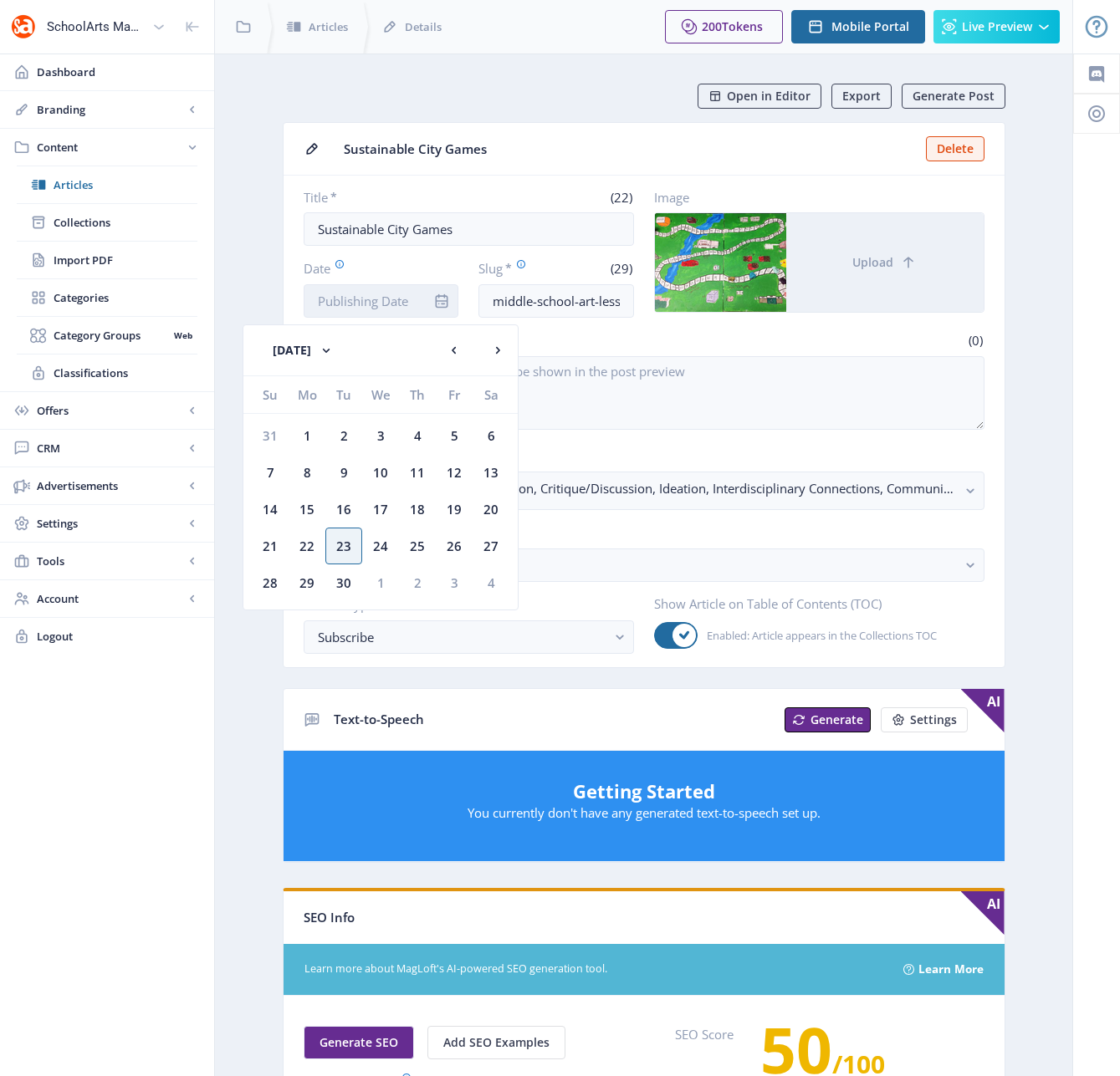
click at [405, 293] on input "Date" at bounding box center [382, 300] width 156 height 33
click at [344, 349] on button "[DATE]" at bounding box center [303, 350] width 93 height 33
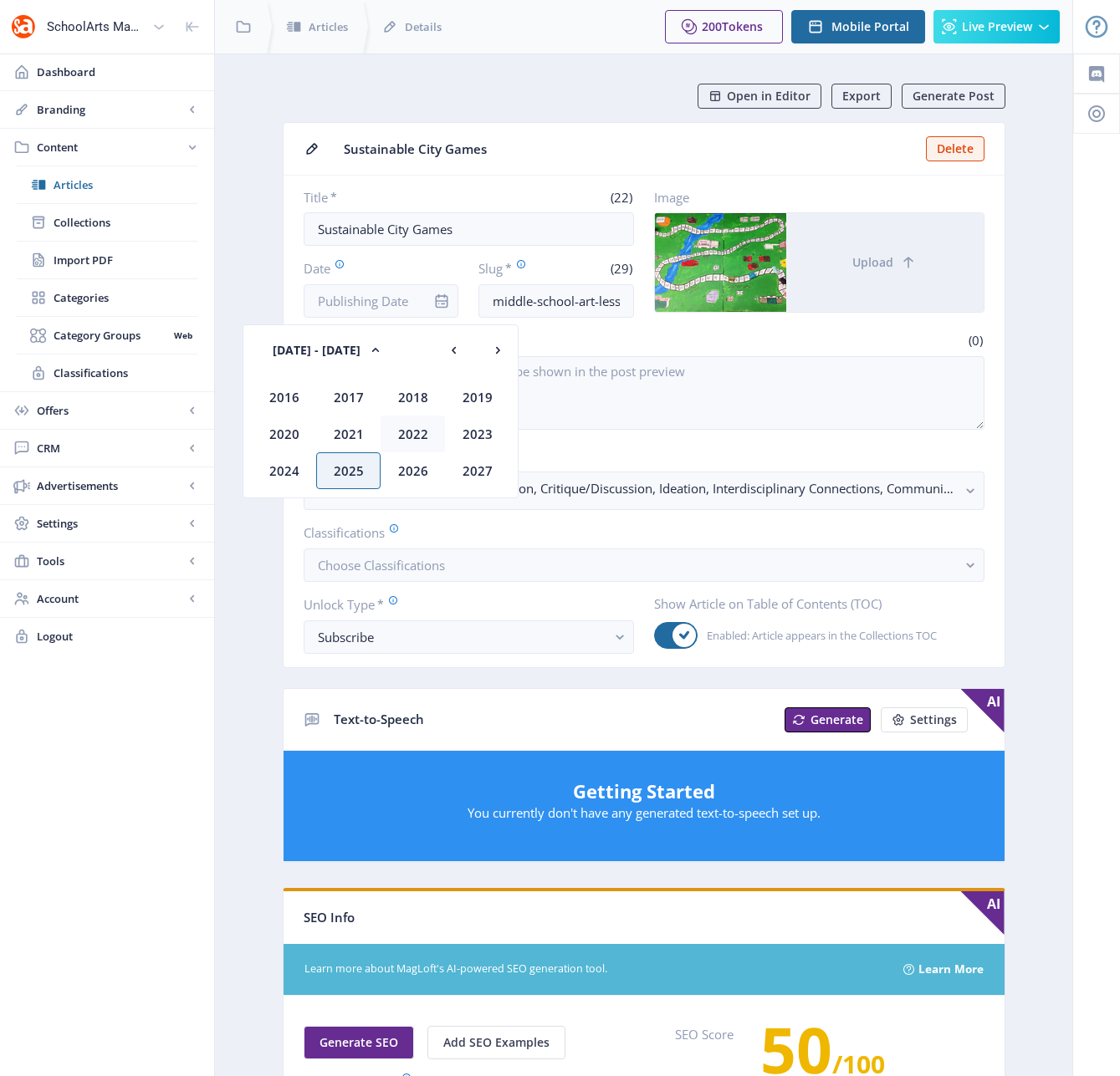
click at [414, 429] on div "2022" at bounding box center [412, 434] width 64 height 37
click at [474, 459] on div "Dec" at bounding box center [477, 470] width 64 height 37
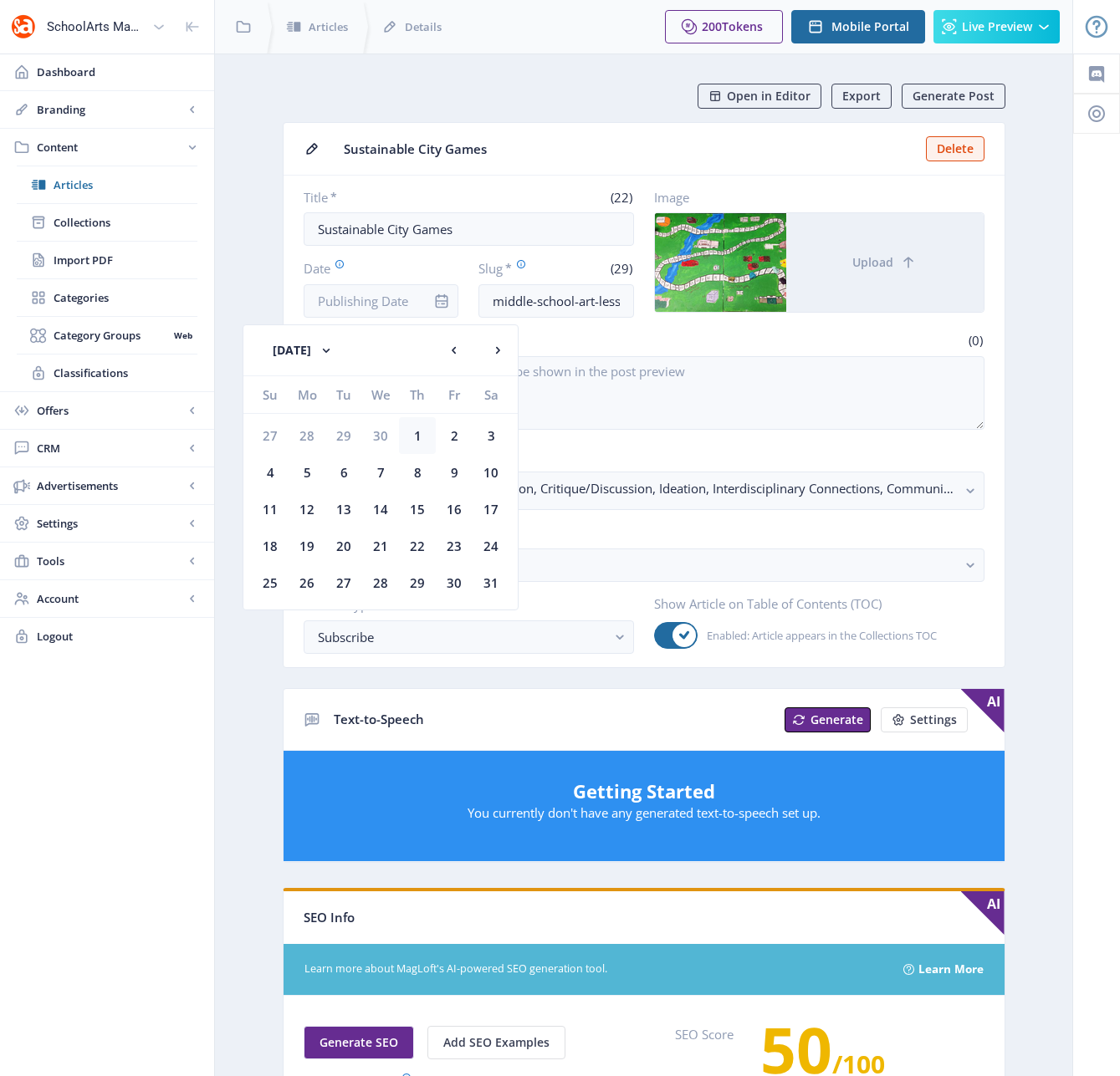
click at [427, 432] on div "1" at bounding box center [417, 435] width 37 height 37
type input "[DATE]"
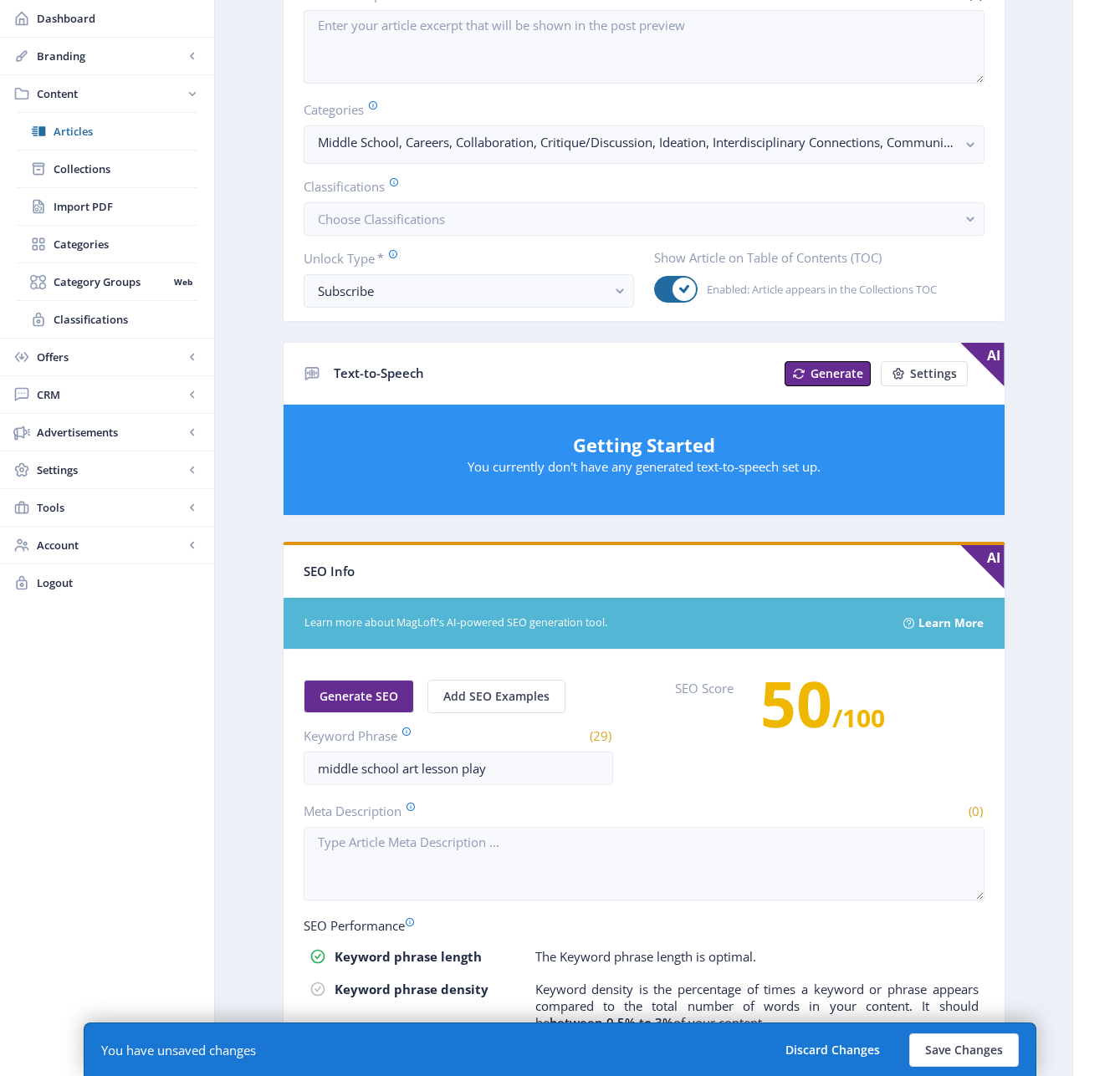
scroll to position [582, 0]
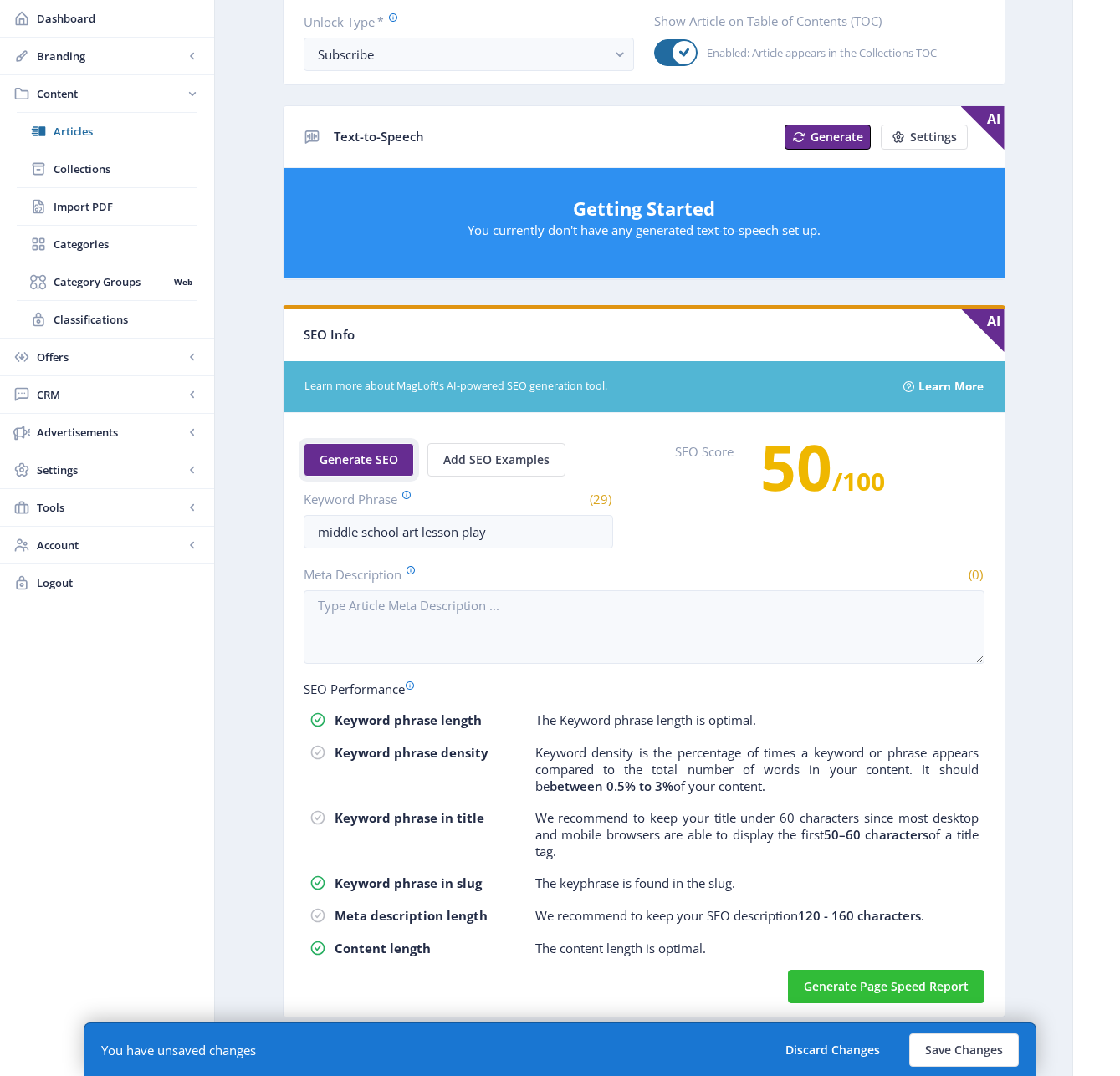
click at [357, 455] on span "Generate SEO" at bounding box center [359, 460] width 79 height 14
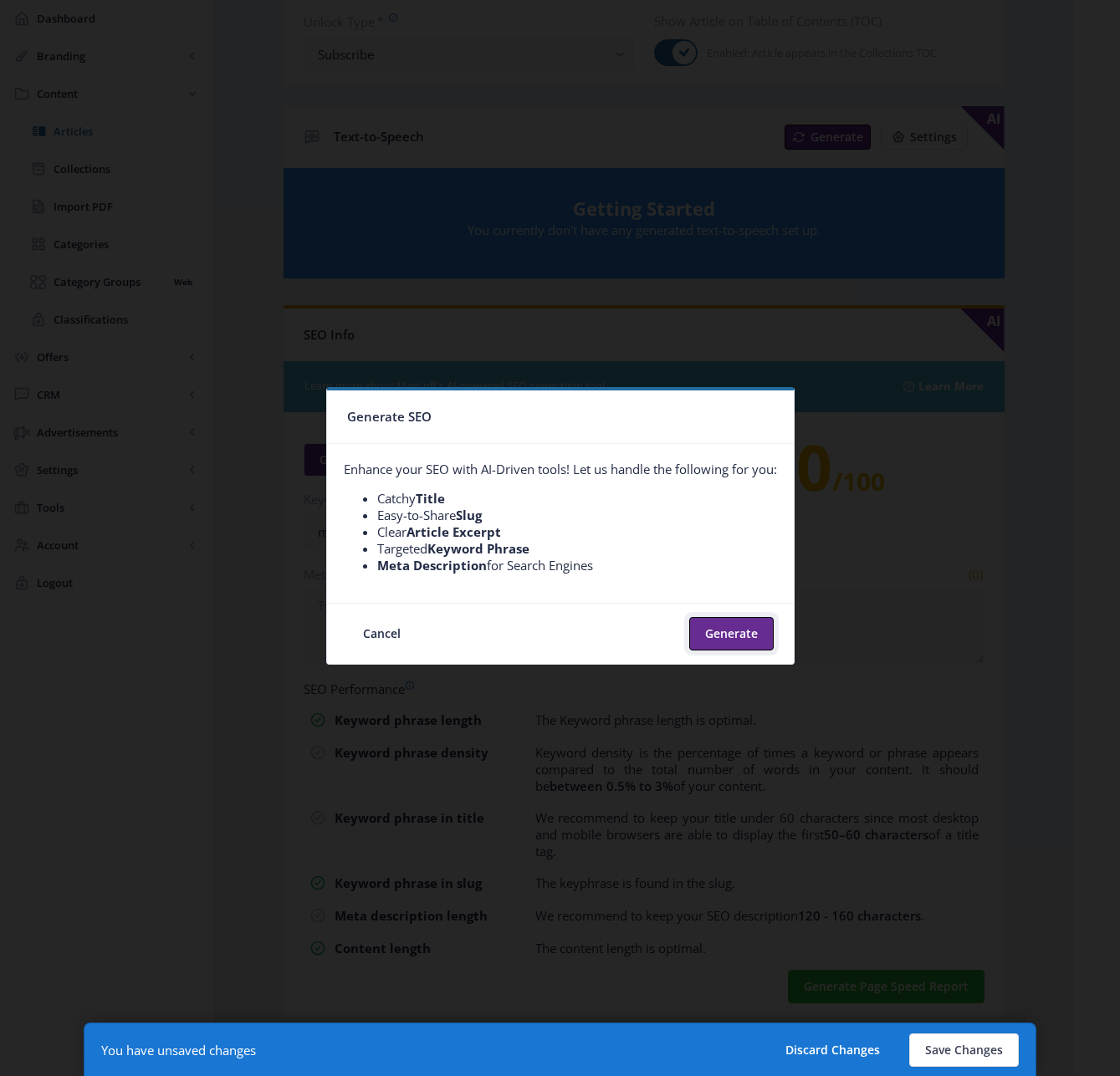
click at [726, 646] on button "Generate" at bounding box center [731, 633] width 85 height 33
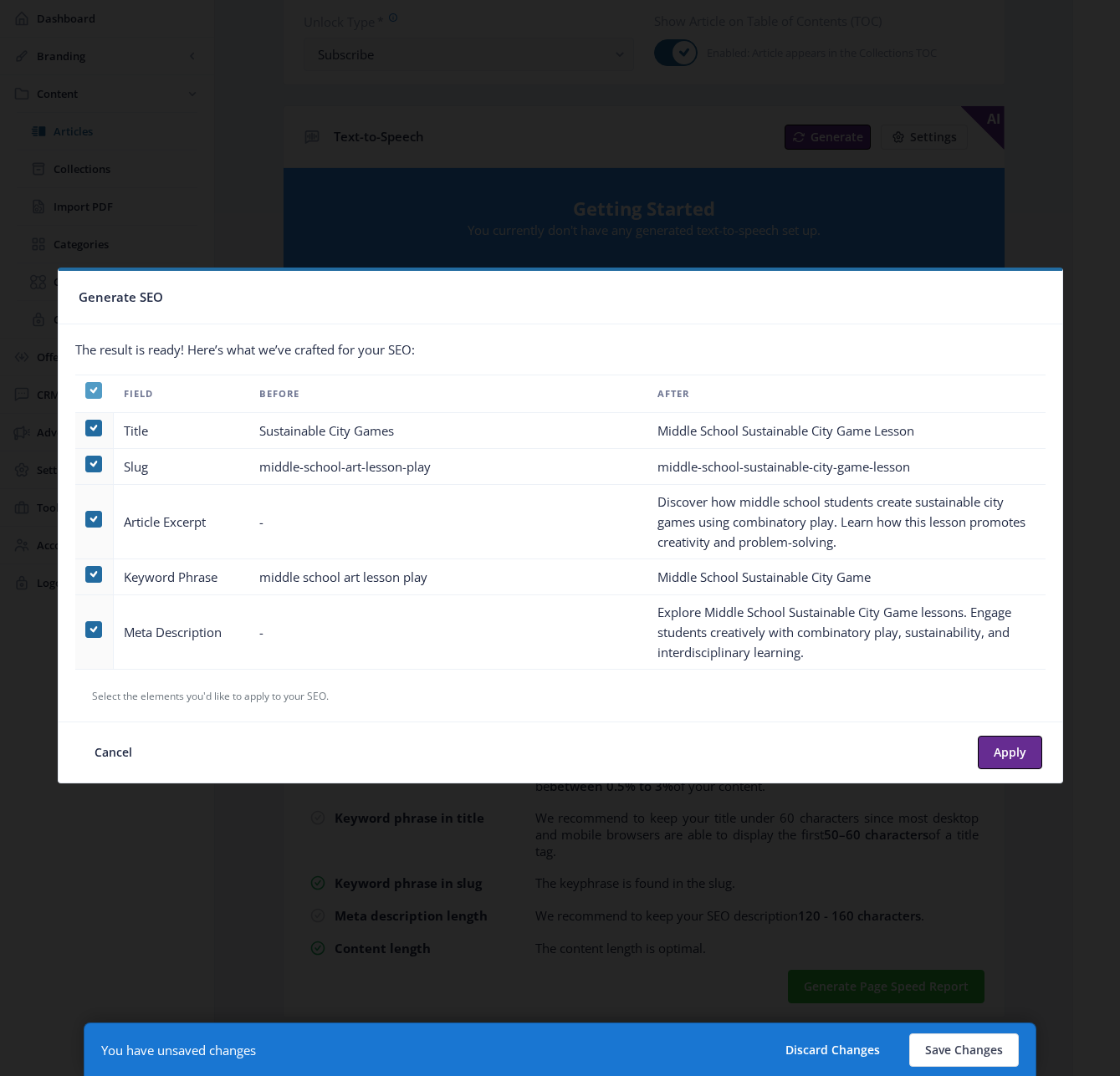
click at [92, 391] on use at bounding box center [93, 390] width 8 height 6
click at [86, 391] on input "checkbox" at bounding box center [86, 390] width 1 height 1
checkbox input "false"
click at [86, 630] on span at bounding box center [94, 630] width 17 height 17
click at [86, 630] on input "checkbox" at bounding box center [86, 630] width 1 height 1
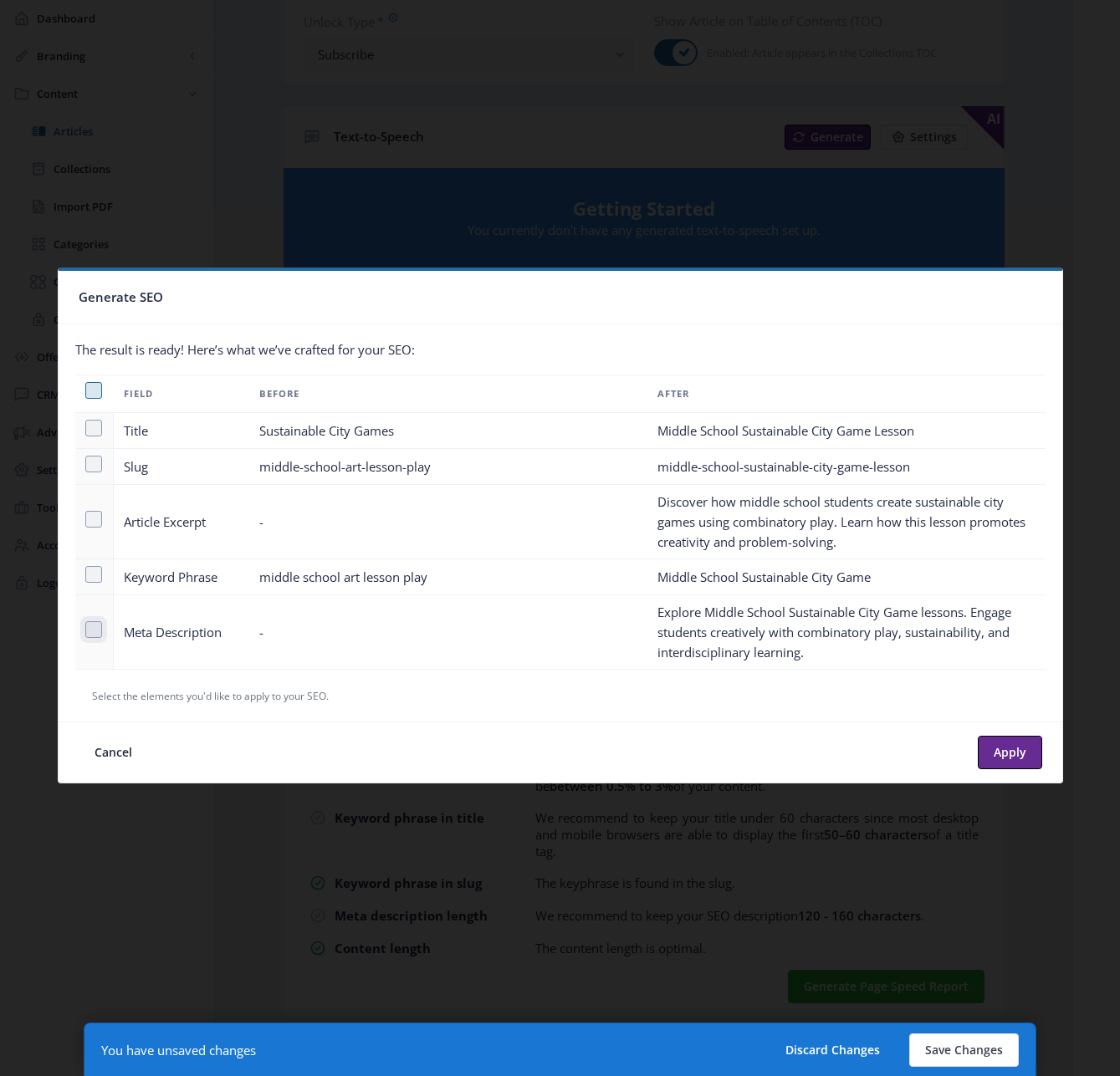
checkbox input "true"
click at [1006, 756] on button "Apply" at bounding box center [1010, 752] width 64 height 33
type textarea "Explore Middle School Sustainable City Game lessons. Engage students creatively…"
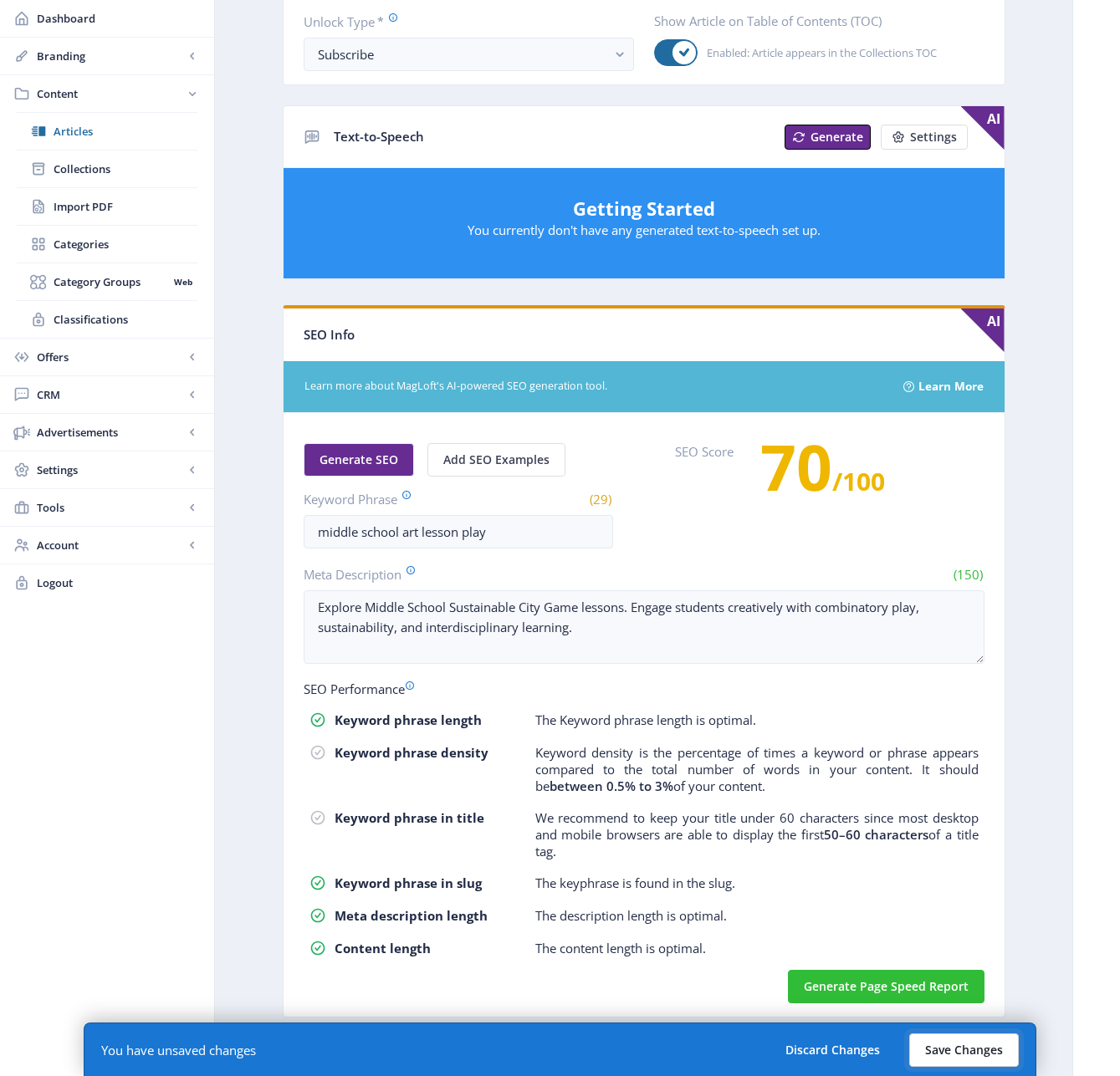
click at [947, 1053] on button "Save Changes" at bounding box center [964, 1049] width 110 height 33
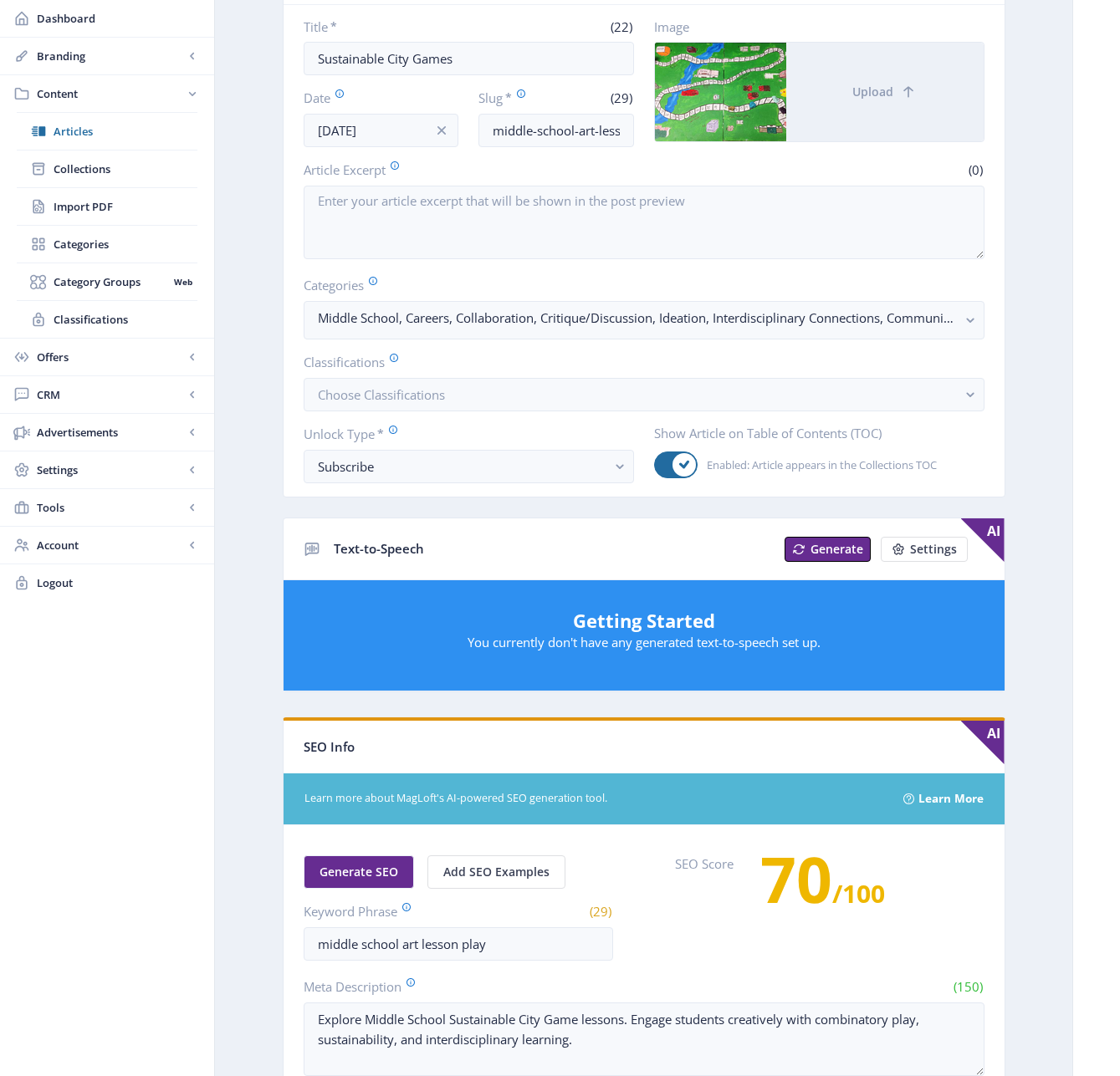
scroll to position [355, 0]
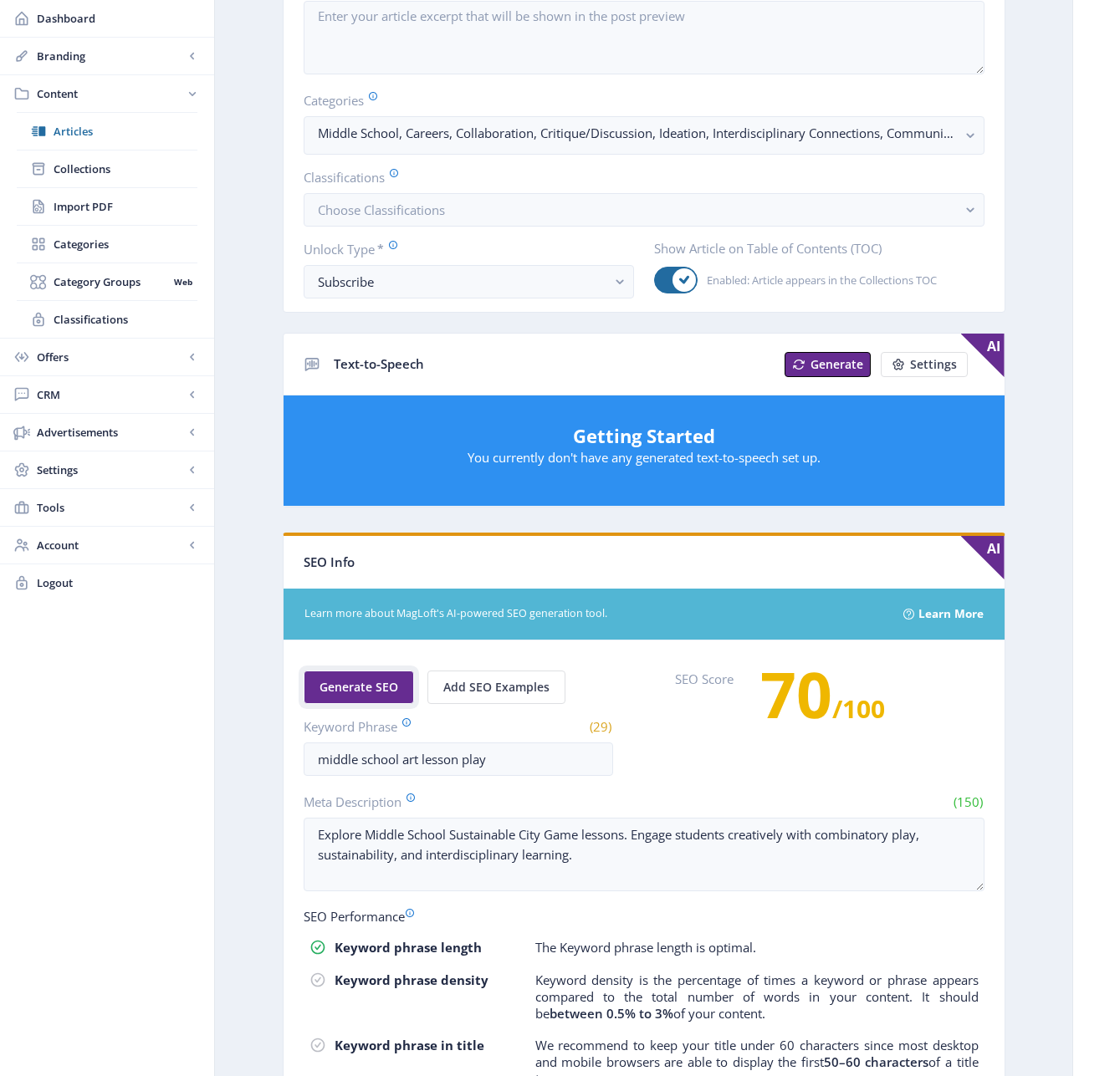
click at [345, 681] on span "Generate SEO" at bounding box center [359, 688] width 79 height 14
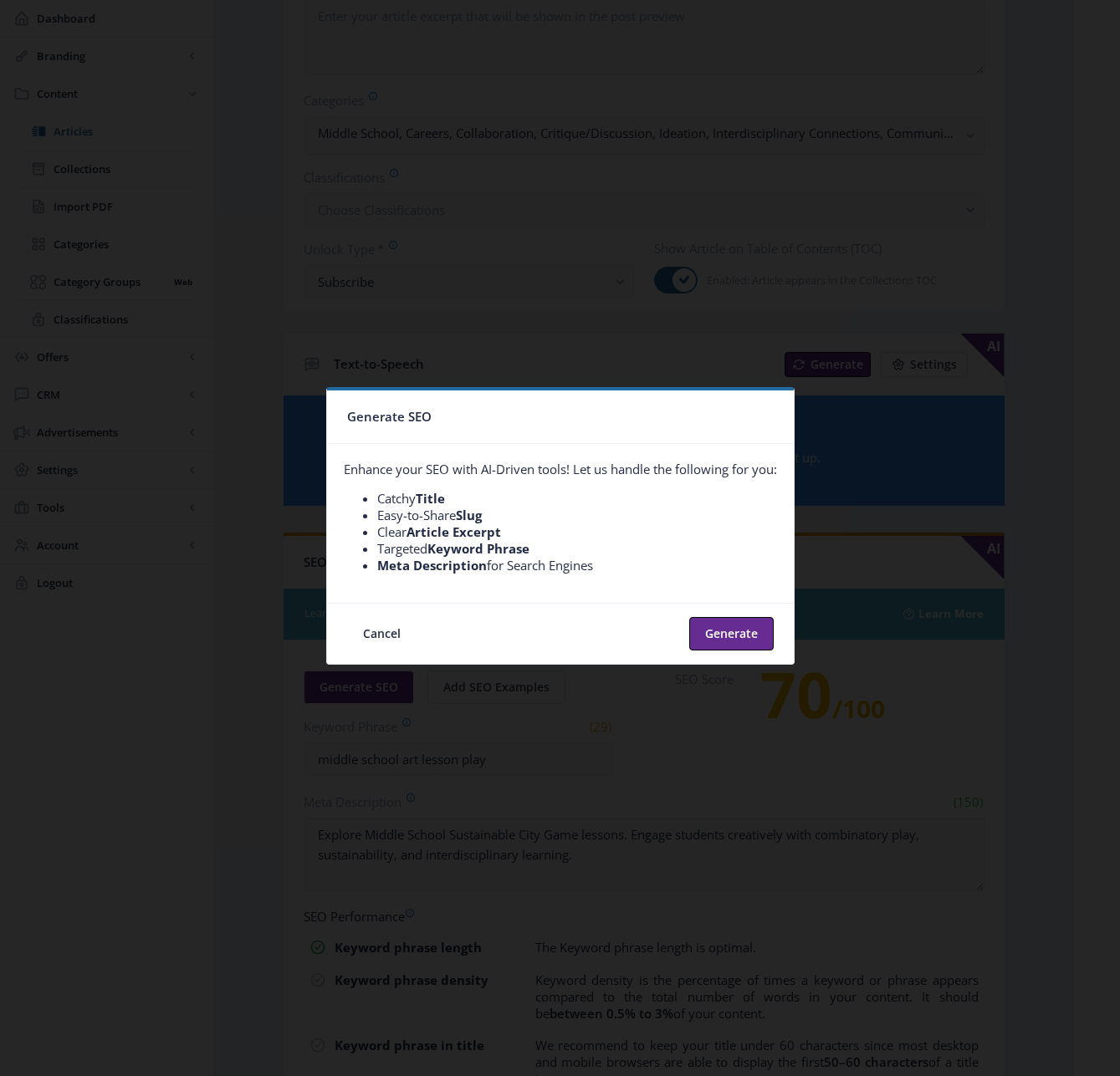
scroll to position [0, 0]
click at [749, 627] on button "Generate" at bounding box center [731, 633] width 85 height 33
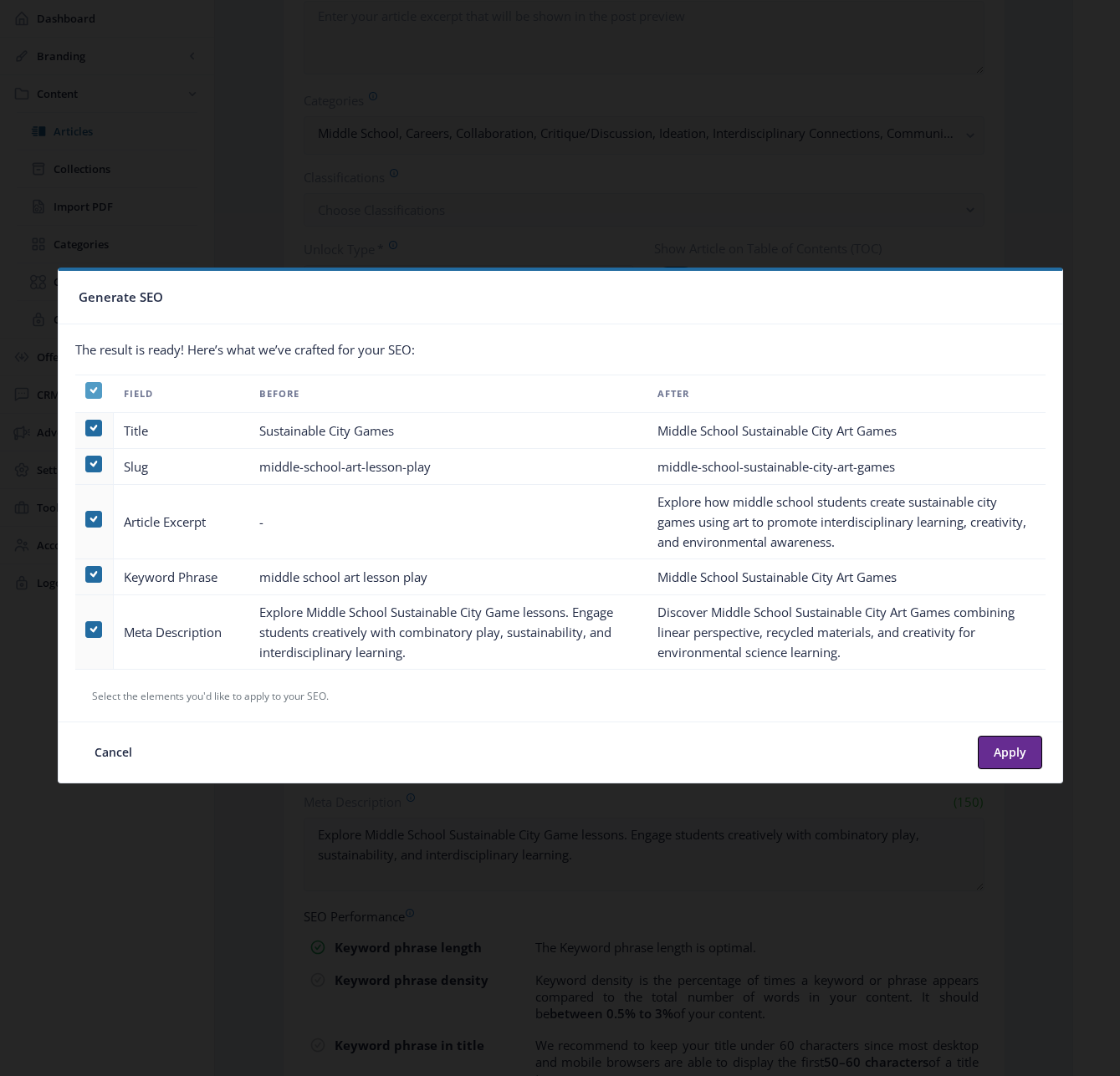
click at [97, 390] on span at bounding box center [94, 391] width 17 height 17
click at [86, 390] on input "checkbox" at bounding box center [86, 390] width 1 height 1
checkbox input "false"
click at [94, 517] on span at bounding box center [94, 519] width 17 height 17
click at [86, 519] on input "checkbox" at bounding box center [86, 519] width 1 height 1
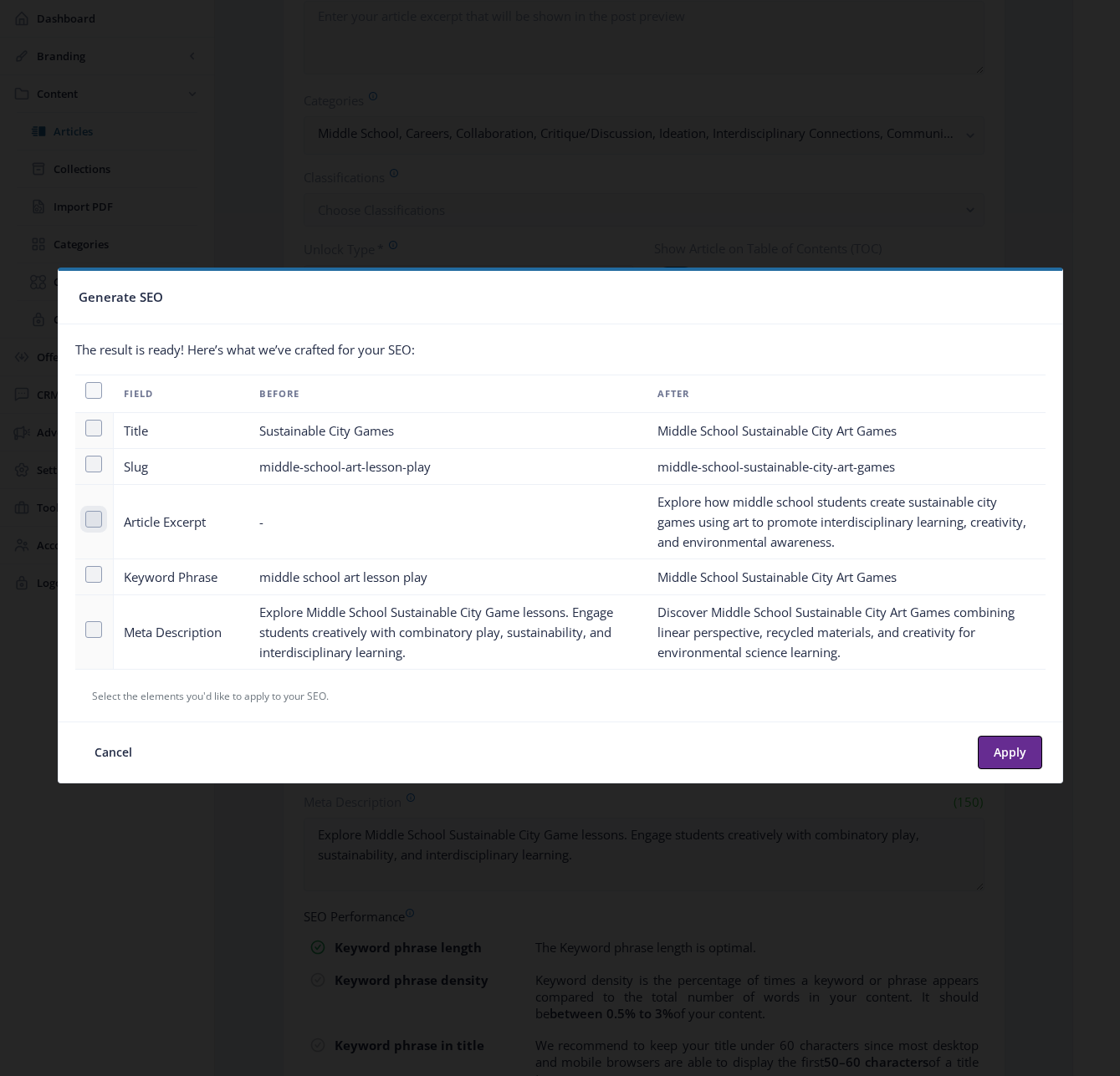
checkbox input "true"
click at [1007, 749] on button "Apply" at bounding box center [1010, 752] width 64 height 33
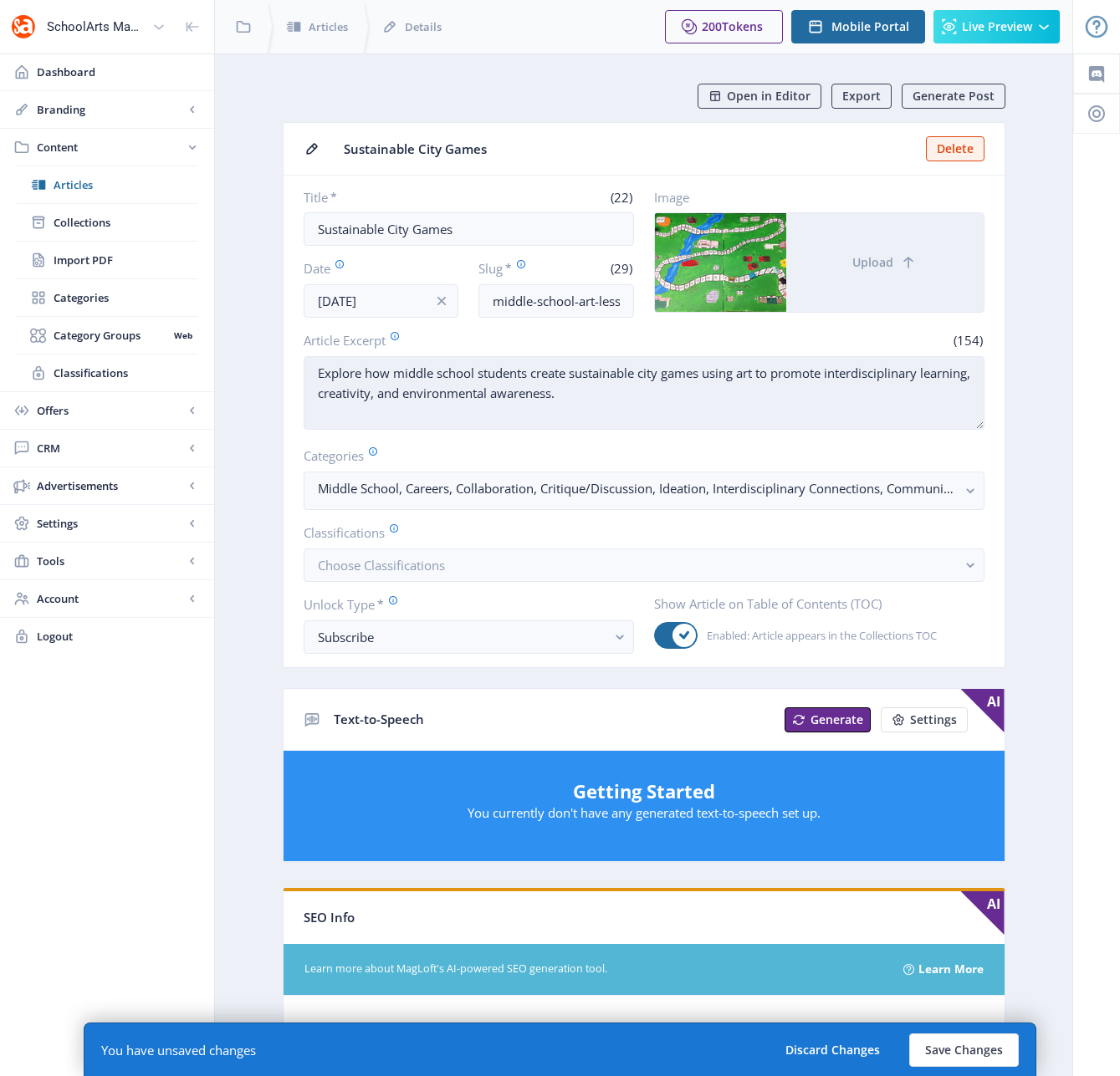
drag, startPoint x: 572, startPoint y: 372, endPoint x: 660, endPoint y: 379, distance: 88.3
click at [660, 379] on textarea "Explore how middle school students create sustainable city games using art to p…" at bounding box center [644, 393] width 681 height 74
click at [595, 375] on textarea "Explore how middle school students create boaard games using art to promote int…" at bounding box center [644, 393] width 681 height 74
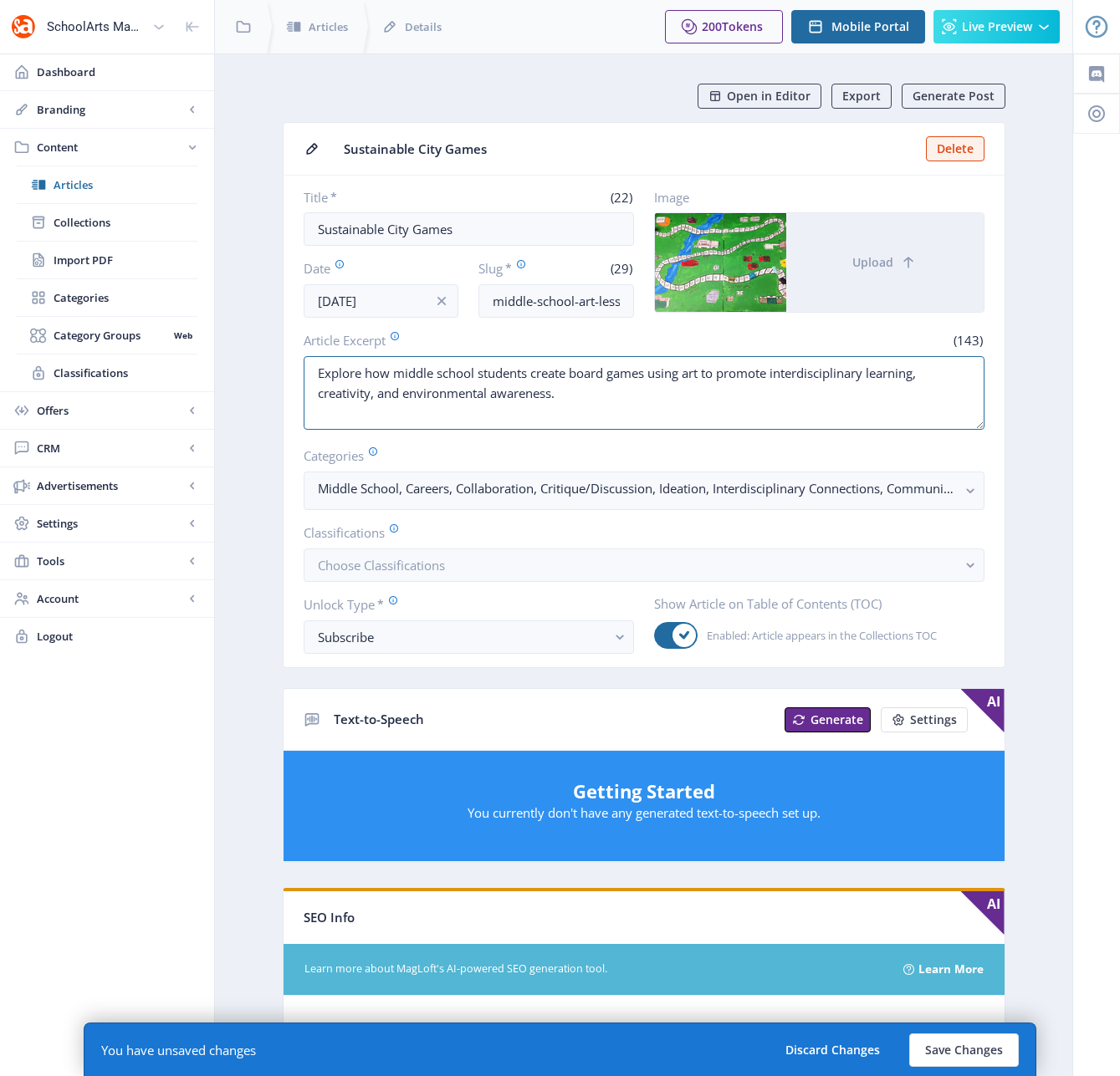
type textarea "Explore how middle school students create board games using art to promote inte…"
click at [944, 1052] on button "Save Changes" at bounding box center [964, 1049] width 110 height 33
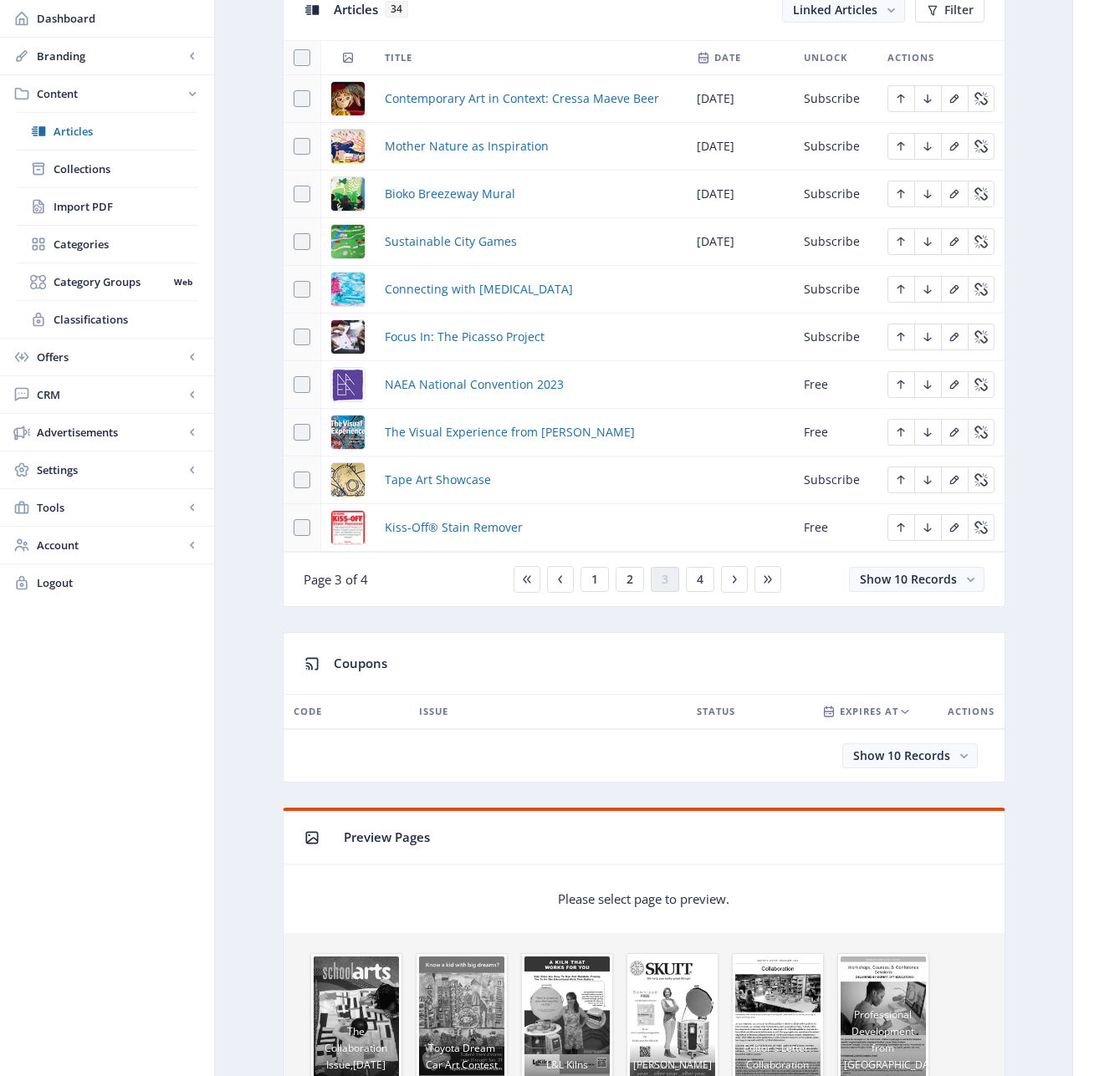
scroll to position [579, 0]
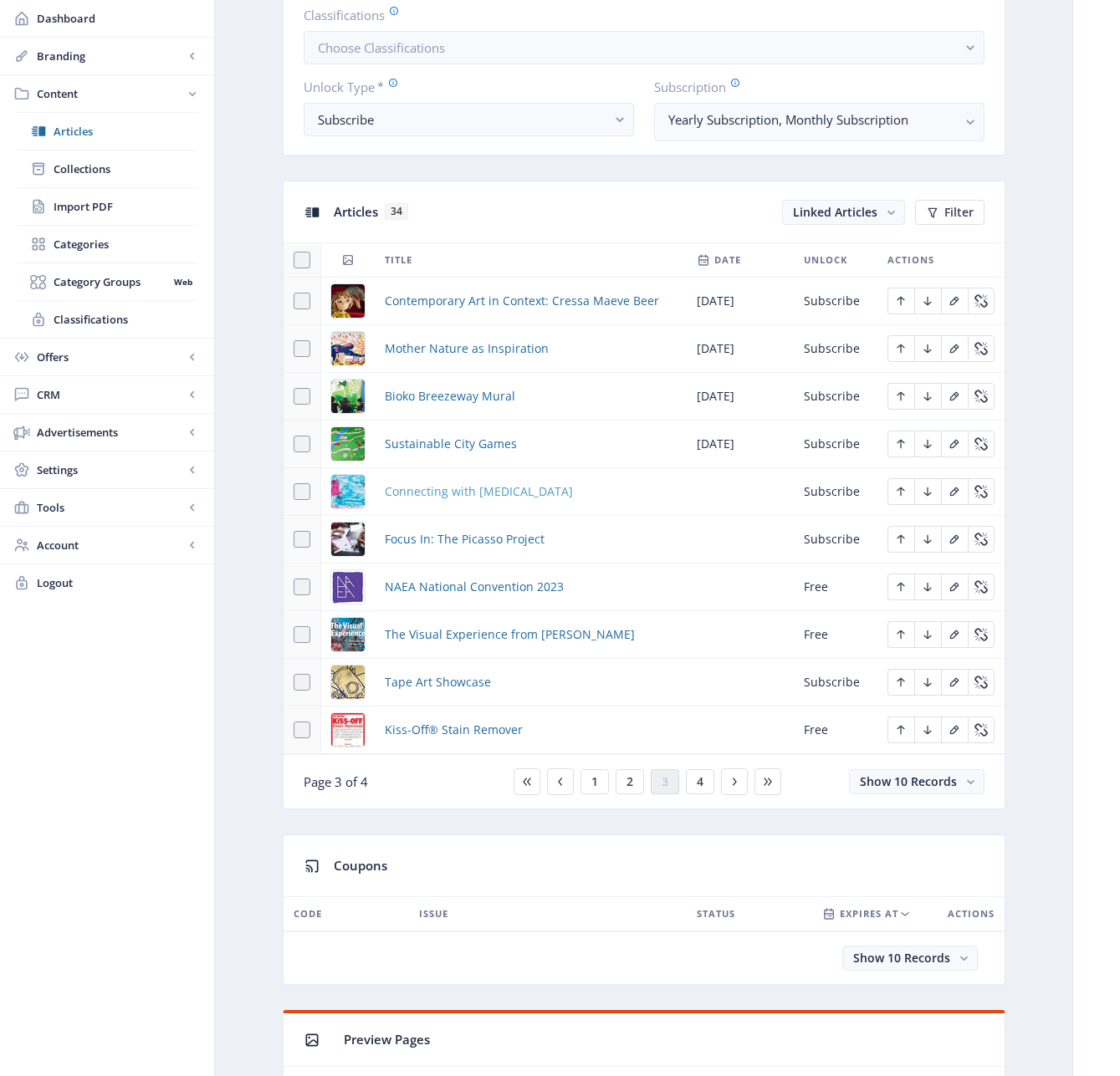
click at [495, 498] on span "Connecting with [MEDICAL_DATA]" at bounding box center [479, 491] width 188 height 20
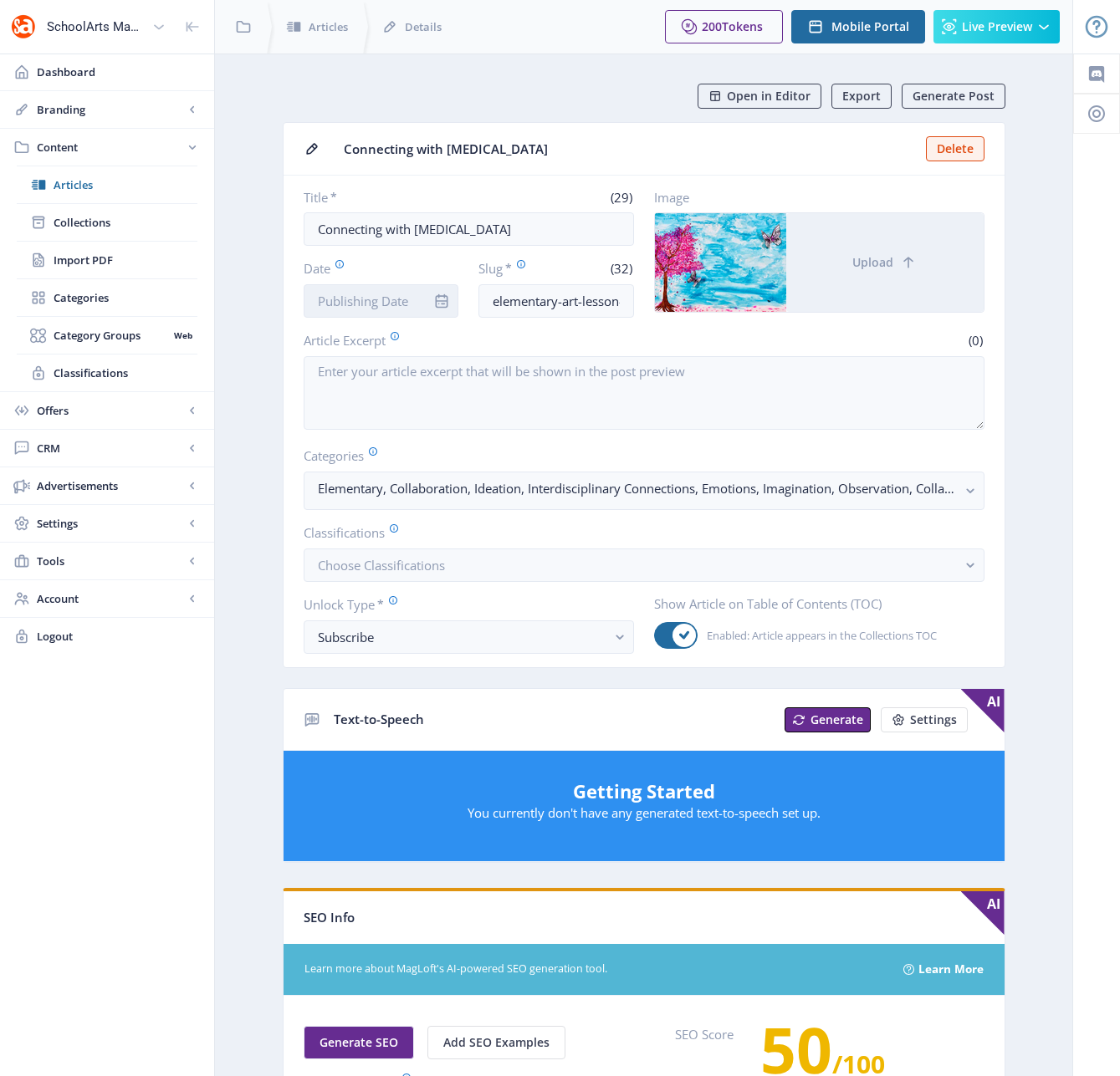
click at [353, 301] on input "Date" at bounding box center [382, 300] width 156 height 33
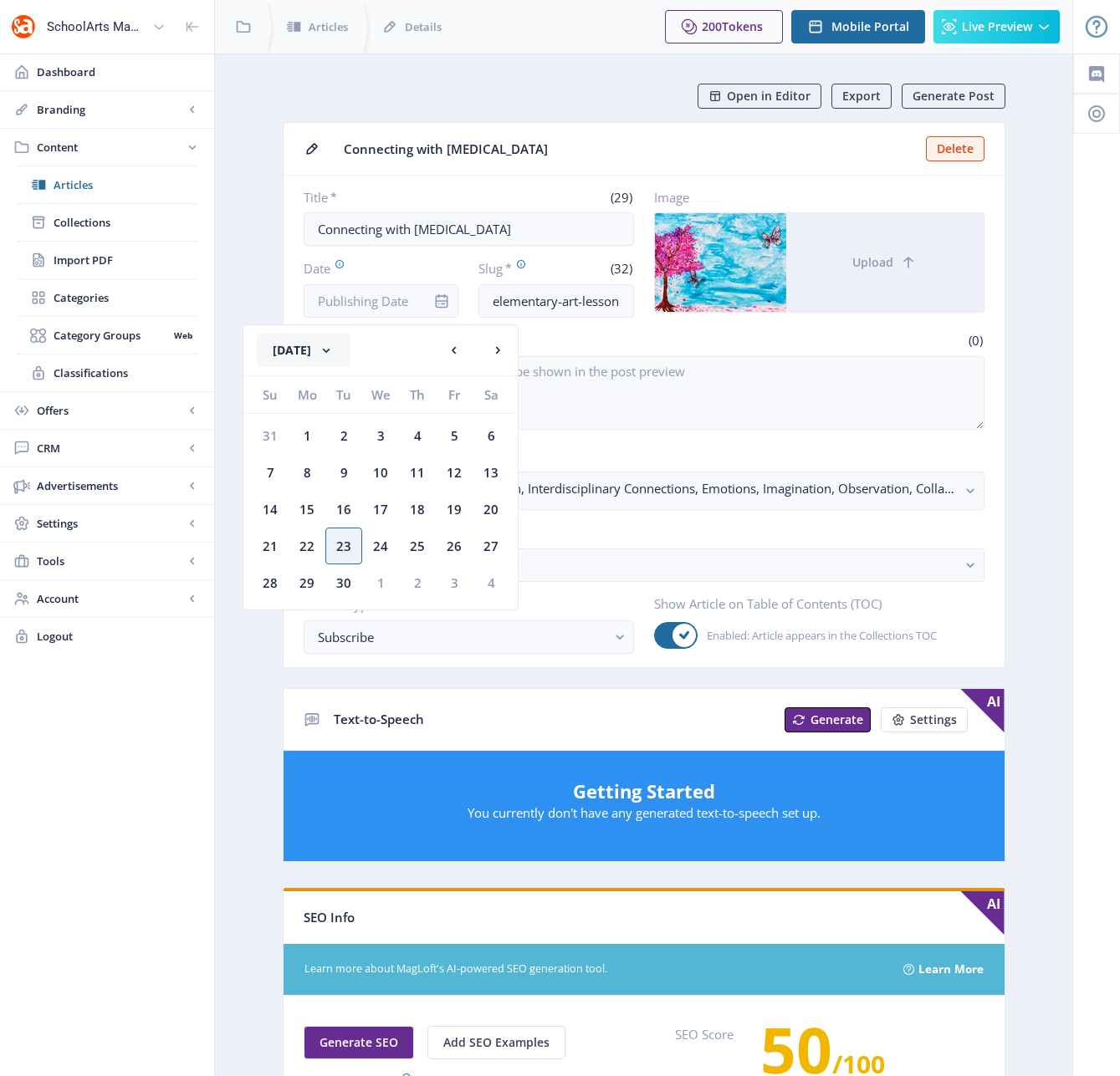
click at [329, 358] on button "[DATE]" at bounding box center [303, 350] width 93 height 33
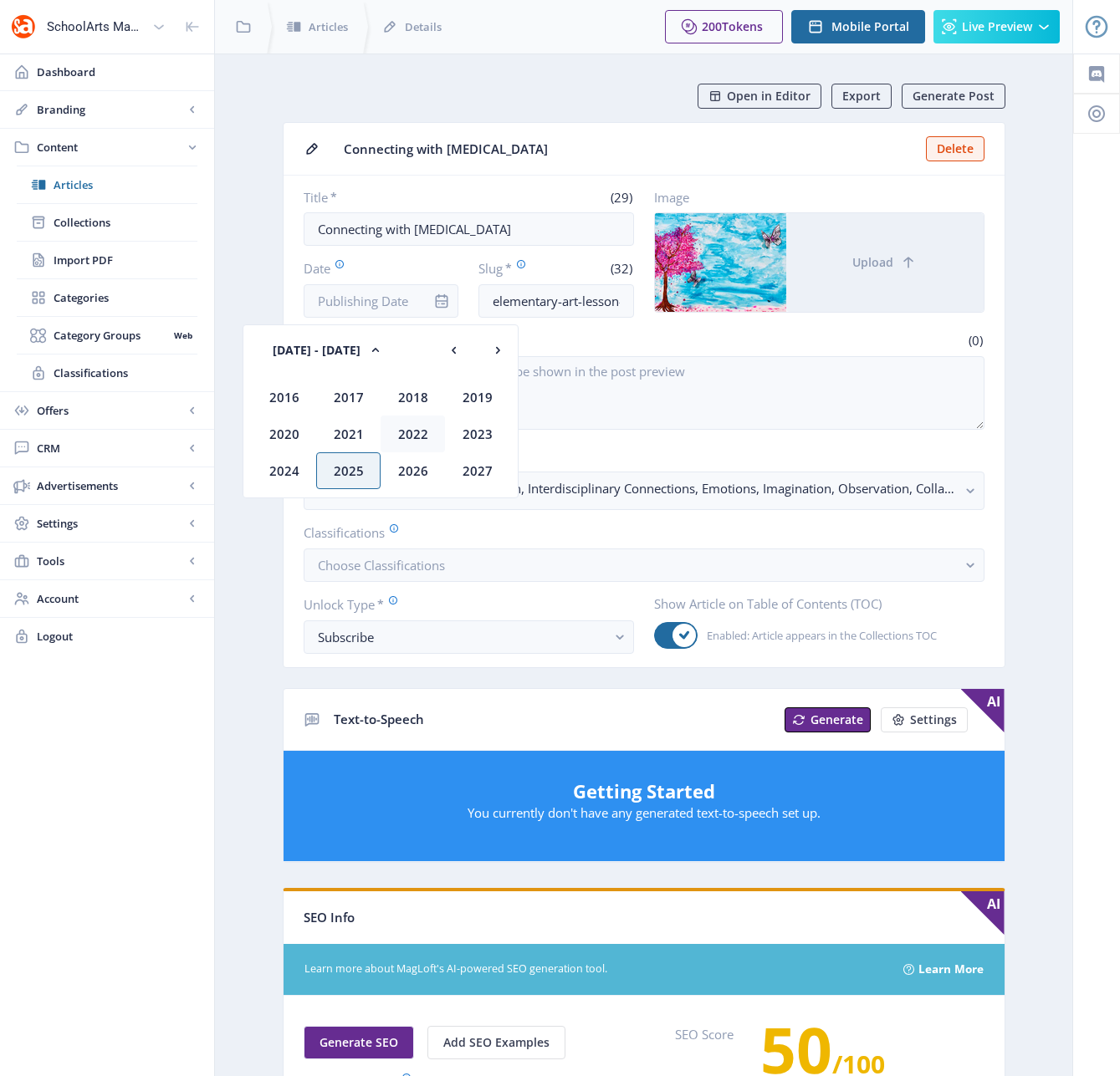
click at [408, 430] on div "2022" at bounding box center [412, 434] width 64 height 37
click at [482, 475] on div "Dec" at bounding box center [477, 470] width 64 height 37
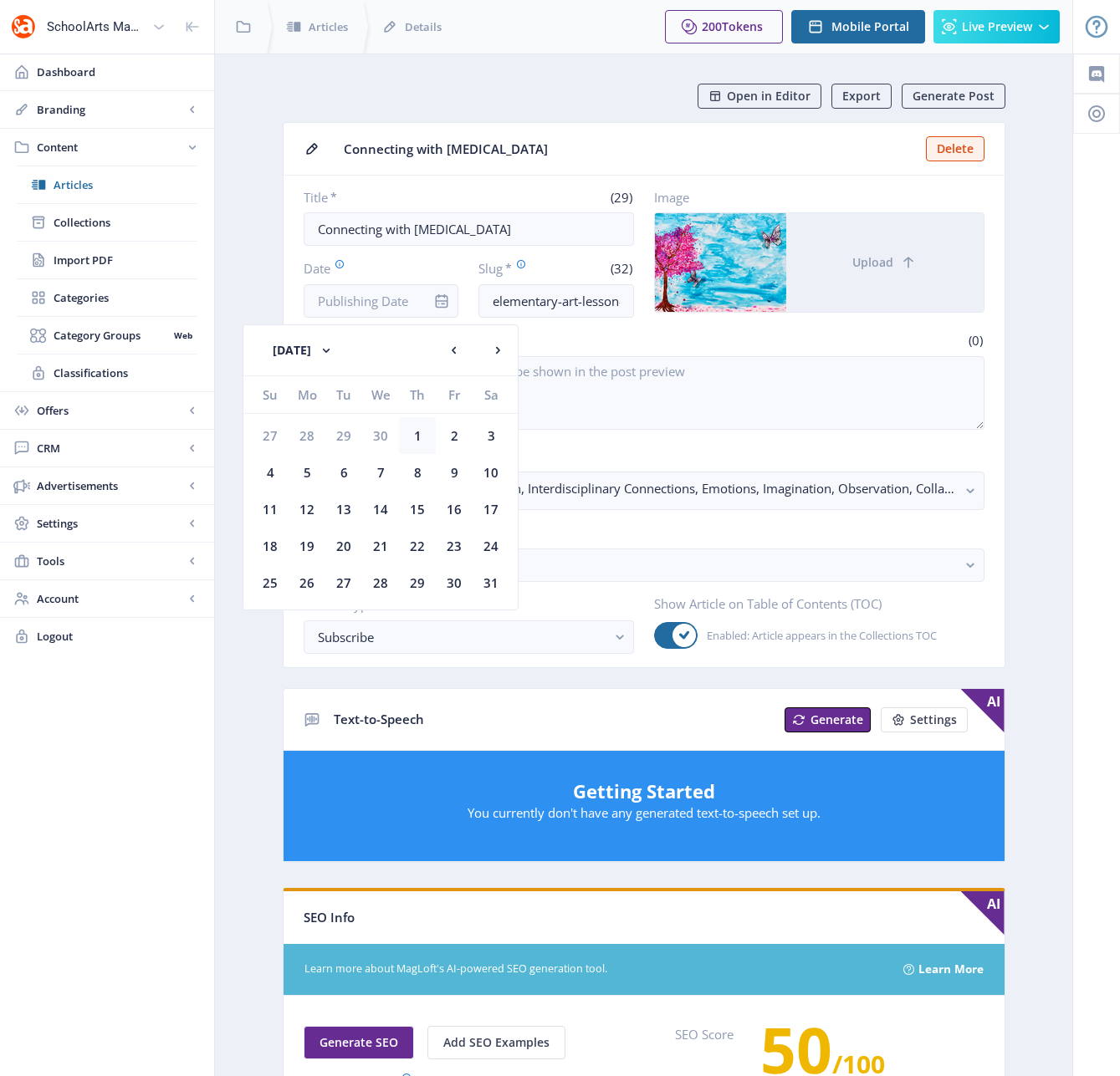
click at [418, 435] on div "1" at bounding box center [417, 435] width 37 height 37
type input "[DATE]"
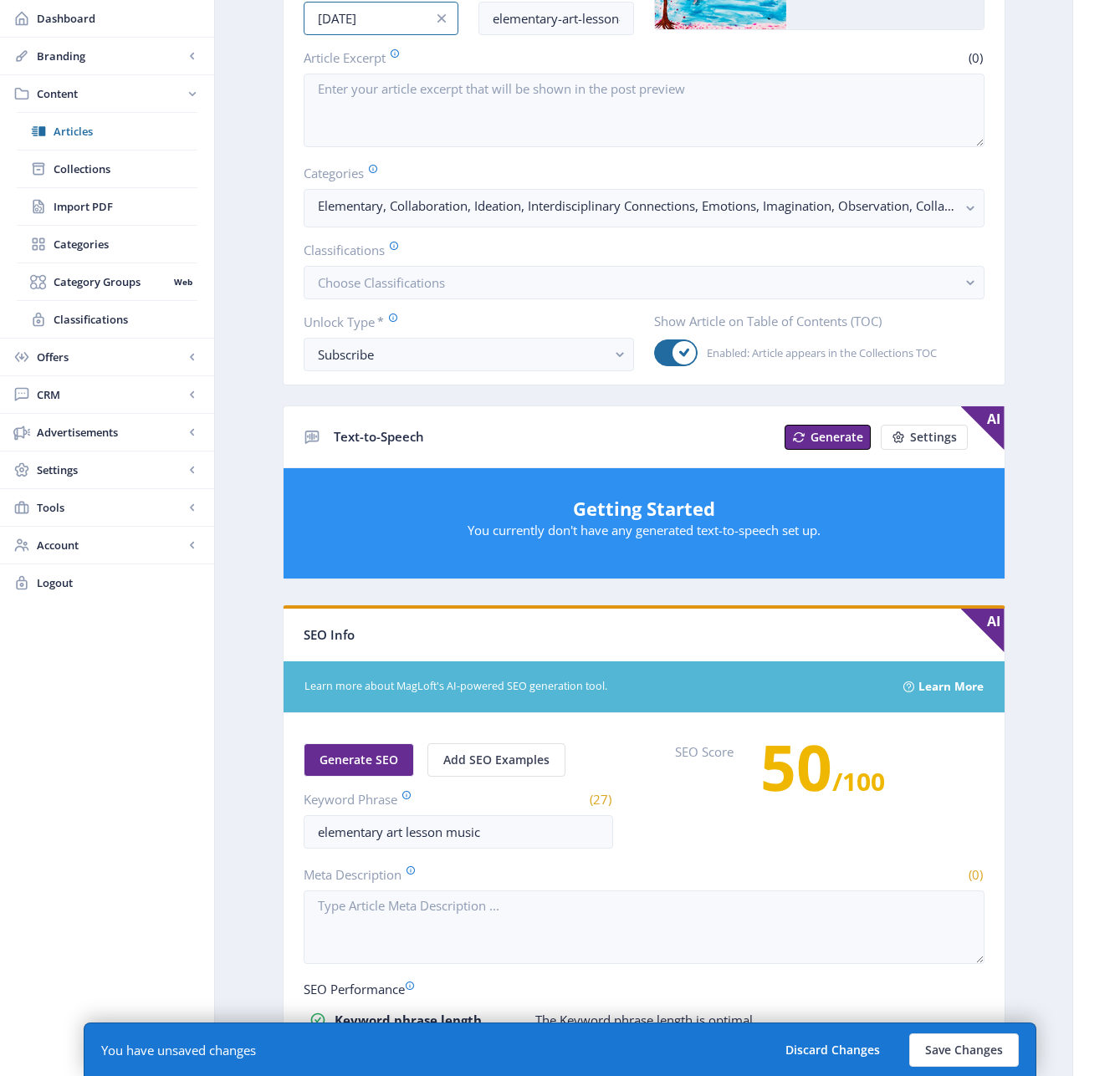
scroll to position [504, 0]
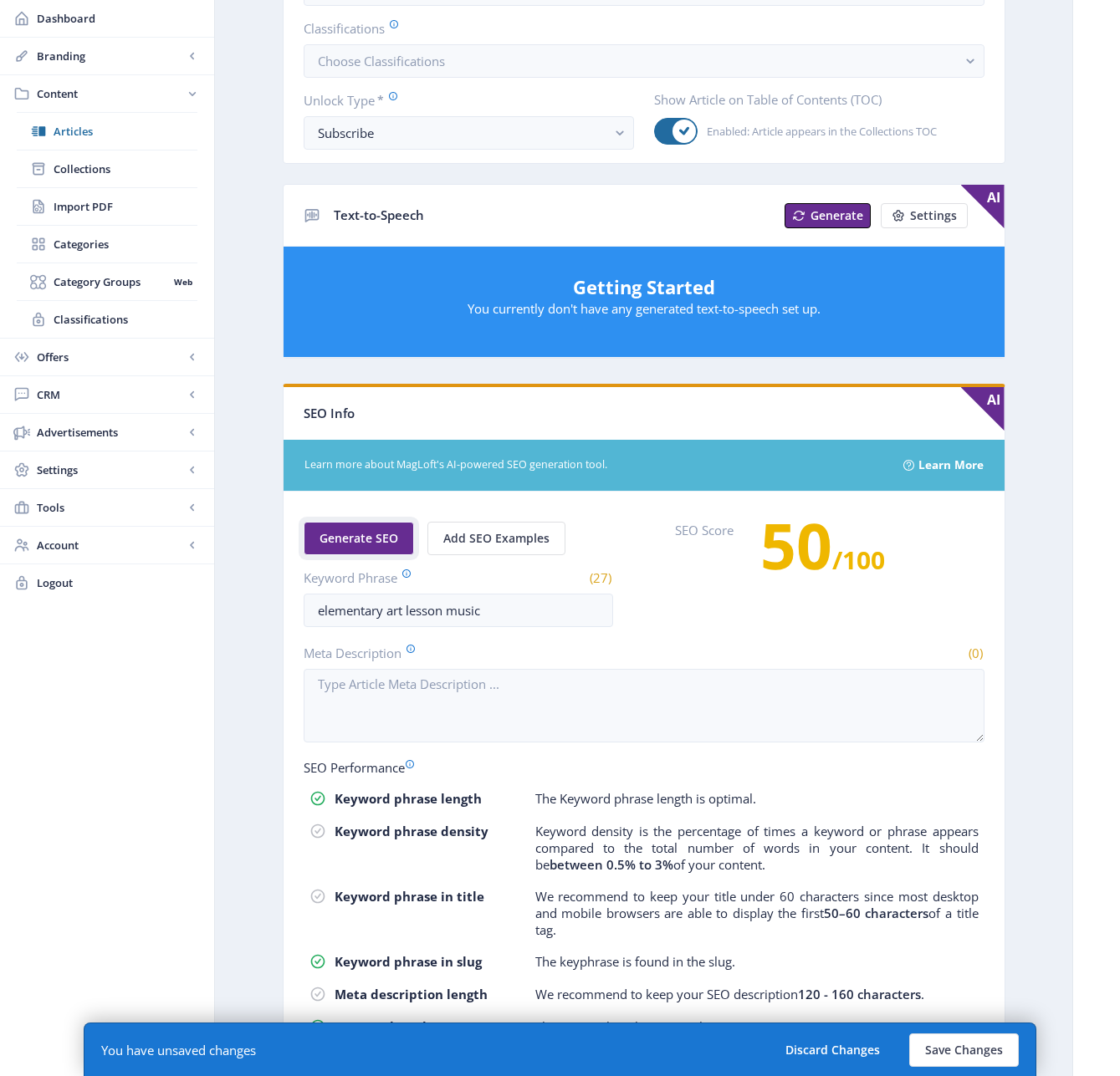
click at [363, 537] on span "Generate SEO" at bounding box center [359, 539] width 79 height 14
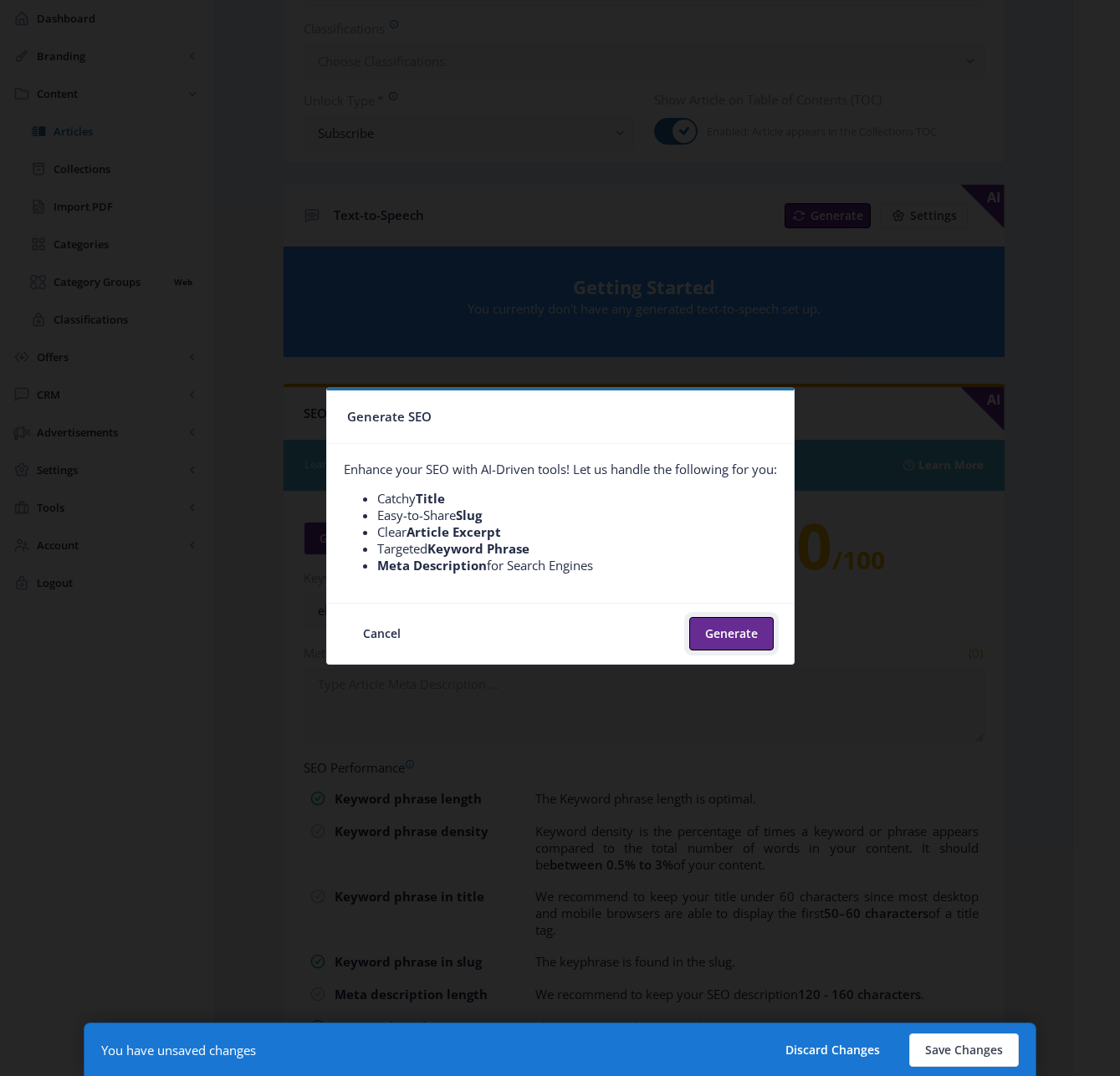
click at [767, 635] on button "Generate" at bounding box center [731, 633] width 85 height 33
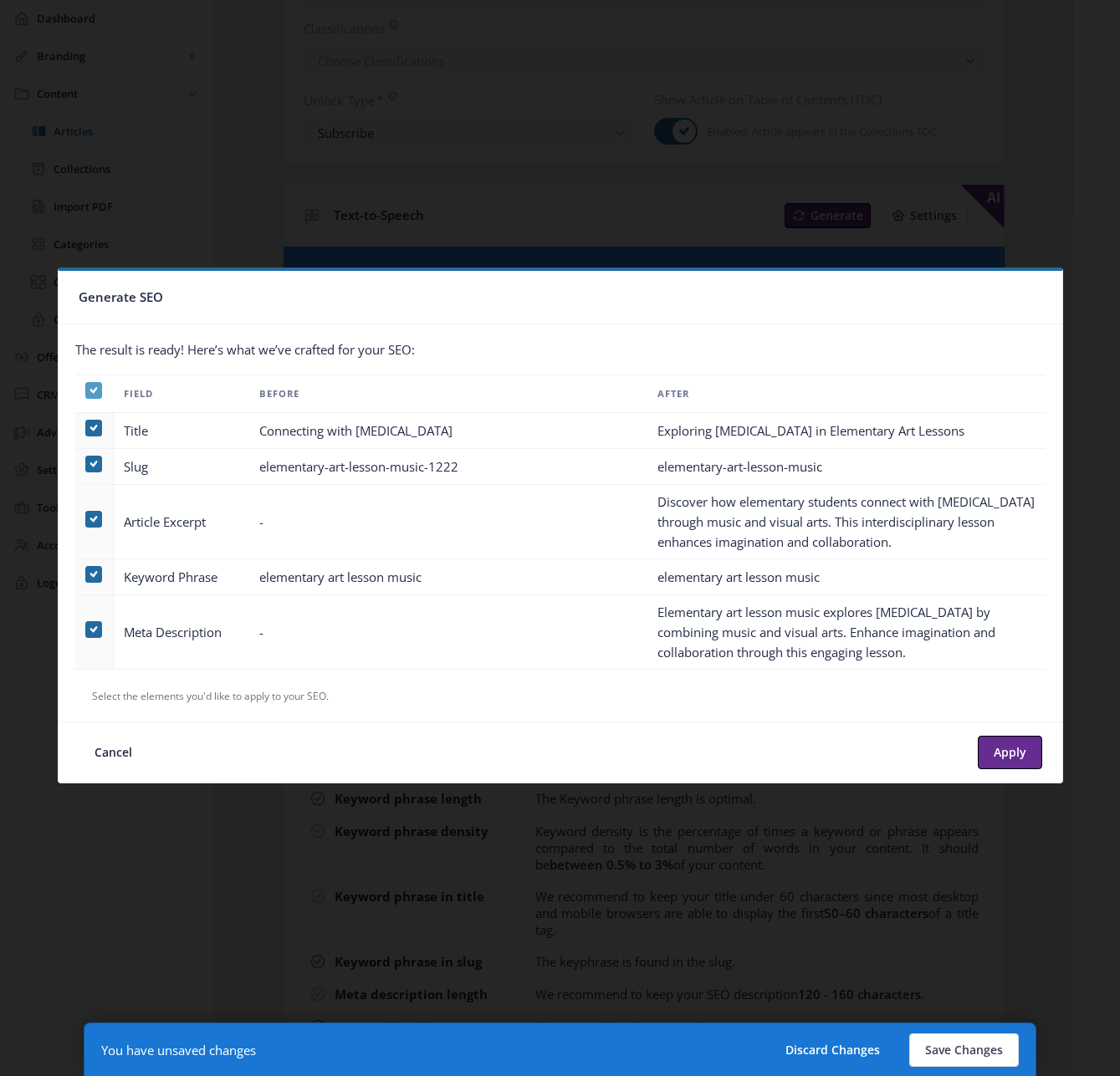
click at [95, 391] on icon at bounding box center [93, 391] width 8 height 17
click at [86, 391] on input "checkbox" at bounding box center [86, 390] width 1 height 1
checkbox input "false"
click at [92, 523] on span at bounding box center [94, 519] width 17 height 17
click at [86, 520] on input "checkbox" at bounding box center [86, 519] width 1 height 1
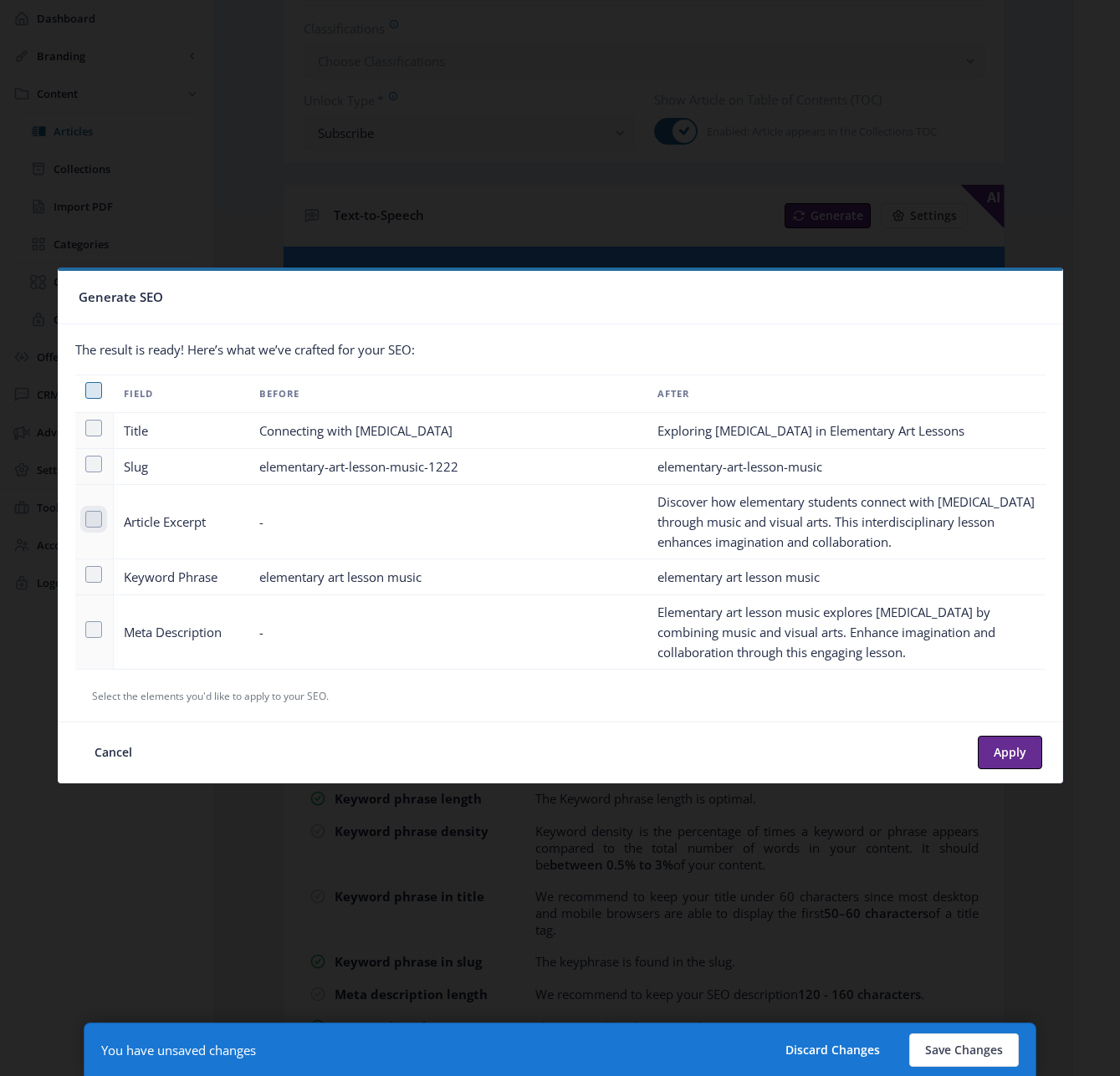
checkbox input "true"
click at [92, 626] on span at bounding box center [94, 630] width 17 height 17
click at [86, 630] on input "checkbox" at bounding box center [86, 630] width 1 height 1
checkbox input "true"
click at [1013, 742] on button "Apply" at bounding box center [1010, 752] width 64 height 33
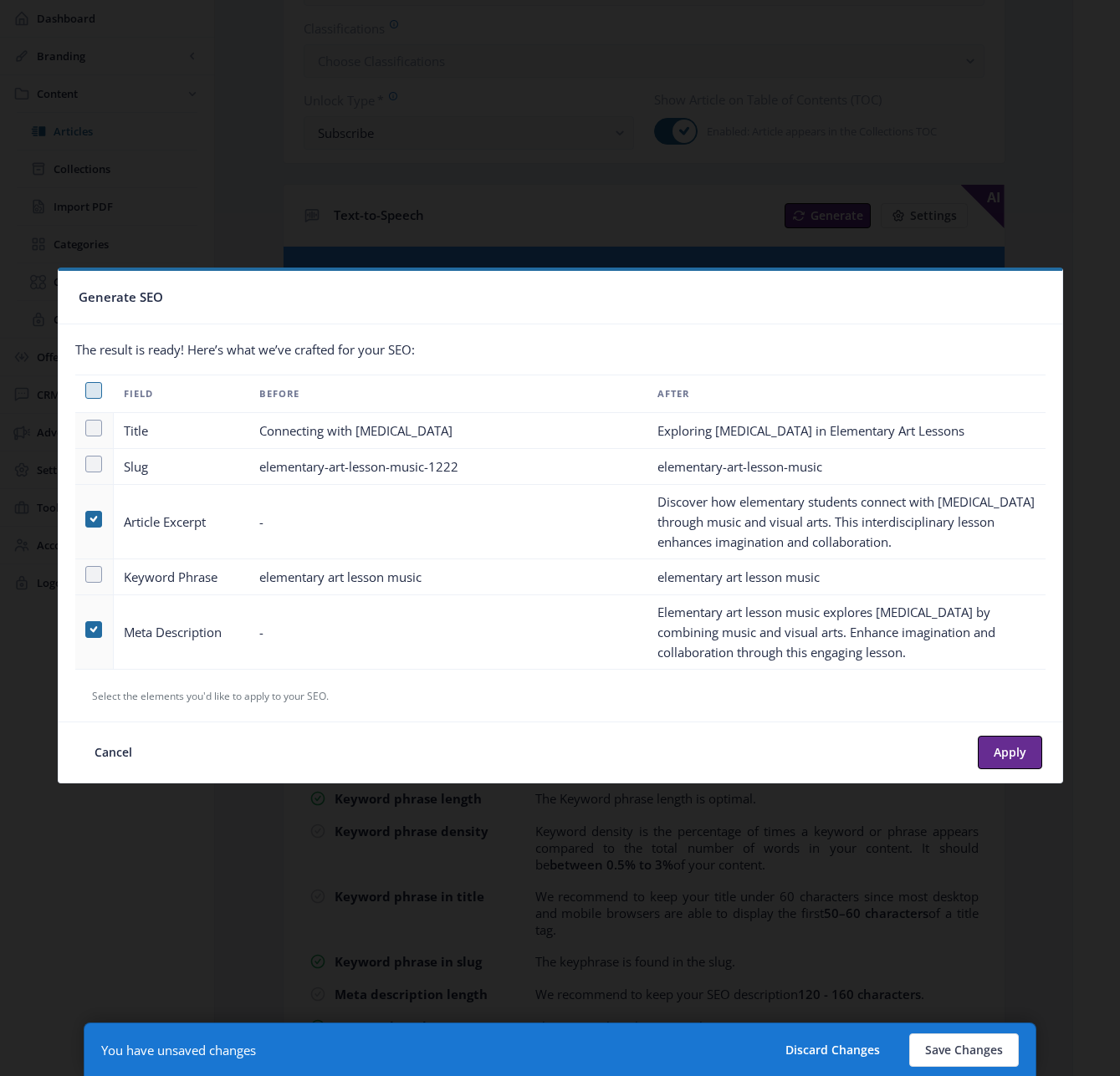
type textarea "Discover how elementary students connect with [MEDICAL_DATA] through music and …"
type textarea "Elementary art lesson music explores [MEDICAL_DATA] by combining music and visu…"
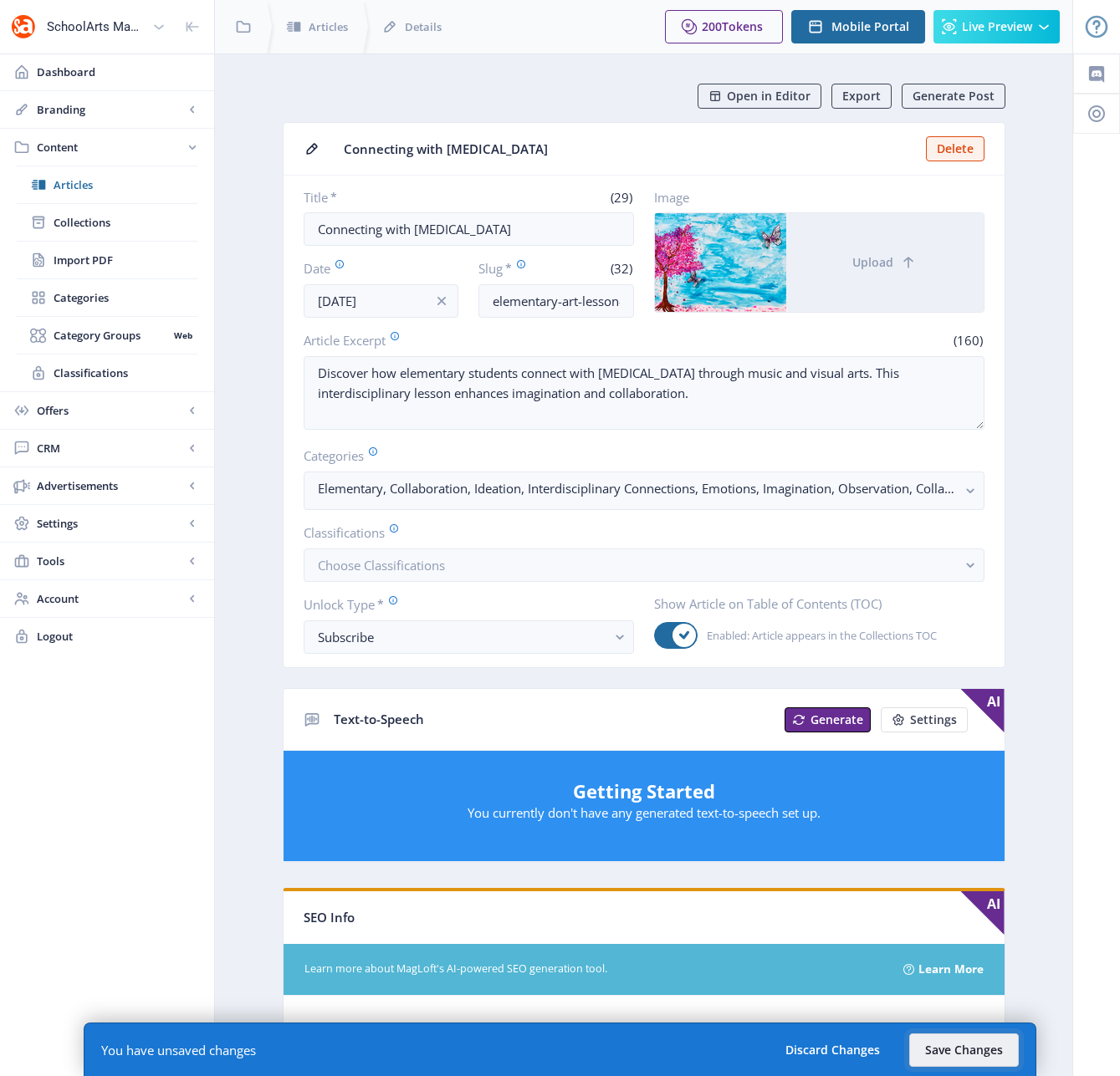
drag, startPoint x: 956, startPoint y: 1049, endPoint x: 922, endPoint y: 1014, distance: 48.8
click at [955, 1048] on button "Save Changes" at bounding box center [964, 1049] width 110 height 33
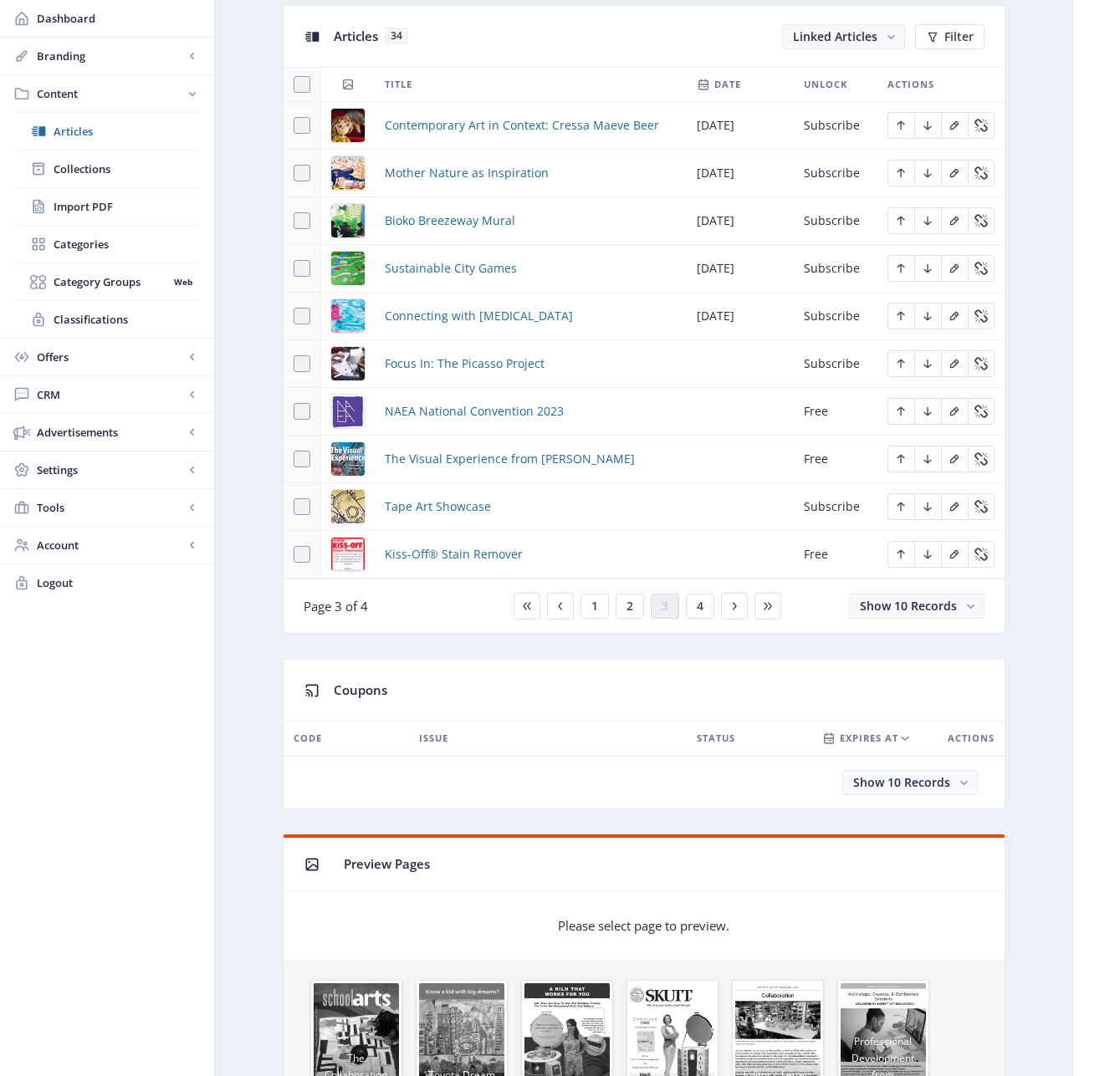
scroll to position [820, 0]
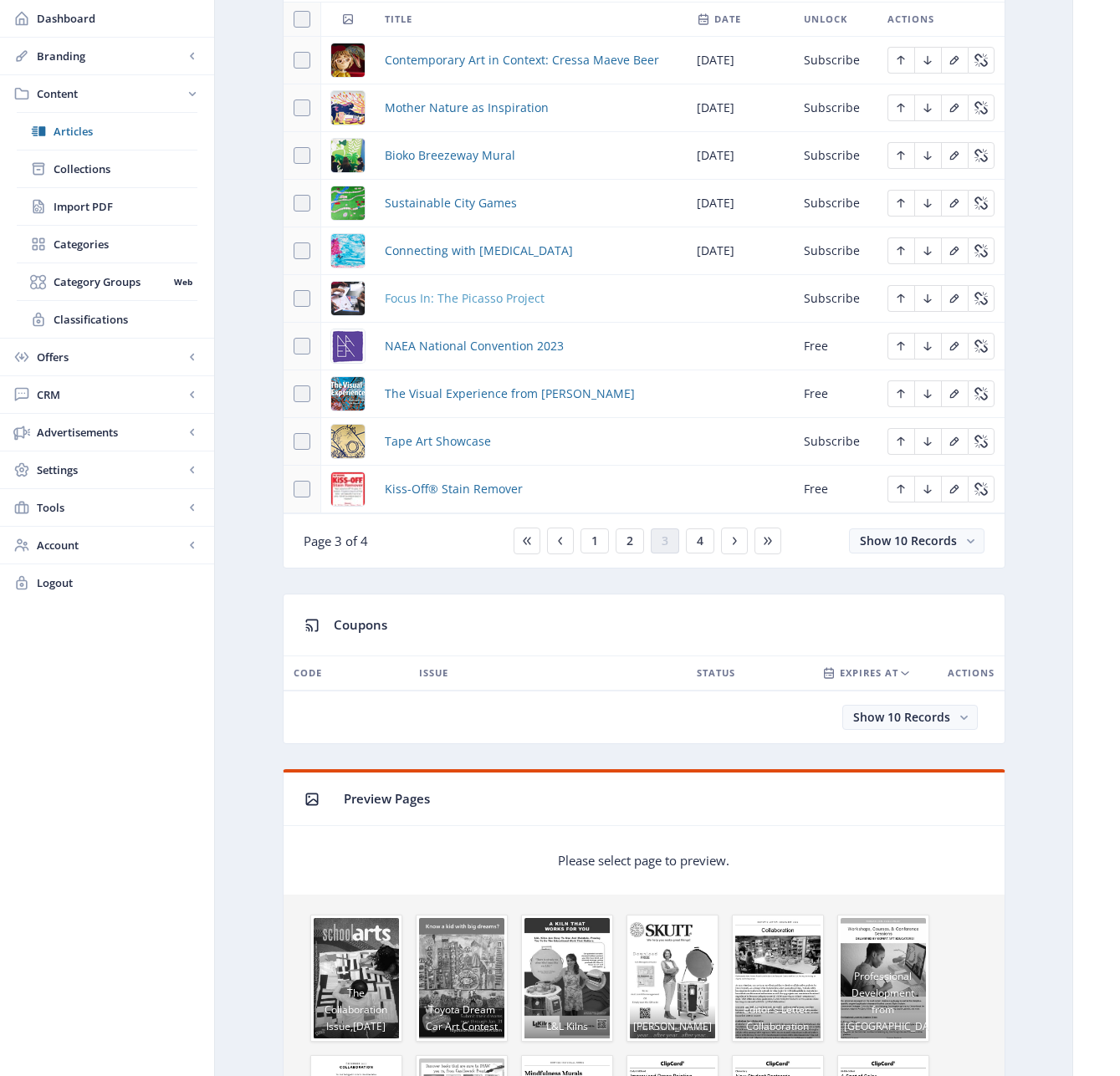
click at [451, 298] on span "Focus In: The Picasso Project" at bounding box center [465, 298] width 160 height 20
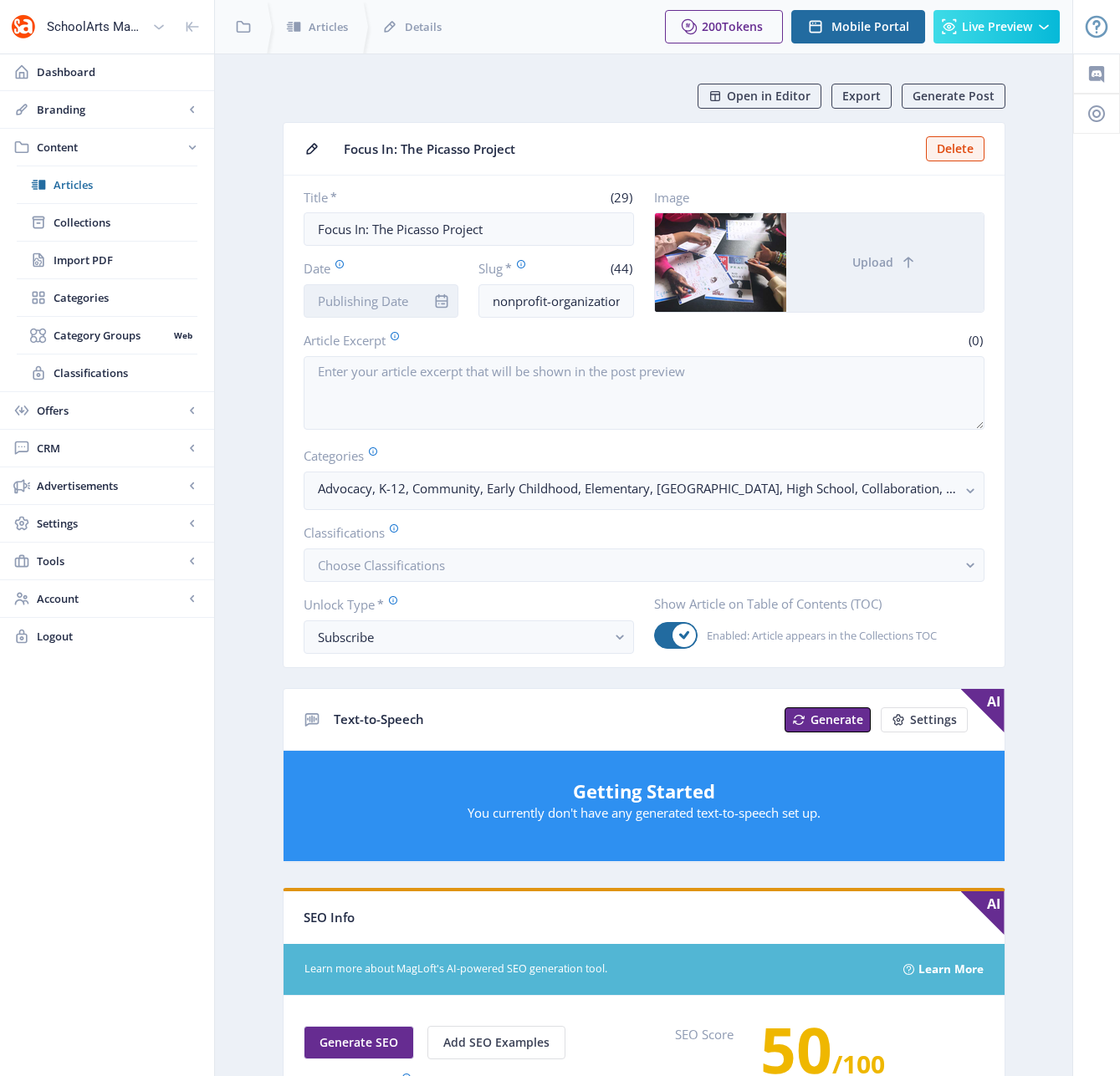
click at [382, 304] on input "Date" at bounding box center [382, 300] width 156 height 33
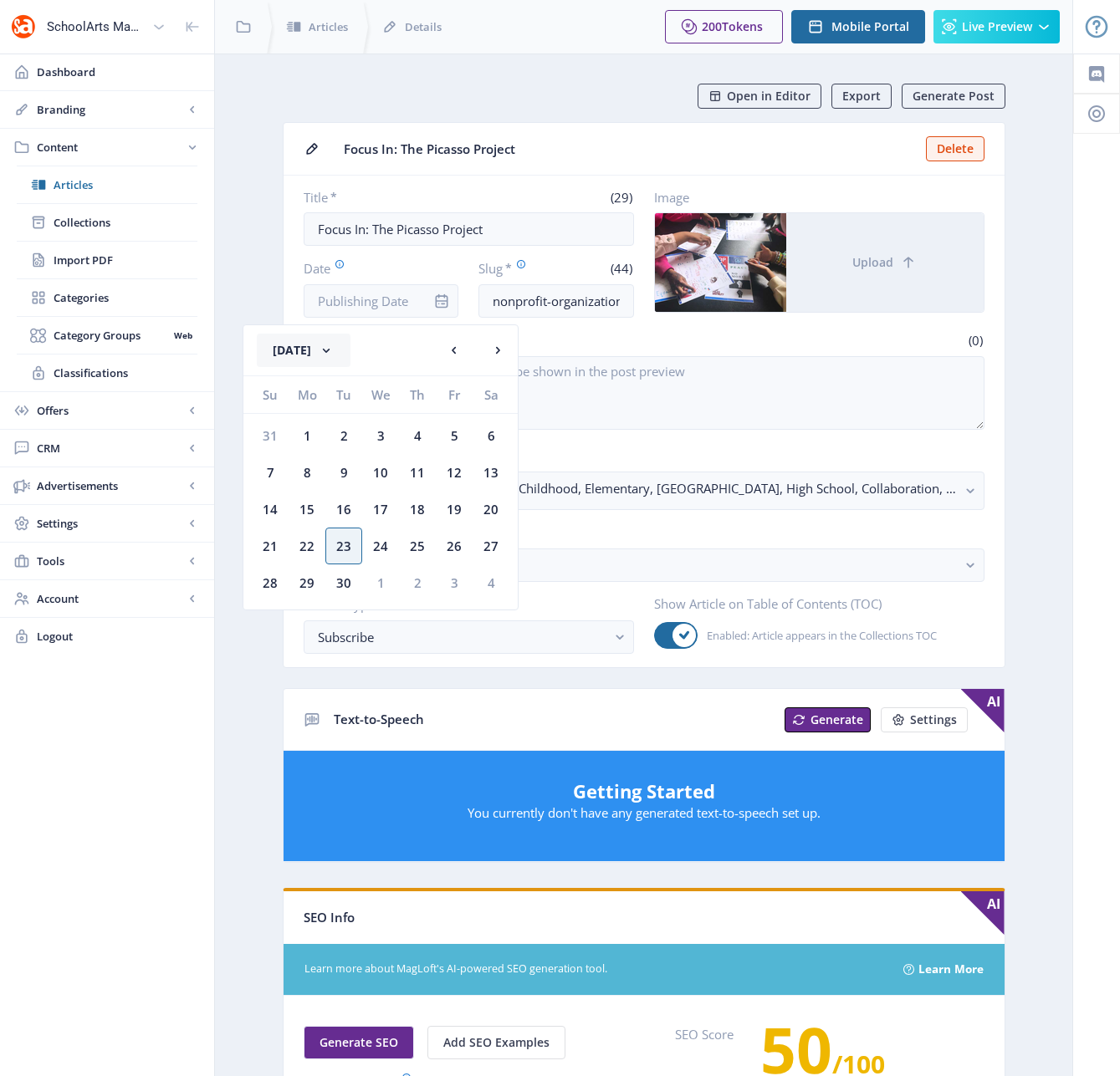
click at [348, 347] on button "[DATE]" at bounding box center [303, 350] width 93 height 33
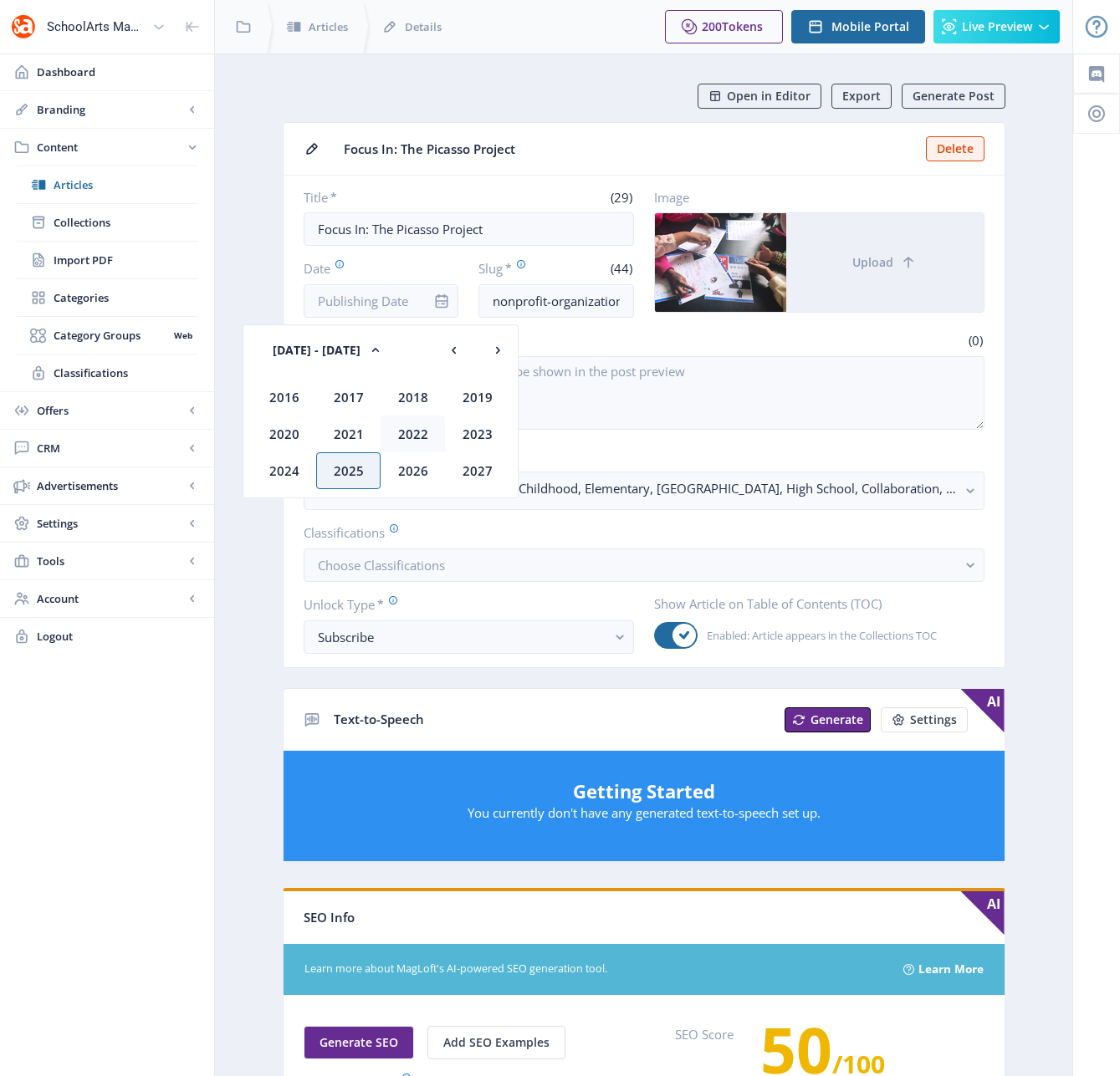
click at [418, 433] on div "2022" at bounding box center [412, 434] width 64 height 37
click at [472, 468] on div "Dec" at bounding box center [477, 470] width 64 height 37
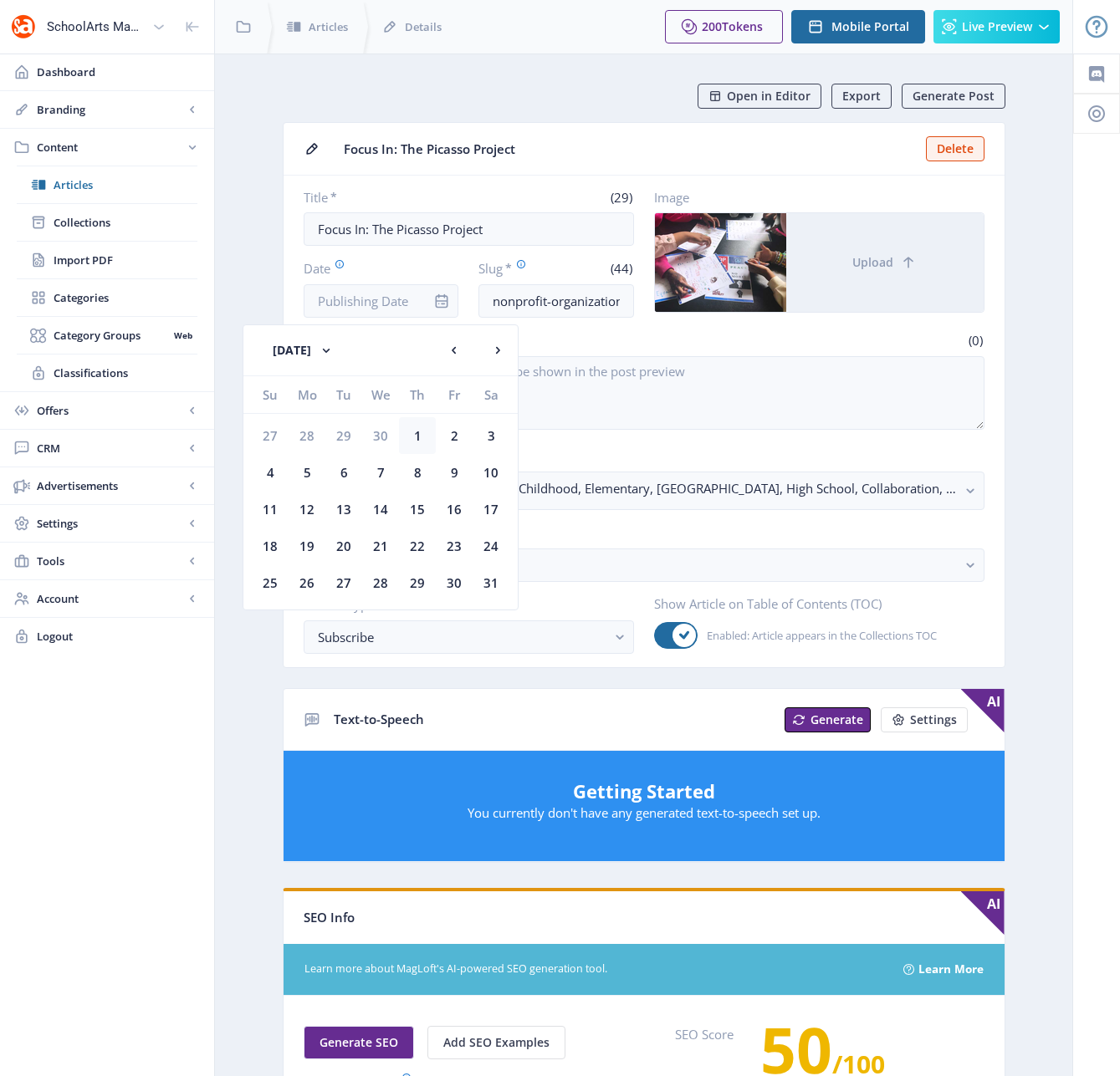
click at [422, 435] on div "1" at bounding box center [417, 435] width 37 height 37
type input "[DATE]"
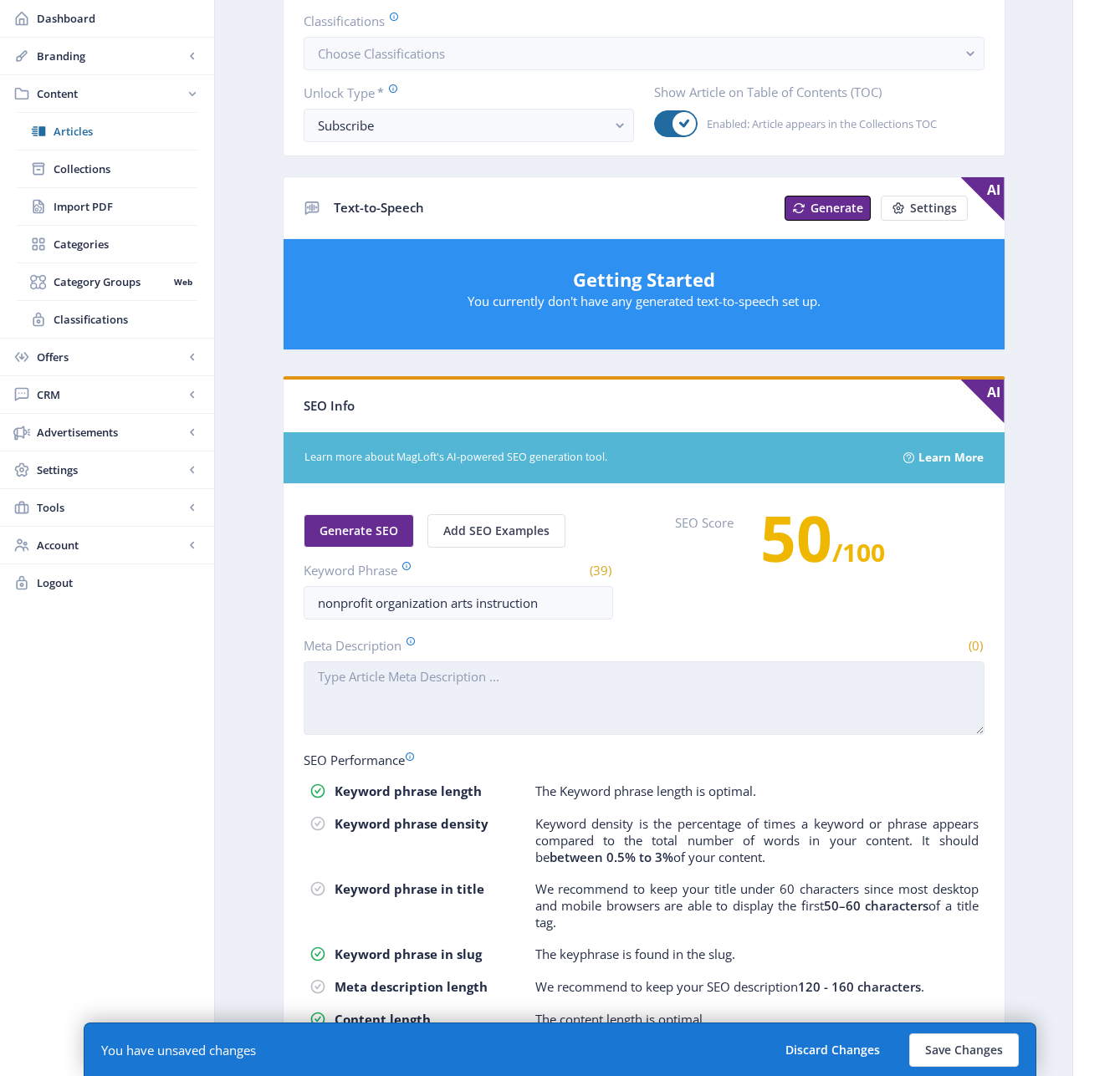
scroll to position [513, 0]
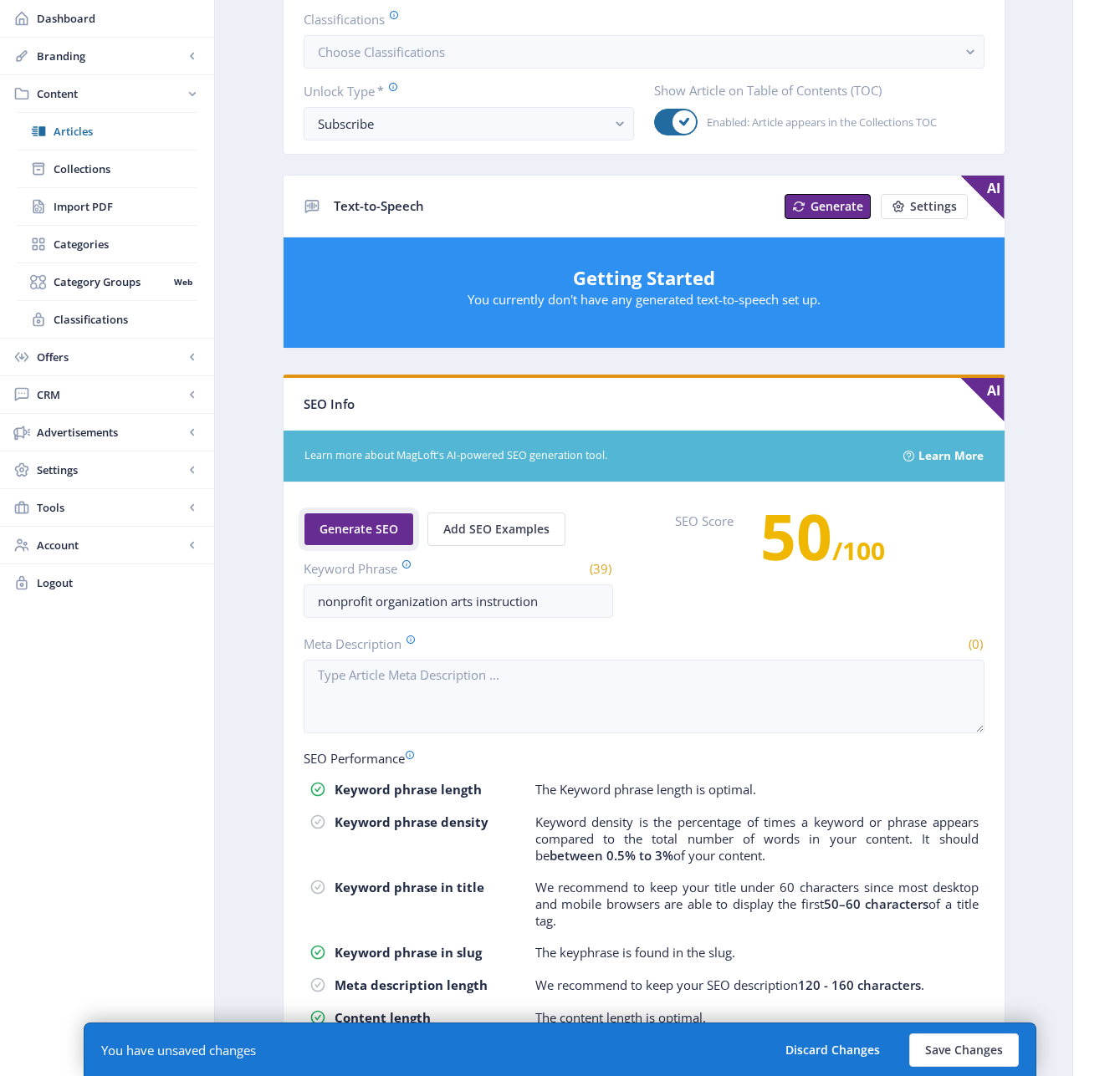
click at [353, 528] on span "Generate SEO" at bounding box center [359, 529] width 79 height 14
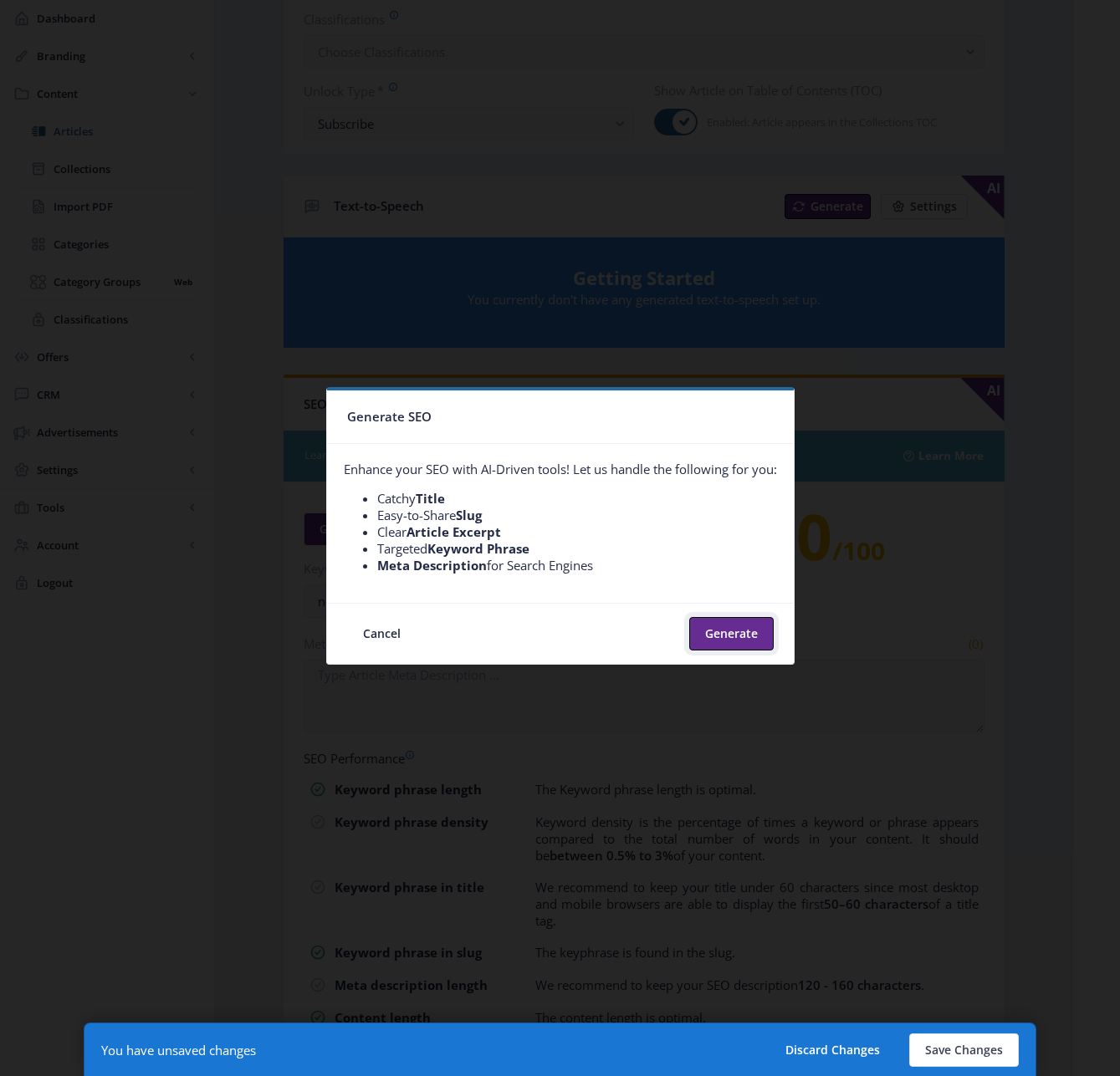
click at [735, 629] on button "Generate" at bounding box center [731, 633] width 85 height 33
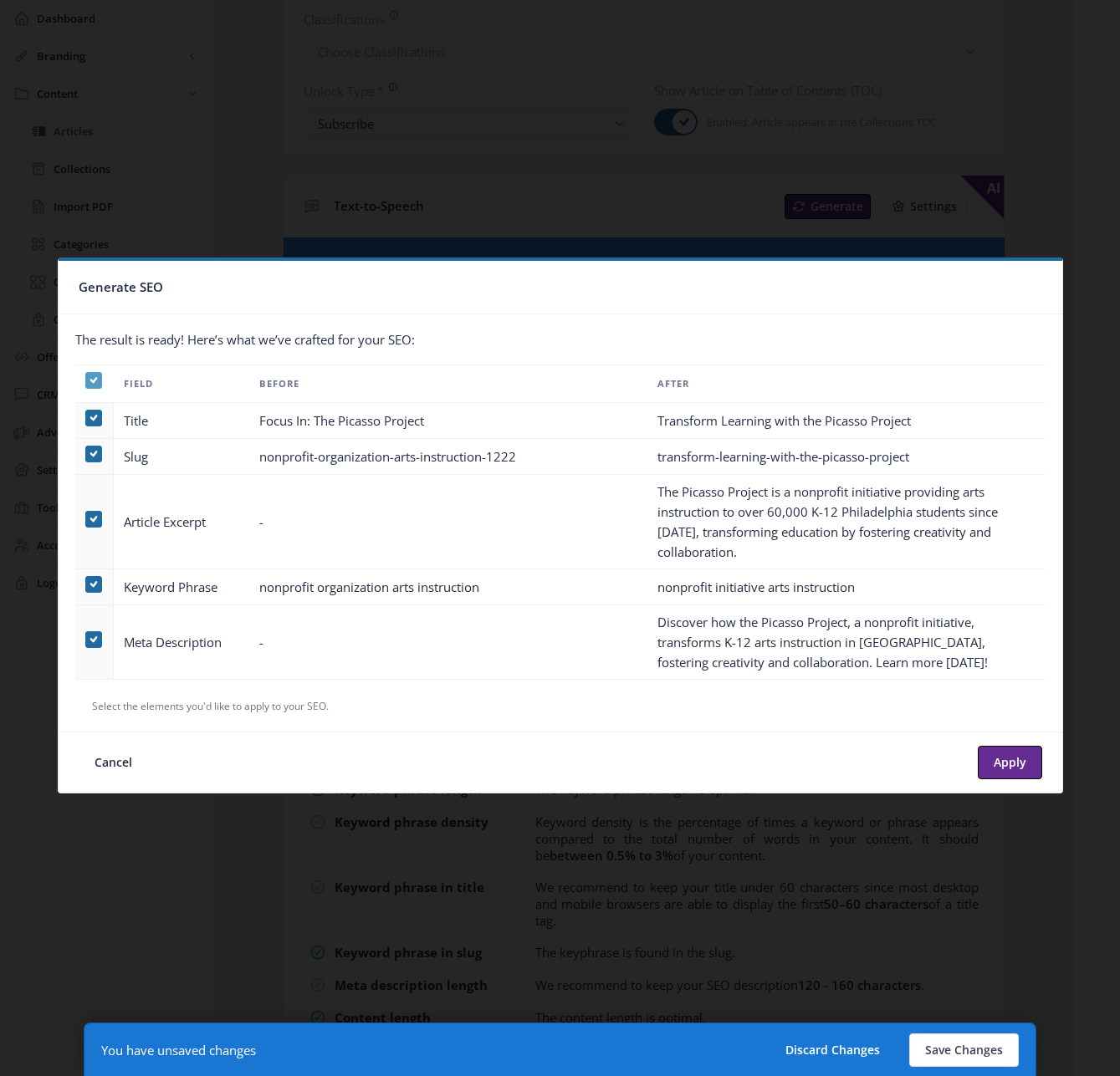
click at [92, 385] on icon at bounding box center [93, 381] width 8 height 17
click at [86, 381] on input "checkbox" at bounding box center [86, 381] width 1 height 1
checkbox input "false"
click at [91, 513] on span at bounding box center [94, 519] width 17 height 17
click at [86, 519] on input "checkbox" at bounding box center [86, 519] width 1 height 1
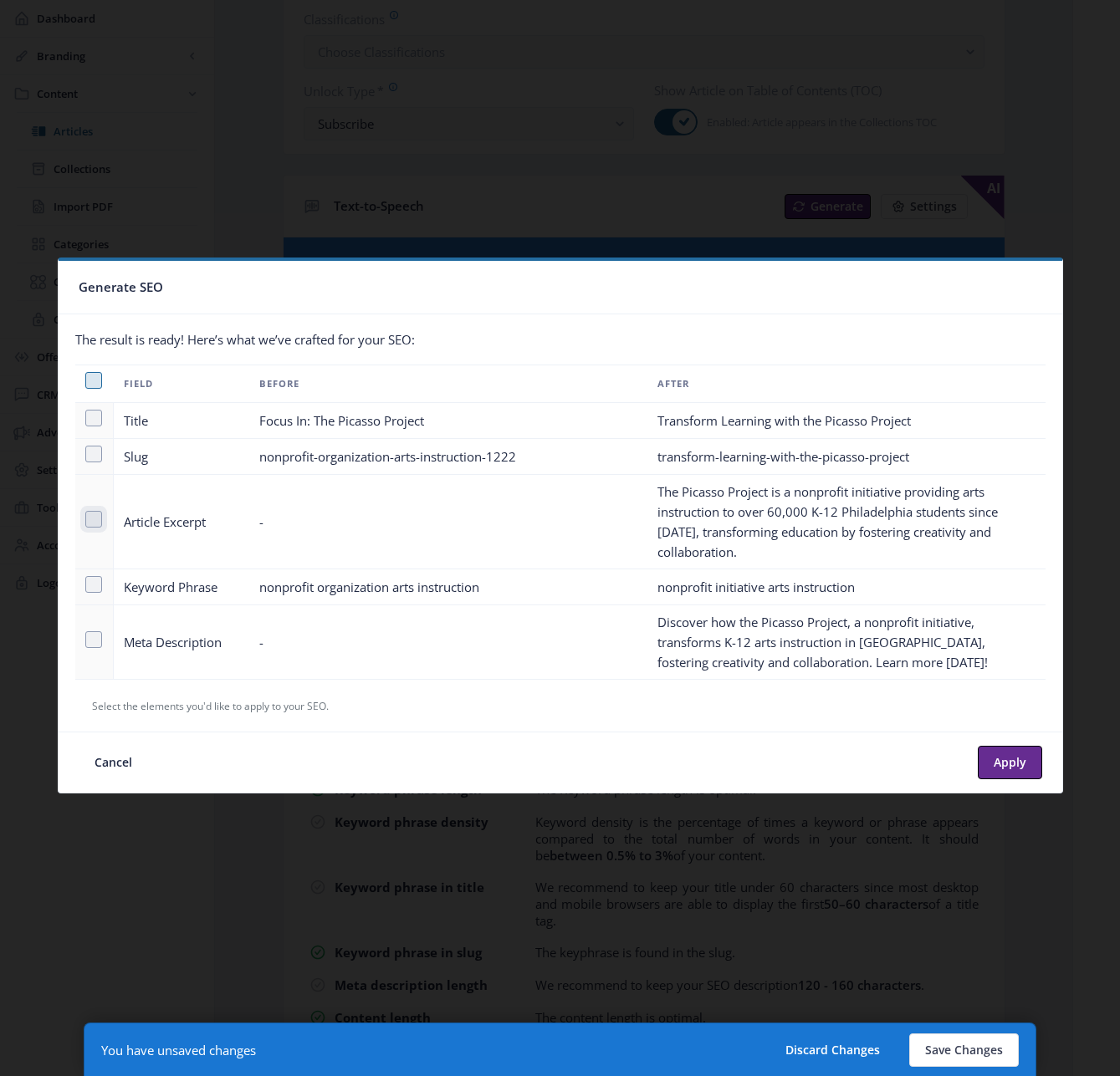
checkbox input "true"
click at [91, 631] on span at bounding box center [94, 640] width 17 height 17
click at [86, 640] on input "checkbox" at bounding box center [86, 640] width 1 height 1
checkbox input "true"
click at [1012, 758] on button "Apply" at bounding box center [1010, 762] width 64 height 33
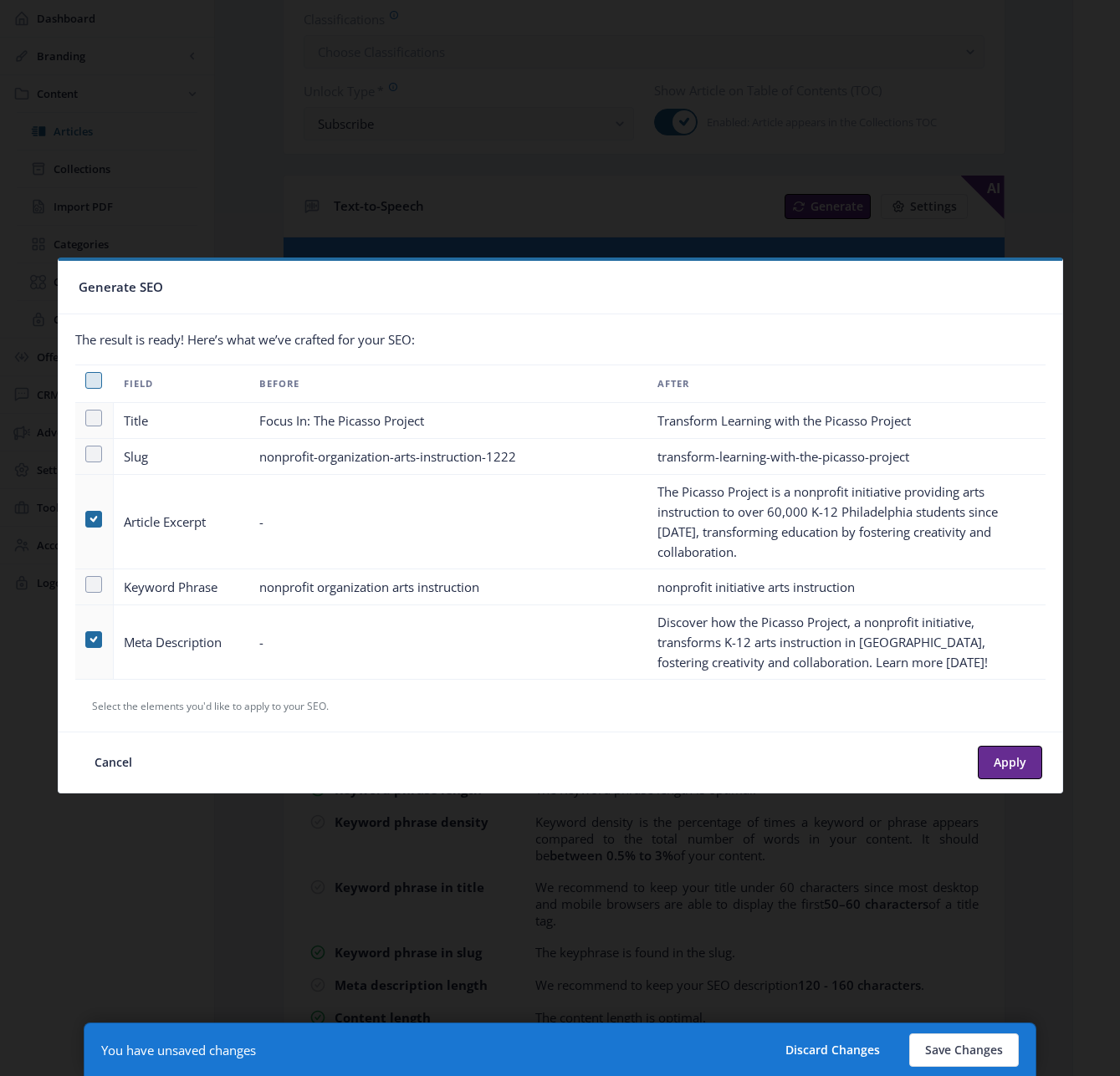
type textarea "The Picasso Project is a nonprofit initiative providing arts instruction to ove…"
type textarea "Discover how the Picasso Project, a nonprofit initiative, transforms K-12 arts …"
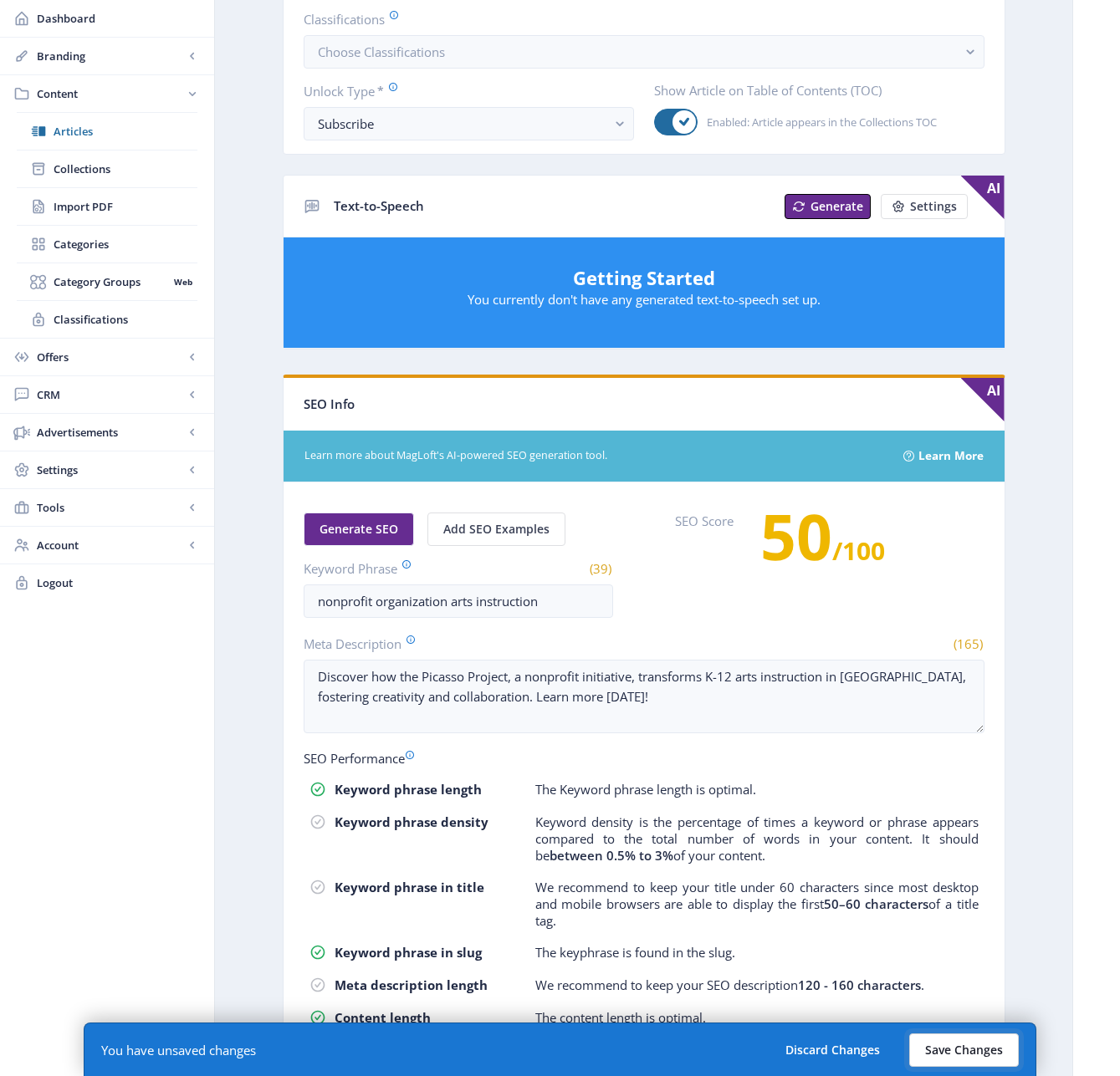
click at [971, 1051] on button "Save Changes" at bounding box center [964, 1049] width 110 height 33
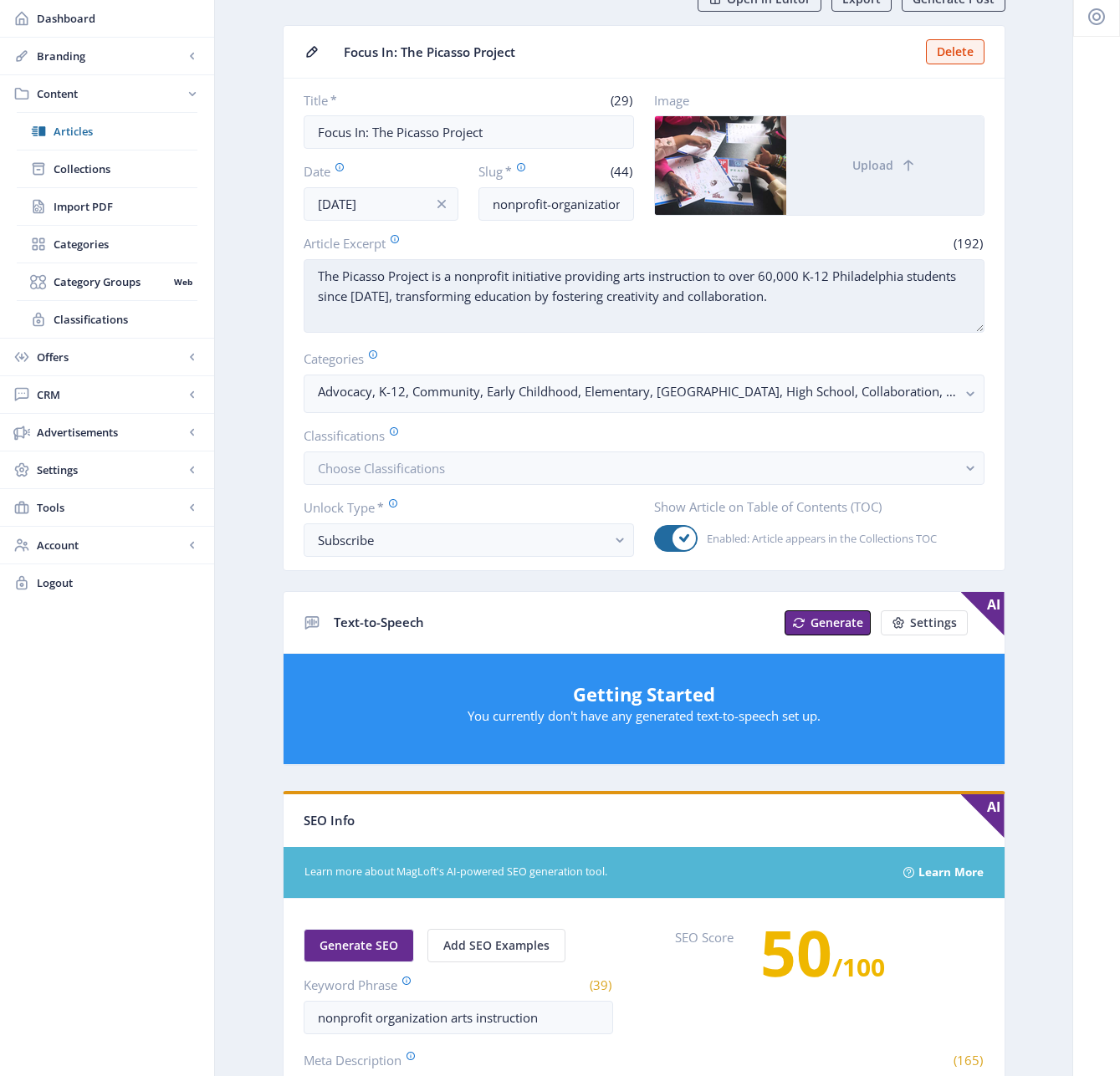
scroll to position [0, 0]
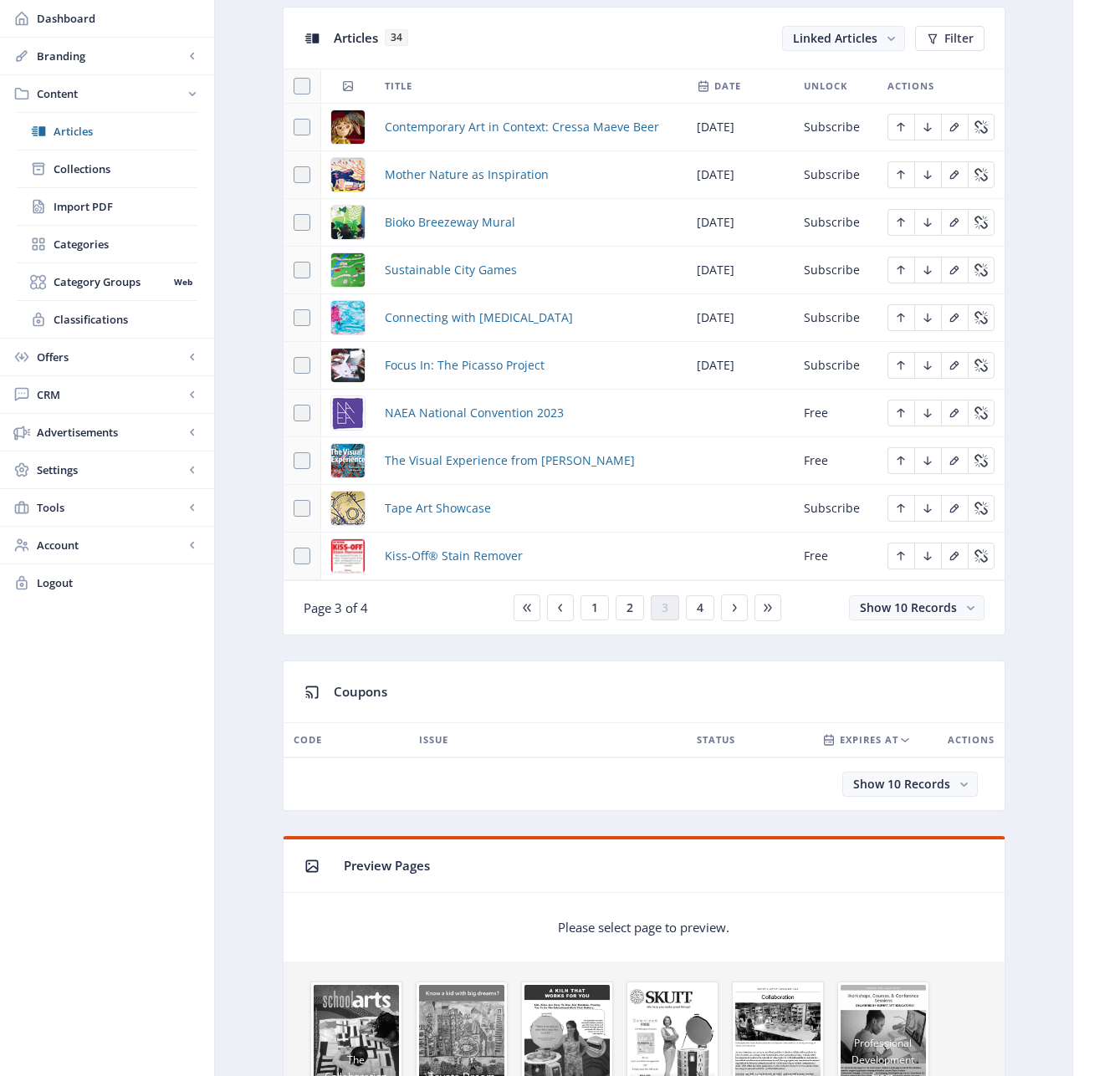
scroll to position [758, 0]
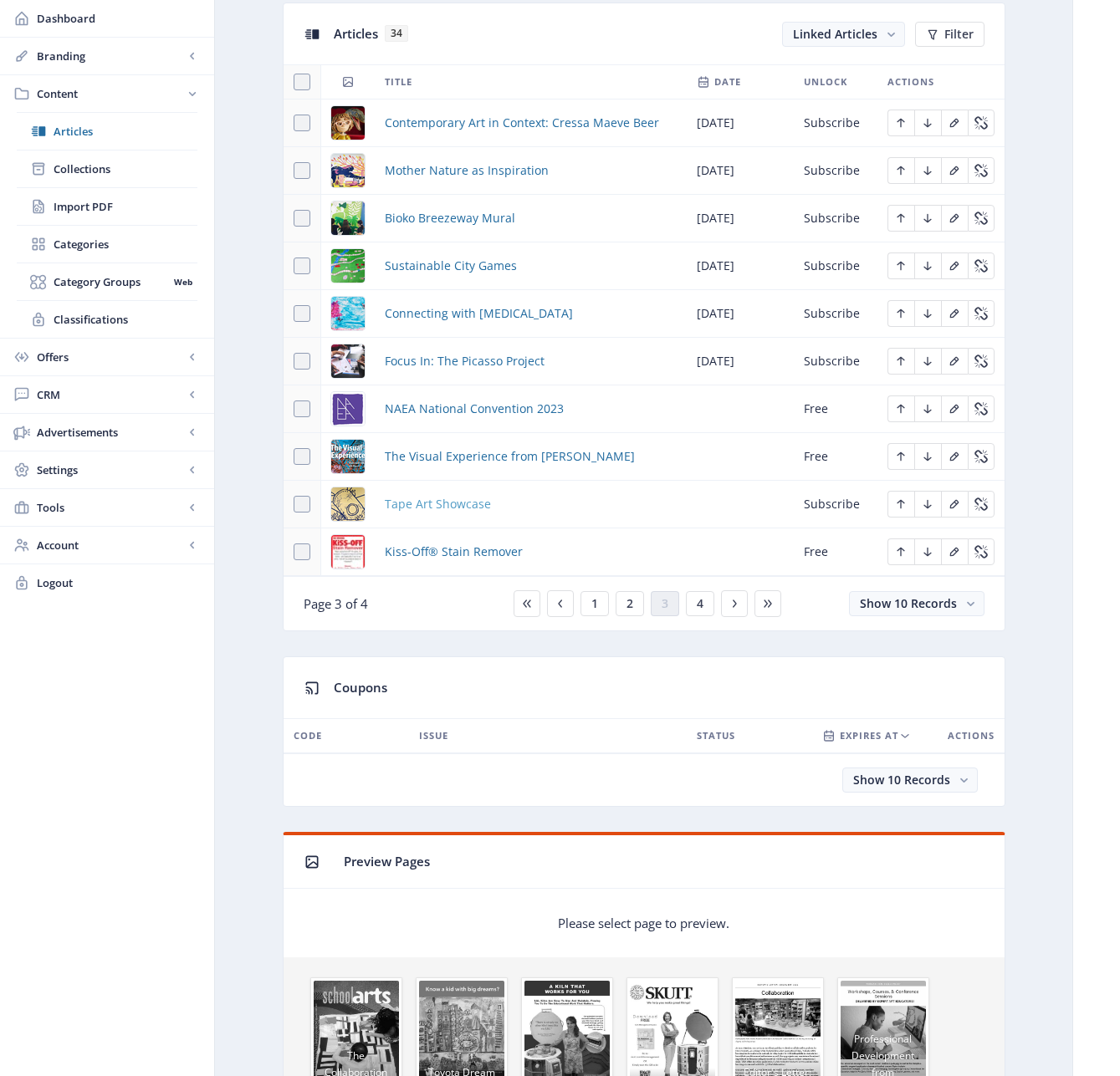
click at [418, 502] on span "Tape Art Showcase" at bounding box center [438, 504] width 106 height 20
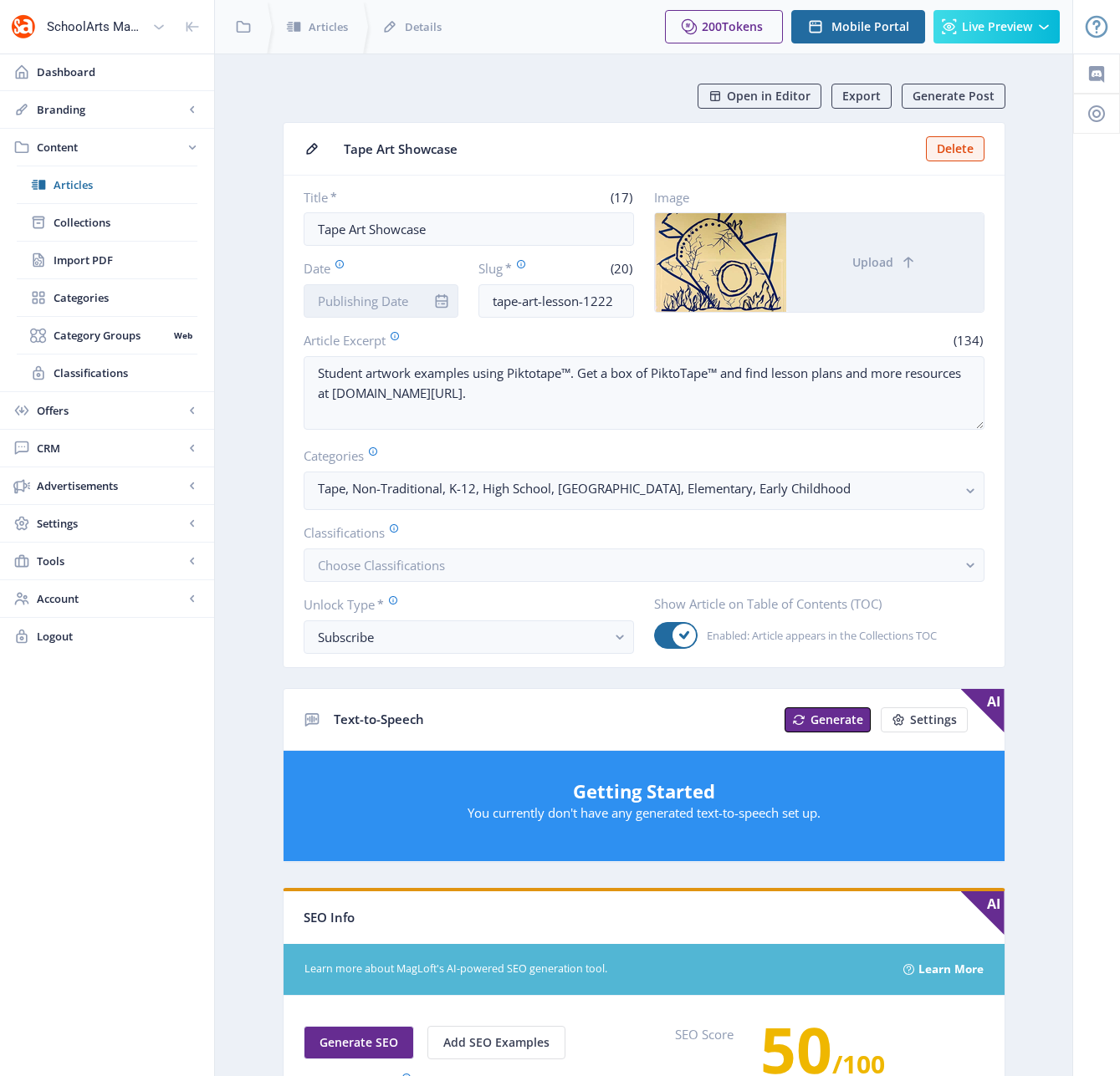
click at [379, 304] on input "Date" at bounding box center [382, 300] width 156 height 33
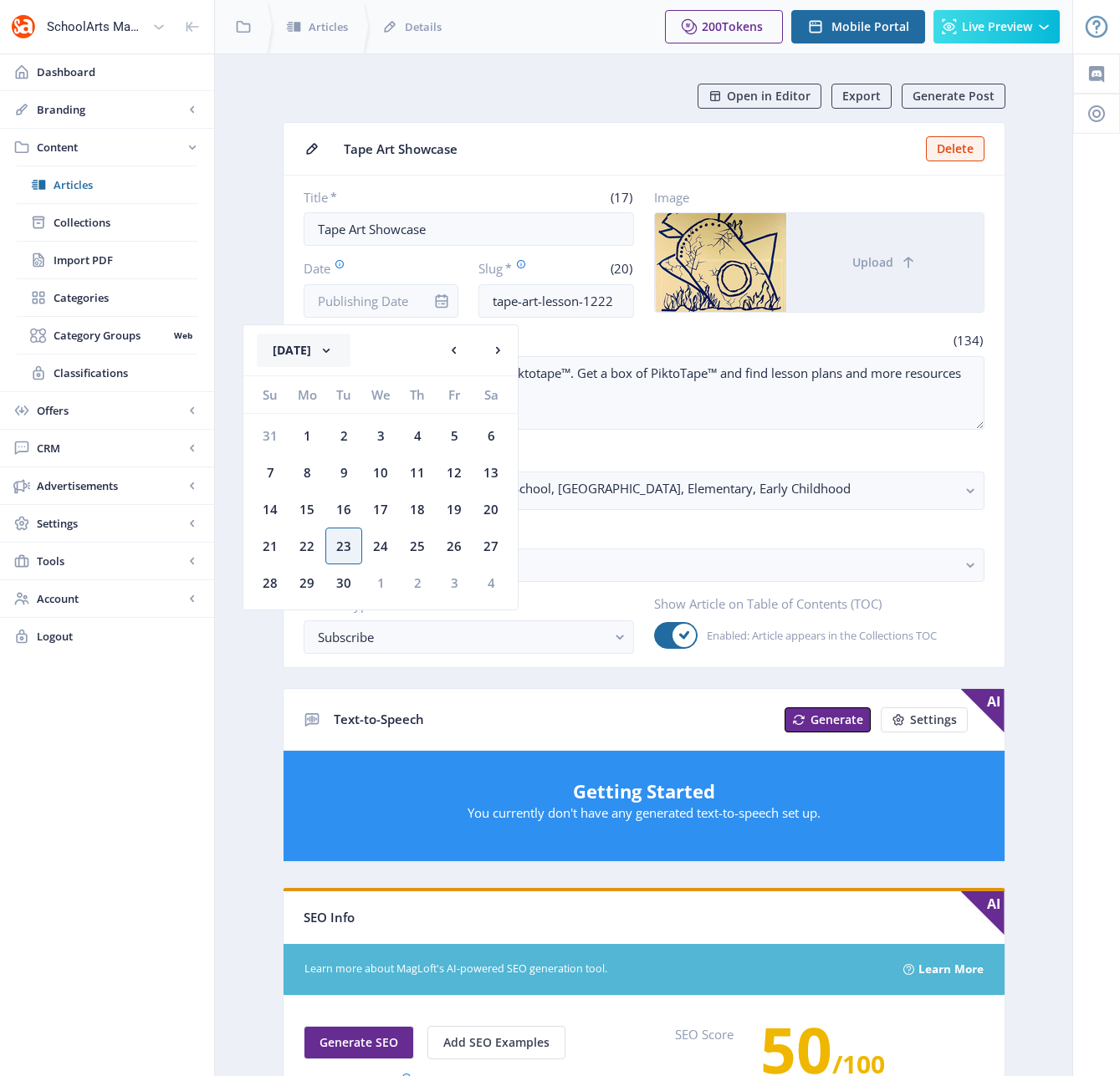
click at [311, 341] on button "[DATE]" at bounding box center [303, 350] width 93 height 33
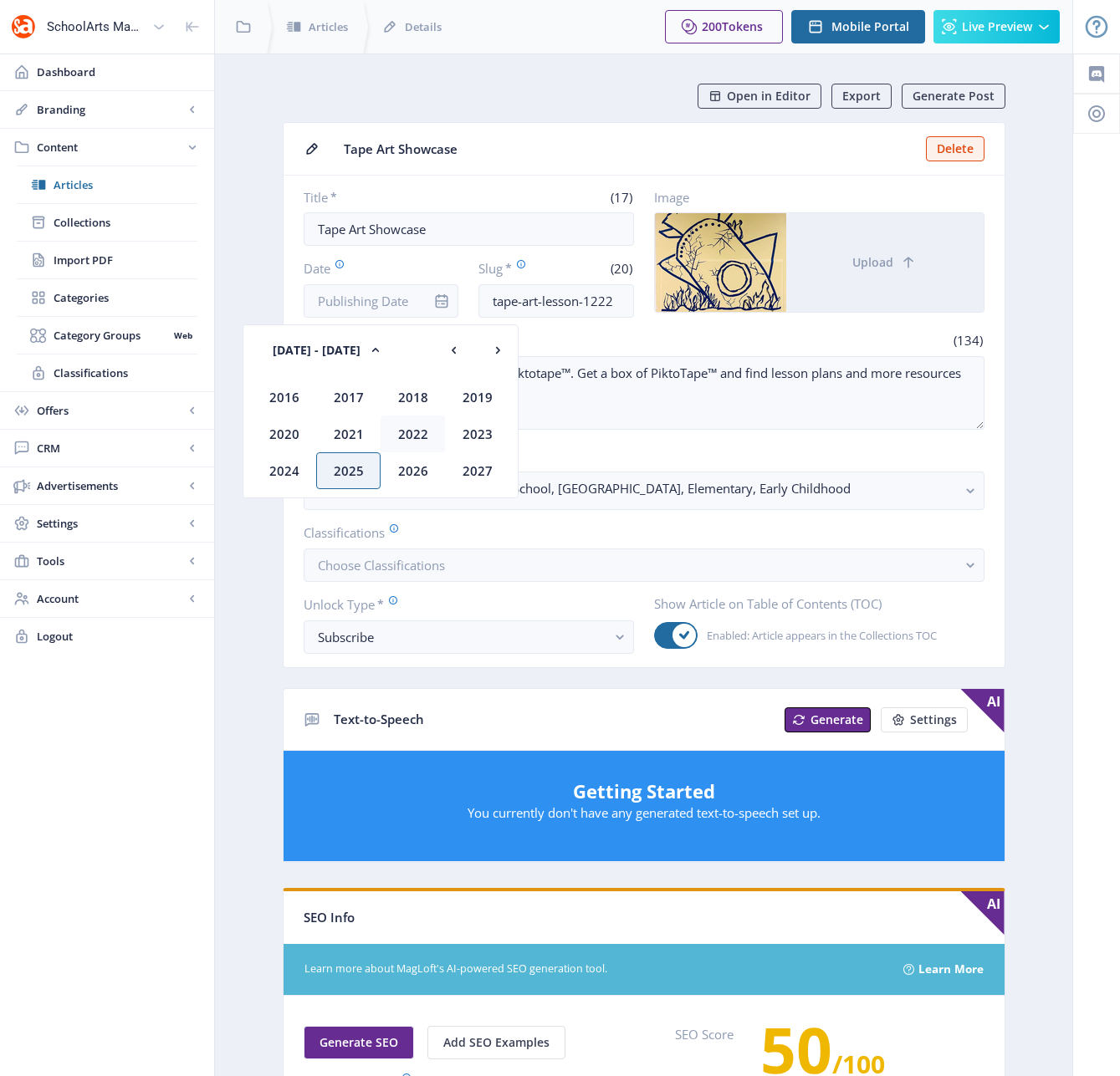
click at [418, 434] on div "2022" at bounding box center [412, 434] width 64 height 37
click at [471, 464] on div "Dec" at bounding box center [477, 470] width 64 height 37
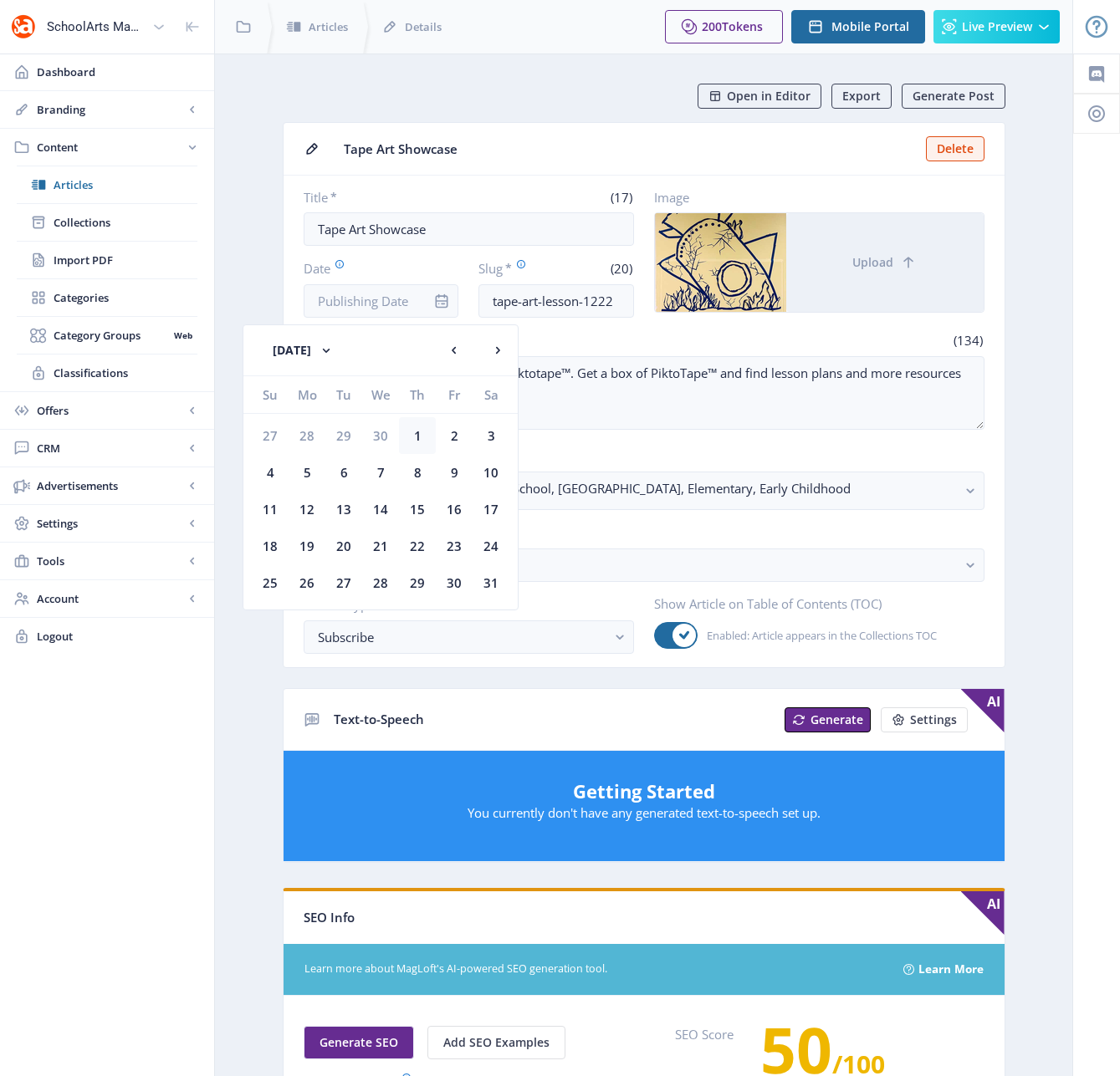
click at [419, 437] on div "1" at bounding box center [417, 435] width 37 height 37
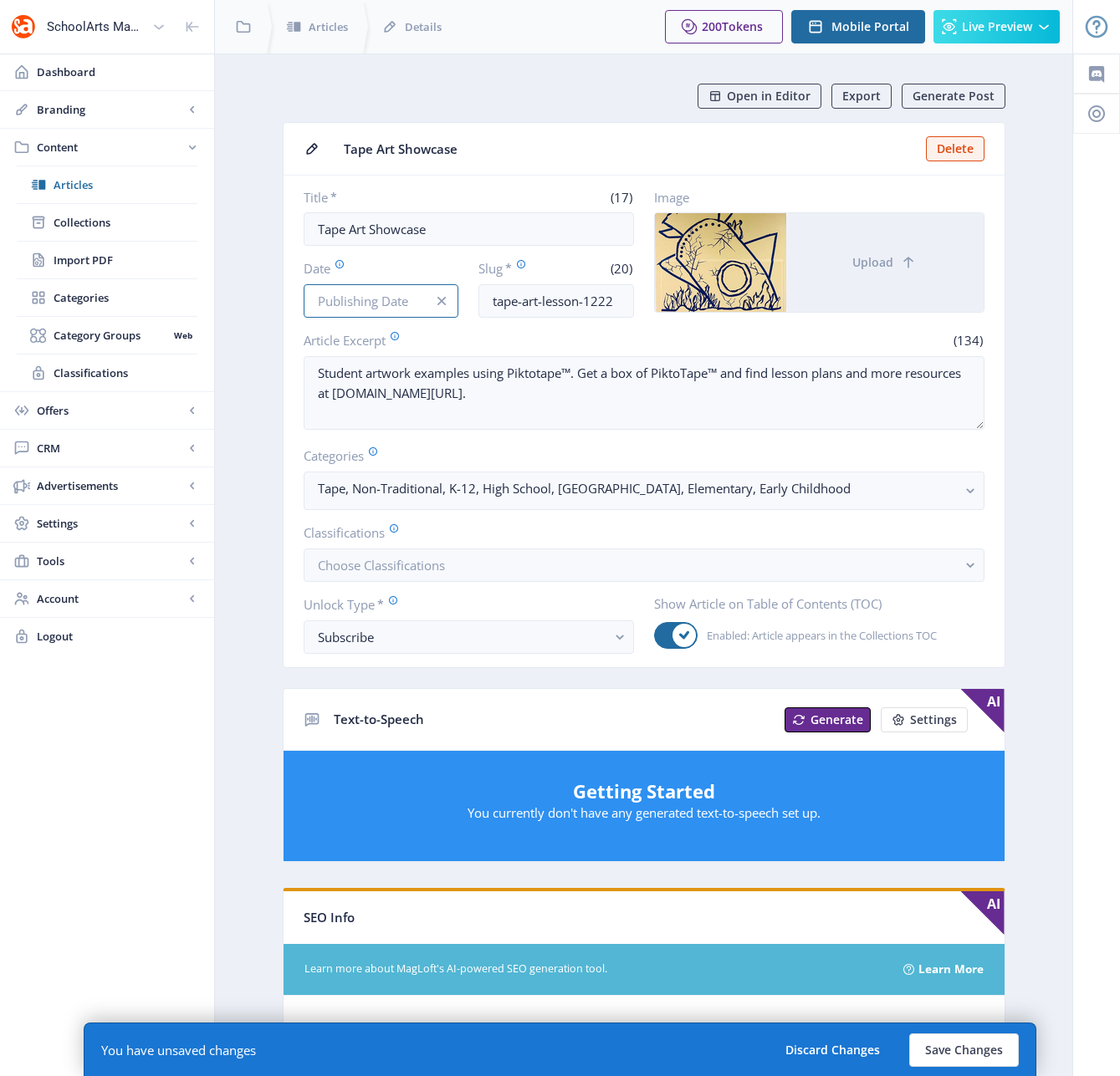
type input "[DATE]"
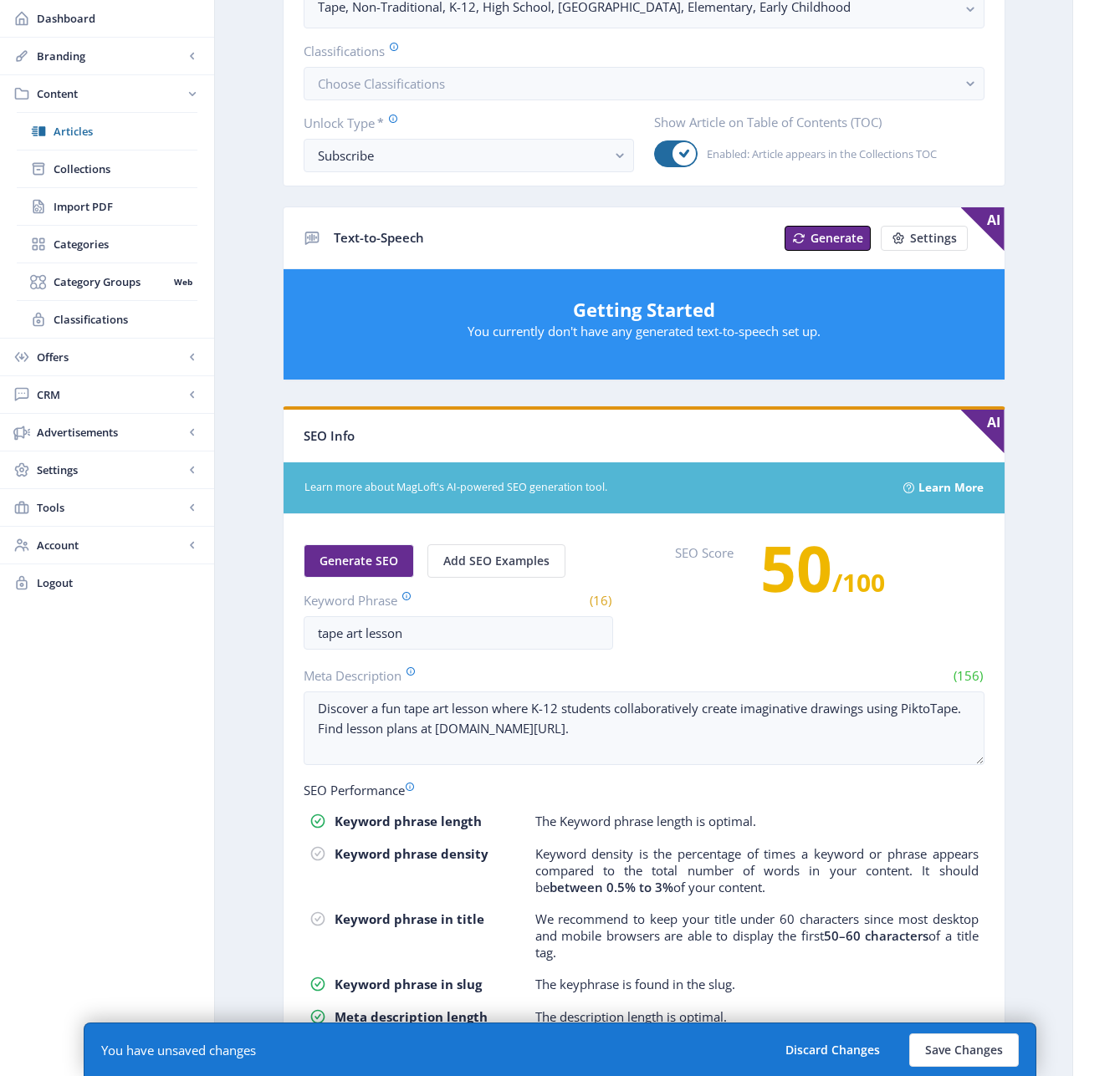
scroll to position [582, 0]
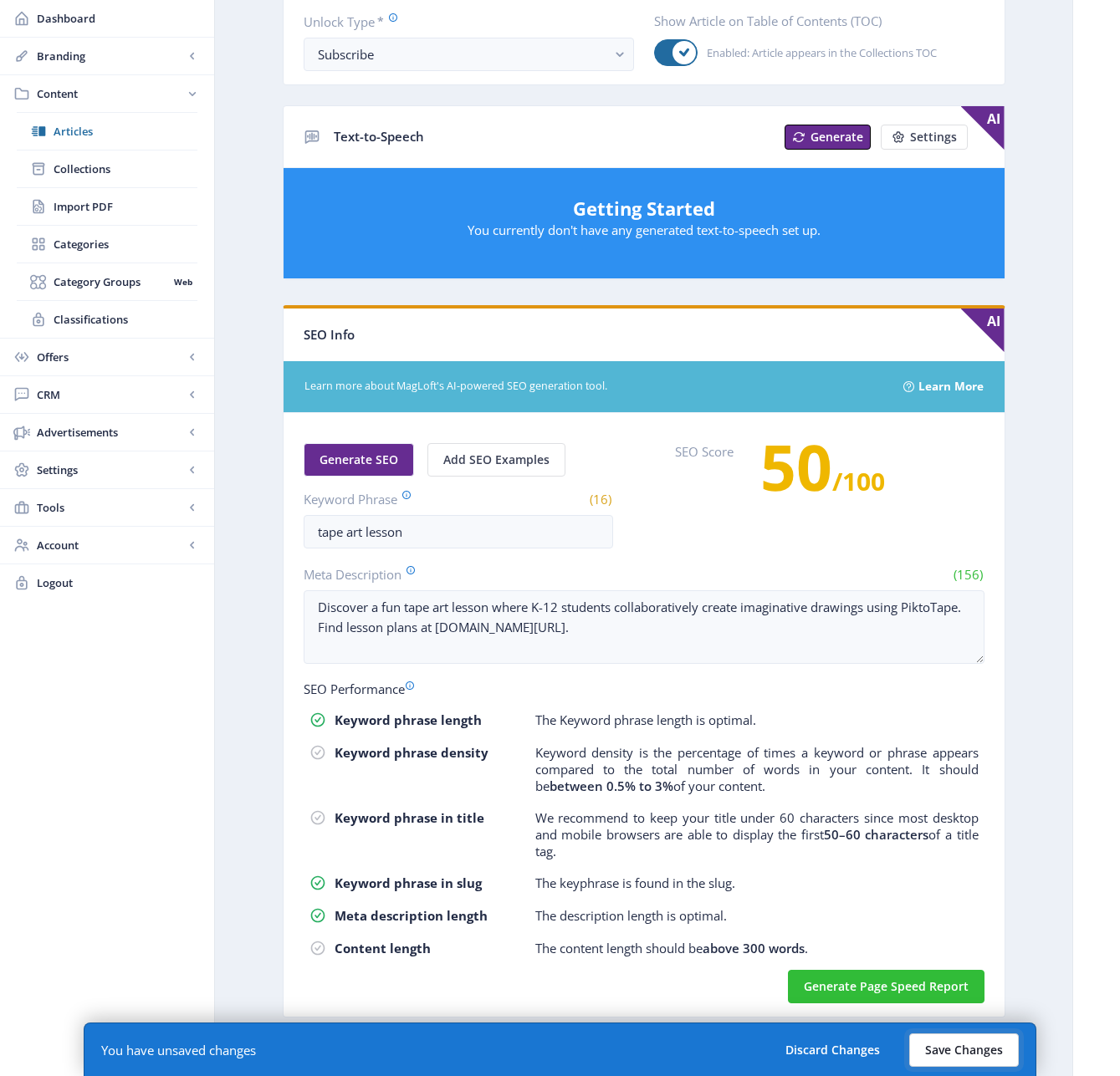
click at [976, 1041] on button "Save Changes" at bounding box center [964, 1049] width 110 height 33
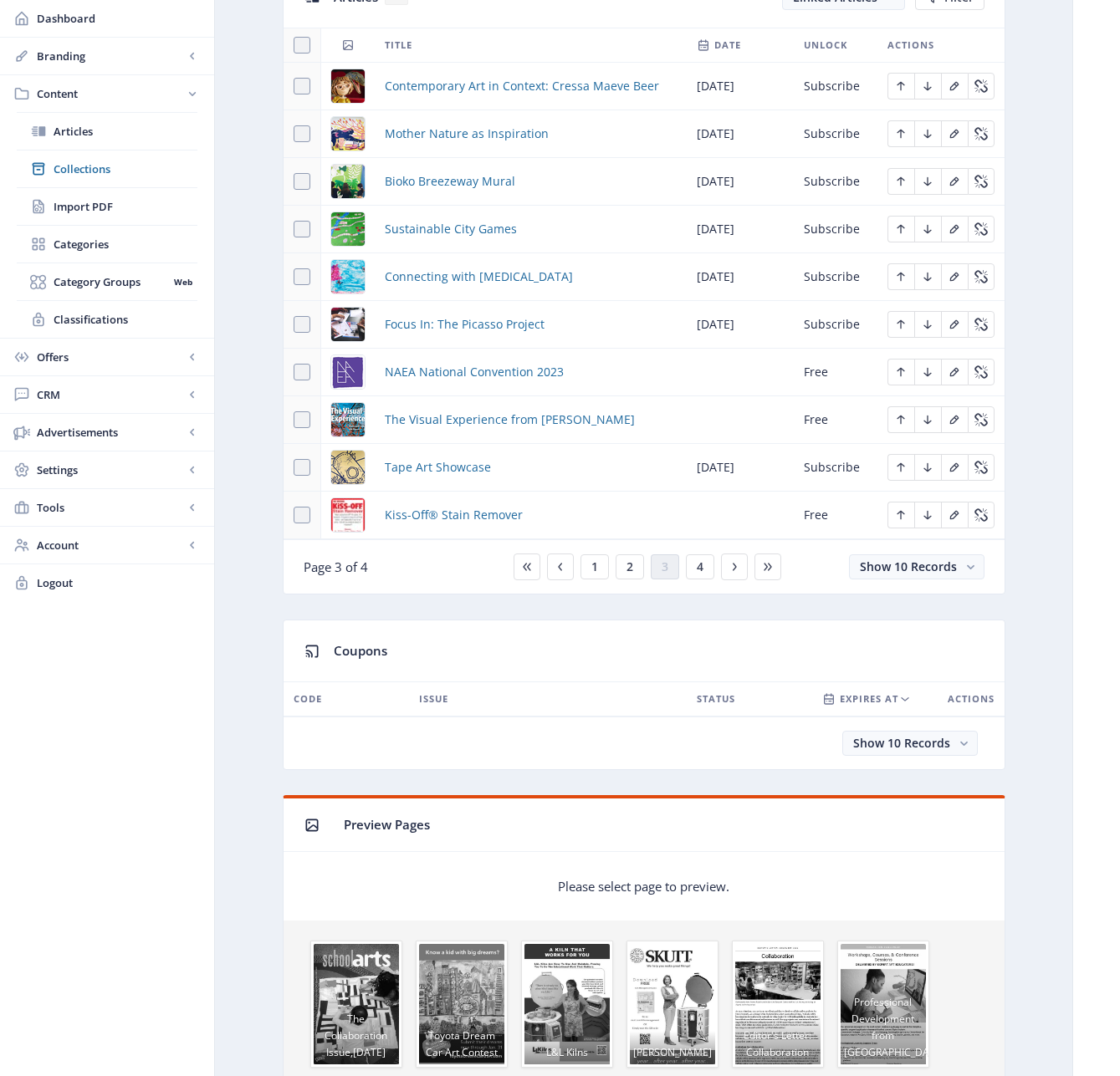
scroll to position [798, 0]
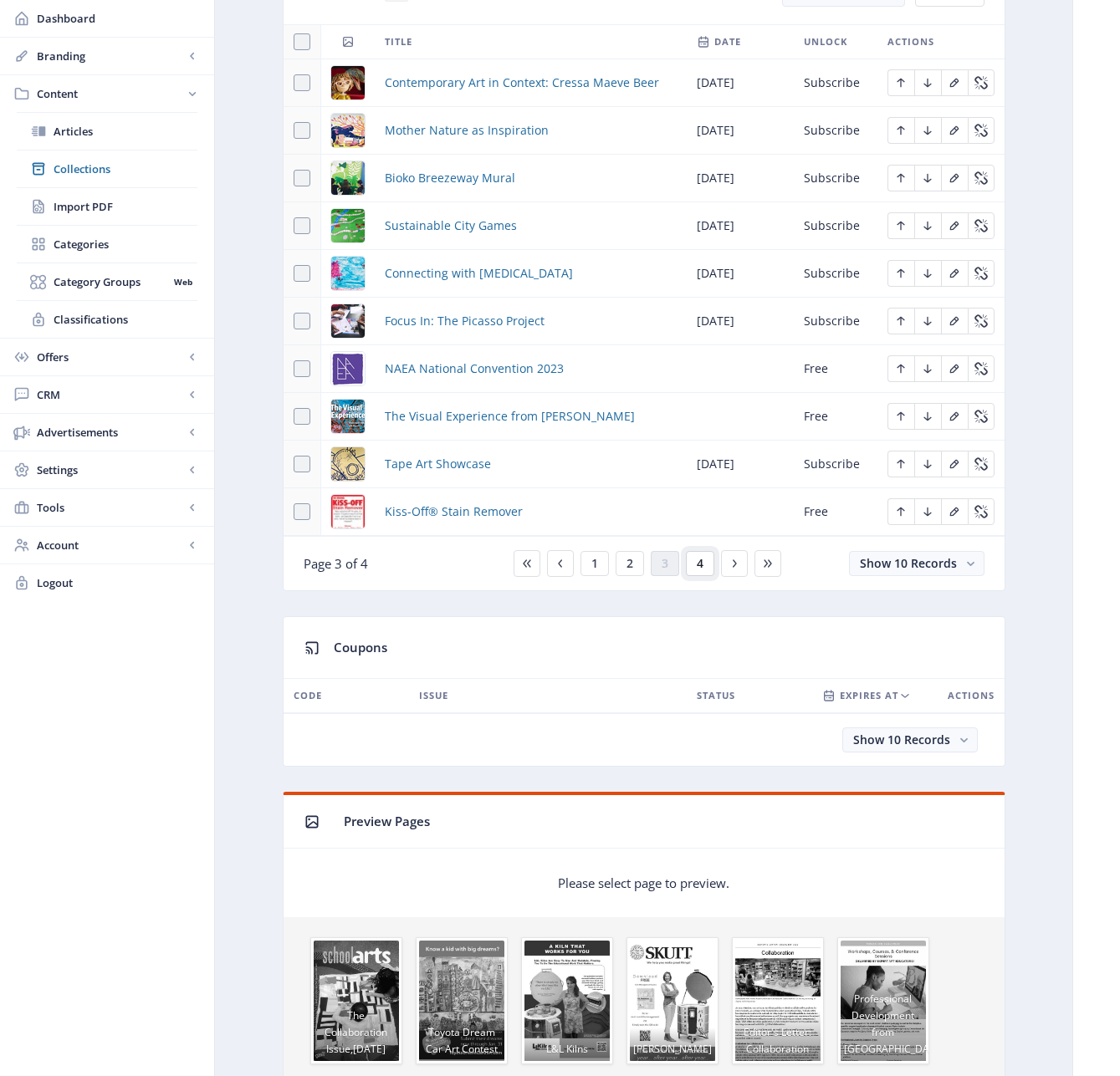
click at [702, 559] on button "4" at bounding box center [700, 563] width 28 height 25
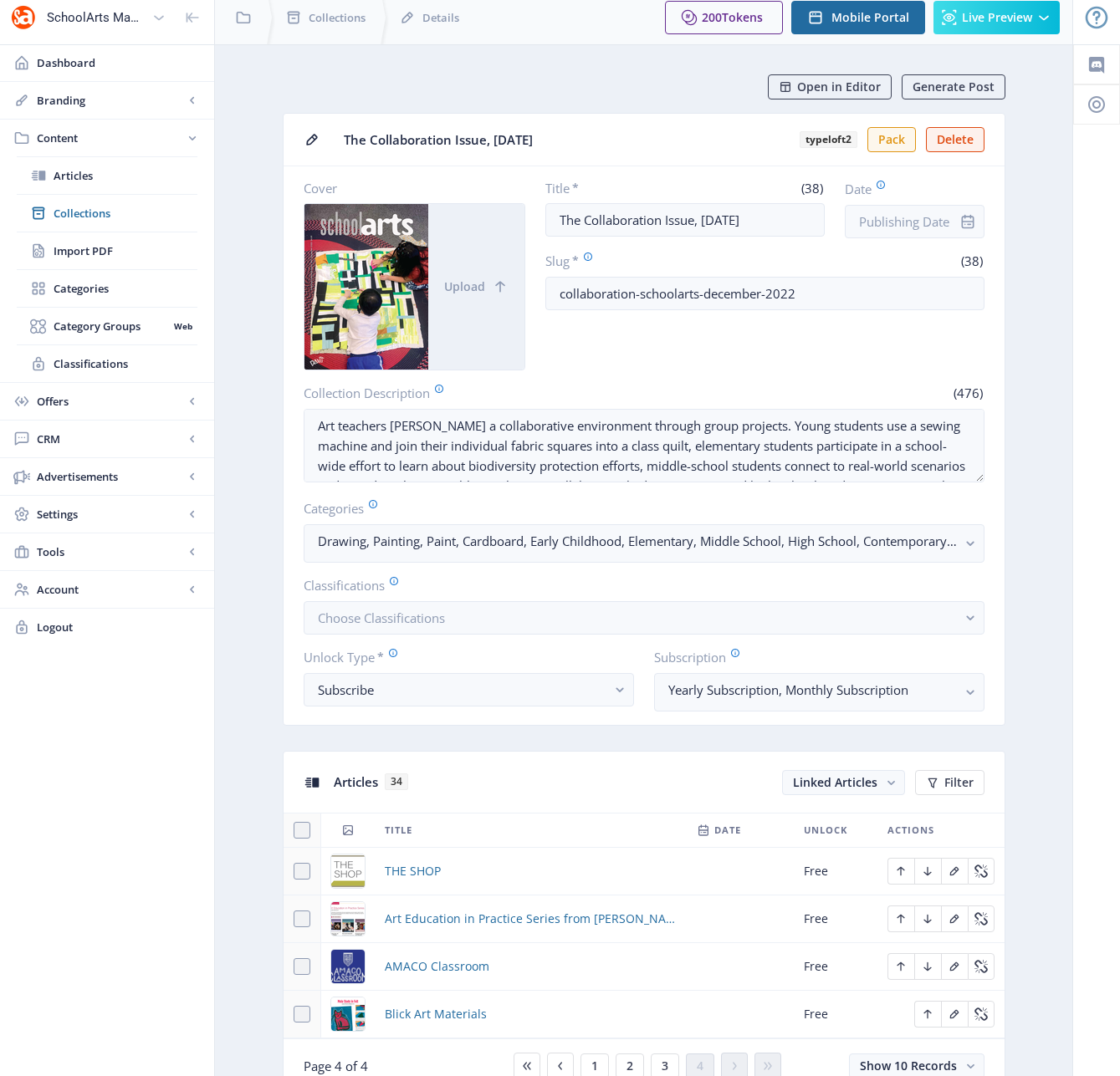
scroll to position [6, 0]
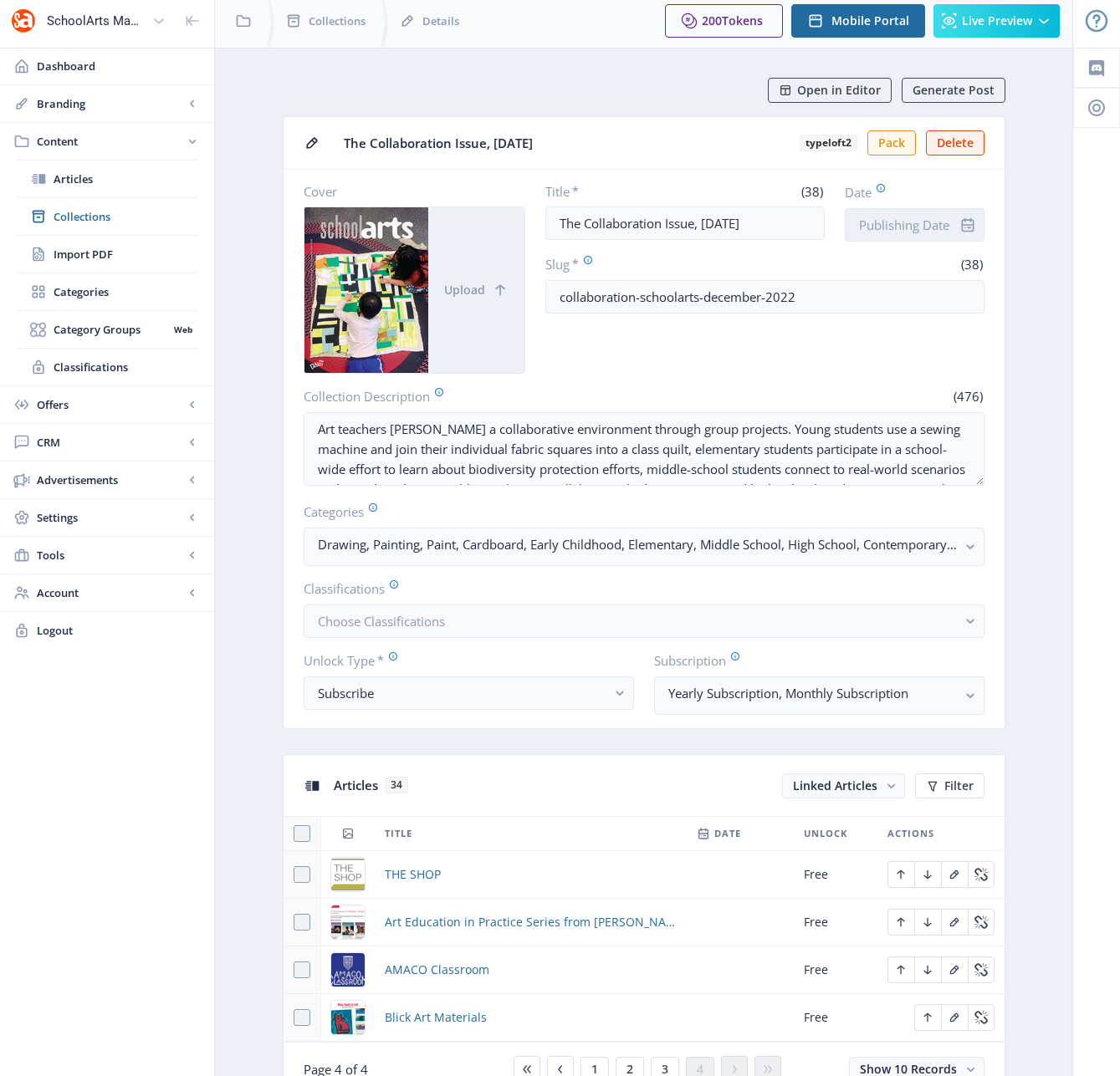
click at [894, 220] on input "Date" at bounding box center [914, 224] width 139 height 33
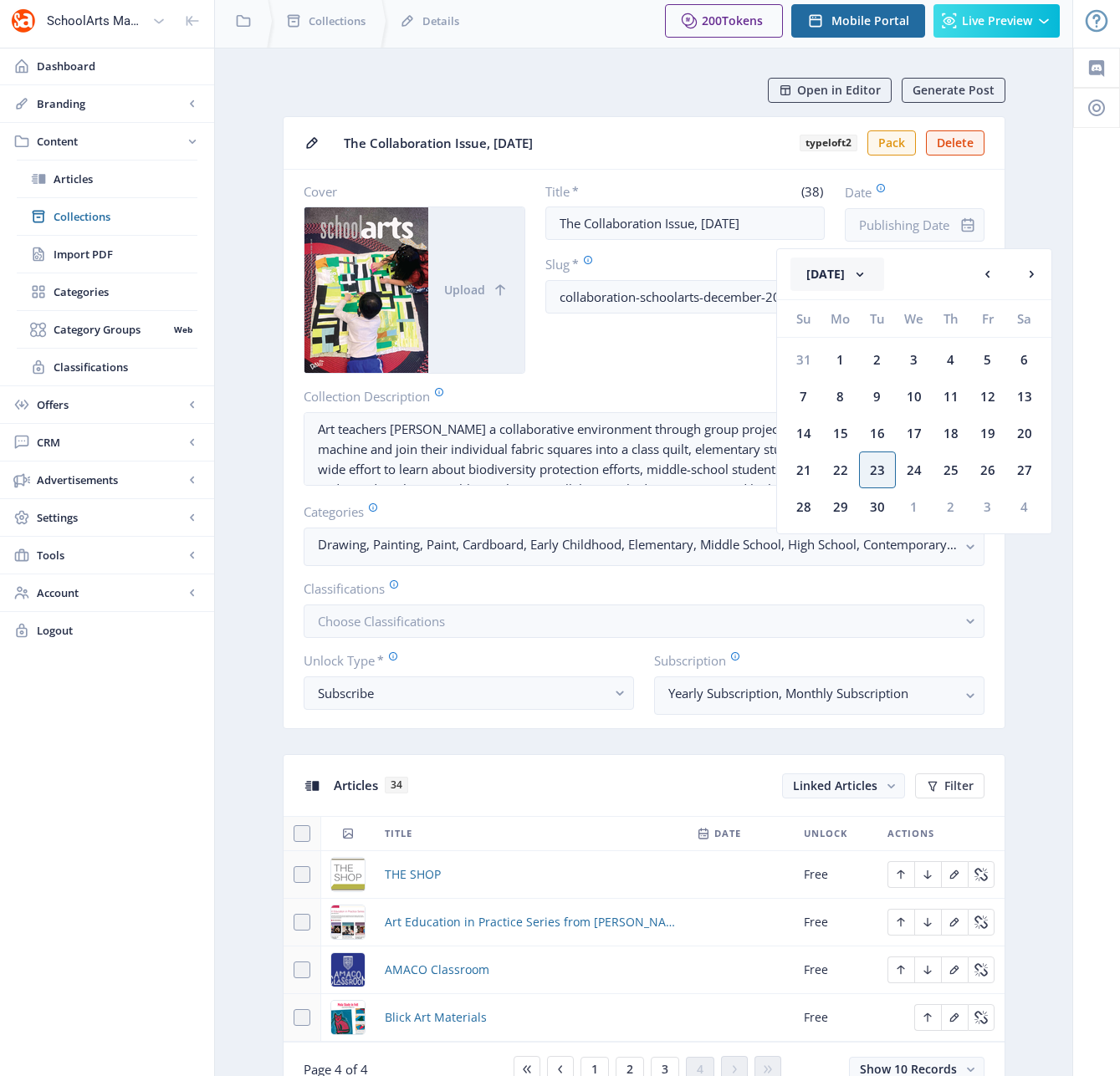
click at [837, 273] on button "[DATE]" at bounding box center [837, 274] width 93 height 33
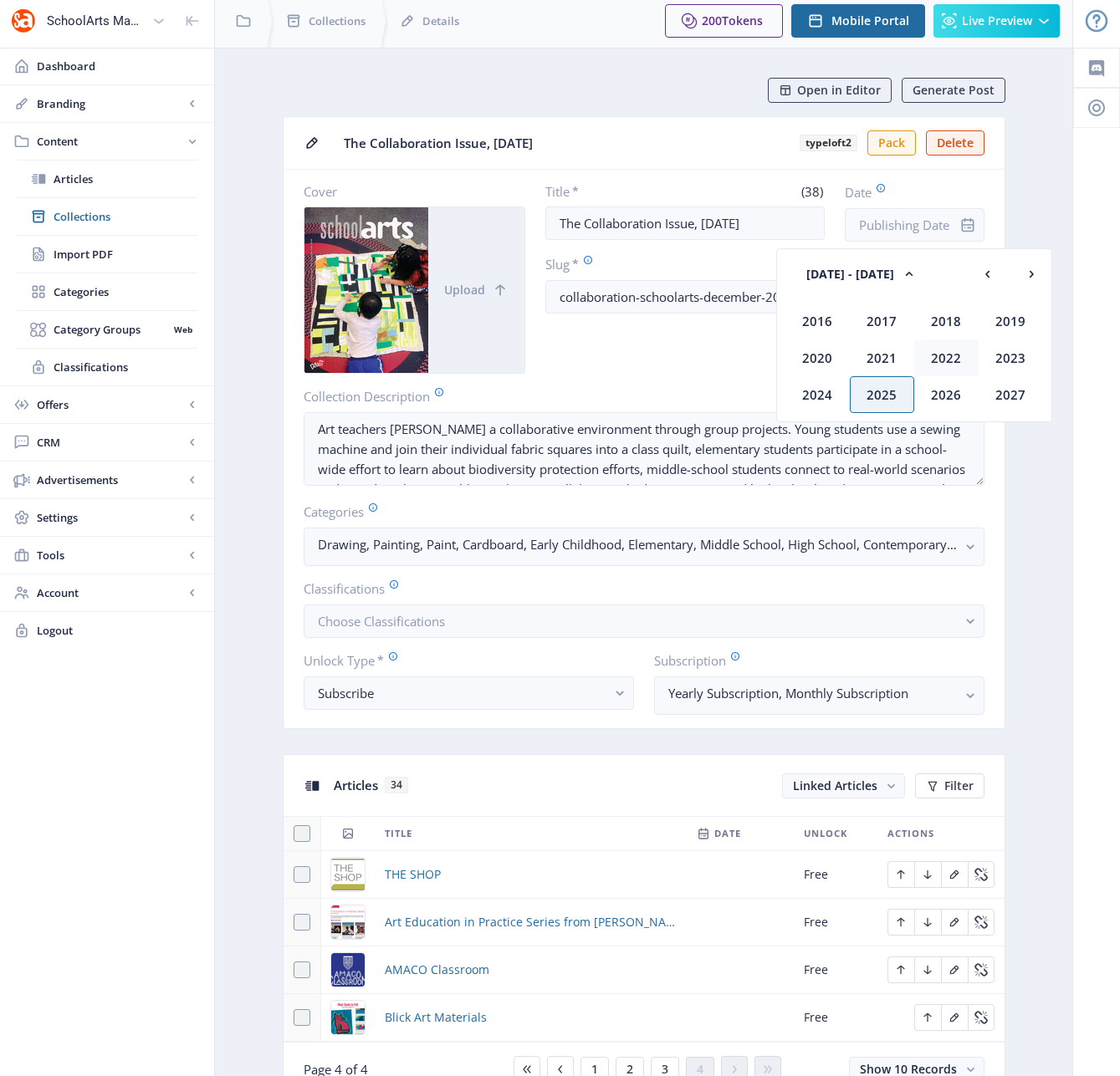
click at [950, 361] on div "2022" at bounding box center [945, 358] width 64 height 37
click at [1019, 395] on div "Dec" at bounding box center [1010, 394] width 64 height 37
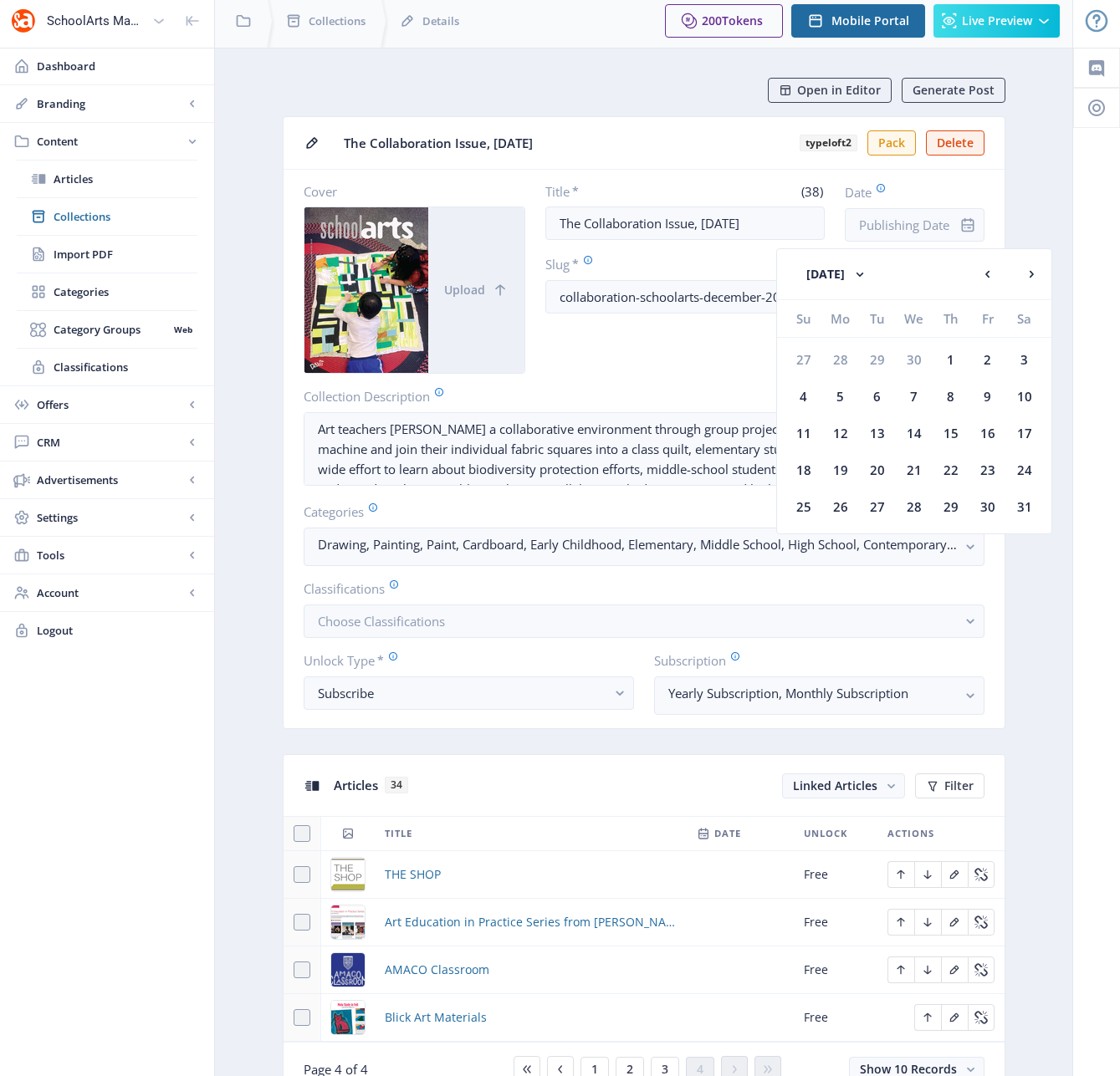
click at [949, 360] on div "1" at bounding box center [951, 359] width 37 height 37
type input "[DATE]"
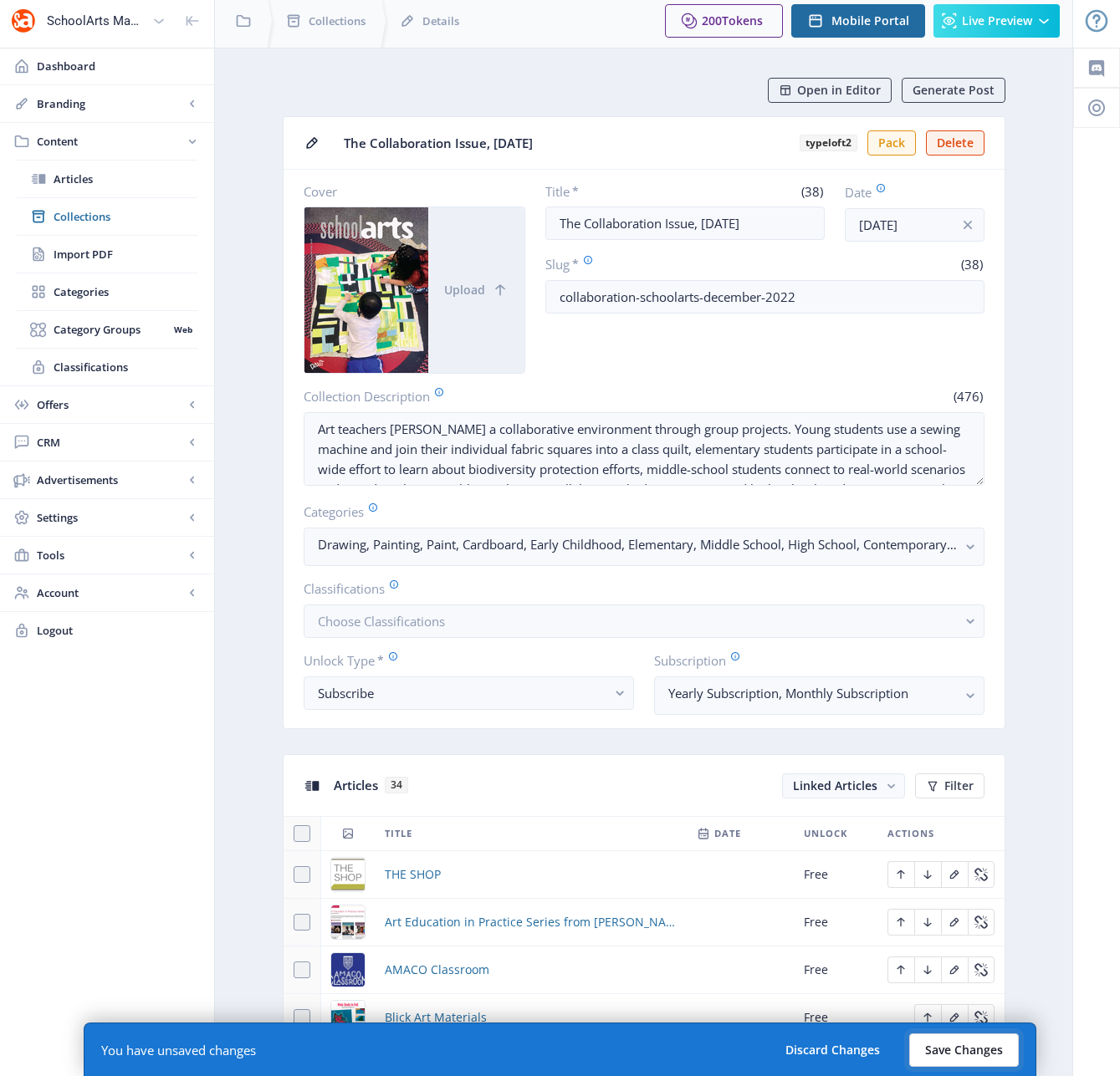
click at [983, 1053] on button "Save Changes" at bounding box center [964, 1049] width 110 height 33
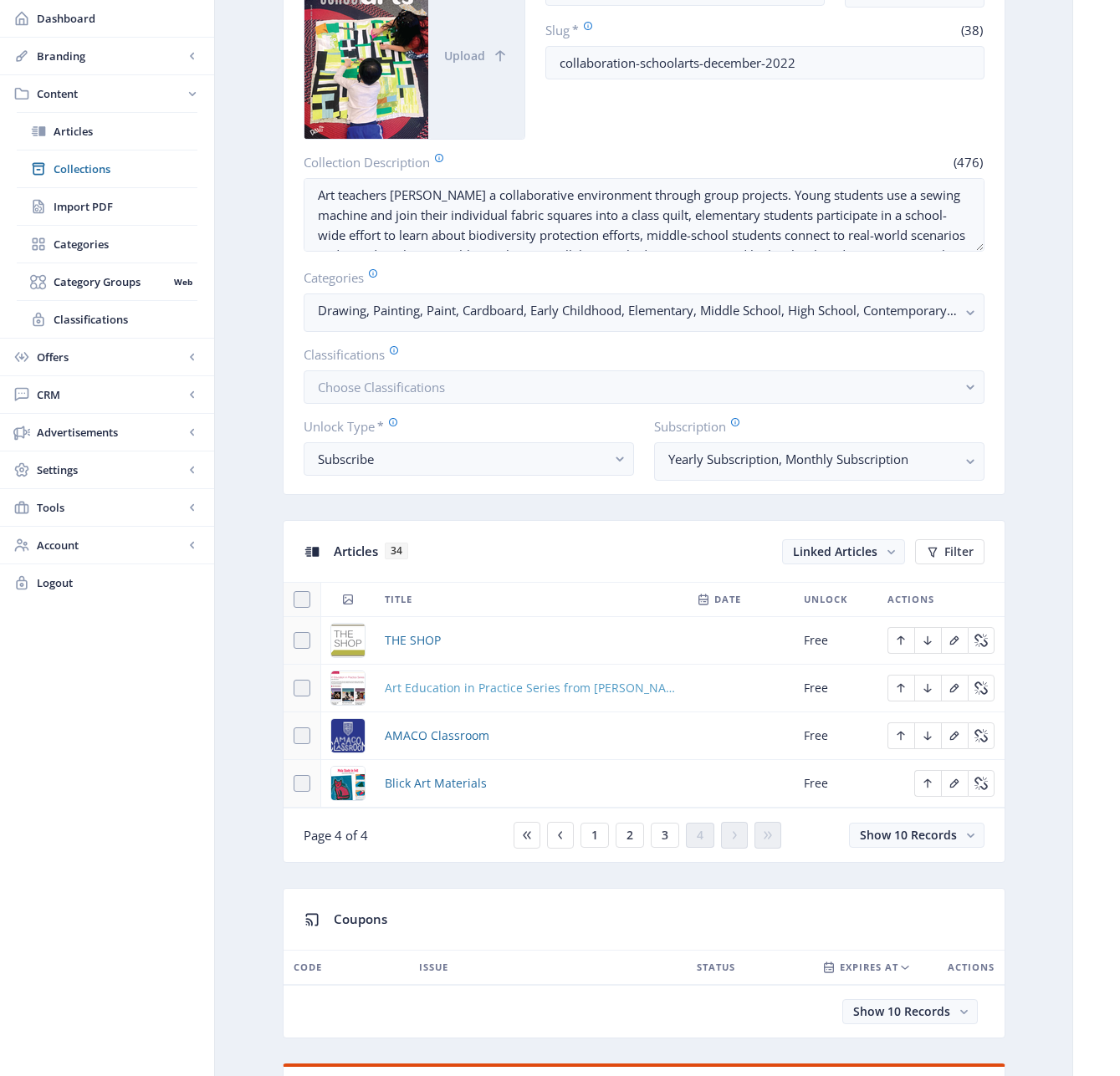
scroll to position [412, 0]
